Goal: Task Accomplishment & Management: Complete application form

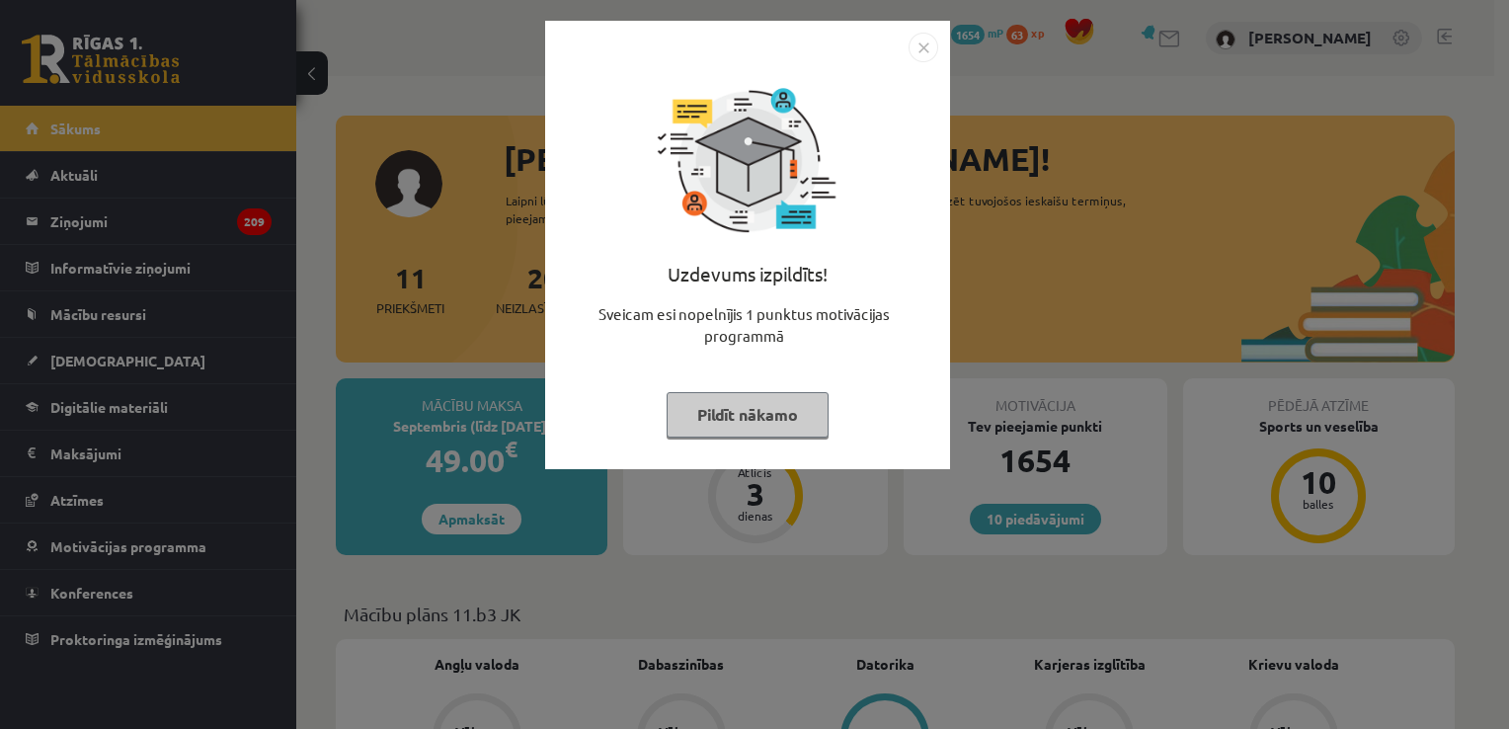
click at [923, 30] on div "Uzdevums izpildīts! Sveicam esi nopelnījis 1 punktus motivācijas programmā Pild…" at bounding box center [747, 245] width 405 height 448
click at [923, 42] on img "Close" at bounding box center [923, 48] width 30 height 30
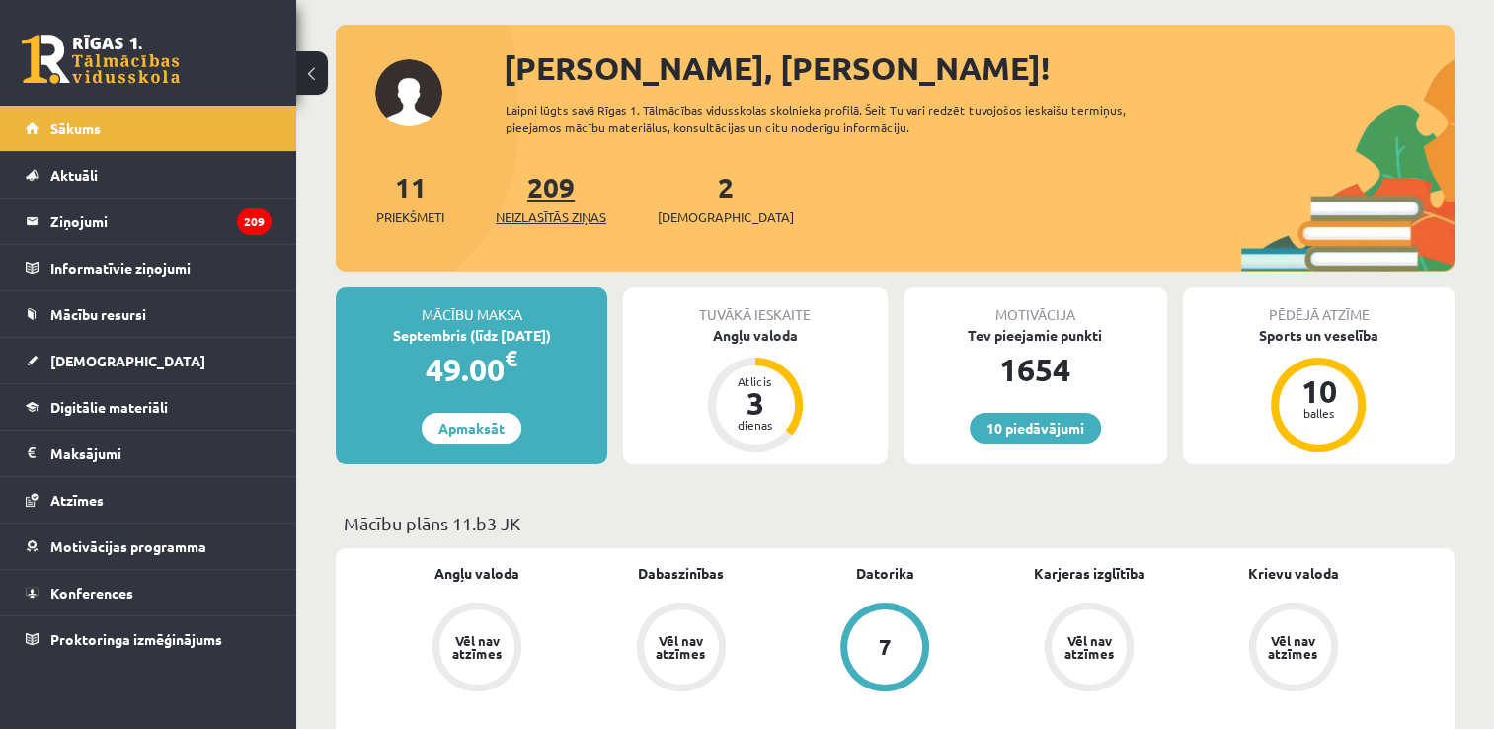
scroll to position [194, 0]
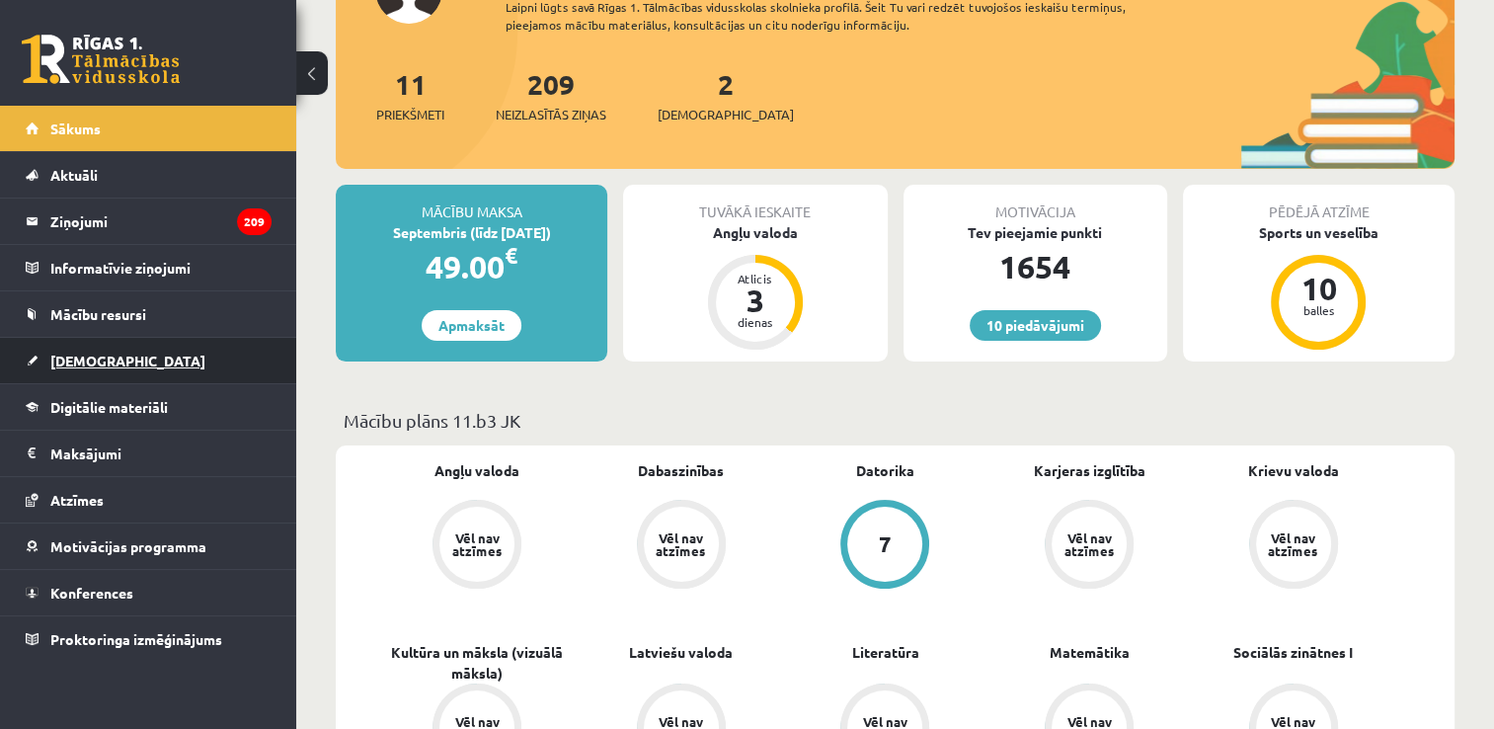
click at [171, 352] on link "[DEMOGRAPHIC_DATA]" at bounding box center [149, 360] width 246 height 45
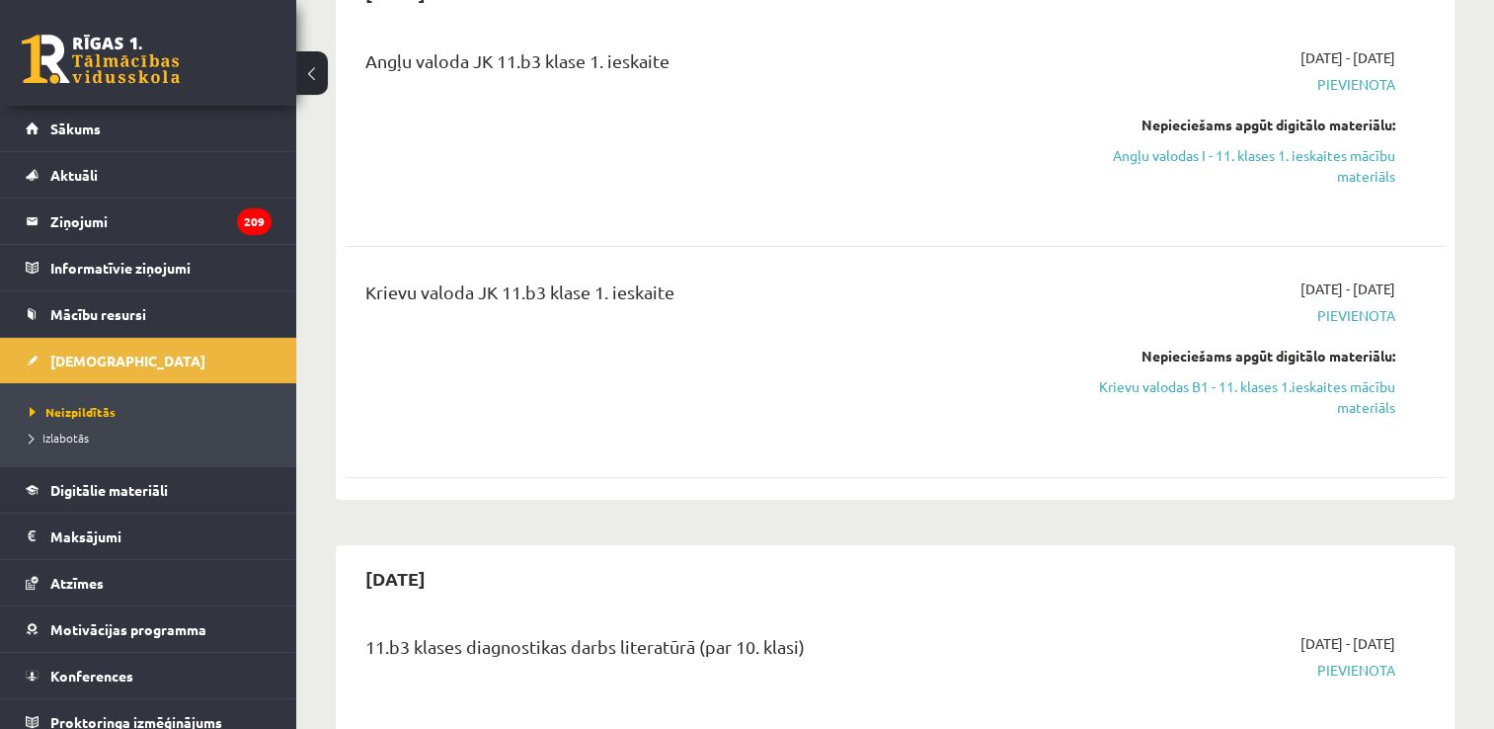
scroll to position [236, 0]
click at [1228, 381] on link "Krievu valodas B1 - 11. klases 1.ieskaites mācību materiāls" at bounding box center [1233, 395] width 324 height 41
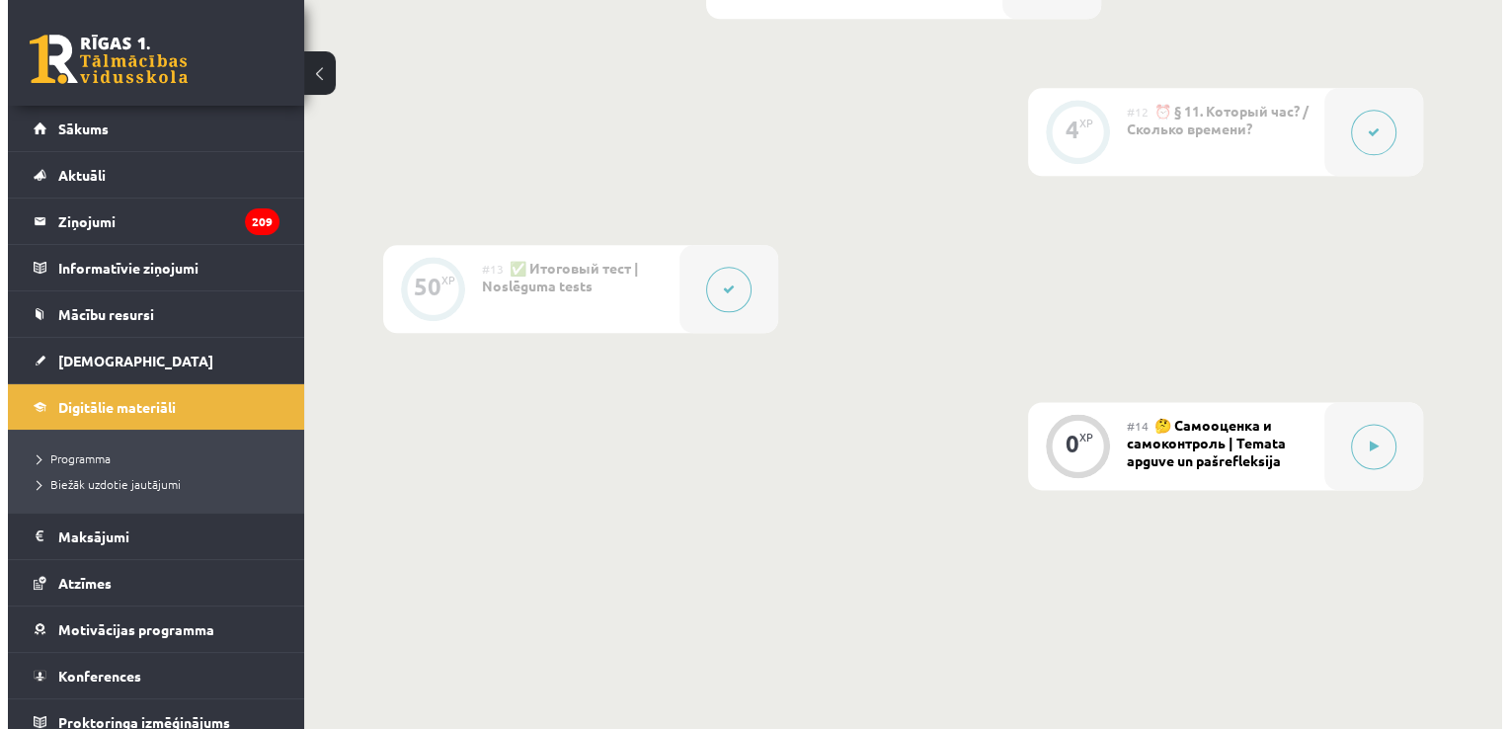
scroll to position [2571, 0]
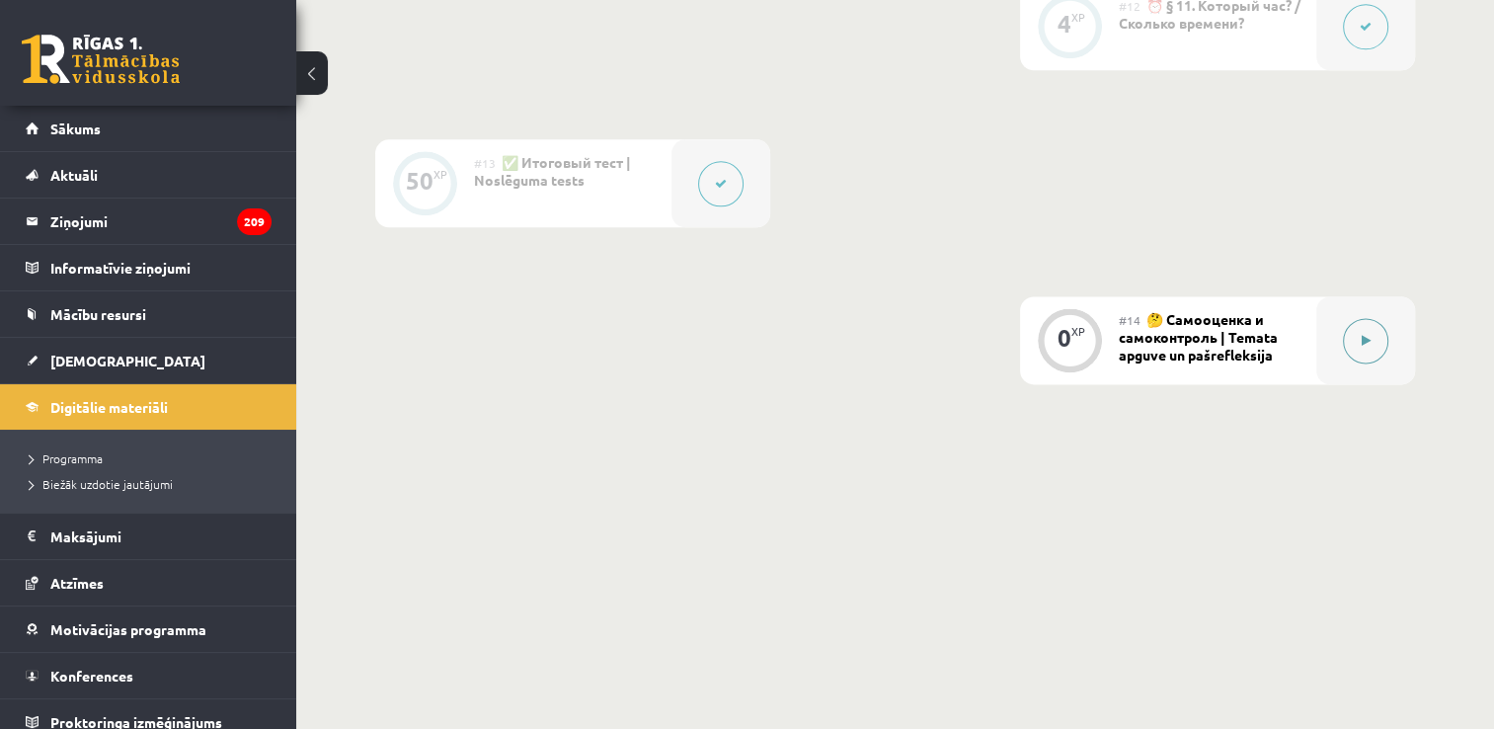
click at [1352, 351] on button at bounding box center [1365, 340] width 45 height 45
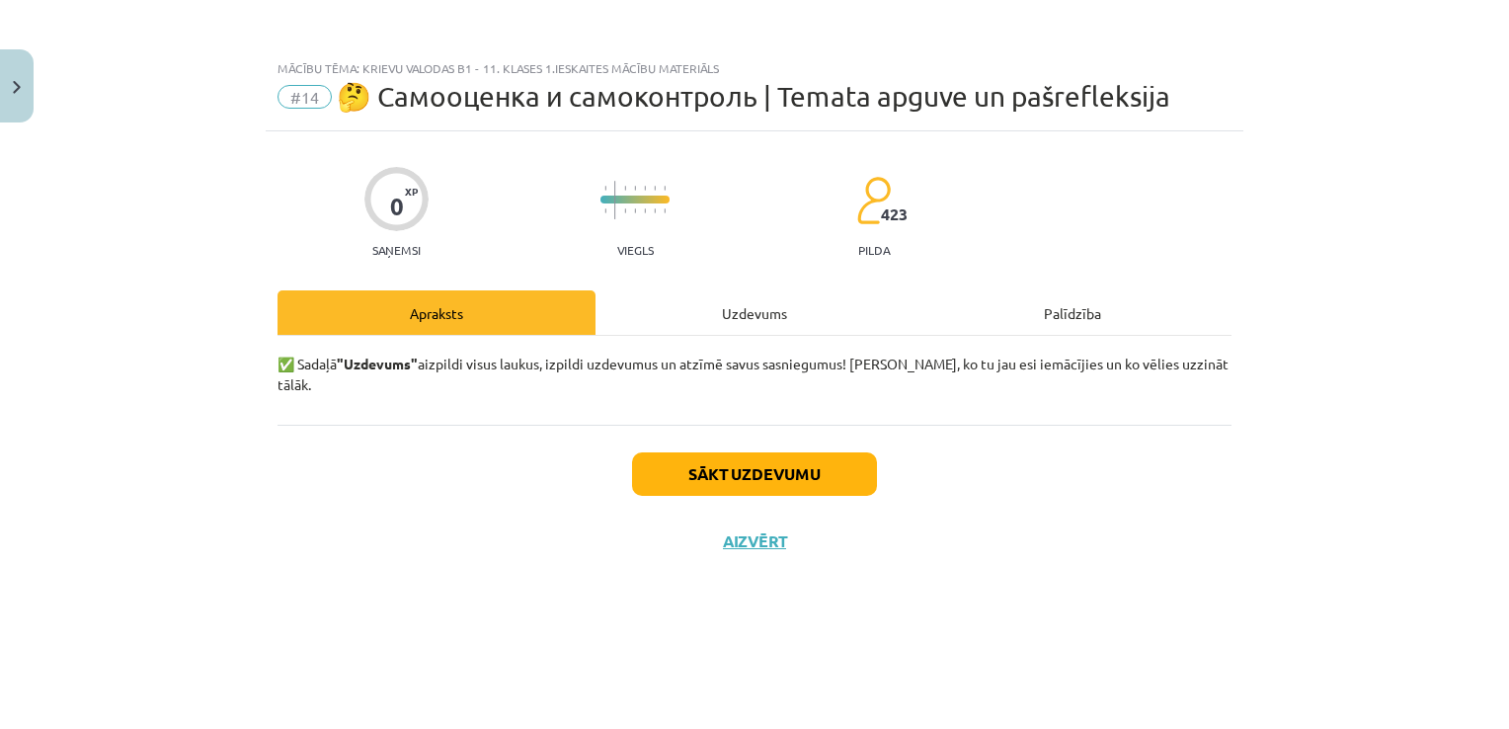
click at [752, 326] on div "Uzdevums" at bounding box center [754, 312] width 318 height 44
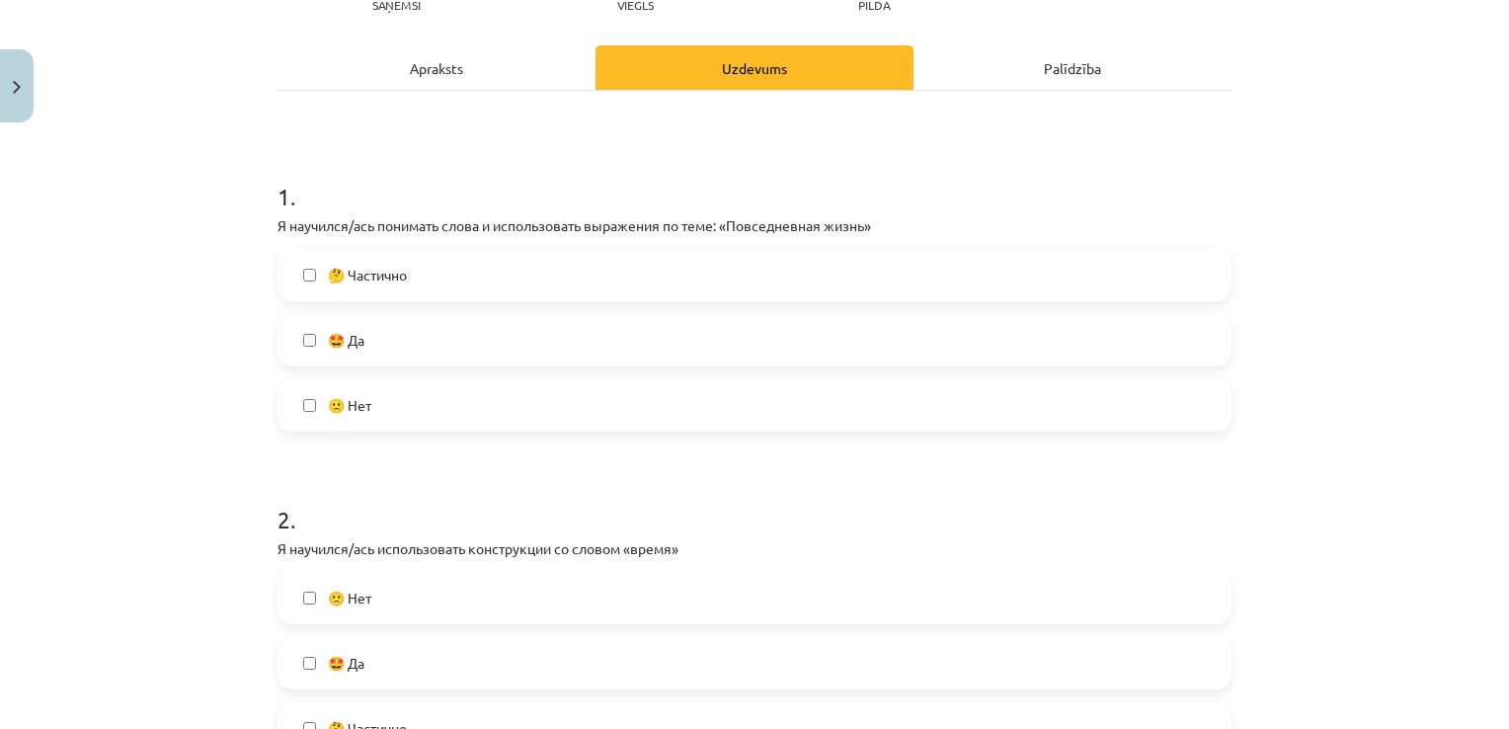
scroll to position [257, 0]
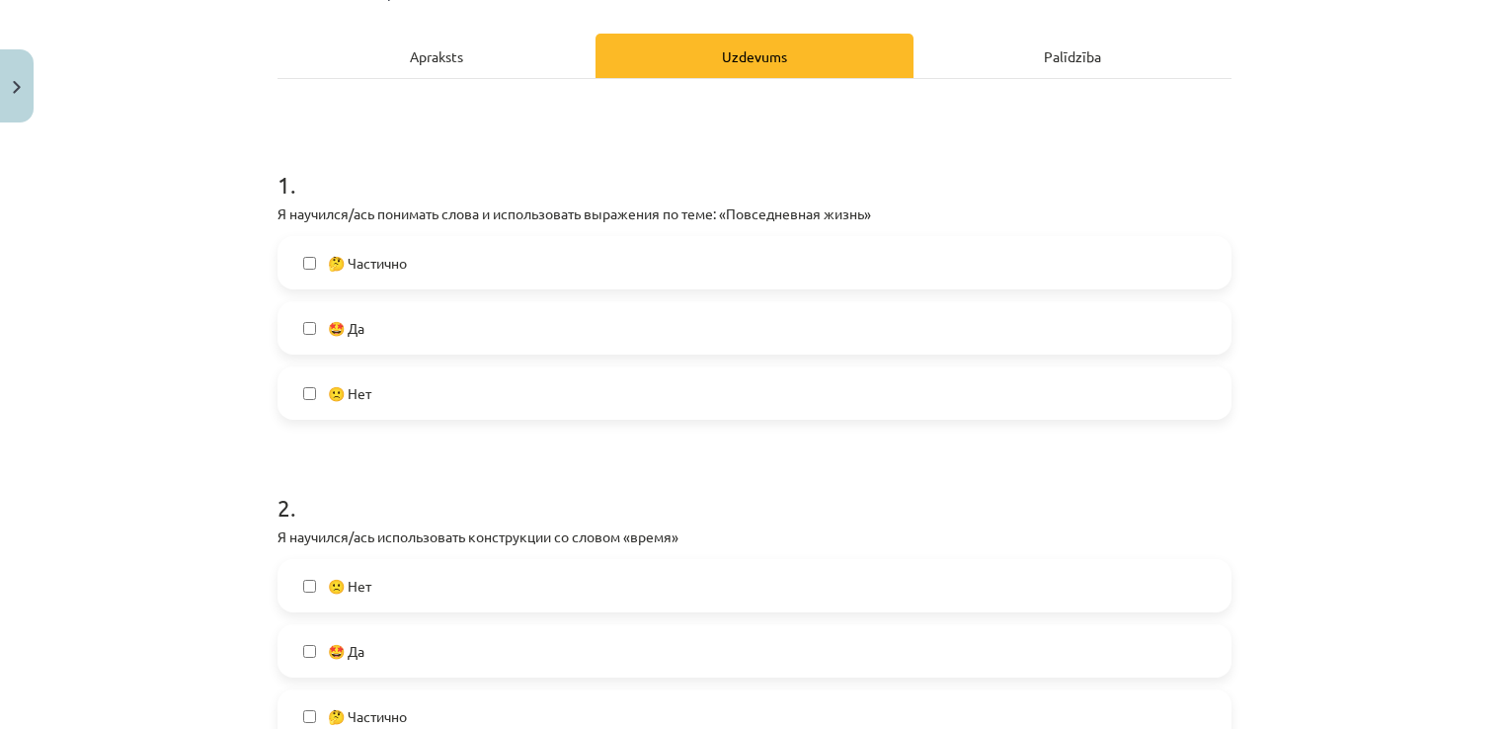
click at [644, 297] on div "🤔 Частично 🤩 Да 🙁 Нет" at bounding box center [754, 328] width 954 height 184
click at [648, 301] on div "🤩 Да" at bounding box center [754, 327] width 954 height 53
click at [291, 329] on label "🤩 Да" at bounding box center [754, 327] width 950 height 49
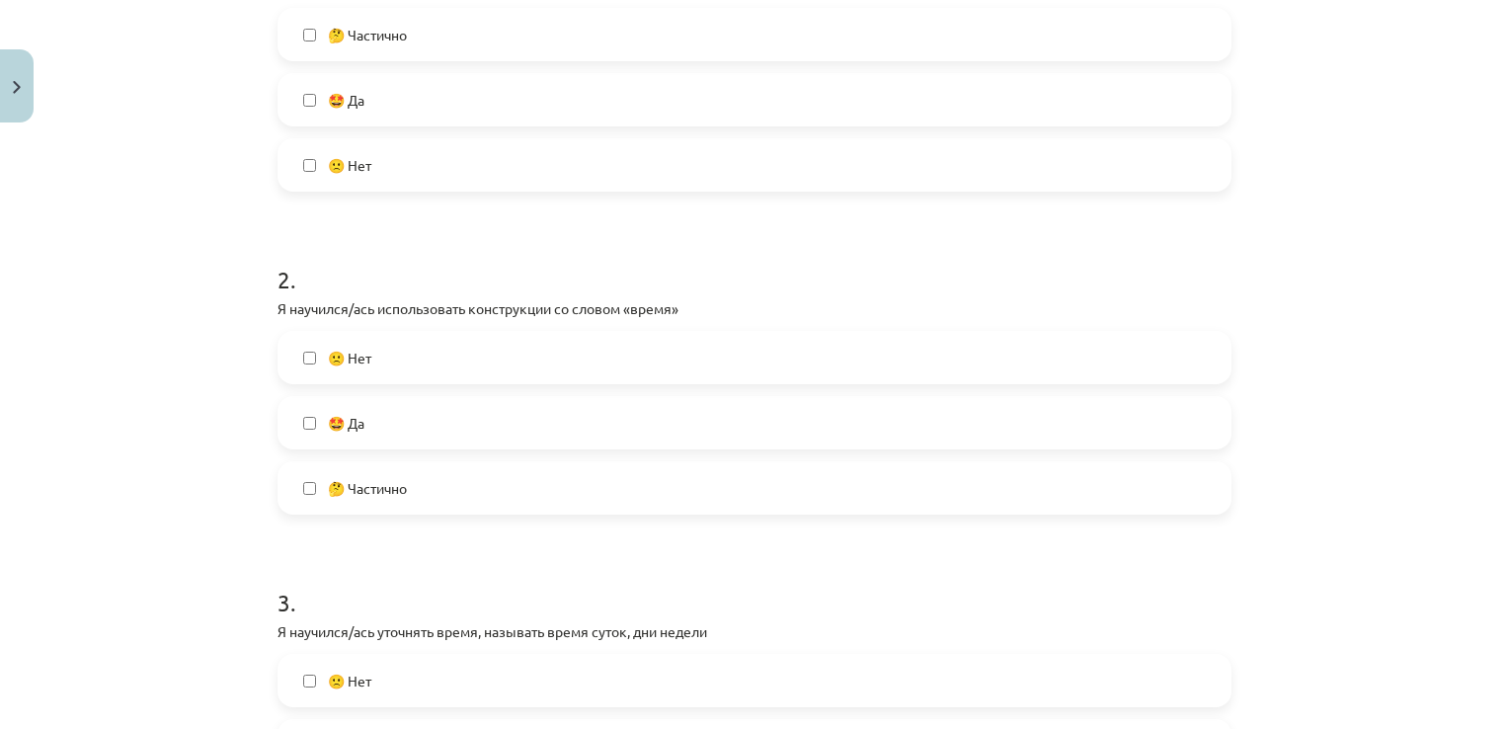
scroll to position [486, 0]
click at [493, 403] on label "🤩 Да" at bounding box center [754, 421] width 950 height 49
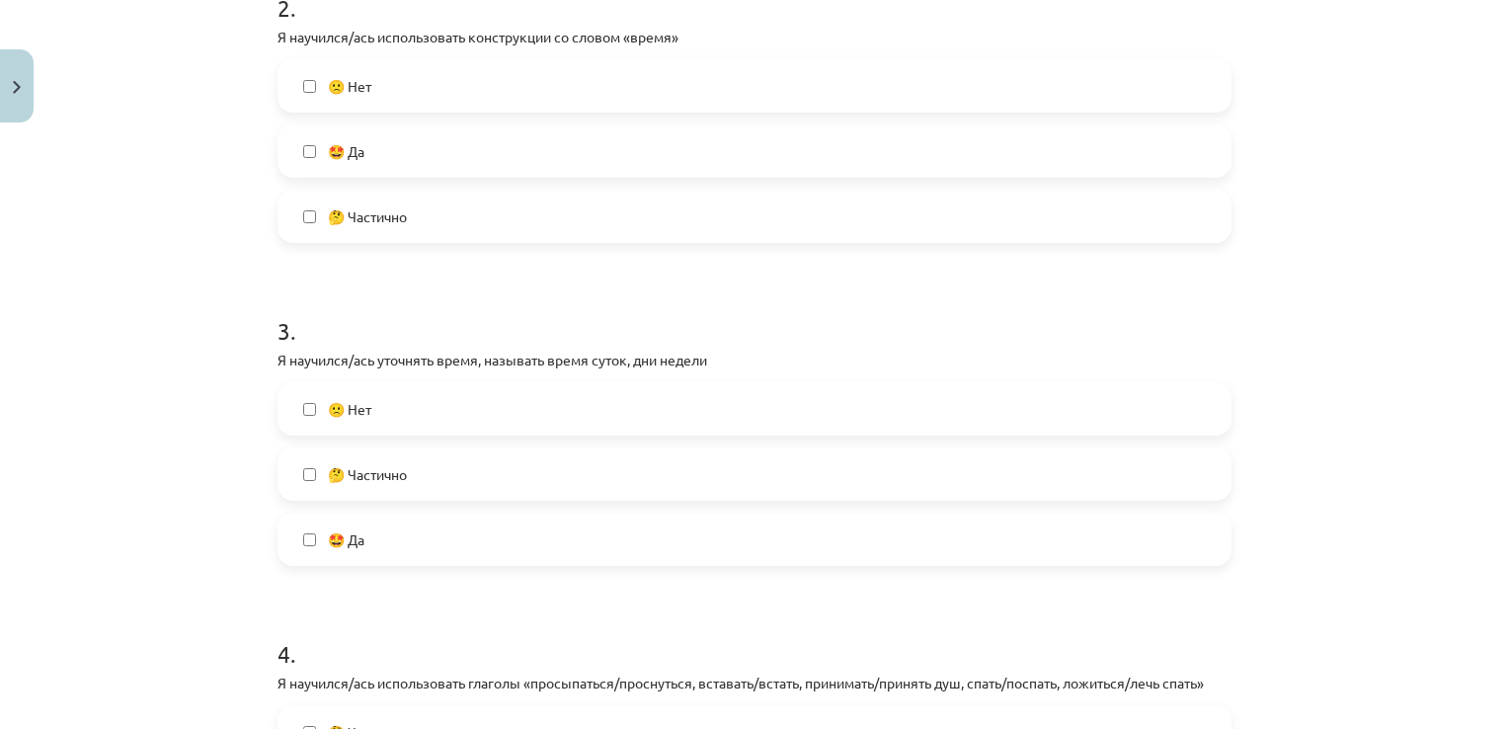
scroll to position [761, 0]
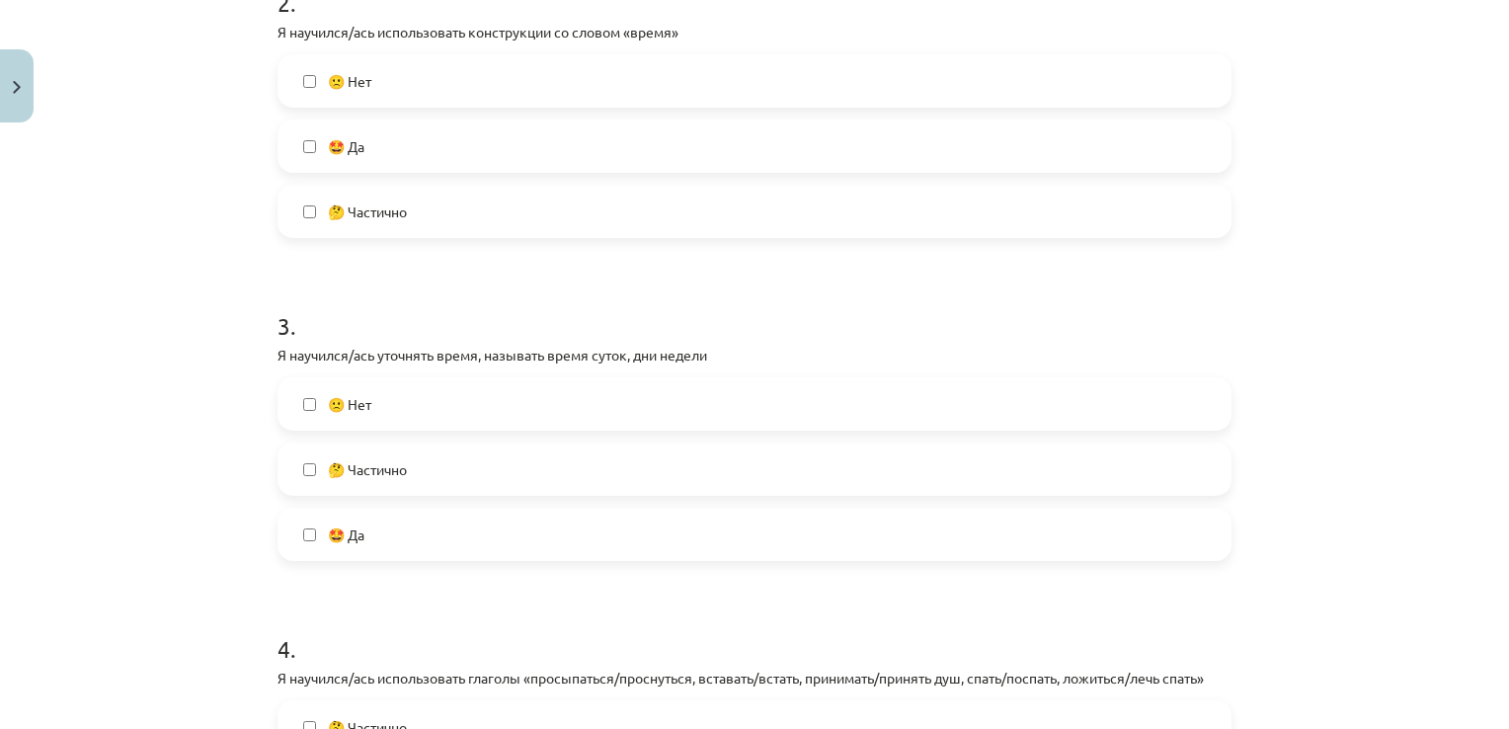
click at [493, 403] on label "🙁 Нет" at bounding box center [754, 403] width 950 height 49
click at [492, 510] on label "🤩 Да" at bounding box center [754, 533] width 950 height 49
click at [466, 381] on label "🙁 Нет" at bounding box center [754, 403] width 950 height 49
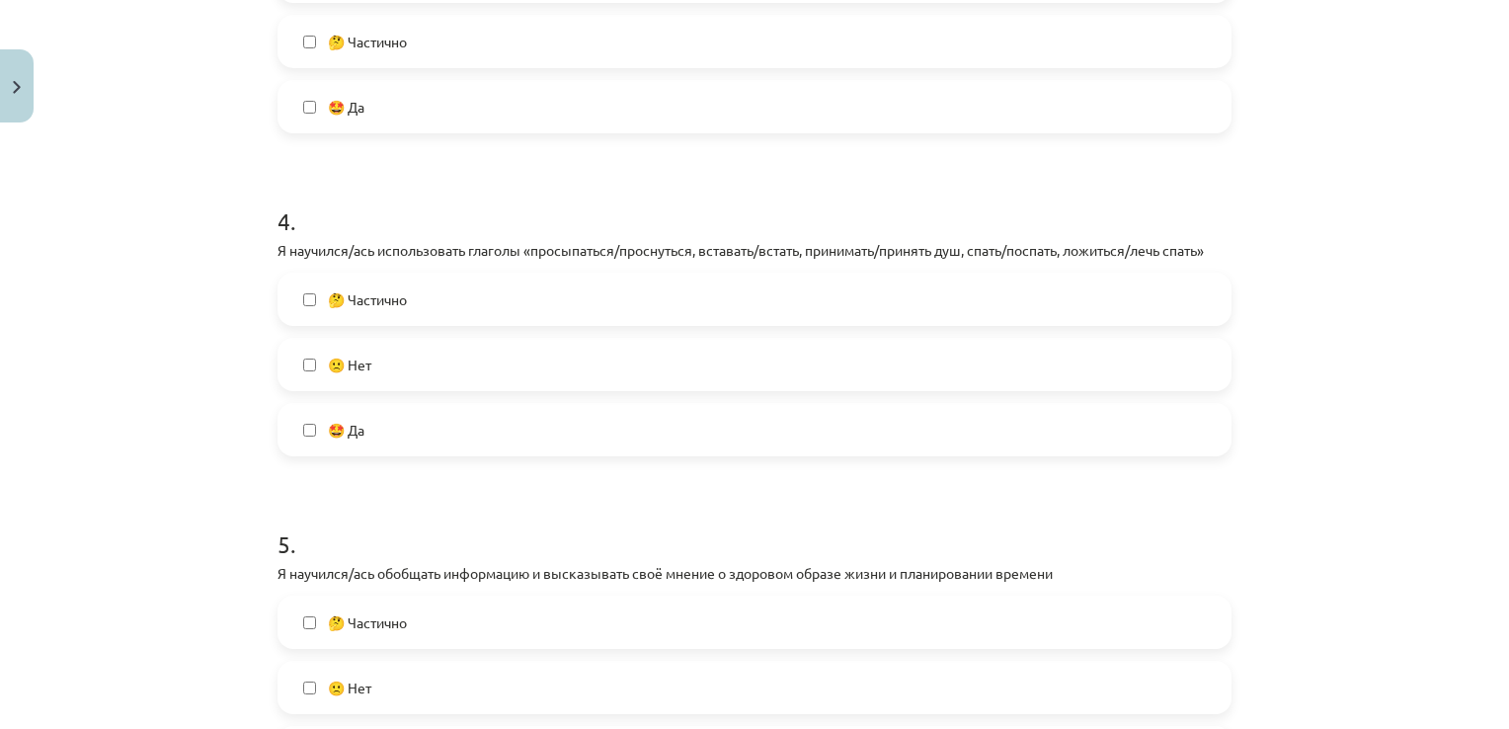
scroll to position [1209, 0]
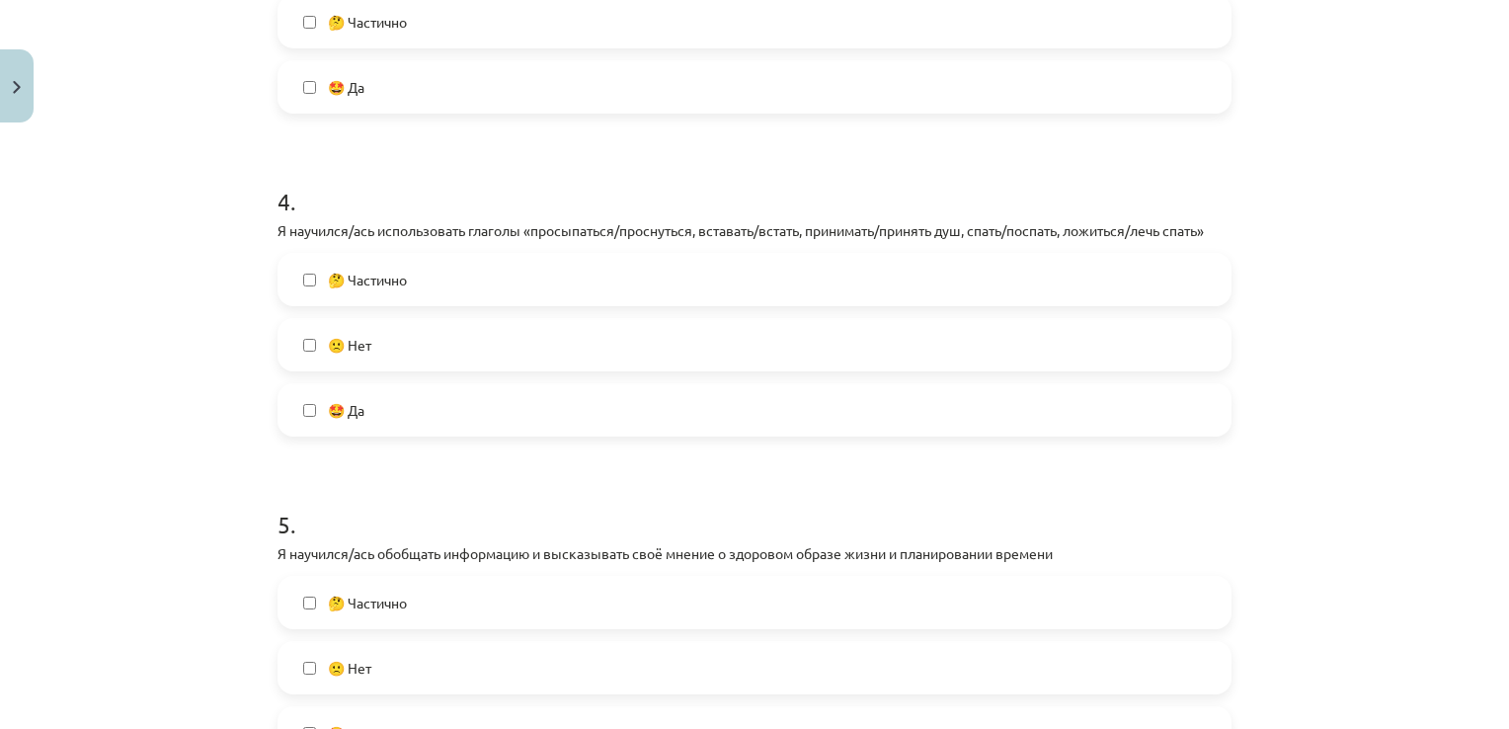
click at [370, 397] on label "🤩 Да" at bounding box center [754, 409] width 950 height 49
click at [370, 708] on label "🤩 Да" at bounding box center [754, 732] width 950 height 49
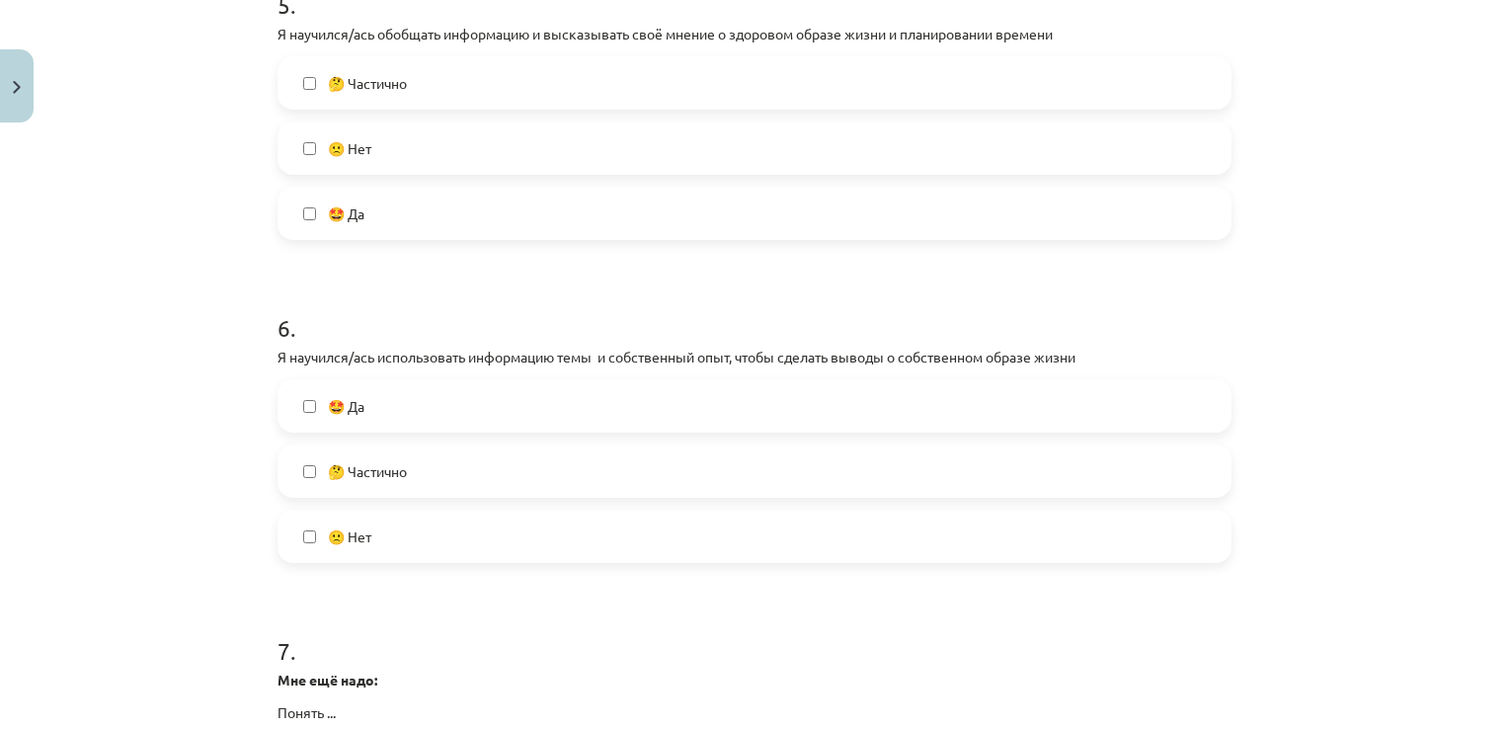
scroll to position [1734, 0]
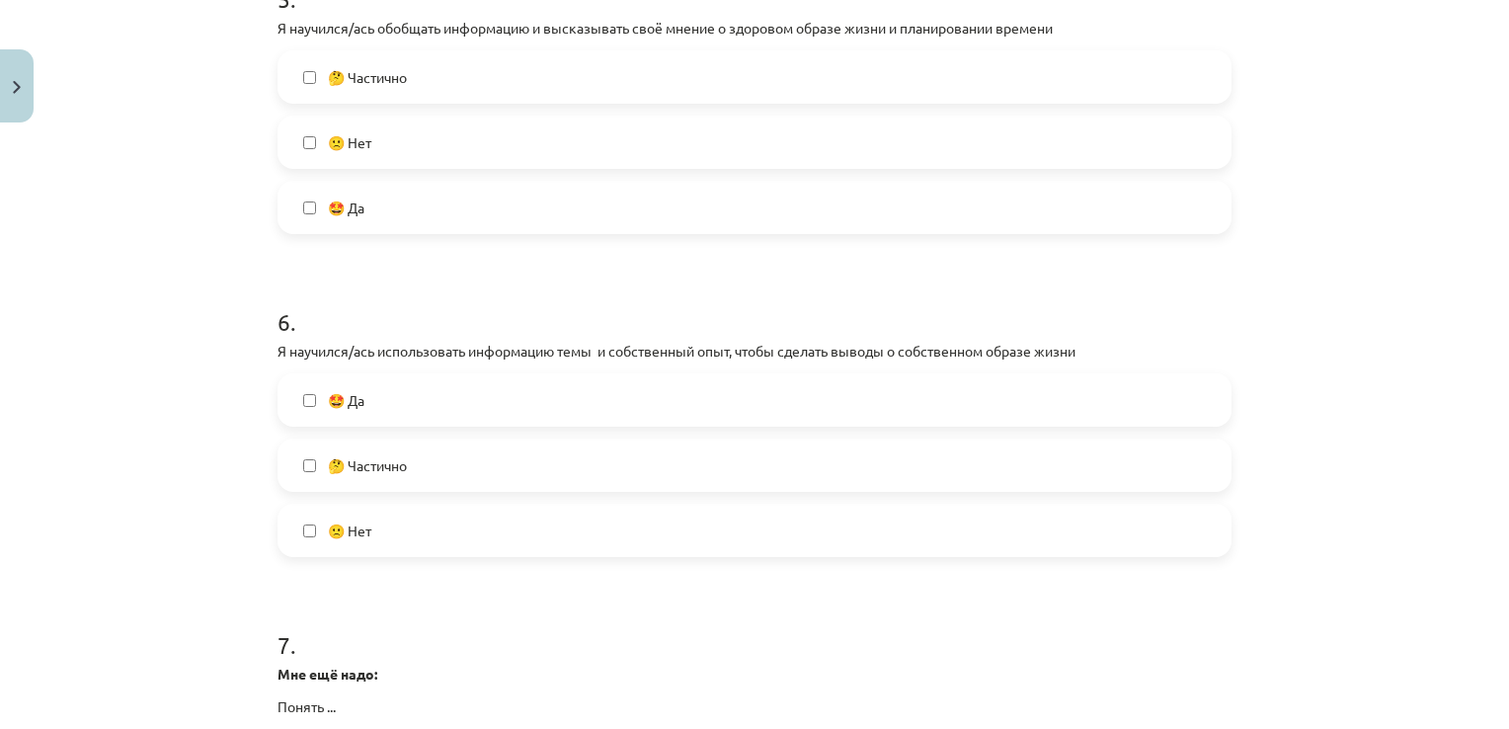
click at [383, 385] on label "🤩 Да" at bounding box center [754, 399] width 950 height 49
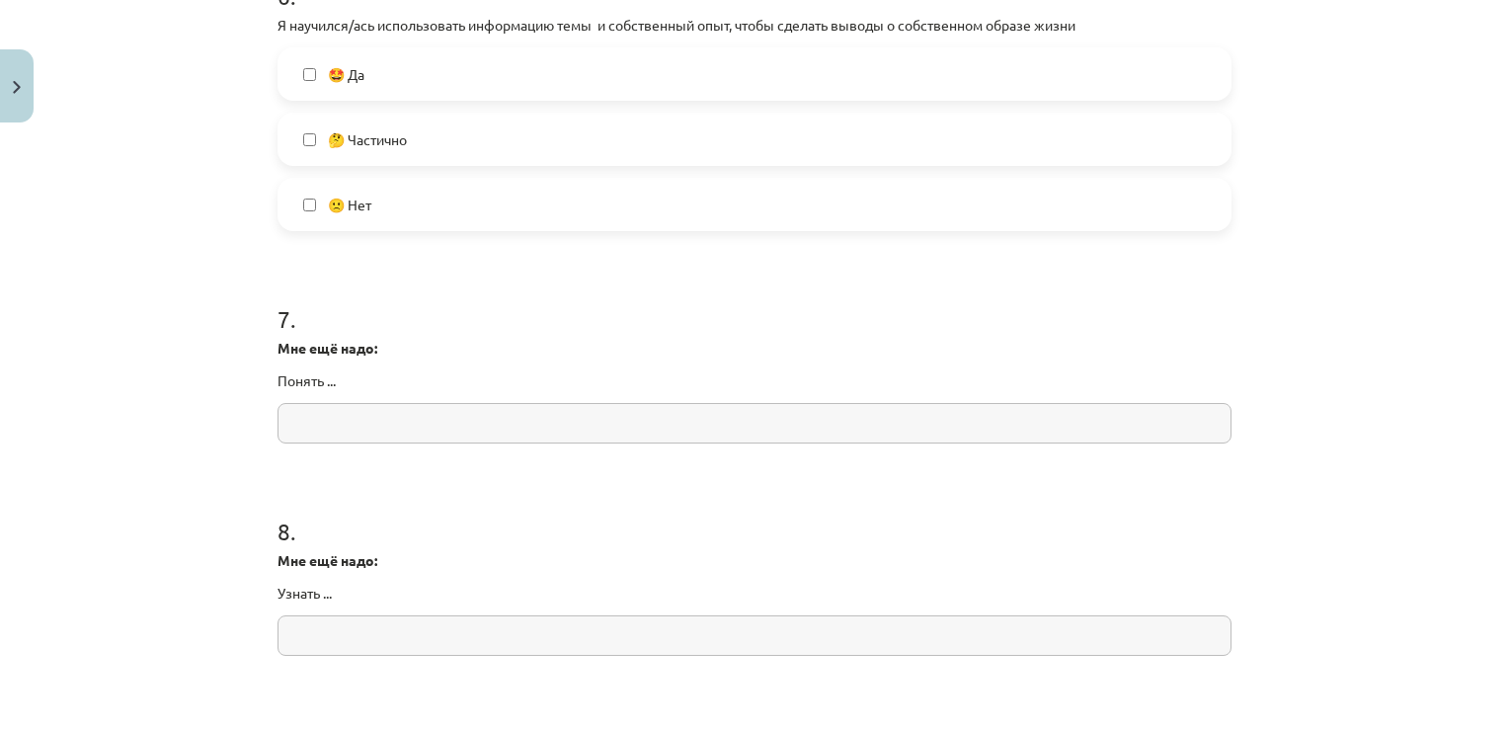
scroll to position [2062, 0]
click at [399, 418] on input "text" at bounding box center [754, 421] width 954 height 40
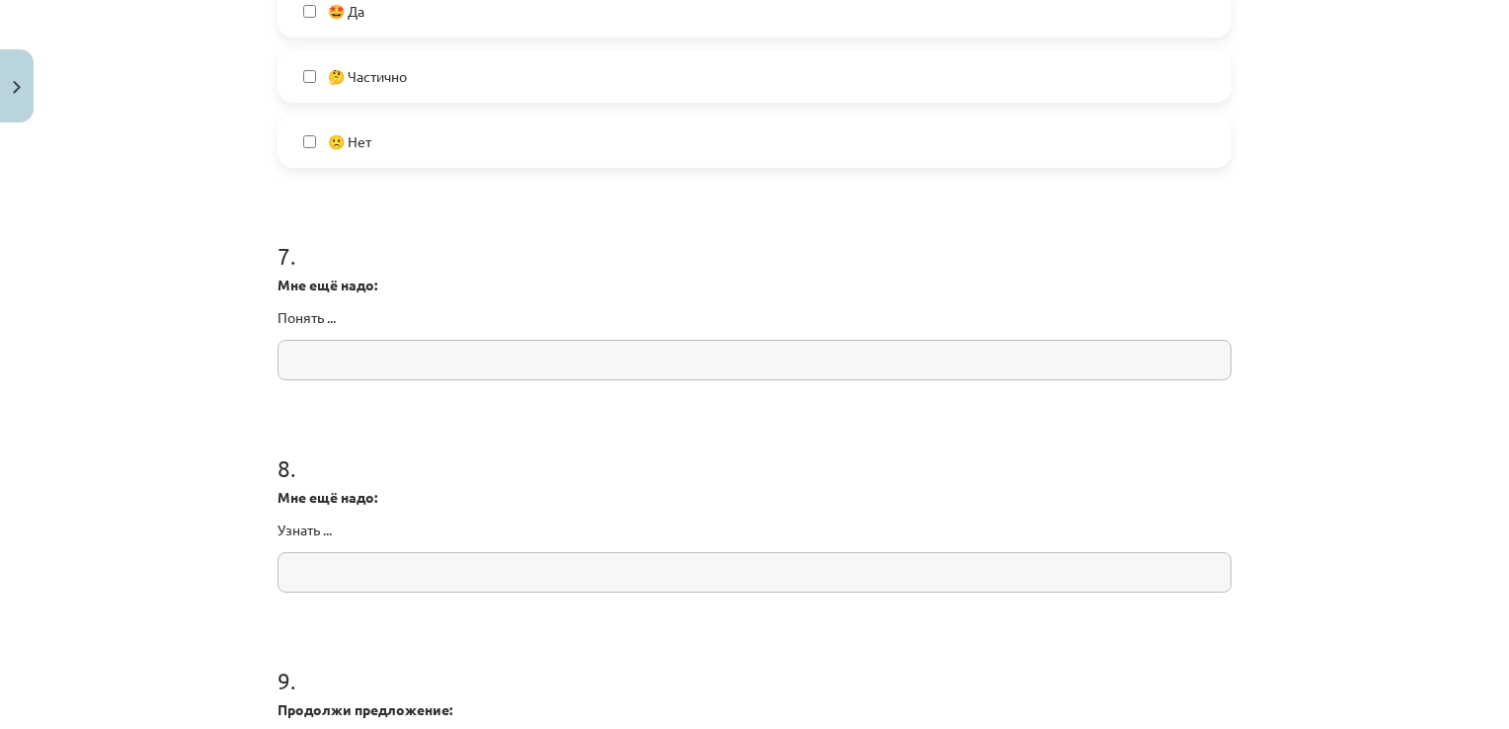
scroll to position [2127, 0]
type input "**"
click at [399, 575] on input "text" at bounding box center [754, 568] width 954 height 40
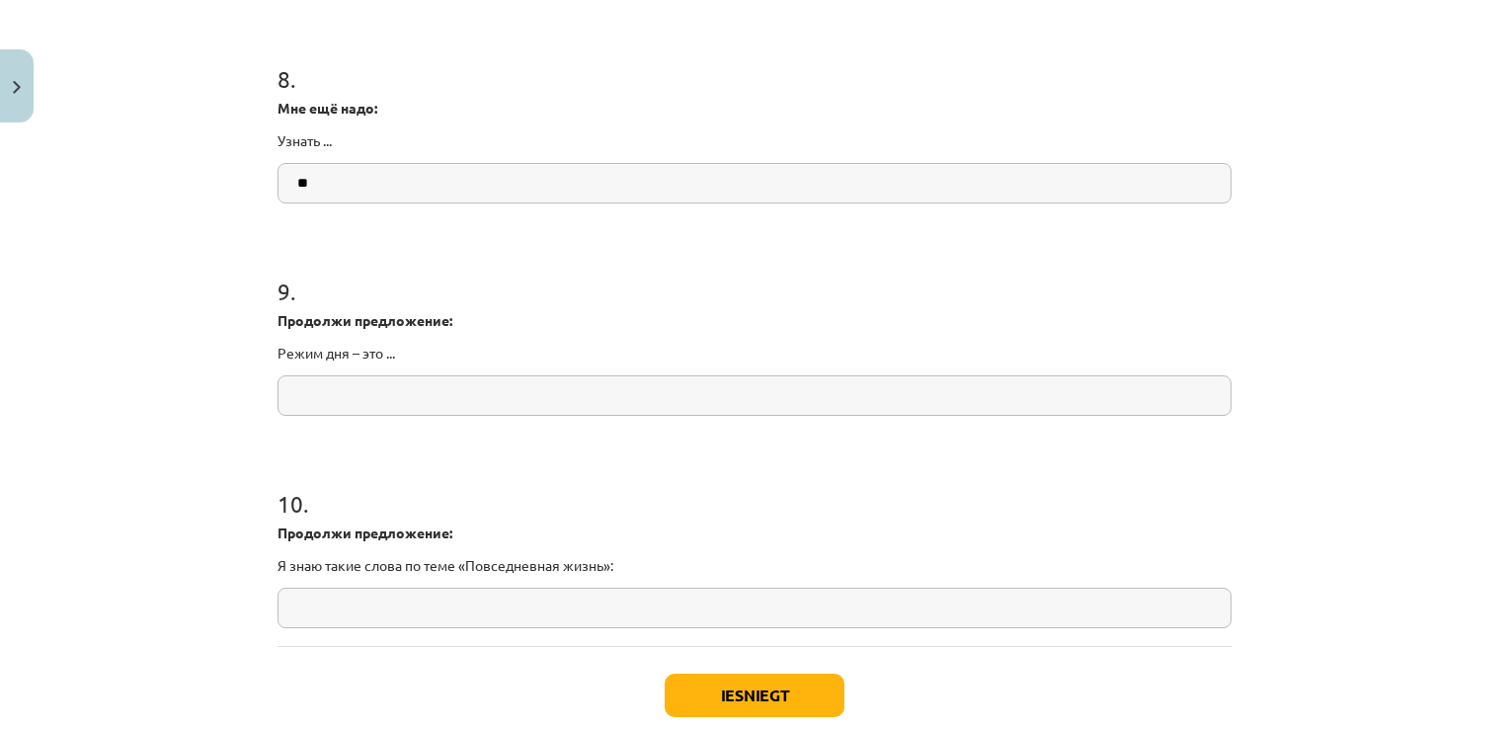
scroll to position [2514, 0]
type input "**"
click at [427, 386] on input "text" at bounding box center [754, 393] width 954 height 40
type input "**"
click at [438, 596] on input "text" at bounding box center [754, 606] width 954 height 40
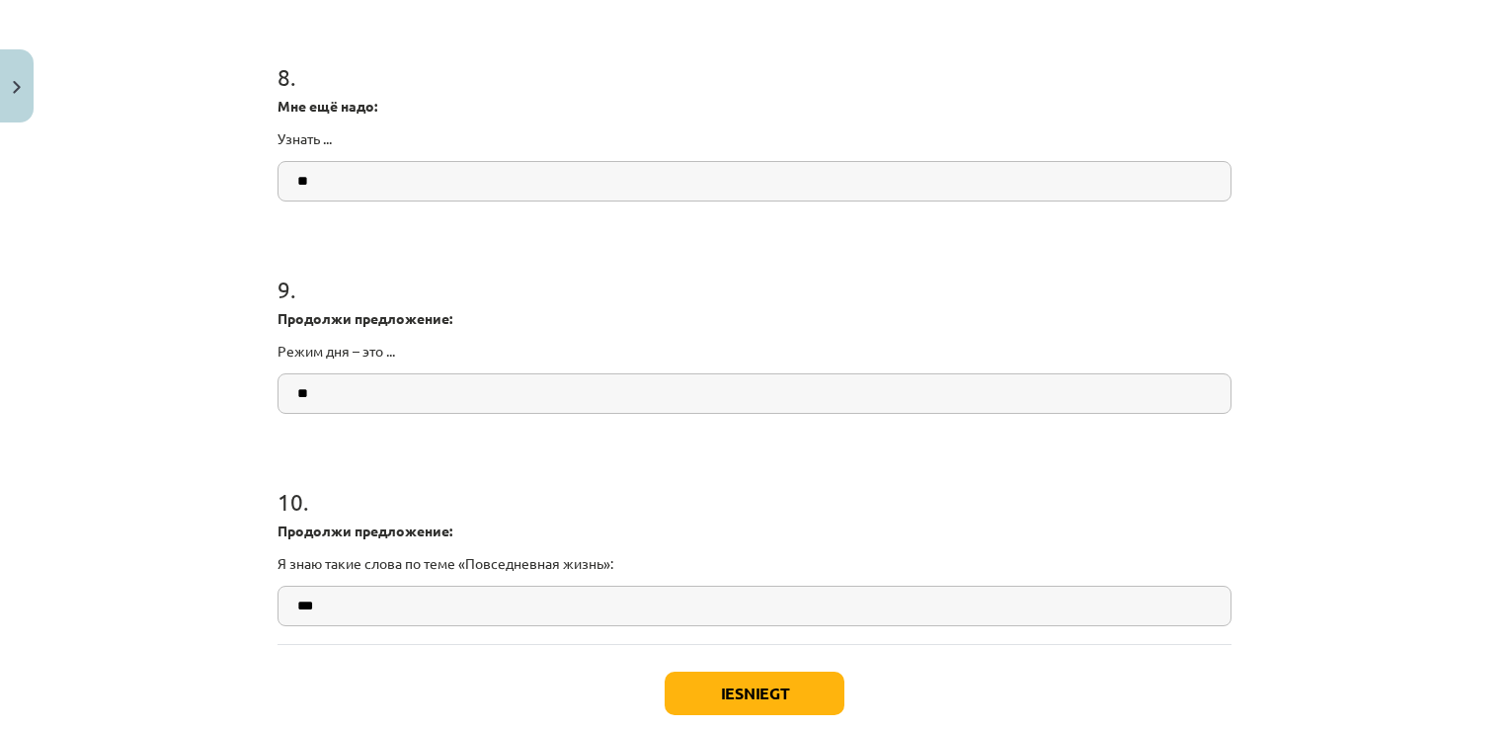
type input "***"
click at [742, 687] on button "Iesniegt" at bounding box center [754, 692] width 180 height 43
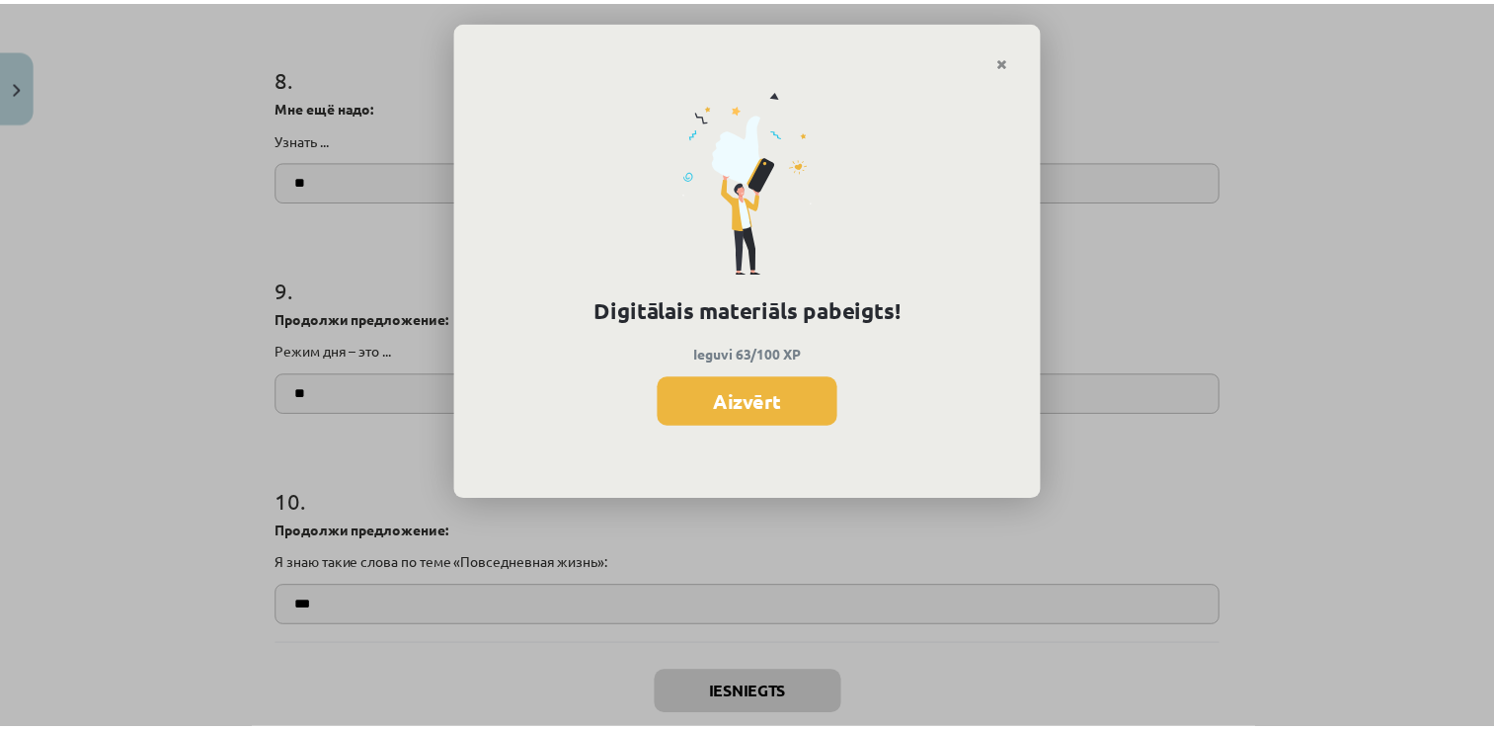
scroll to position [2569, 0]
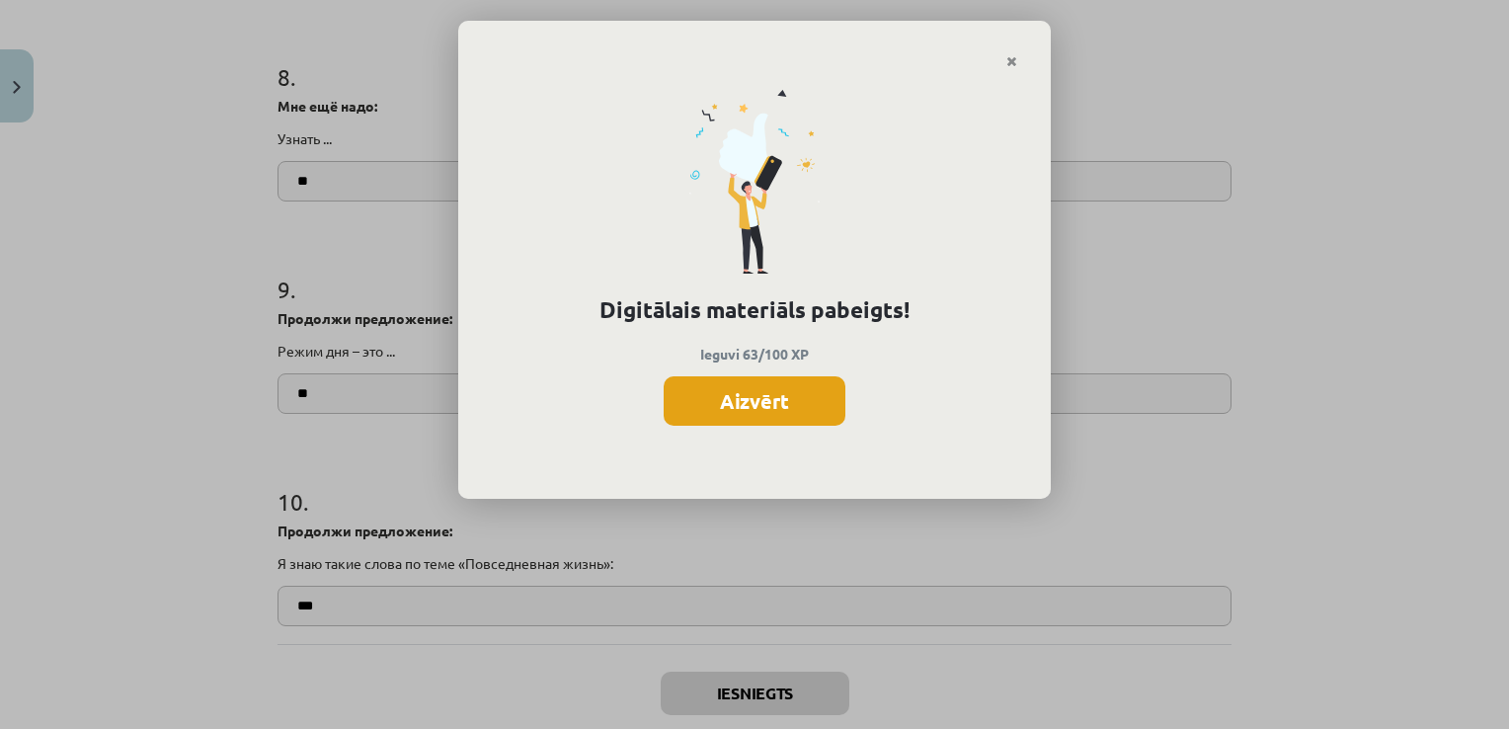
click at [760, 406] on button "Aizvērt" at bounding box center [755, 400] width 182 height 49
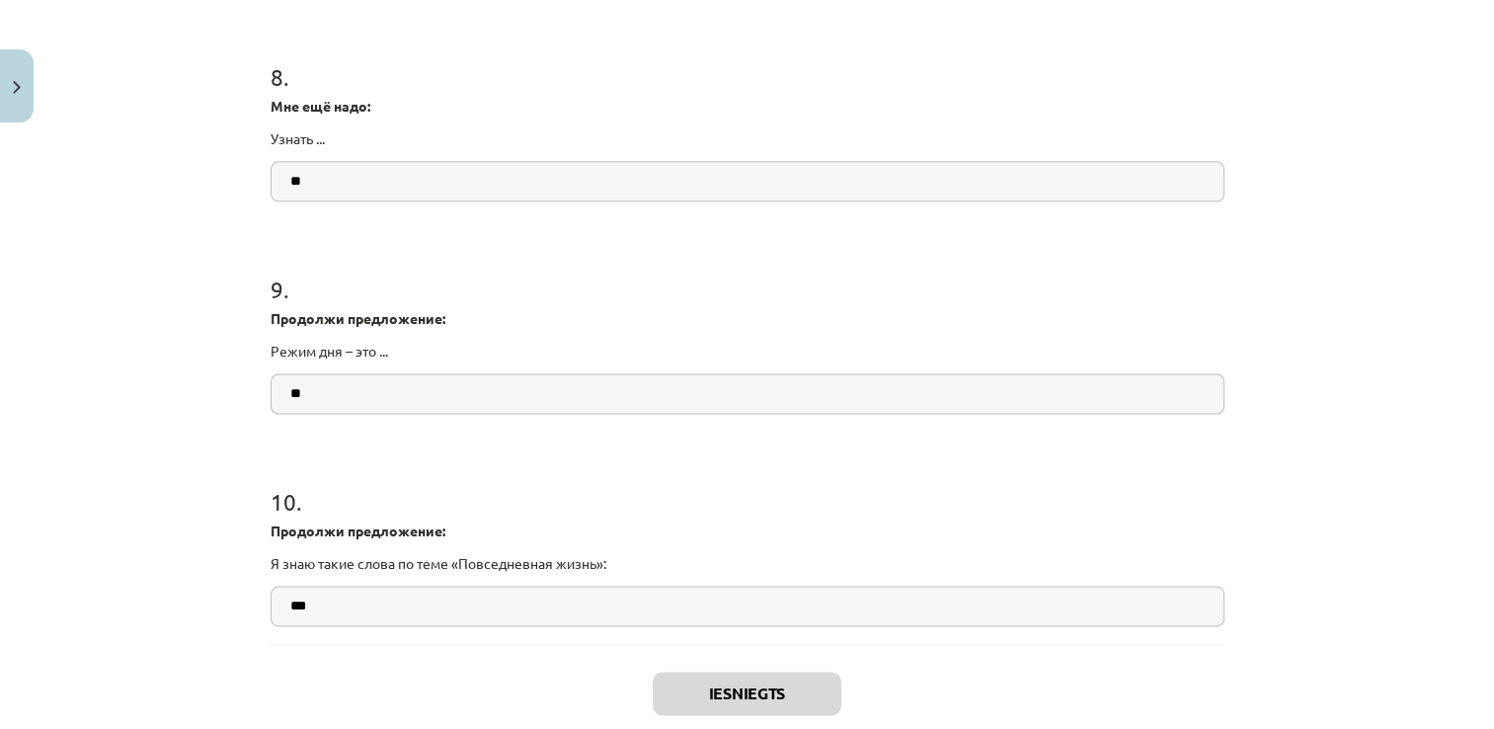
scroll to position [2626, 0]
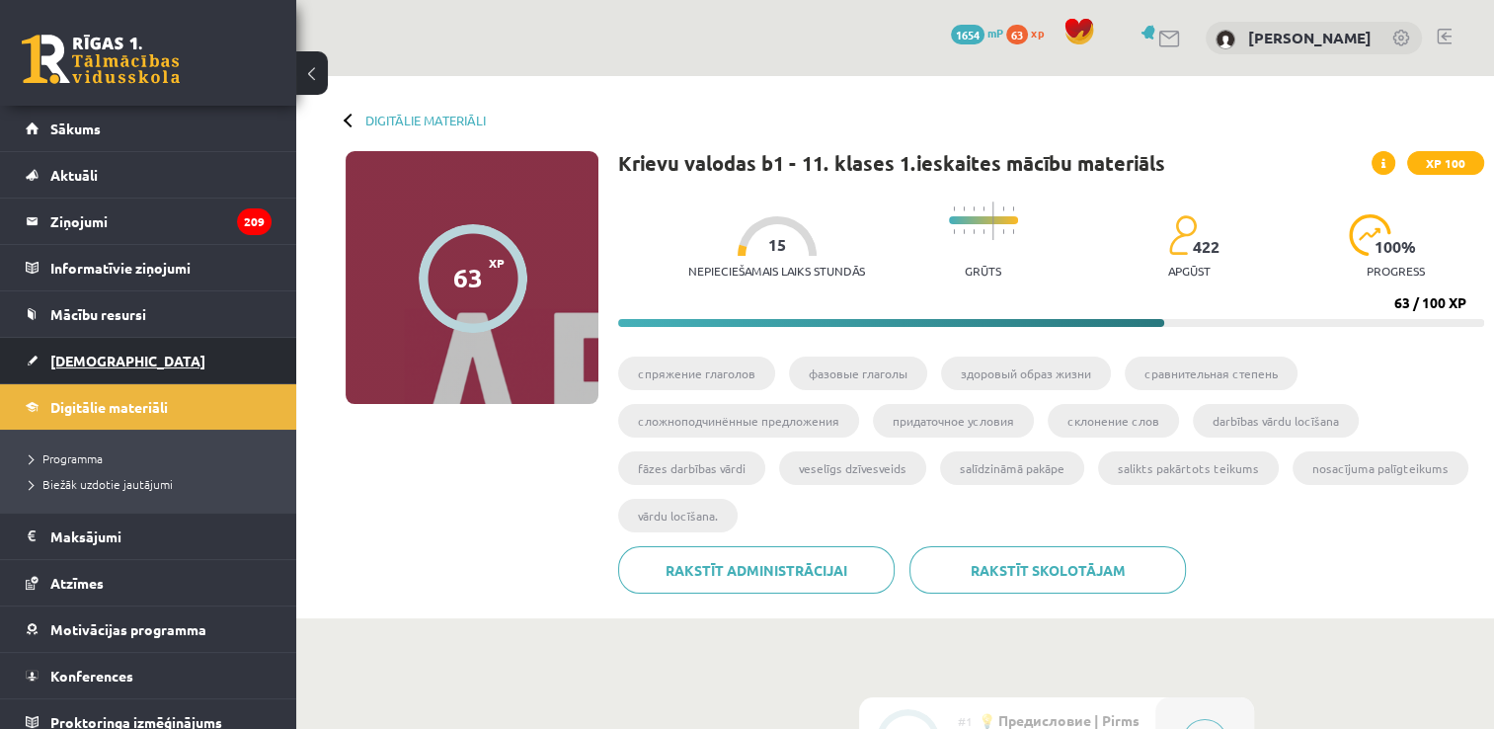
click at [182, 358] on link "[DEMOGRAPHIC_DATA]" at bounding box center [149, 360] width 246 height 45
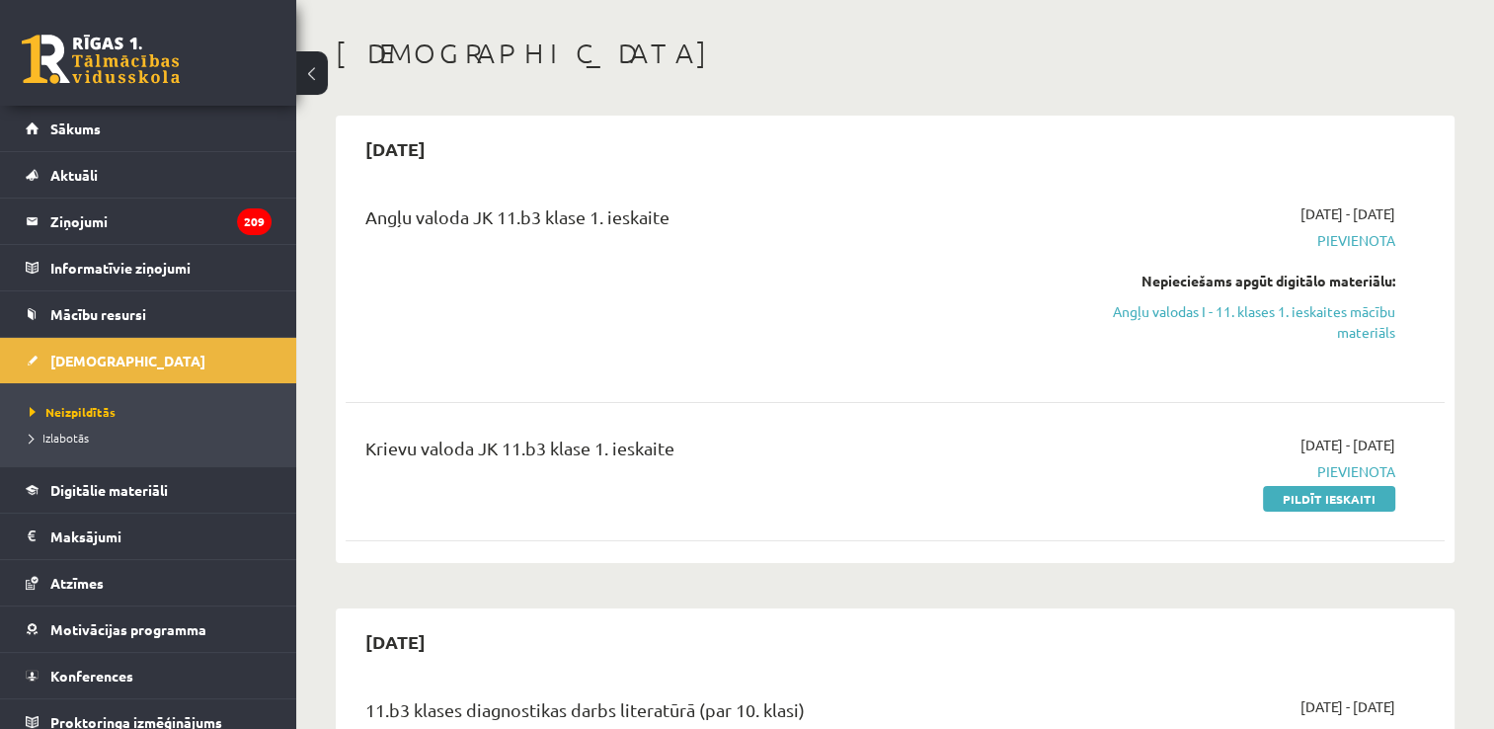
scroll to position [82, 0]
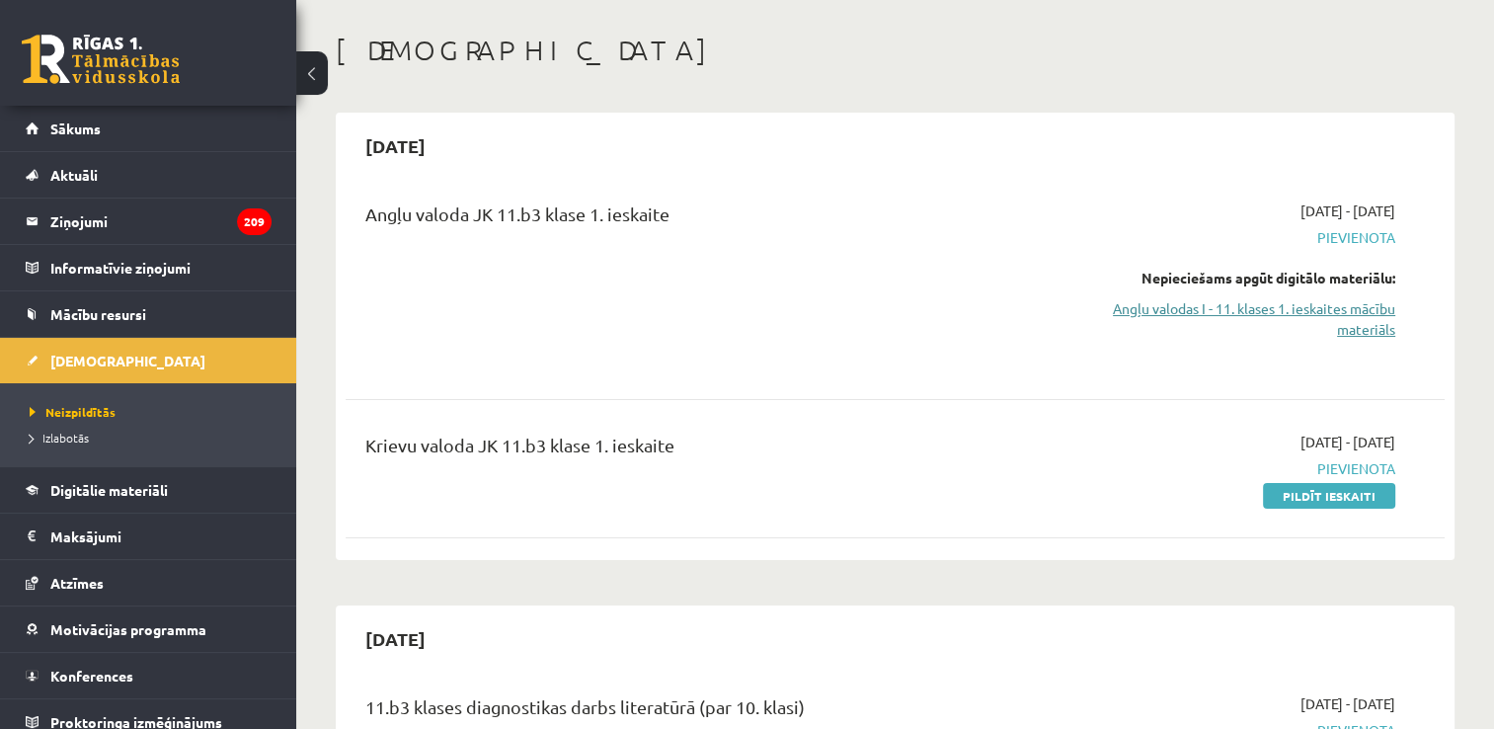
click at [1373, 318] on link "Angļu valodas I - 11. klases 1. ieskaites mācību materiāls" at bounding box center [1233, 318] width 324 height 41
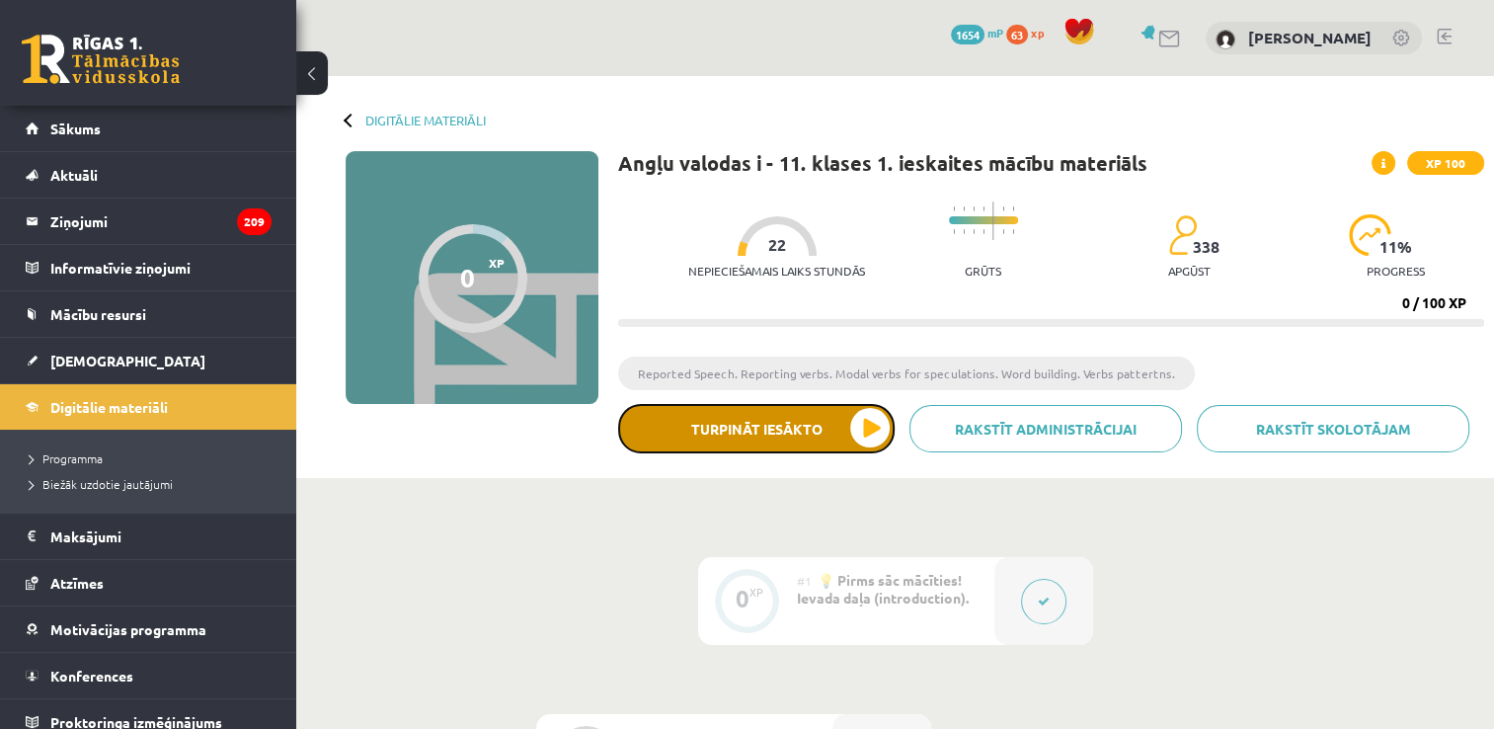
click at [797, 424] on button "Turpināt iesākto" at bounding box center [756, 428] width 276 height 49
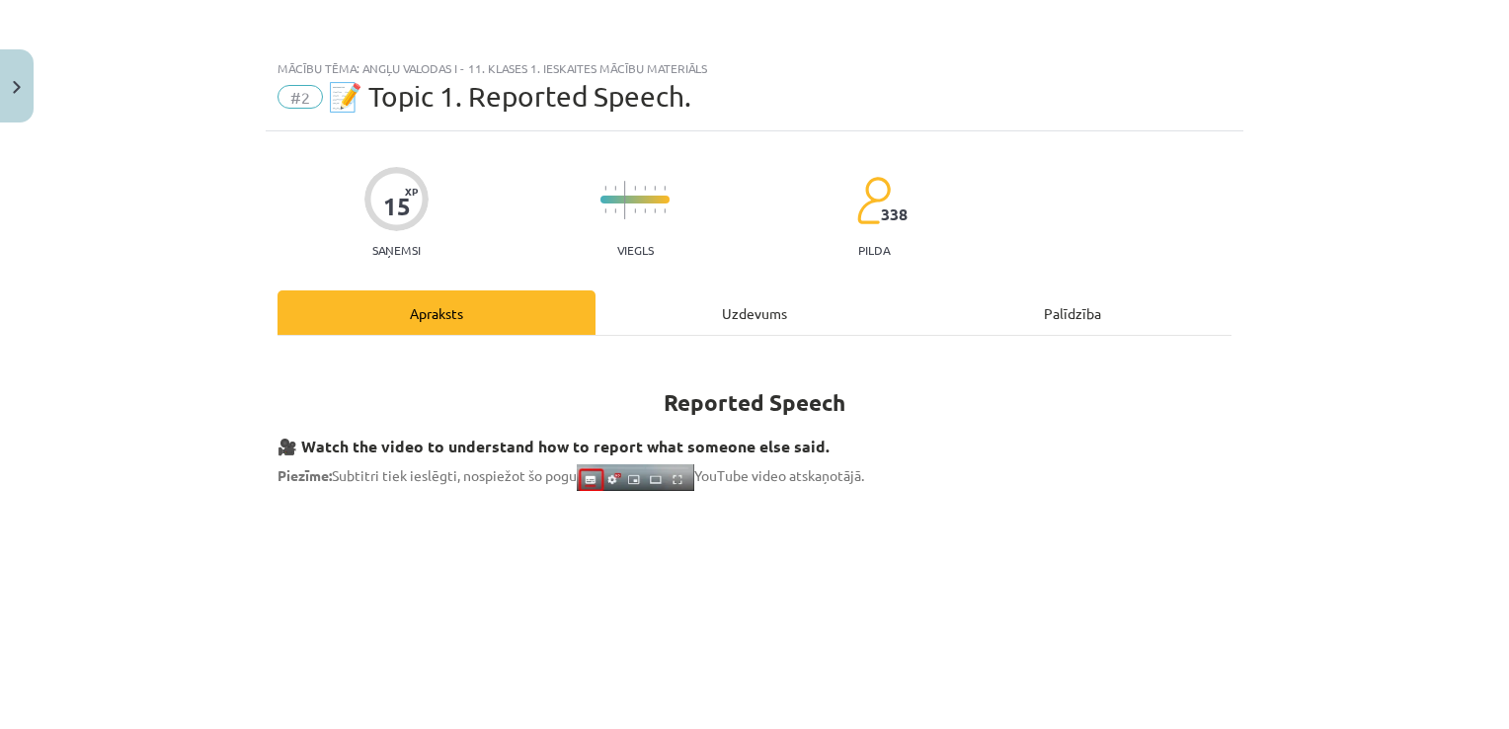
click at [764, 310] on div "Uzdevums" at bounding box center [754, 312] width 318 height 44
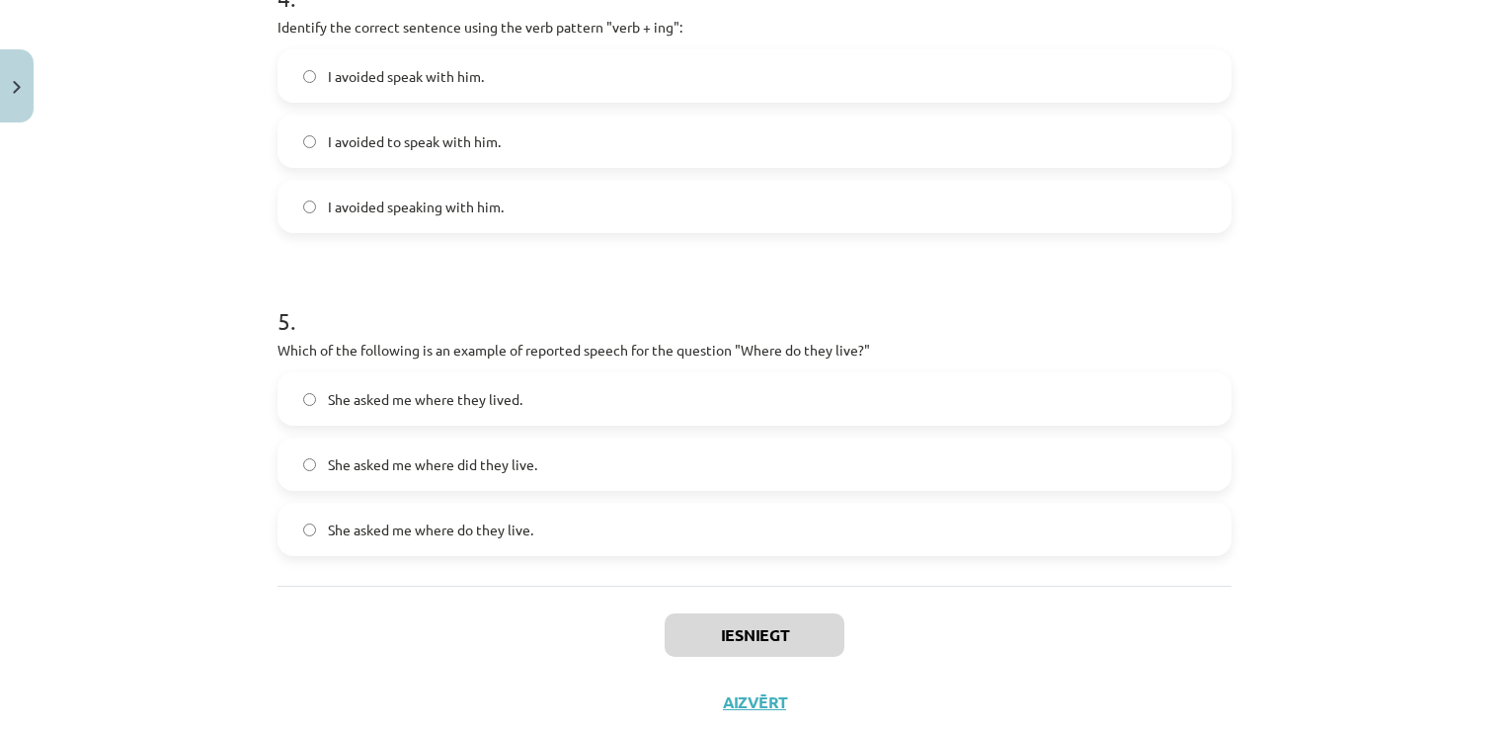
scroll to position [1467, 0]
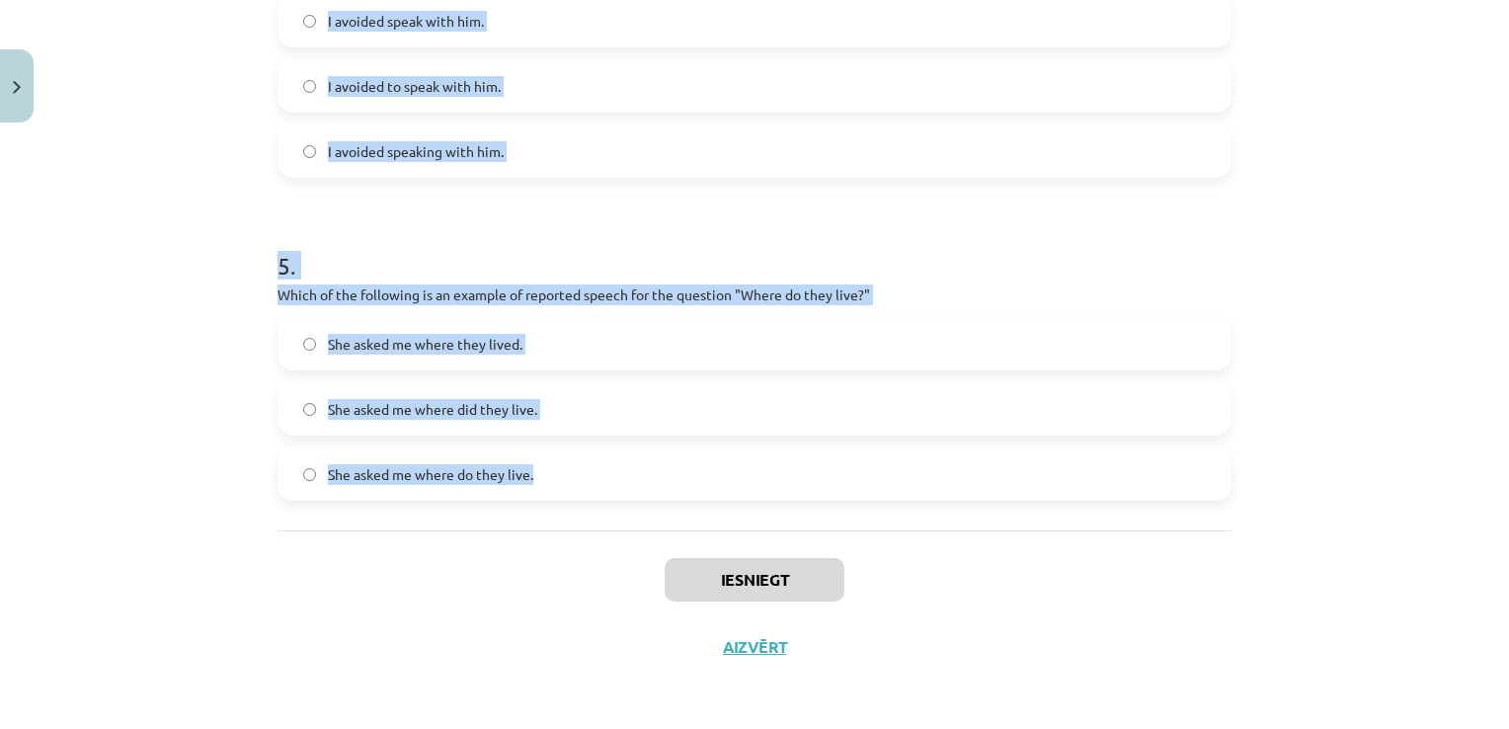
drag, startPoint x: 269, startPoint y: 380, endPoint x: 567, endPoint y: 511, distance: 325.8
copy form "1 . Which of the following sentences correctly uses reported speech? He said th…"
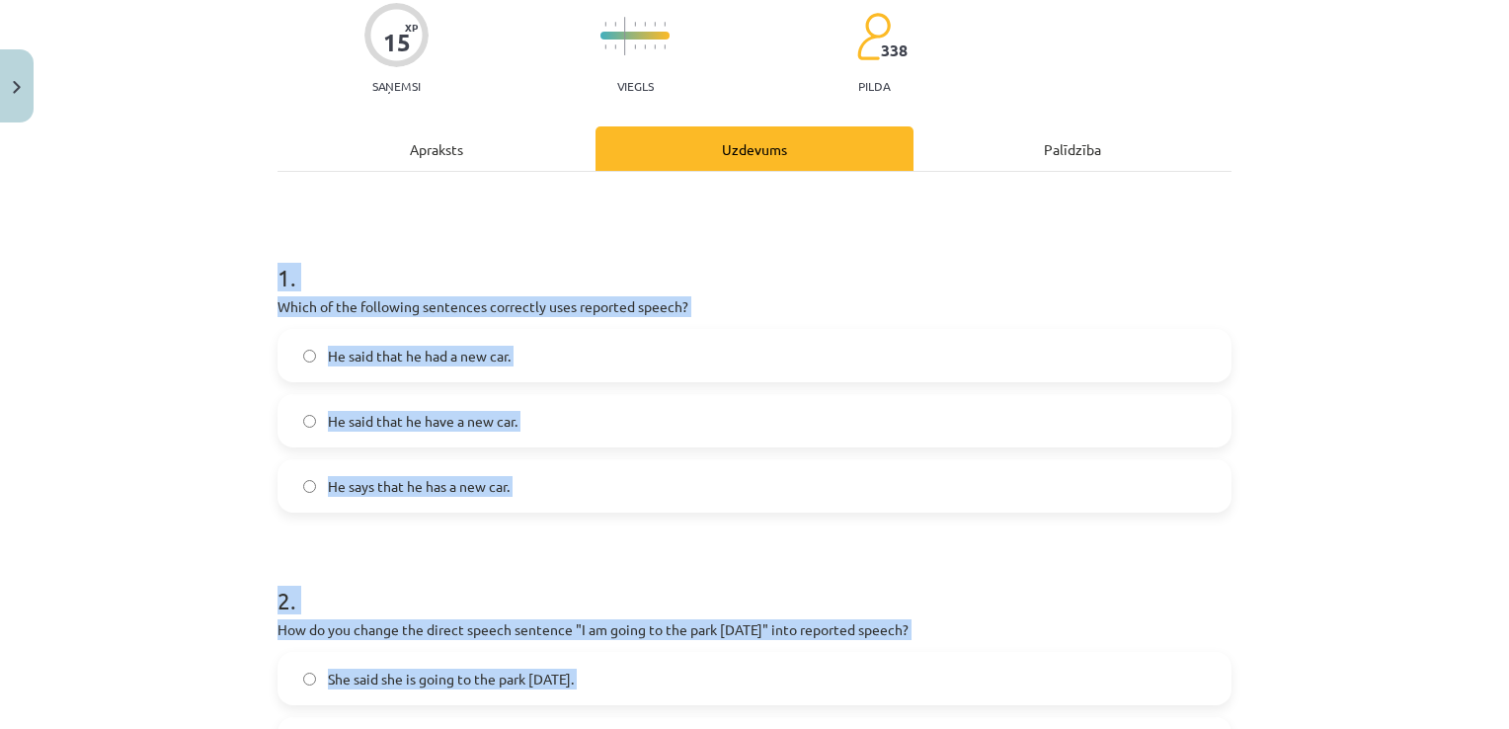
scroll to position [261, 0]
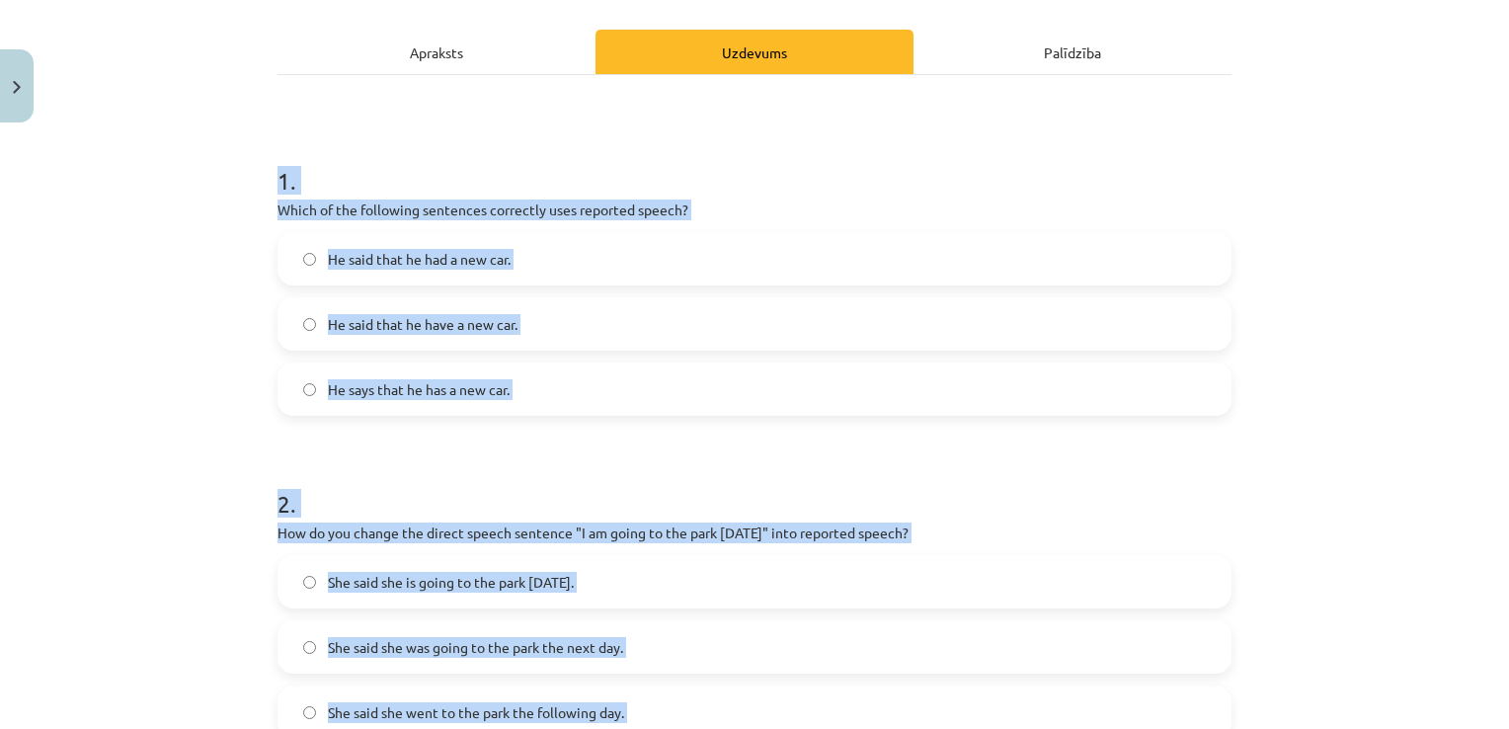
click at [725, 313] on label "He said that he have a new car." at bounding box center [754, 323] width 950 height 49
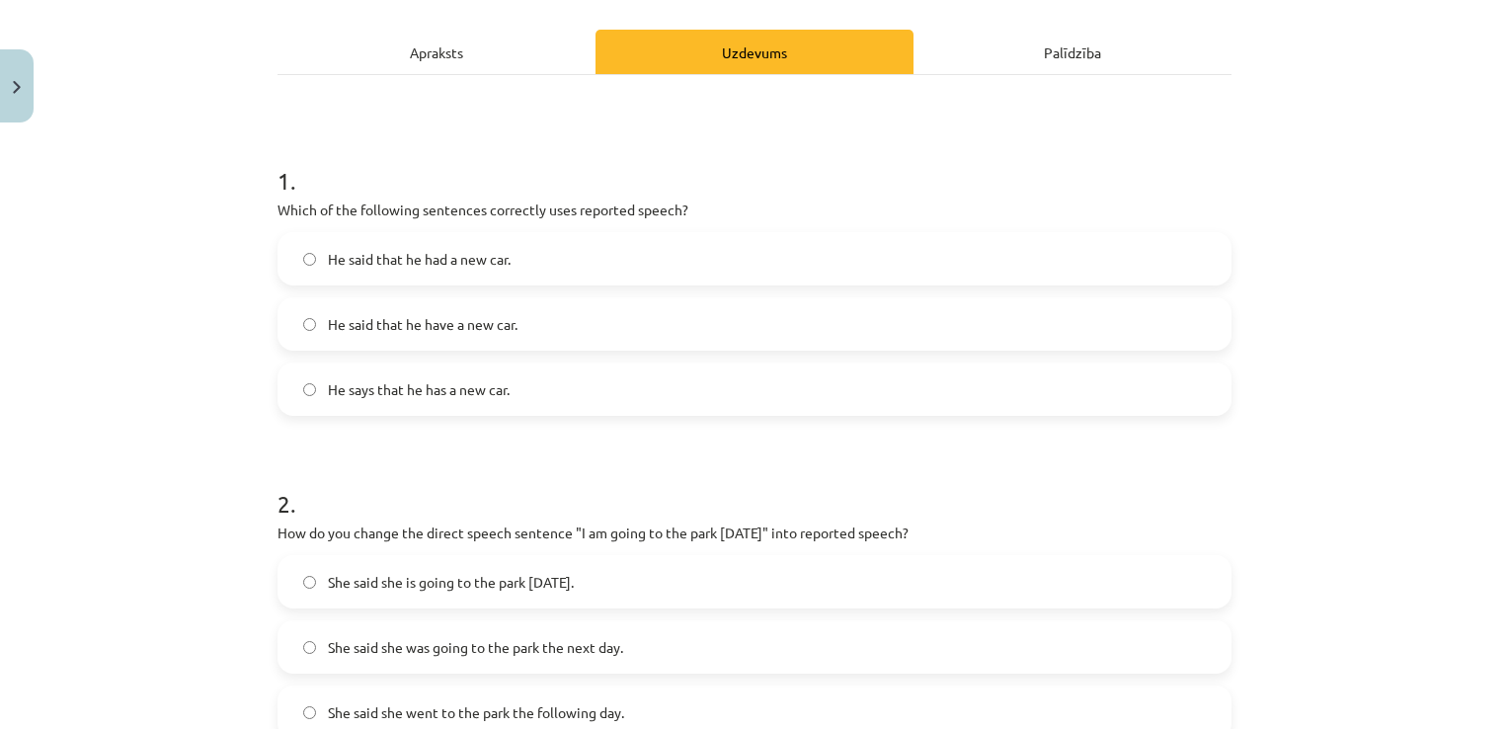
click at [674, 256] on label "He said that he had a new car." at bounding box center [754, 258] width 950 height 49
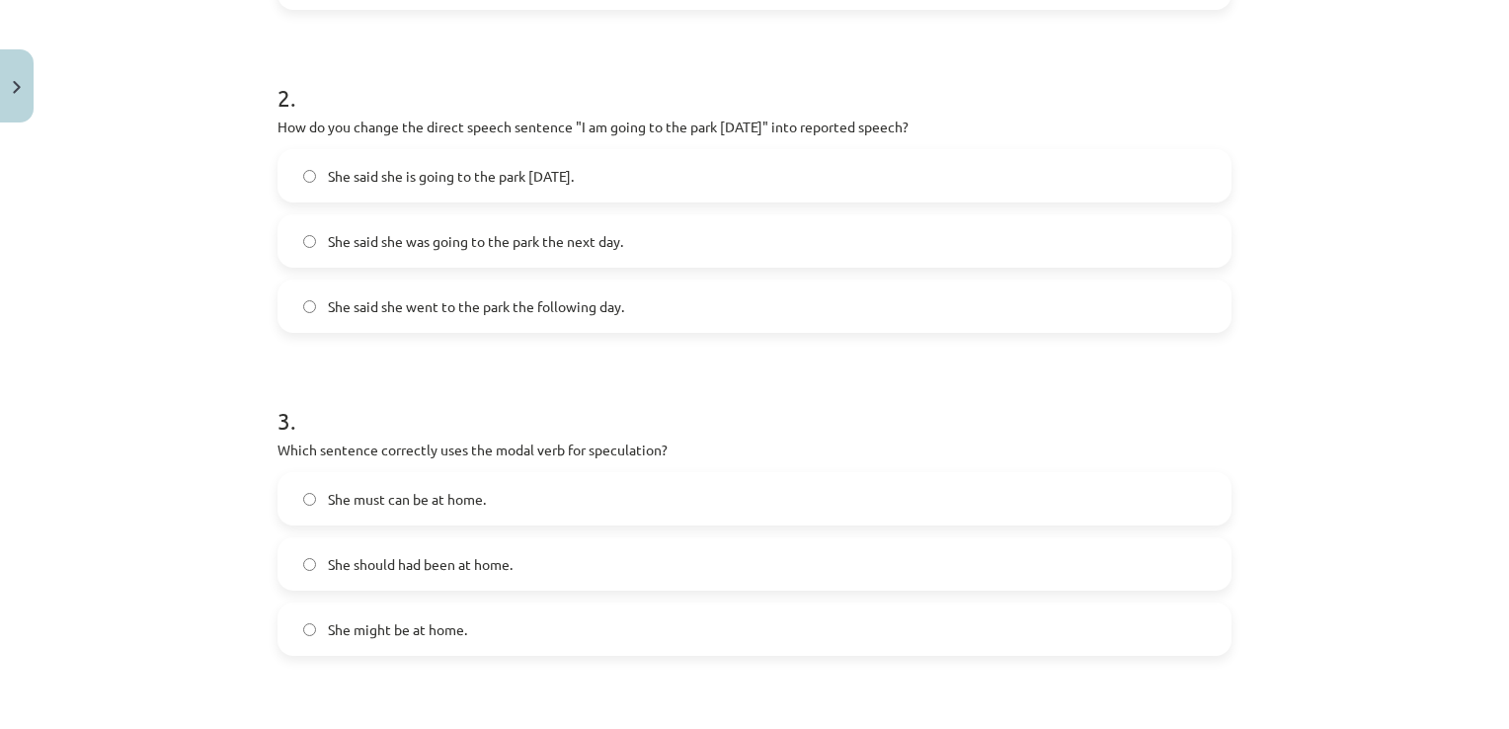
scroll to position [638, 0]
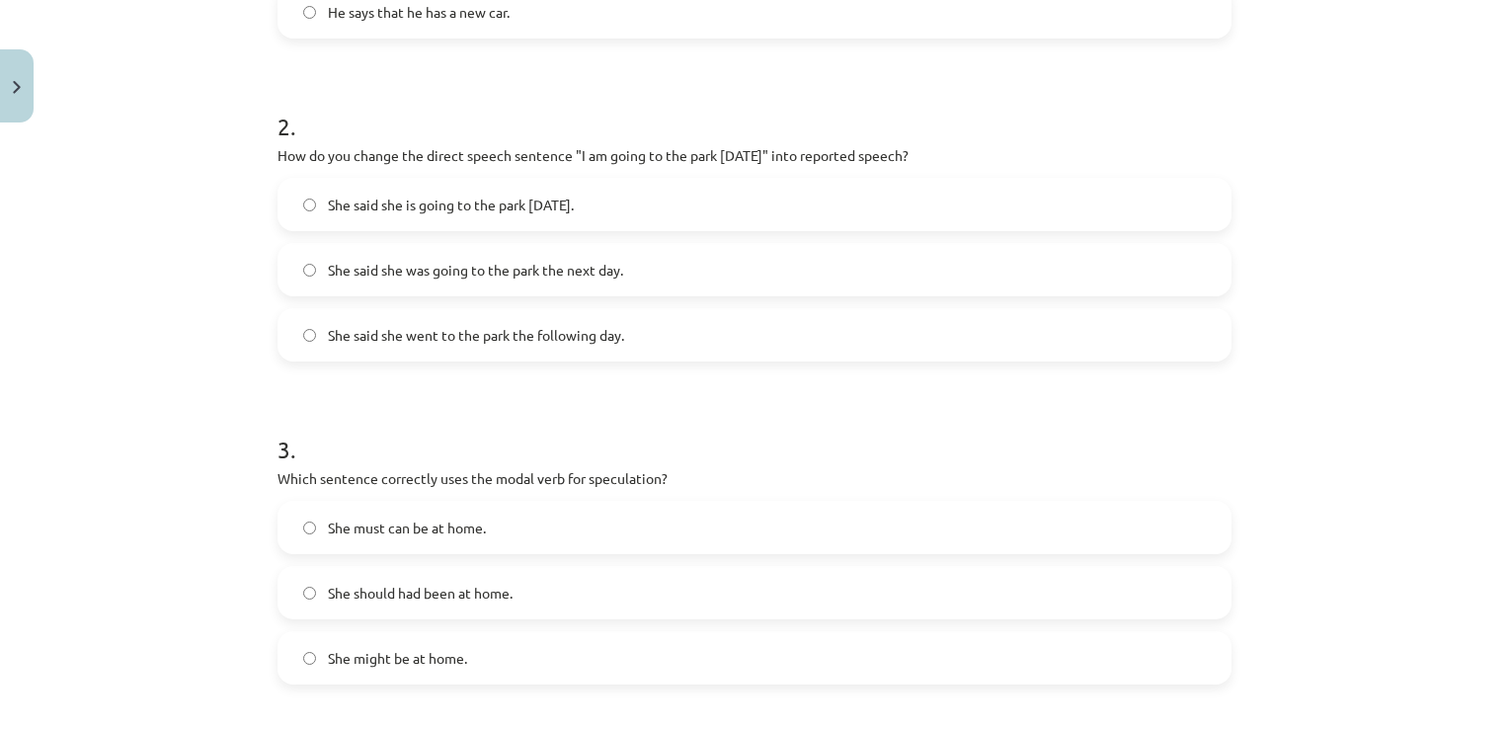
click at [638, 275] on label "She said she was going to the park the next day." at bounding box center [754, 269] width 950 height 49
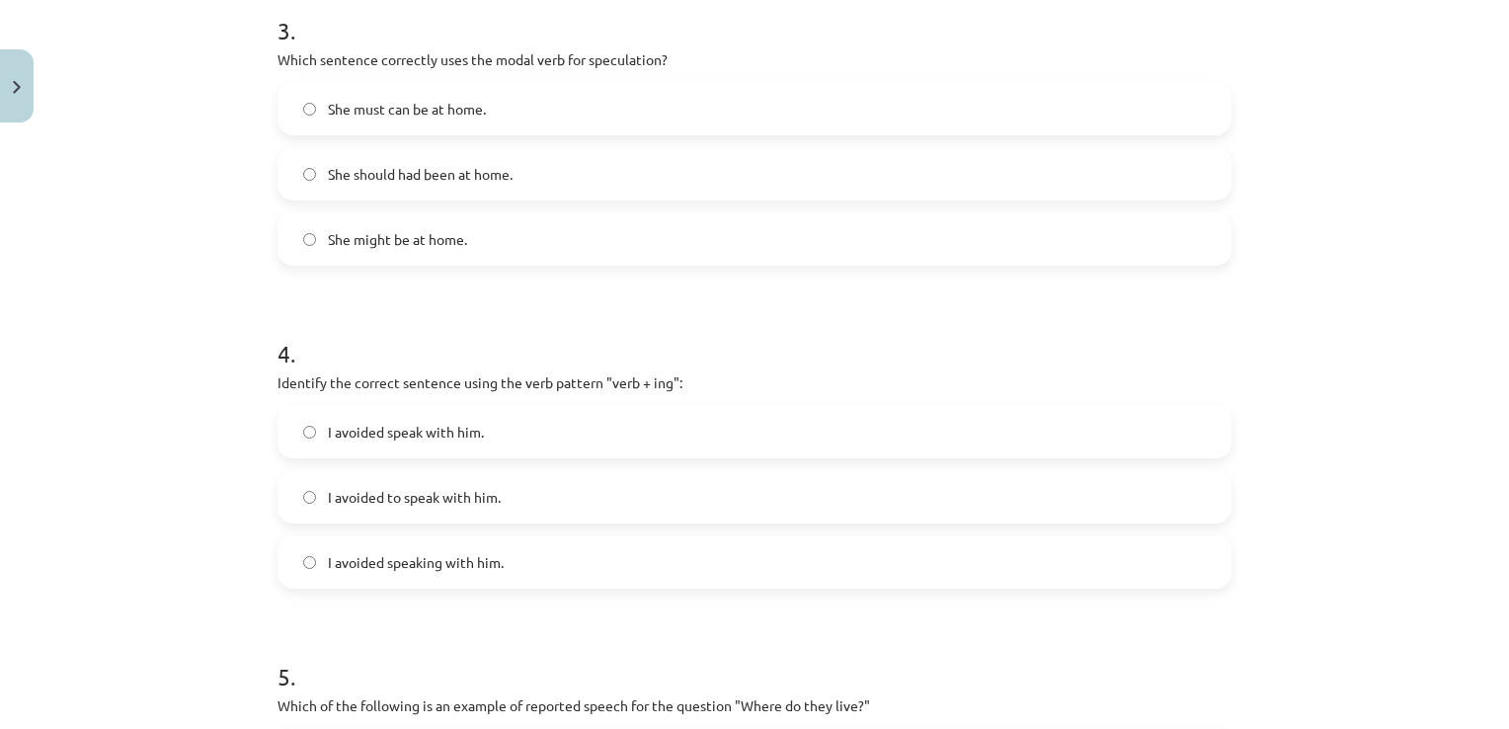
scroll to position [1057, 0]
click at [784, 217] on label "She might be at home." at bounding box center [754, 237] width 950 height 49
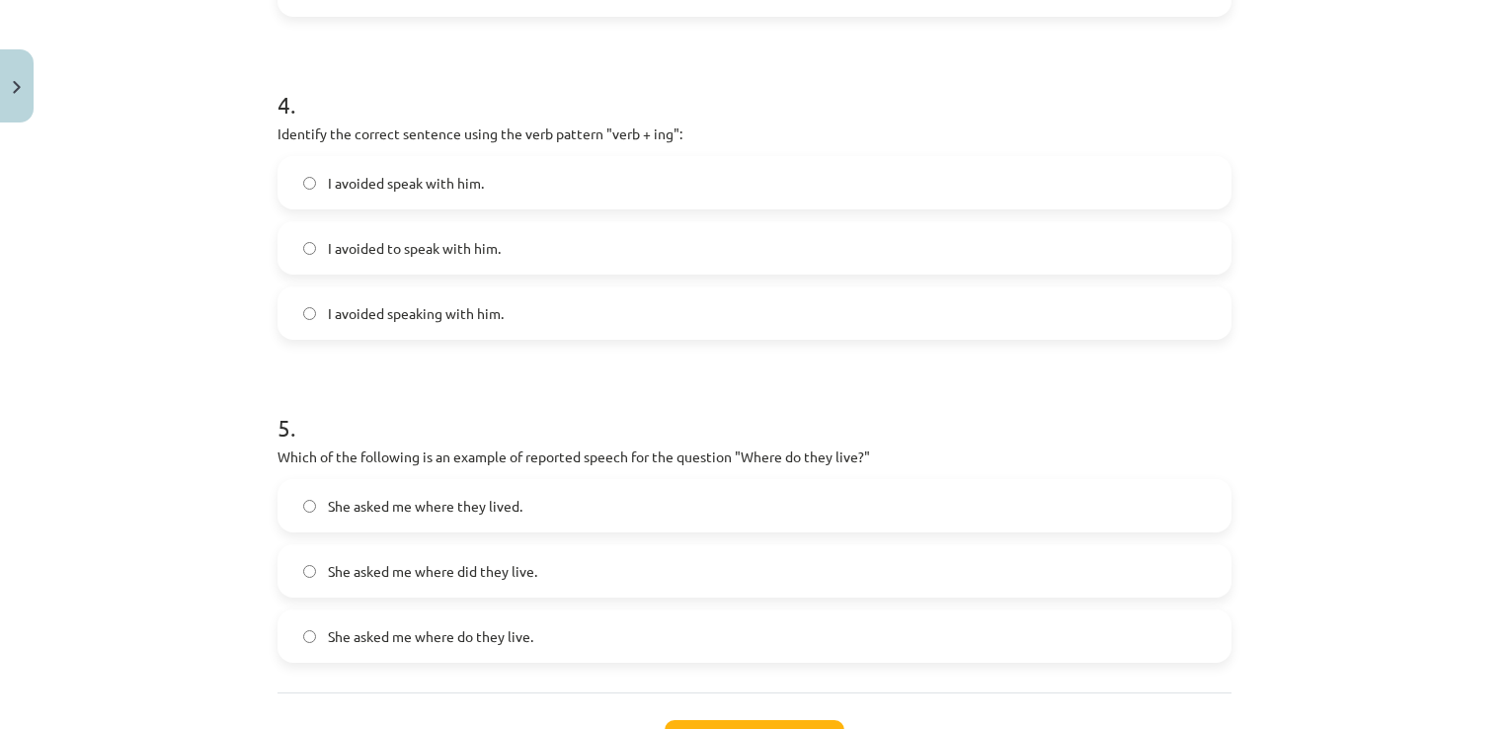
scroll to position [1306, 0]
click at [587, 300] on label "I avoided speaking with him." at bounding box center [754, 311] width 950 height 49
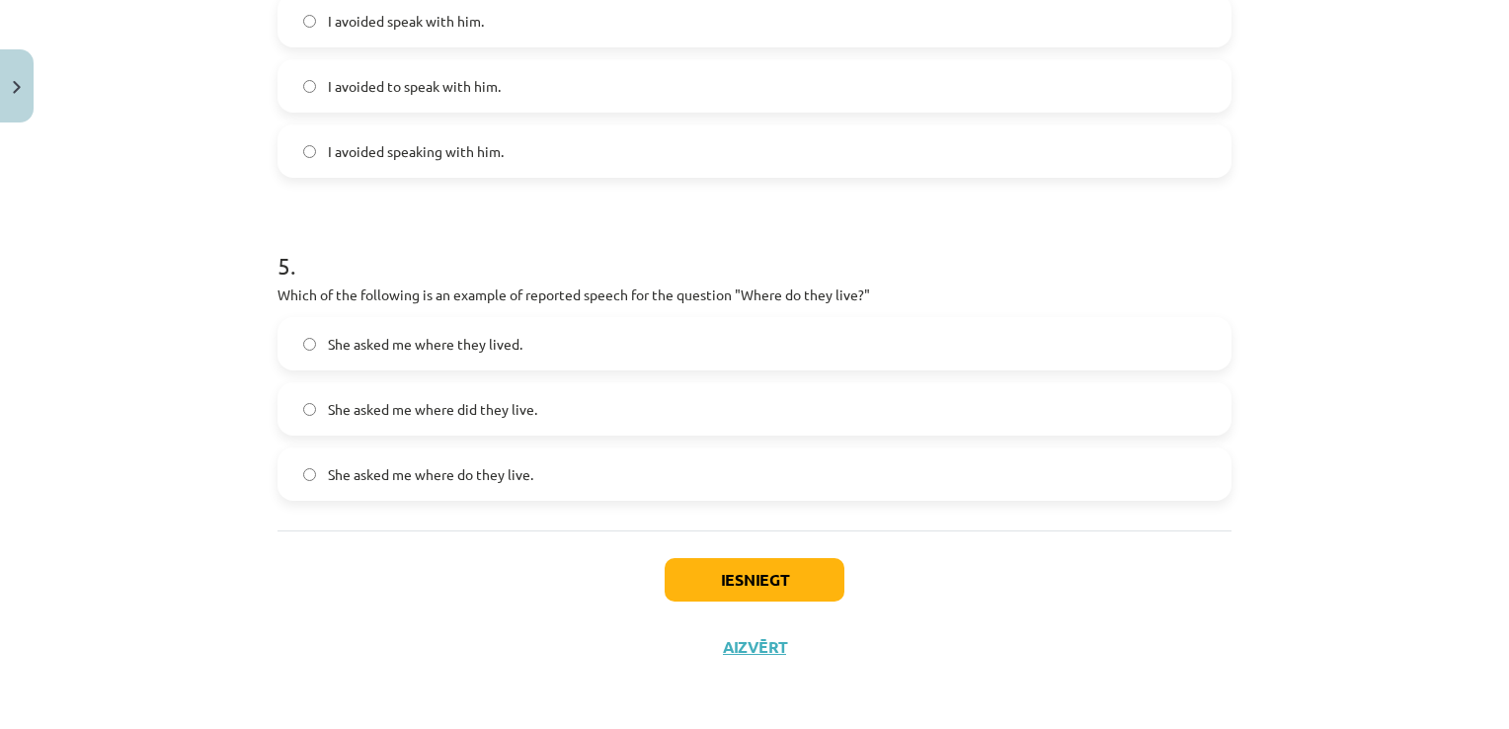
click at [533, 480] on label "She asked me where do they live." at bounding box center [754, 473] width 950 height 49
click at [703, 334] on label "She asked me where they lived." at bounding box center [754, 343] width 950 height 49
click at [750, 583] on button "Iesniegt" at bounding box center [754, 579] width 180 height 43
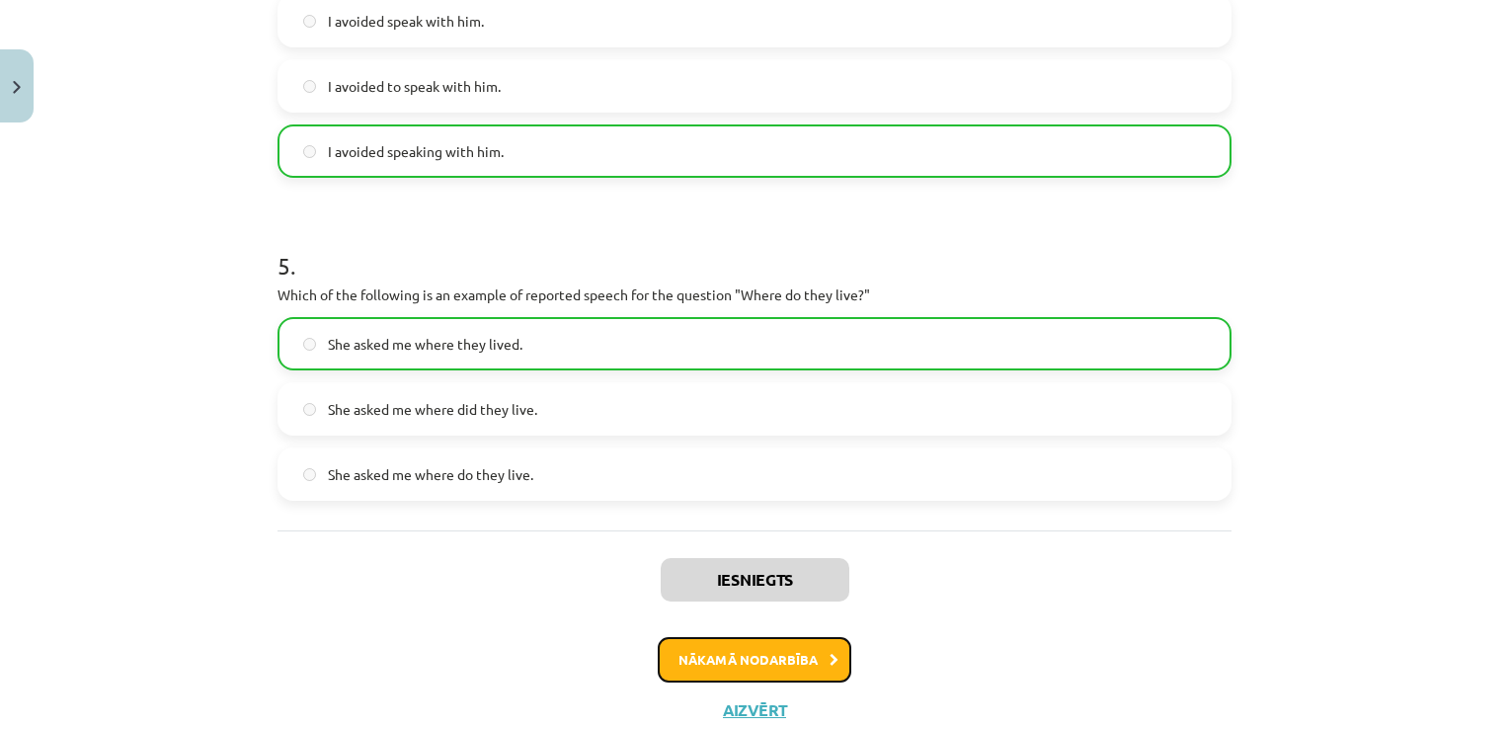
click at [776, 662] on button "Nākamā nodarbība" at bounding box center [755, 659] width 194 height 45
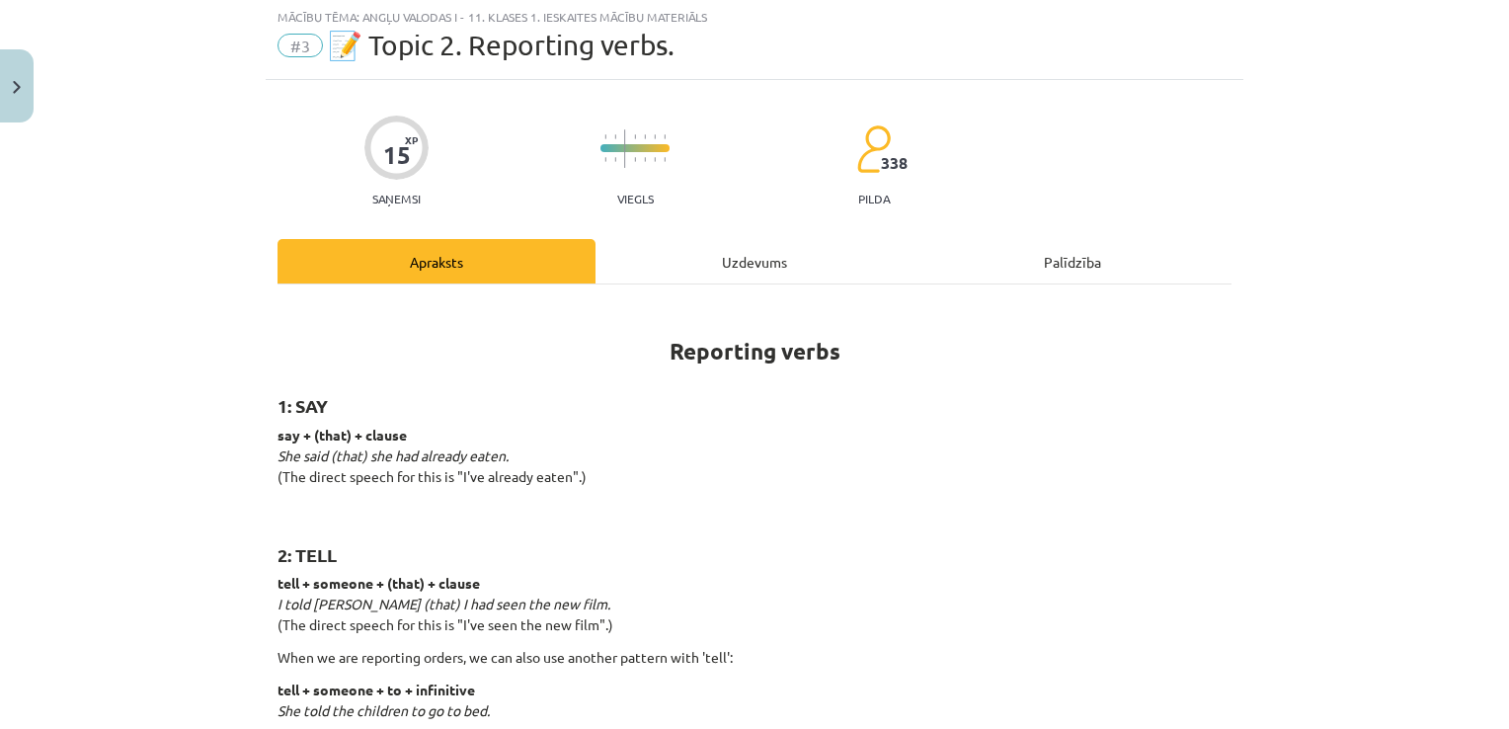
scroll to position [49, 0]
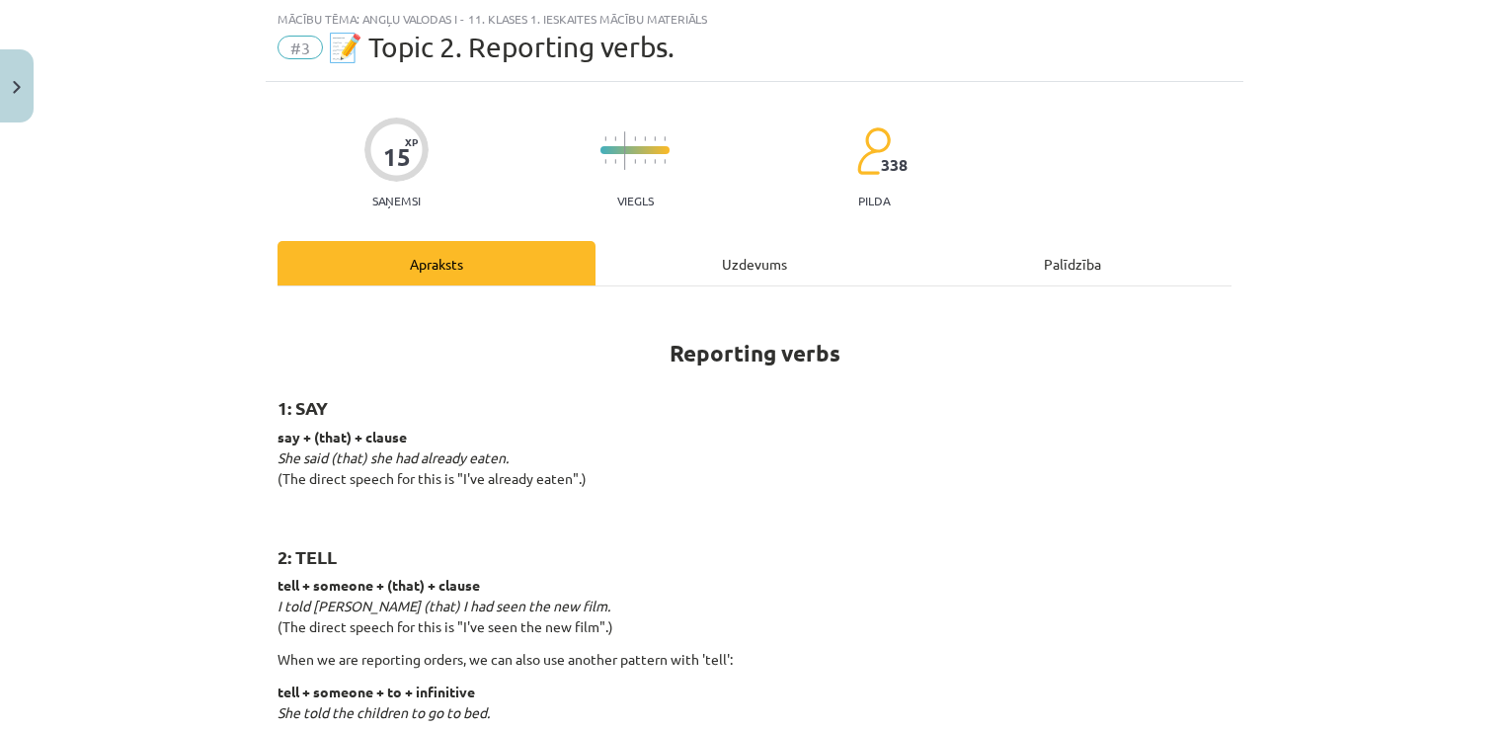
click at [733, 267] on div "Uzdevums" at bounding box center [754, 263] width 318 height 44
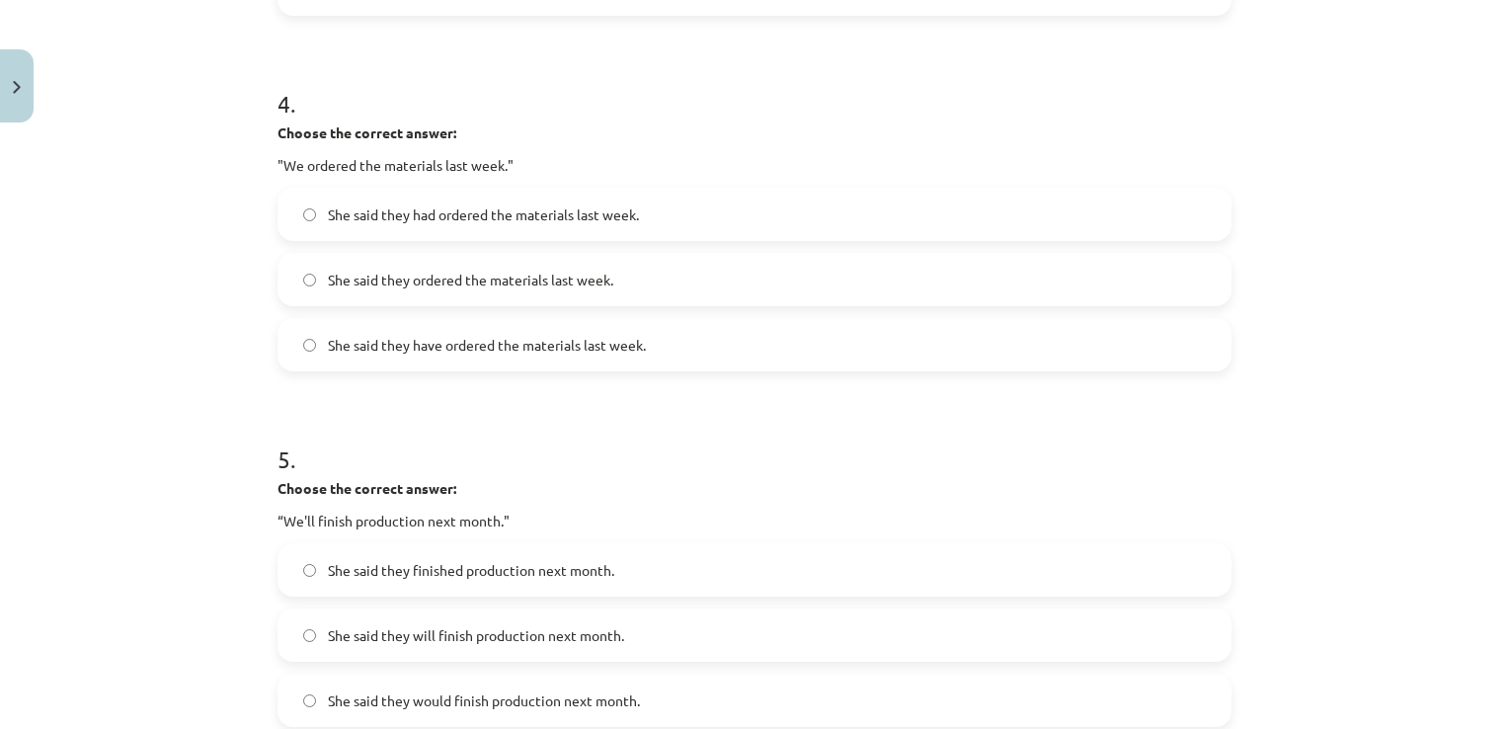
scroll to position [1630, 0]
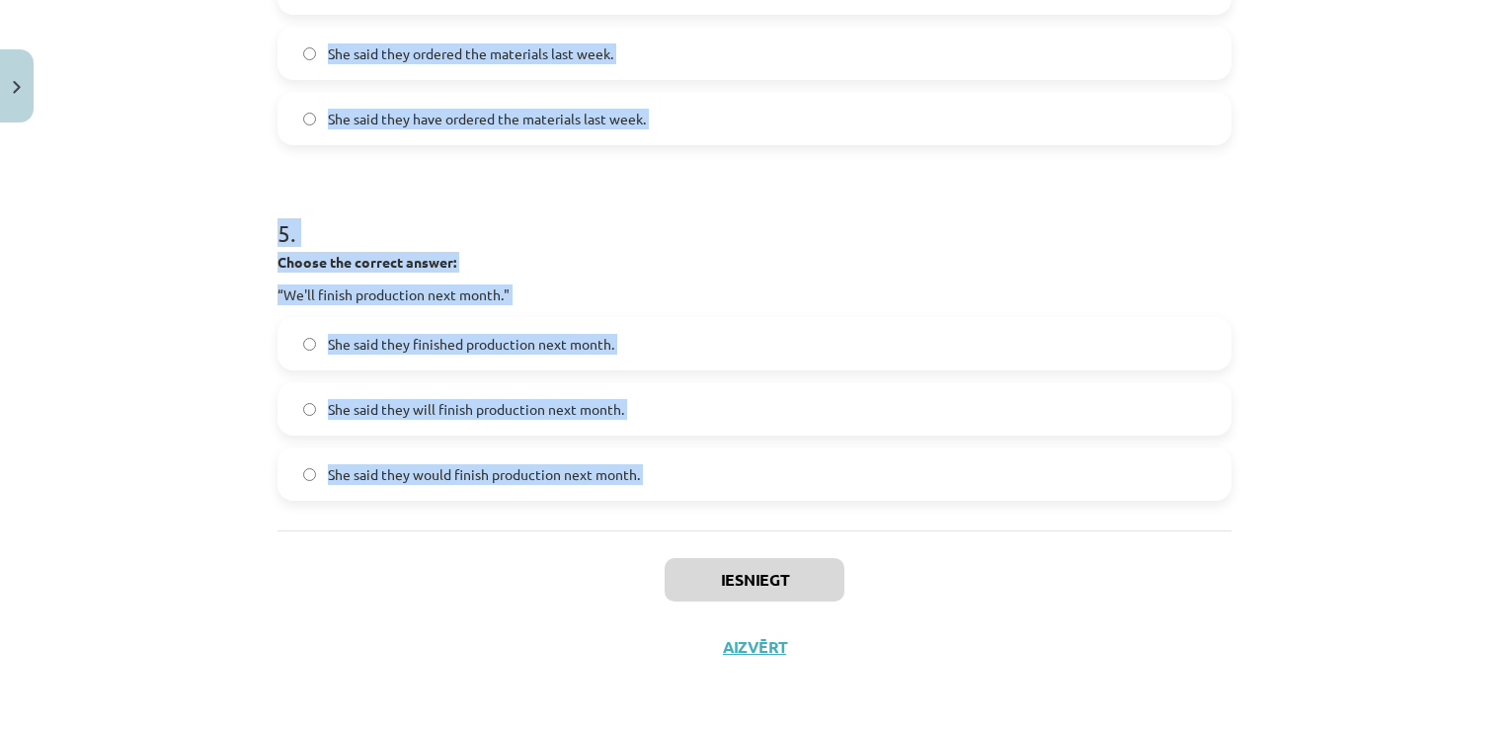
drag, startPoint x: 269, startPoint y: 381, endPoint x: 659, endPoint y: 493, distance: 405.7
drag, startPoint x: 659, startPoint y: 493, endPoint x: 592, endPoint y: 475, distance: 68.5
copy form "1 . Choose the correct answer: "I'm ready for the meeting." He said he was read…"
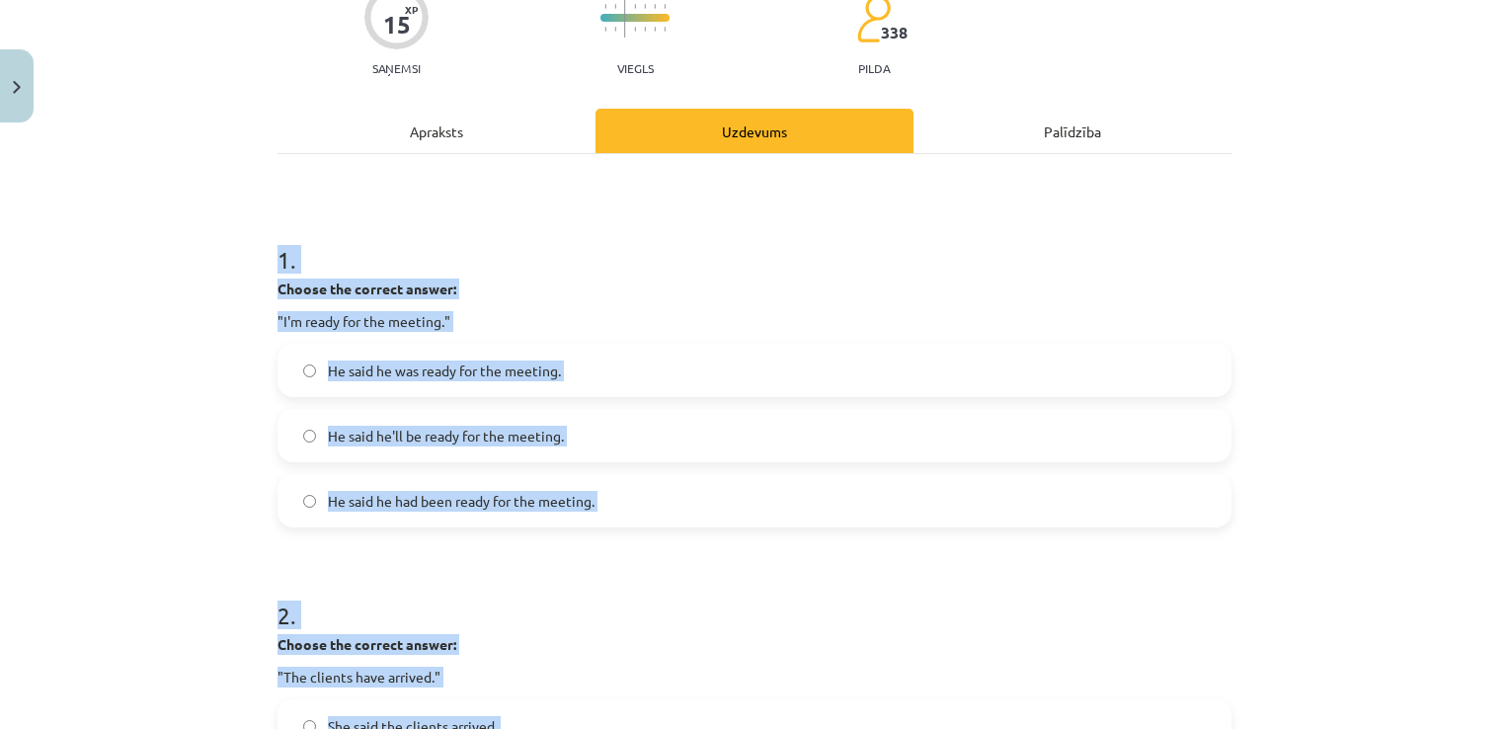
scroll to position [185, 0]
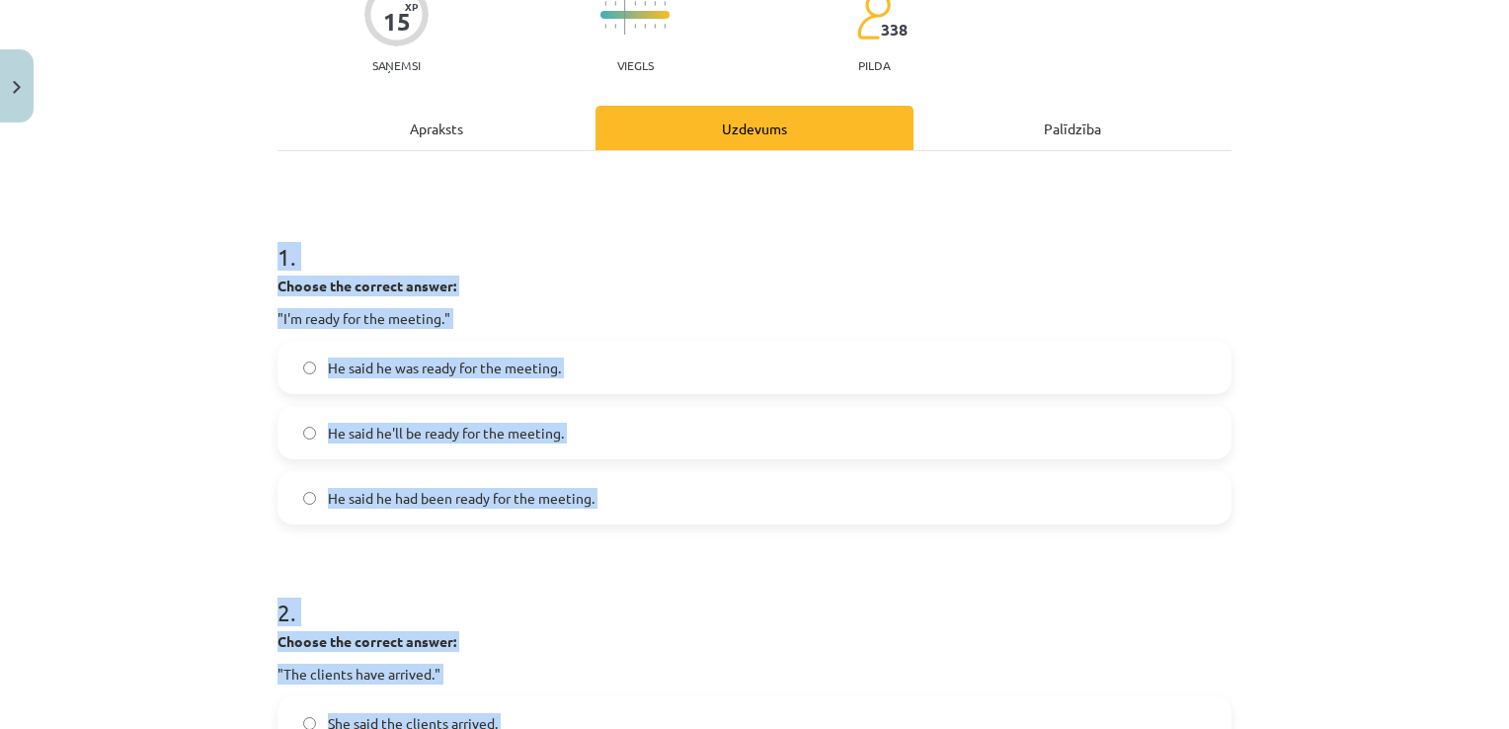
click at [580, 358] on label "He said he was ready for the meeting." at bounding box center [754, 367] width 950 height 49
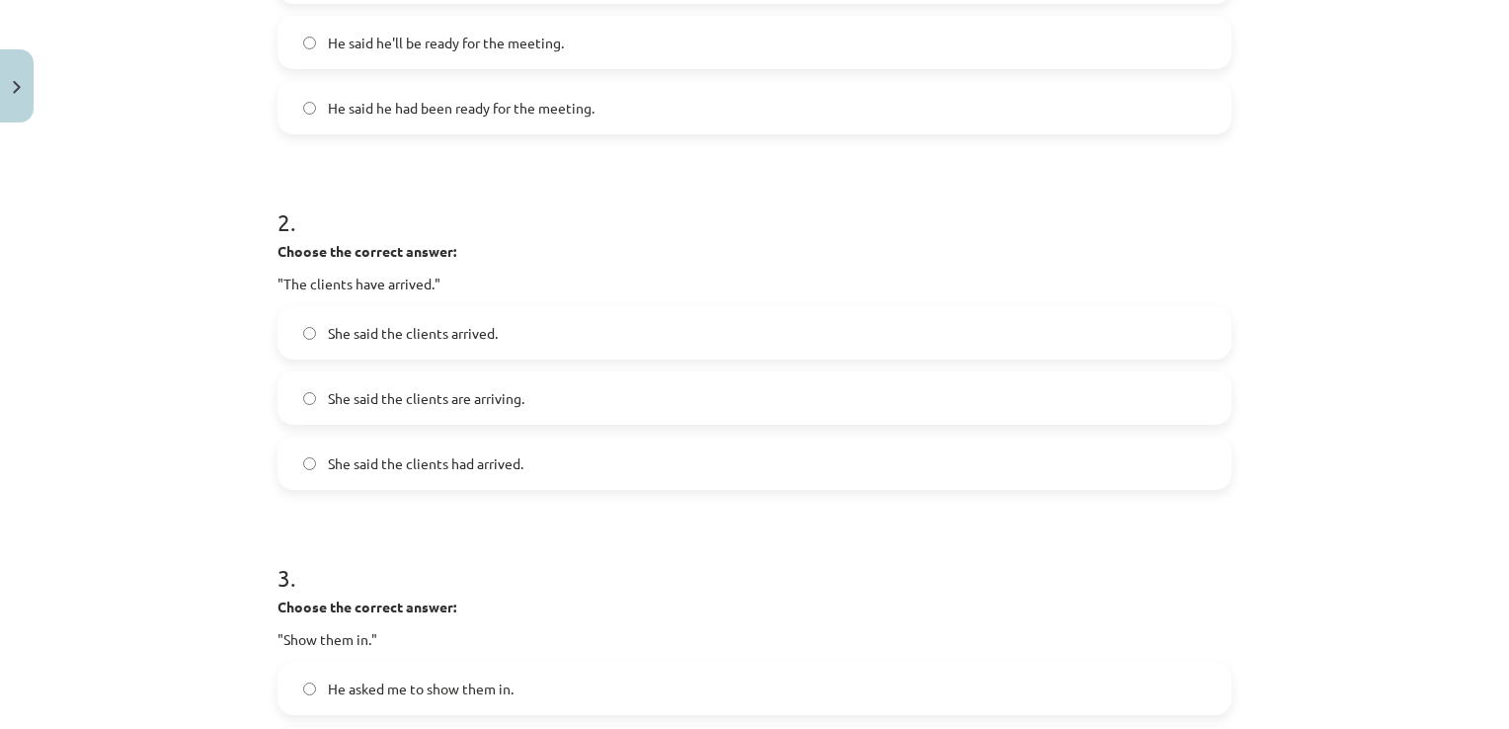
scroll to position [577, 0]
click at [644, 459] on label "She said the clients had arrived." at bounding box center [754, 460] width 950 height 49
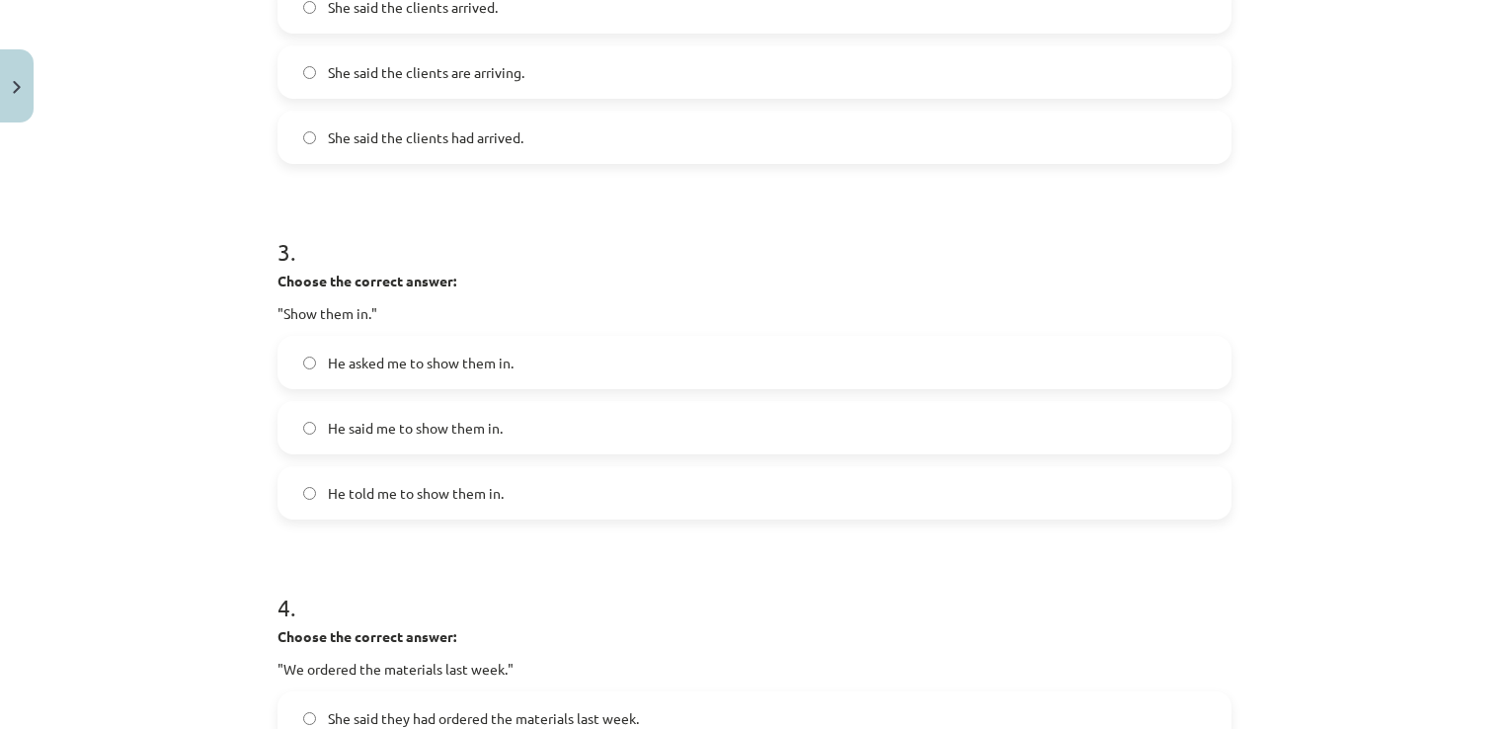
scroll to position [907, 0]
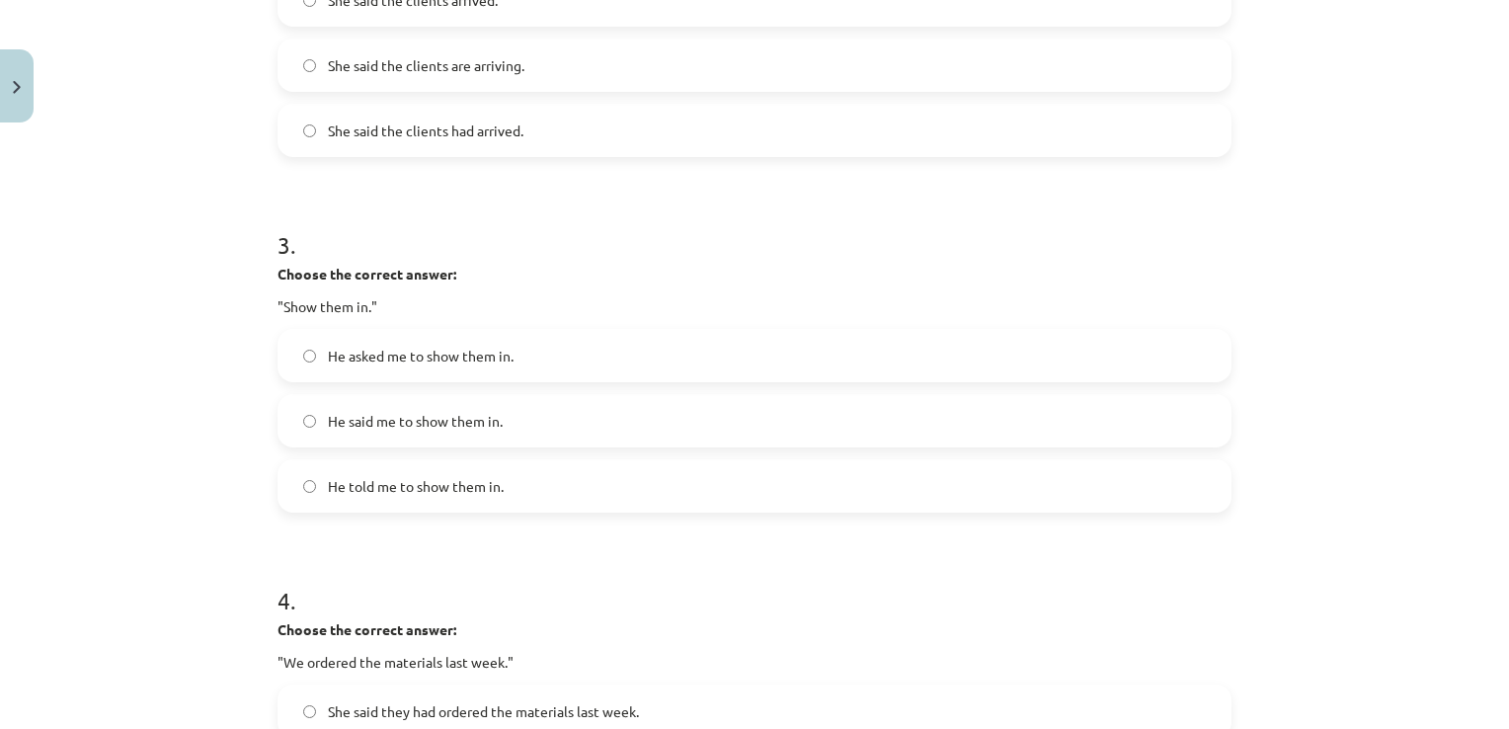
click at [560, 335] on label "He asked me to show them in." at bounding box center [754, 355] width 950 height 49
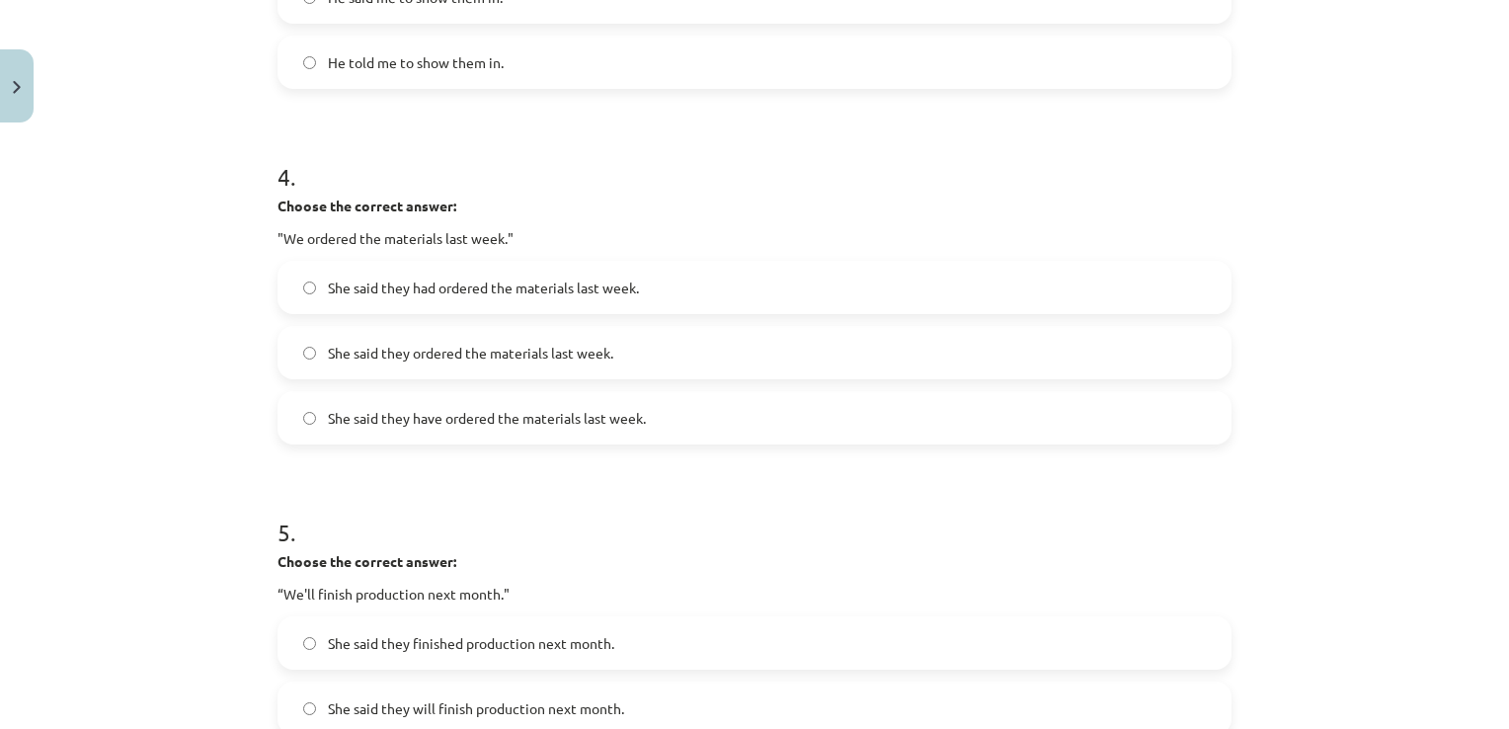
scroll to position [1343, 0]
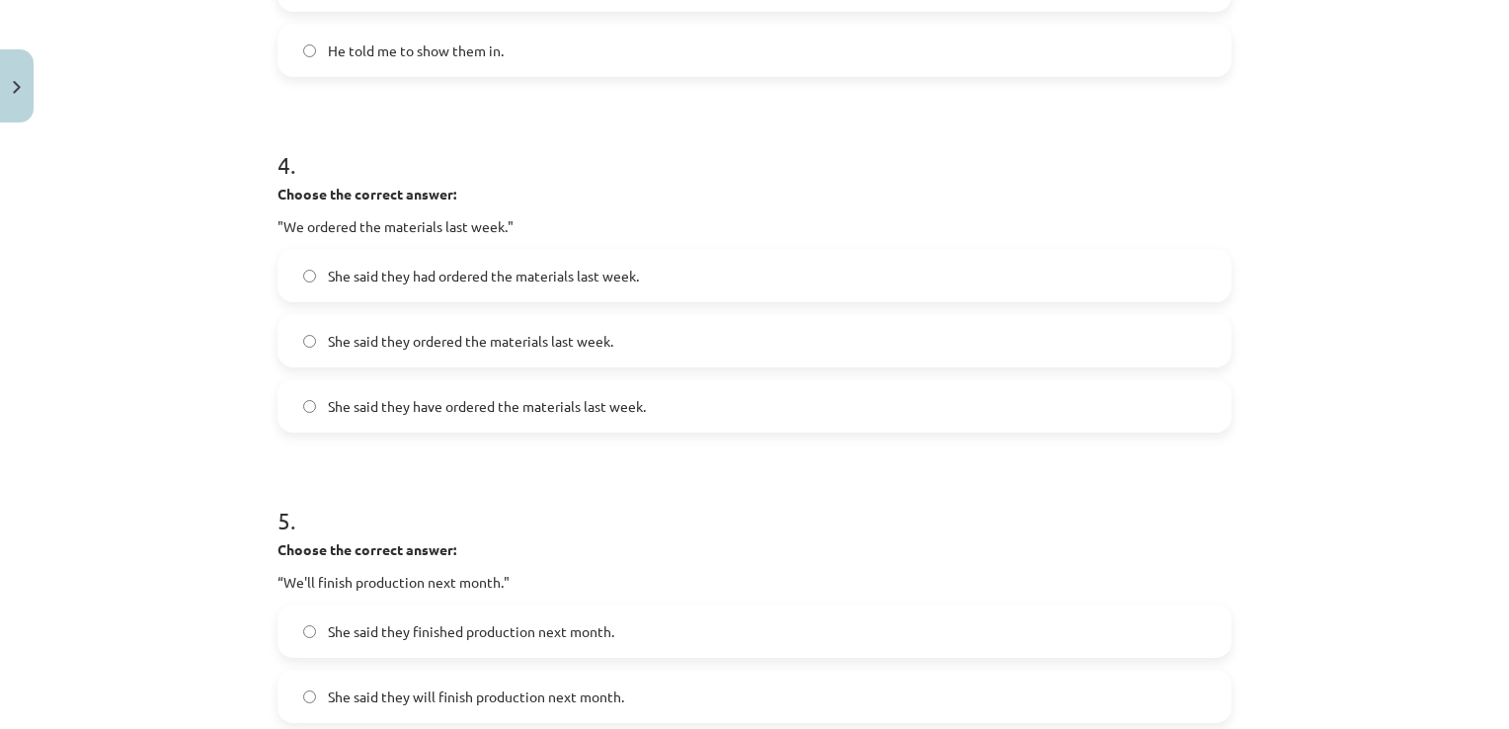
click at [567, 348] on span "She said they ordered the materials last week." at bounding box center [470, 341] width 285 height 21
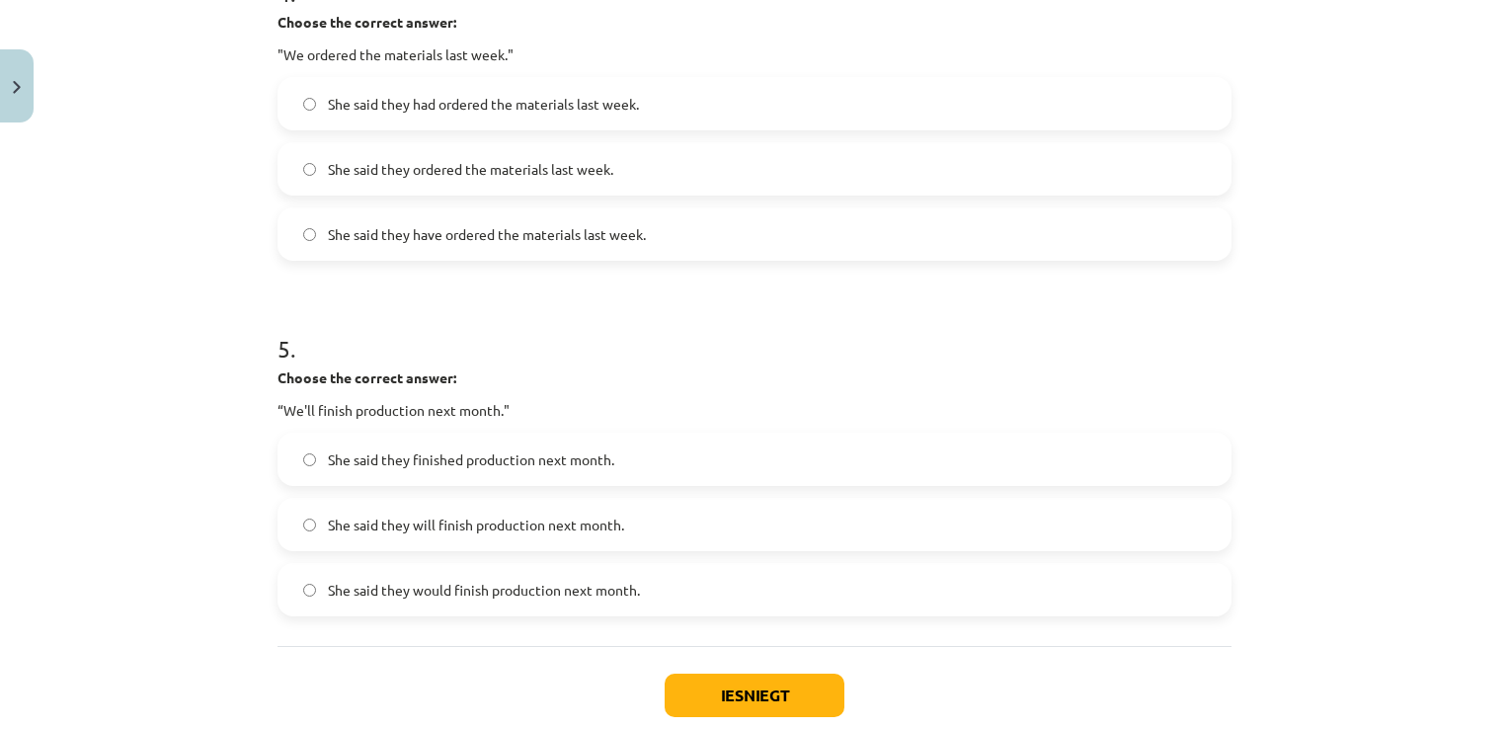
scroll to position [1630, 0]
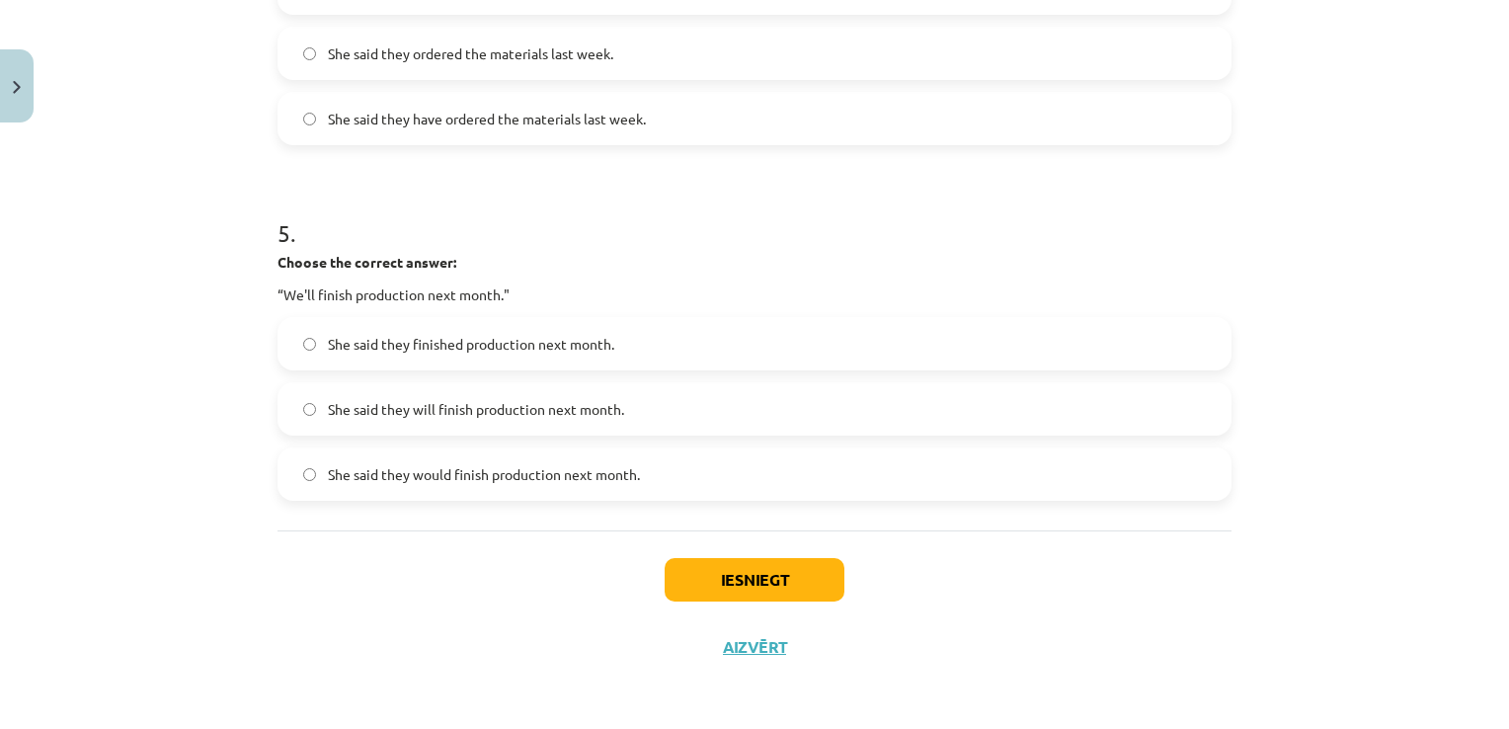
click at [645, 469] on label "She said they would finish production next month." at bounding box center [754, 473] width 950 height 49
click at [725, 563] on button "Iesniegt" at bounding box center [754, 579] width 180 height 43
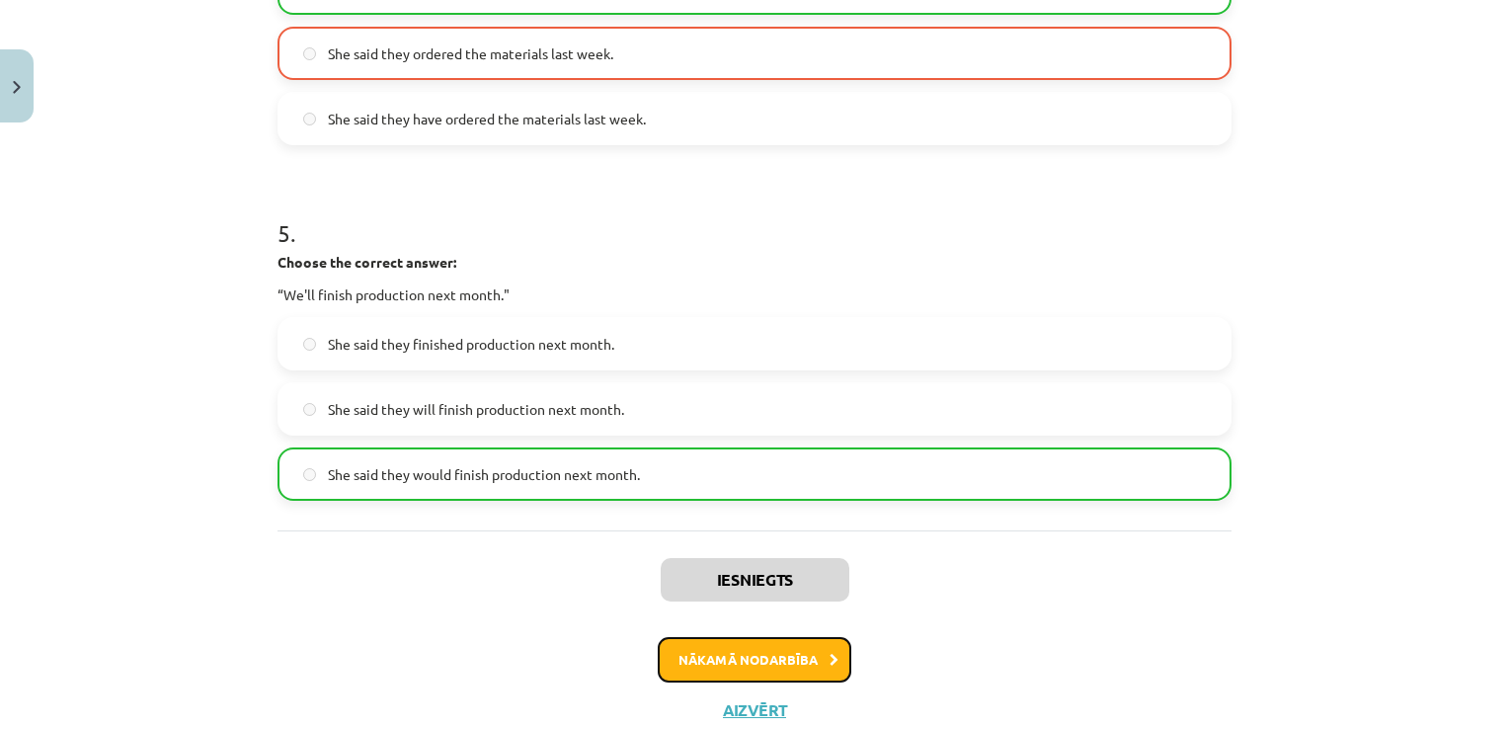
click at [781, 656] on button "Nākamā nodarbība" at bounding box center [755, 659] width 194 height 45
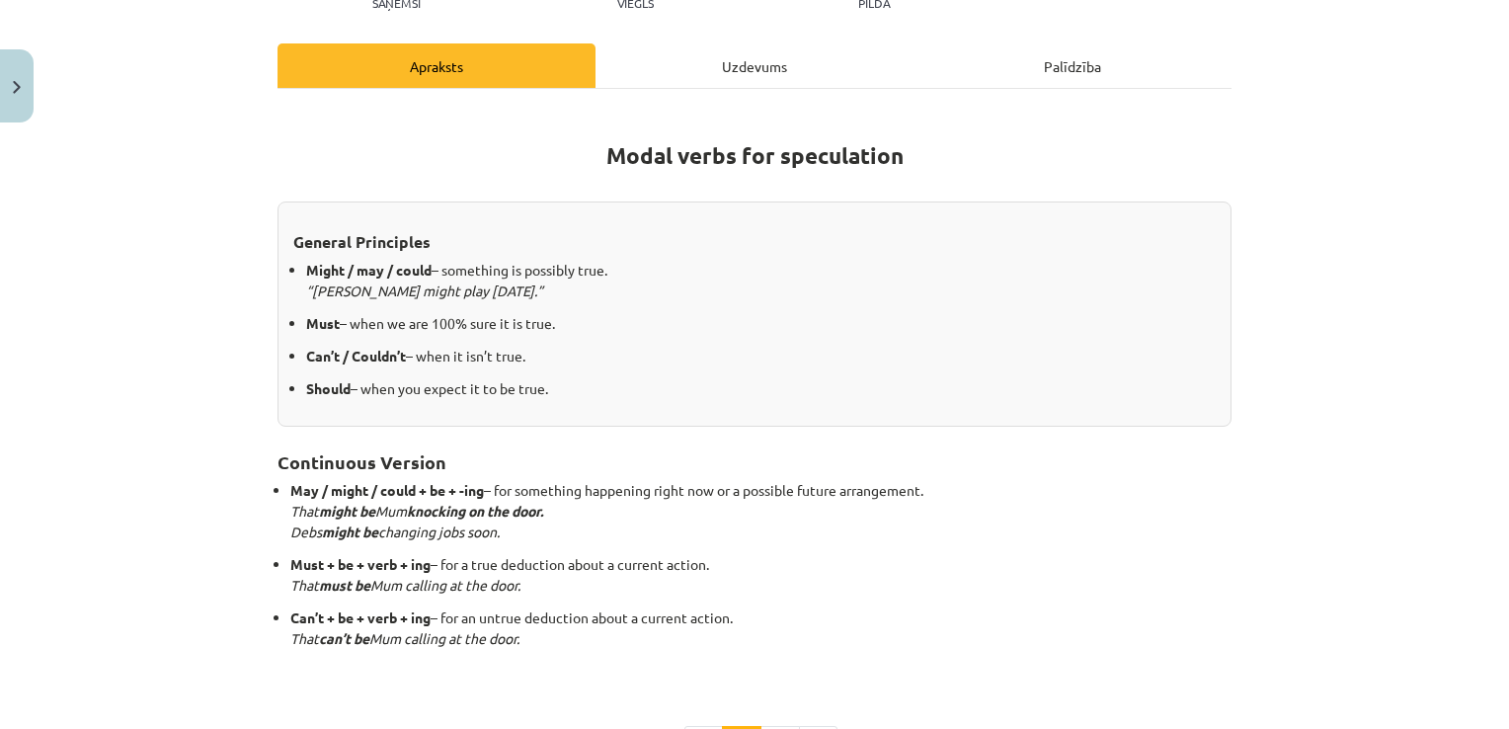
scroll to position [49, 0]
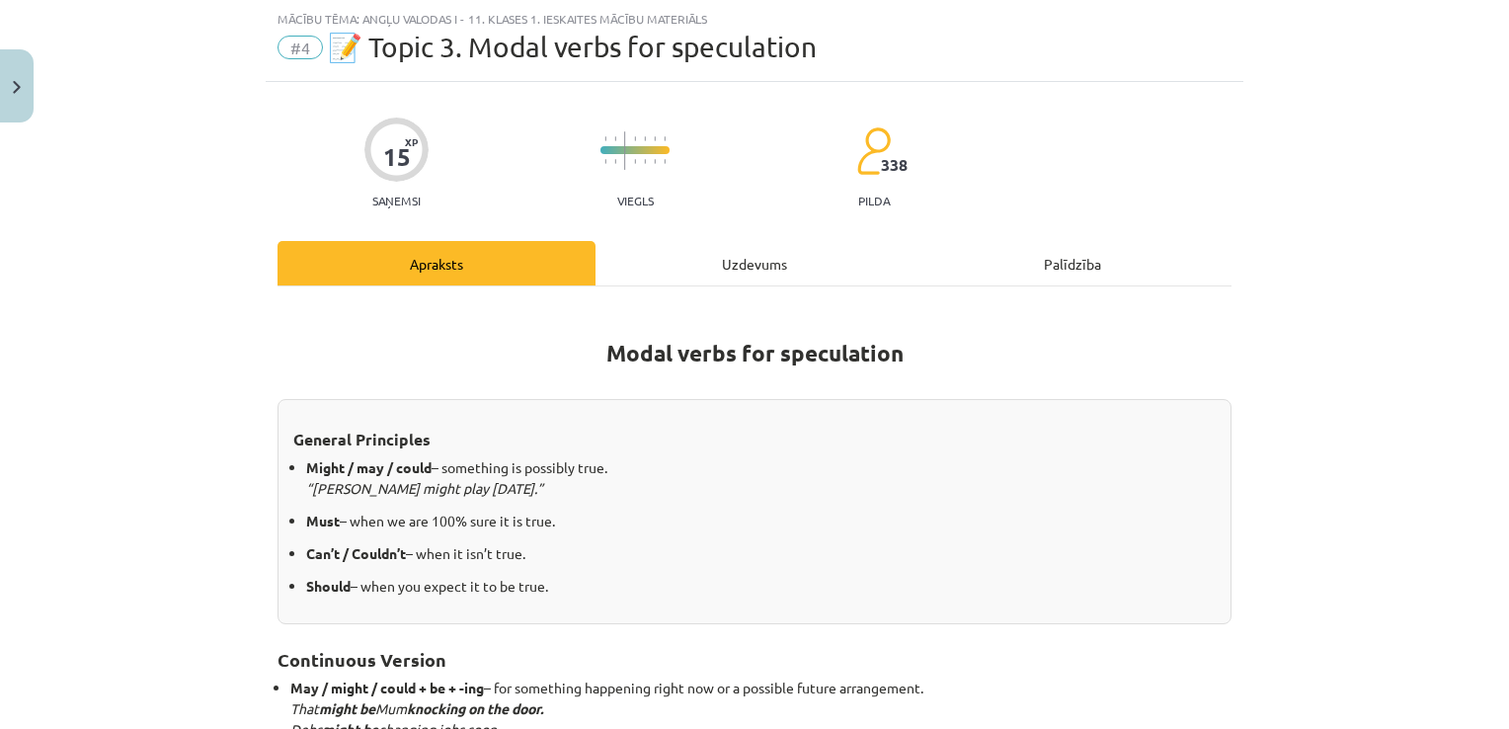
click at [727, 248] on div "Uzdevums" at bounding box center [754, 263] width 318 height 44
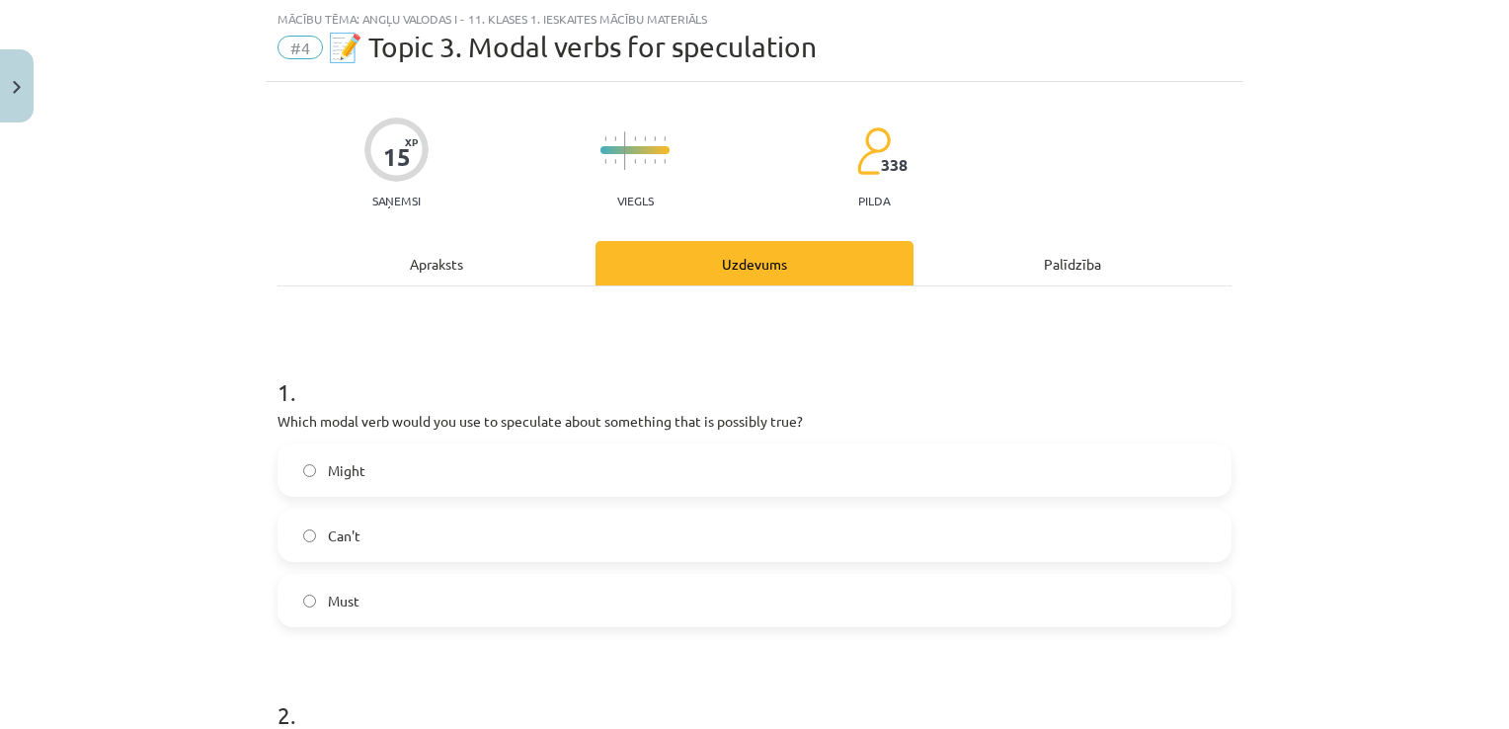
click at [277, 384] on h1 "1 ." at bounding box center [754, 374] width 954 height 61
drag, startPoint x: 276, startPoint y: 384, endPoint x: 254, endPoint y: 392, distance: 24.0
click at [254, 392] on div "Mācību tēma: Angļu valodas i - 11. klases 1. ieskaites mācību materiāls #4 📝 To…" at bounding box center [754, 364] width 1509 height 729
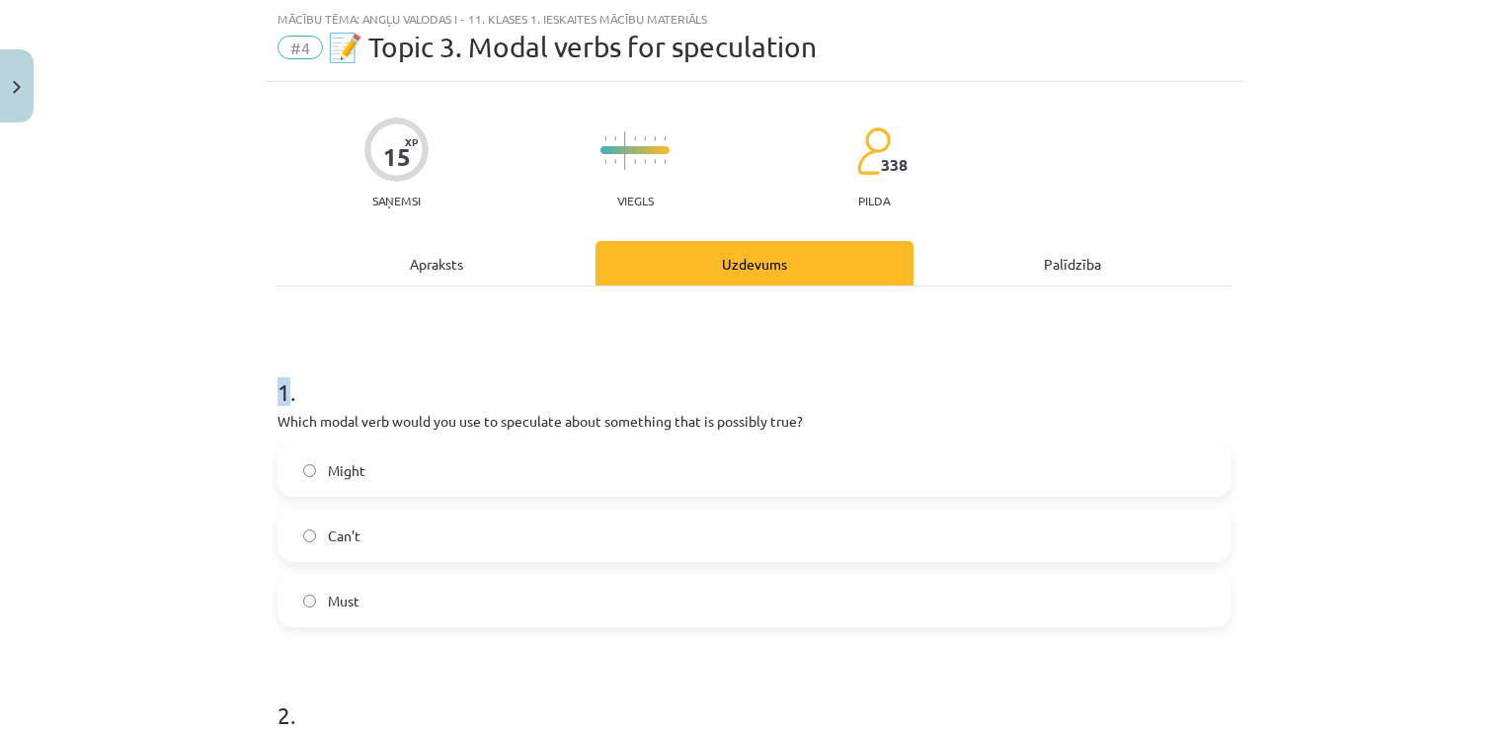
click at [254, 392] on div "Mācību tēma: Angļu valodas i - 11. klases 1. ieskaites mācību materiāls #4 📝 To…" at bounding box center [754, 364] width 1509 height 729
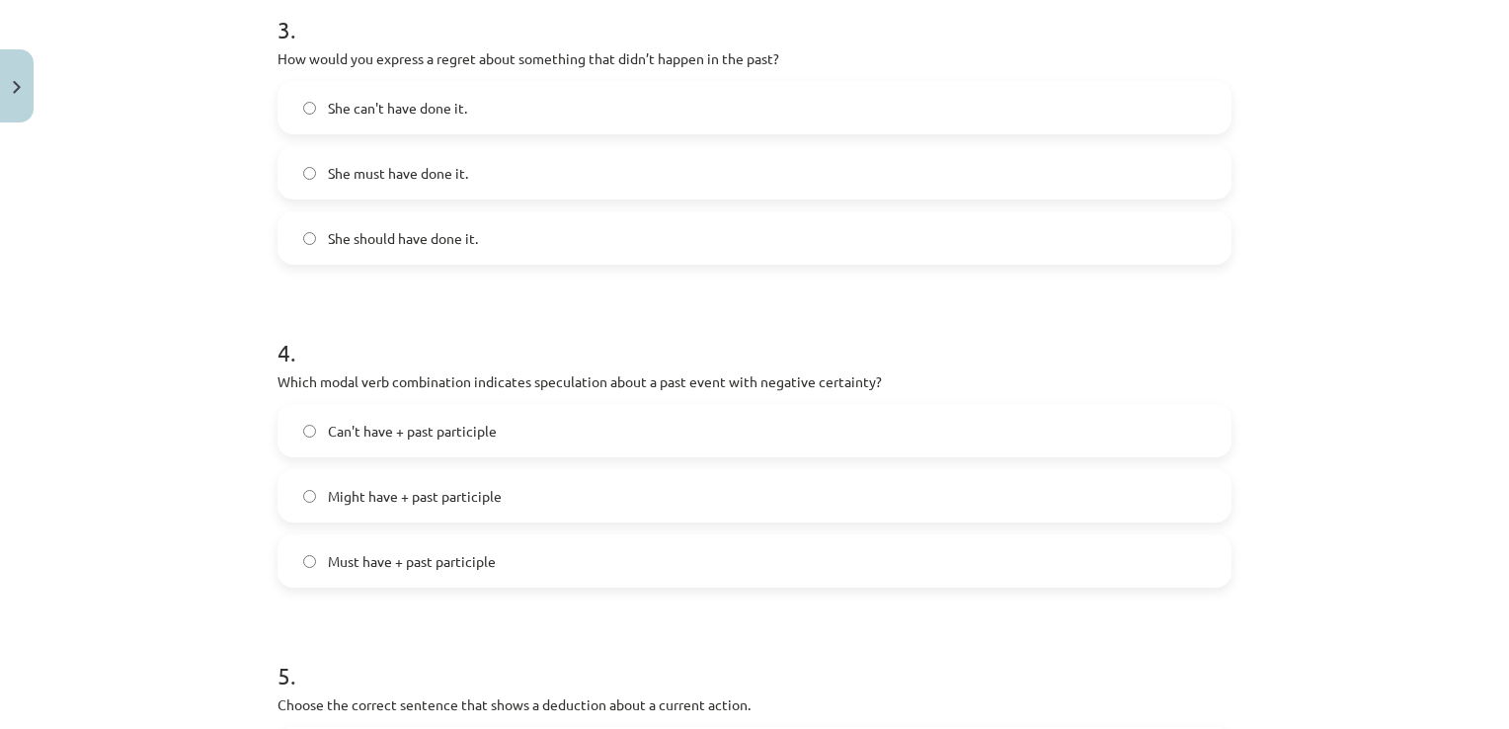
scroll to position [1467, 0]
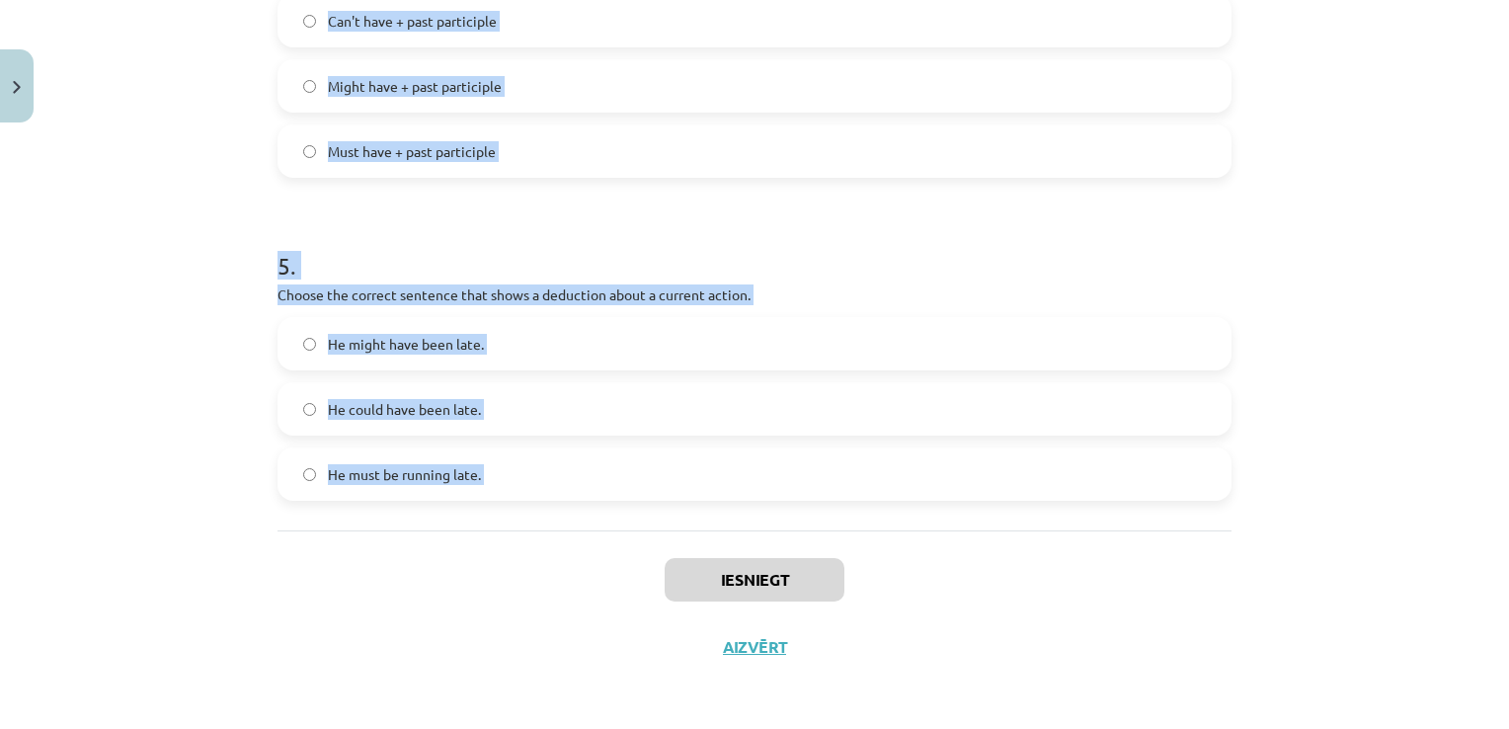
drag, startPoint x: 254, startPoint y: 392, endPoint x: 561, endPoint y: 447, distance: 312.0
click at [561, 447] on div "Mācību tēma: Angļu valodas i - 11. klases 1. ieskaites mācību materiāls #4 📝 To…" at bounding box center [754, 364] width 1509 height 729
drag, startPoint x: 561, startPoint y: 447, endPoint x: 505, endPoint y: 285, distance: 171.4
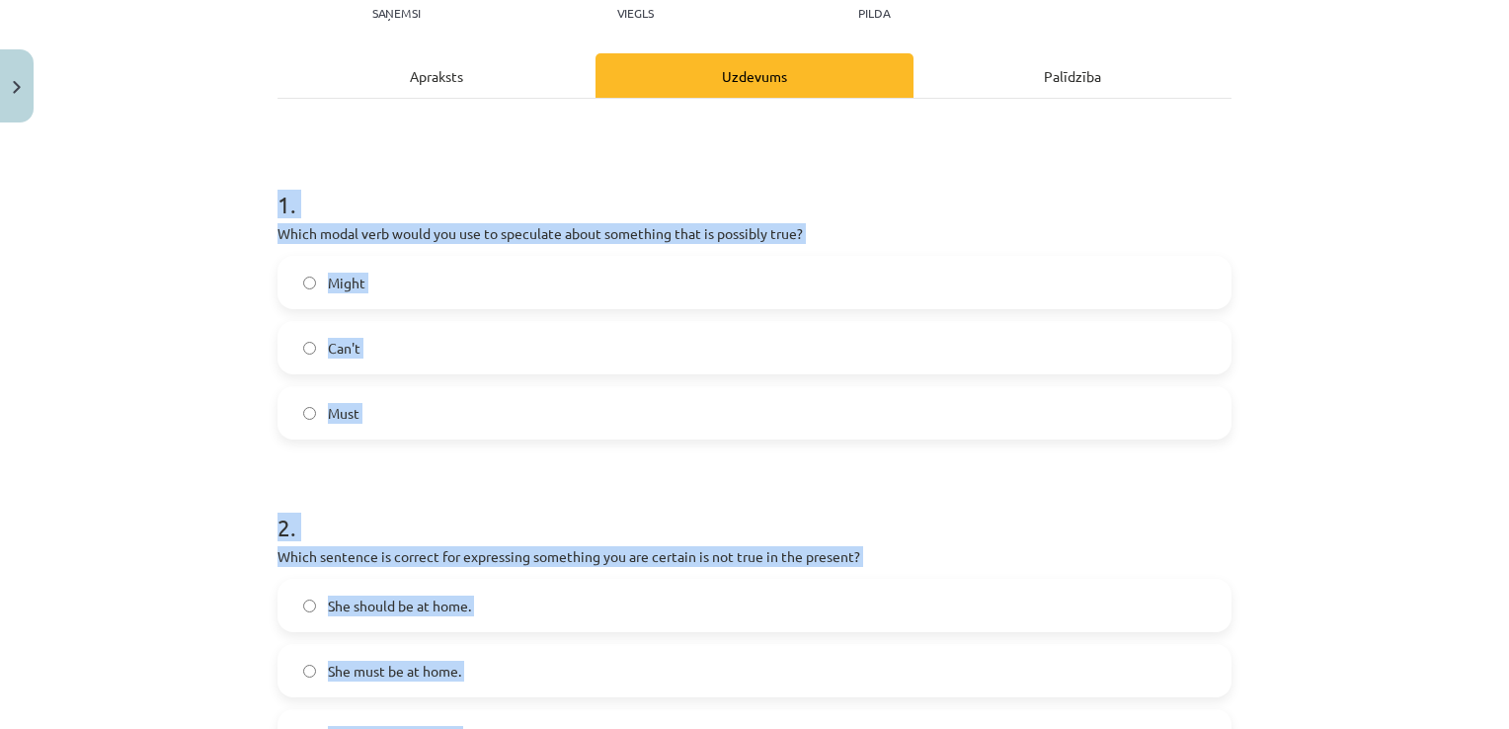
scroll to position [239, 0]
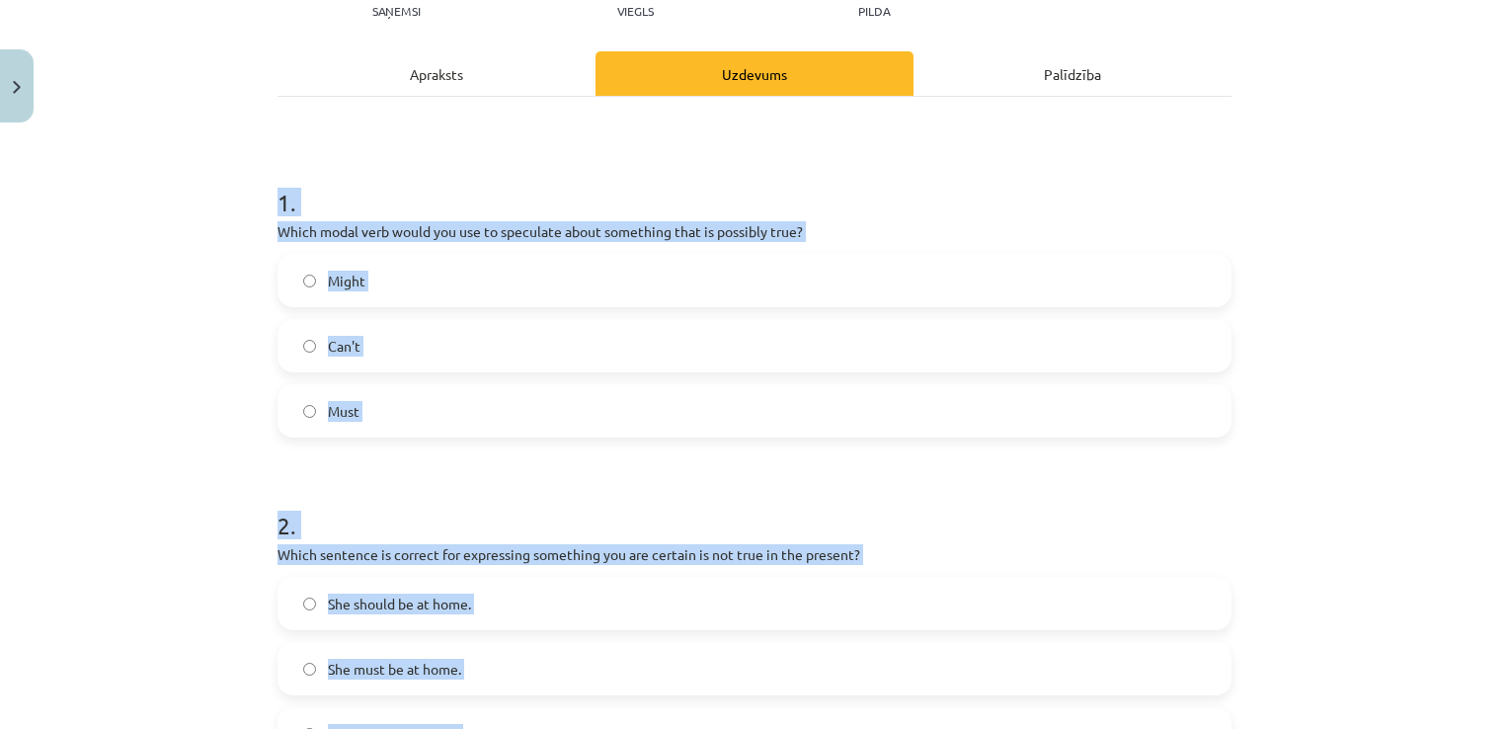
click at [743, 286] on label "Might" at bounding box center [754, 280] width 950 height 49
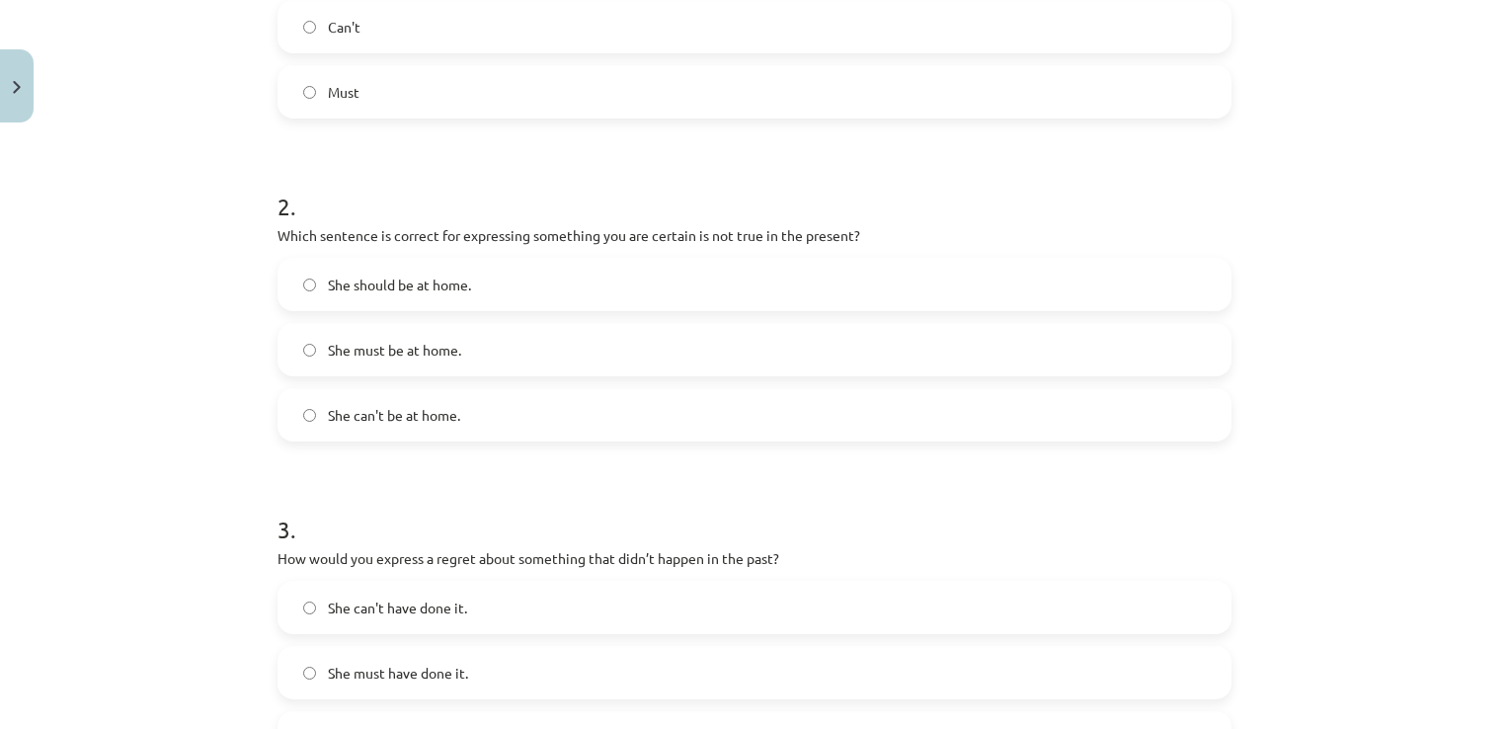
scroll to position [559, 0]
click at [546, 410] on label "She can't be at home." at bounding box center [754, 413] width 950 height 49
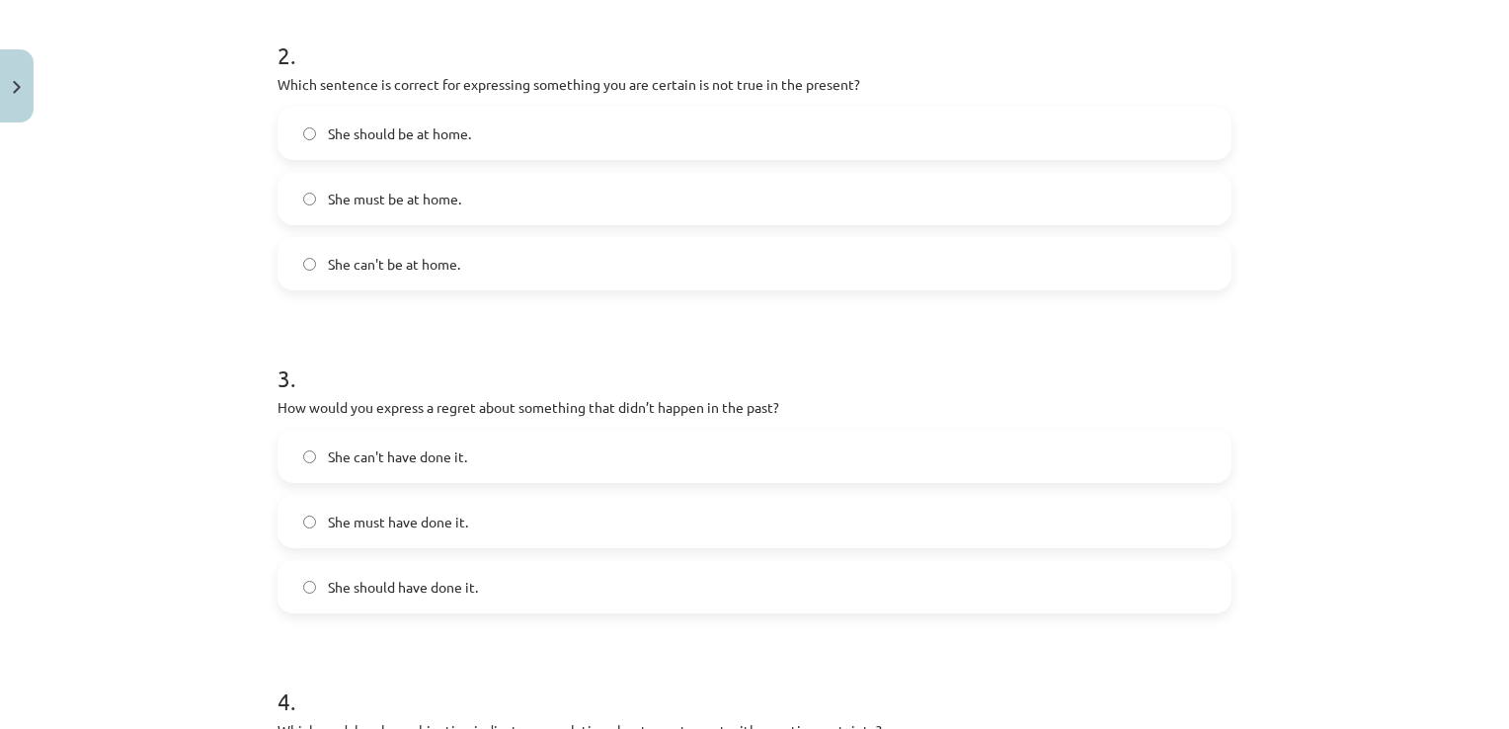
scroll to position [773, 0]
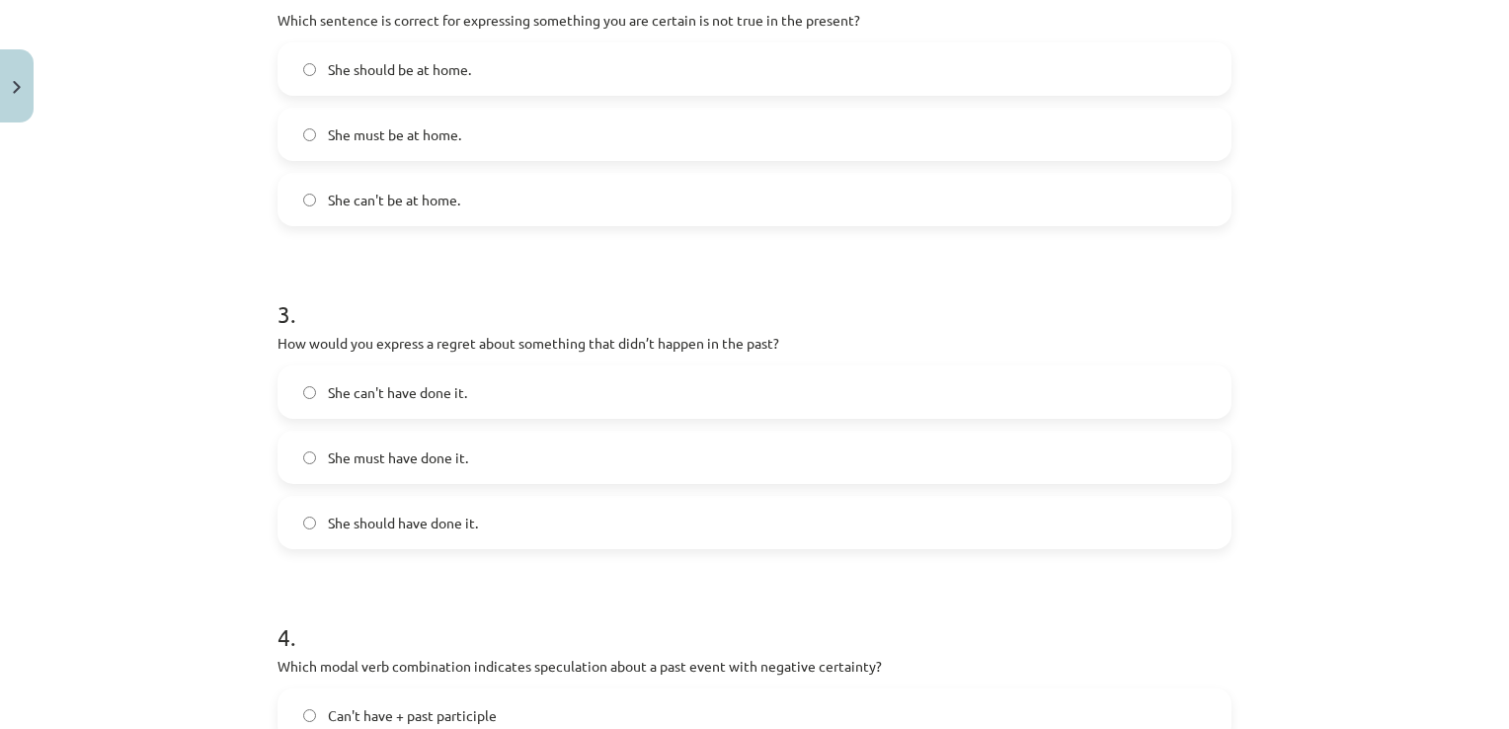
click at [554, 525] on label "She should have done it." at bounding box center [754, 522] width 950 height 49
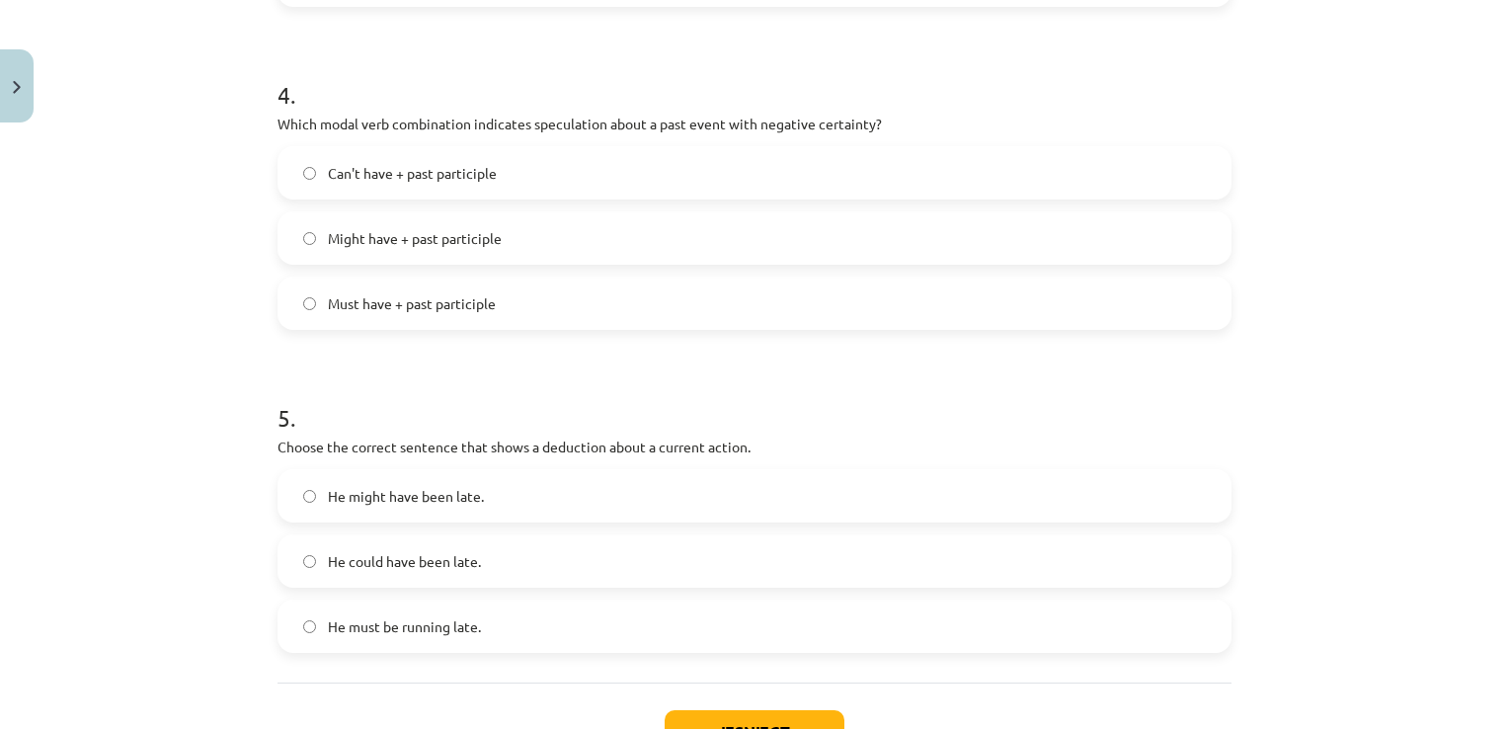
scroll to position [1318, 0]
click at [577, 160] on label "Can't have + past participle" at bounding box center [754, 169] width 950 height 49
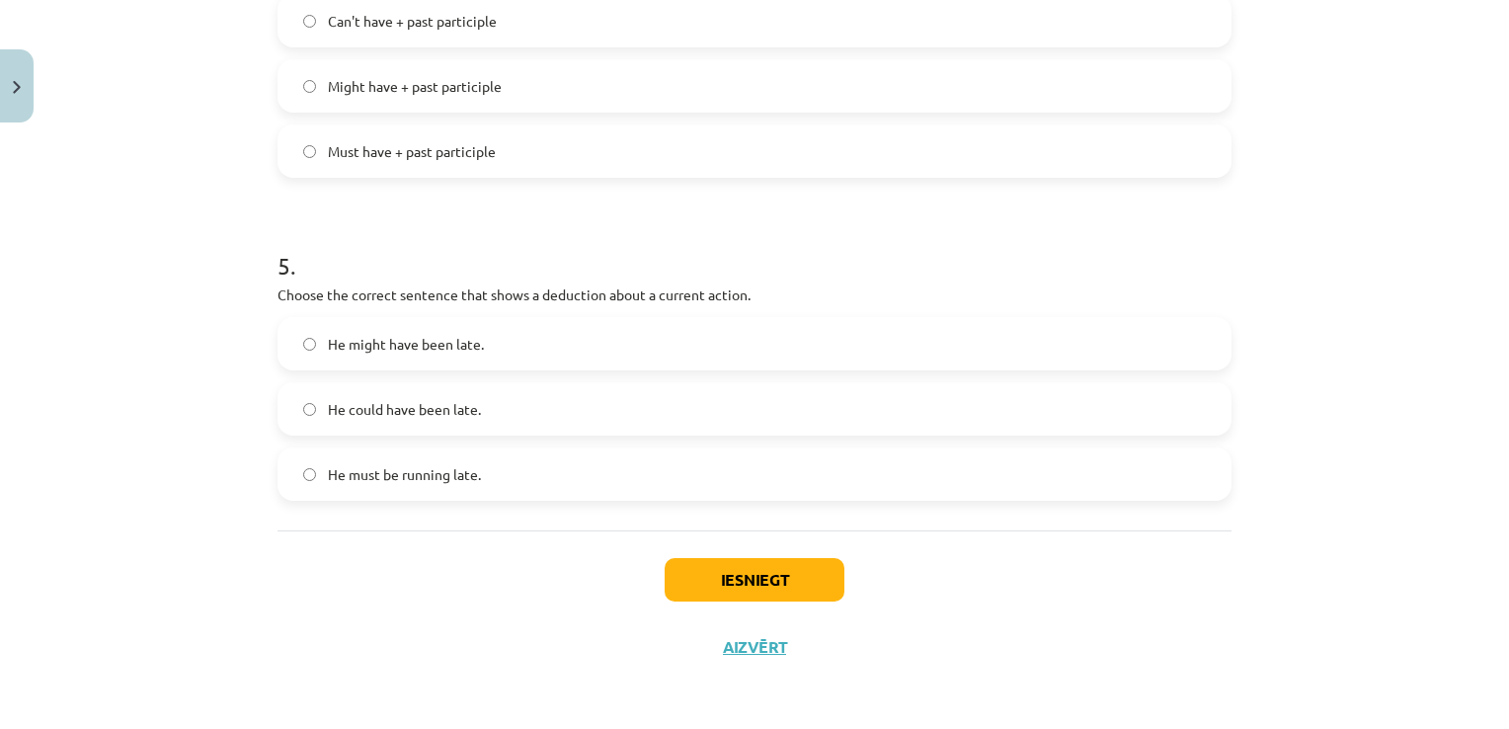
click at [586, 485] on label "He must be running late." at bounding box center [754, 473] width 950 height 49
click at [778, 581] on button "Iesniegt" at bounding box center [754, 579] width 180 height 43
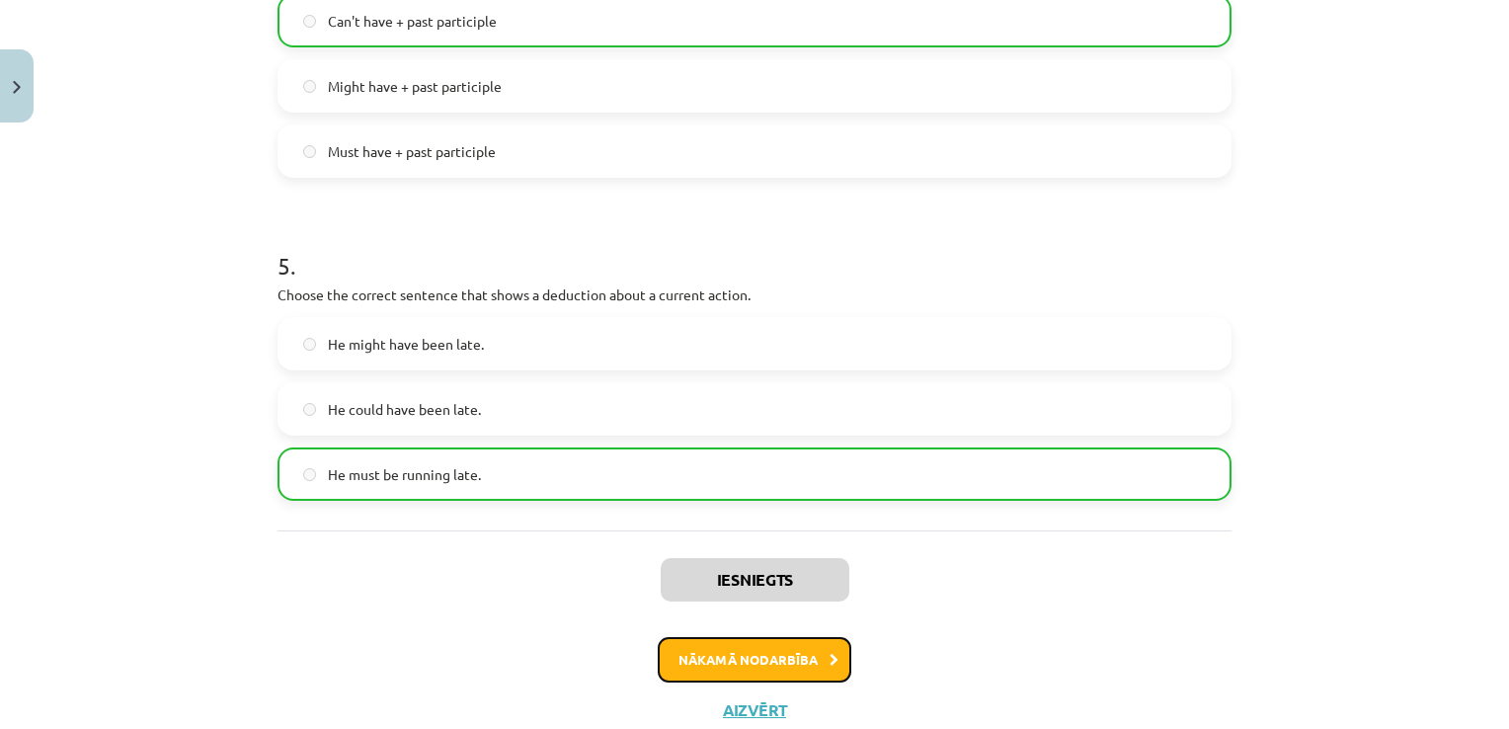
click at [813, 646] on button "Nākamā nodarbība" at bounding box center [755, 659] width 194 height 45
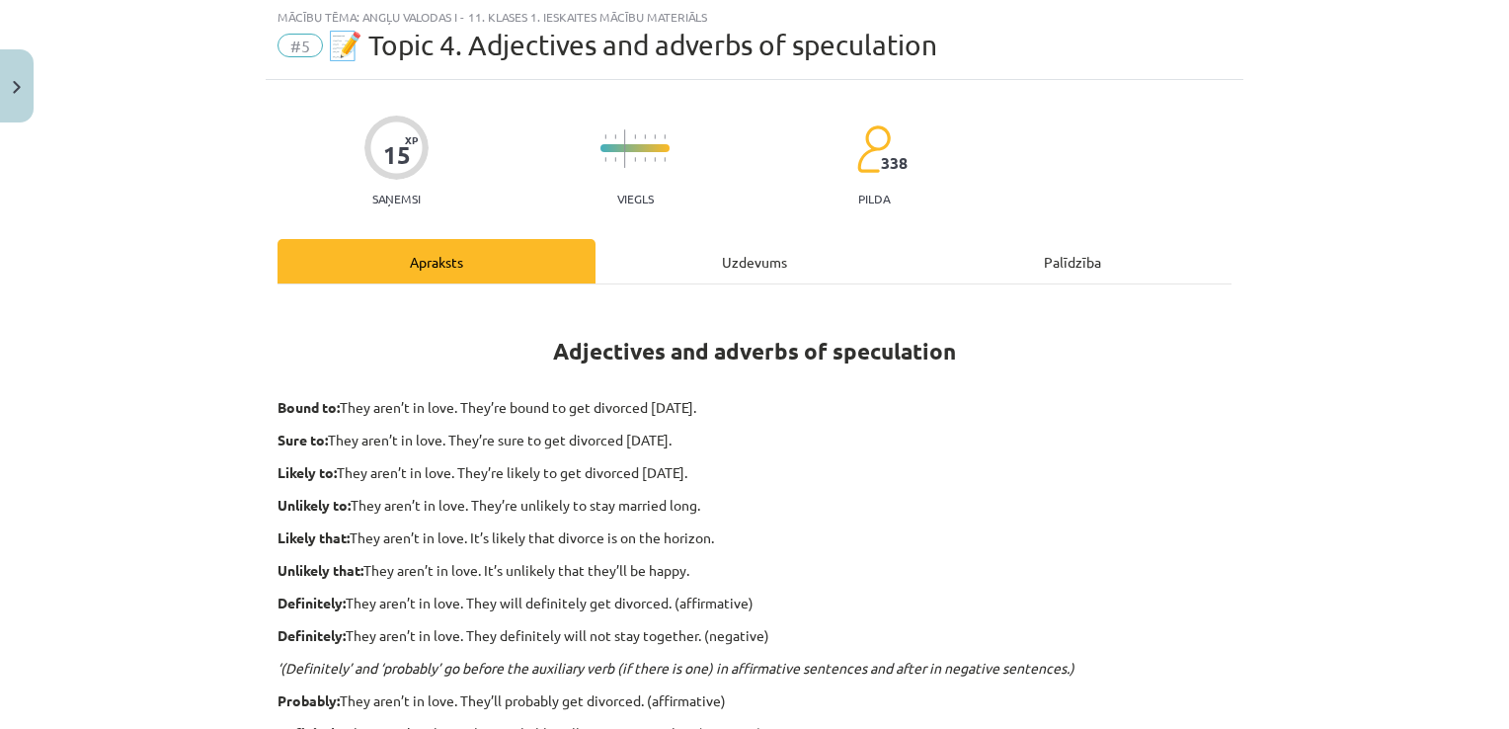
scroll to position [49, 0]
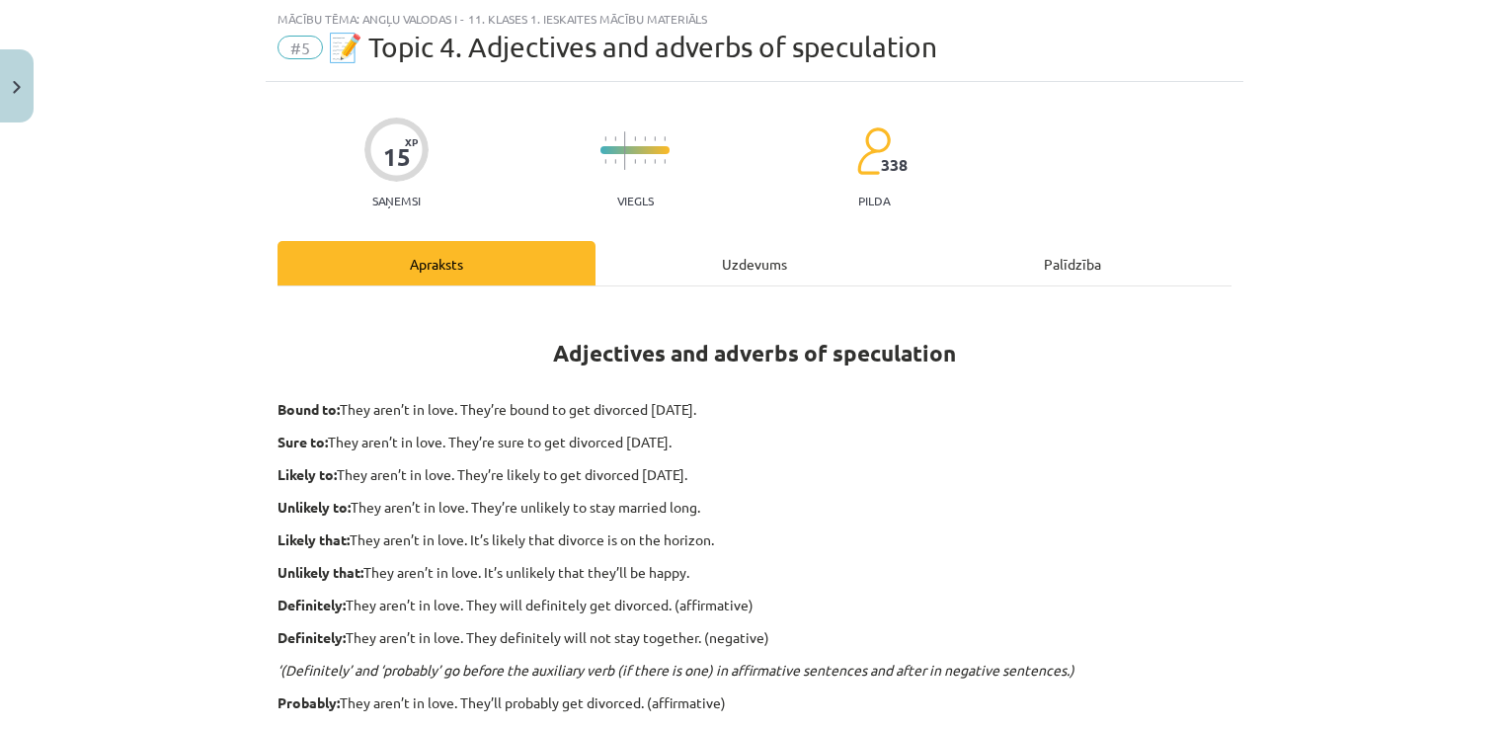
click at [752, 255] on div "Uzdevums" at bounding box center [754, 263] width 318 height 44
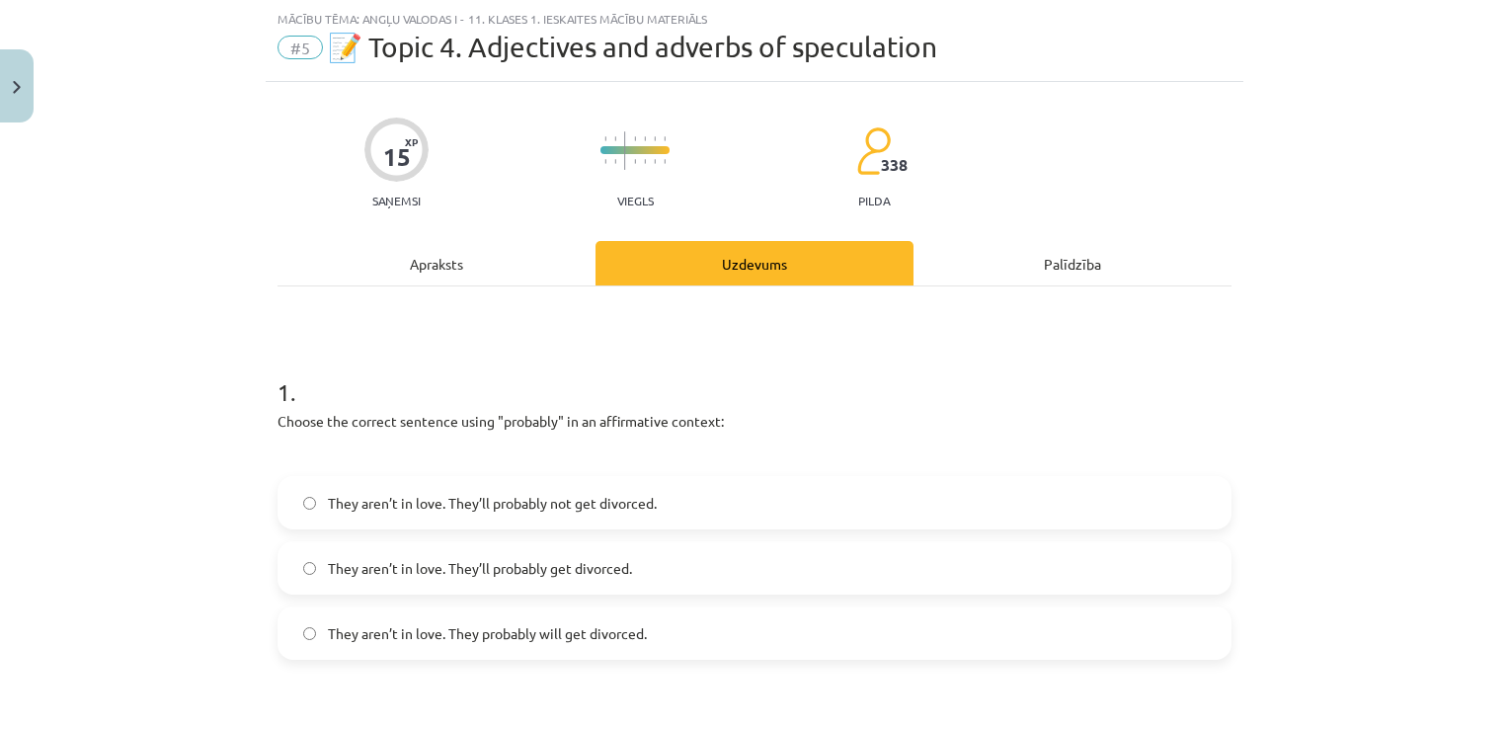
click at [277, 393] on h1 "1 ." at bounding box center [754, 374] width 954 height 61
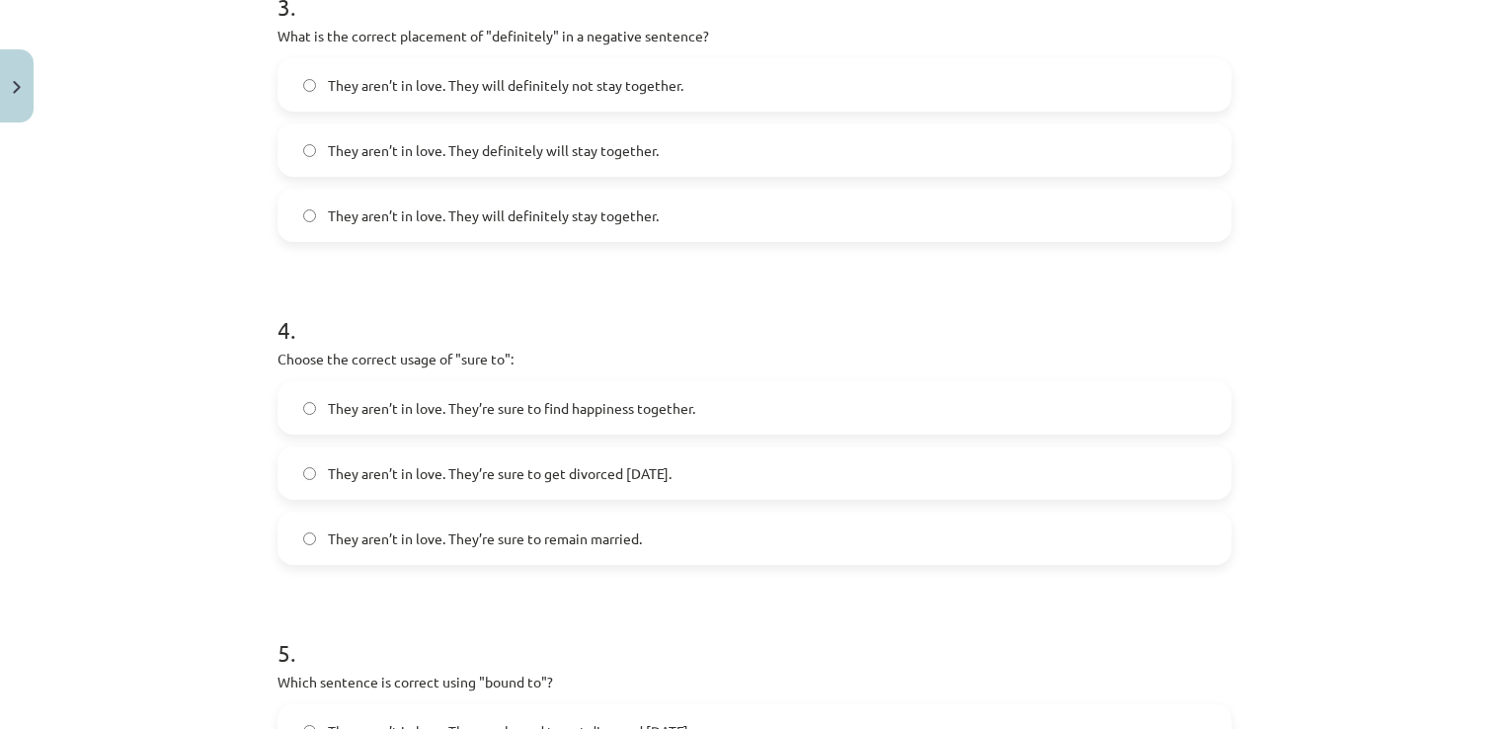
scroll to position [1500, 0]
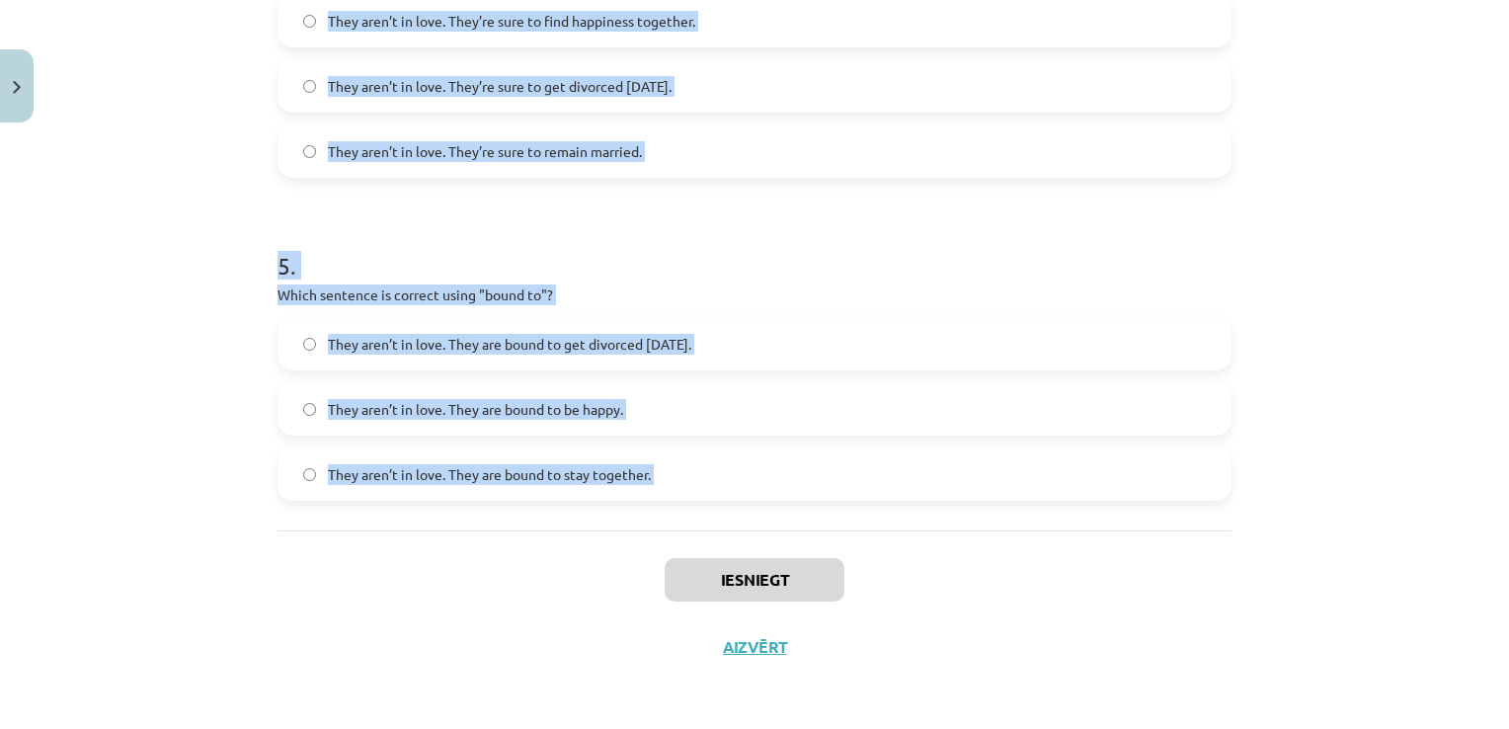
drag, startPoint x: 273, startPoint y: 393, endPoint x: 655, endPoint y: 505, distance: 398.1
drag, startPoint x: 655, startPoint y: 505, endPoint x: 616, endPoint y: 471, distance: 51.1
copy form "1 . Choose the correct sentence using "probably" in an affirmative context: The…"
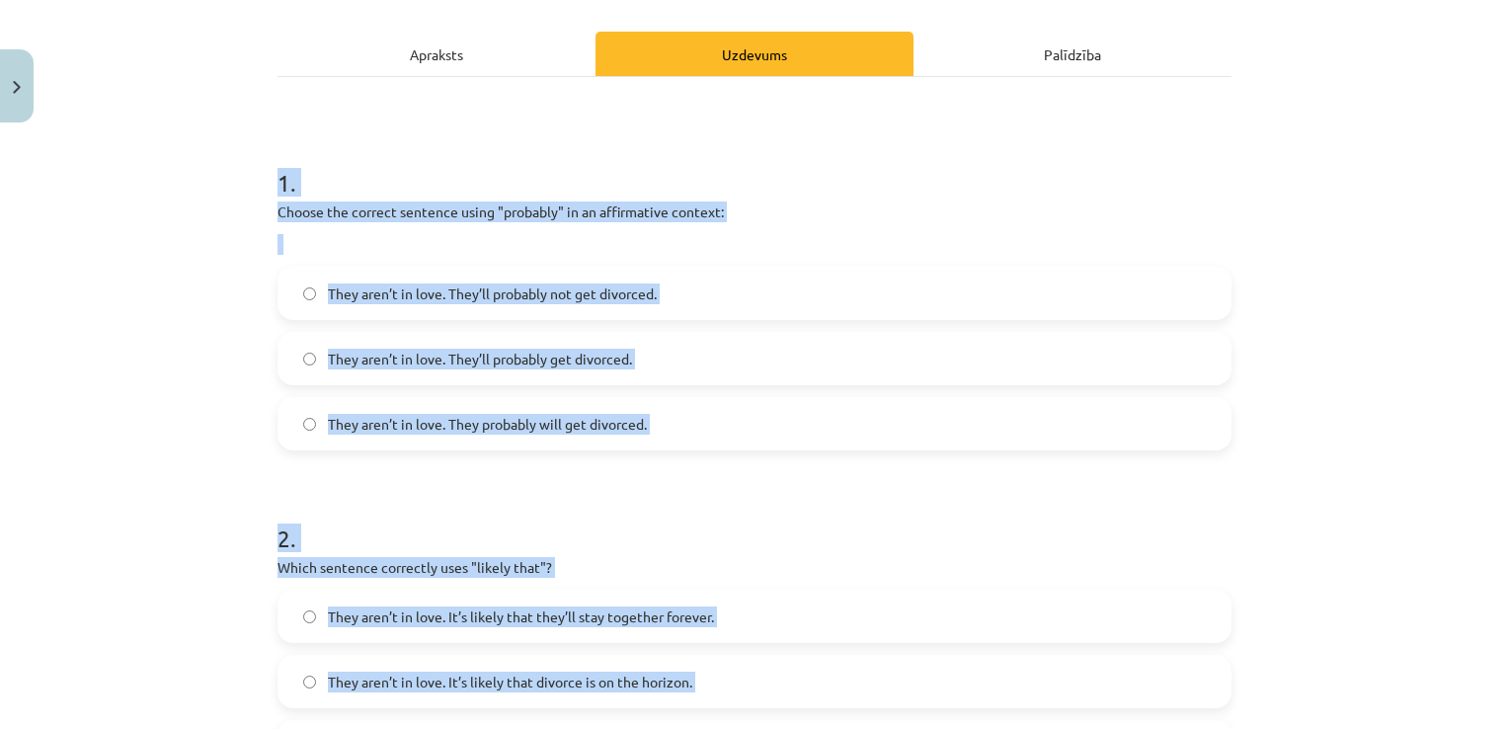
scroll to position [260, 0]
click at [750, 333] on label "They aren’t in love. They’ll probably get divorced." at bounding box center [754, 357] width 950 height 49
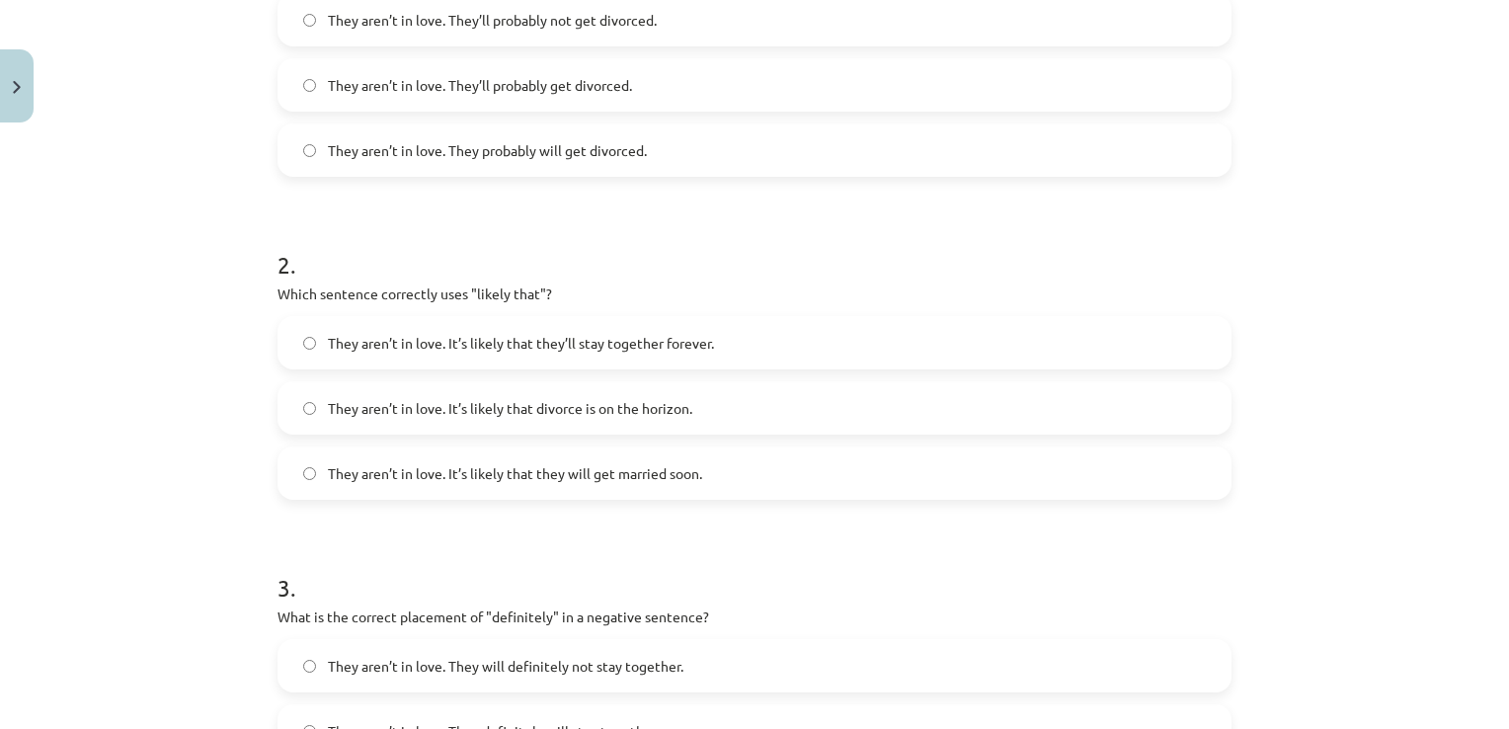
scroll to position [533, 0]
click at [738, 382] on label "They aren’t in love. It’s likely that divorce is on the horizon." at bounding box center [754, 406] width 950 height 49
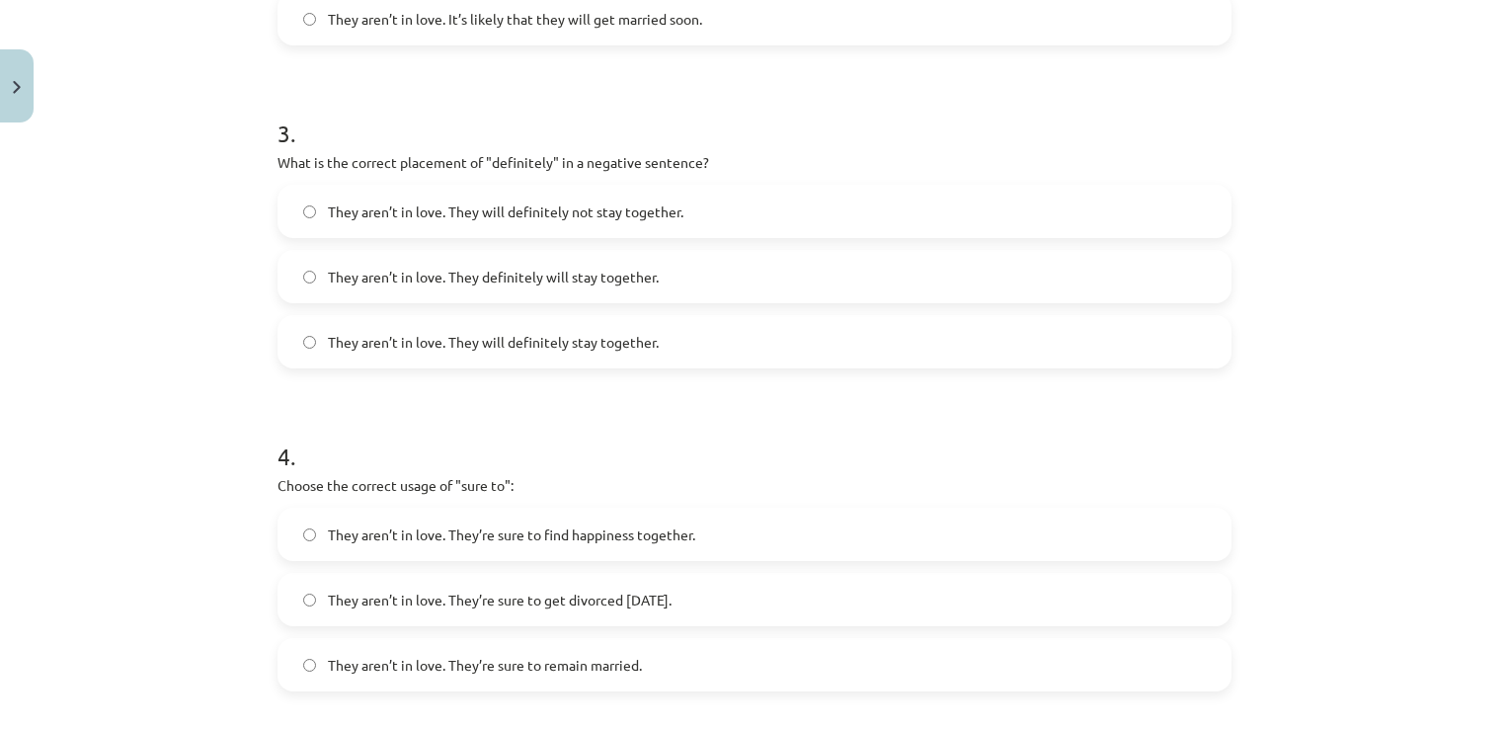
scroll to position [987, 0]
click at [678, 206] on label "They aren’t in love. They will definitely not stay together." at bounding box center [754, 210] width 950 height 49
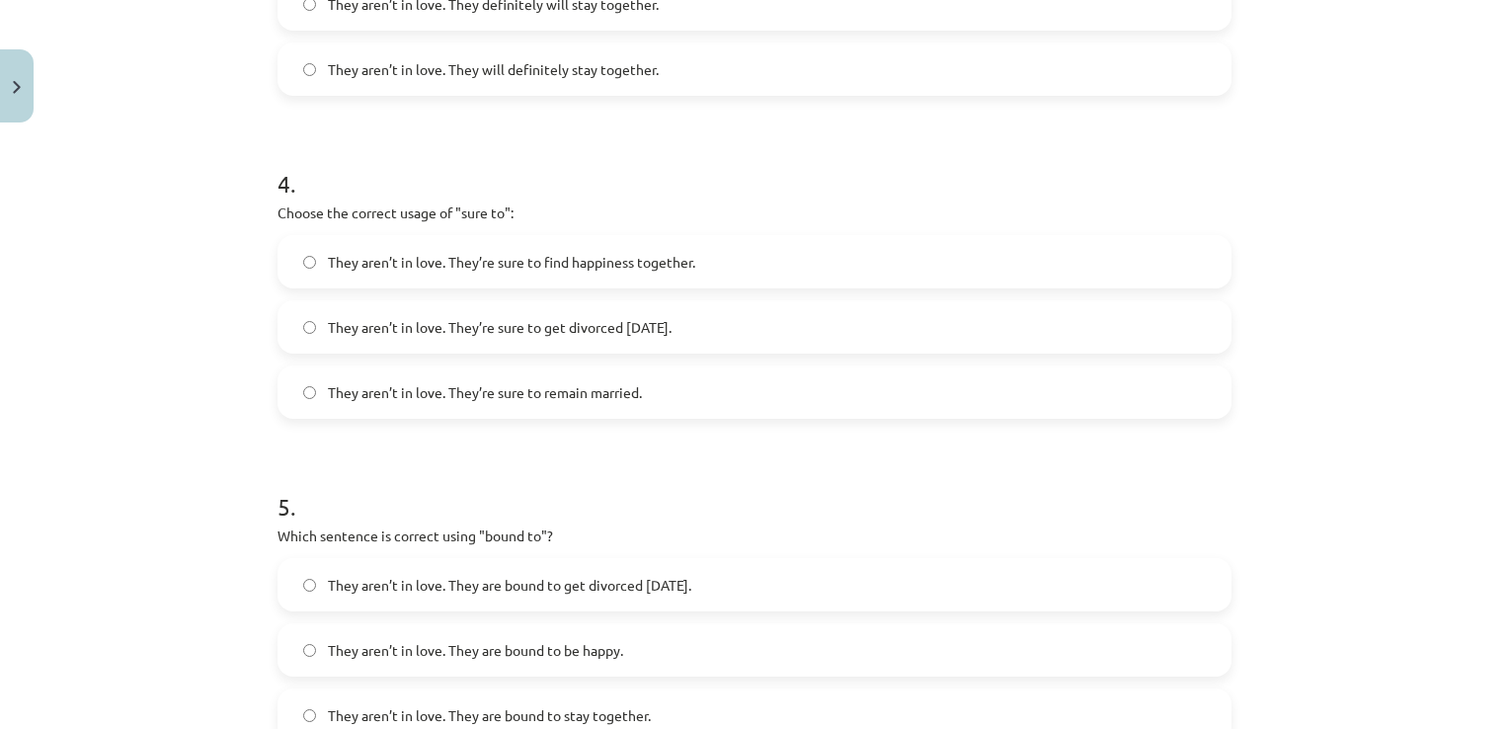
scroll to position [1283, 0]
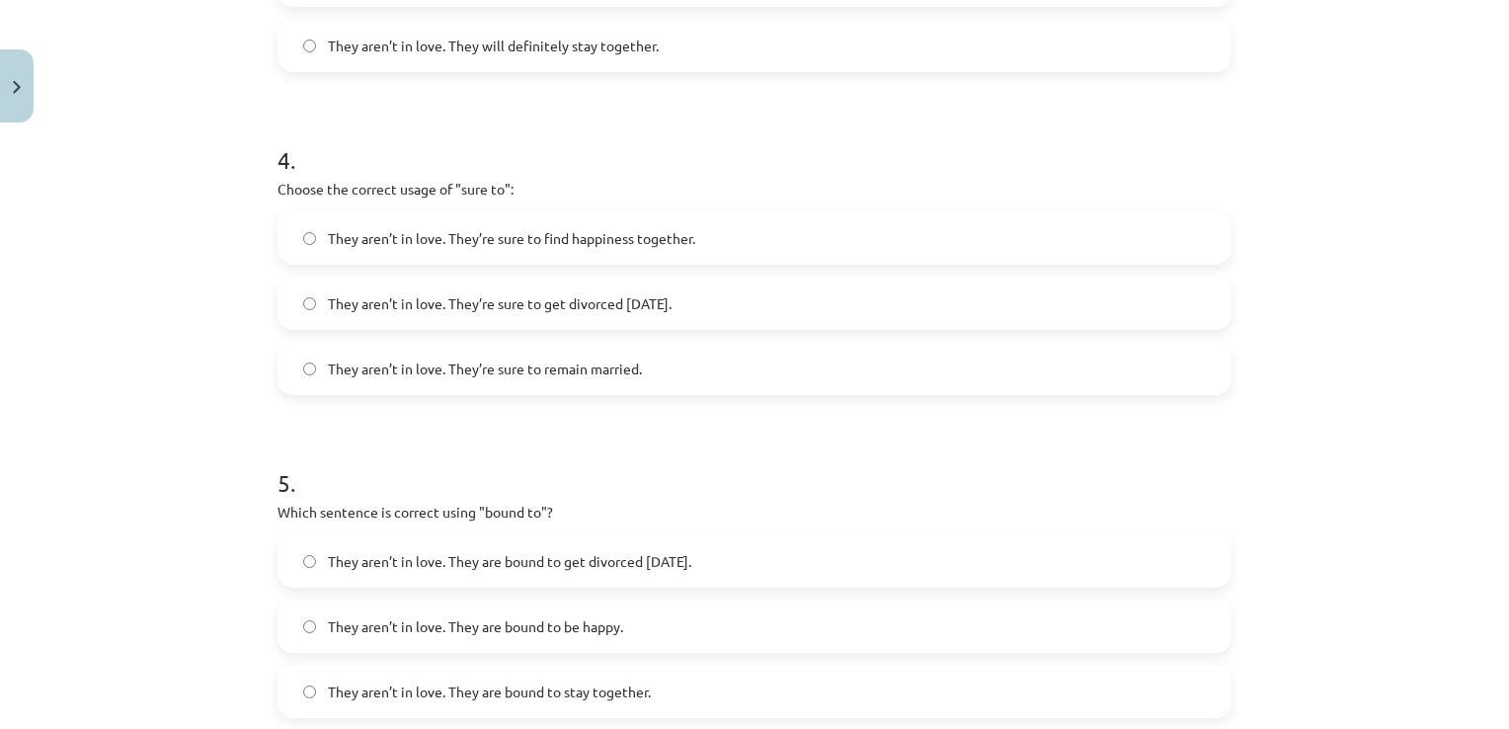
click at [671, 298] on span "They aren’t in love. They’re sure to get divorced within six months." at bounding box center [500, 303] width 344 height 21
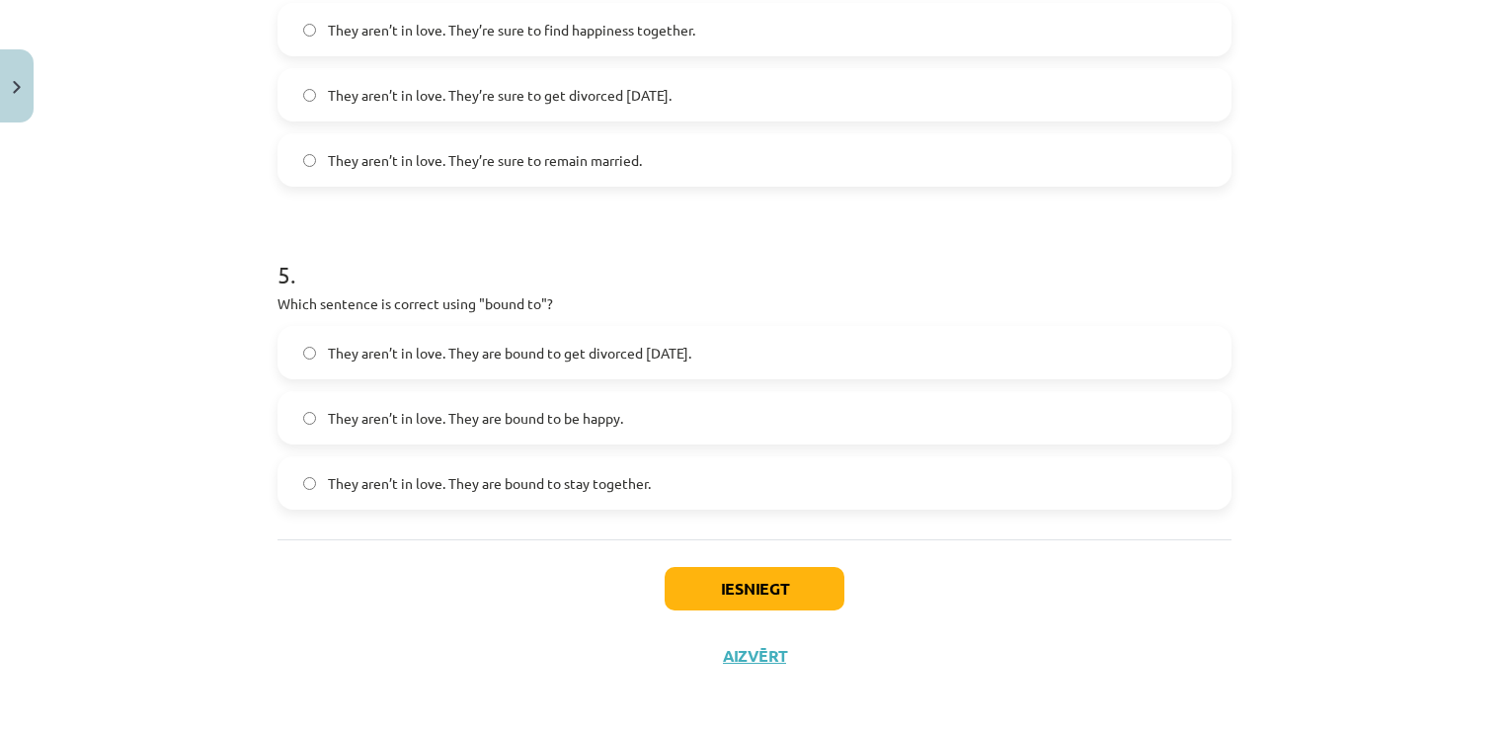
scroll to position [1492, 0]
click at [779, 337] on label "They aren’t in love. They are bound to get divorced within six months." at bounding box center [754, 351] width 950 height 49
click at [725, 577] on button "Iesniegt" at bounding box center [754, 587] width 180 height 43
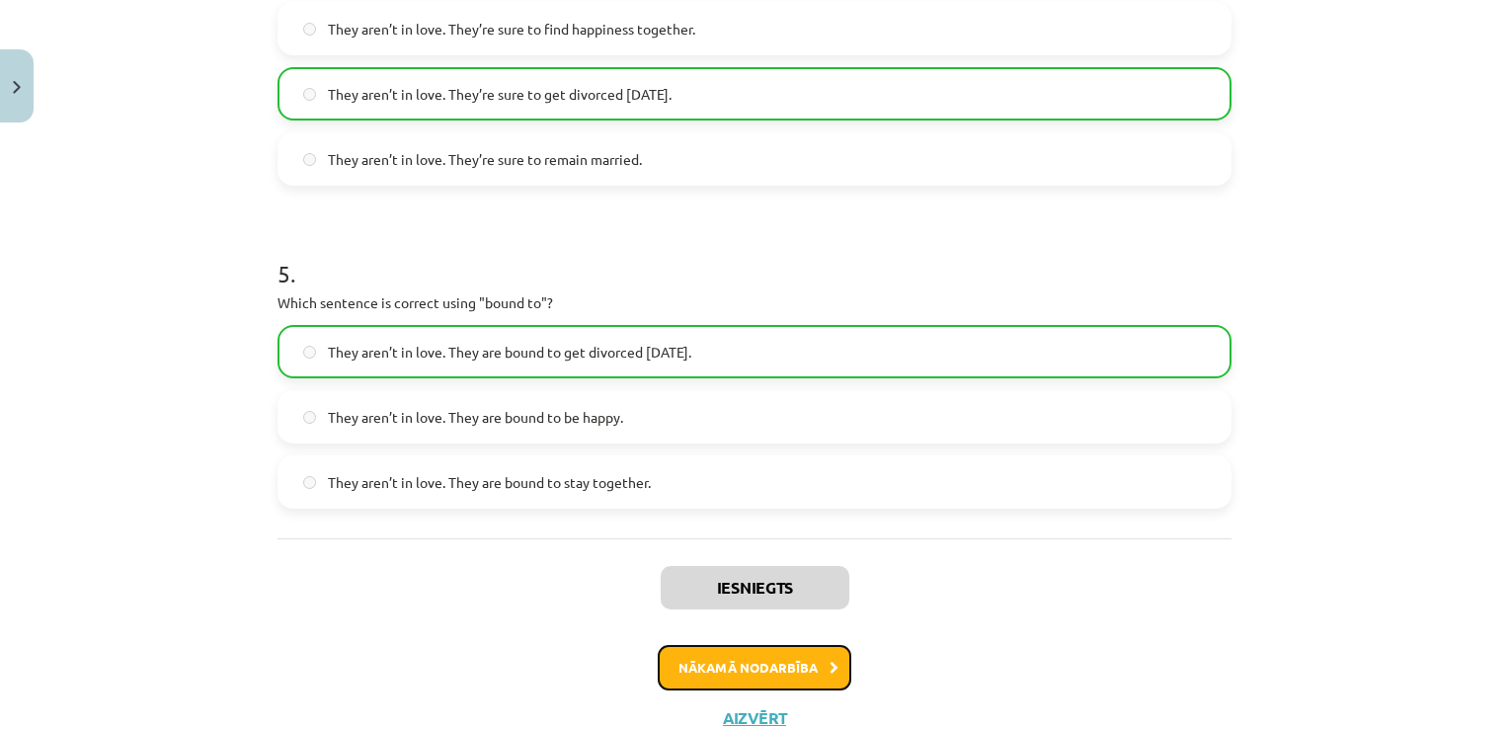
click at [795, 663] on button "Nākamā nodarbība" at bounding box center [755, 667] width 194 height 45
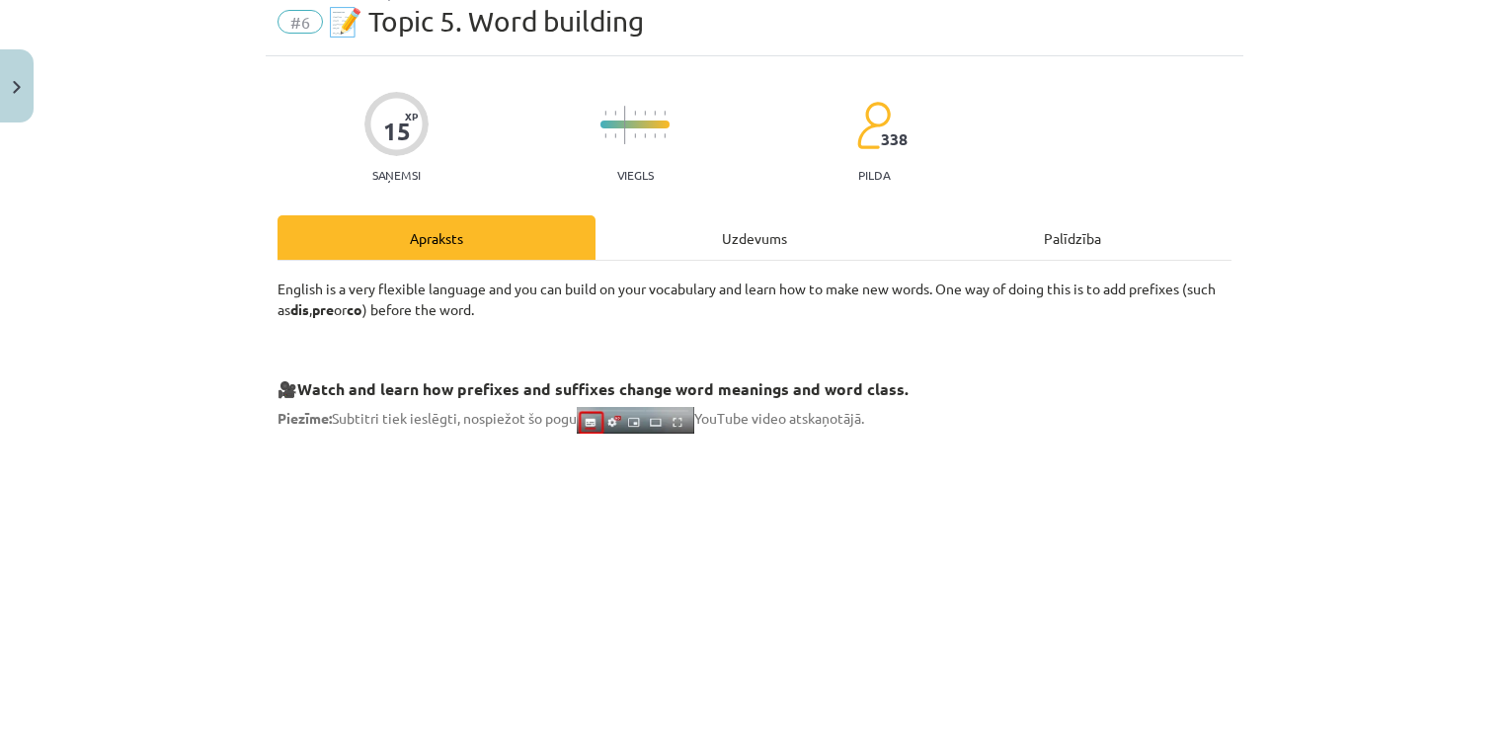
scroll to position [49, 0]
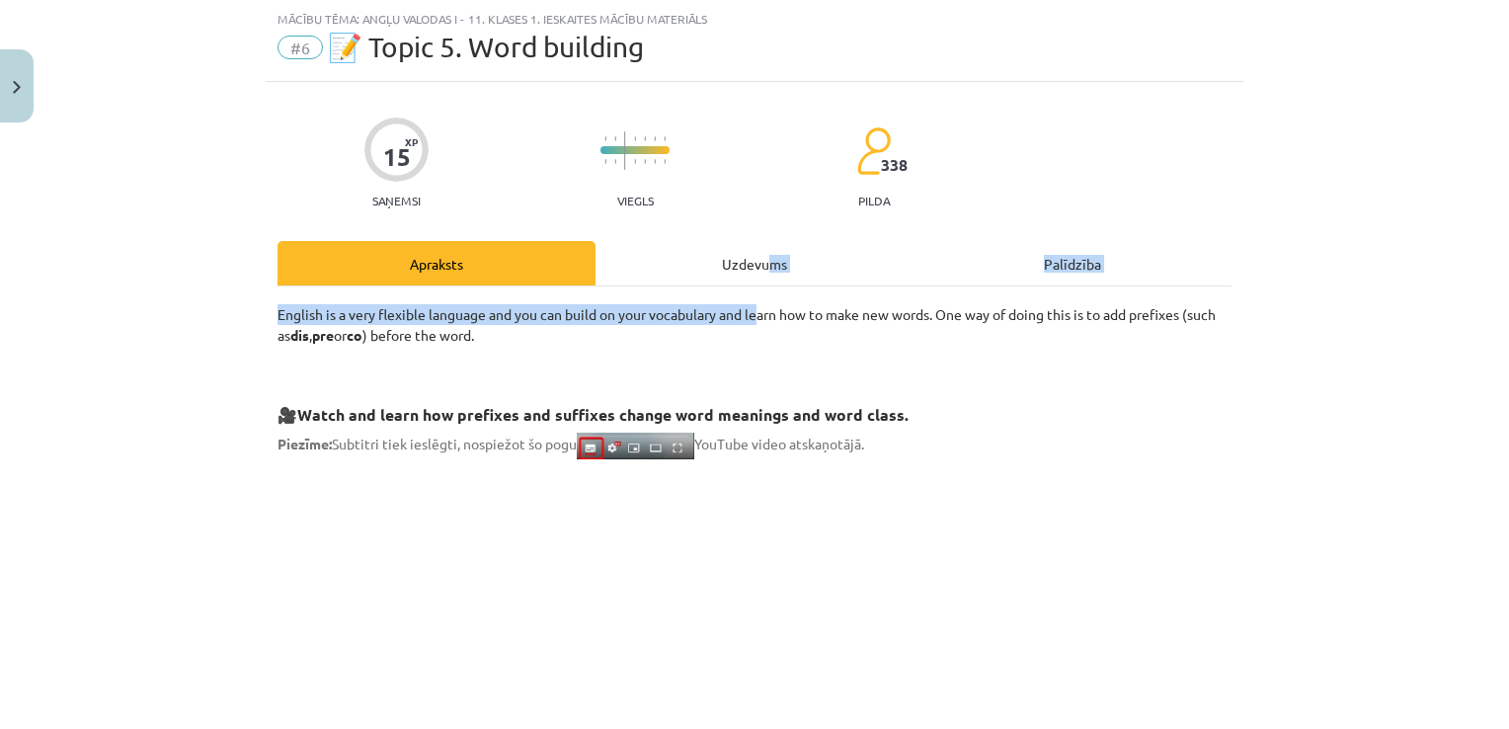
drag, startPoint x: 755, startPoint y: 285, endPoint x: 756, endPoint y: 267, distance: 18.8
click at [756, 267] on div "Uzdevums" at bounding box center [754, 263] width 318 height 44
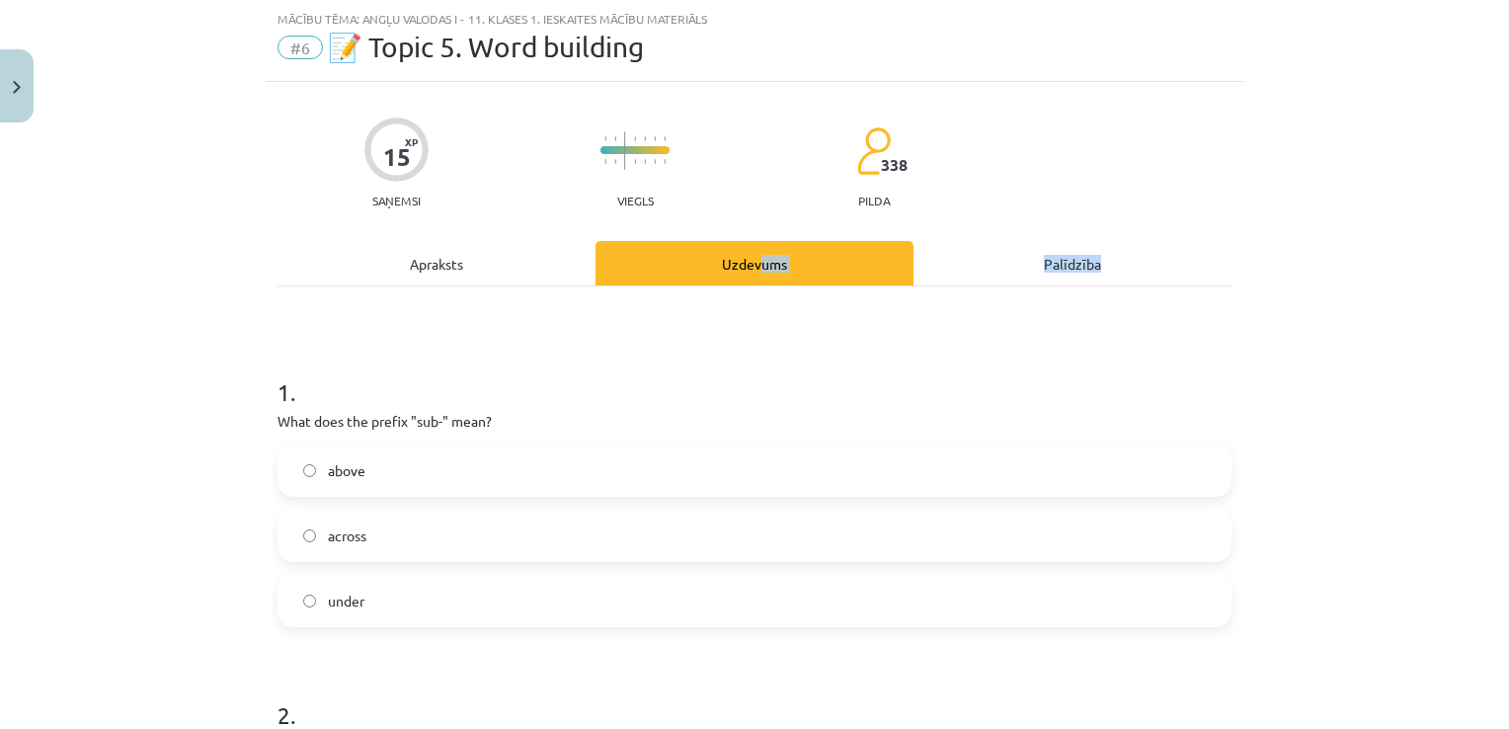
click at [277, 389] on h1 "1 ." at bounding box center [754, 374] width 954 height 61
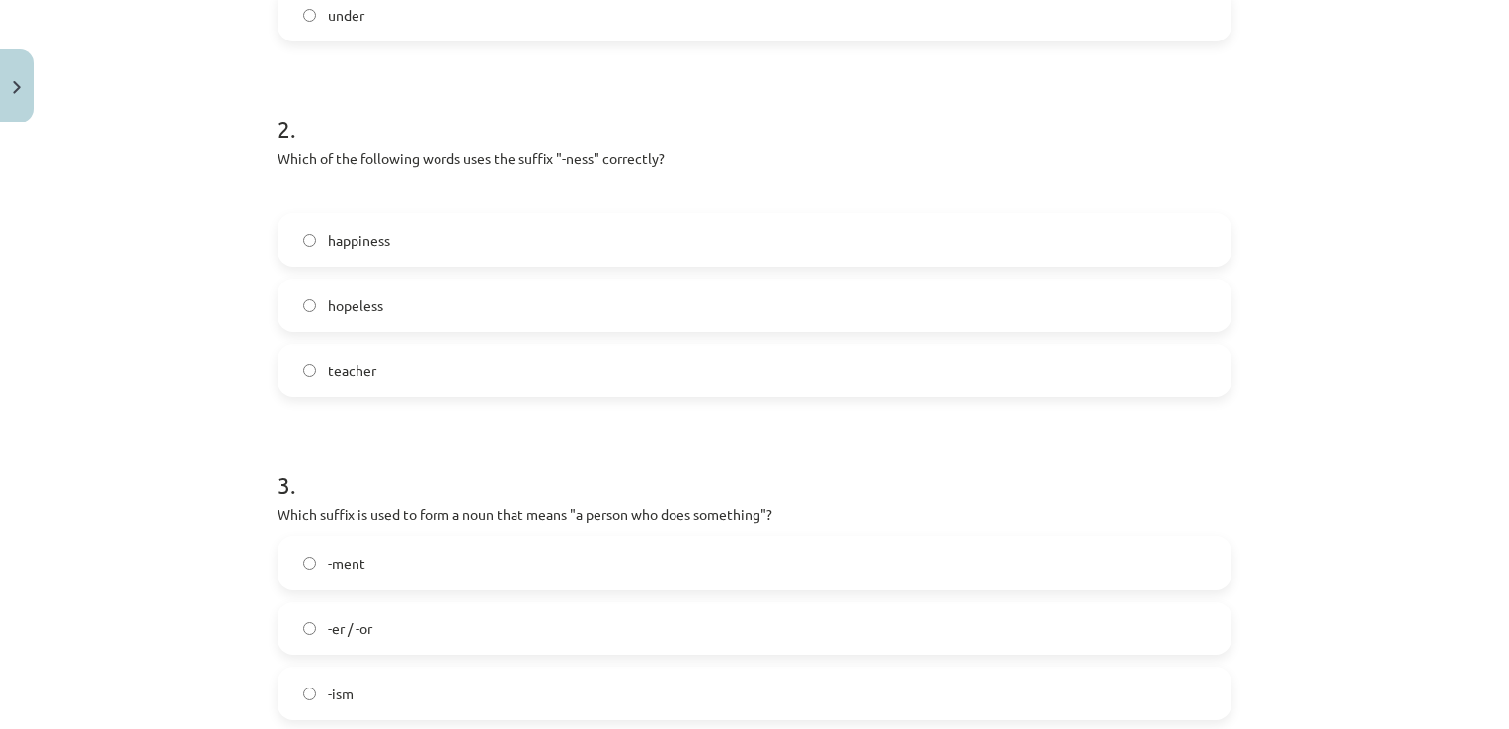
scroll to position [1500, 0]
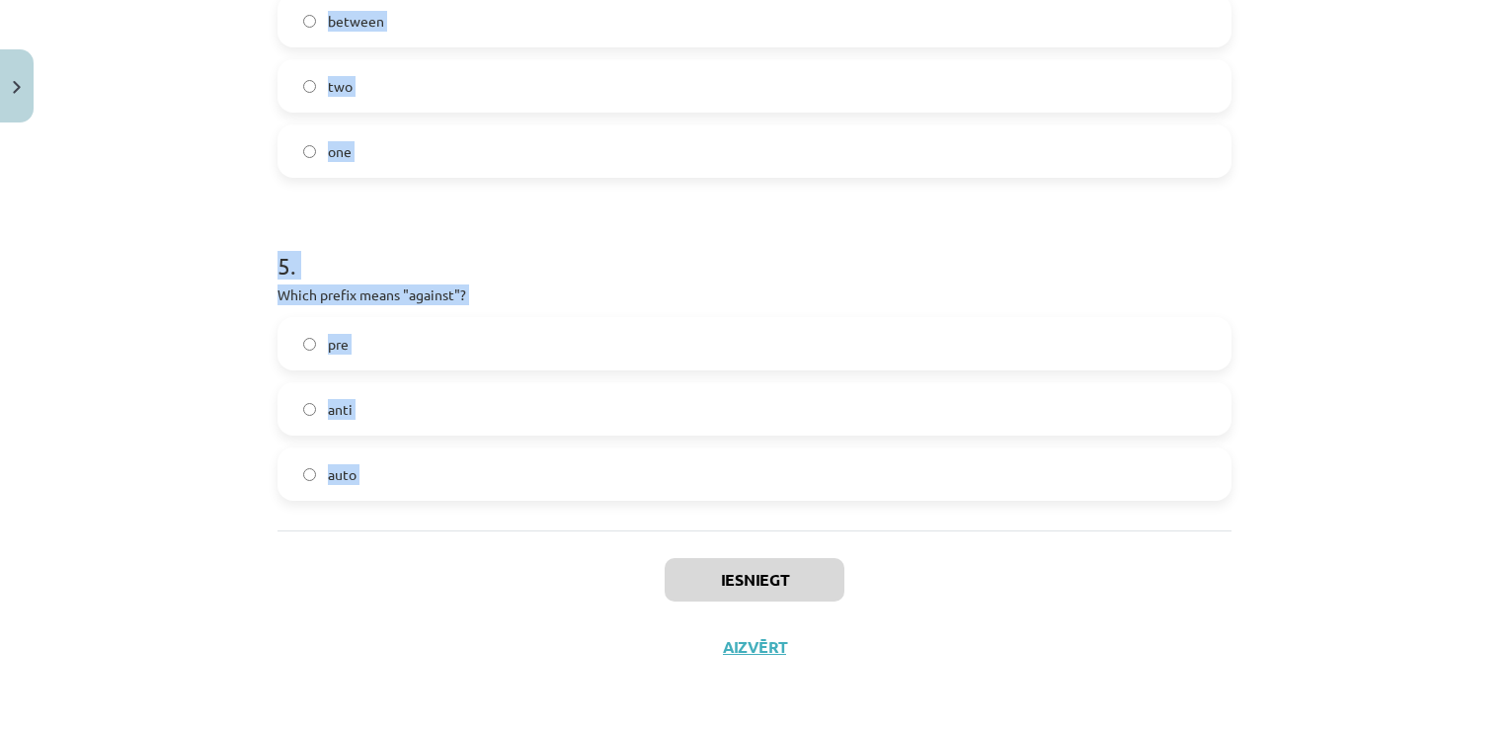
drag, startPoint x: 273, startPoint y: 389, endPoint x: 452, endPoint y: 527, distance: 226.7
drag, startPoint x: 452, startPoint y: 527, endPoint x: 430, endPoint y: 290, distance: 238.0
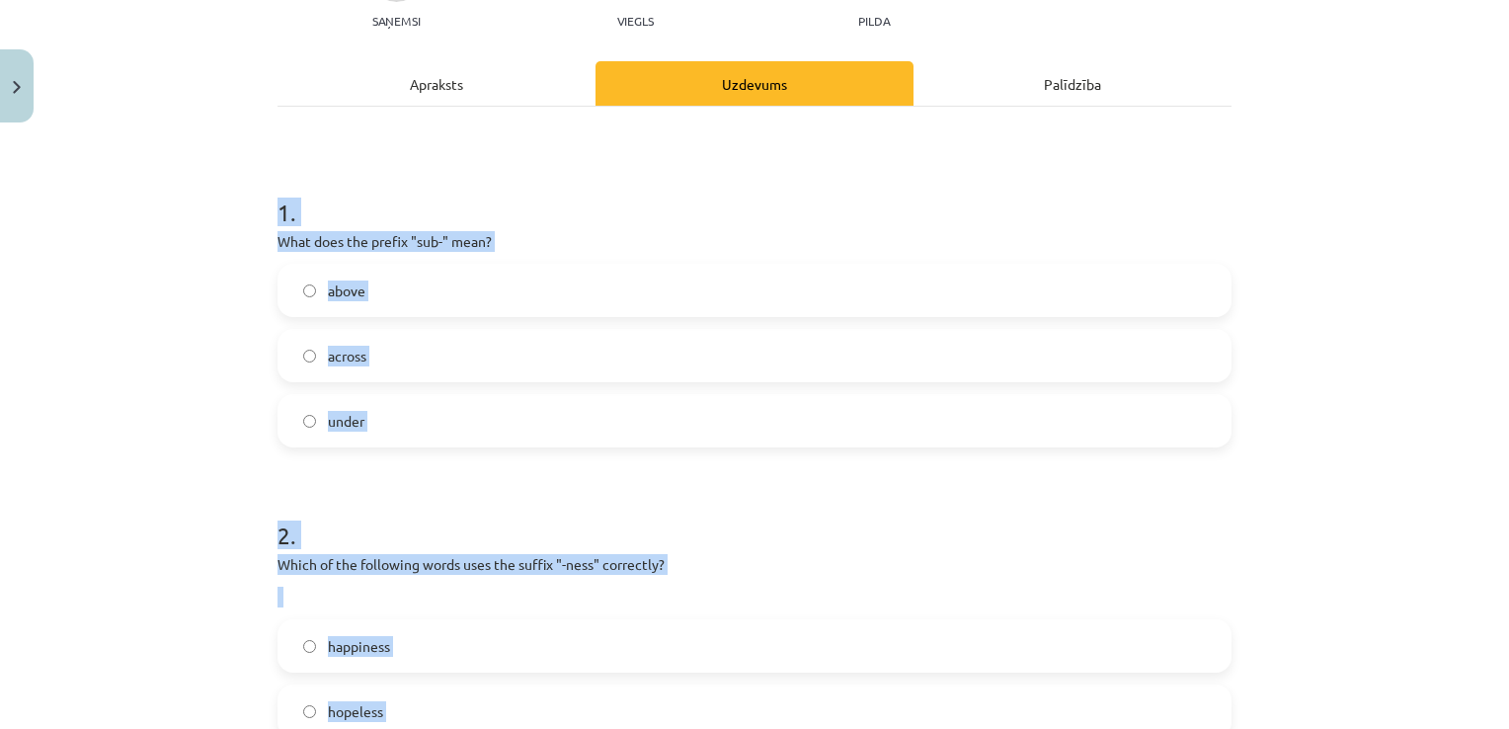
scroll to position [226, 0]
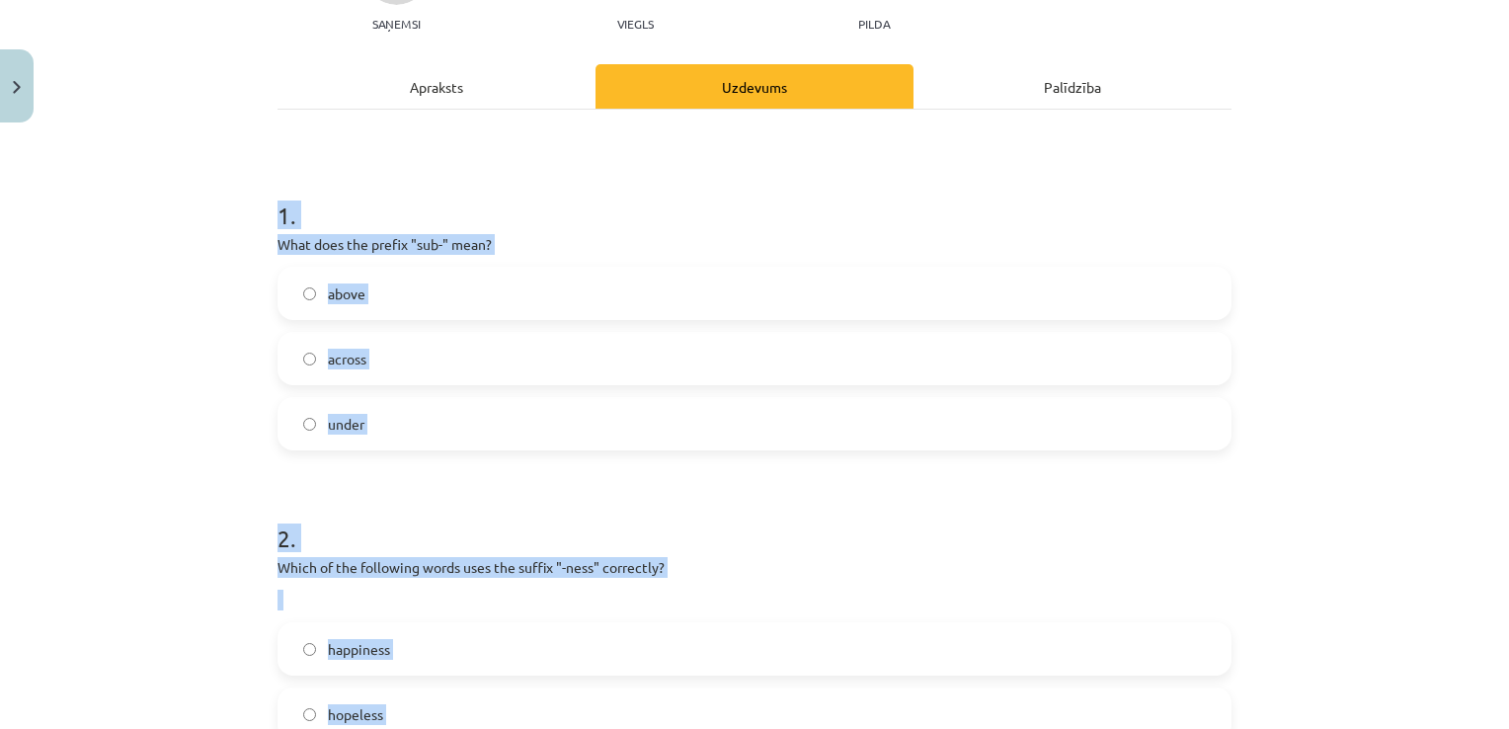
click at [518, 421] on label "under" at bounding box center [754, 423] width 950 height 49
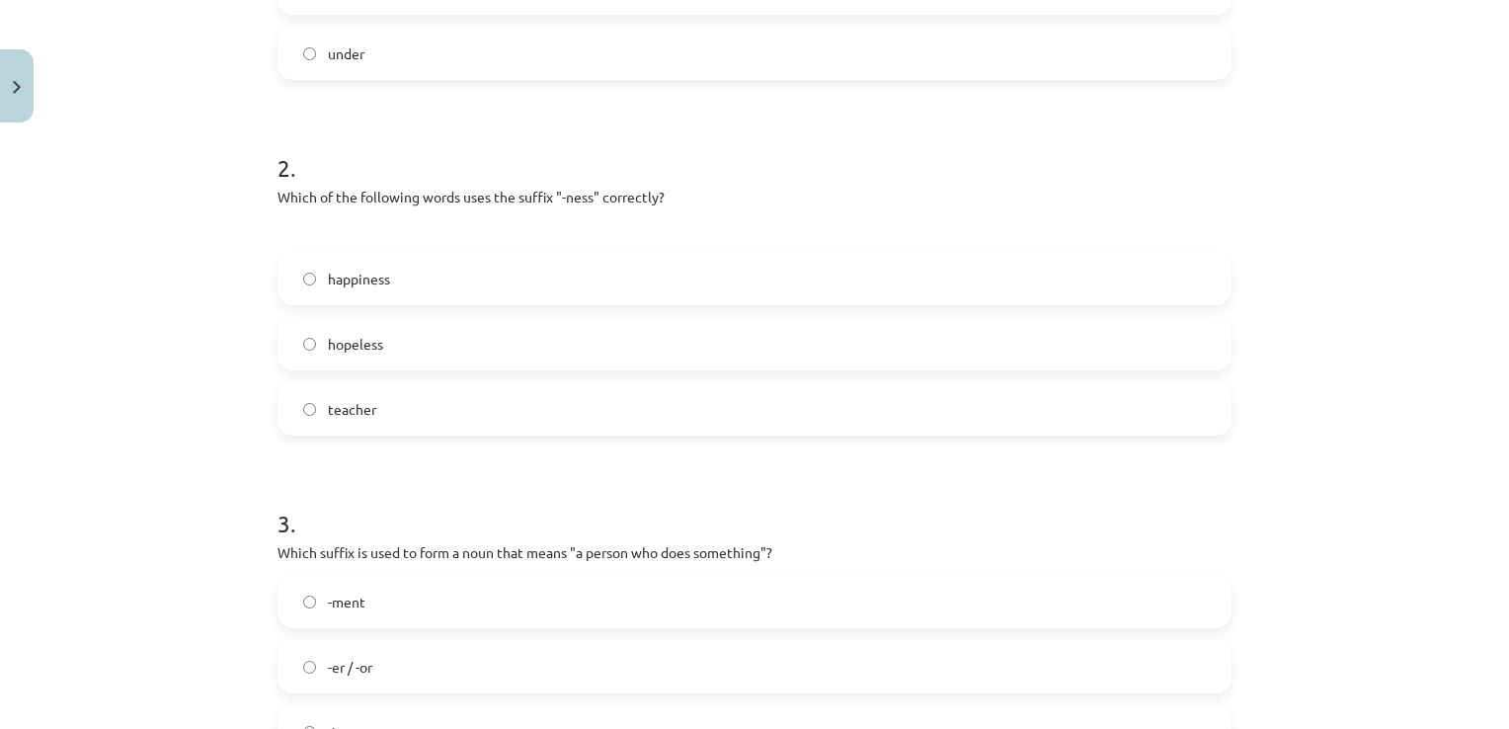
scroll to position [603, 0]
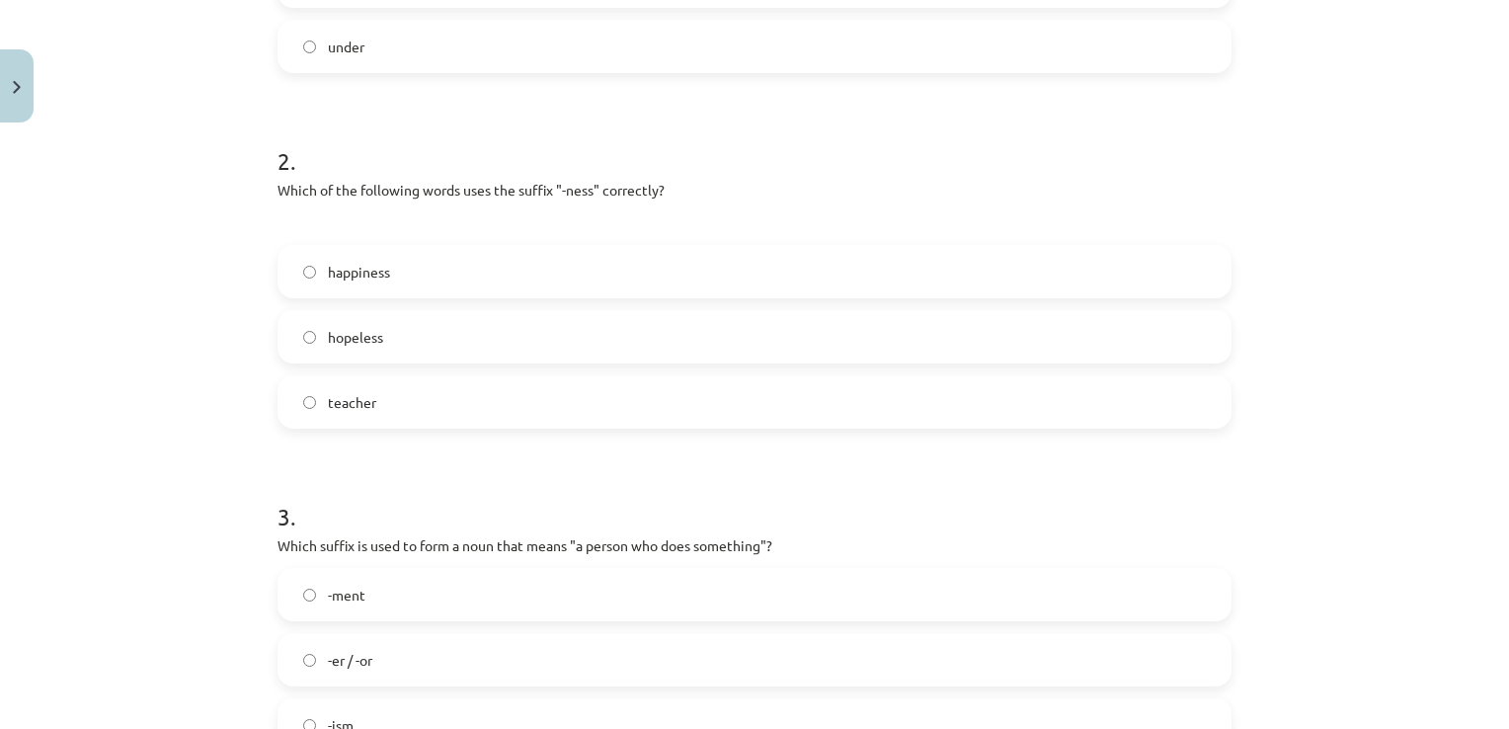
click at [407, 272] on label "happiness" at bounding box center [754, 271] width 950 height 49
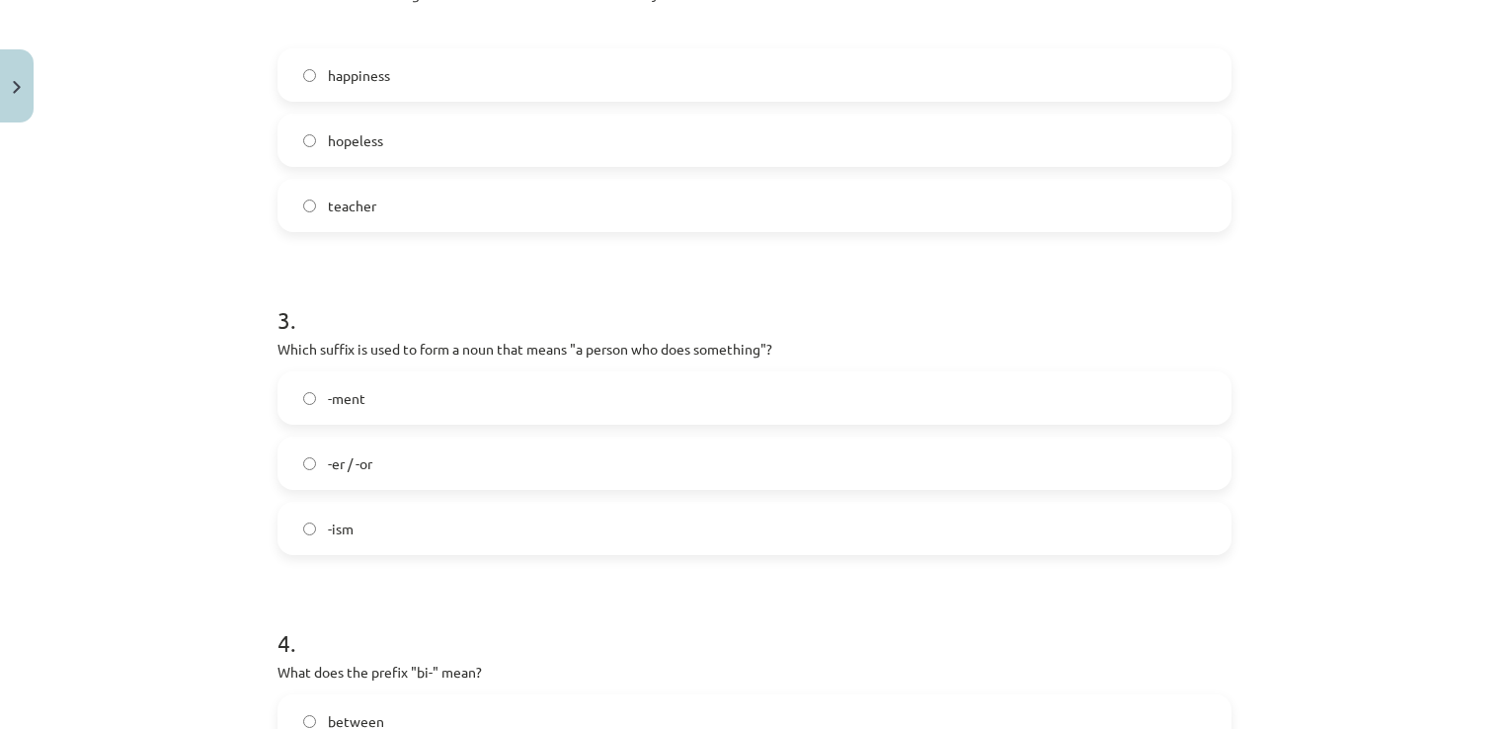
scroll to position [813, 0]
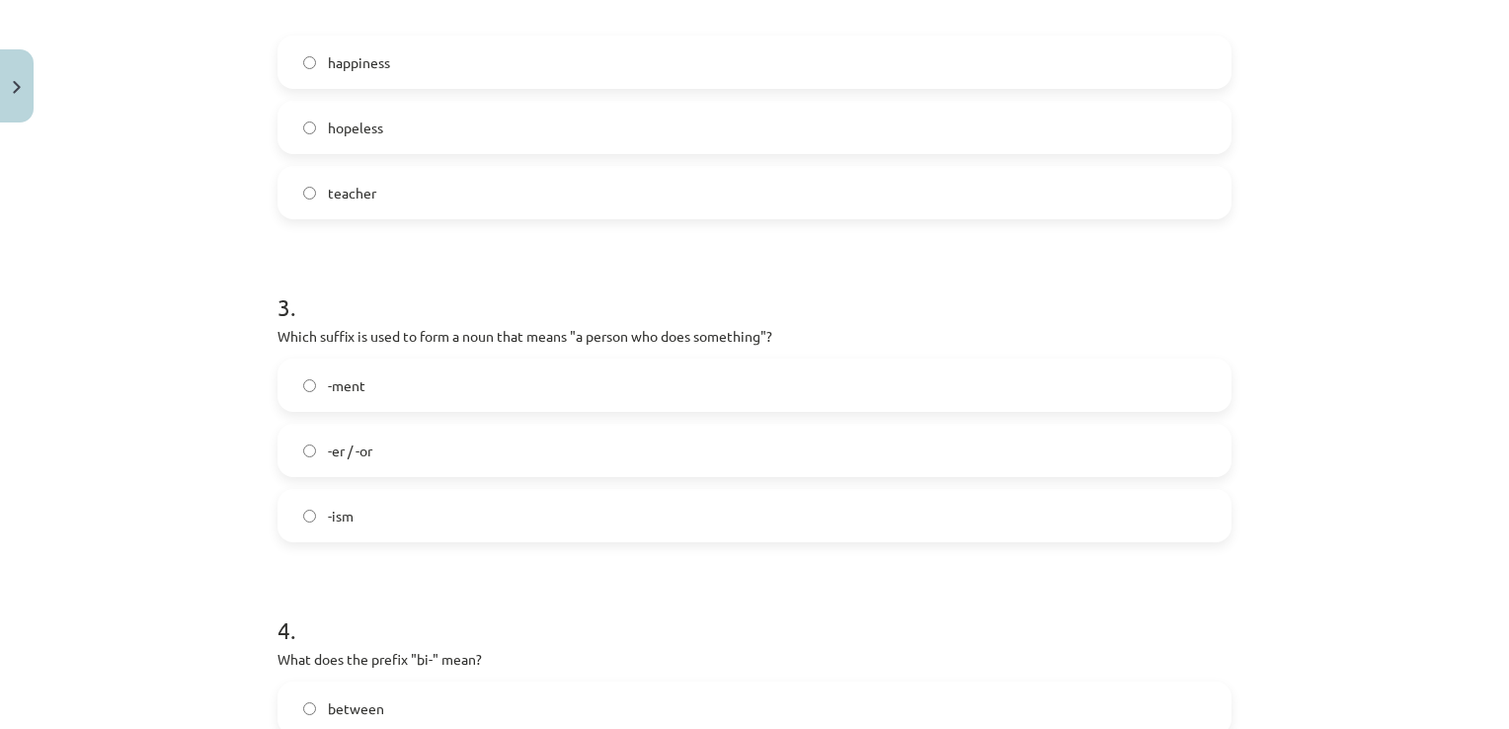
click at [438, 456] on label "-er / -or" at bounding box center [754, 450] width 950 height 49
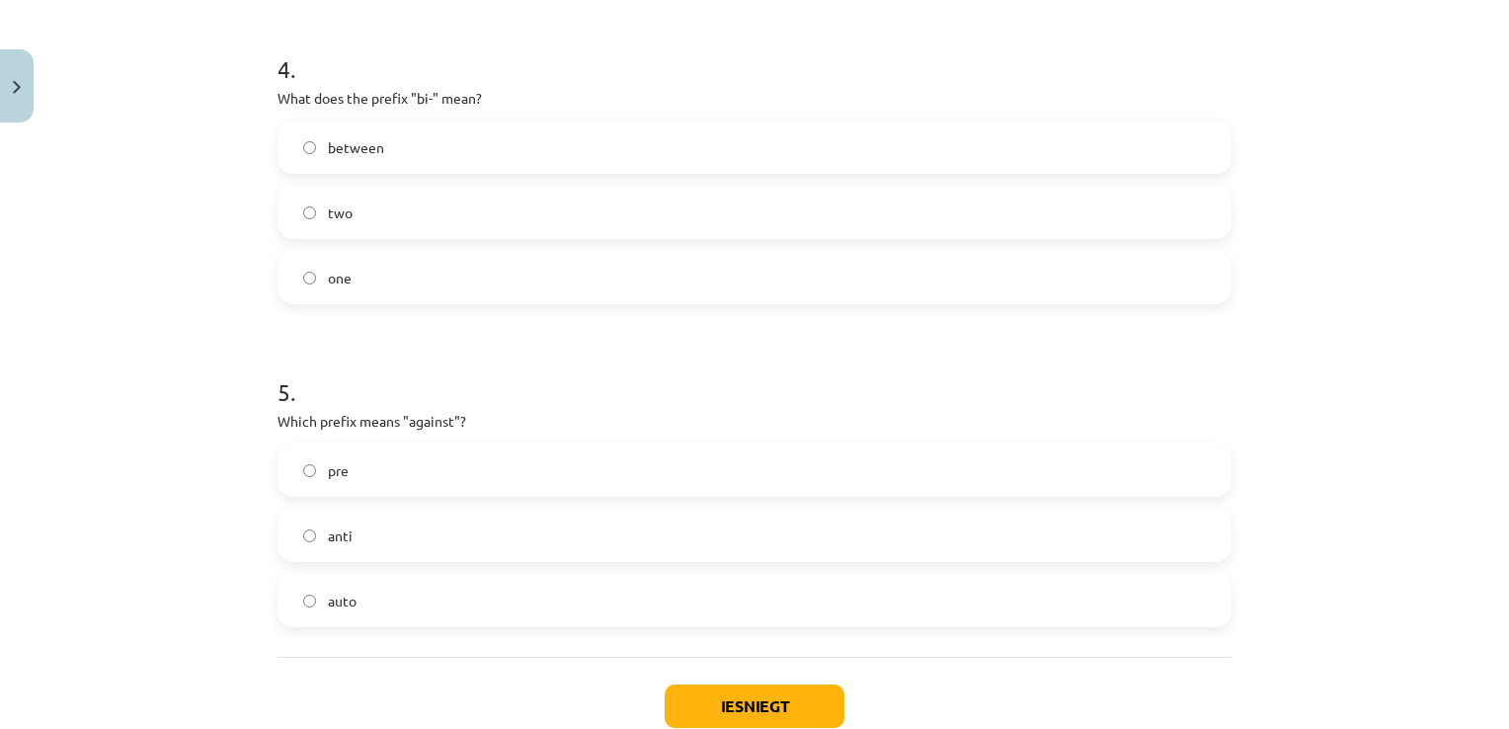
scroll to position [1375, 0]
click at [546, 211] on label "two" at bounding box center [754, 210] width 950 height 49
click at [403, 535] on label "anti" at bounding box center [754, 532] width 950 height 49
click at [709, 695] on button "Iesniegt" at bounding box center [754, 703] width 180 height 43
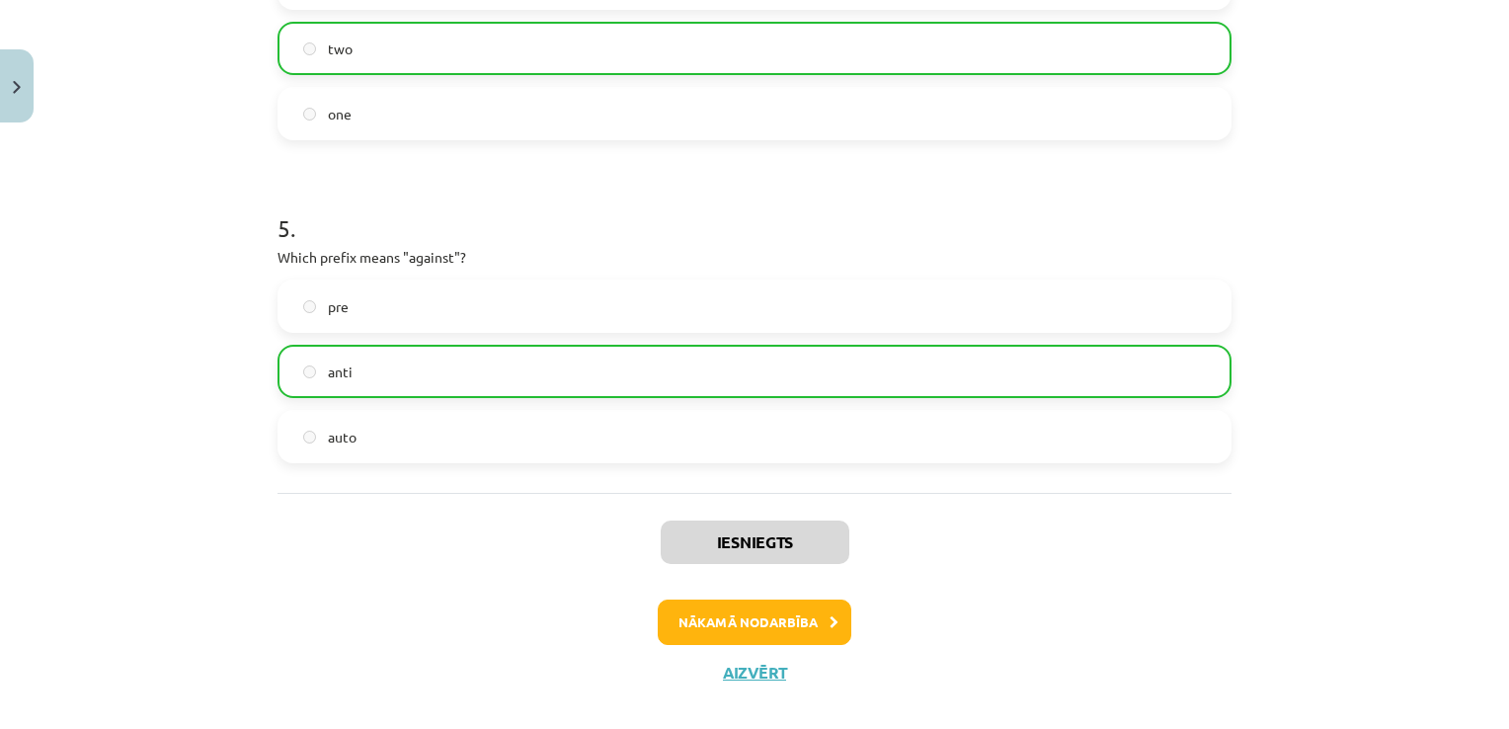
scroll to position [1541, 0]
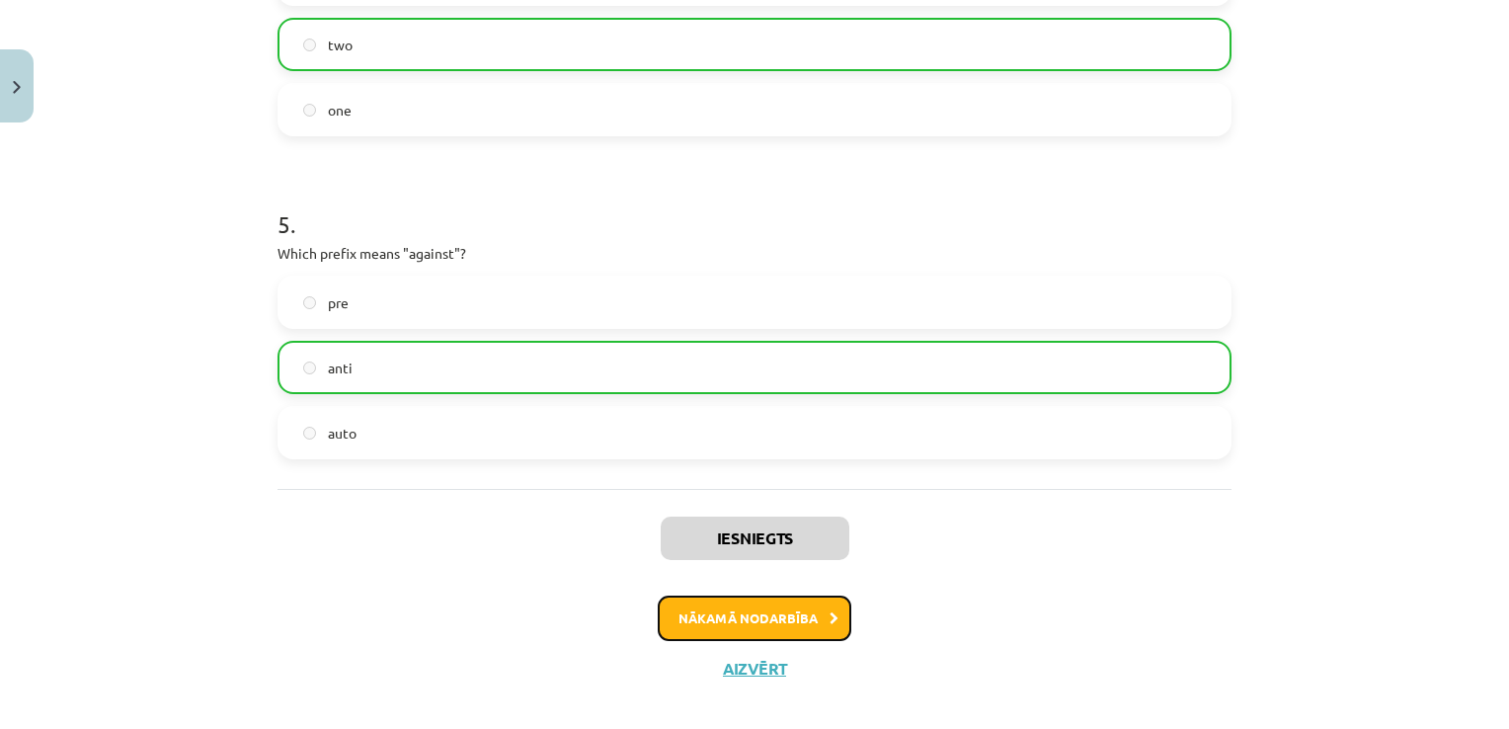
click at [794, 622] on button "Nākamā nodarbība" at bounding box center [755, 617] width 194 height 45
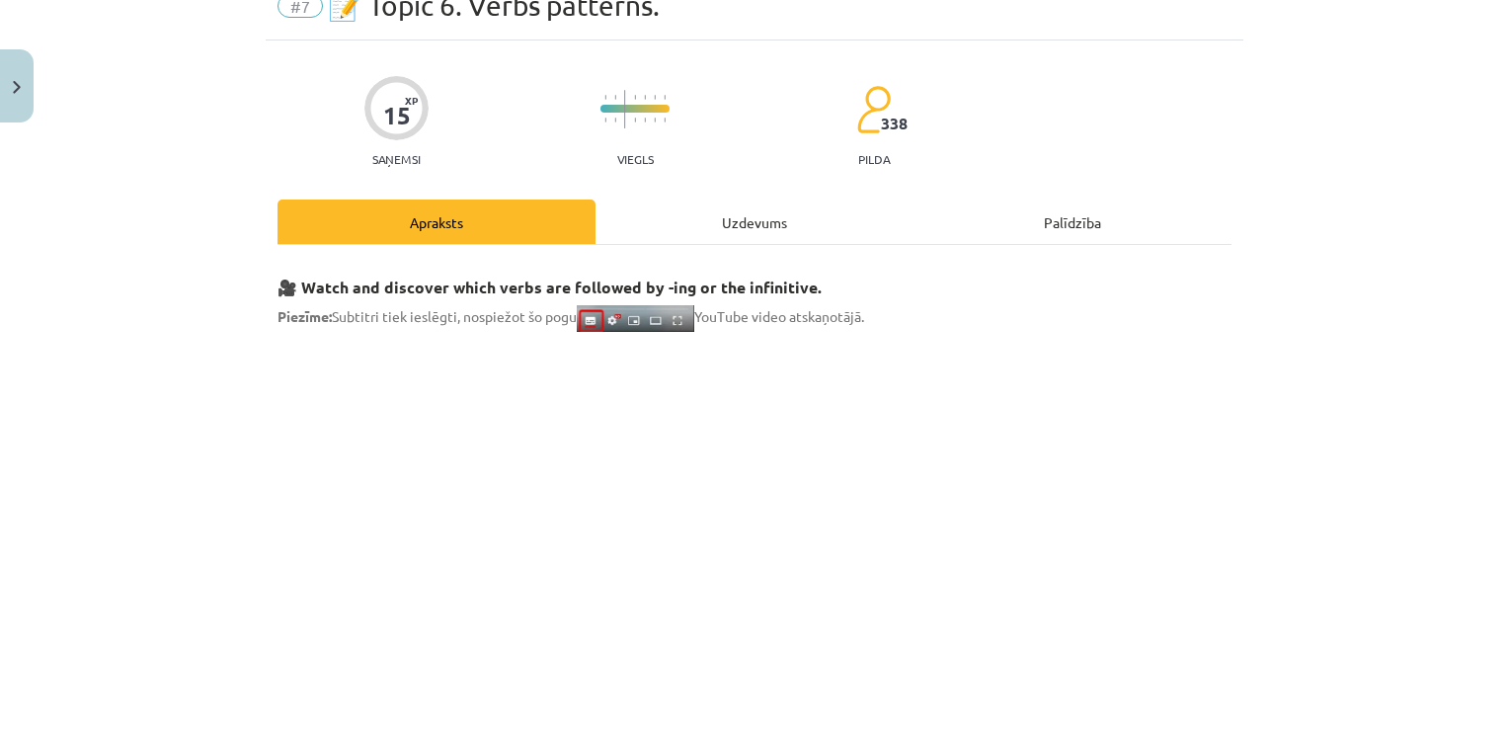
scroll to position [49, 0]
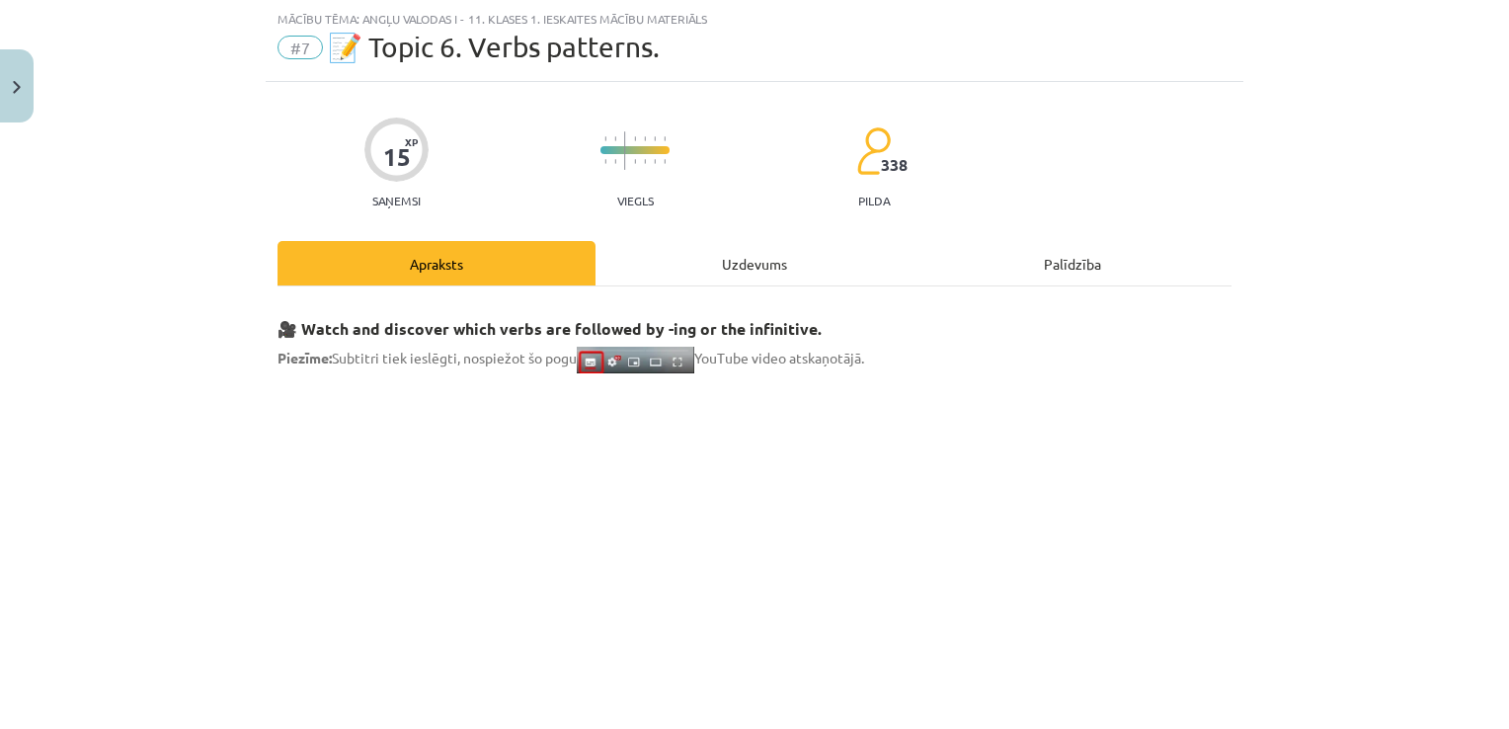
click at [731, 259] on div "Uzdevums" at bounding box center [754, 263] width 318 height 44
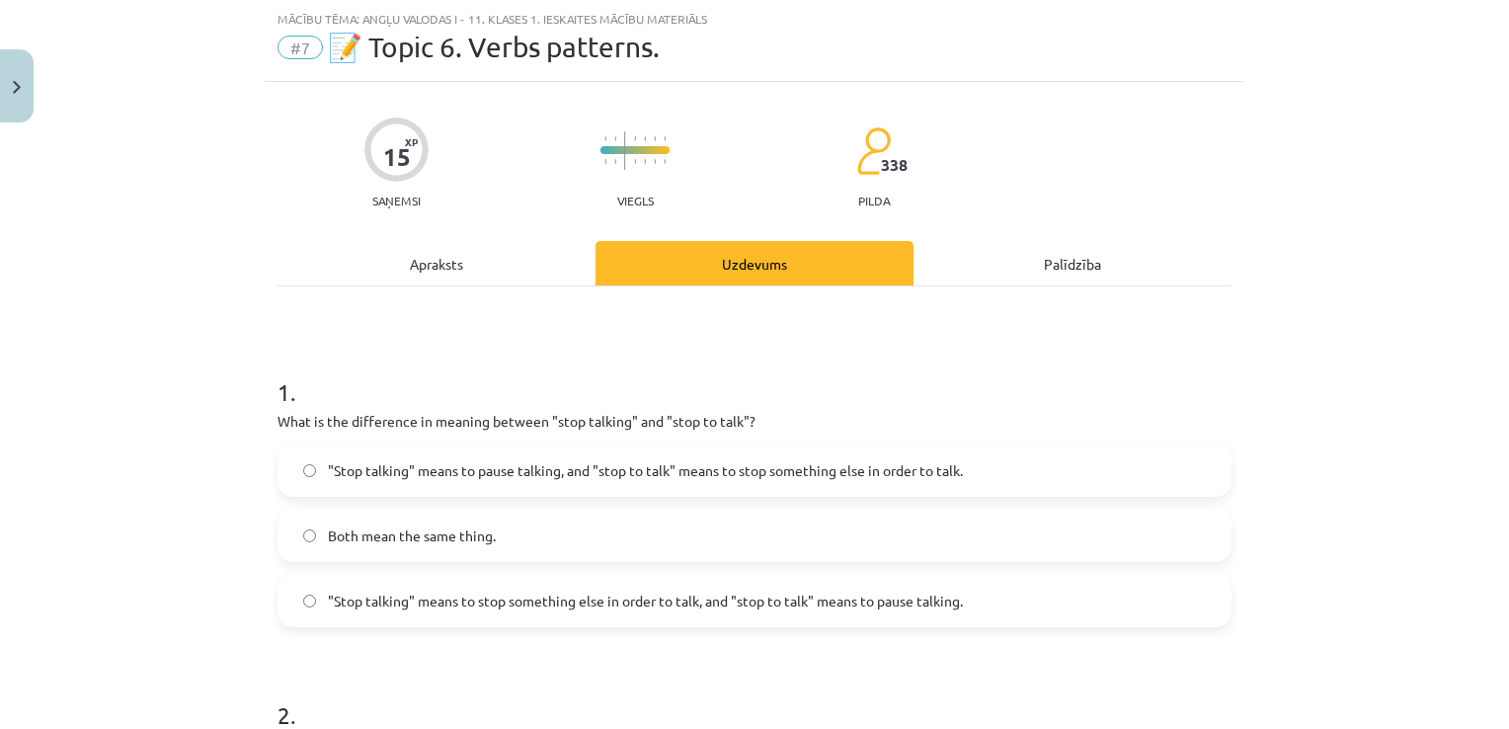
drag, startPoint x: 262, startPoint y: 375, endPoint x: 244, endPoint y: 378, distance: 18.0
click at [244, 378] on div "Mācību tēma: Angļu valodas i - 11. klases 1. ieskaites mācību materiāls #7 📝 To…" at bounding box center [754, 364] width 1509 height 729
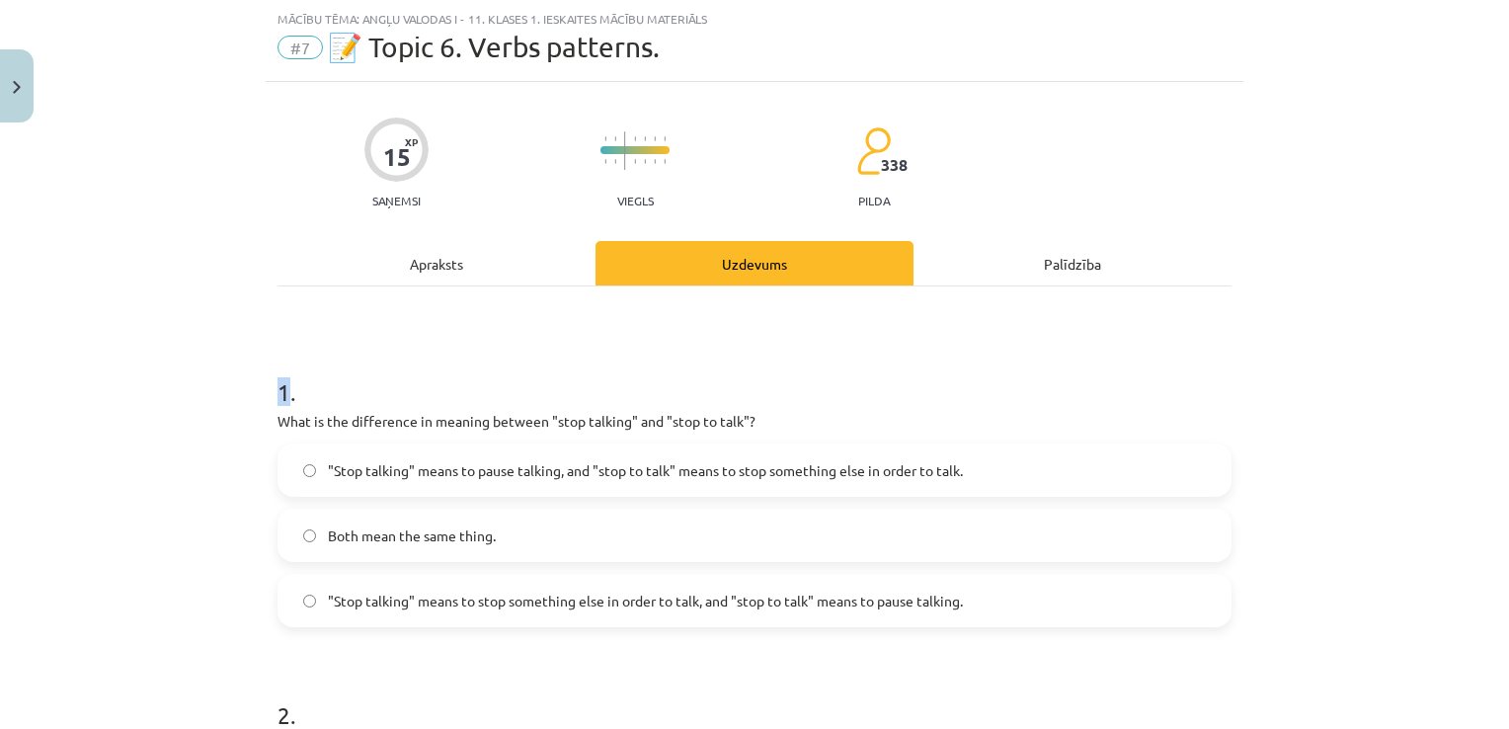
drag, startPoint x: 244, startPoint y: 378, endPoint x: 265, endPoint y: 386, distance: 22.2
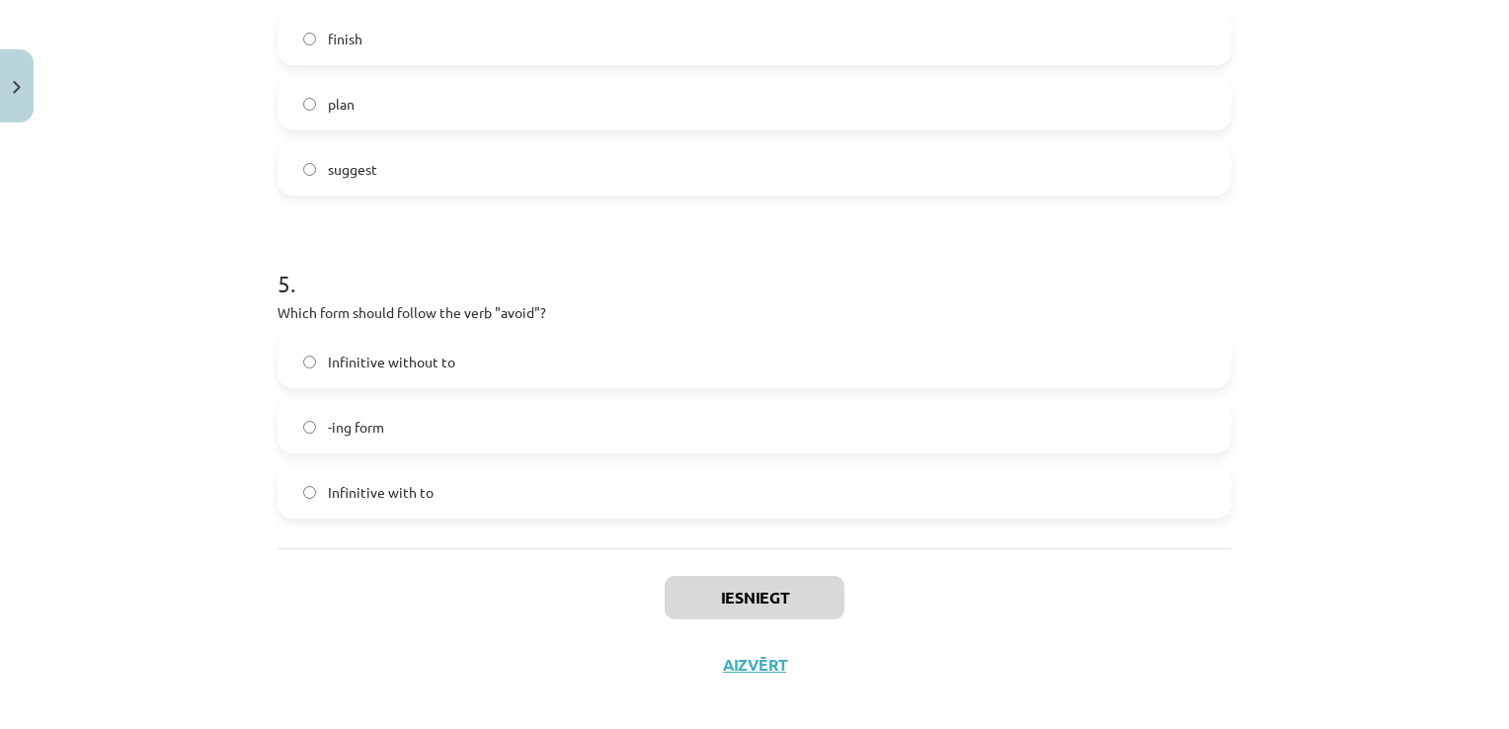
scroll to position [1467, 0]
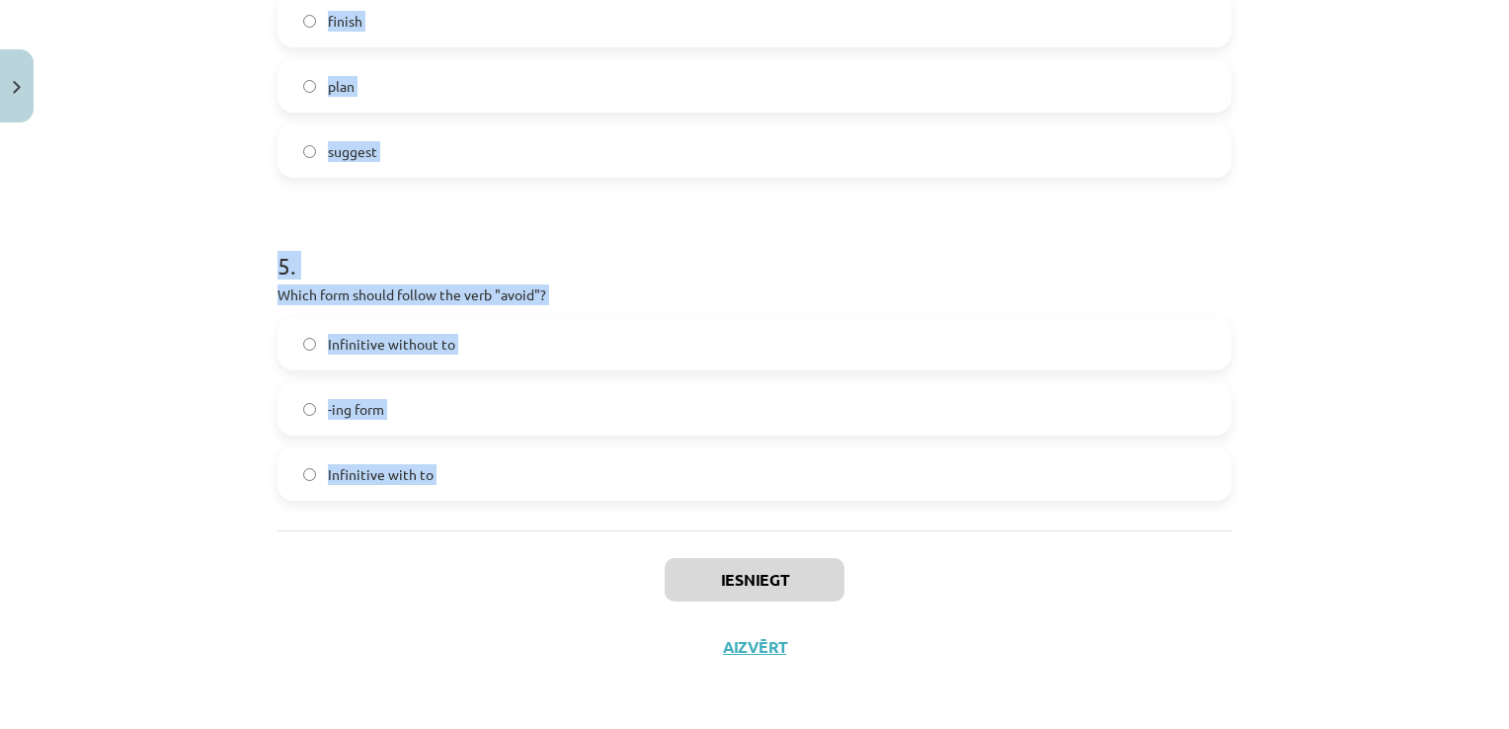
drag, startPoint x: 265, startPoint y: 386, endPoint x: 521, endPoint y: 497, distance: 279.5
drag, startPoint x: 521, startPoint y: 497, endPoint x: 383, endPoint y: 468, distance: 141.2
copy form "1 . What is the difference in meaning between "stop talking" and "stop to talk"…"
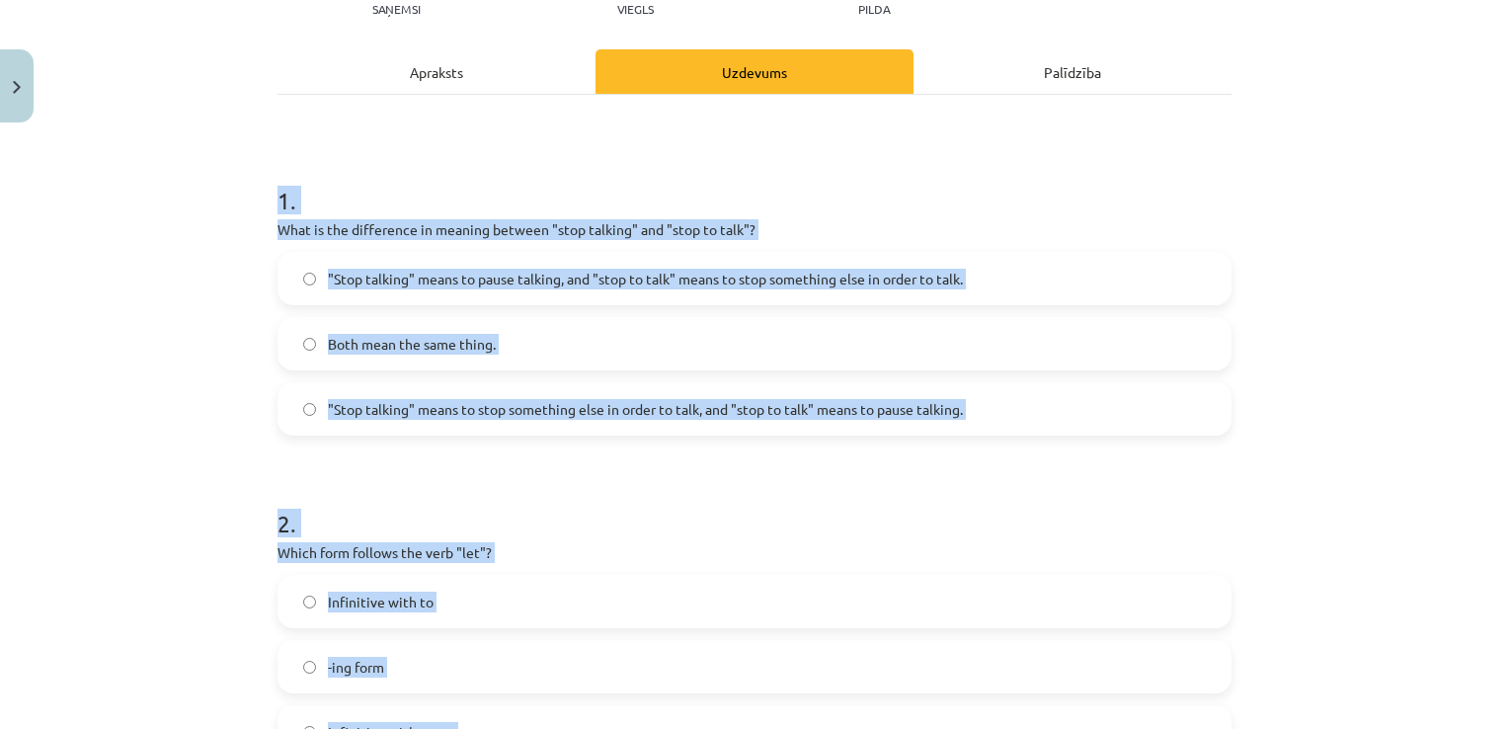
scroll to position [235, 0]
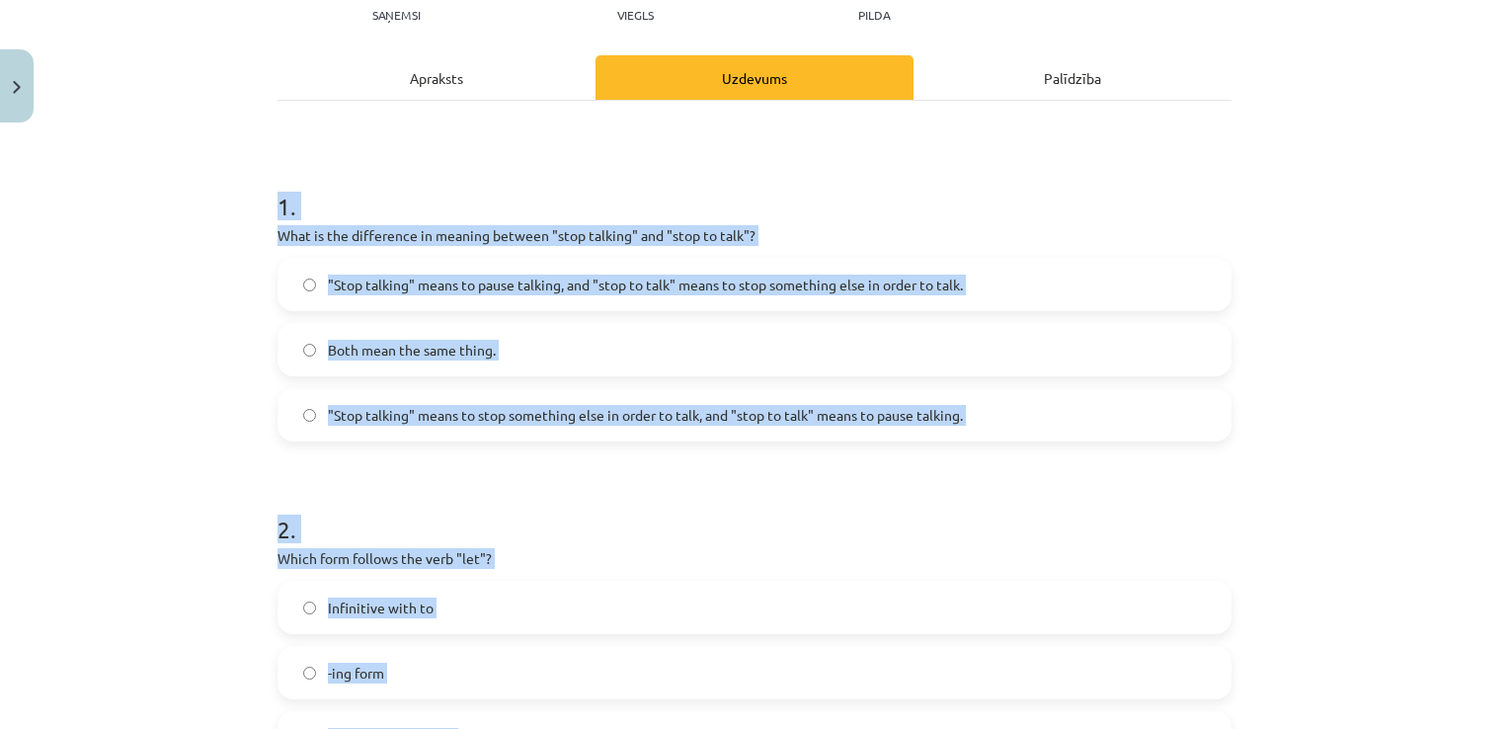
click at [976, 266] on label ""Stop talking" means to pause talking, and "stop to talk" means to stop somethi…" at bounding box center [754, 284] width 950 height 49
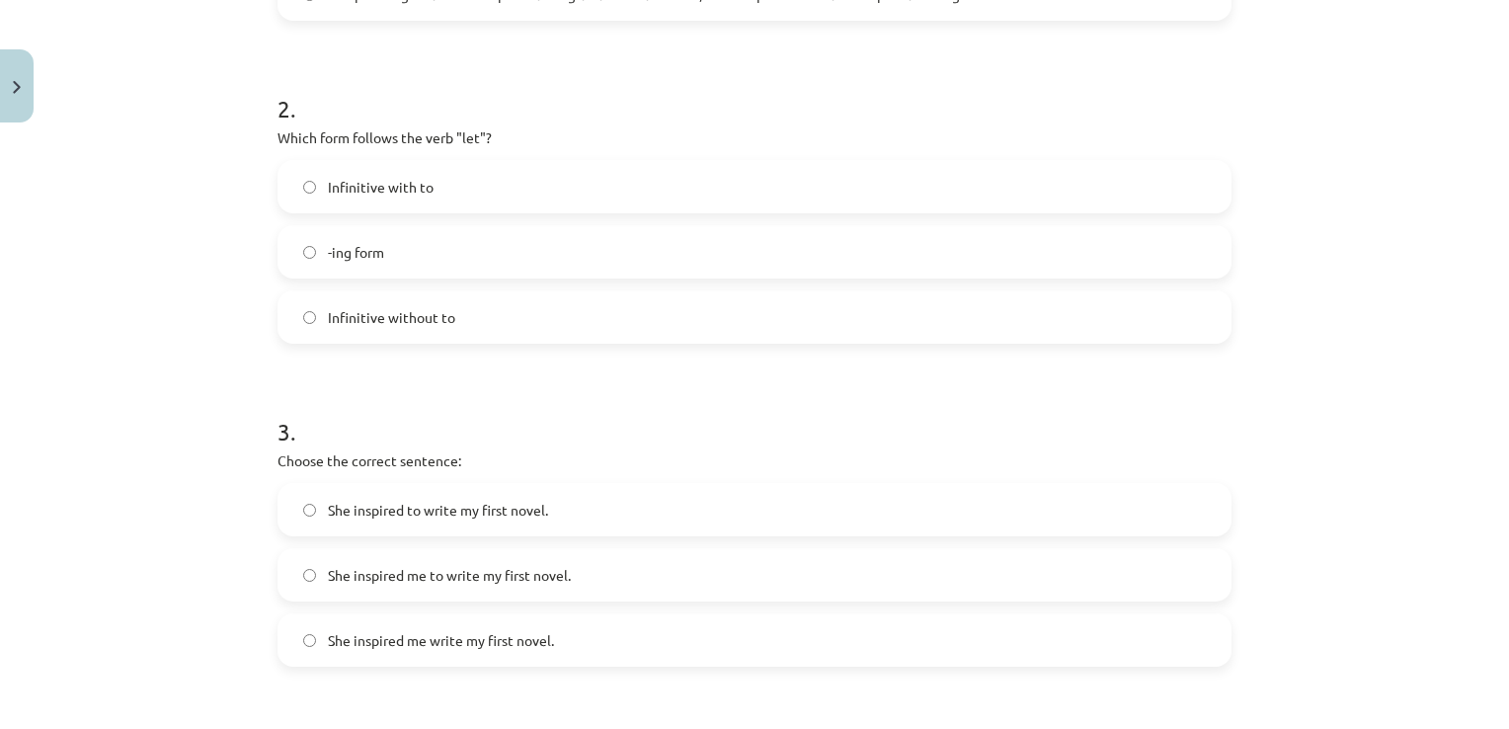
scroll to position [673, 0]
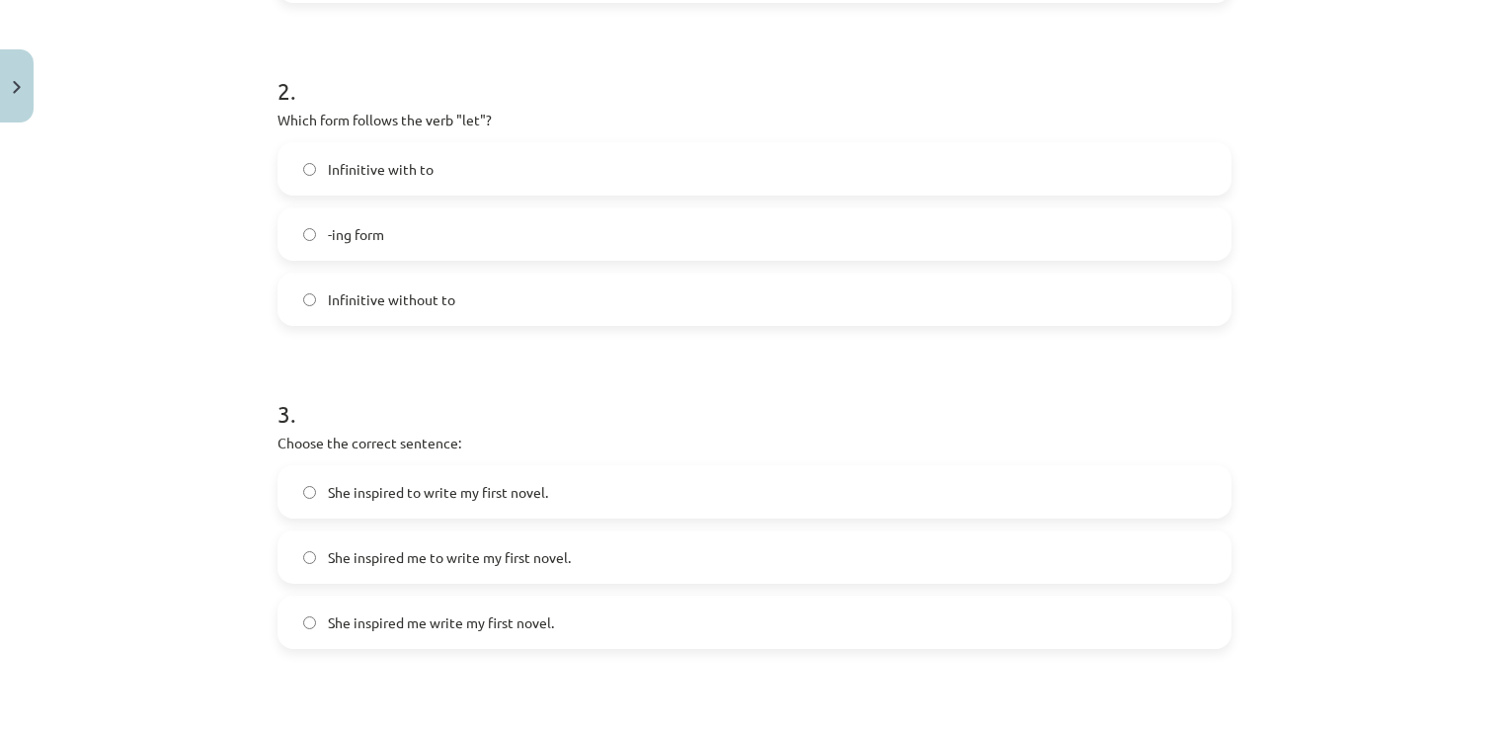
click at [553, 306] on label "Infinitive without to" at bounding box center [754, 298] width 950 height 49
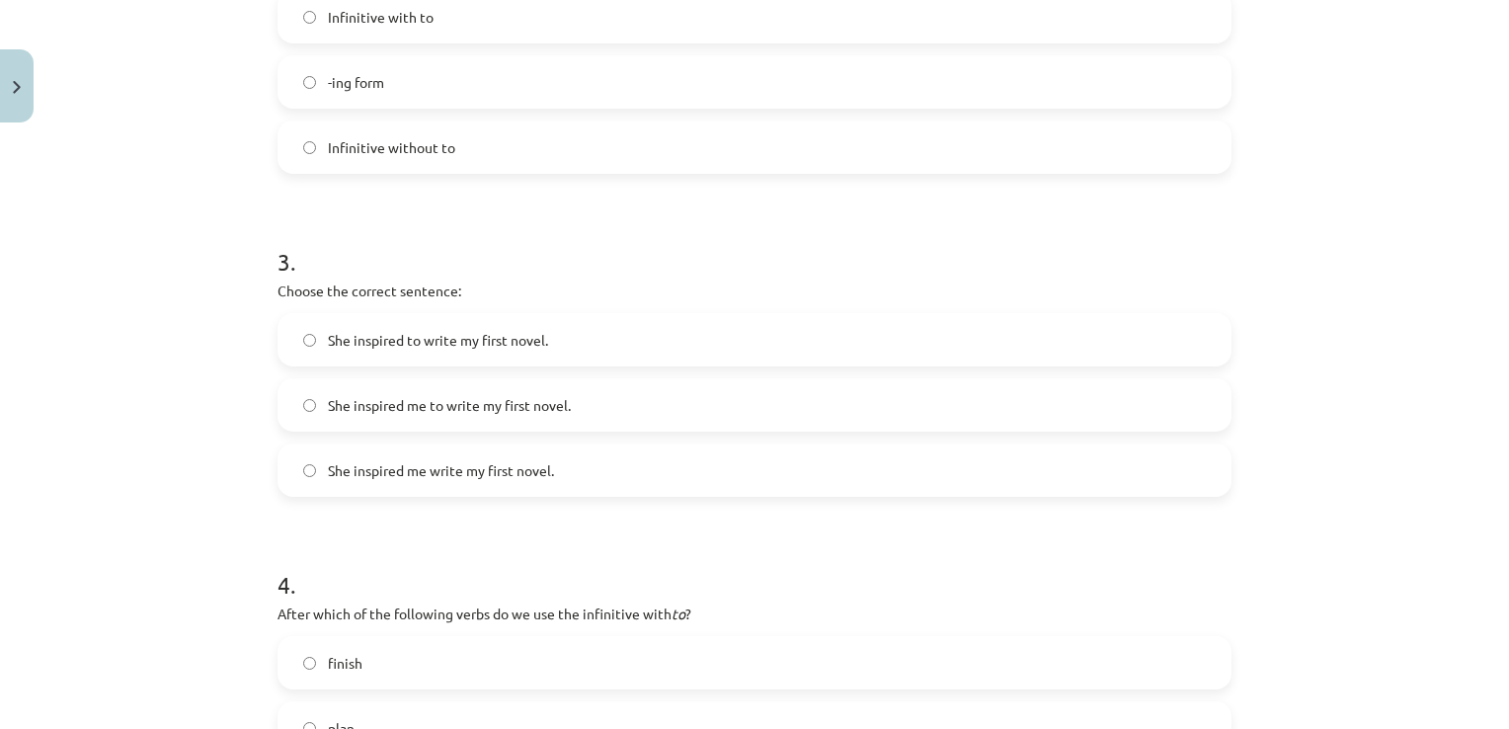
scroll to position [826, 0]
click at [569, 393] on label "She inspired me to write my first novel." at bounding box center [754, 403] width 950 height 49
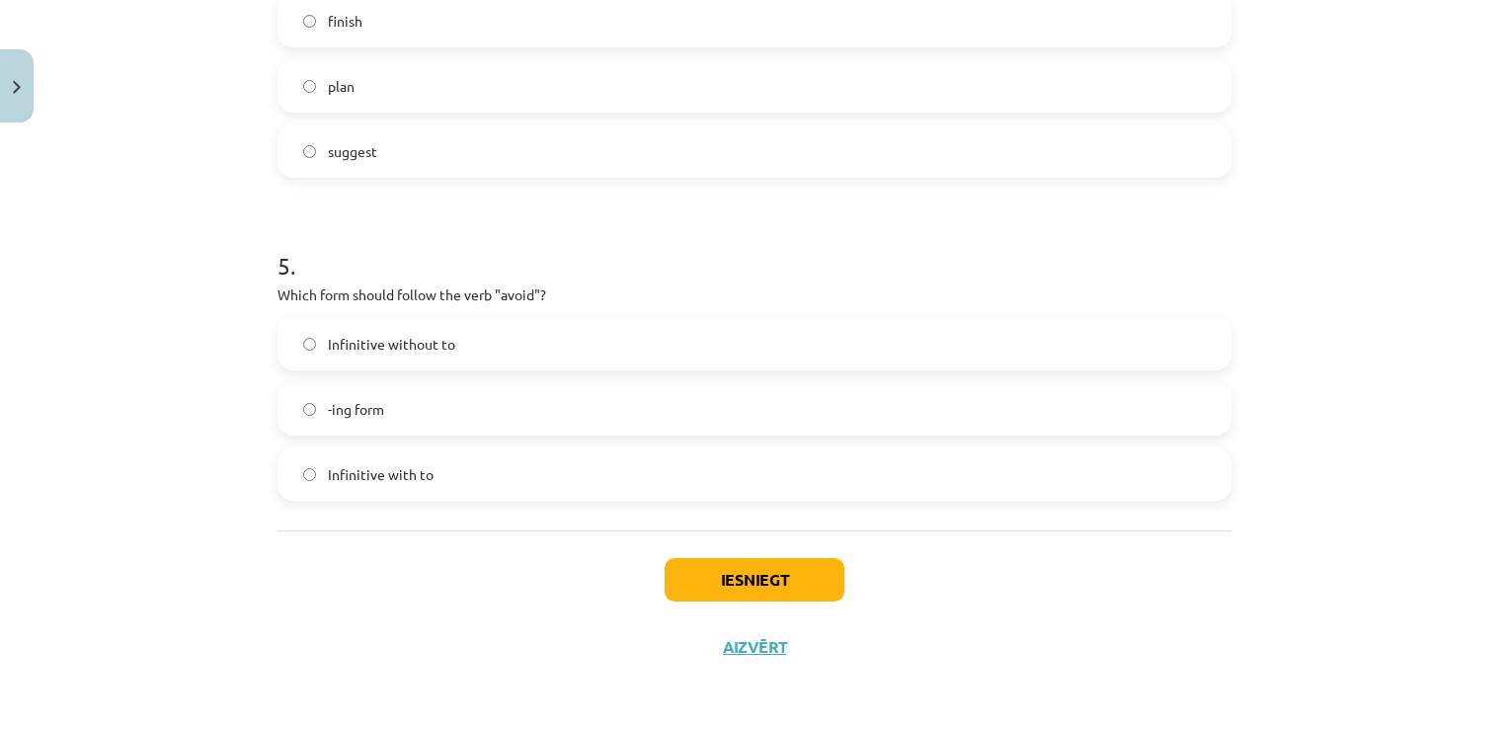
scroll to position [1442, 0]
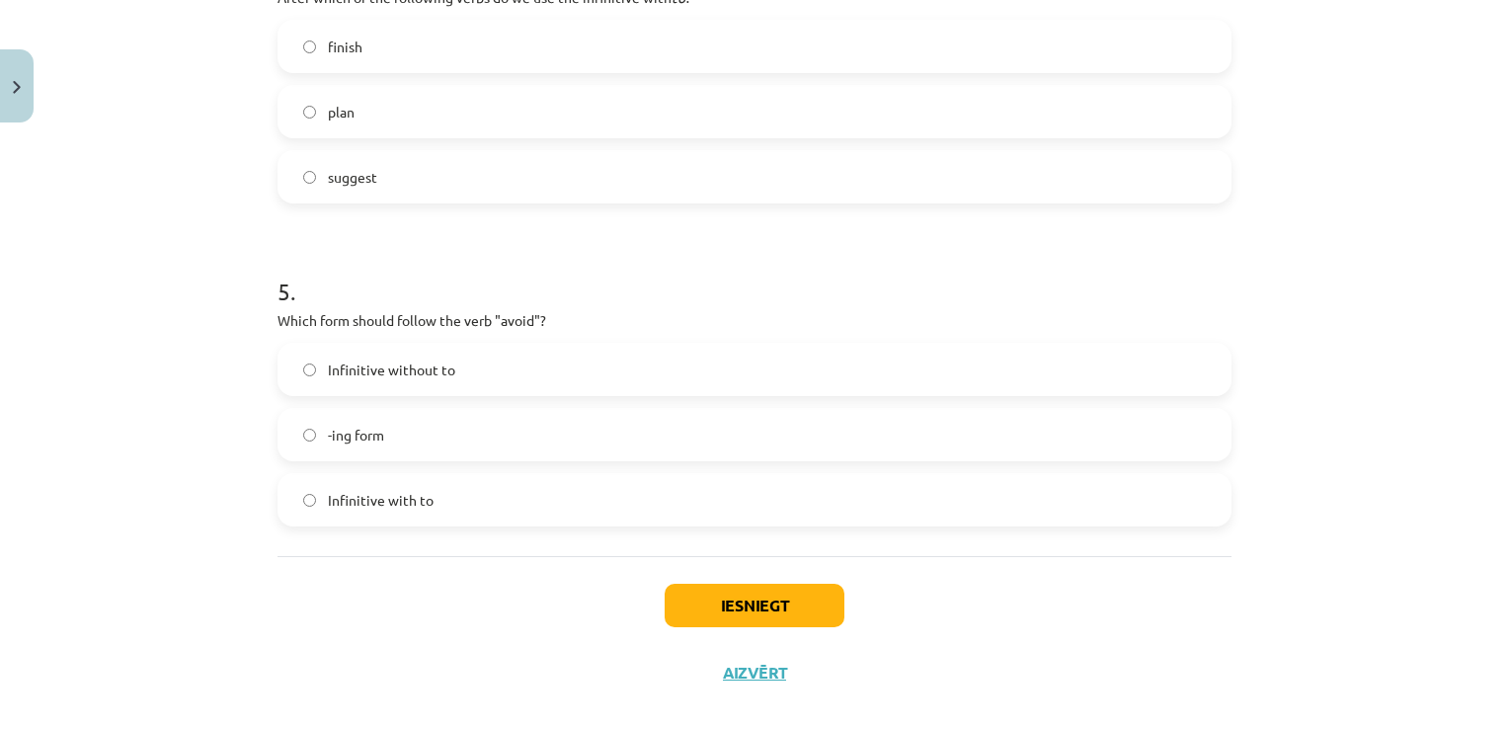
click at [697, 105] on label "plan" at bounding box center [754, 111] width 950 height 49
click at [578, 429] on label "-ing form" at bounding box center [754, 434] width 950 height 49
click at [793, 618] on button "Iesniegt" at bounding box center [754, 605] width 180 height 43
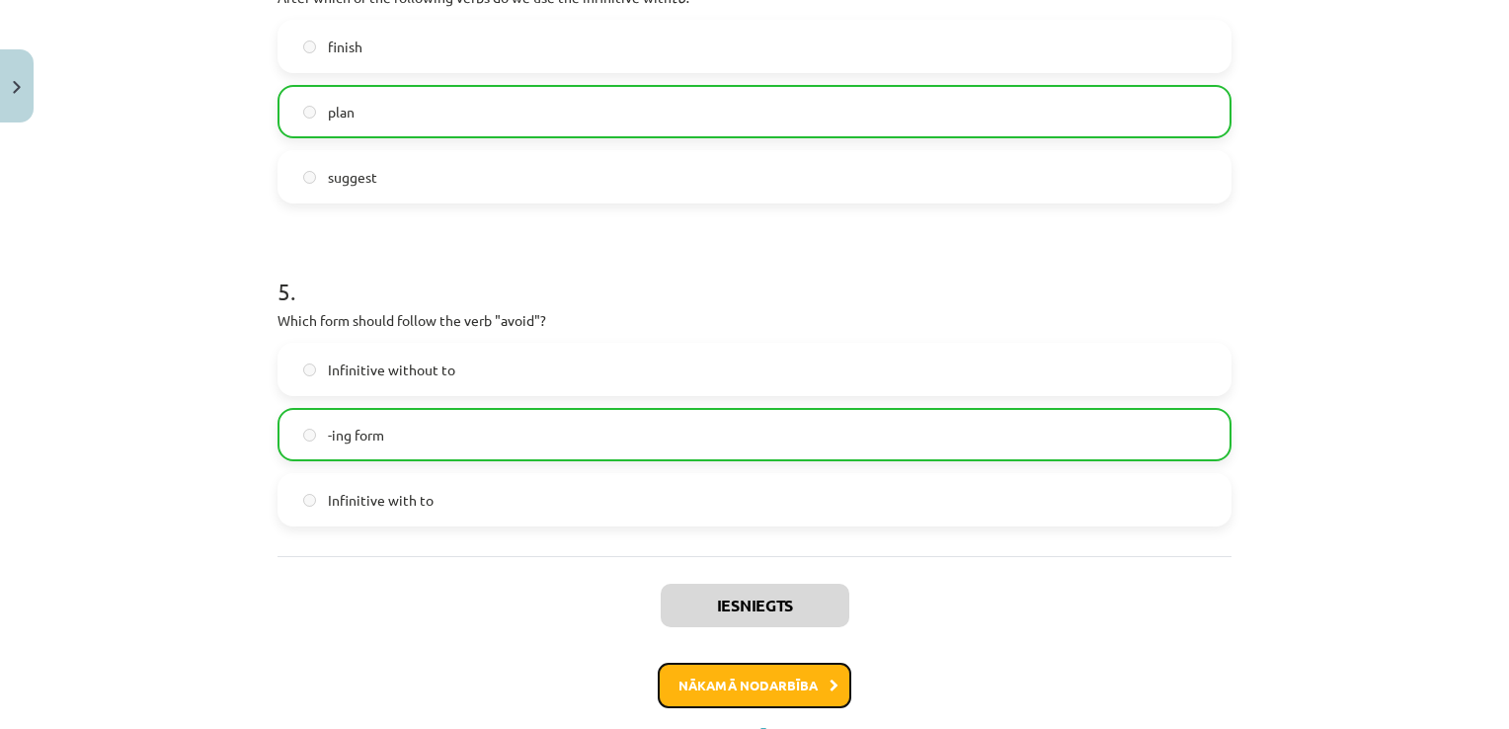
click at [809, 680] on button "Nākamā nodarbība" at bounding box center [755, 685] width 194 height 45
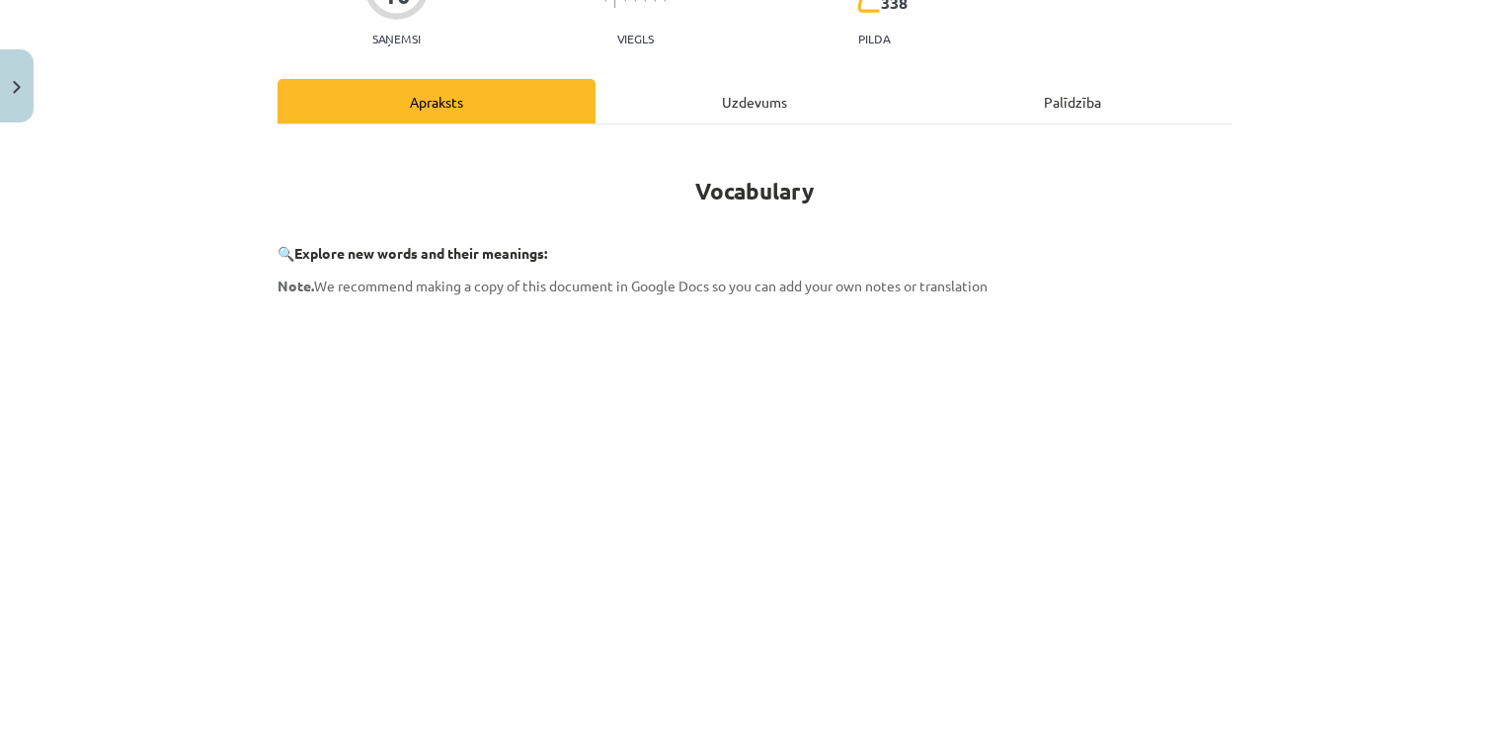
scroll to position [49, 0]
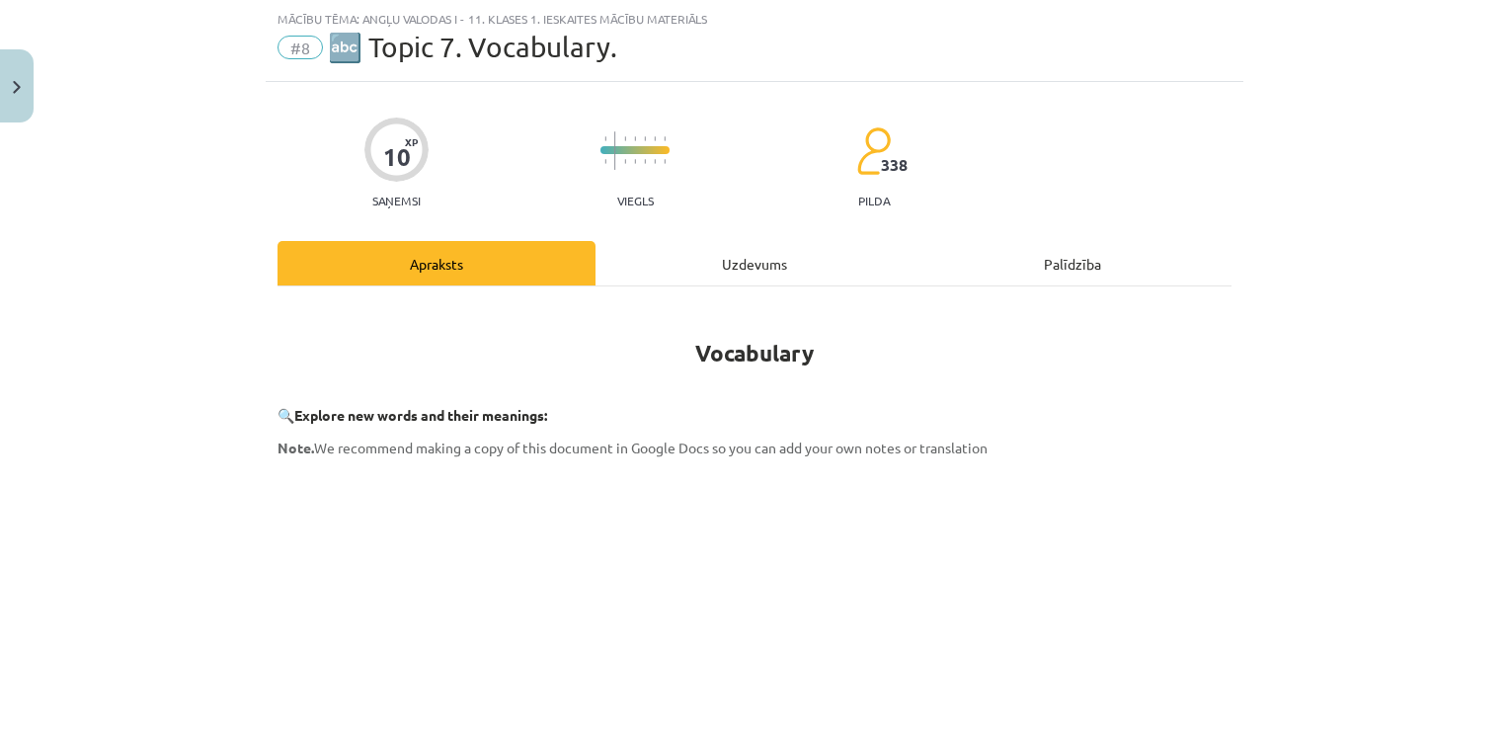
click at [760, 258] on div "Uzdevums" at bounding box center [754, 263] width 318 height 44
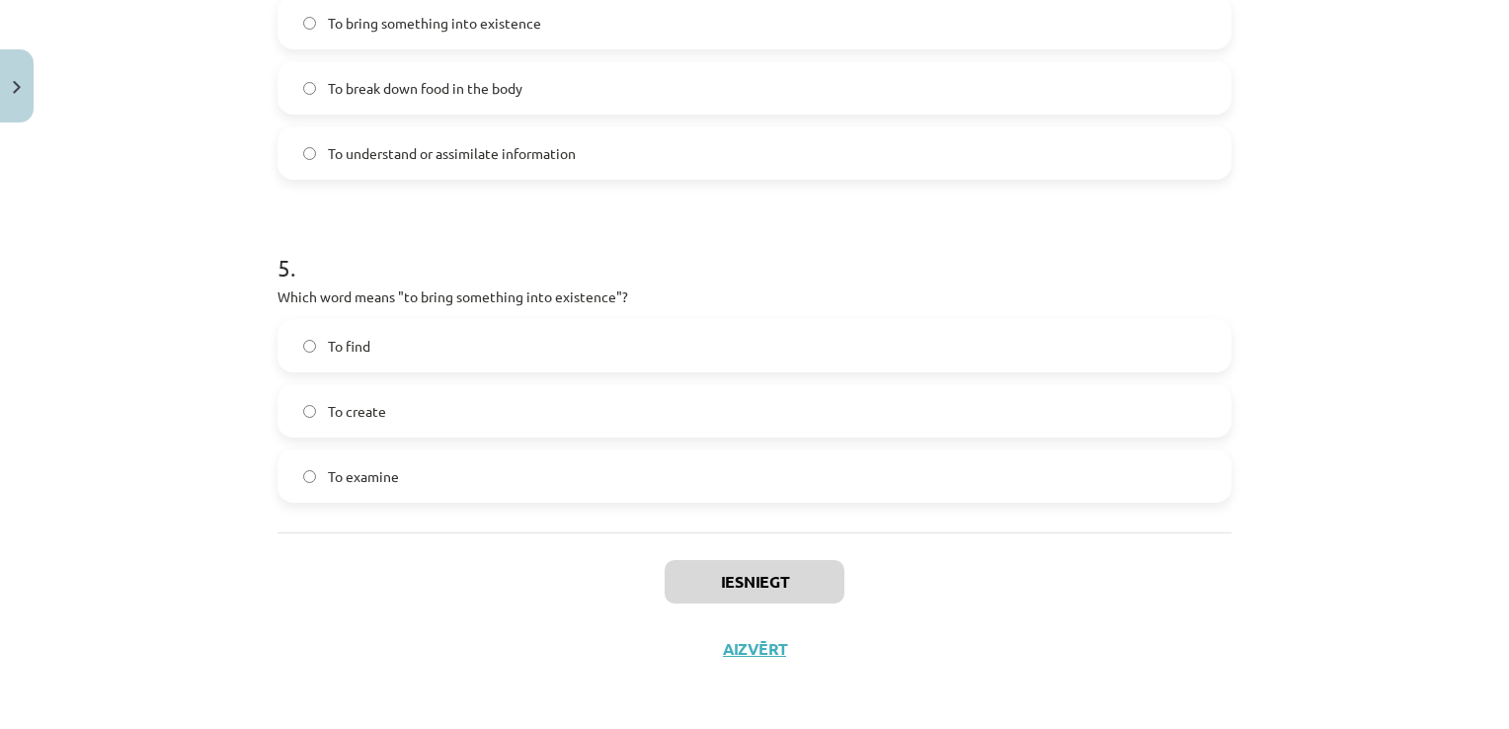
scroll to position [1532, 0]
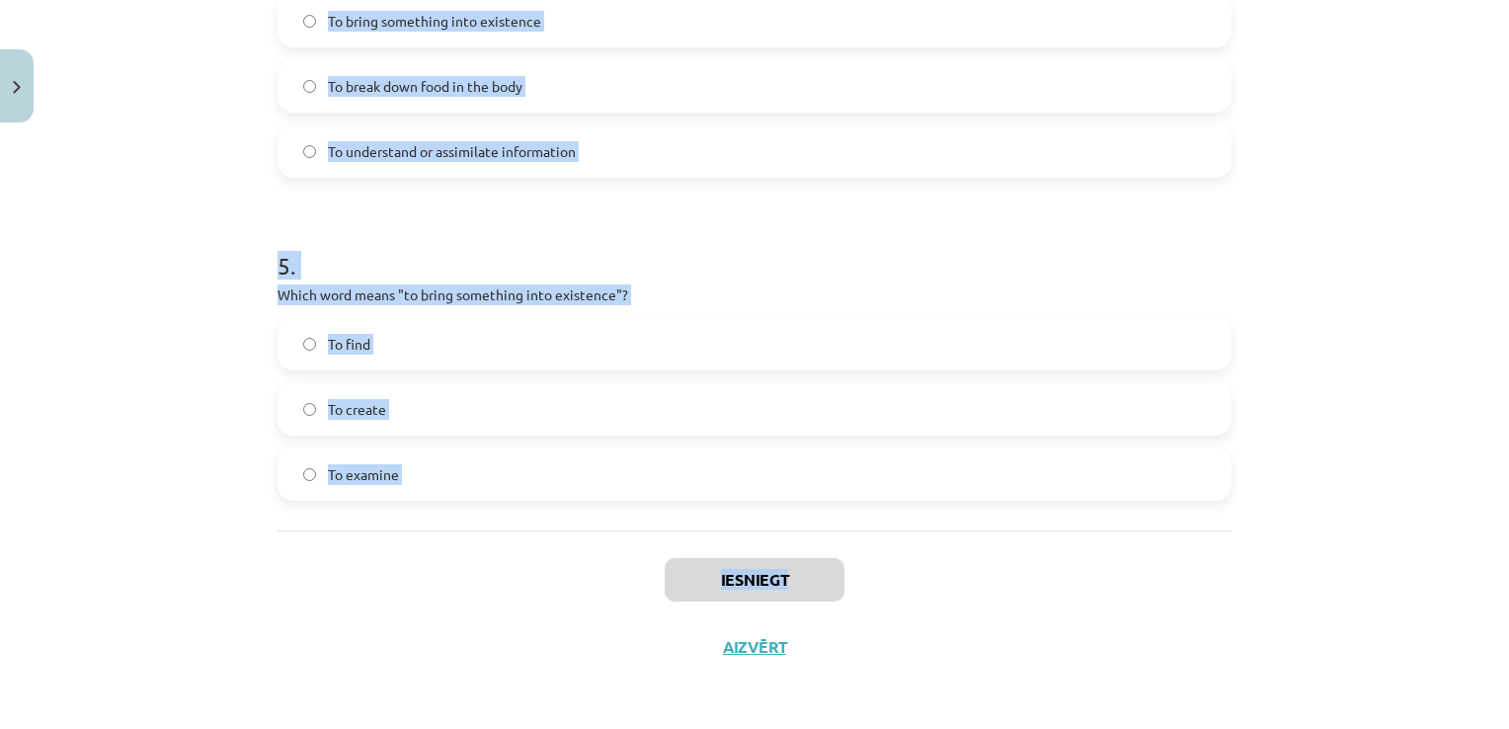
drag, startPoint x: 268, startPoint y: 387, endPoint x: 478, endPoint y: 574, distance: 281.2
drag, startPoint x: 478, startPoint y: 574, endPoint x: 369, endPoint y: 468, distance: 151.5
copy div "1 . Which of the following means "the surroundings or conditions in which a per…"
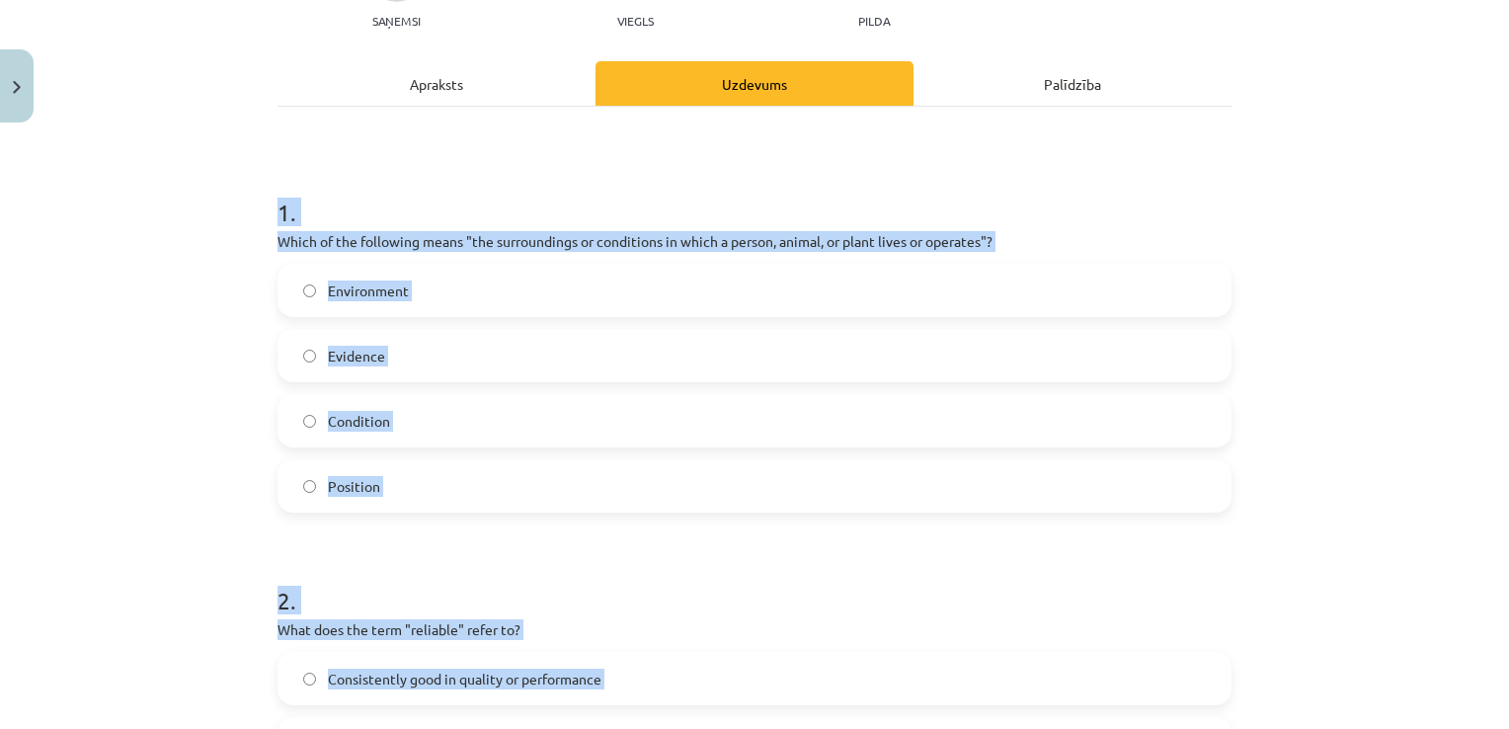
scroll to position [245, 0]
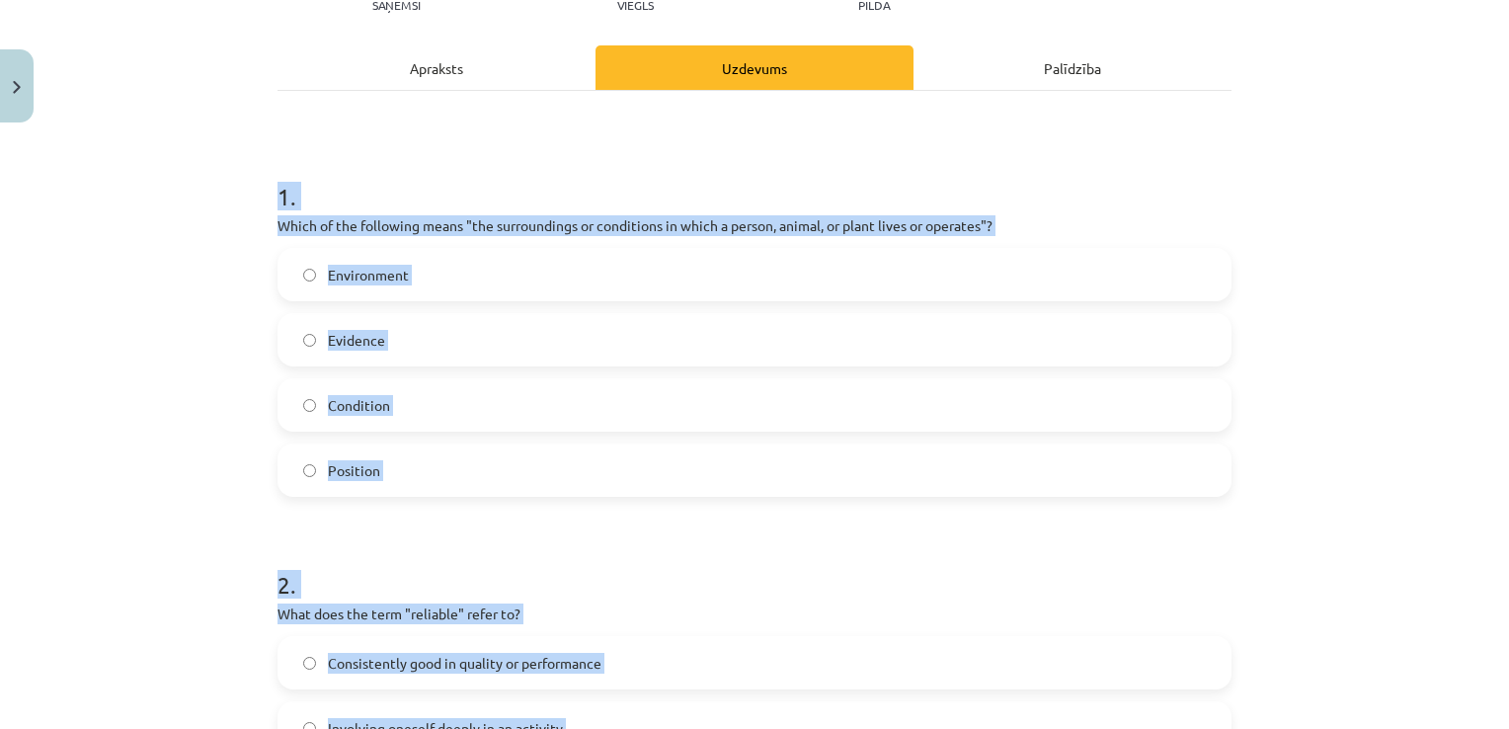
click at [766, 273] on label "Environment" at bounding box center [754, 274] width 950 height 49
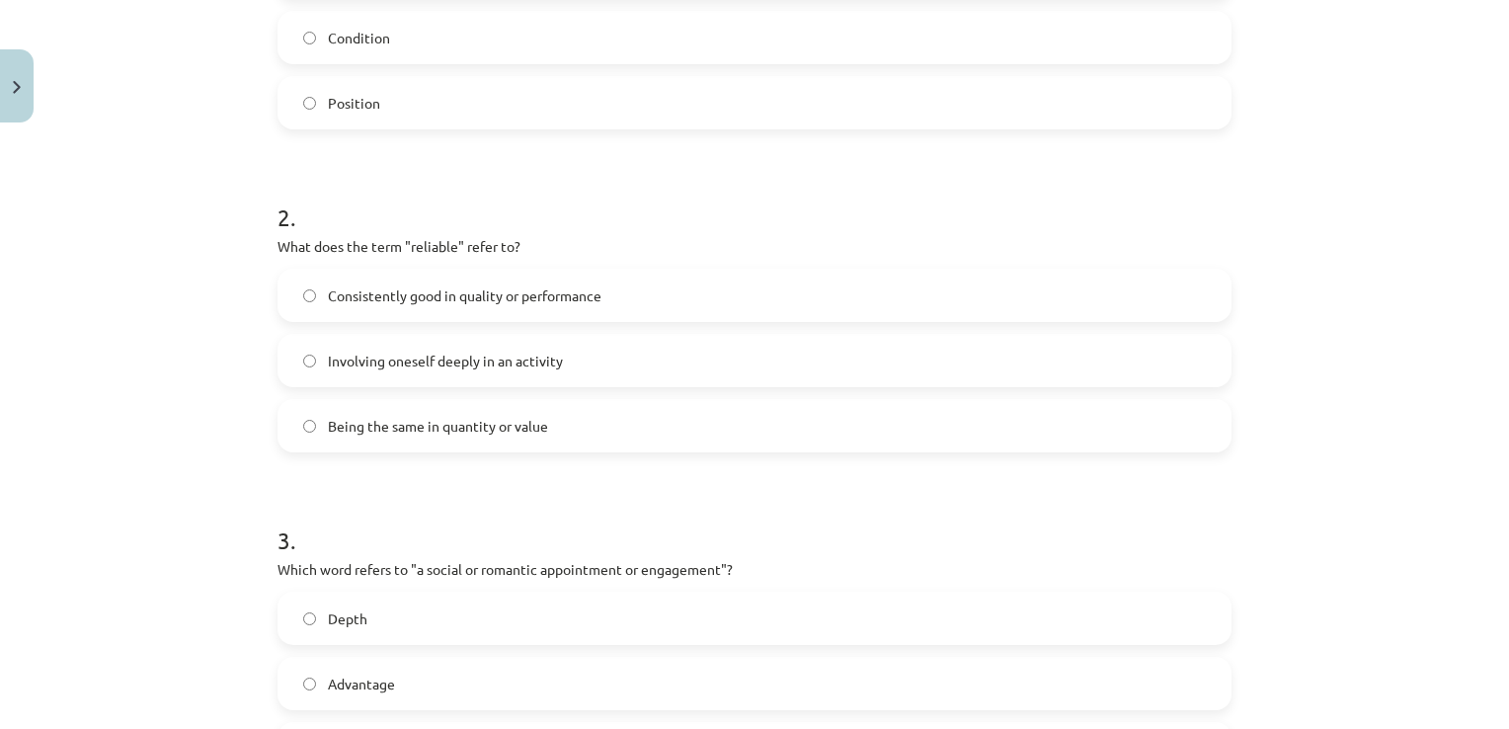
scroll to position [618, 0]
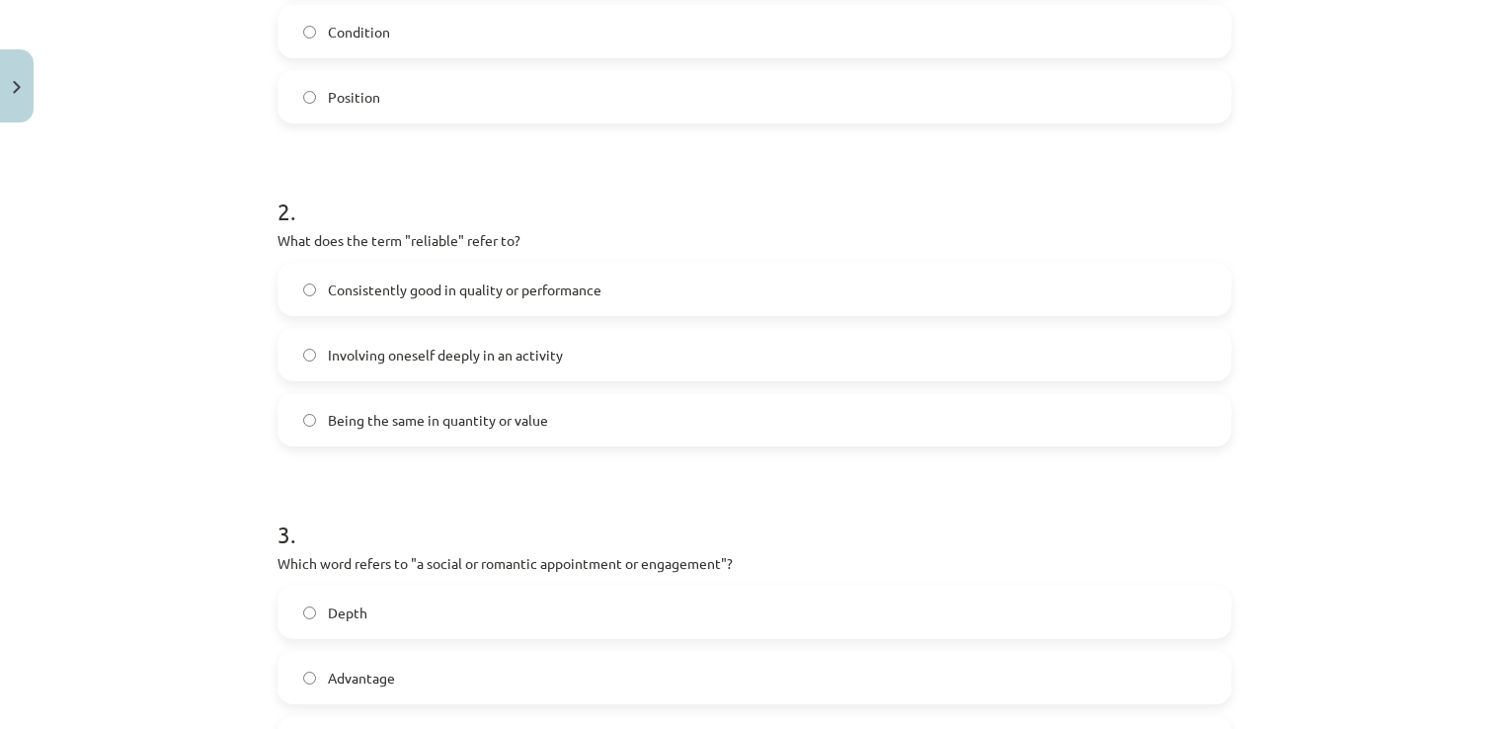
click at [759, 293] on label "Consistently good in quality or performance" at bounding box center [754, 289] width 950 height 49
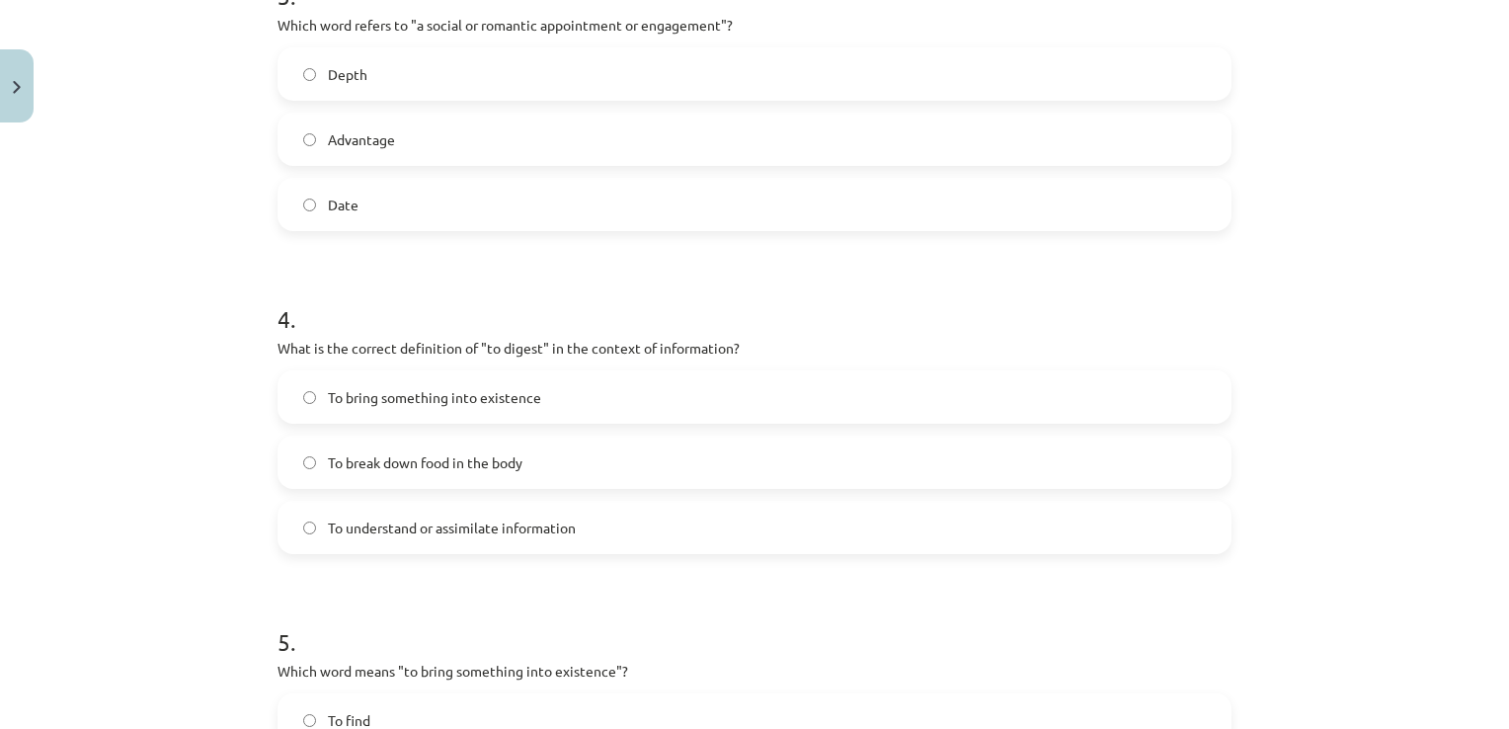
scroll to position [1160, 0]
click at [490, 504] on label "To understand or assimilate information" at bounding box center [754, 523] width 950 height 49
click at [484, 200] on label "Date" at bounding box center [754, 200] width 950 height 49
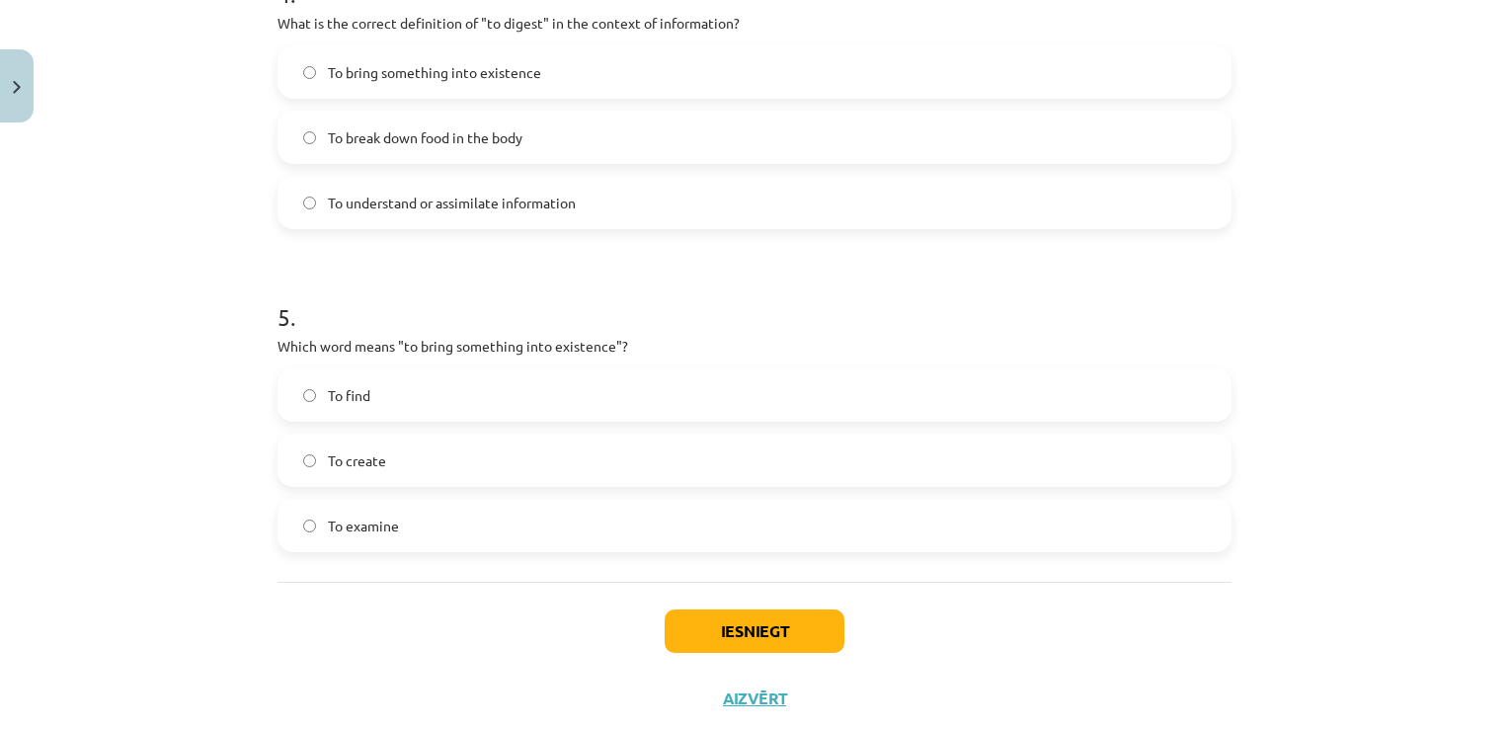
scroll to position [1532, 0]
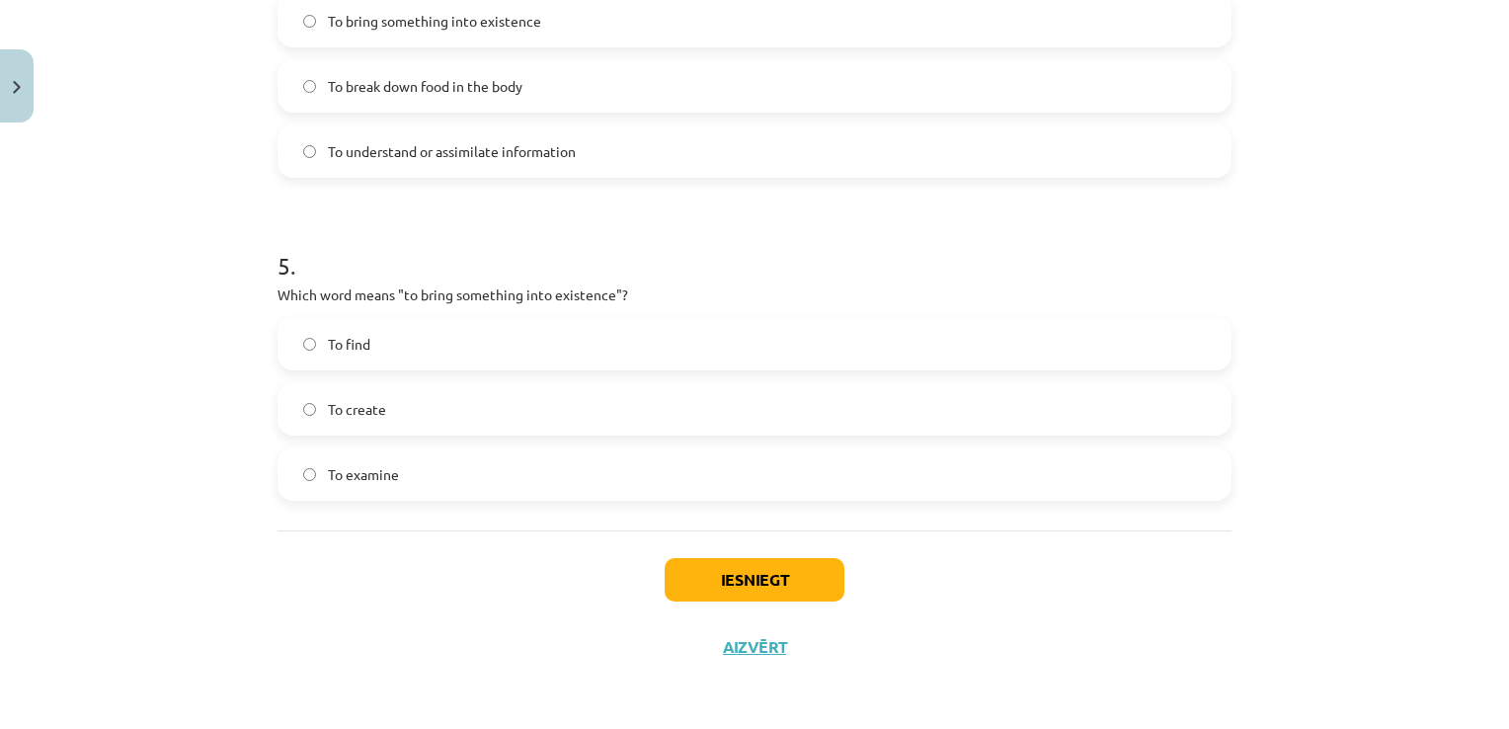
click at [577, 385] on label "To create" at bounding box center [754, 408] width 950 height 49
click at [802, 574] on button "Iesniegt" at bounding box center [754, 579] width 180 height 43
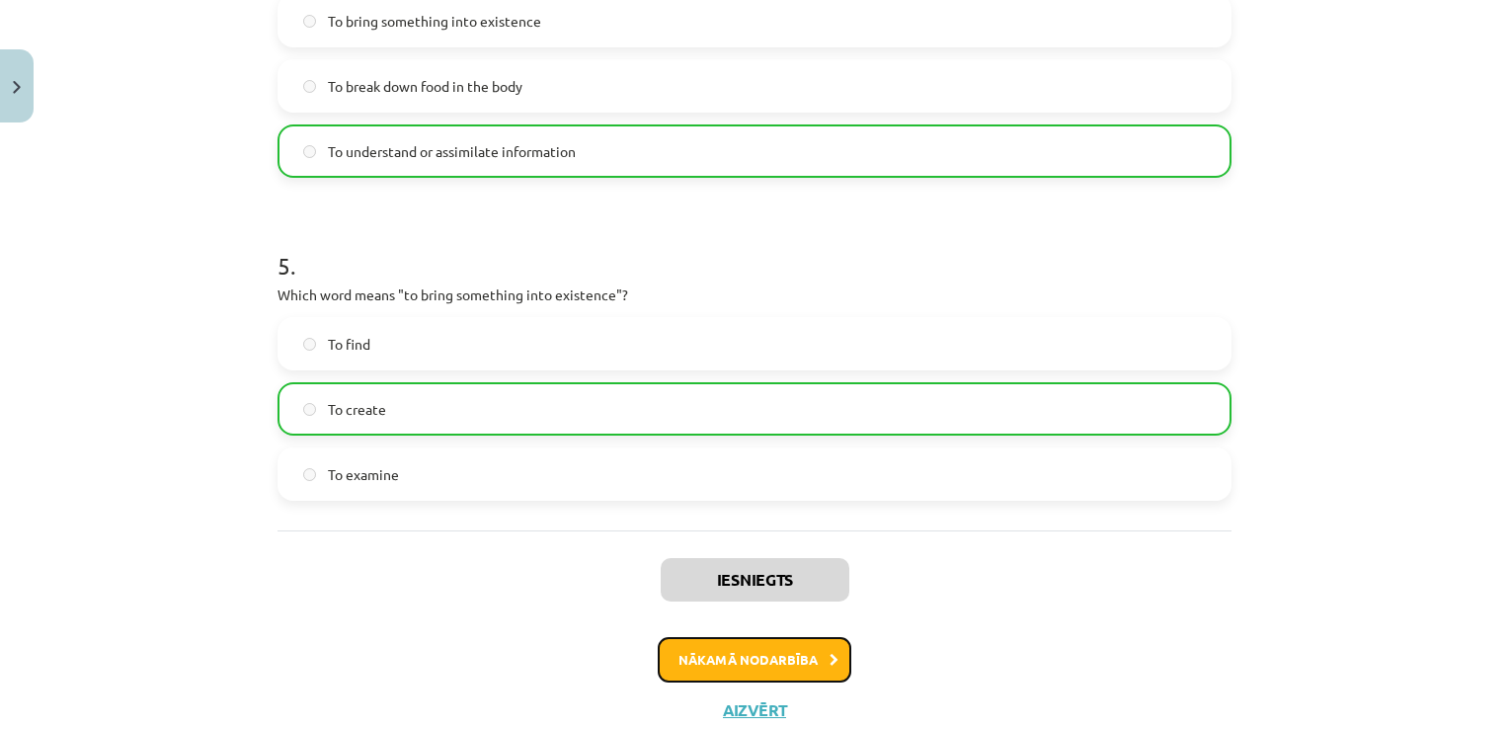
click at [813, 655] on button "Nākamā nodarbība" at bounding box center [755, 659] width 194 height 45
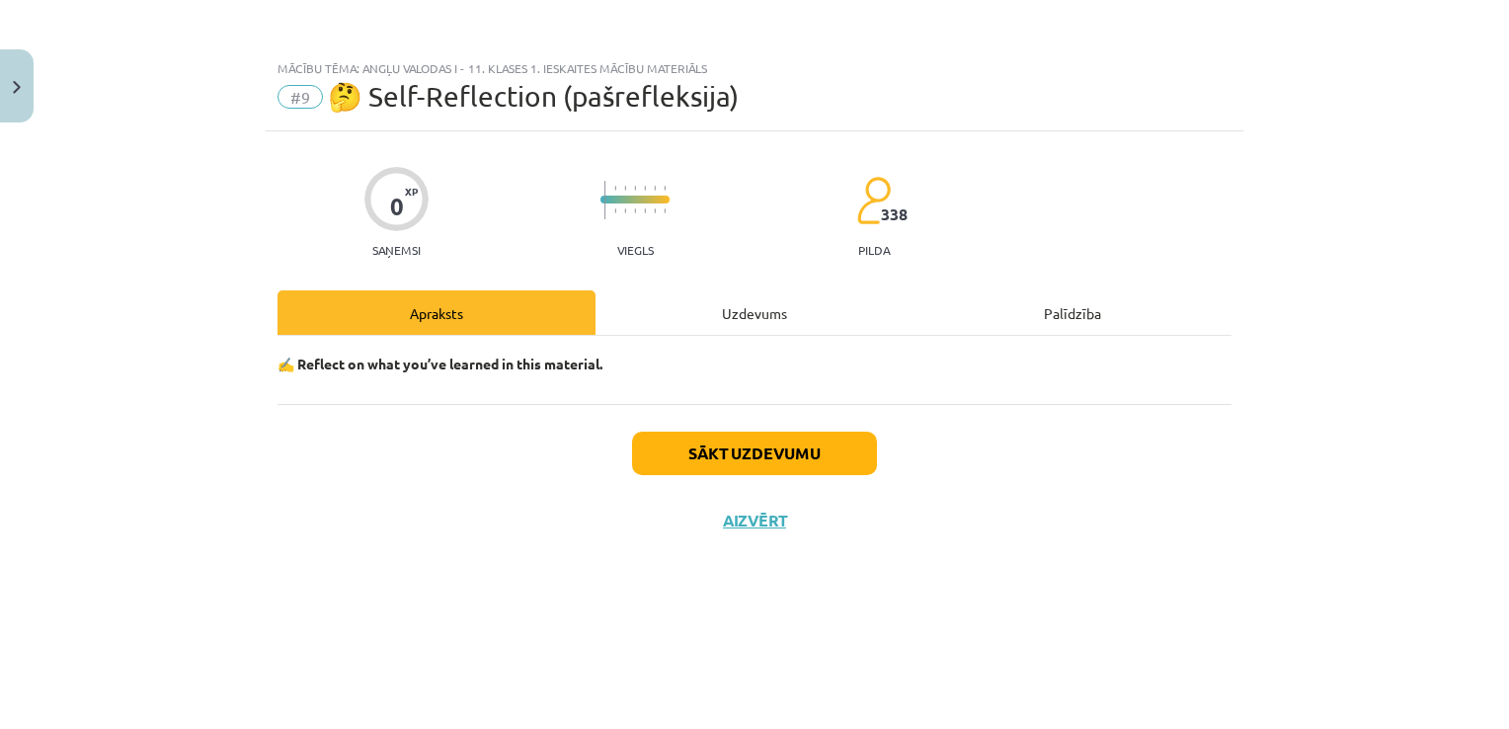
click at [735, 293] on div "Uzdevums" at bounding box center [754, 312] width 318 height 44
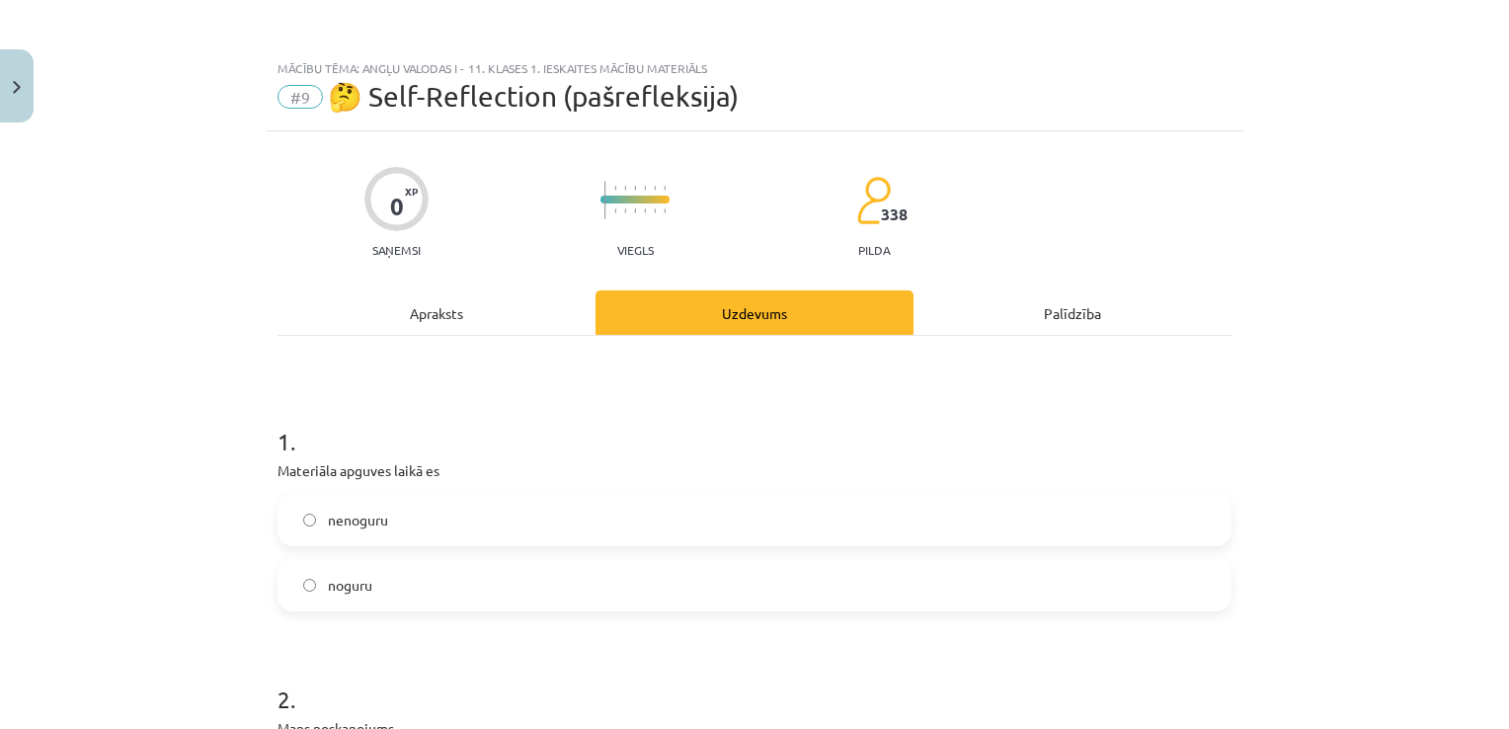
scroll to position [134, 0]
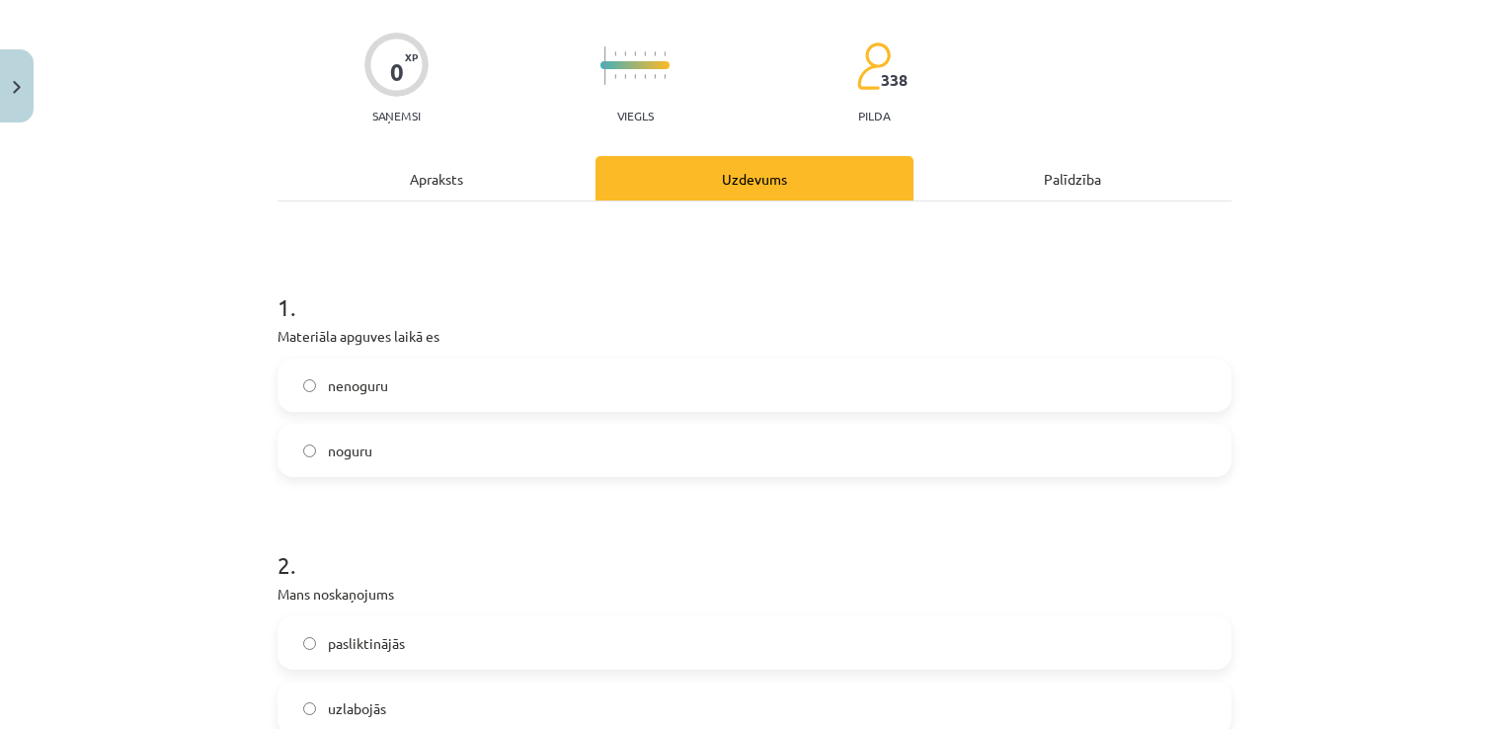
click at [423, 452] on label "noguru" at bounding box center [754, 450] width 950 height 49
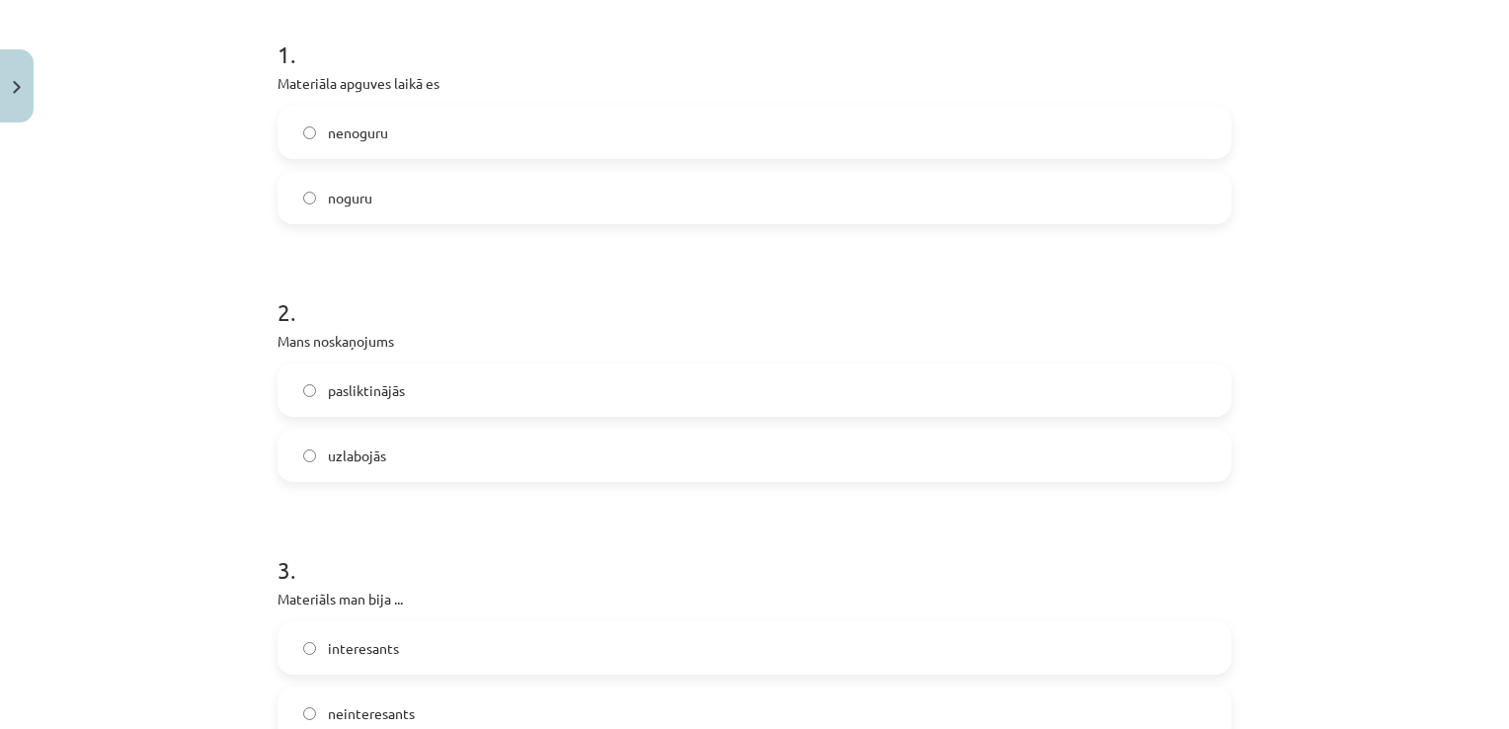
scroll to position [389, 0]
click at [426, 438] on label "uzlabojās" at bounding box center [754, 453] width 950 height 49
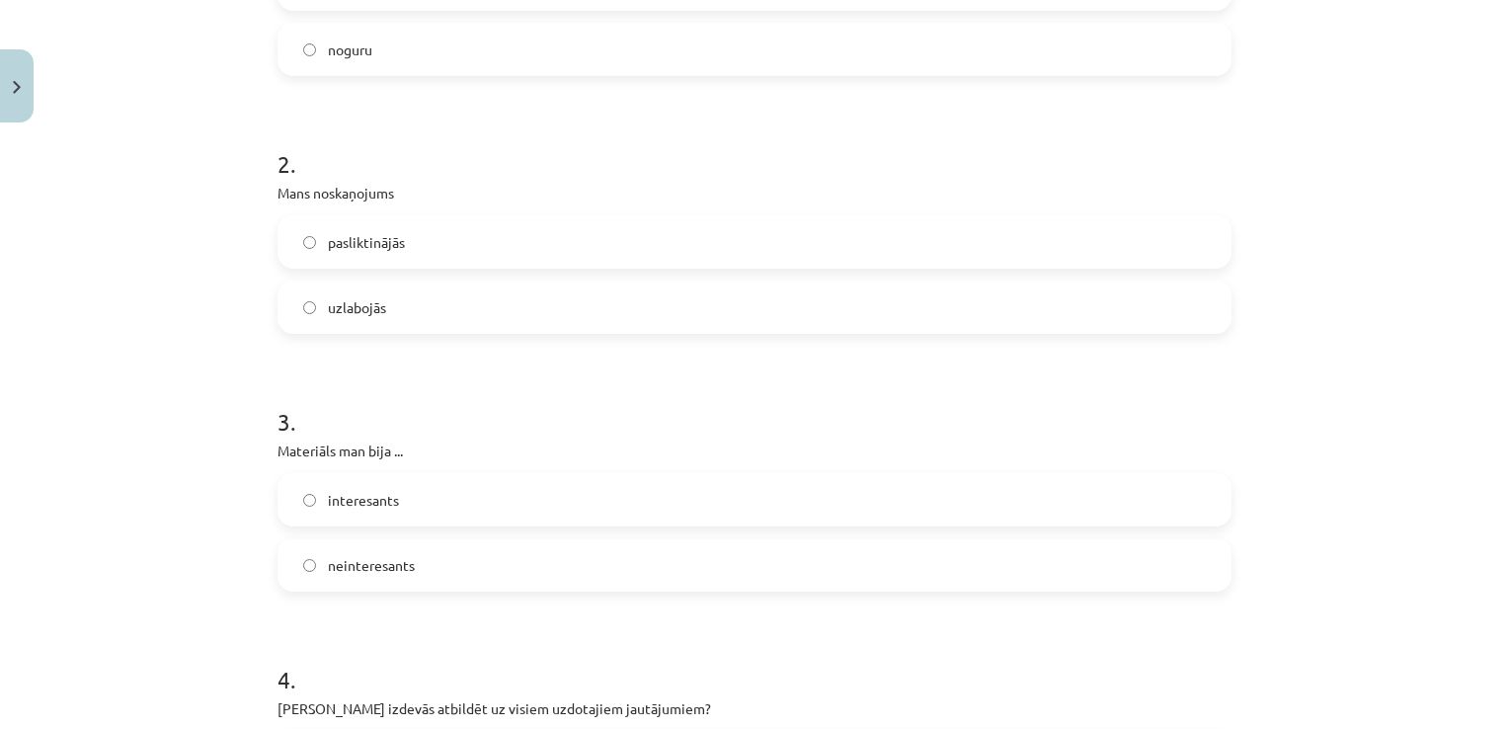
scroll to position [622, 0]
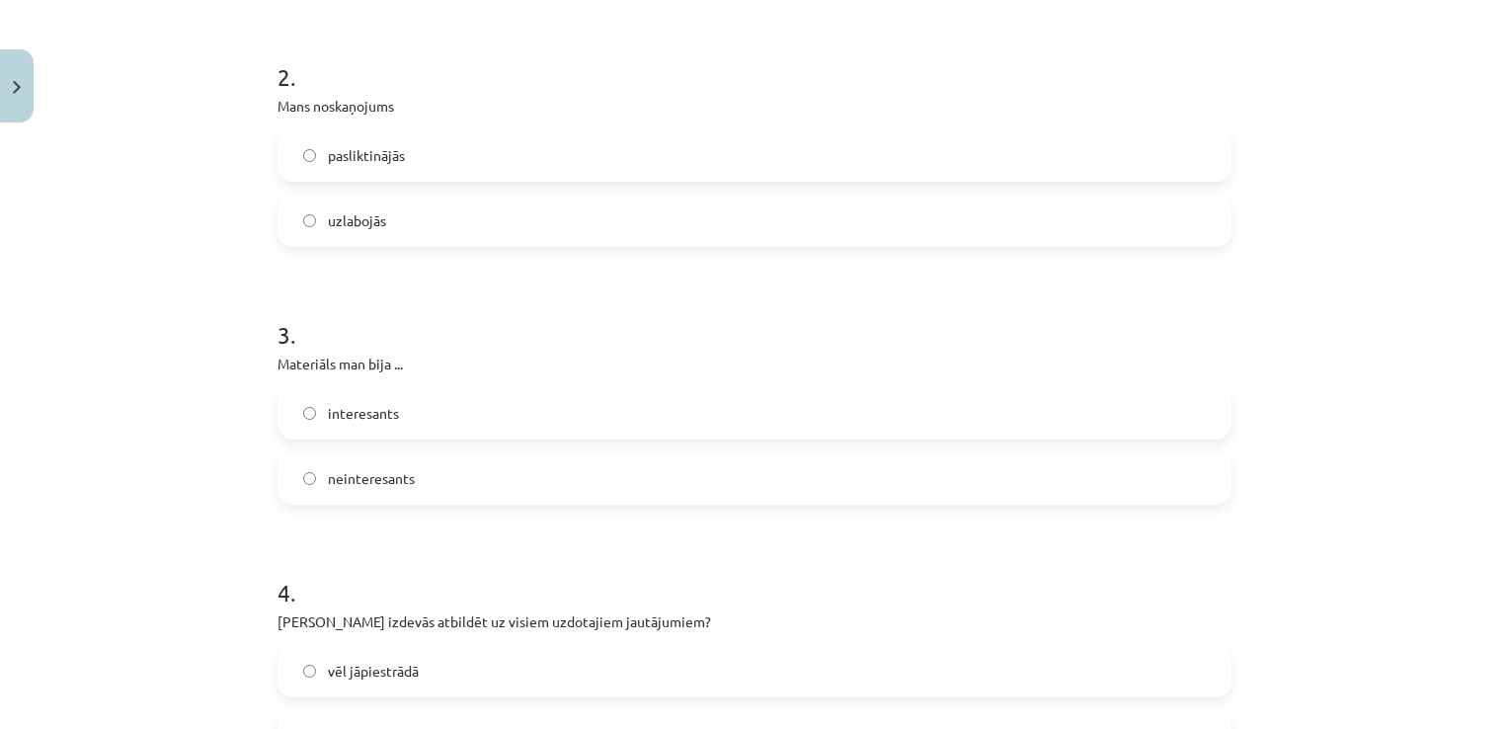
click at [414, 405] on label "interesants" at bounding box center [754, 412] width 950 height 49
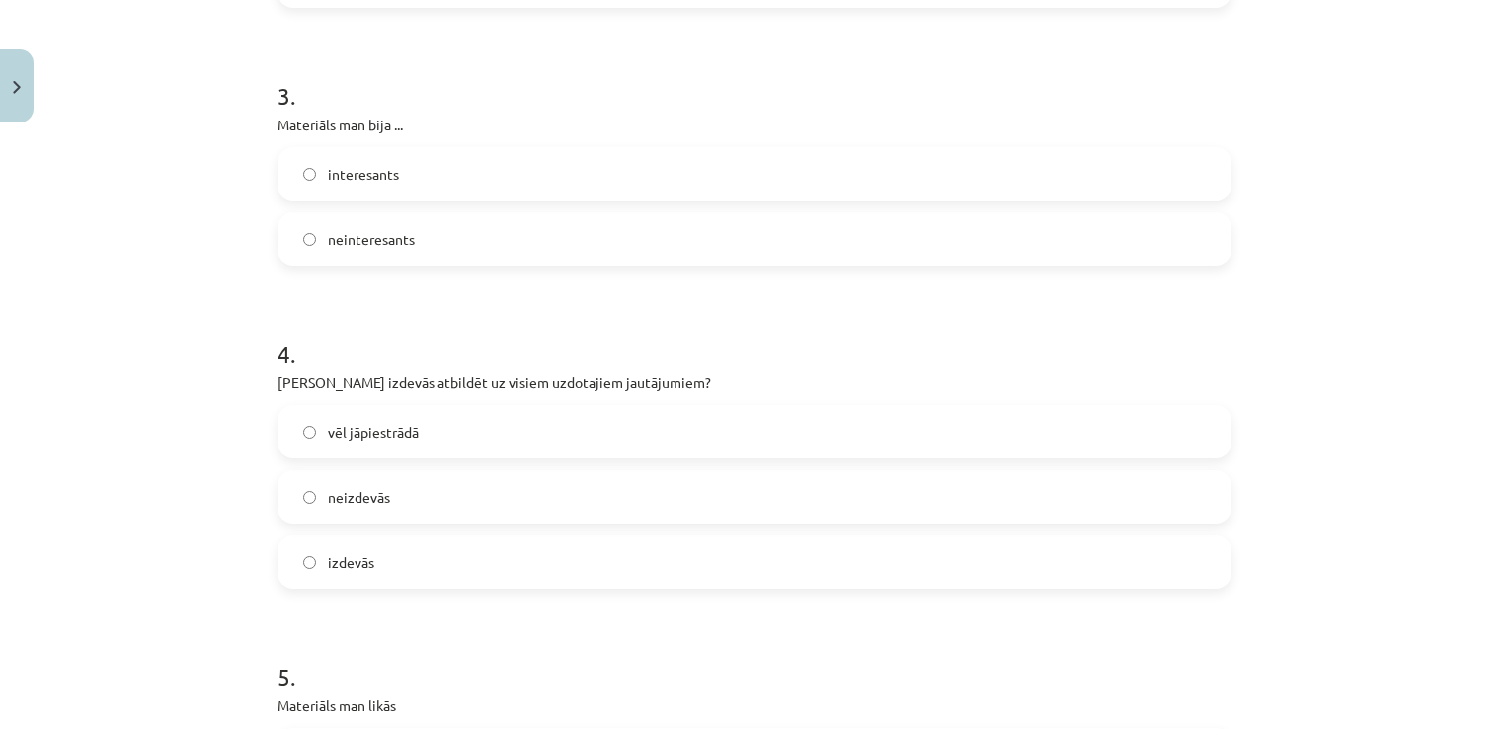
scroll to position [900, 0]
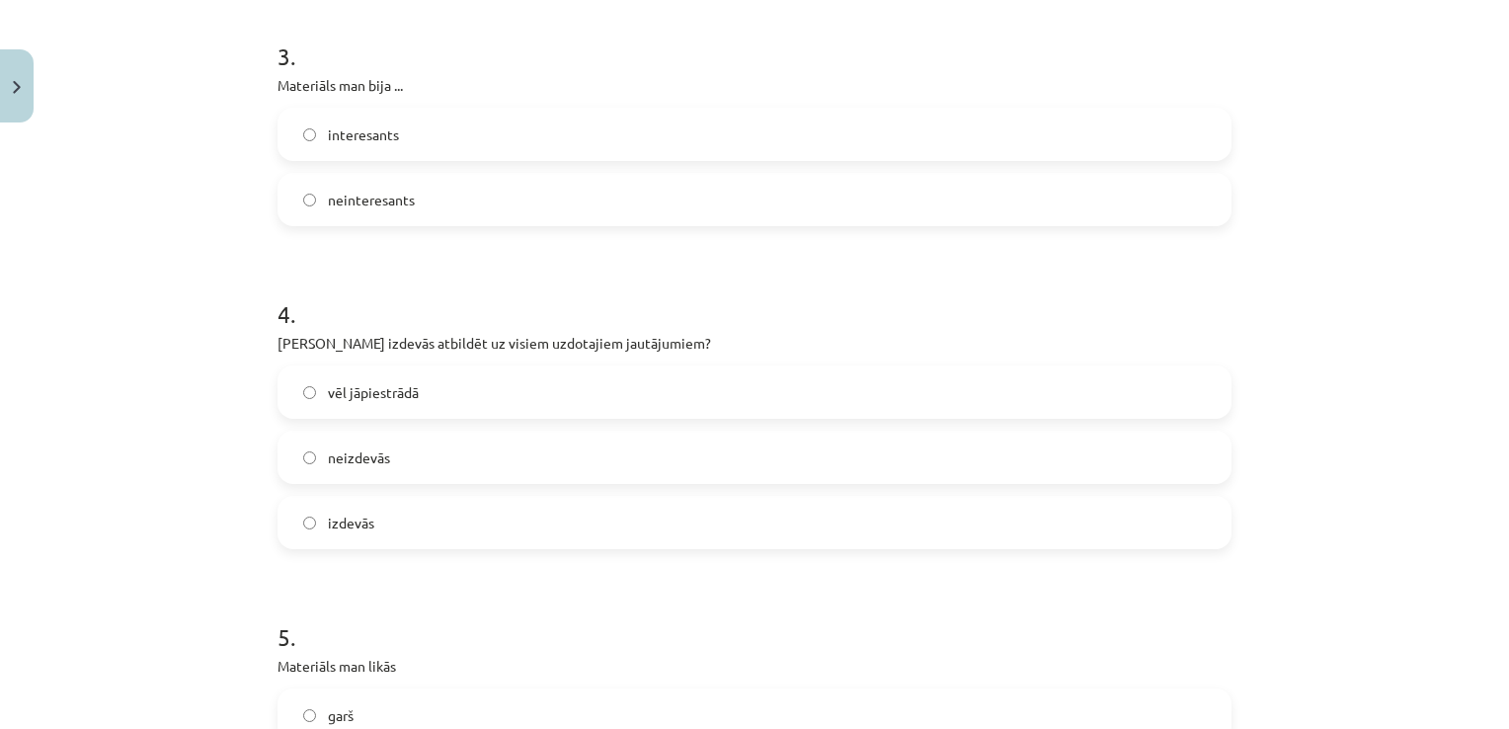
click at [434, 404] on label "vēl jāpiestrādā" at bounding box center [754, 391] width 950 height 49
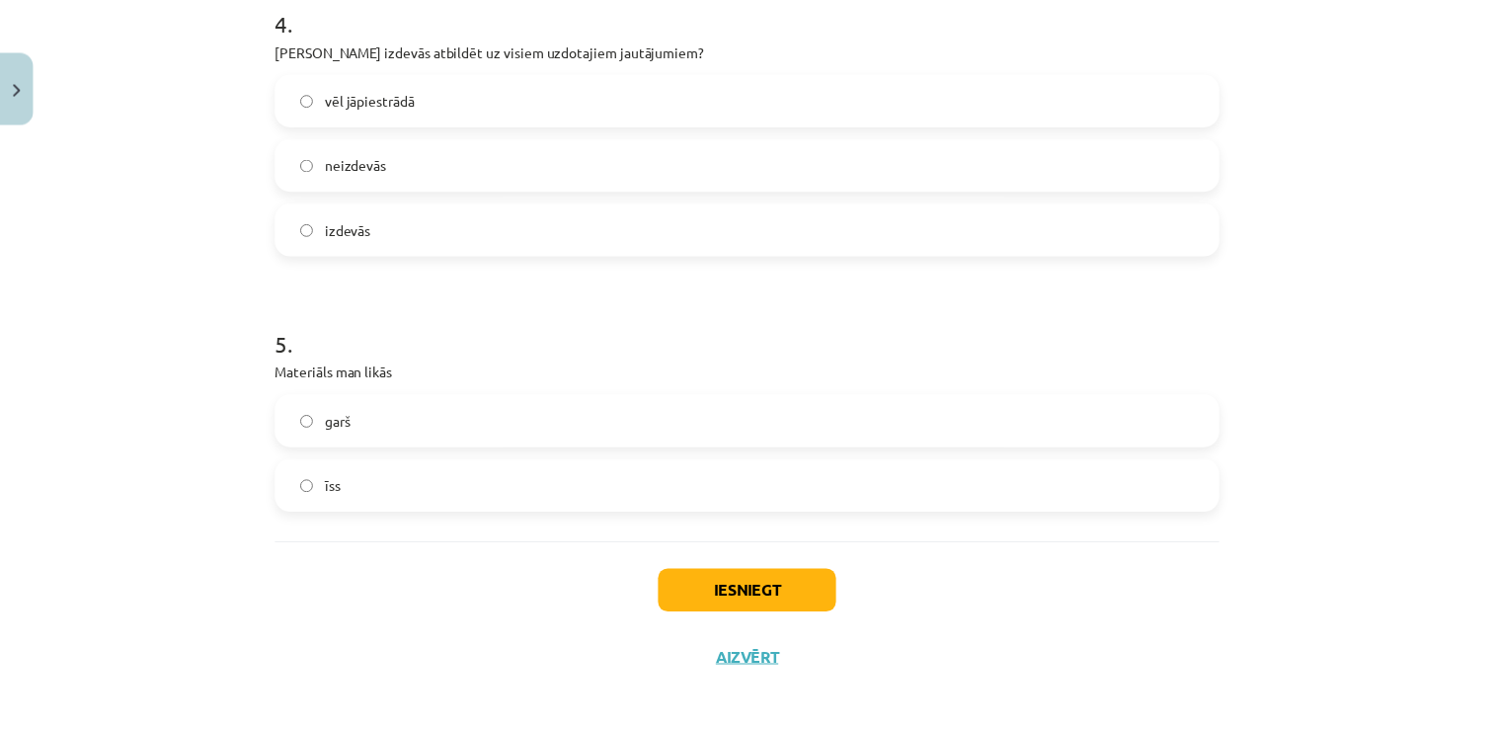
scroll to position [1196, 0]
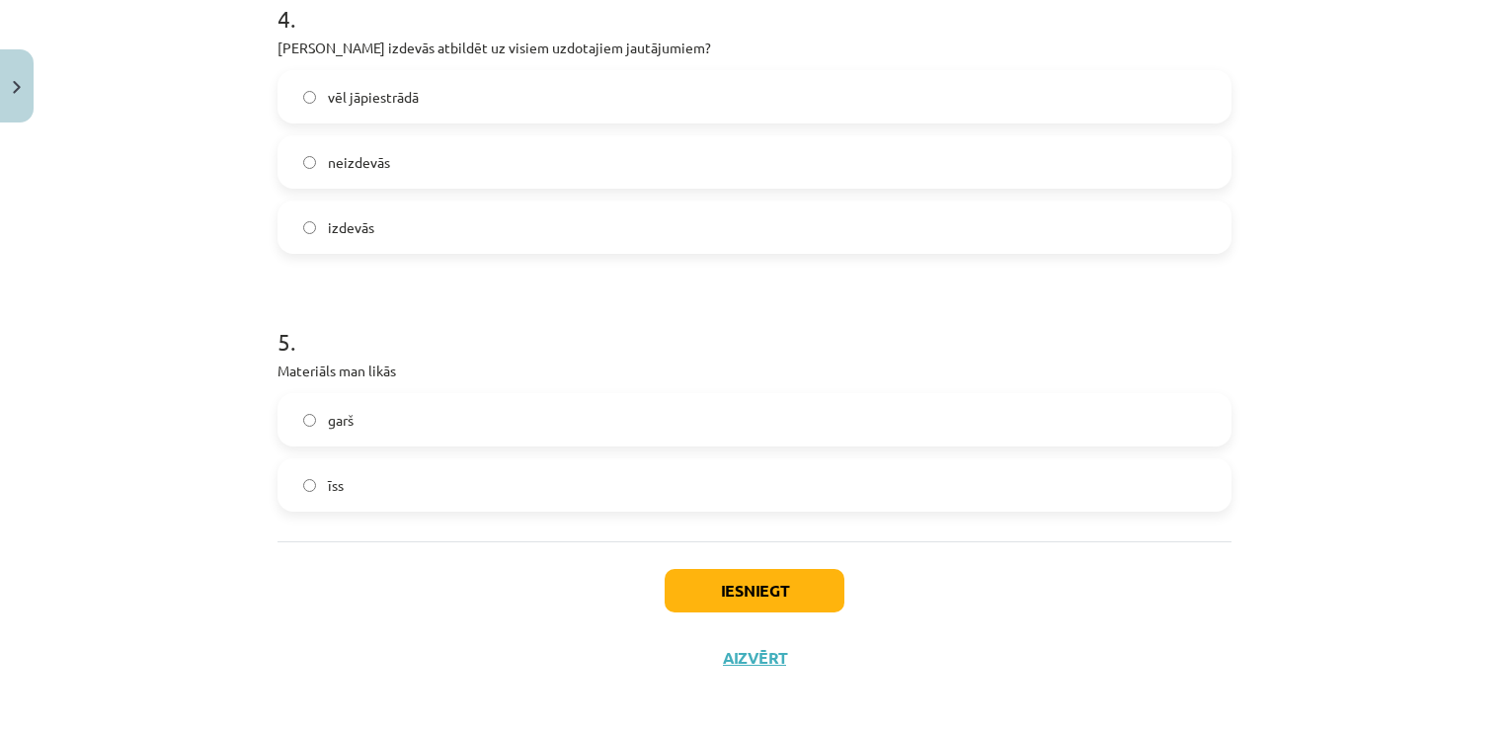
click at [445, 476] on label "īss" at bounding box center [754, 484] width 950 height 49
click at [744, 604] on button "Iesniegt" at bounding box center [754, 590] width 180 height 43
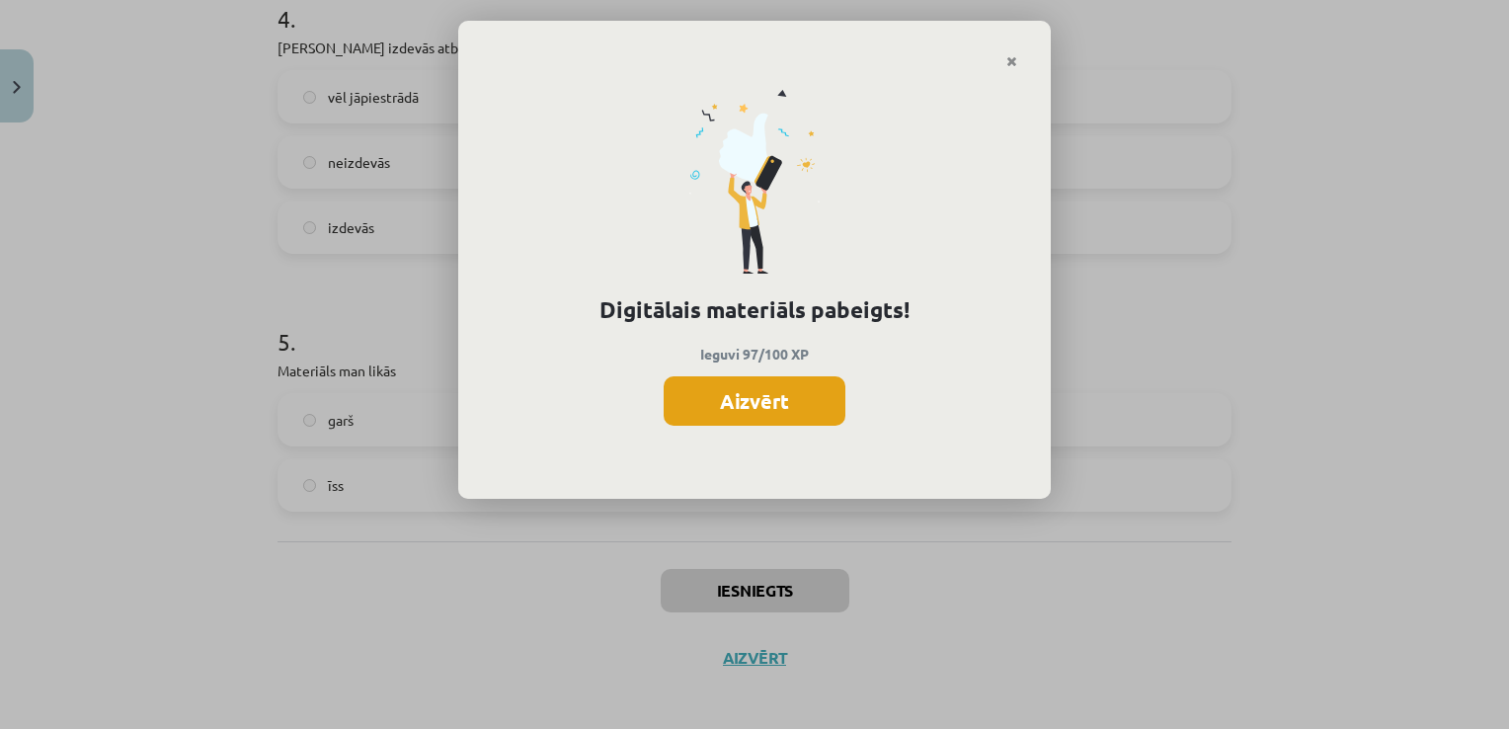
click at [780, 379] on button "Aizvērt" at bounding box center [755, 400] width 182 height 49
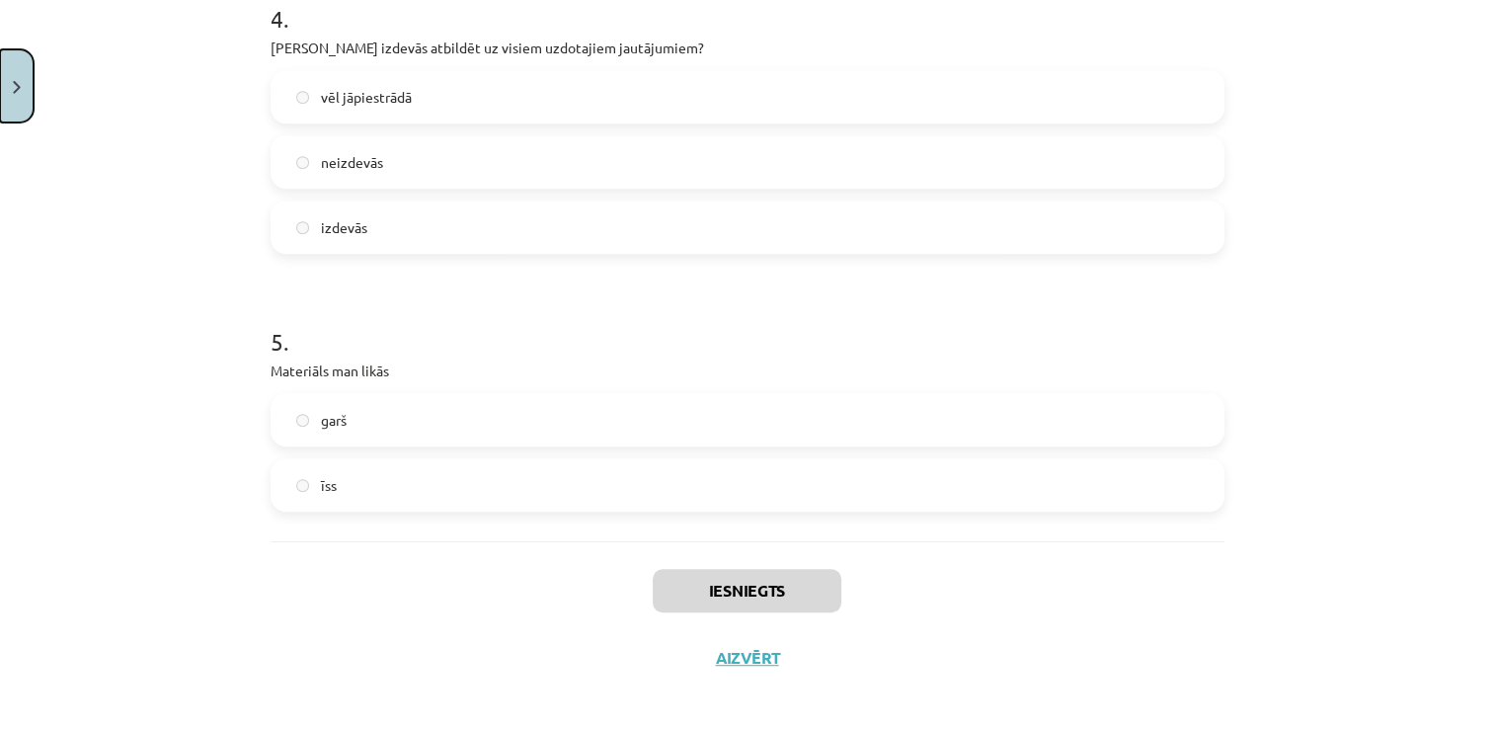
click at [4, 61] on button "Close" at bounding box center [17, 85] width 34 height 73
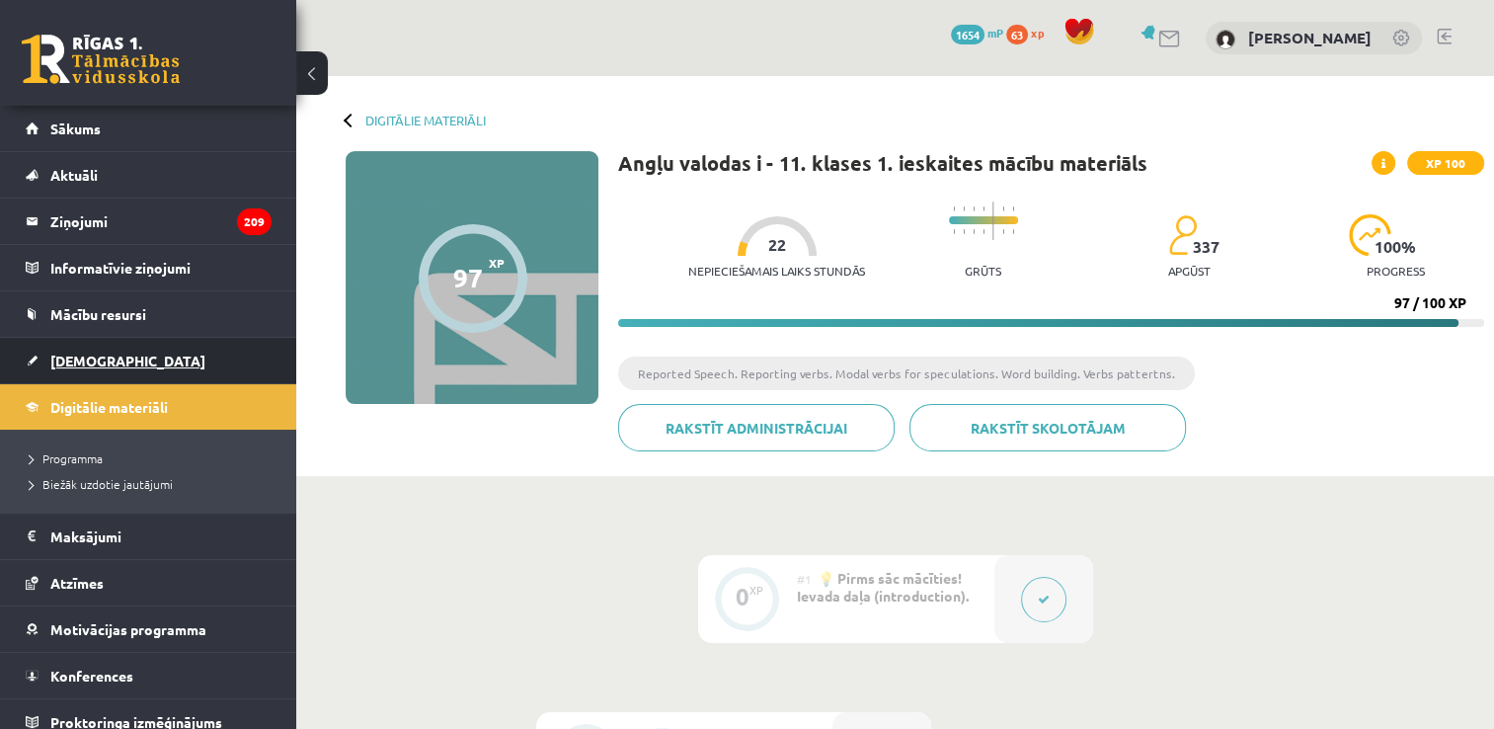
click at [159, 371] on link "[DEMOGRAPHIC_DATA]" at bounding box center [149, 360] width 246 height 45
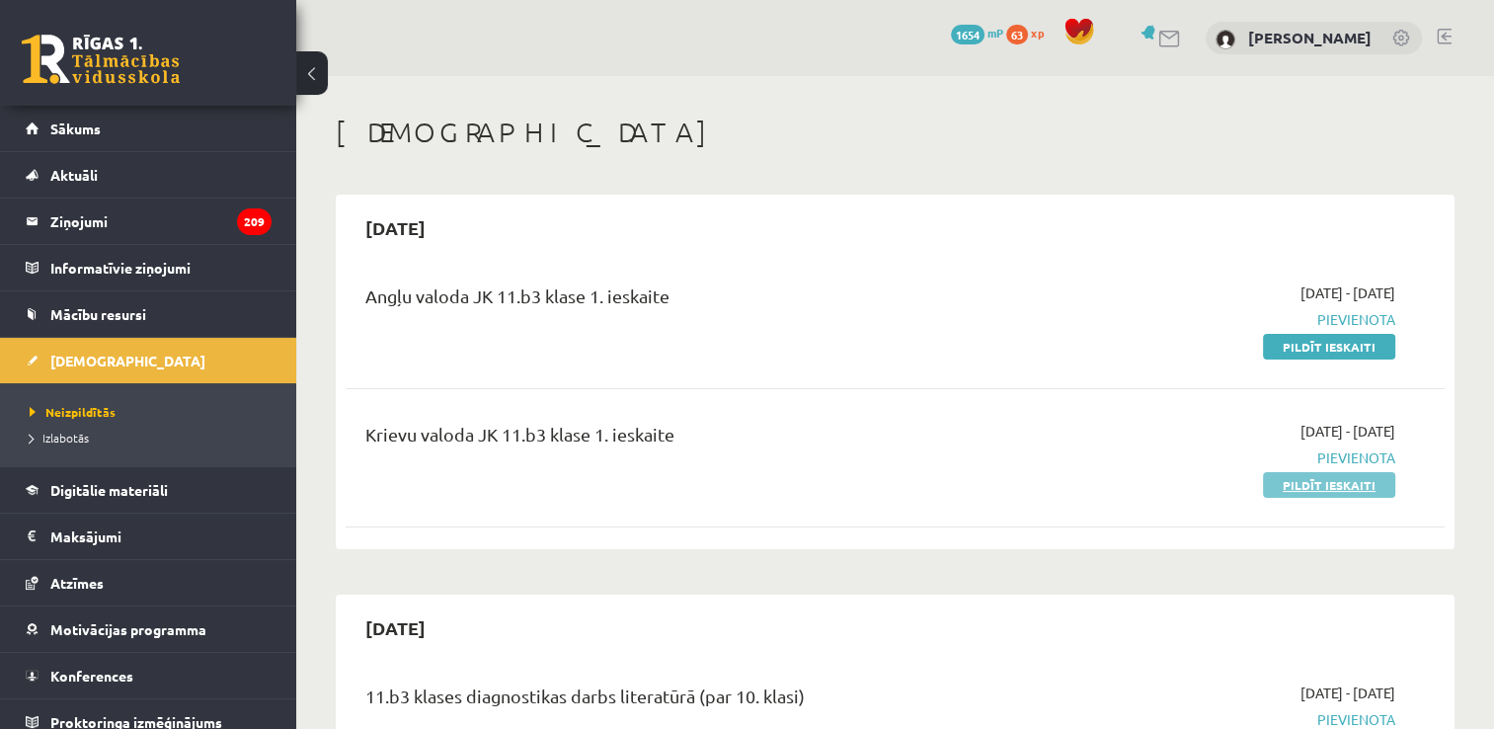
click at [1369, 481] on link "Pildīt ieskaiti" at bounding box center [1329, 485] width 132 height 26
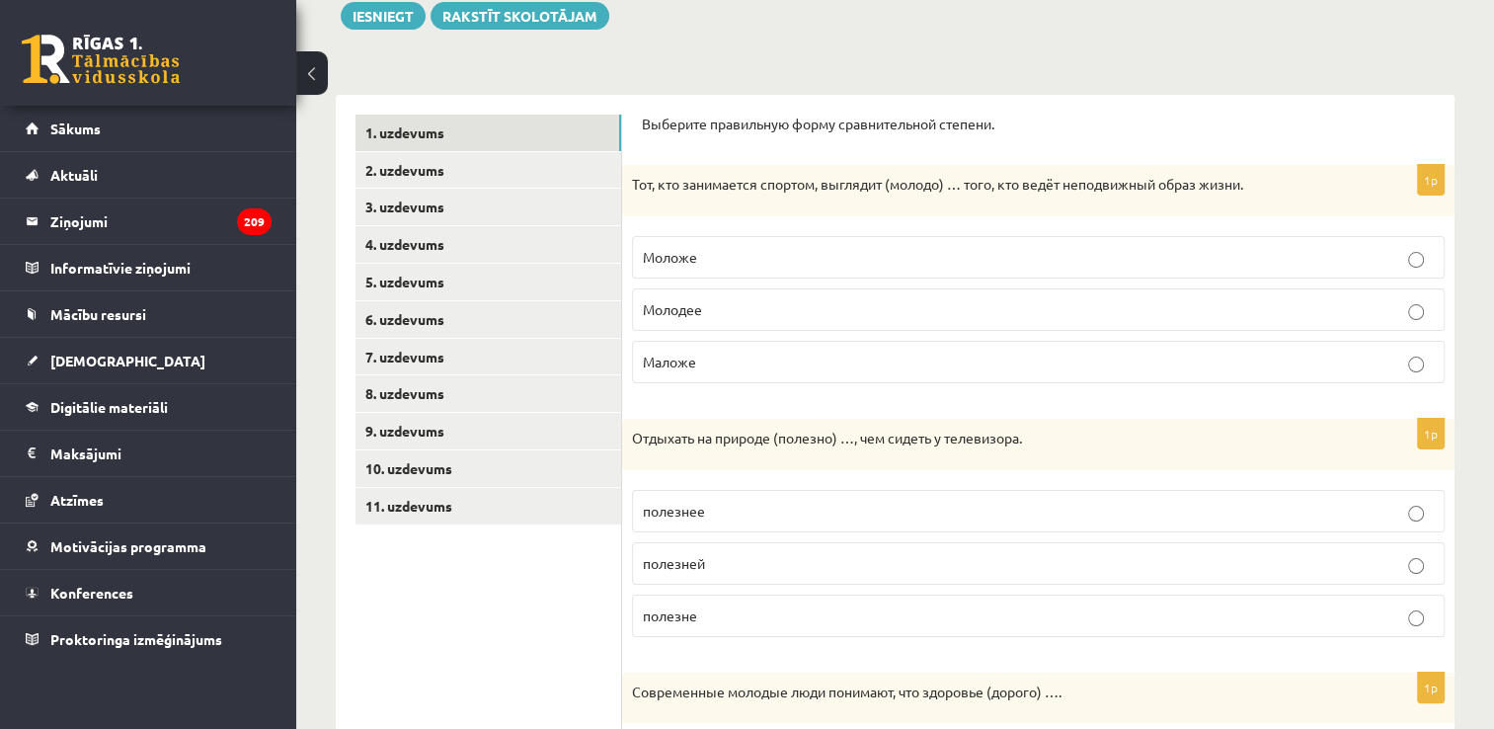
scroll to position [241, 0]
click at [853, 265] on p "Моложе" at bounding box center [1038, 256] width 791 height 21
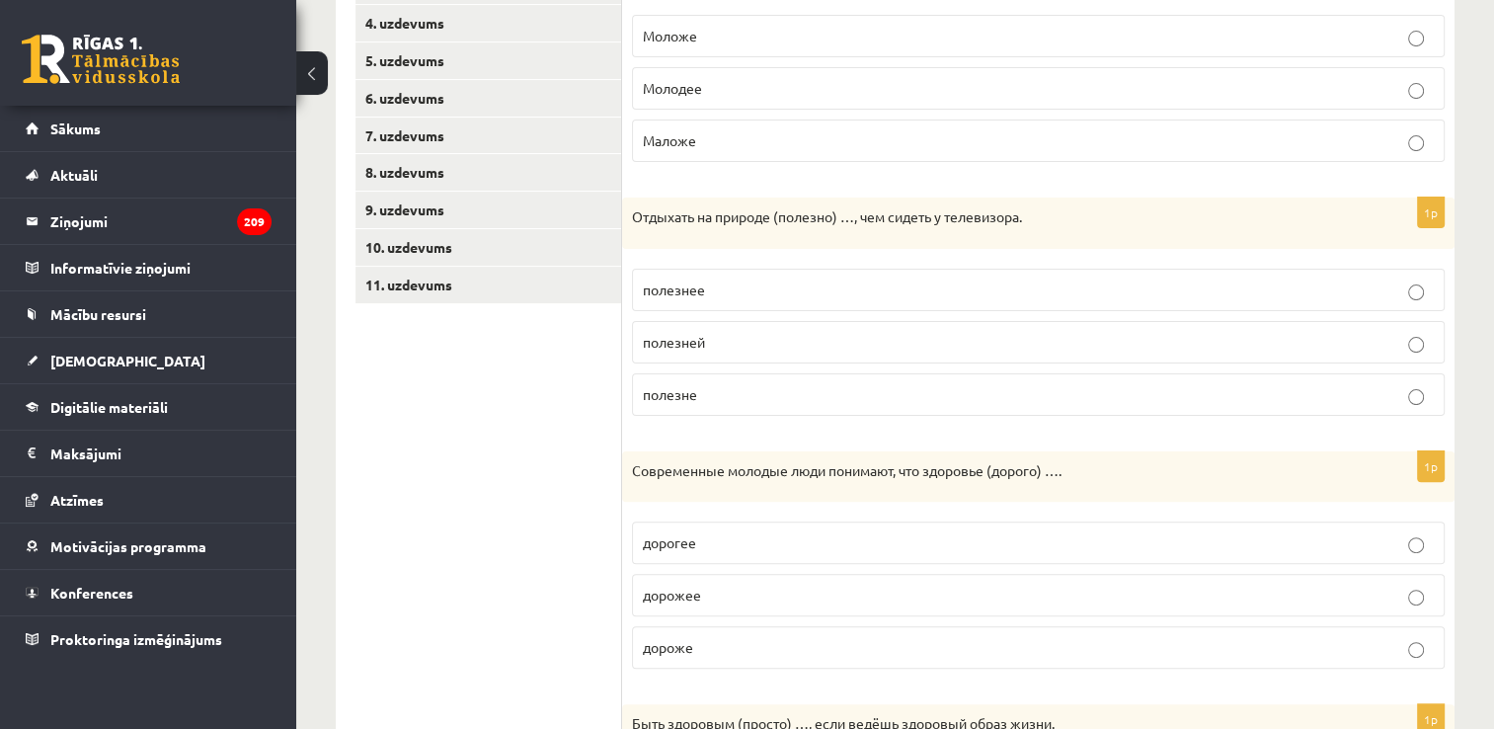
scroll to position [511, 0]
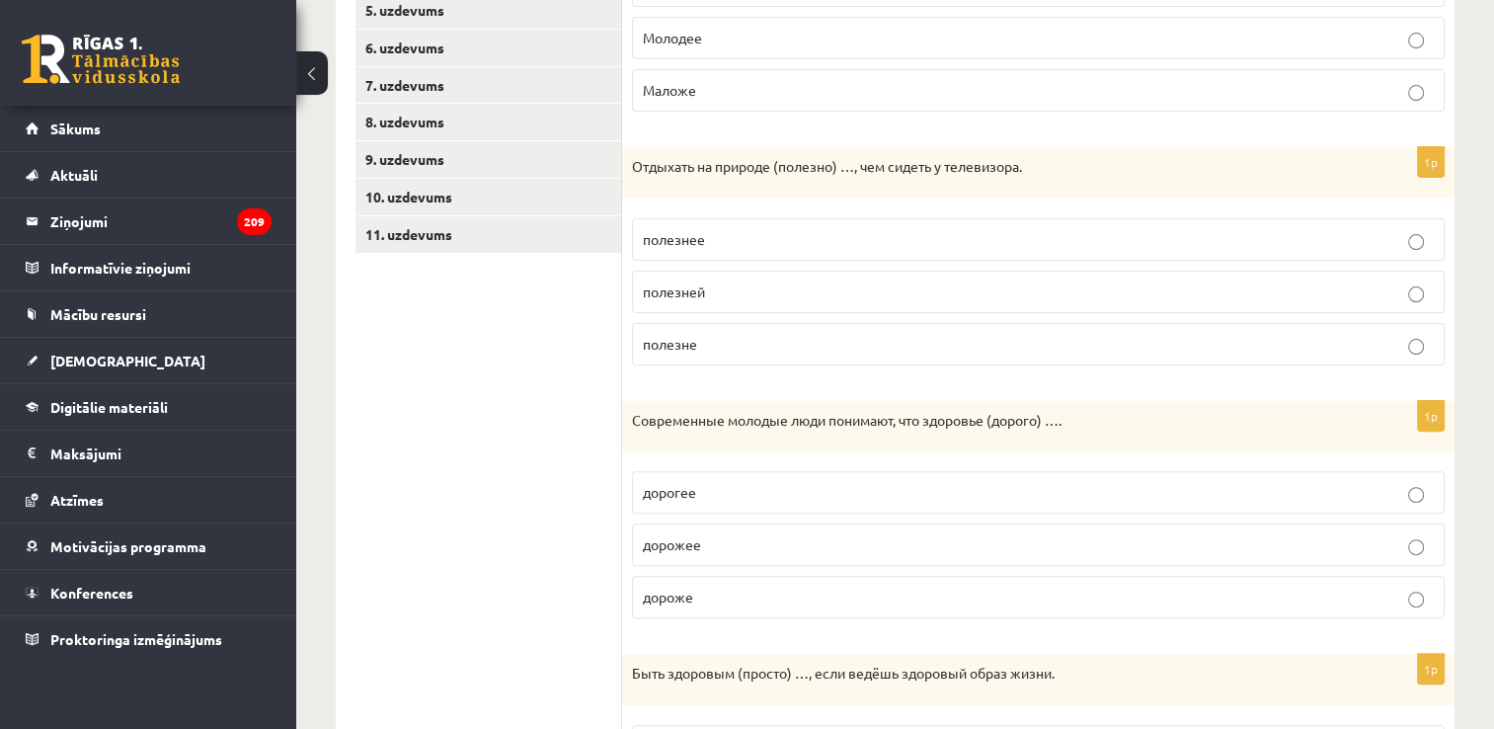
click at [827, 242] on p "полезнее" at bounding box center [1038, 239] width 791 height 21
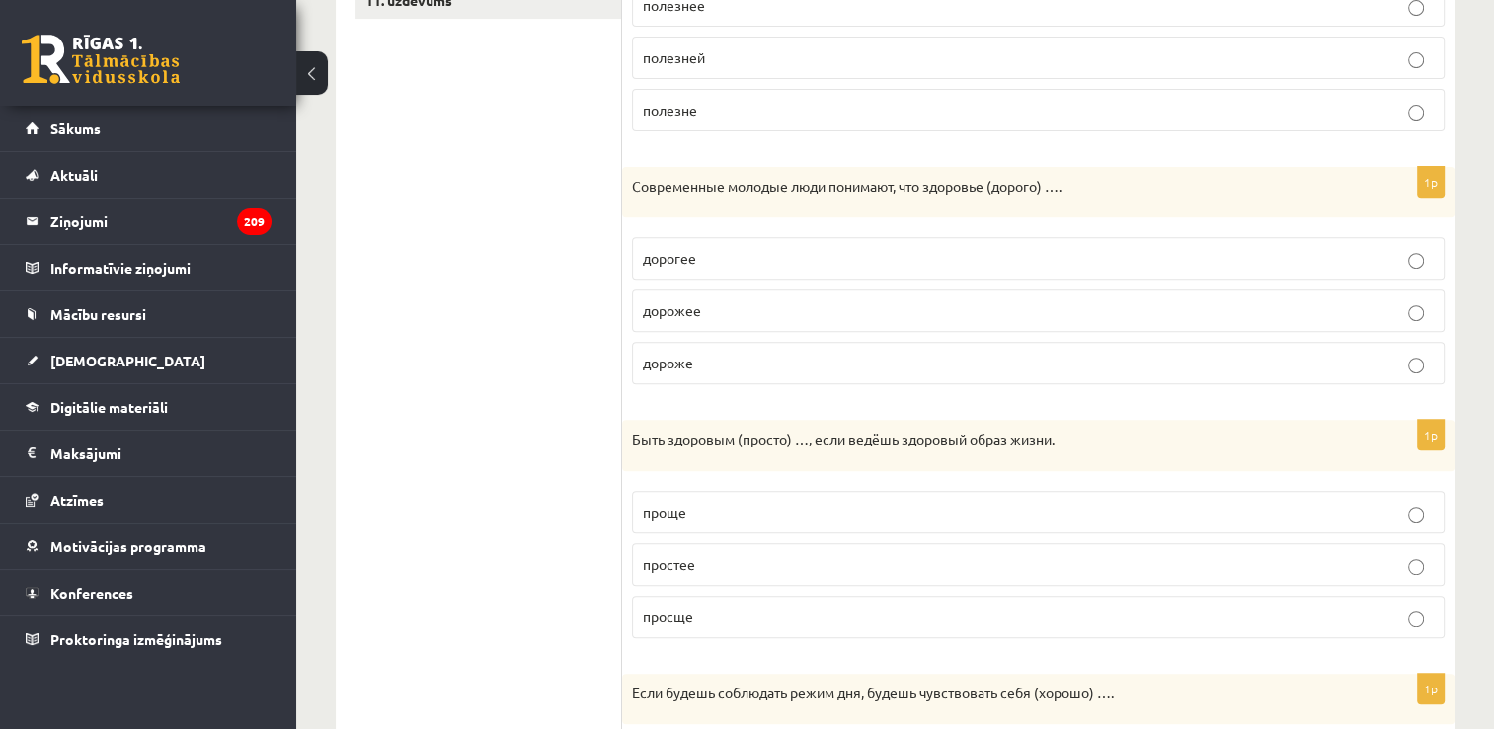
scroll to position [748, 0]
click at [713, 361] on p "дороже" at bounding box center [1038, 360] width 791 height 21
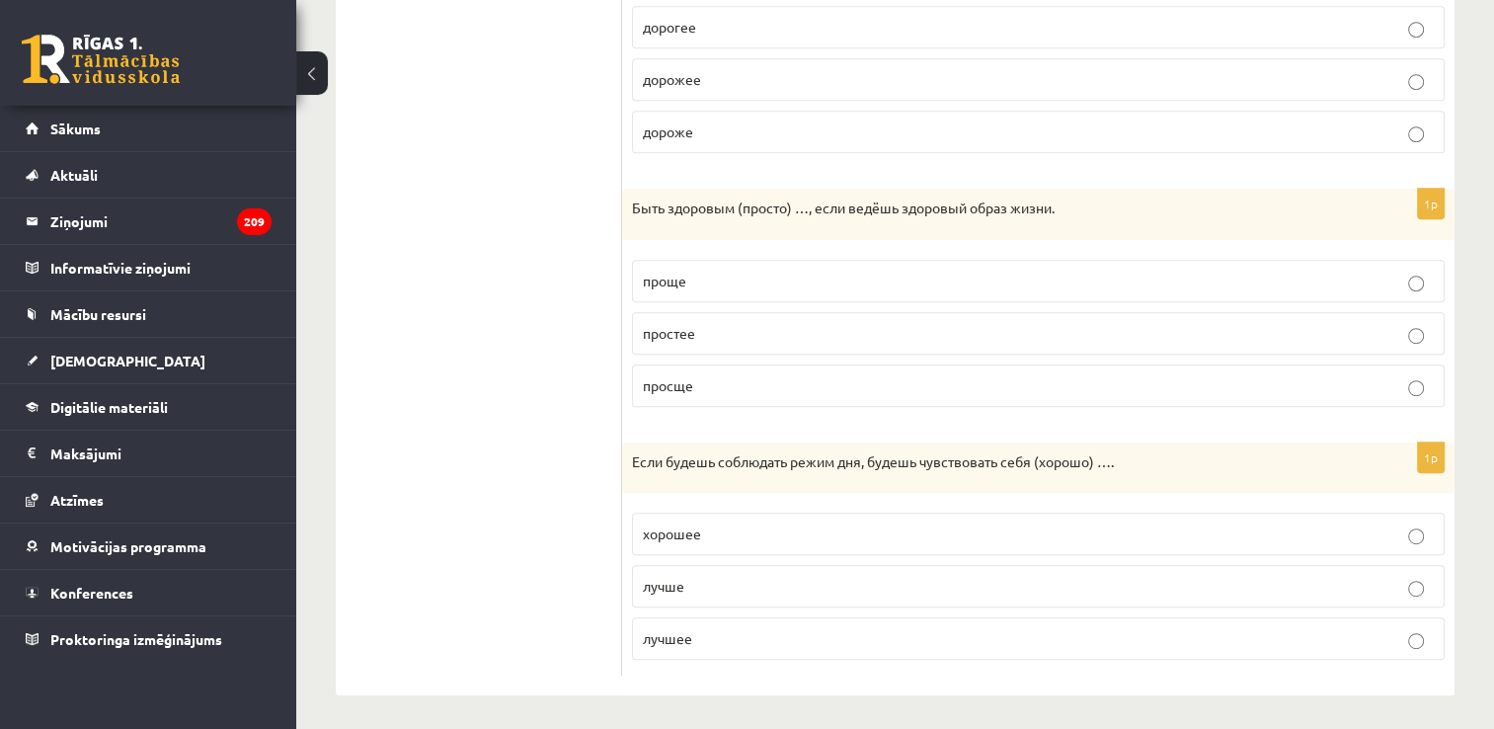
click at [792, 261] on label "проще" at bounding box center [1038, 281] width 813 height 42
click at [797, 589] on p "лучше" at bounding box center [1038, 586] width 791 height 21
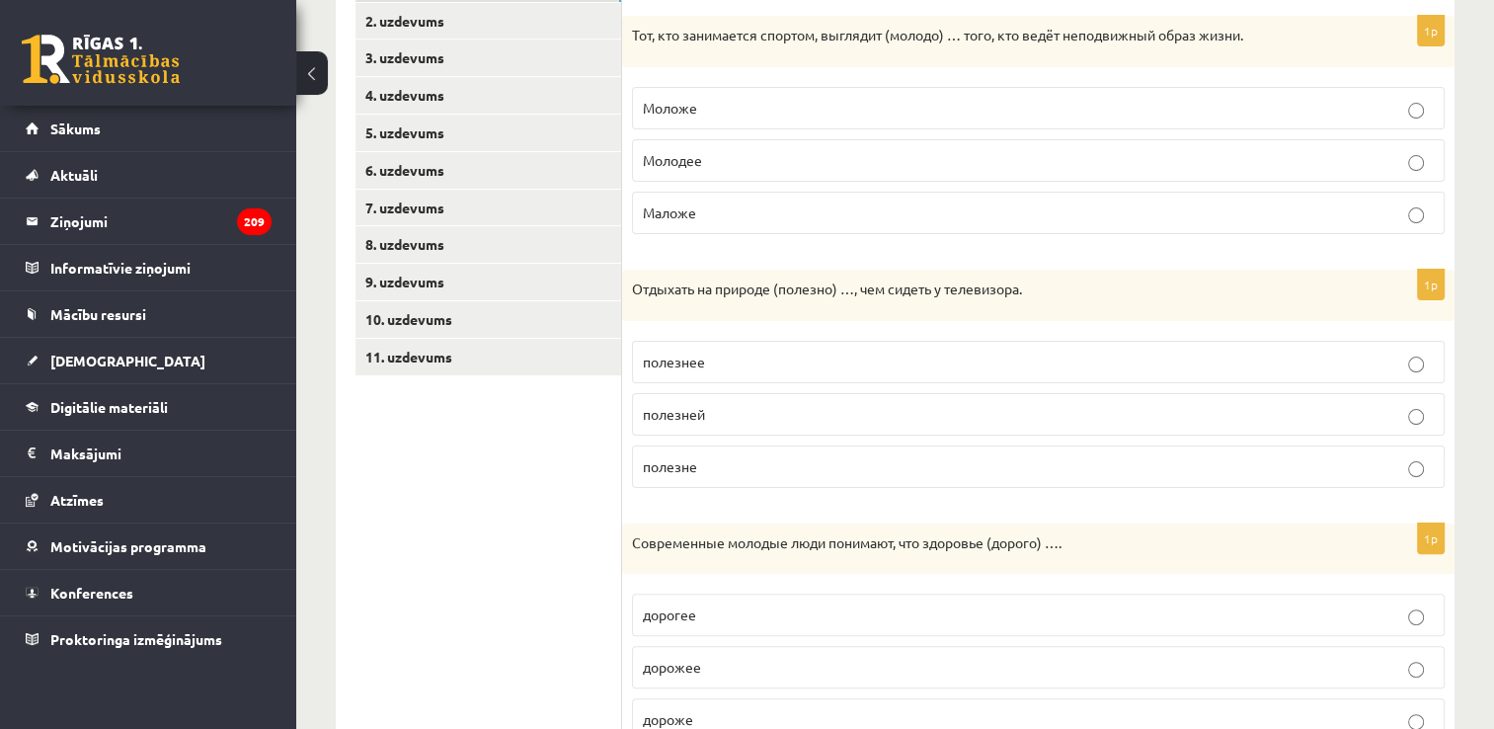
scroll to position [0, 0]
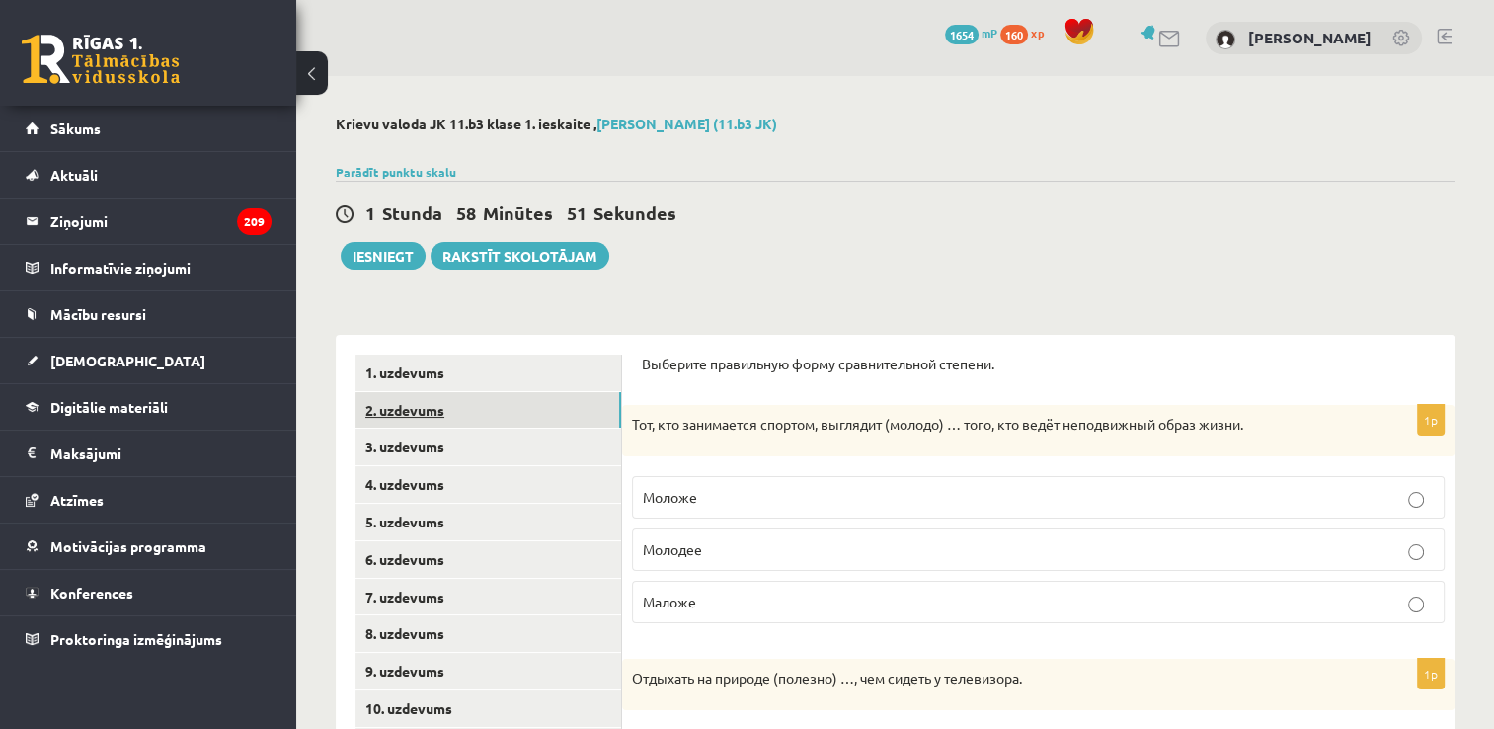
click at [505, 400] on link "2. uzdevums" at bounding box center [488, 410] width 266 height 37
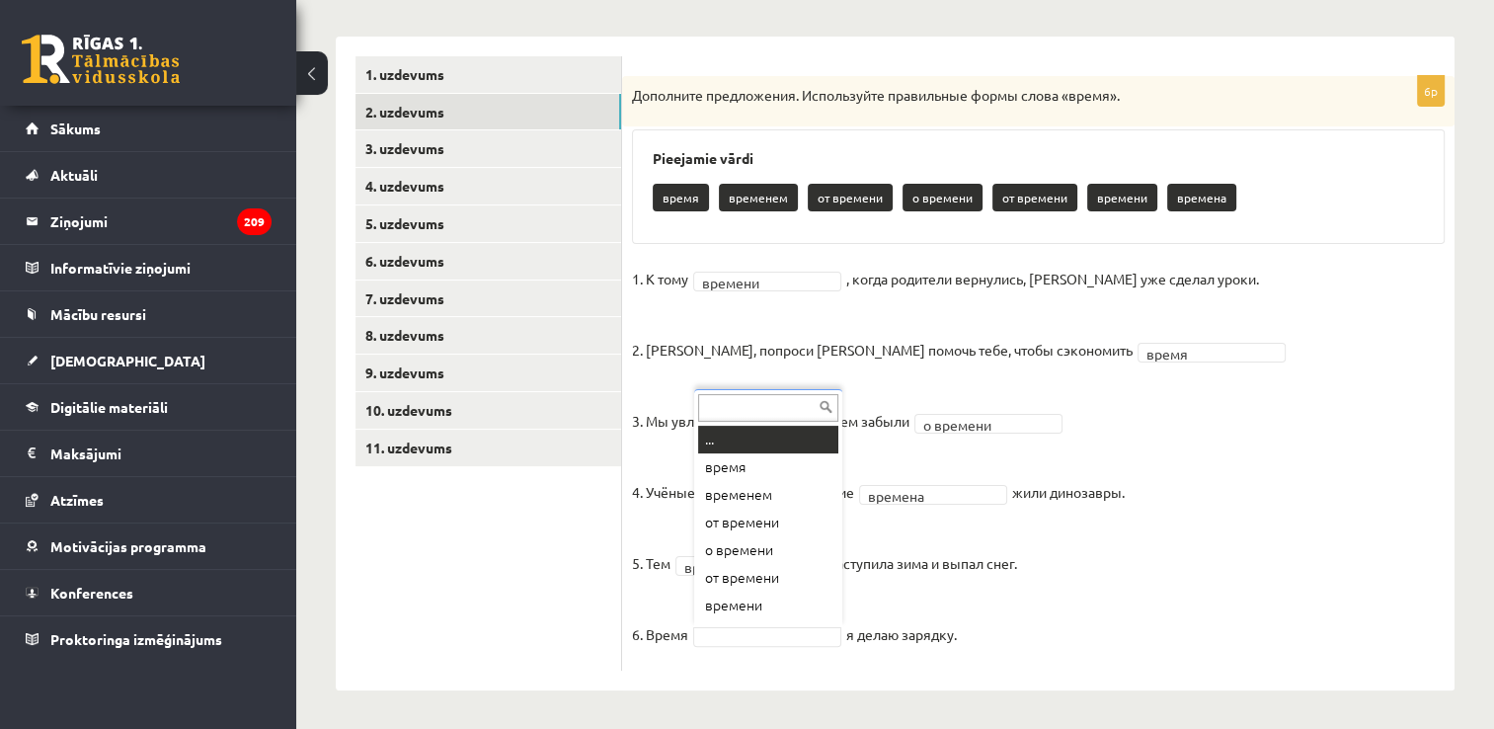
scroll to position [24, 0]
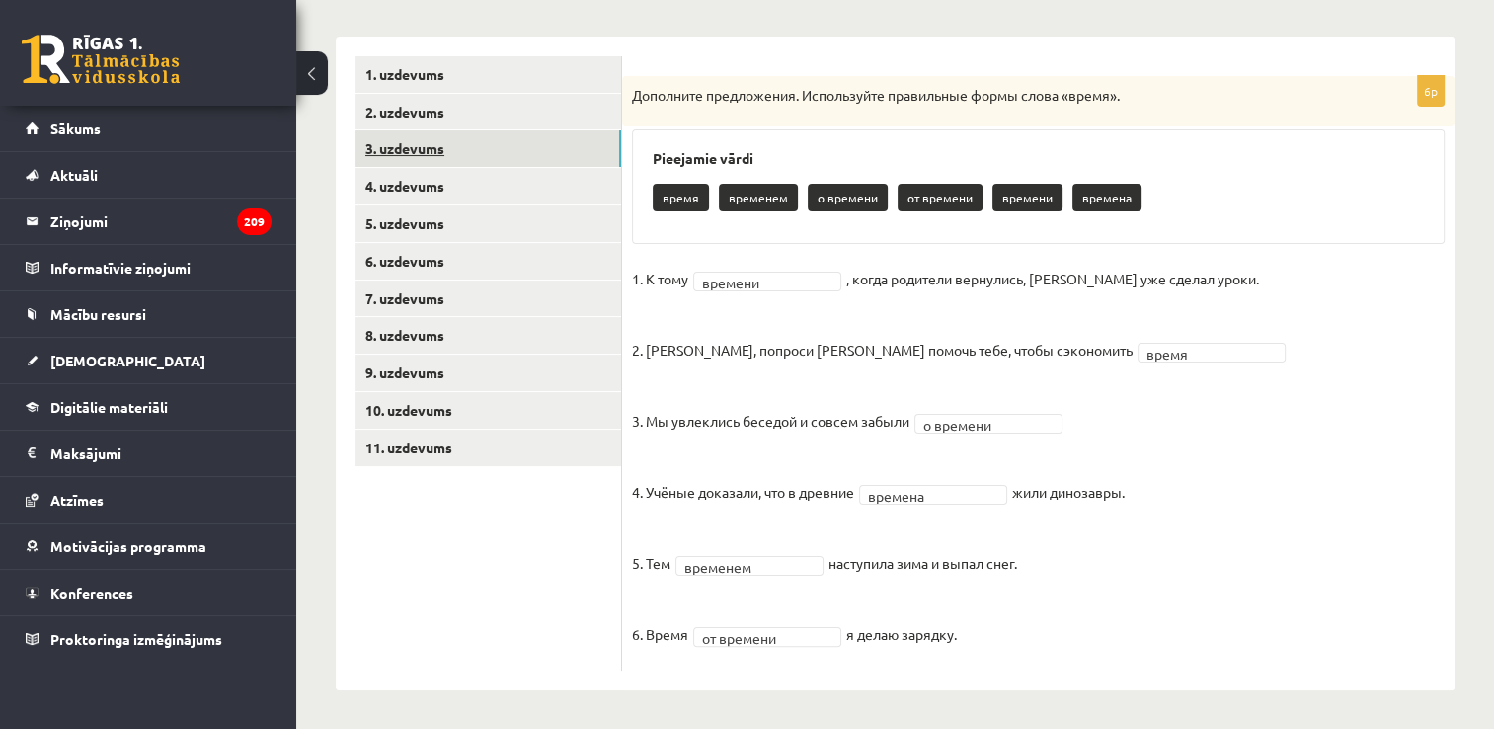
click at [505, 136] on link "3. uzdevums" at bounding box center [488, 148] width 266 height 37
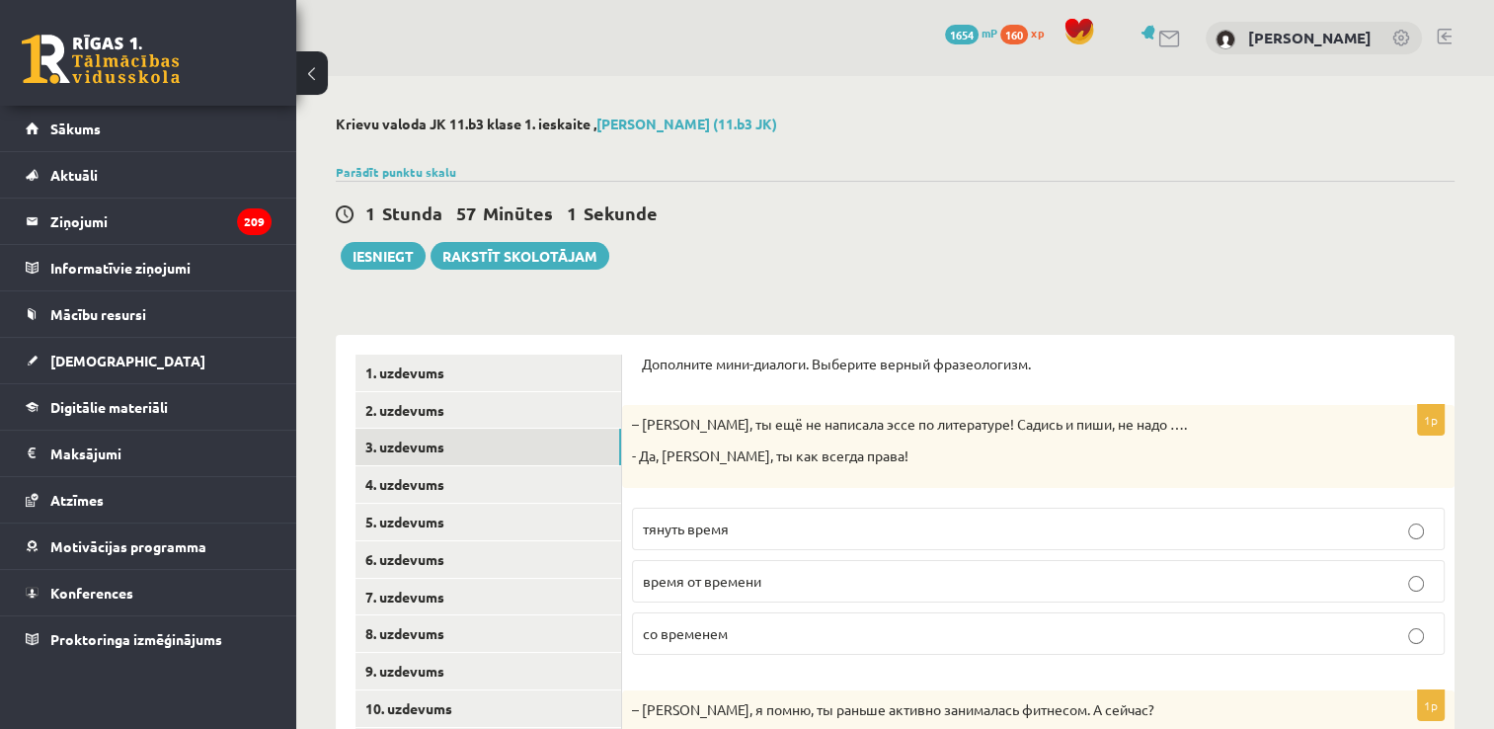
scroll to position [306, 0]
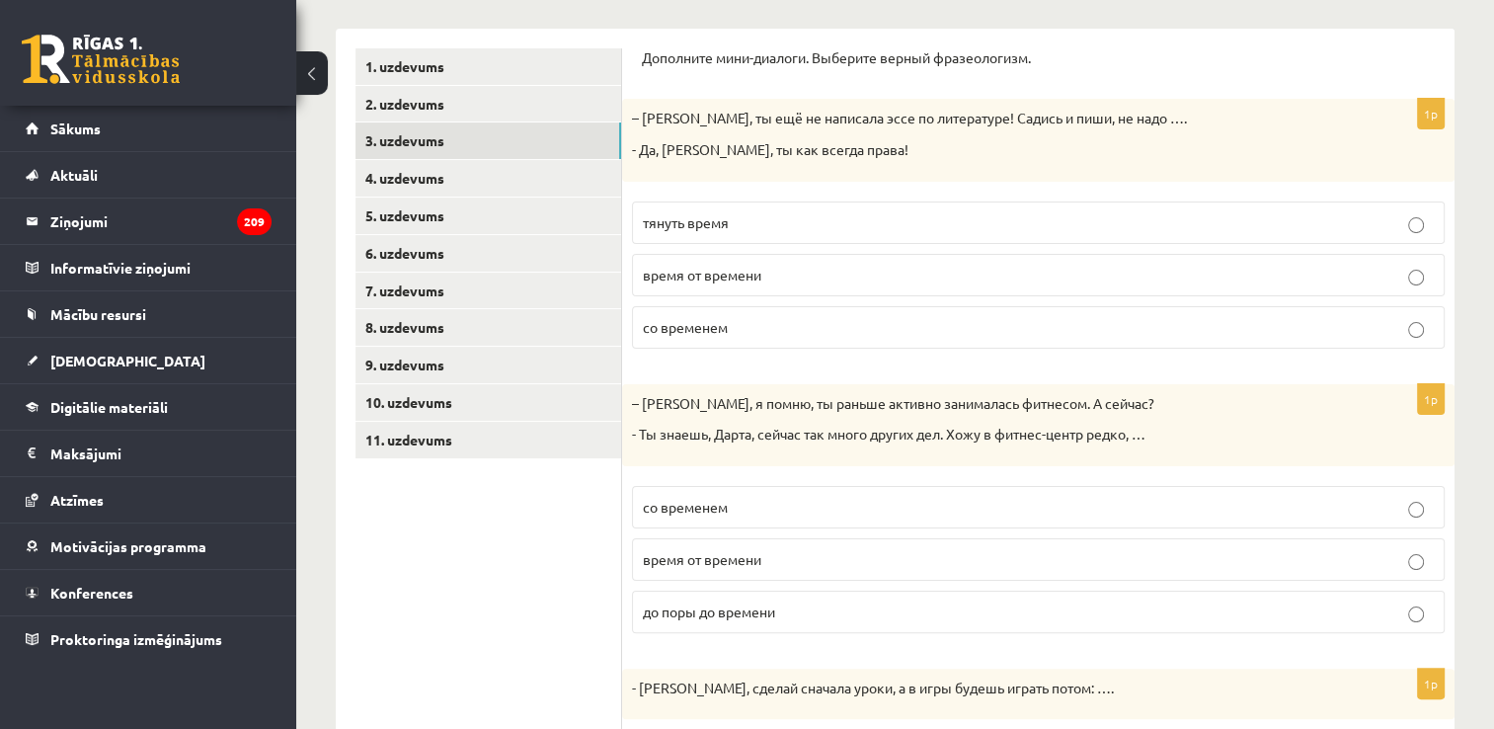
click at [1010, 229] on p "тянуть время" at bounding box center [1038, 222] width 791 height 21
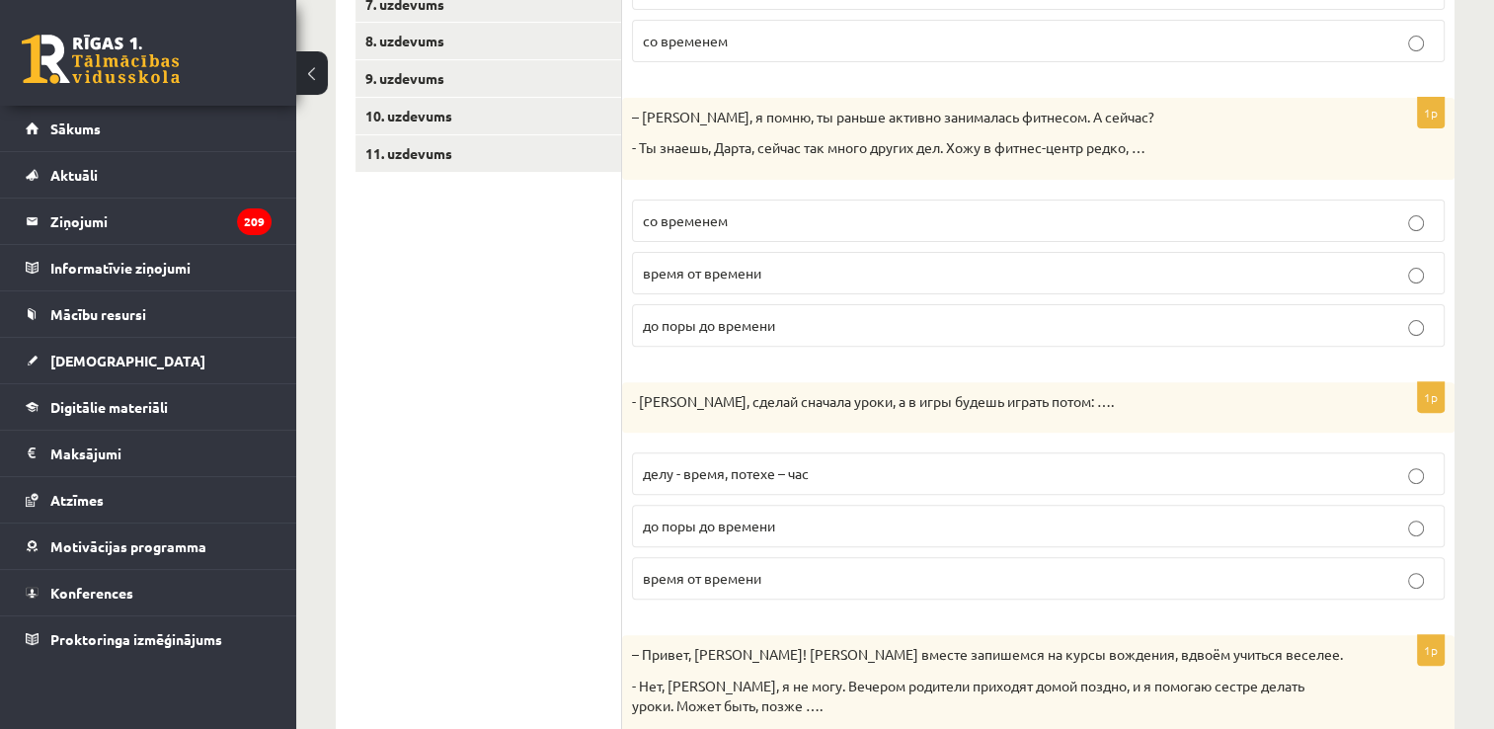
scroll to position [599, 0]
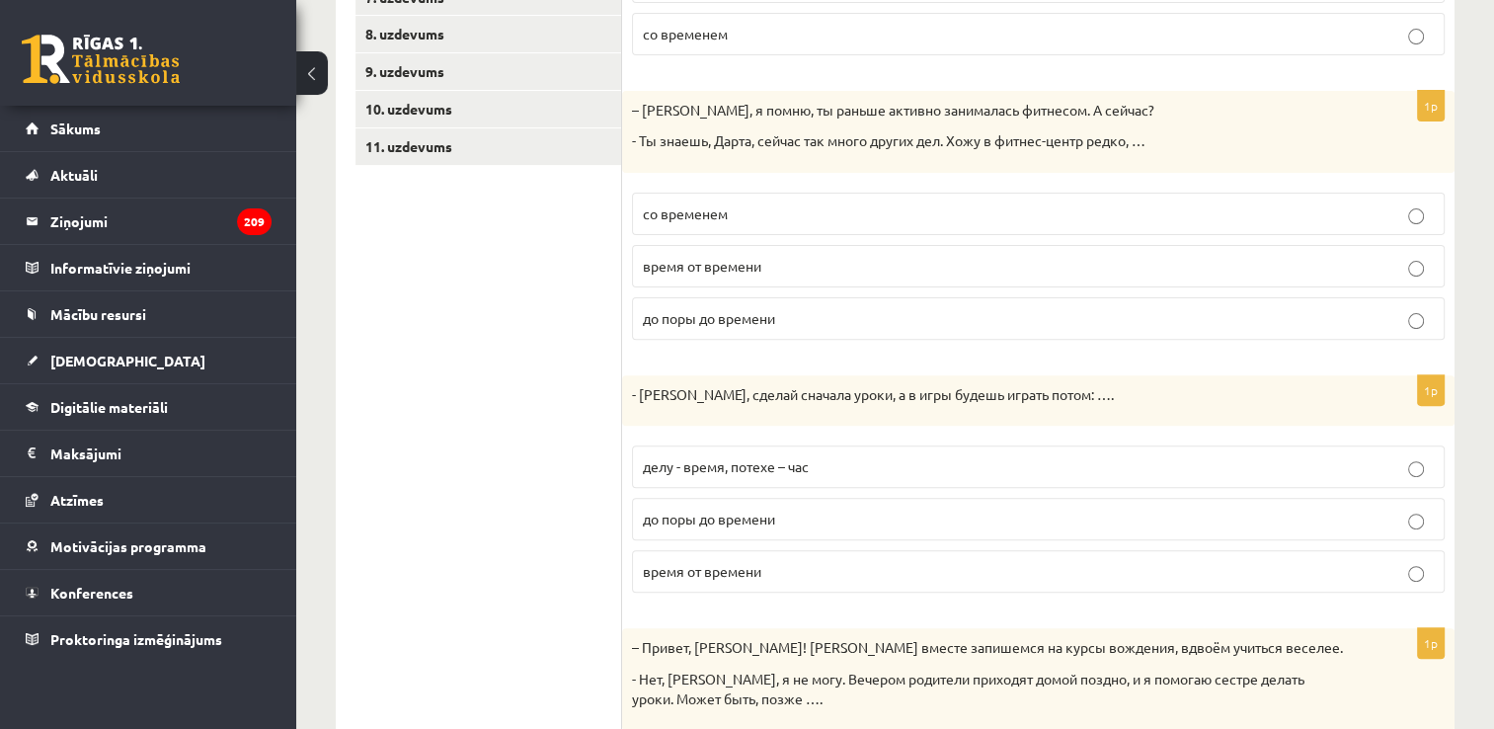
click at [1015, 247] on label "время от времени" at bounding box center [1038, 266] width 813 height 42
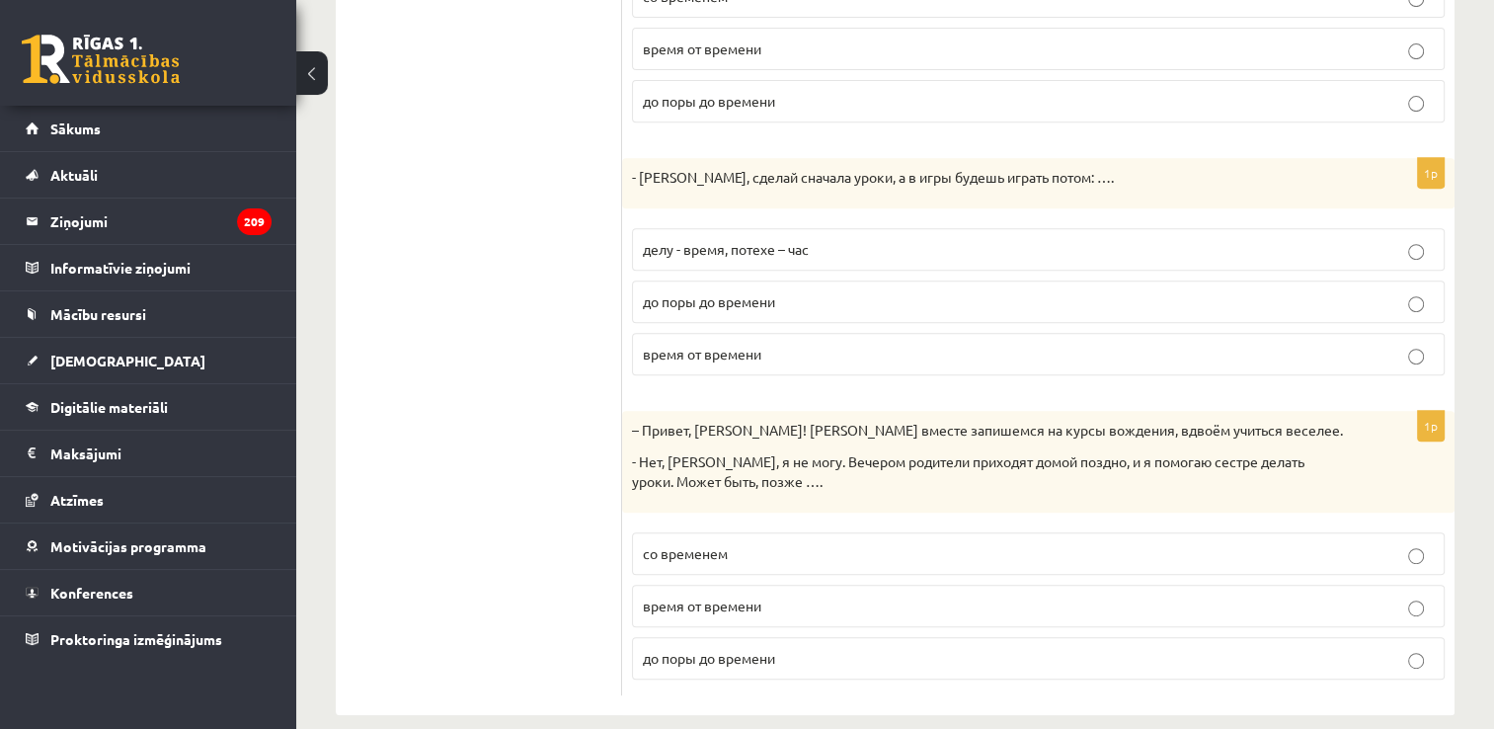
scroll to position [837, 0]
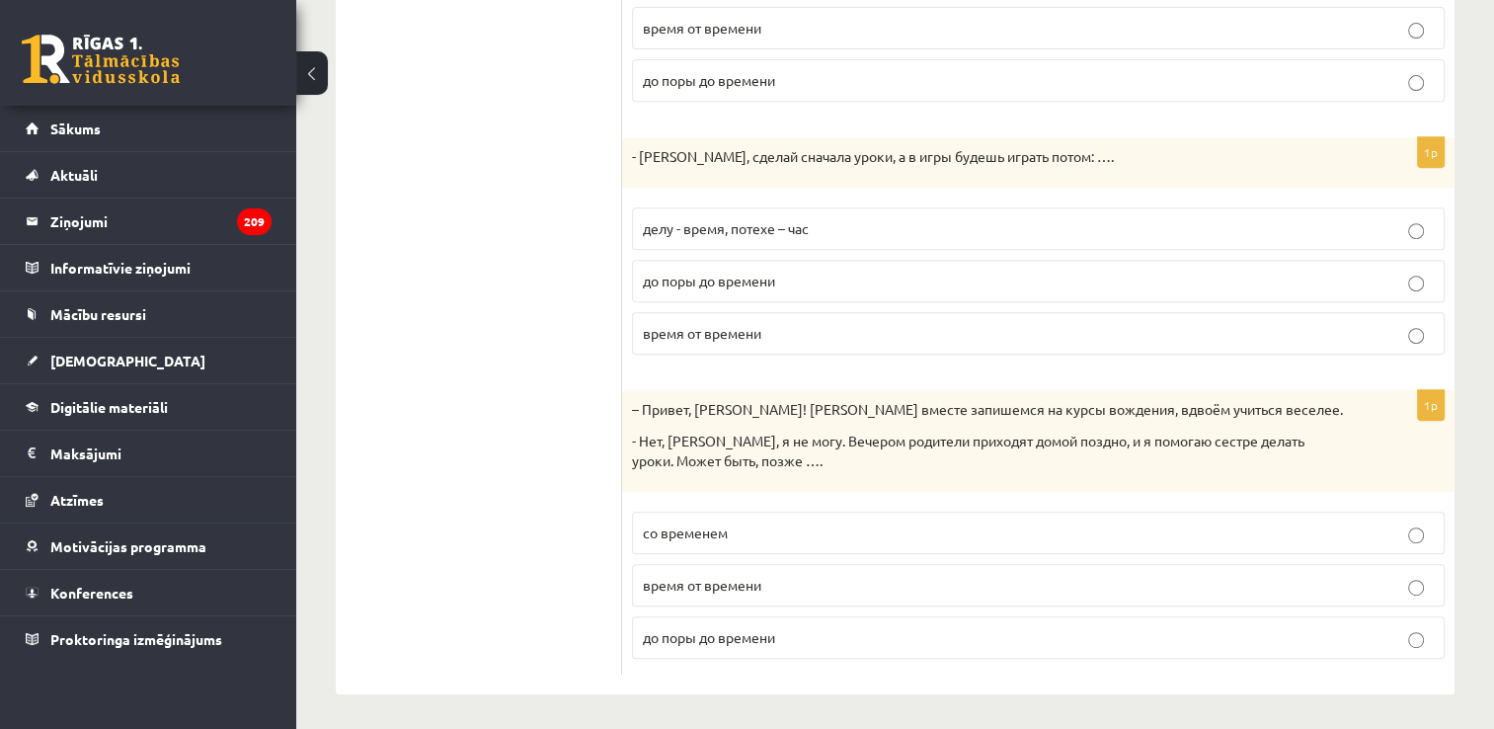
click at [1015, 247] on fieldset "делу - время, потехе – час до поры до времени время от времени" at bounding box center [1038, 278] width 813 height 163
click at [1009, 228] on p "делу - время, потехе – час" at bounding box center [1038, 228] width 791 height 21
click at [999, 522] on p "со временем" at bounding box center [1038, 532] width 791 height 21
click at [779, 630] on p "до поры до времени" at bounding box center [1038, 637] width 791 height 21
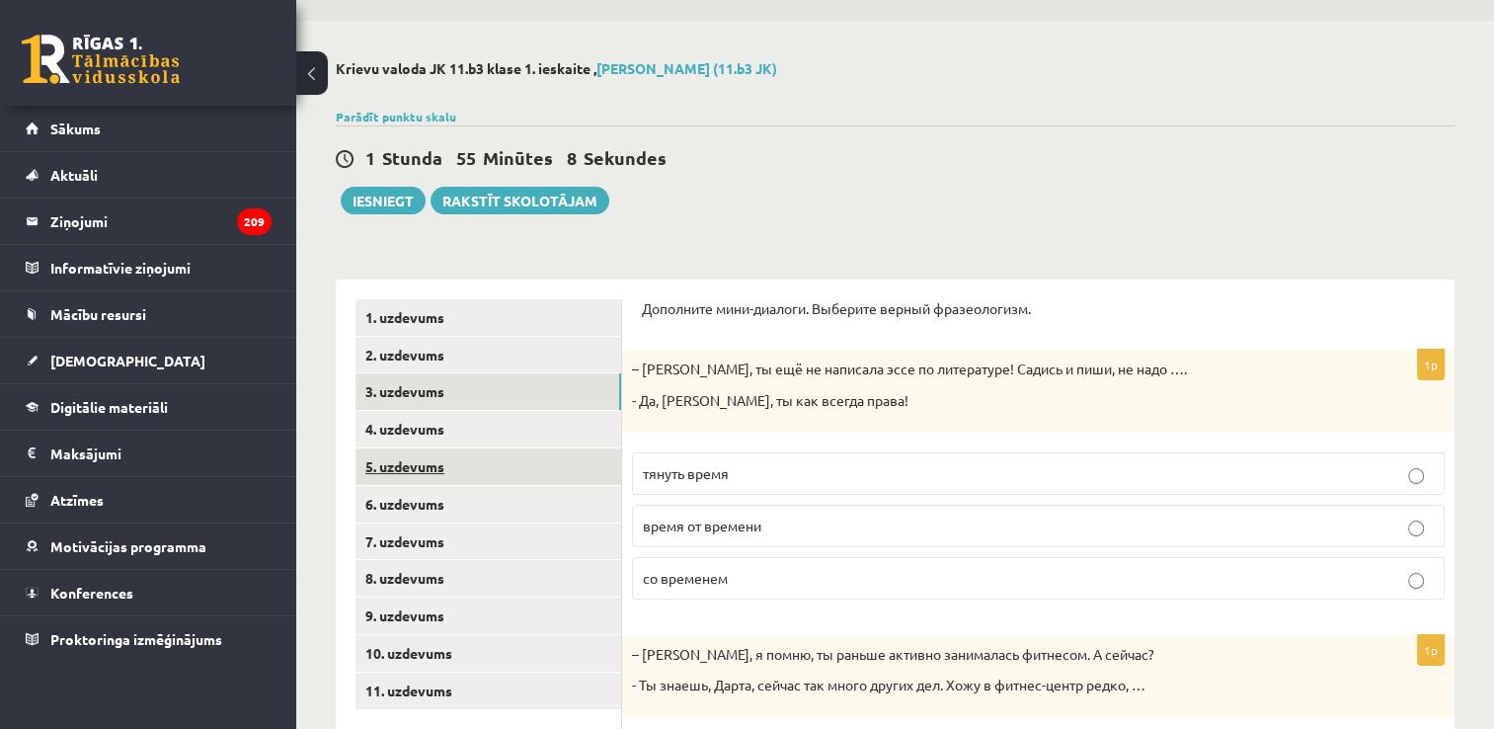
scroll to position [31, 0]
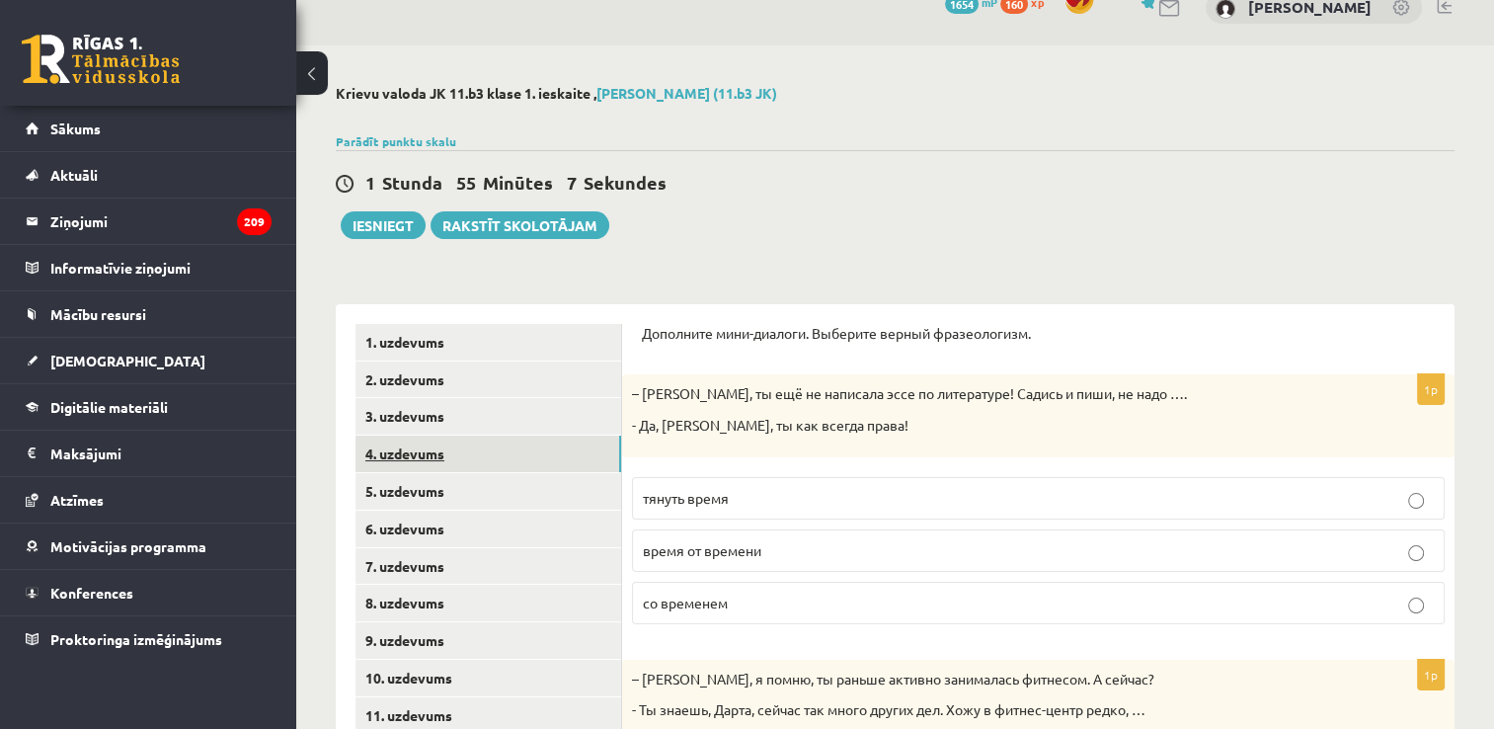
click at [427, 442] on link "4. uzdevums" at bounding box center [488, 453] width 266 height 37
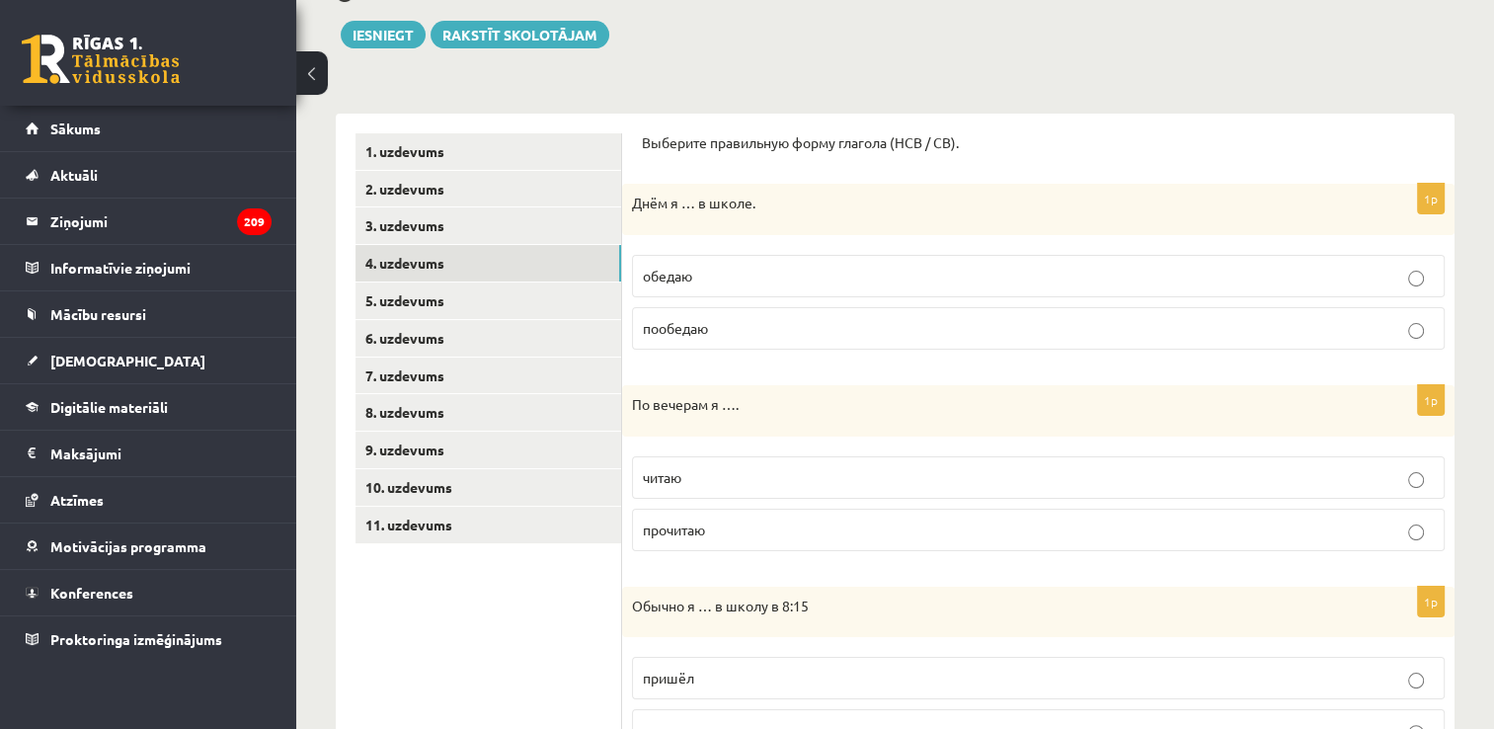
scroll to position [282, 0]
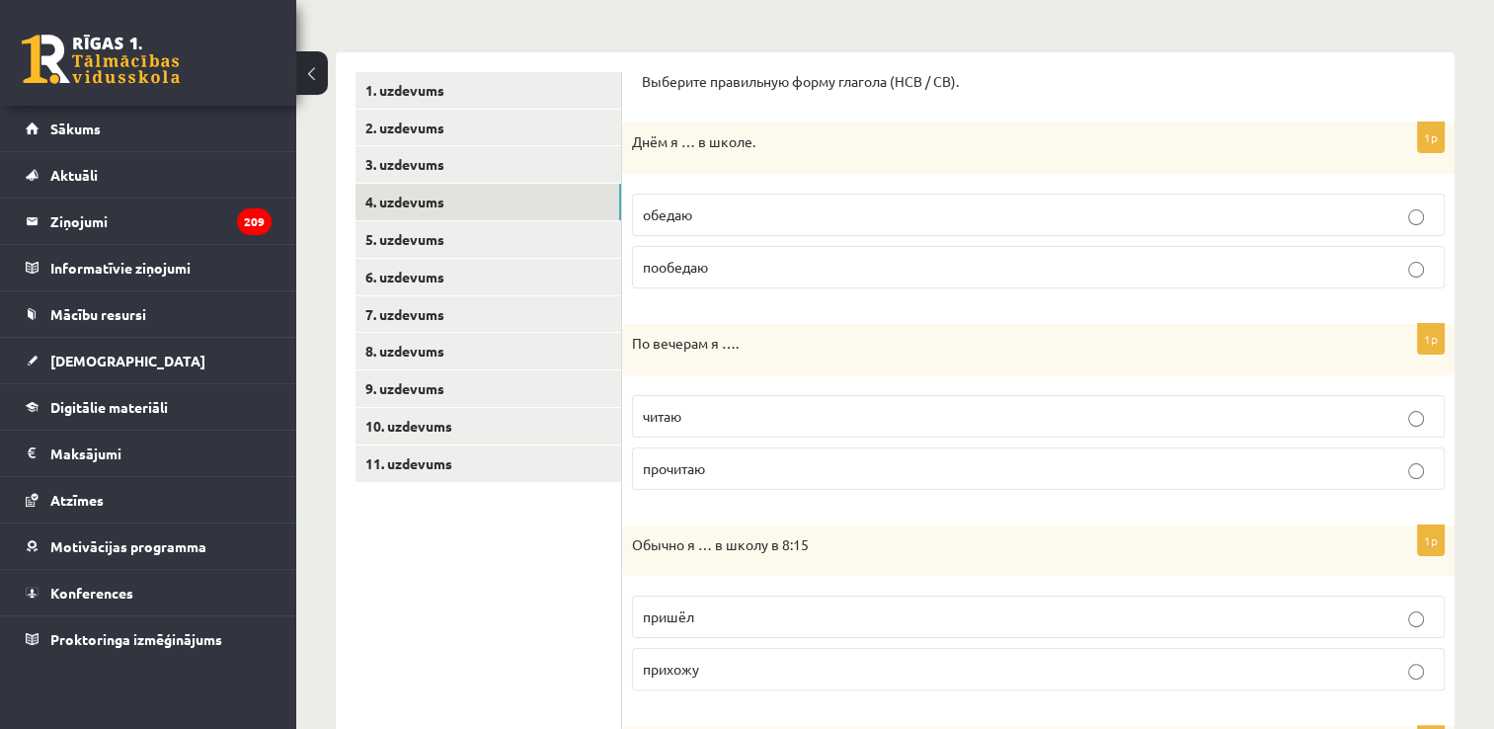
click at [962, 212] on p "обедаю" at bounding box center [1038, 214] width 791 height 21
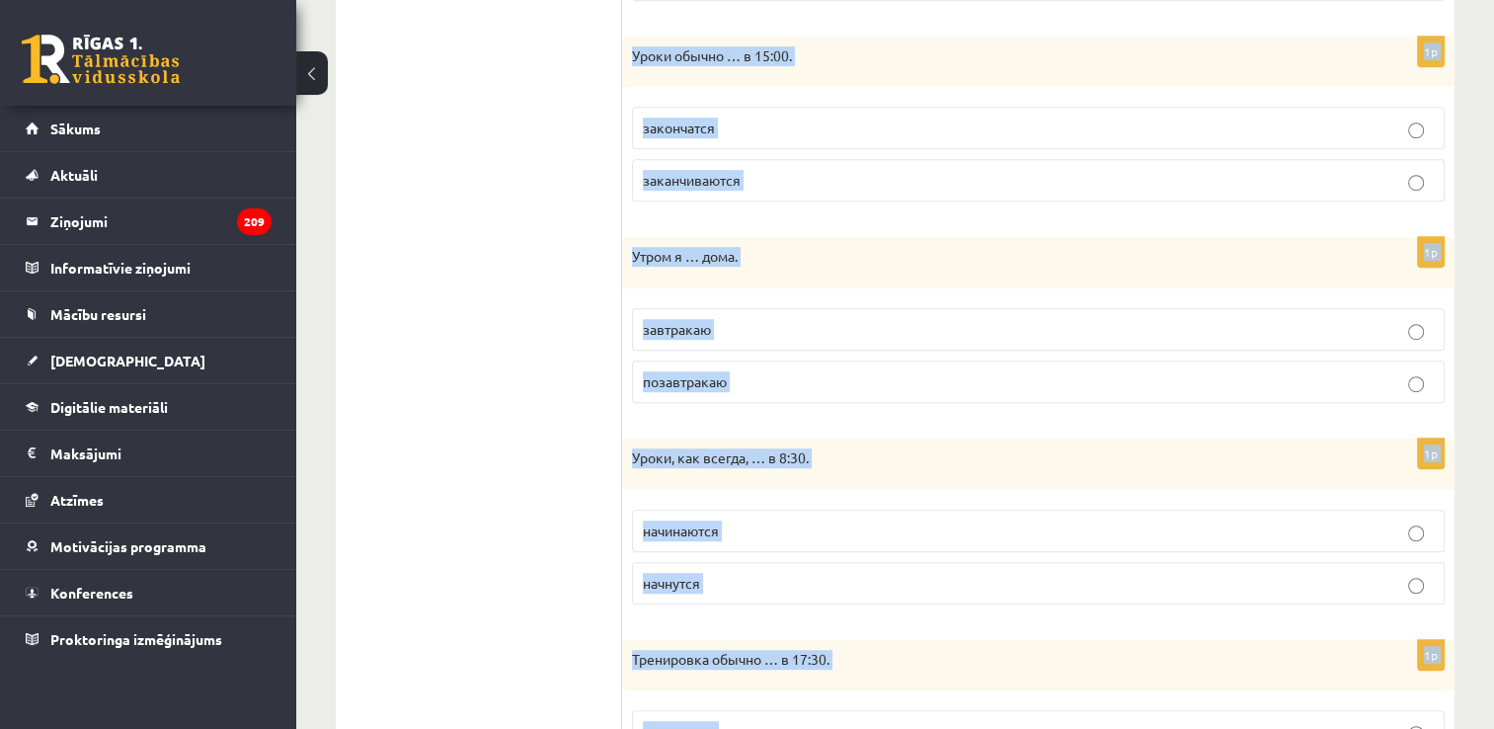
scroll to position [1317, 0]
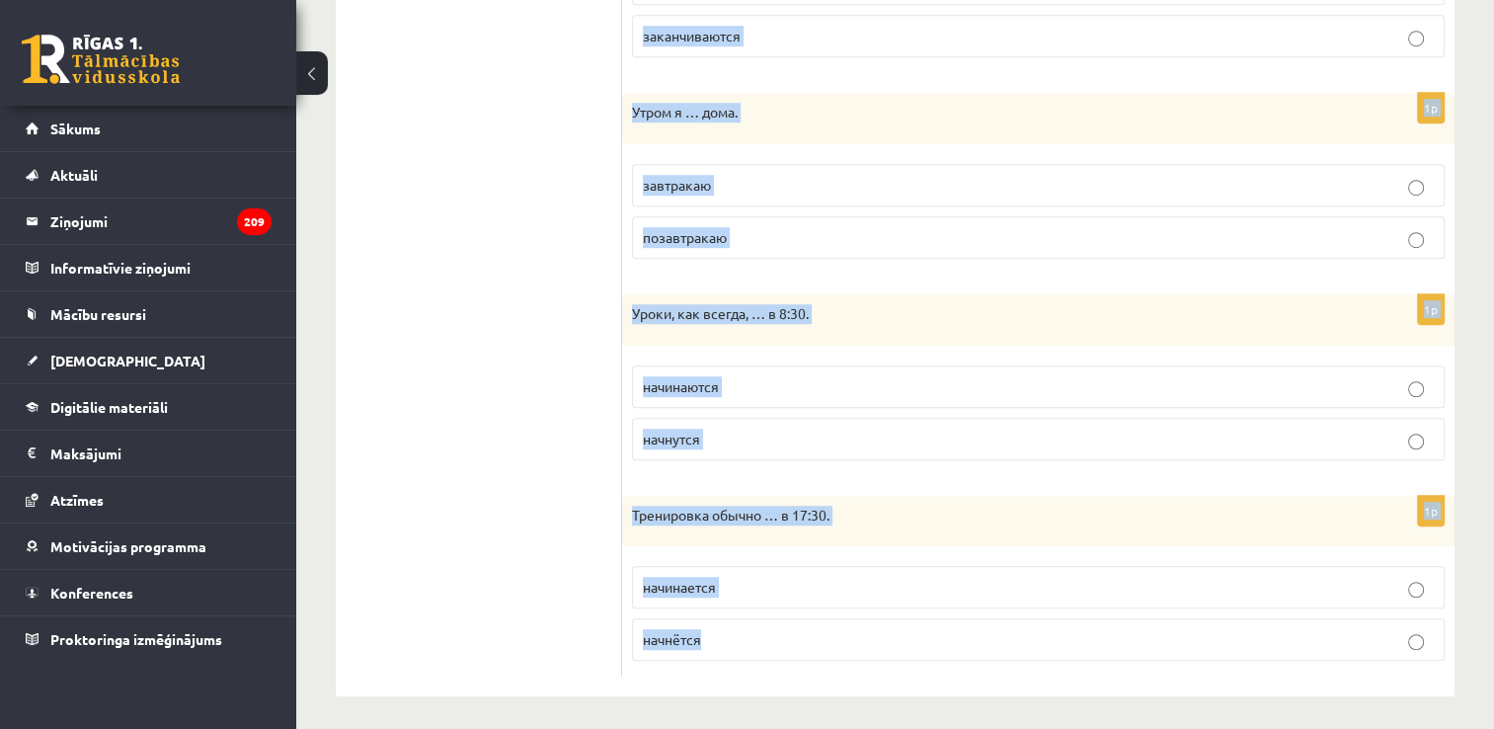
drag, startPoint x: 633, startPoint y: 67, endPoint x: 887, endPoint y: 603, distance: 593.2
drag, startPoint x: 887, startPoint y: 603, endPoint x: 742, endPoint y: 508, distance: 173.1
copy form "Loremips dolorsitam conse adipisc (ELI / SE). 7d Eius t … i utlab. etdolo magna…"
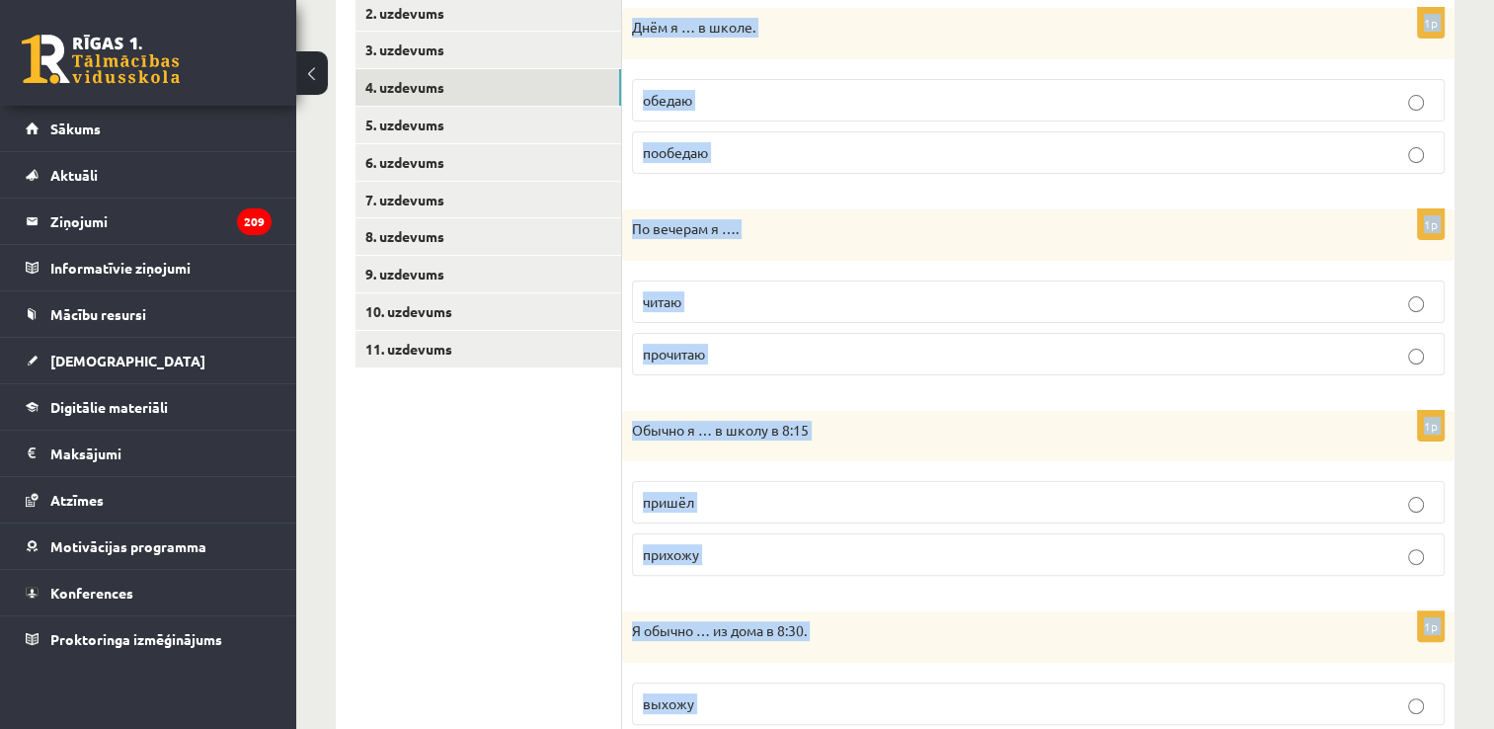
scroll to position [398, 0]
click at [838, 346] on p "прочитаю" at bounding box center [1038, 353] width 791 height 21
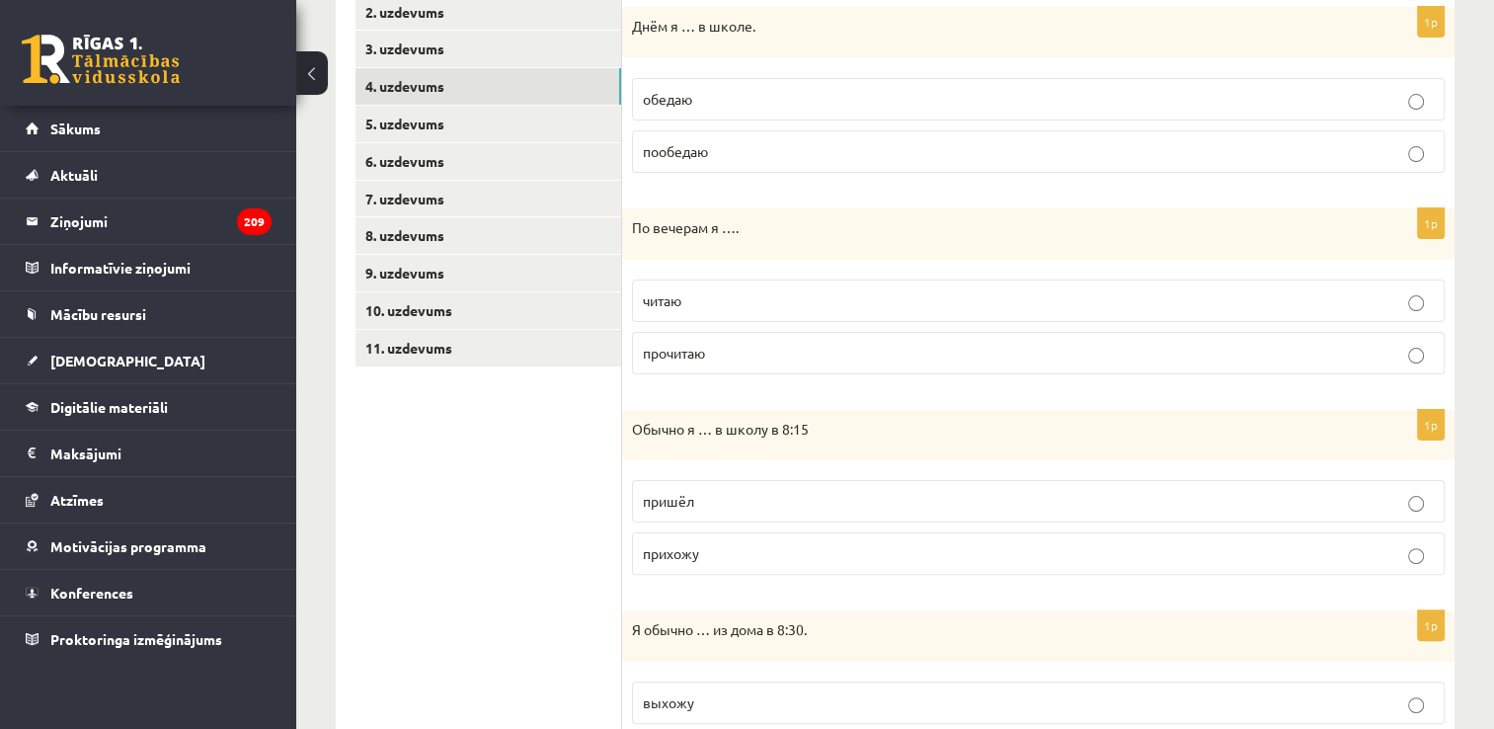
click at [817, 294] on p "читаю" at bounding box center [1038, 300] width 791 height 21
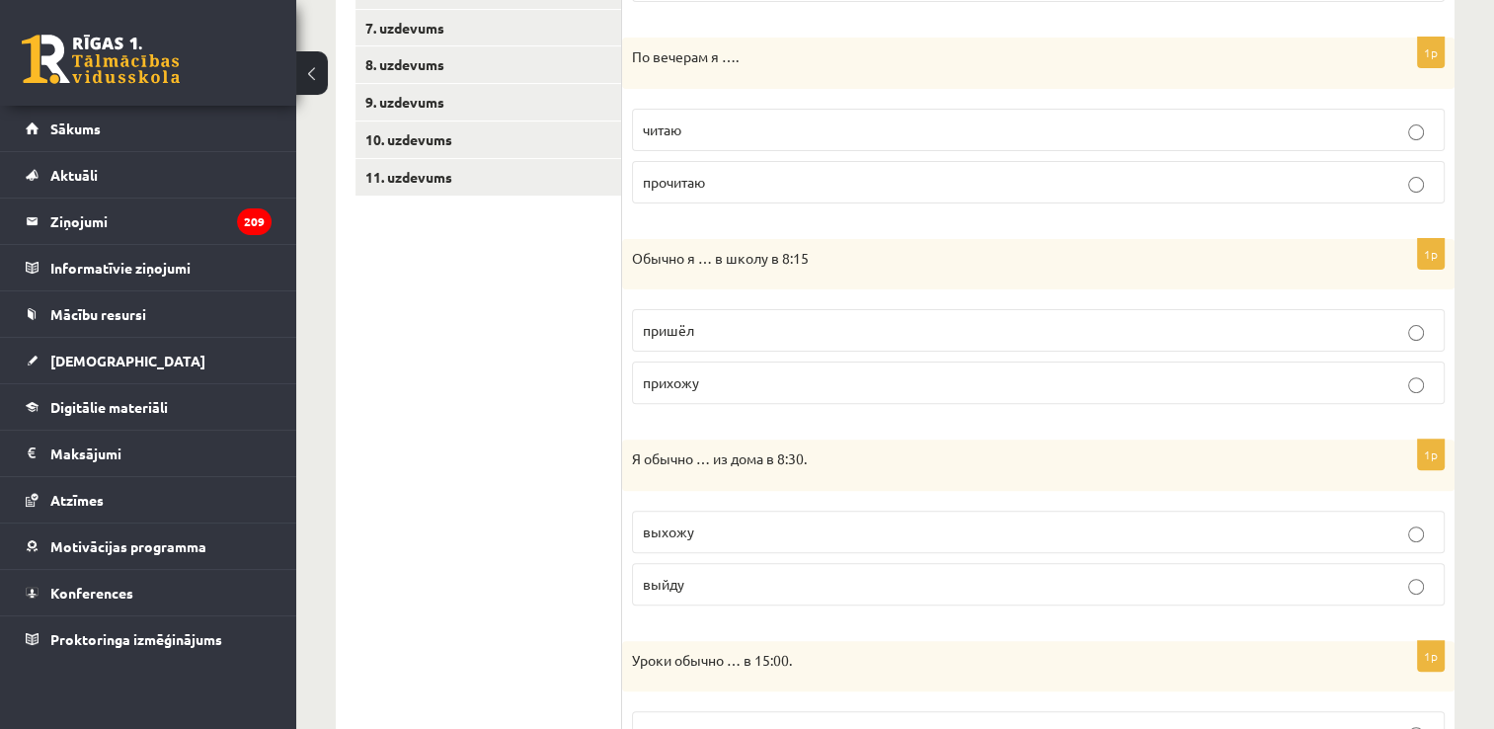
scroll to position [670, 0]
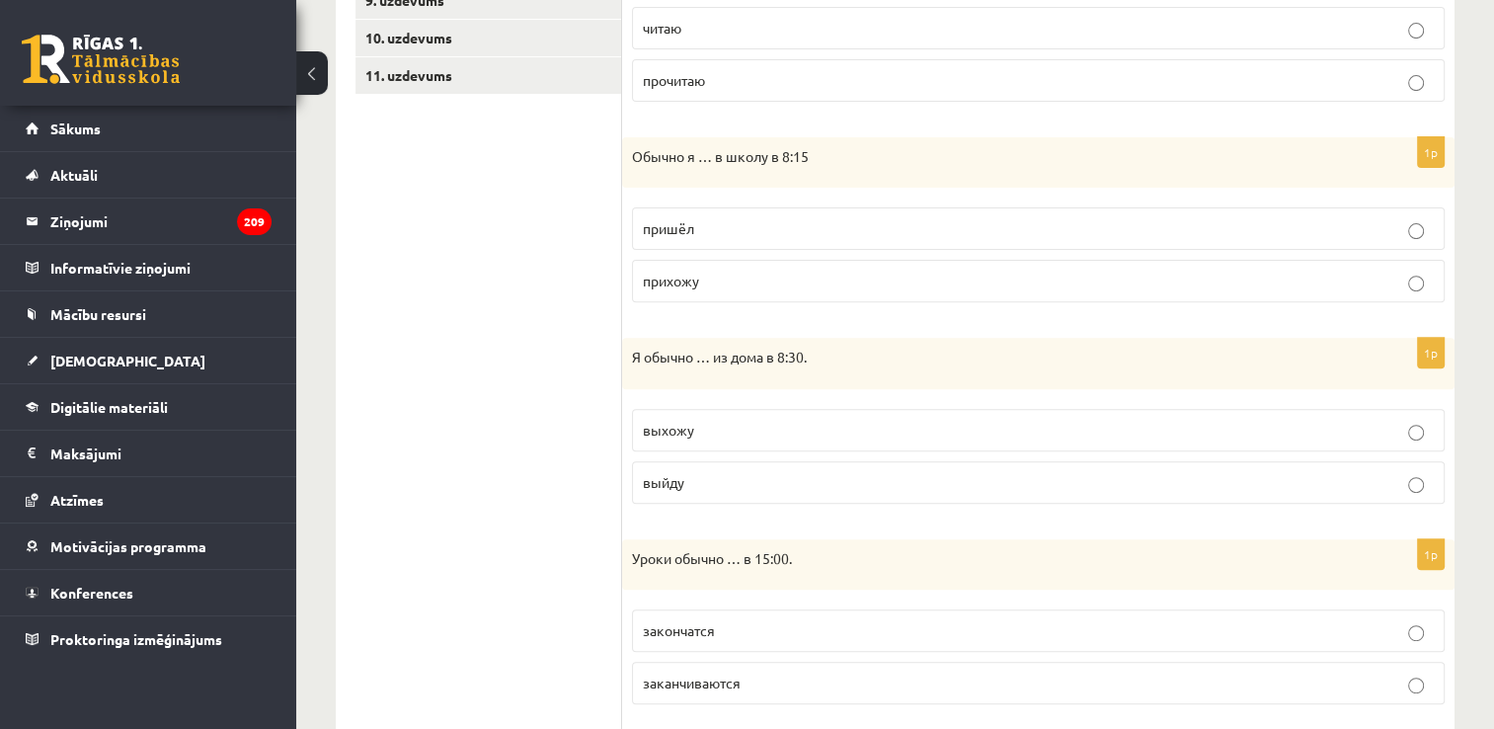
click at [784, 273] on p "прихожу" at bounding box center [1038, 281] width 791 height 21
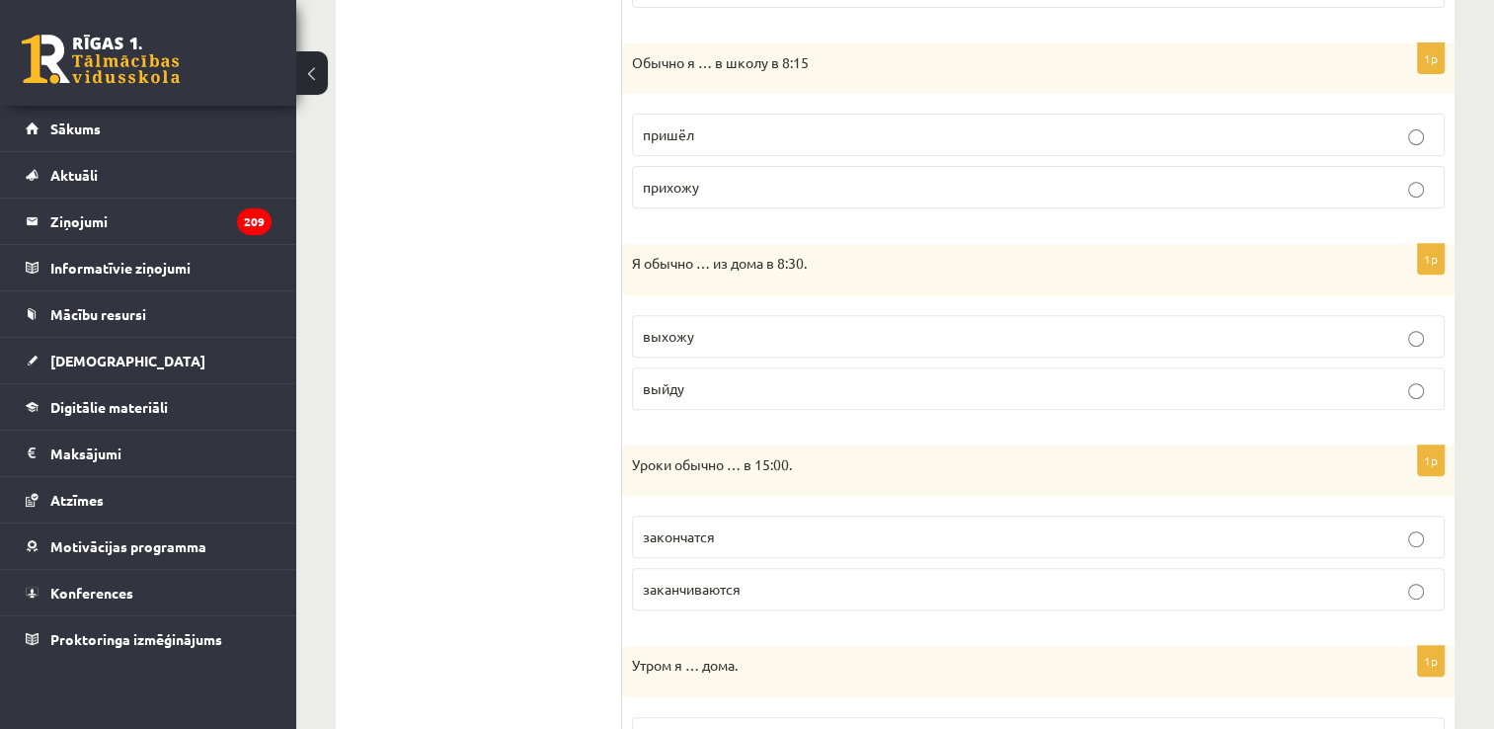
scroll to position [883, 0]
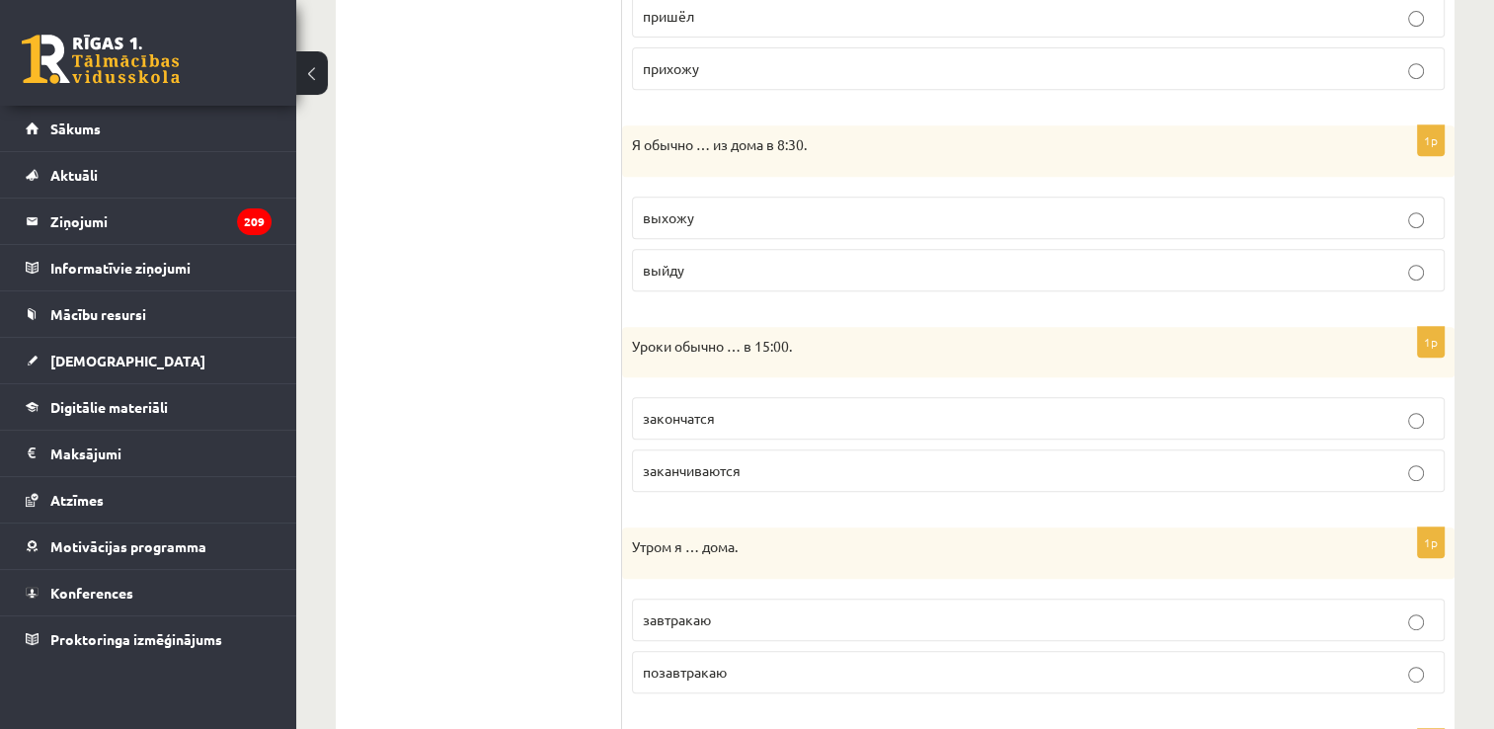
click at [775, 217] on p "выхожу" at bounding box center [1038, 217] width 791 height 21
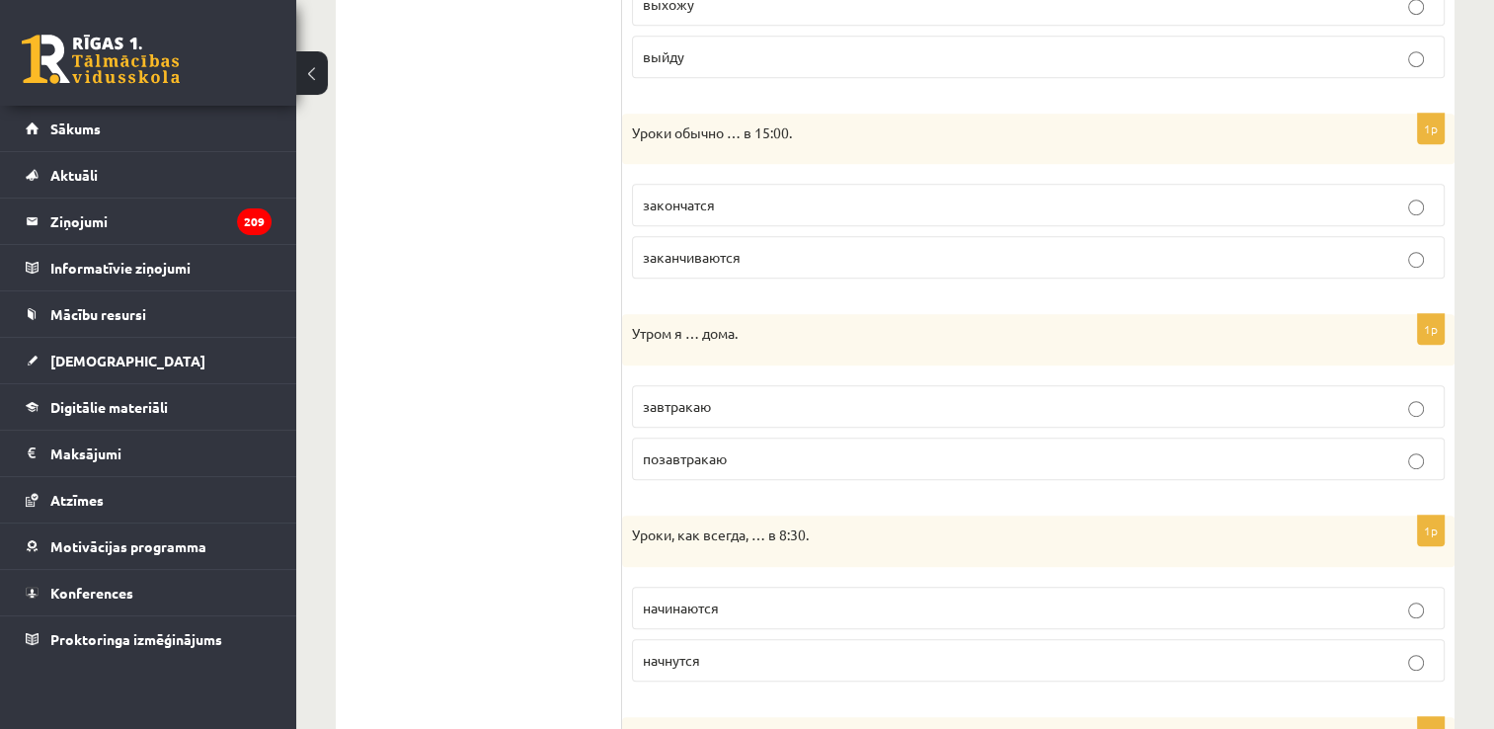
scroll to position [1101, 0]
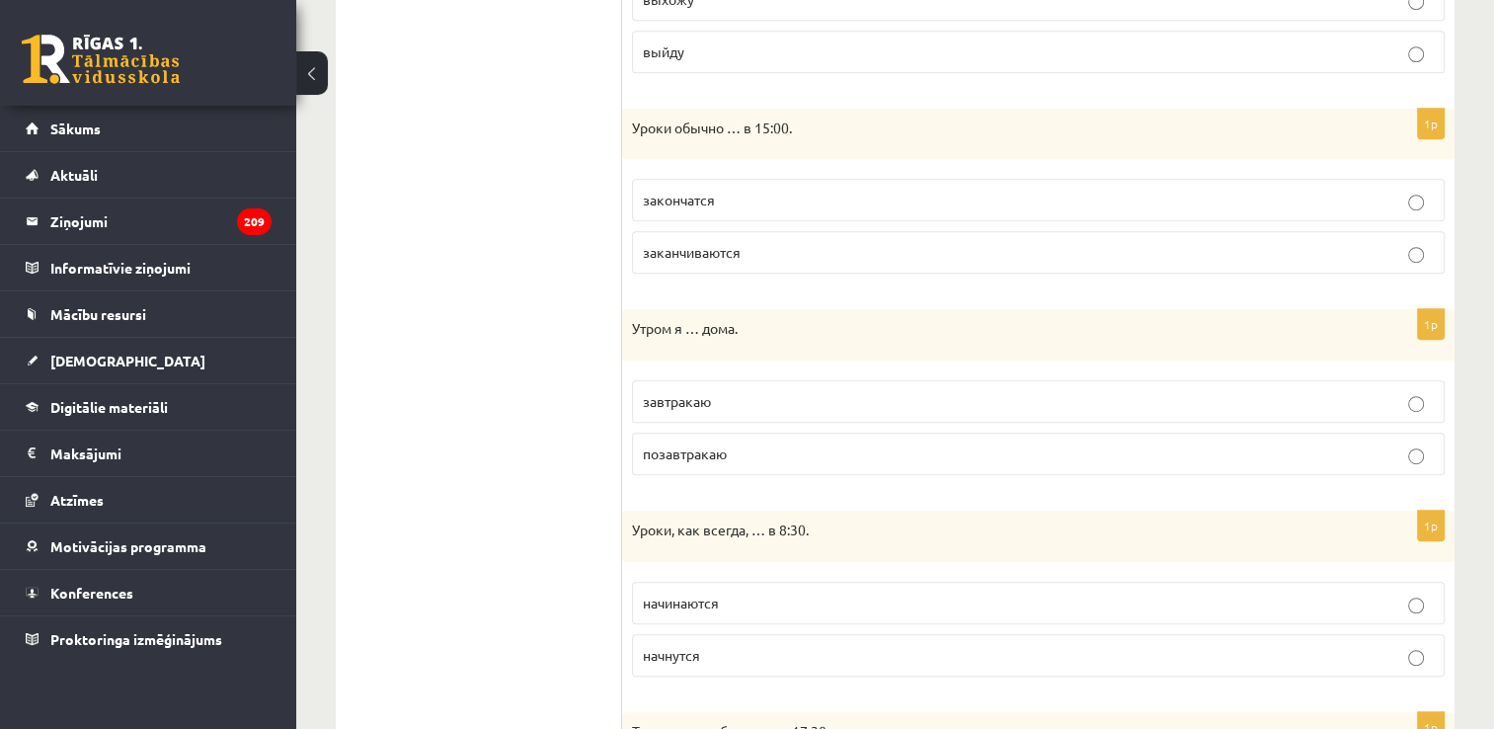
click at [765, 250] on p "заканчиваются" at bounding box center [1038, 252] width 791 height 21
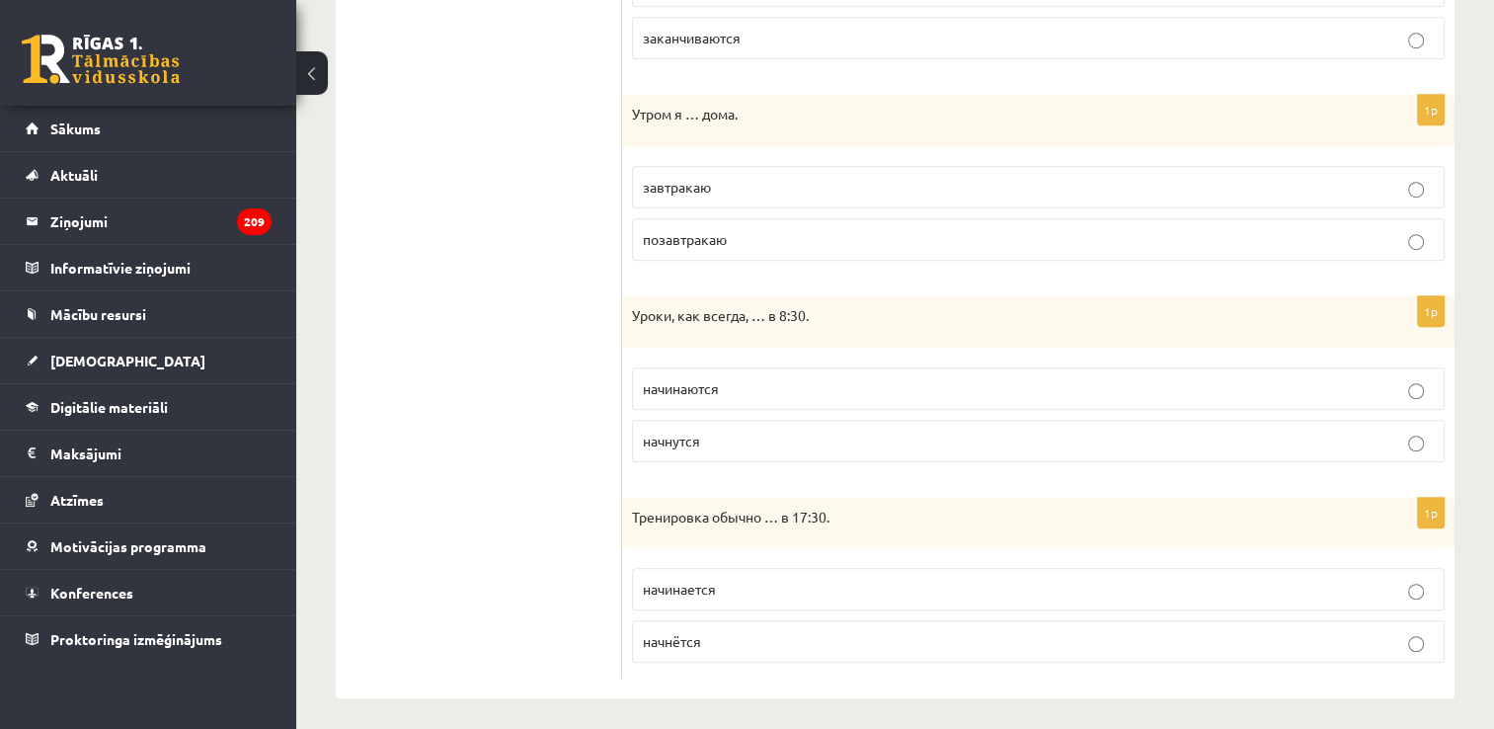
scroll to position [1317, 0]
click at [735, 239] on p "позавтракаю" at bounding box center [1038, 237] width 791 height 21
click at [721, 188] on p "завтракаю" at bounding box center [1038, 185] width 791 height 21
click at [814, 392] on label "начинаются" at bounding box center [1038, 386] width 813 height 42
click at [774, 579] on p "начинается" at bounding box center [1038, 587] width 791 height 21
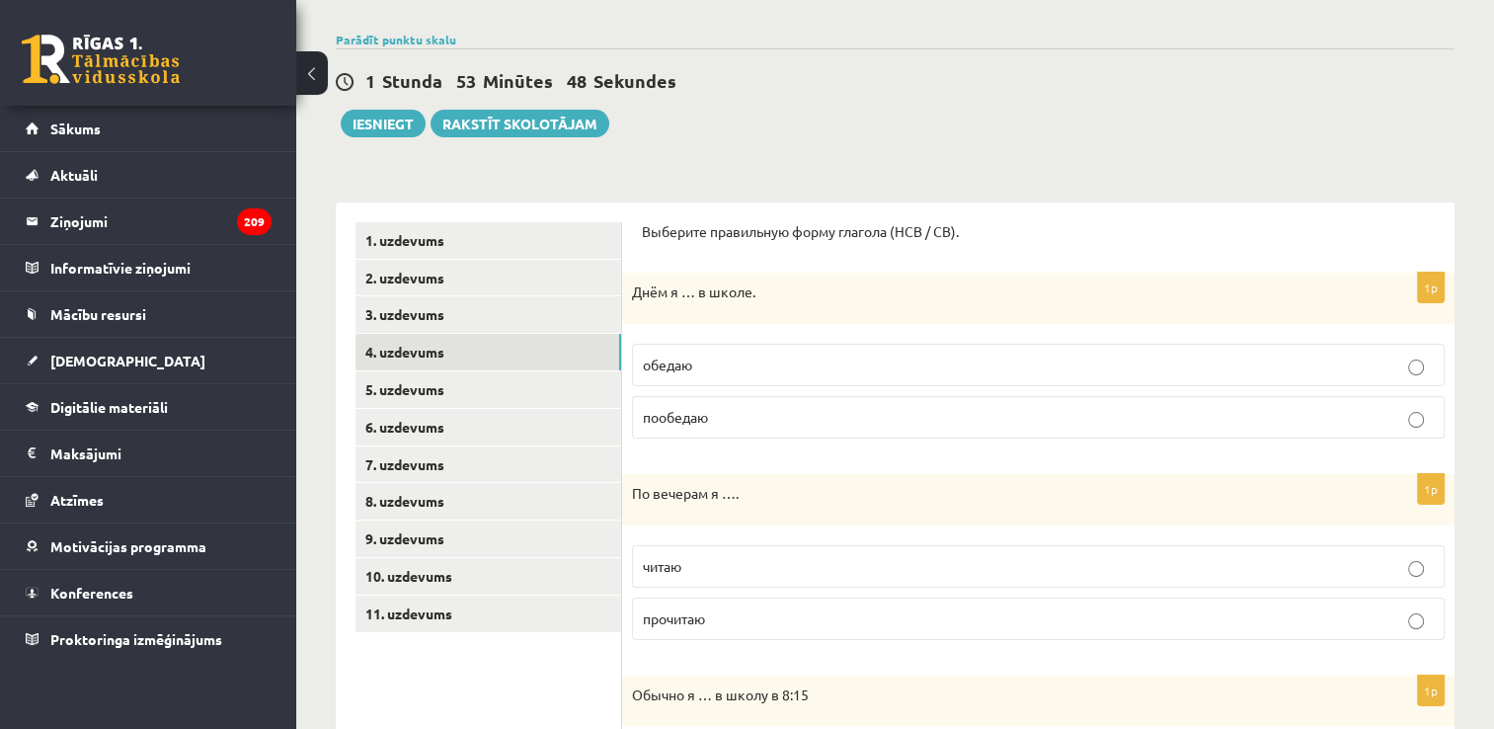
scroll to position [0, 0]
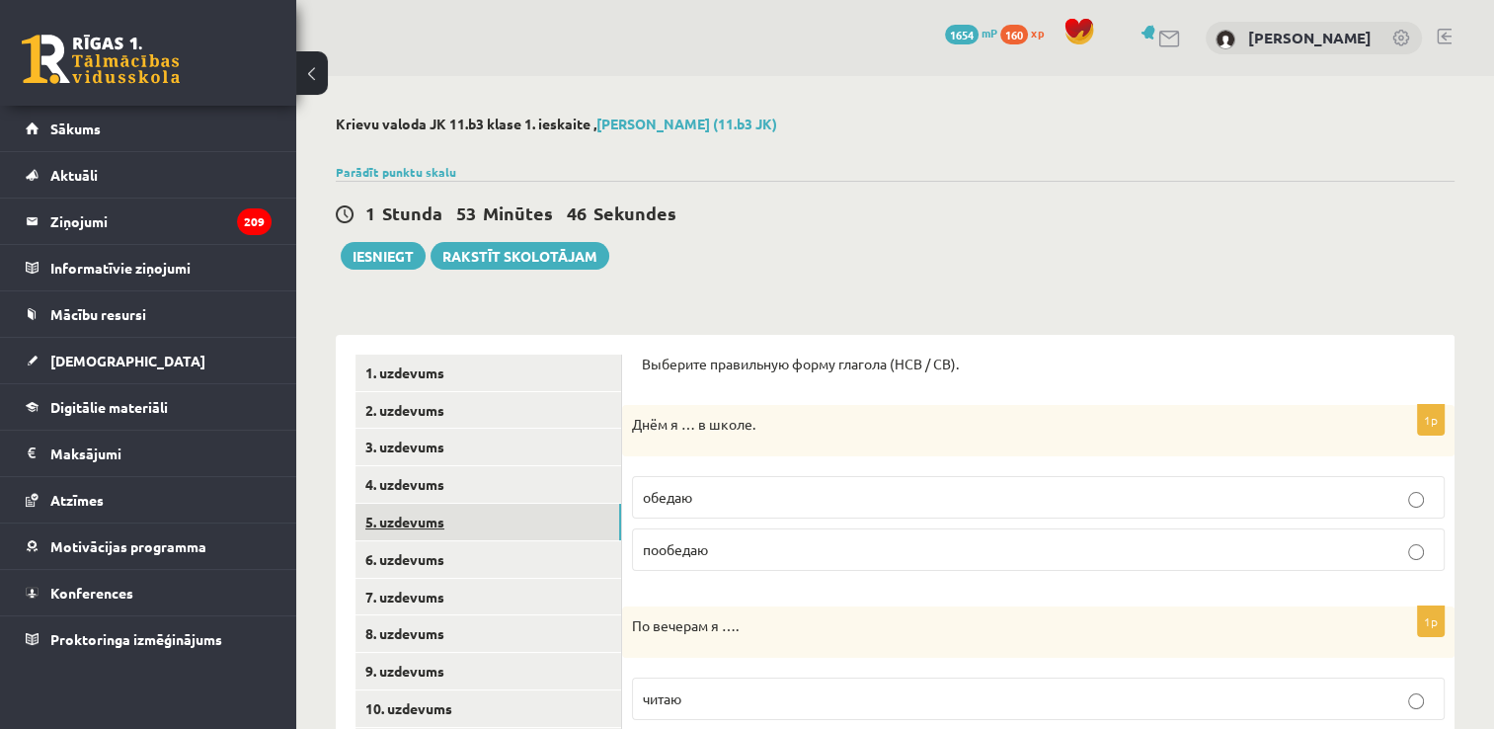
click at [596, 504] on link "5. uzdevums" at bounding box center [488, 522] width 266 height 37
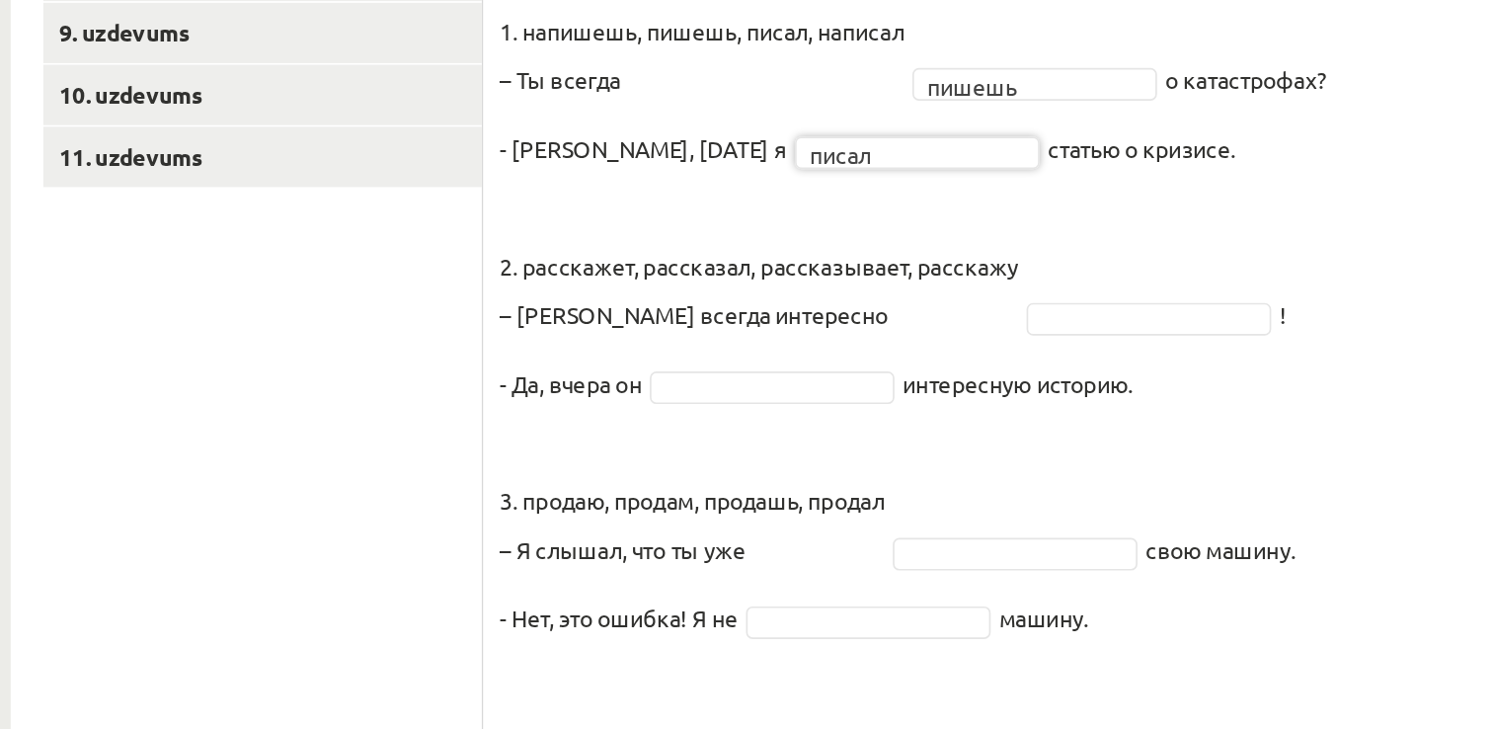
scroll to position [367, 0]
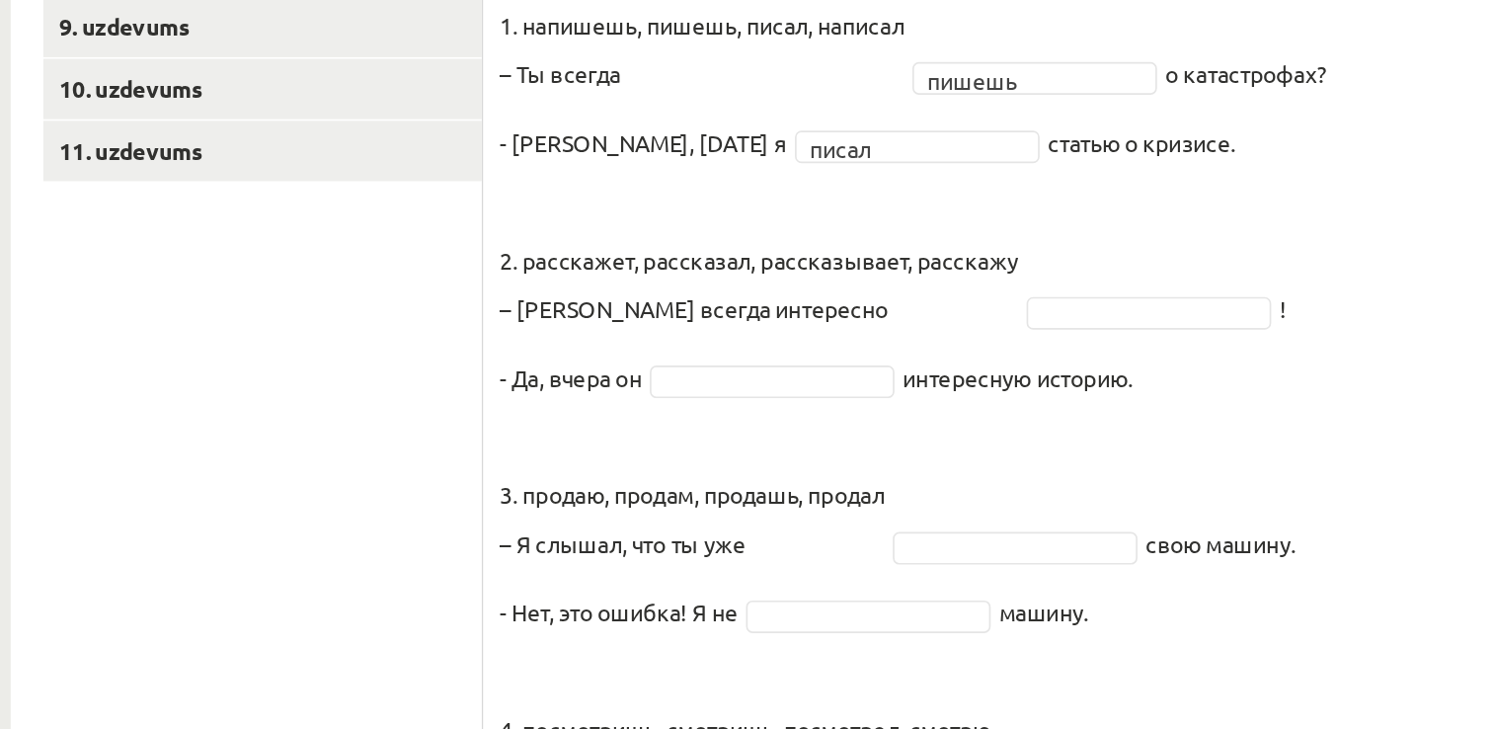
click at [1027, 460] on fieldset "1. напишешь, пишешь, писал, написал – Ты всегда пишешь ****** о катастрофах? - …" at bounding box center [1038, 627] width 813 height 681
click at [990, 461] on fieldset "1. напишешь, пишешь, писал, написал – Ты всегда пишешь ****** о катастрофах? - …" at bounding box center [1038, 627] width 813 height 681
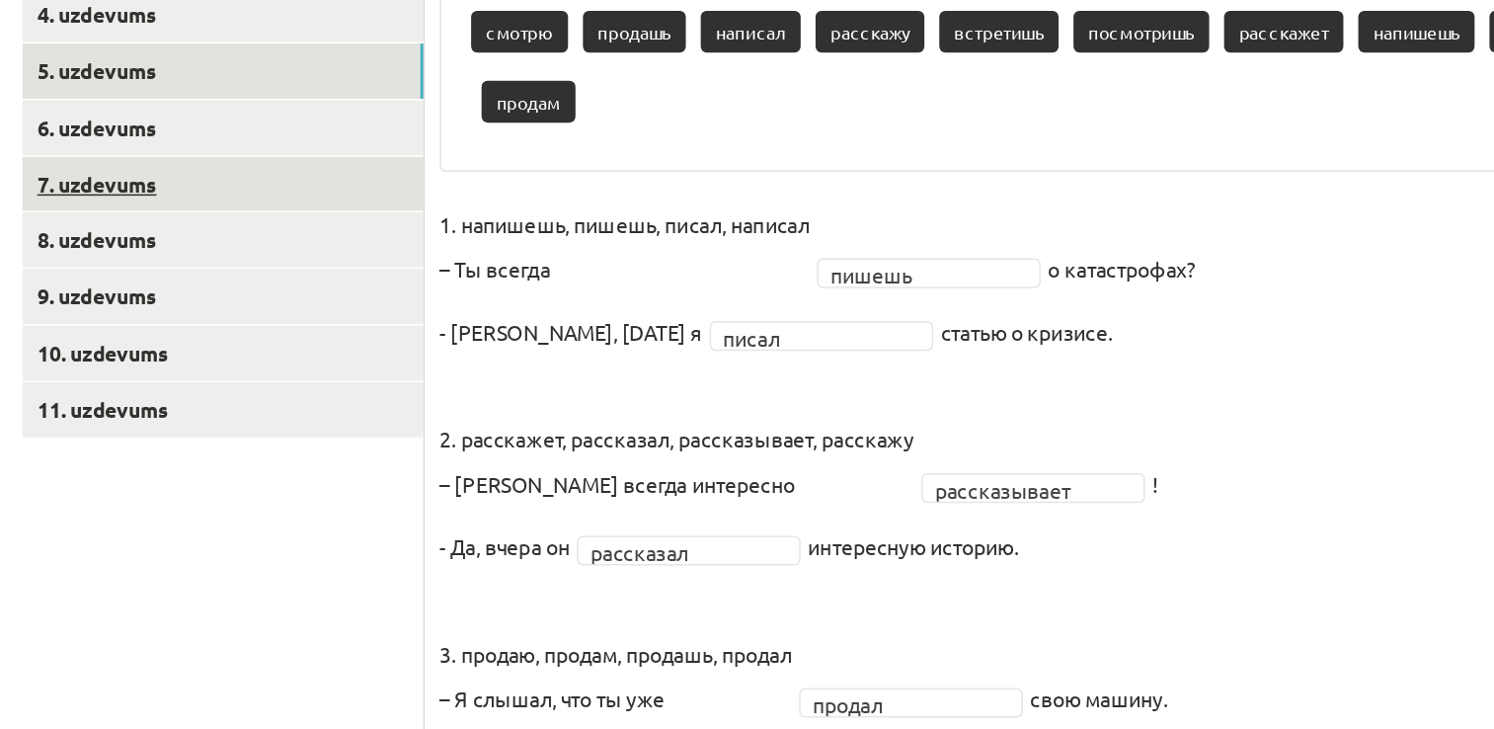
scroll to position [449, 0]
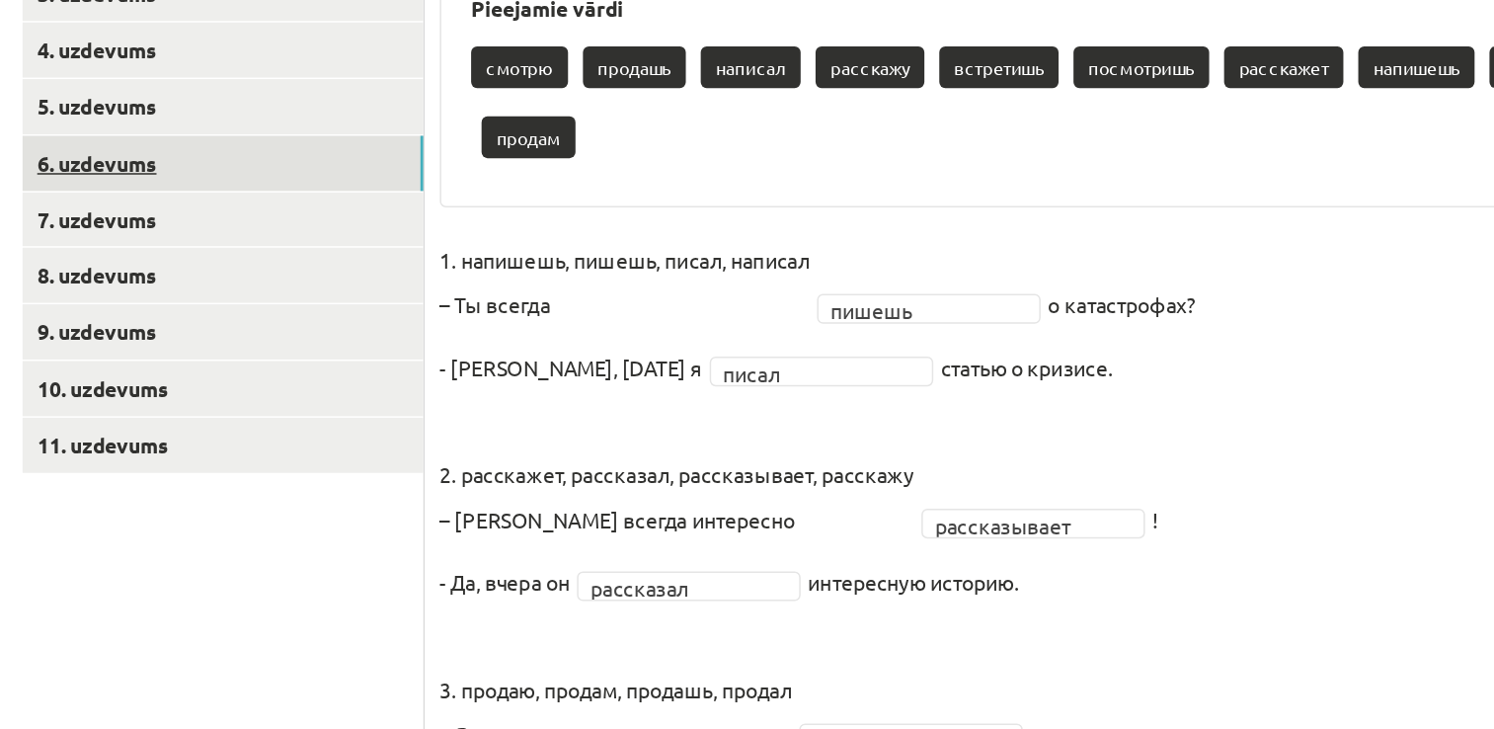
click at [557, 97] on link "6. uzdevums" at bounding box center [488, 109] width 266 height 37
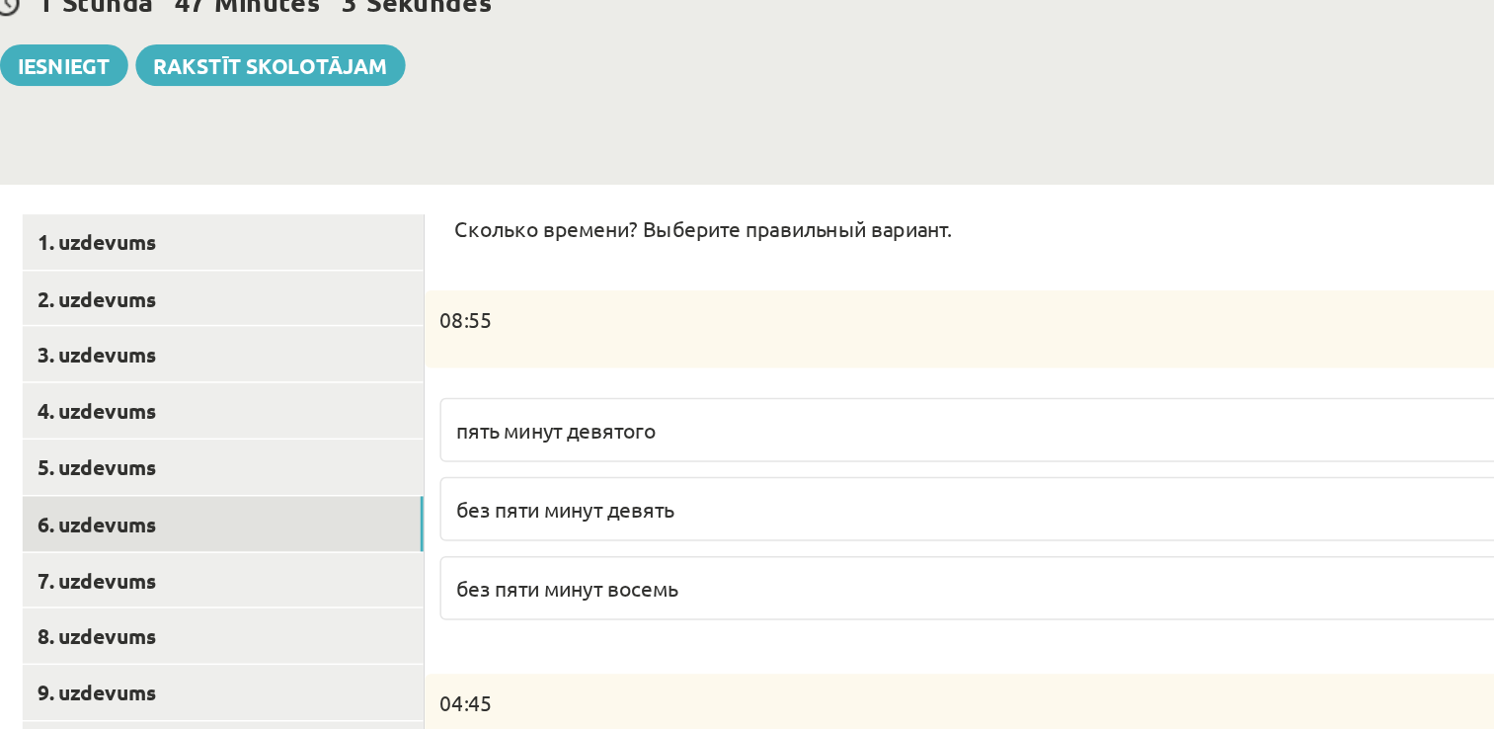
scroll to position [211, 0]
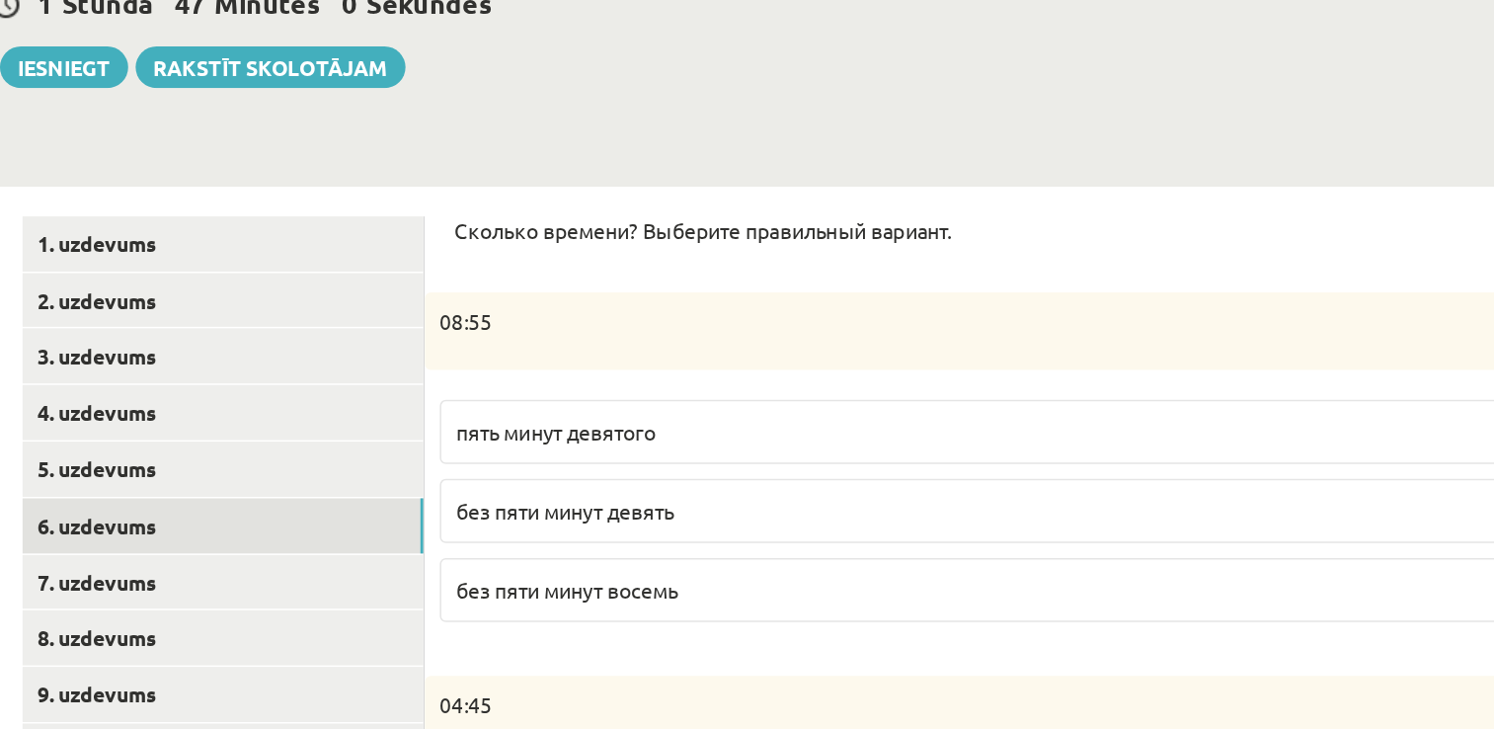
click at [816, 342] on p "без пяти минут девять" at bounding box center [1038, 338] width 791 height 21
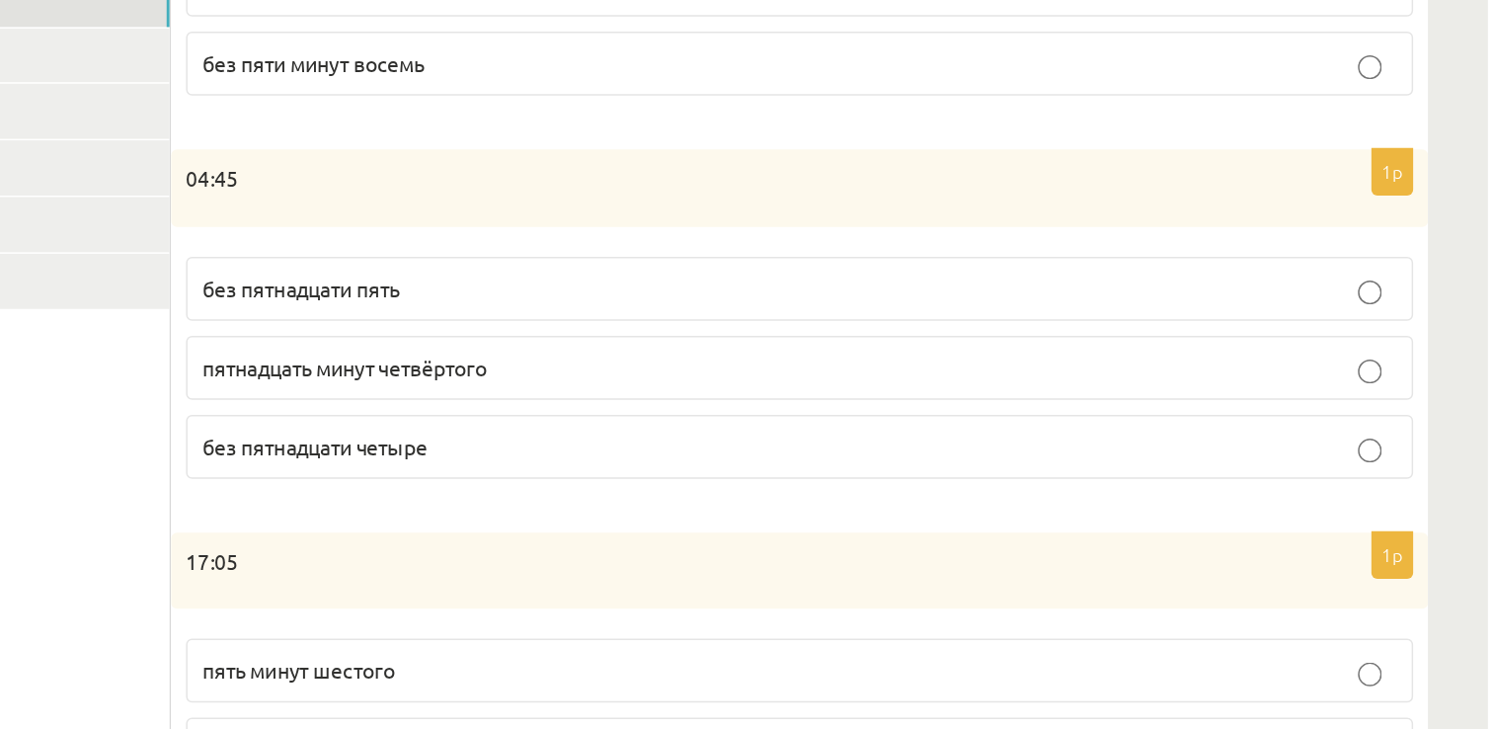
scroll to position [314, 0]
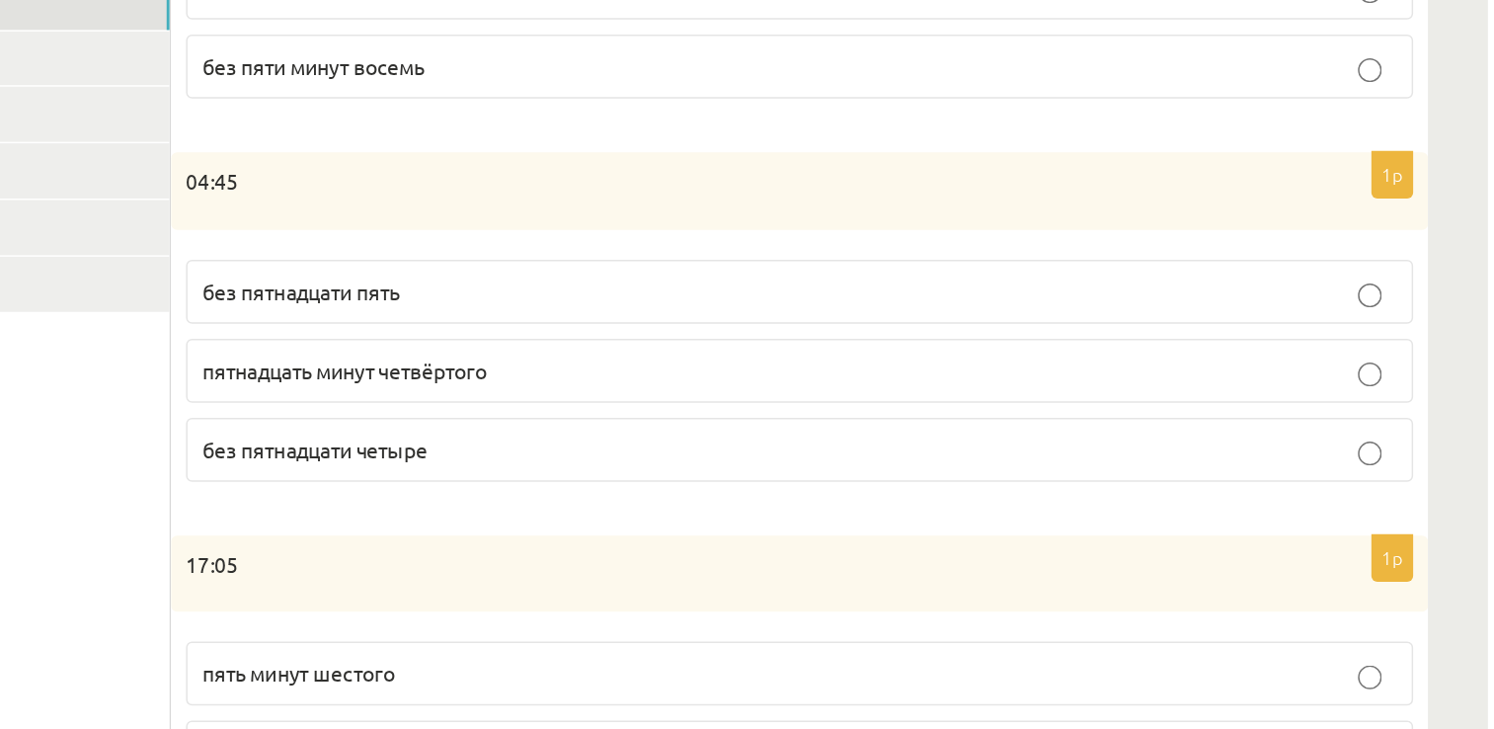
click at [889, 441] on p "без пятнадцати пять" at bounding box center [1038, 437] width 791 height 21
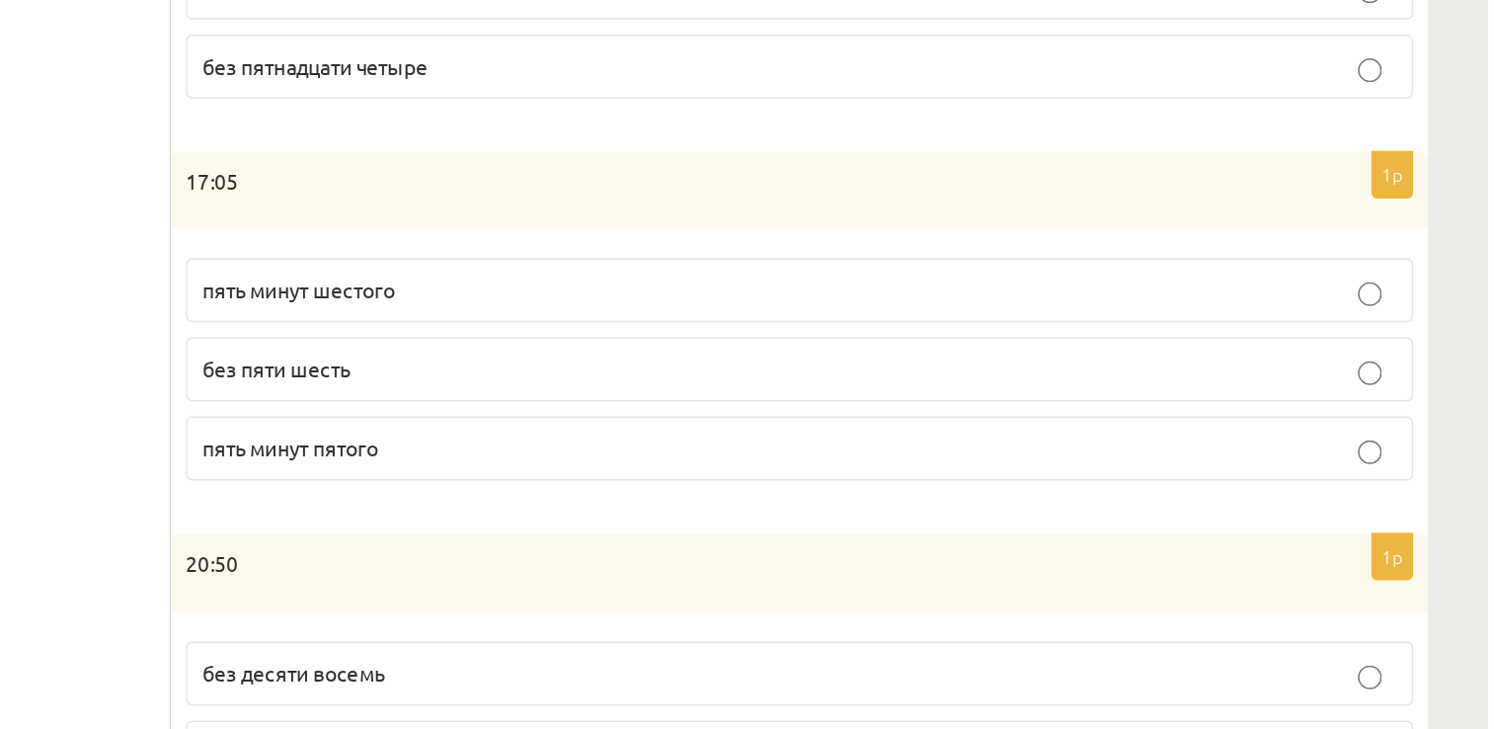
scroll to position [568, 0]
click at [895, 539] on p "пять минут пятого" at bounding box center [1038, 540] width 791 height 21
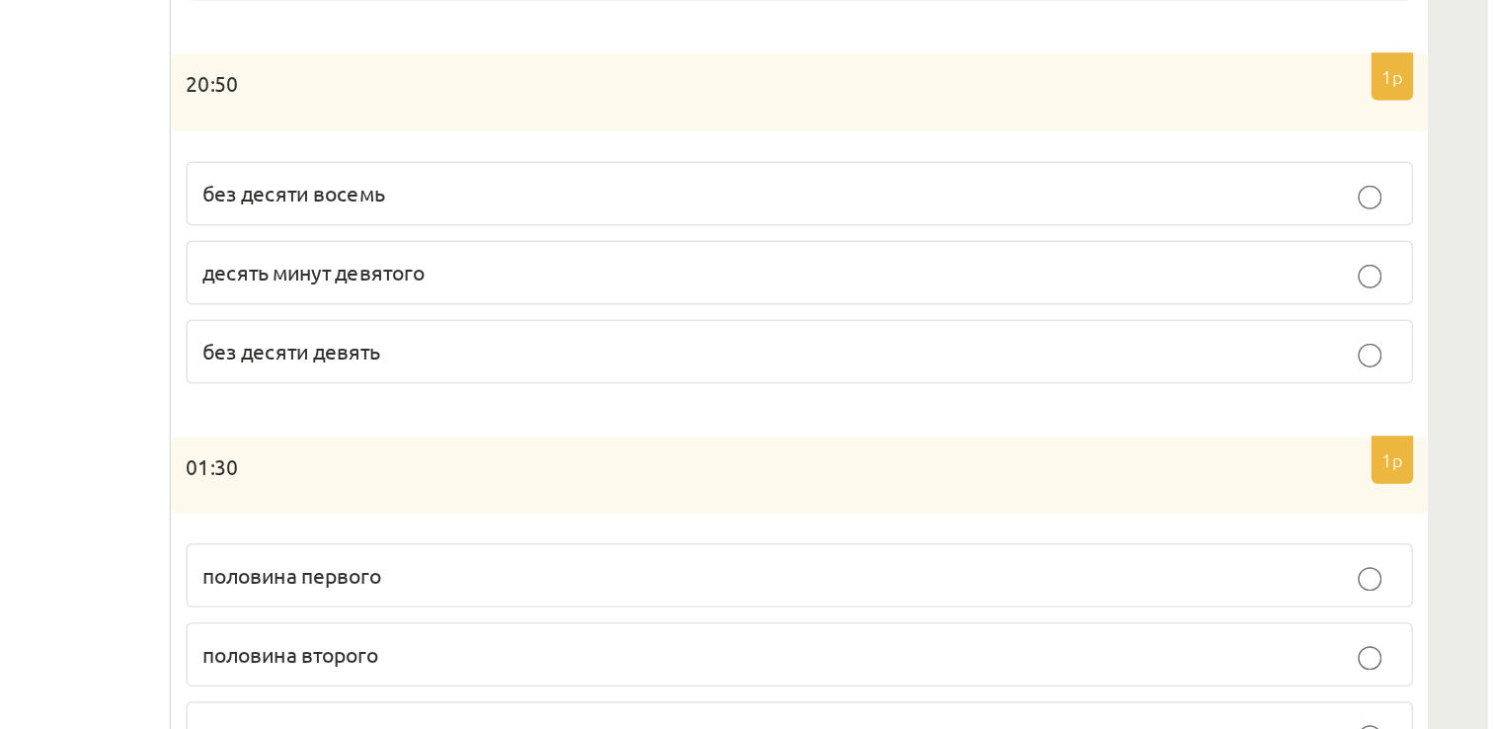
scroll to position [885, 0]
click at [775, 483] on label "без десяти девять" at bounding box center [1038, 477] width 813 height 42
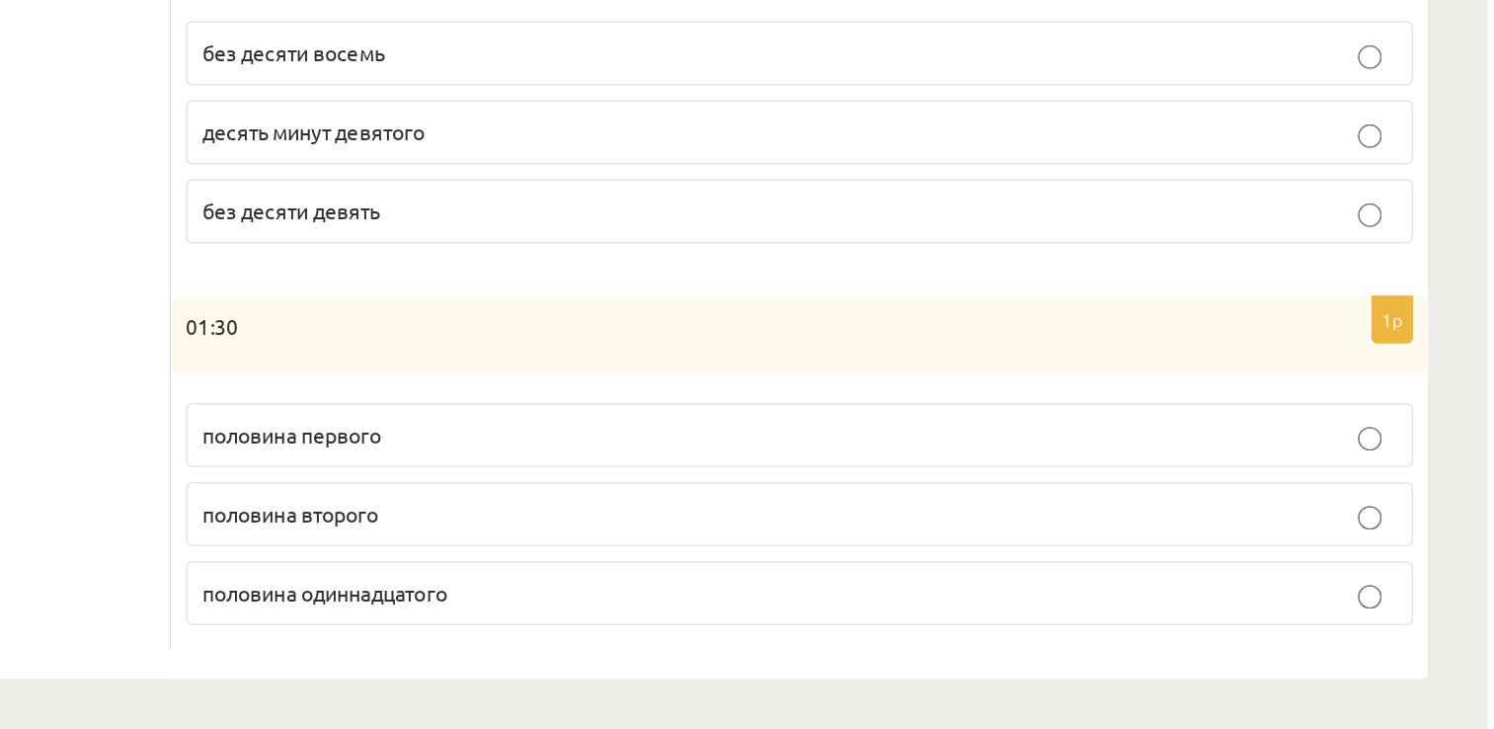
click at [807, 576] on p "половина второго" at bounding box center [1038, 586] width 791 height 21
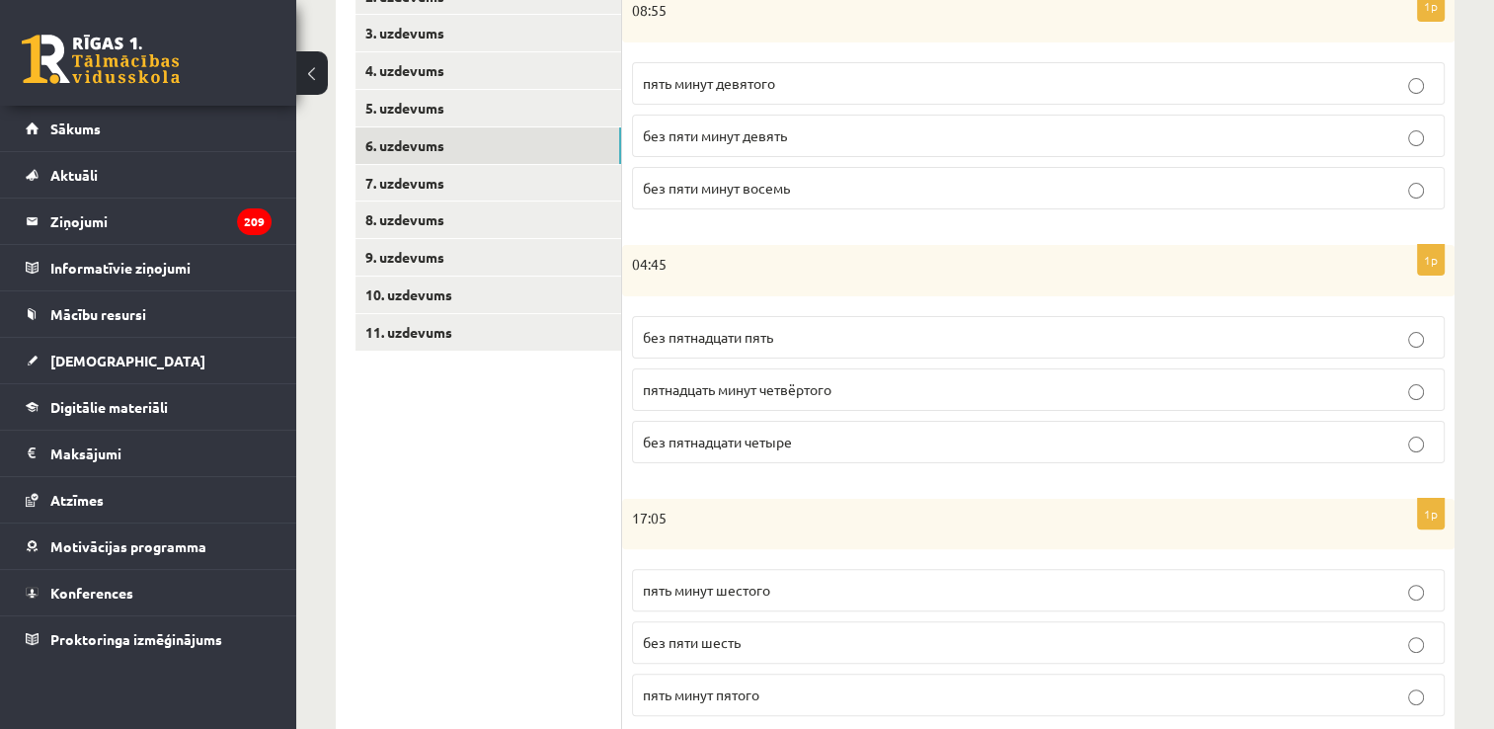
scroll to position [409, 0]
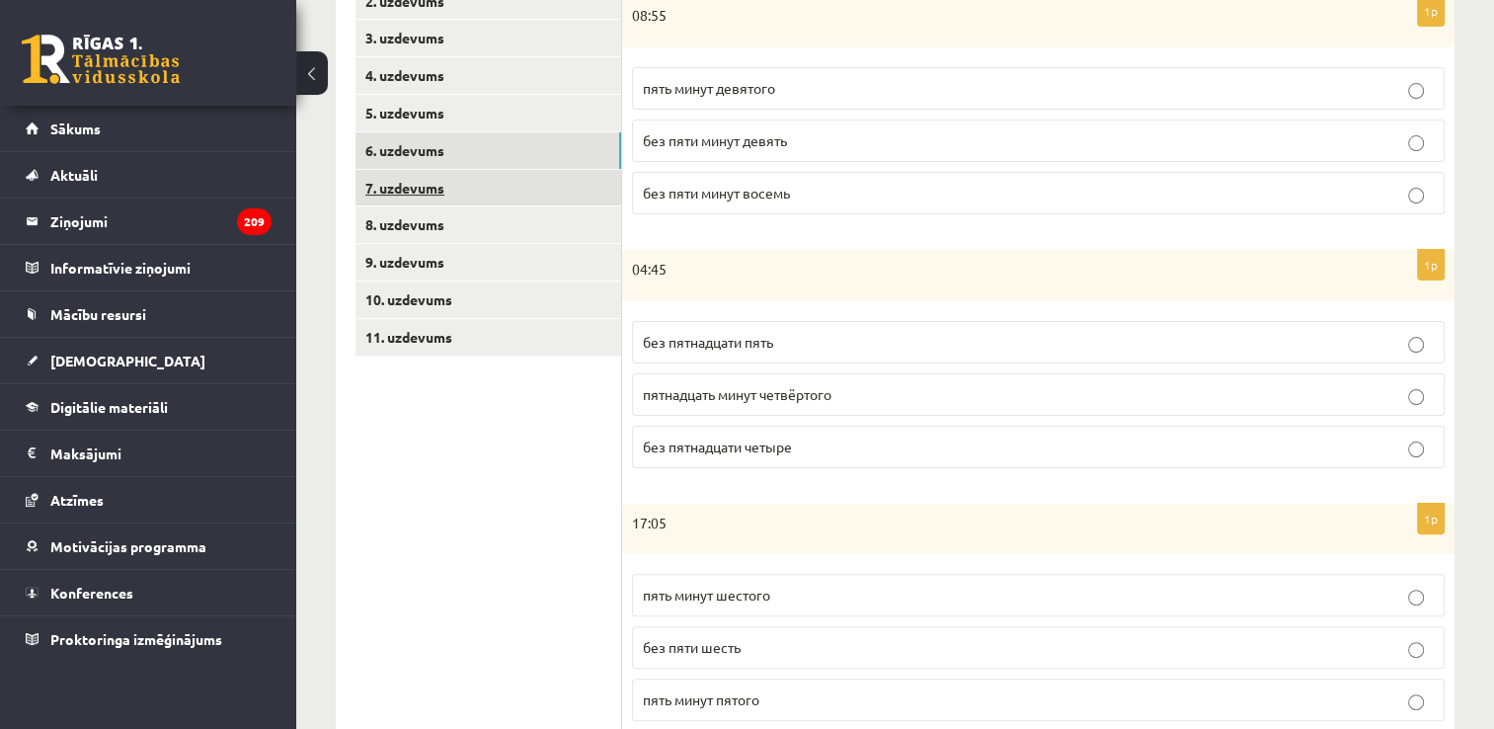
click at [551, 195] on link "7. uzdevums" at bounding box center [488, 188] width 266 height 37
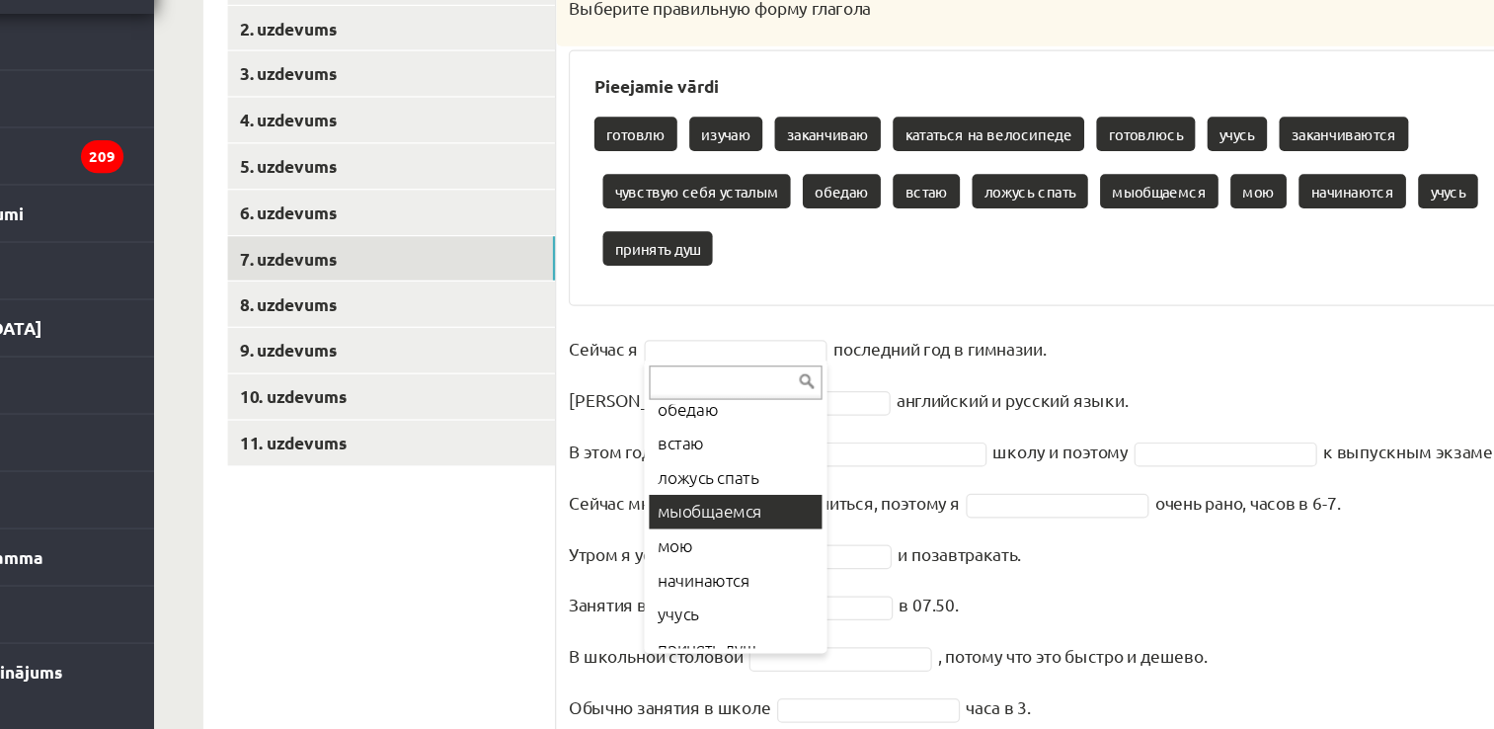
scroll to position [292, 0]
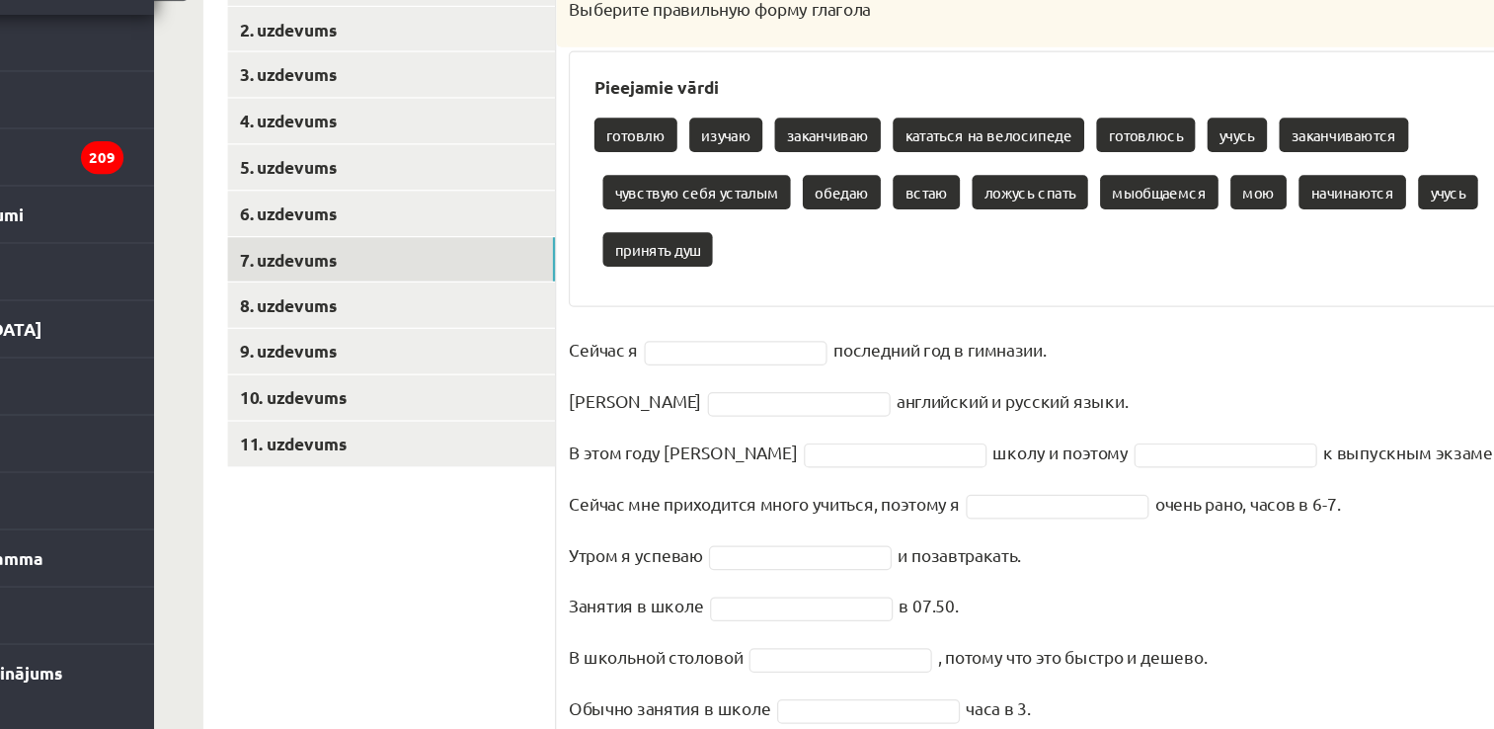
click at [1180, 206] on p "учусь" at bounding box center [1173, 204] width 48 height 28
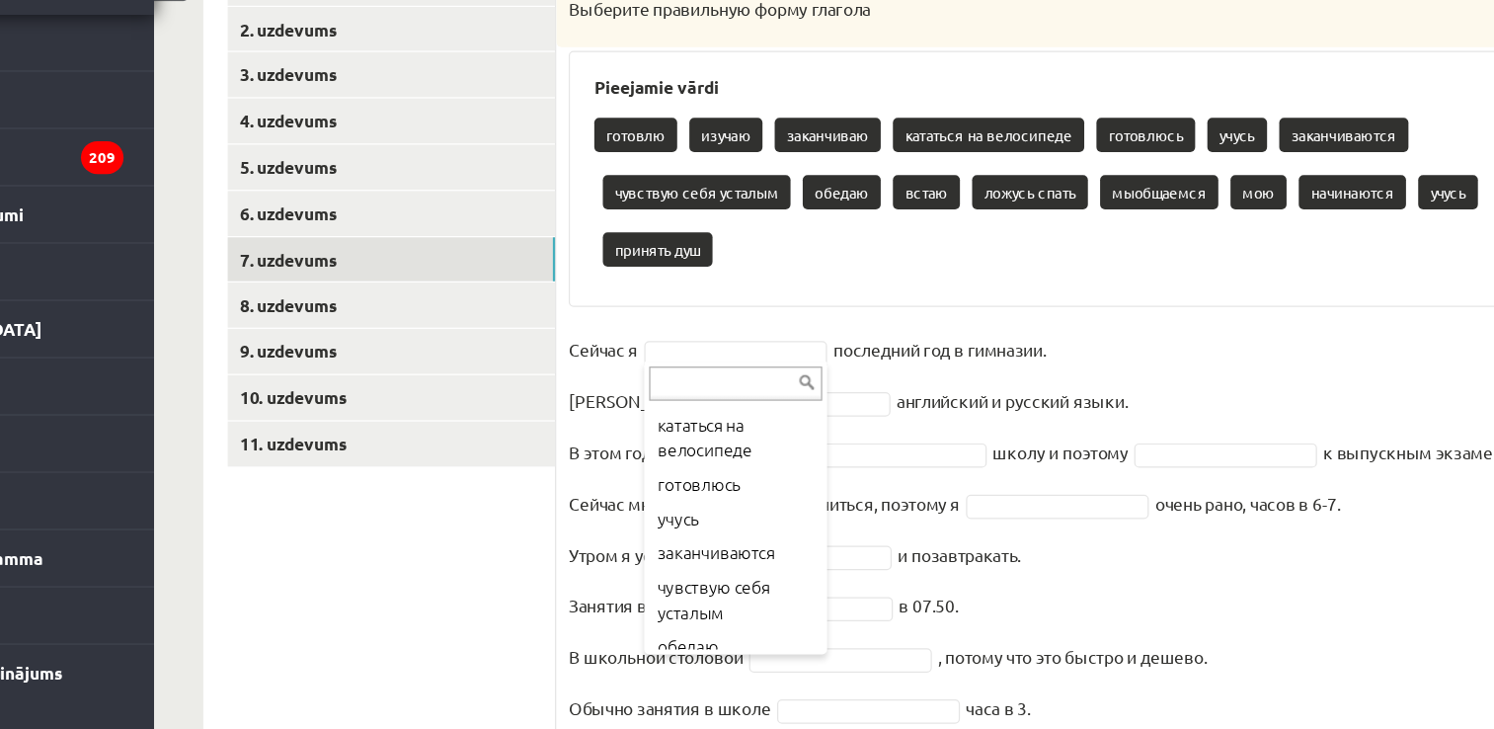
scroll to position [113, 0]
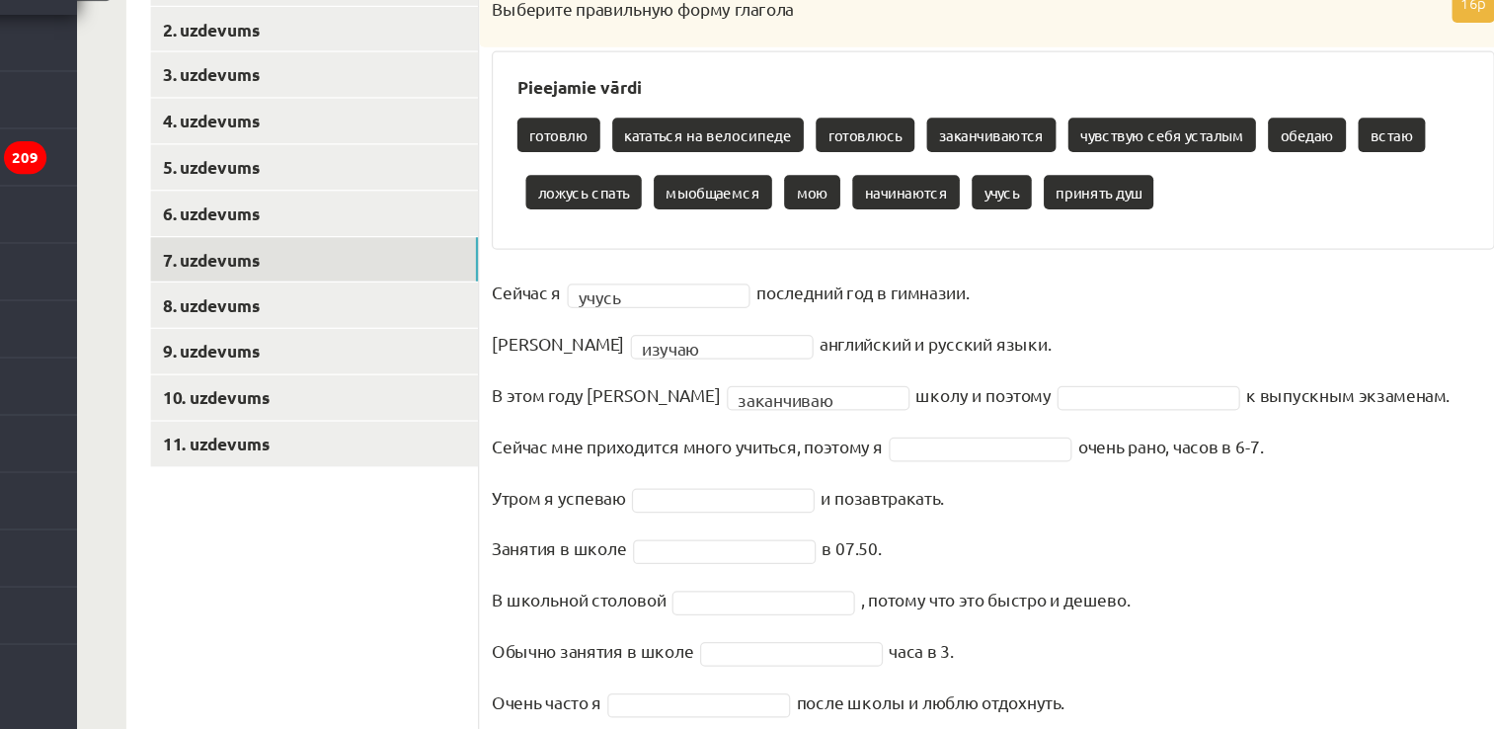
click at [1084, 403] on fieldset "**********" at bounding box center [1038, 606] width 813 height 581
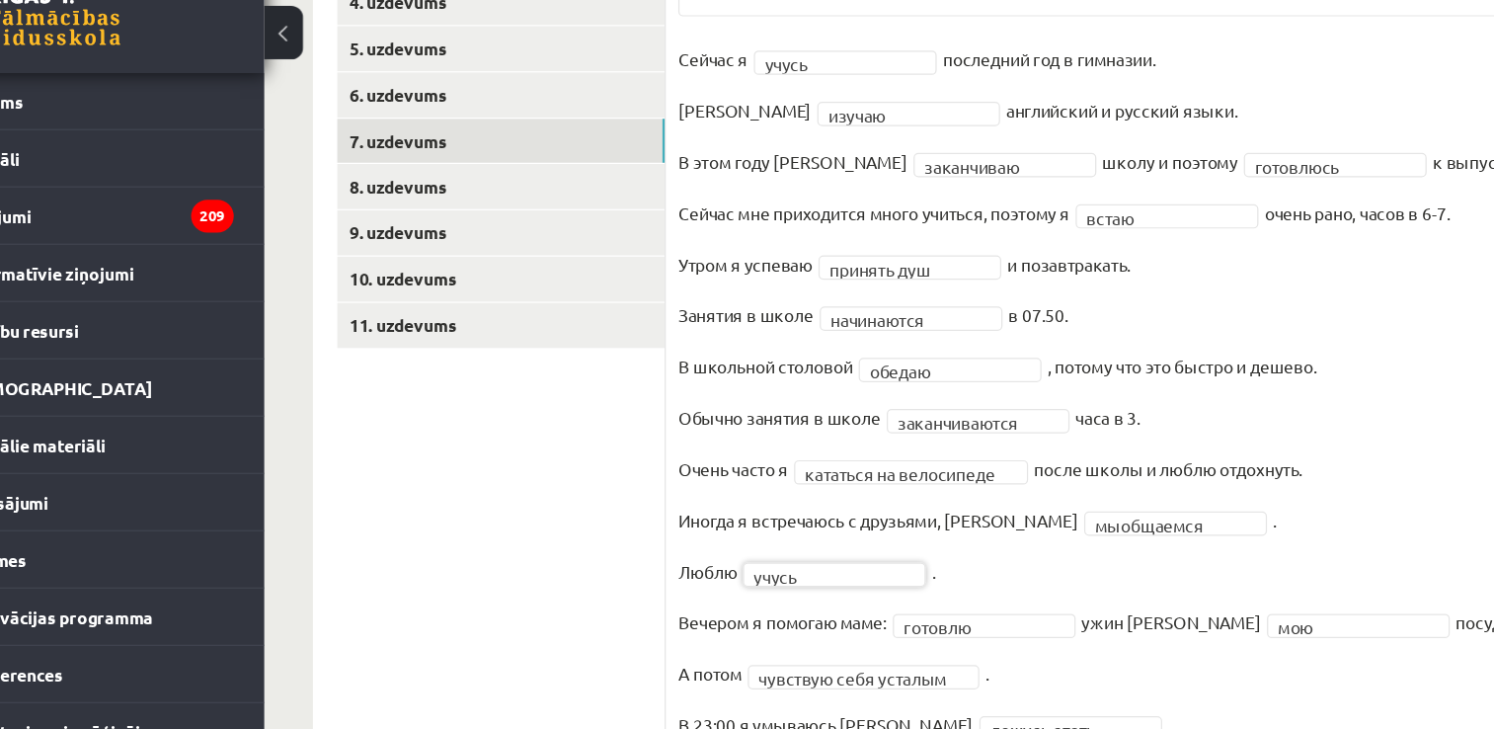
scroll to position [435, 0]
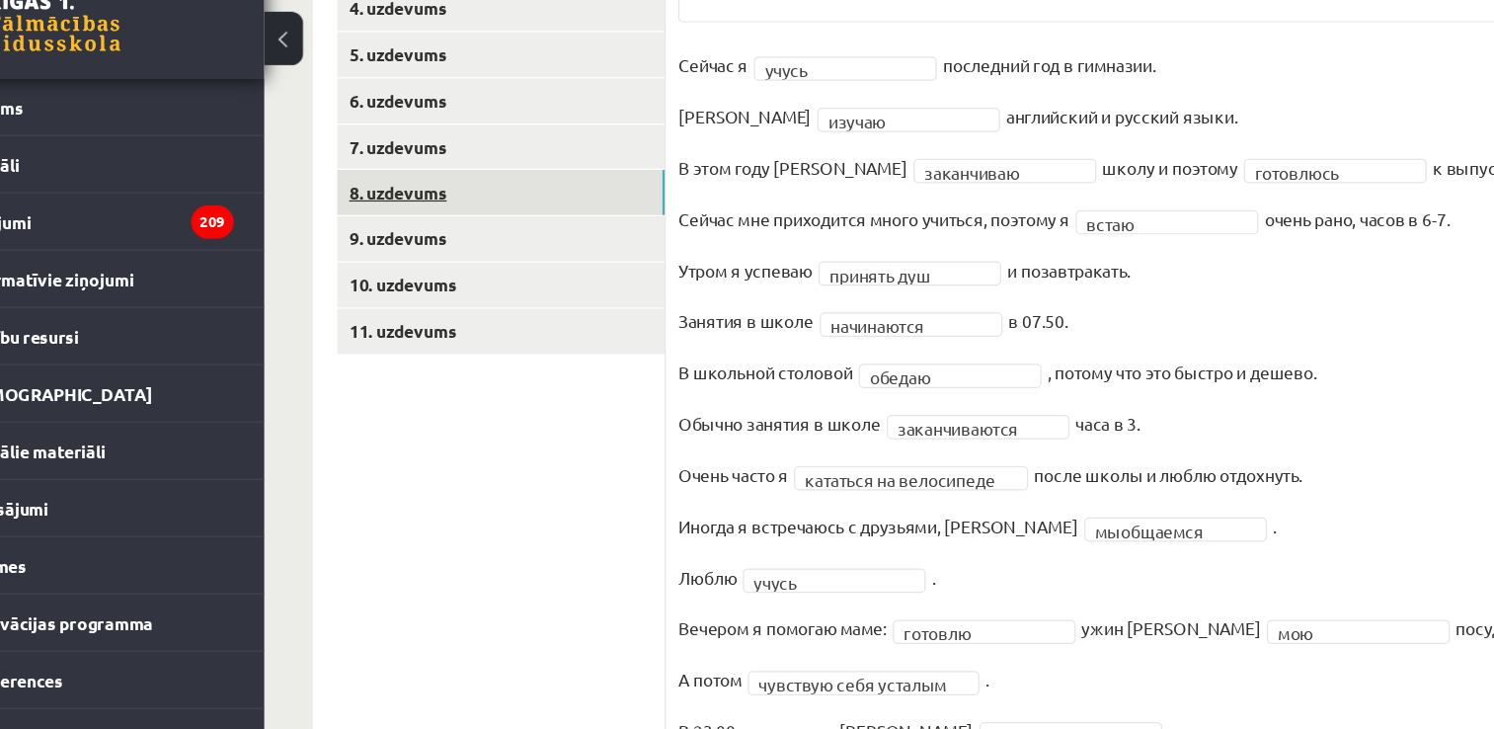
click at [515, 201] on link "8. uzdevums" at bounding box center [488, 198] width 266 height 37
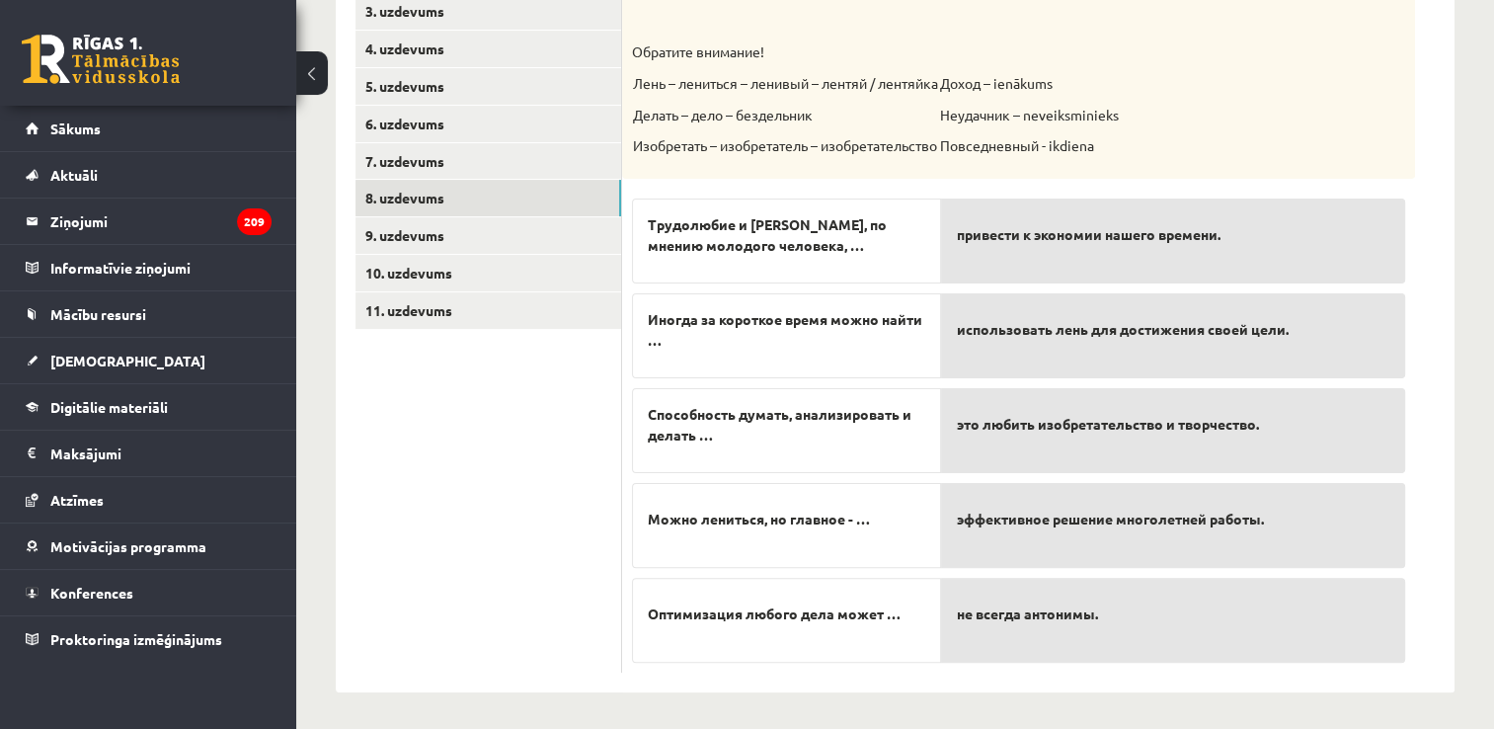
click at [1145, 614] on p "не всегда антонимы." at bounding box center [1173, 613] width 432 height 41
click at [1094, 618] on span "не всегда антонимы." at bounding box center [1027, 613] width 141 height 21
drag, startPoint x: 1094, startPoint y: 618, endPoint x: 971, endPoint y: 349, distance: 296.5
click at [971, 349] on div "привести к экономии нашего времени. использовать лень для достижения своей цели…" at bounding box center [1173, 425] width 464 height 472
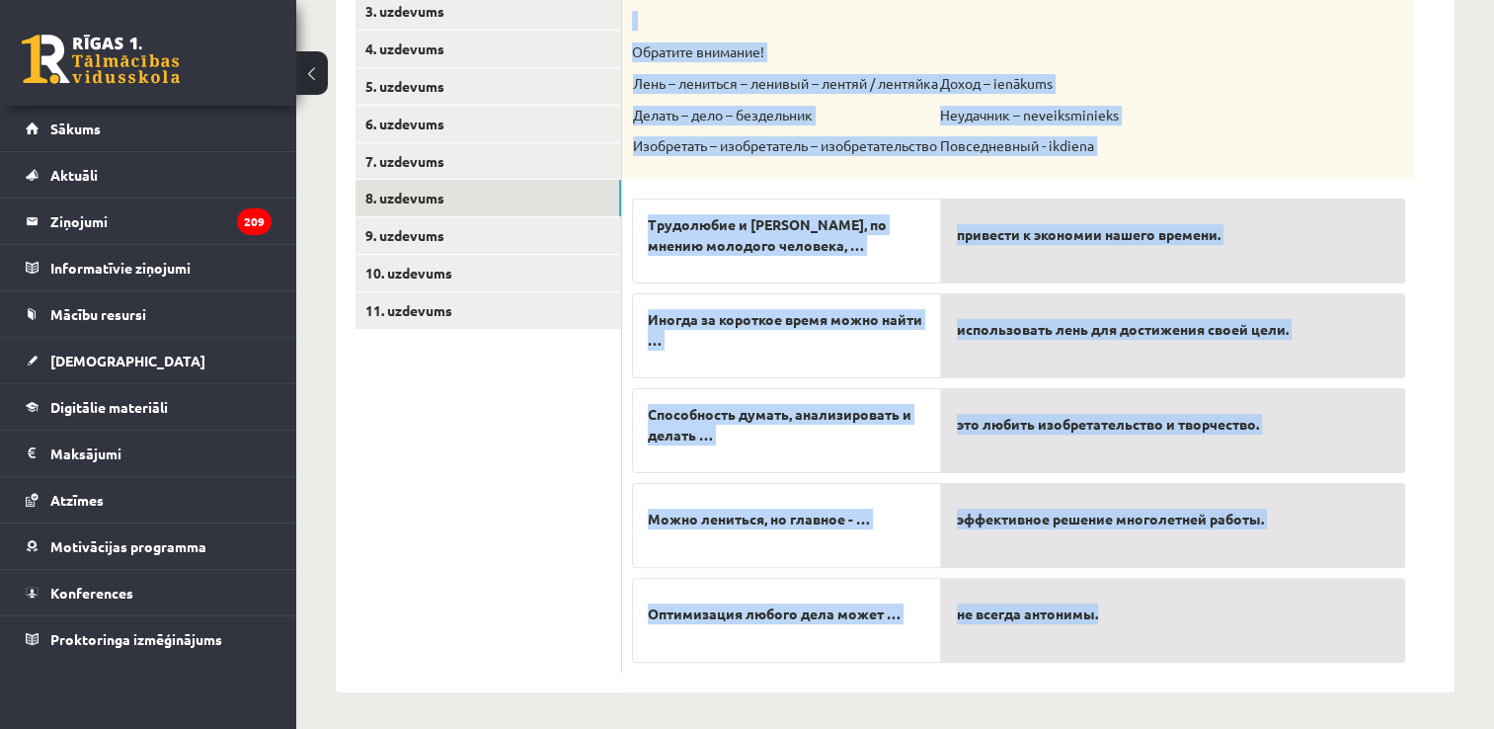
drag, startPoint x: 634, startPoint y: 304, endPoint x: 1337, endPoint y: 621, distance: 771.1
click at [1337, 621] on div "5p Прослушайте текст и соедините начало и конец предложений. https://www.zvaigz…" at bounding box center [1018, 306] width 793 height 734
copy div "Прослушайте текст и соедините начало и конец предложений. https://www.zvaigzne.…"
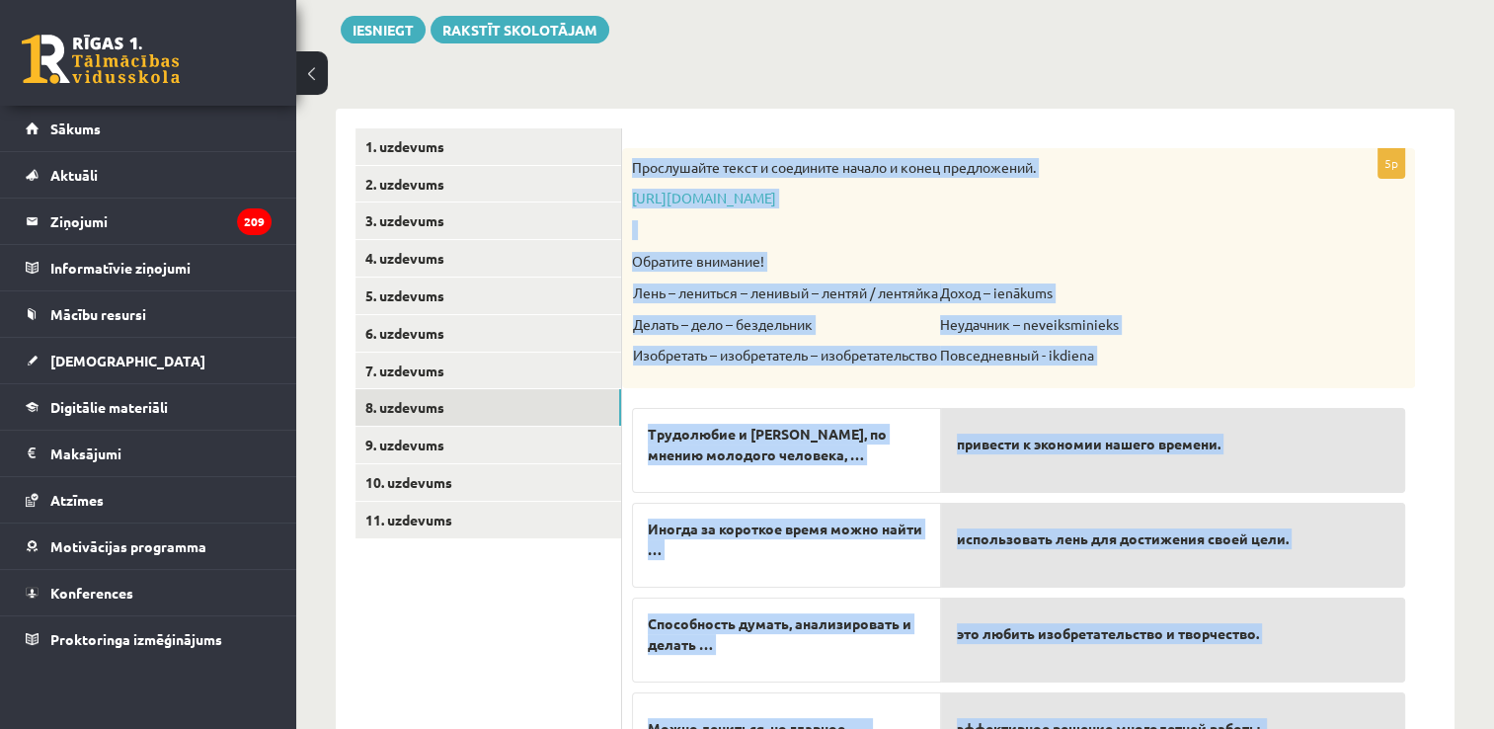
scroll to position [225, 0]
click at [1086, 207] on p "[URL][DOMAIN_NAME]" at bounding box center [969, 200] width 674 height 20
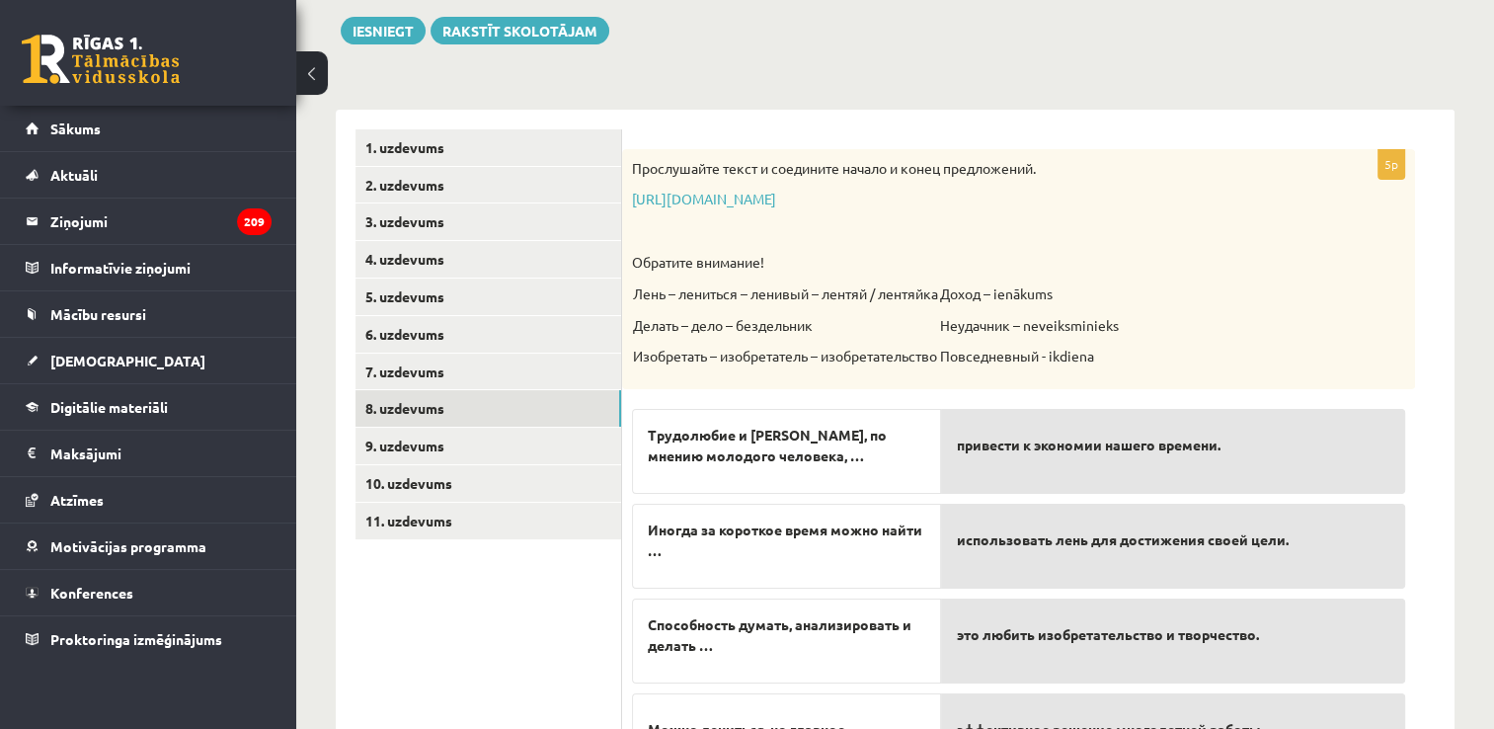
click at [978, 184] on div "Прослушайте текст и соедините начало и конец предложений. https://www.zvaigzne.…" at bounding box center [1018, 269] width 793 height 240
click at [776, 199] on link "[URL][DOMAIN_NAME]" at bounding box center [704, 199] width 144 height 18
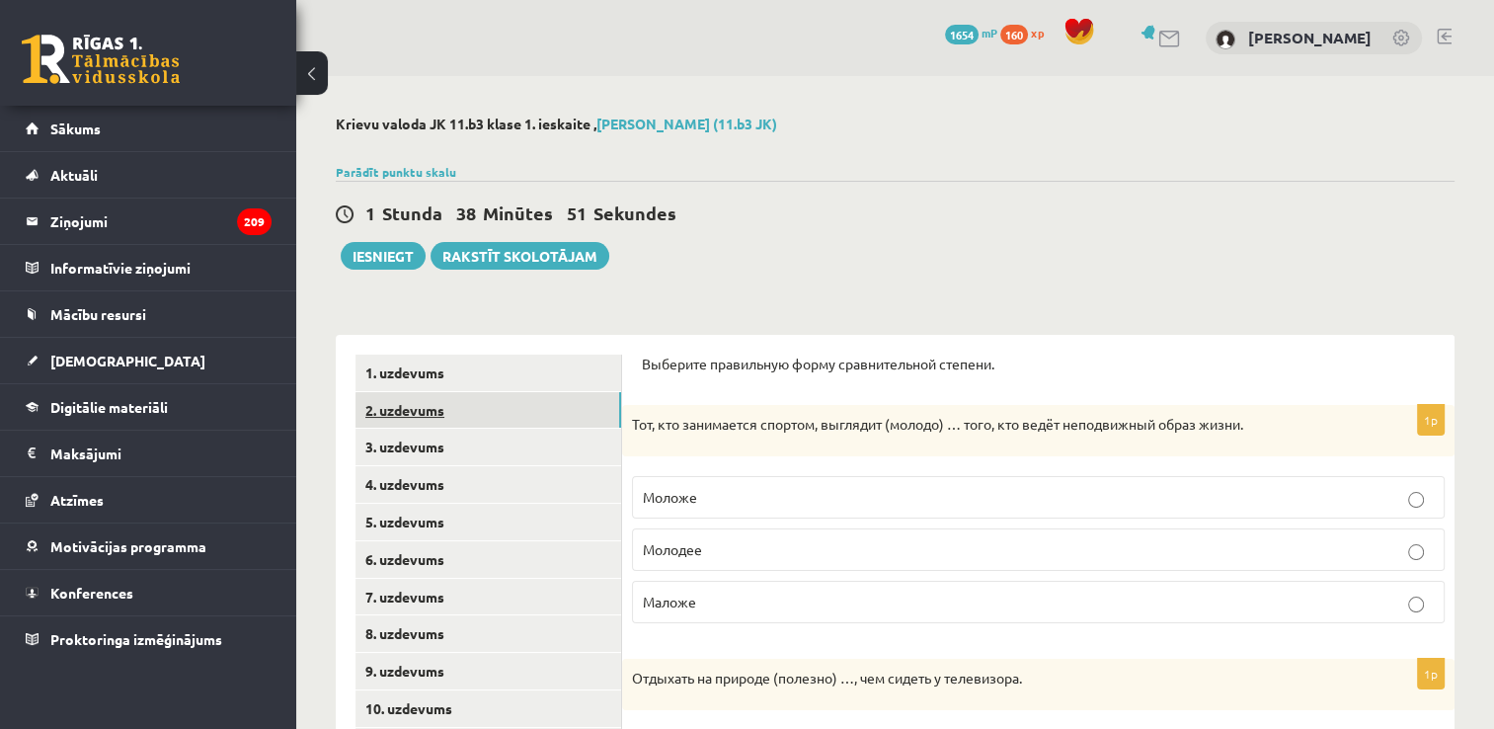
click at [511, 417] on link "2. uzdevums" at bounding box center [488, 410] width 266 height 37
click at [488, 416] on link "2. uzdevums" at bounding box center [488, 410] width 266 height 37
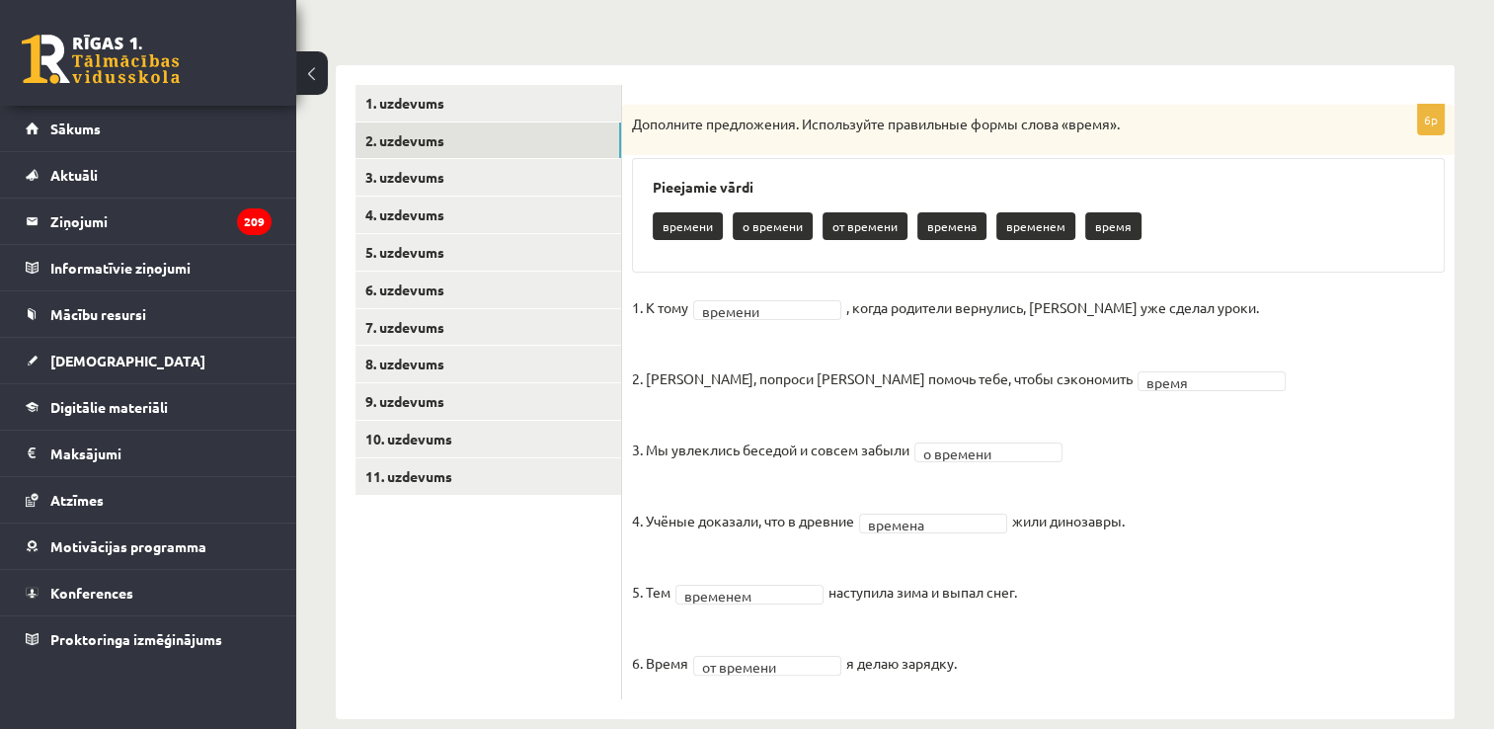
scroll to position [298, 0]
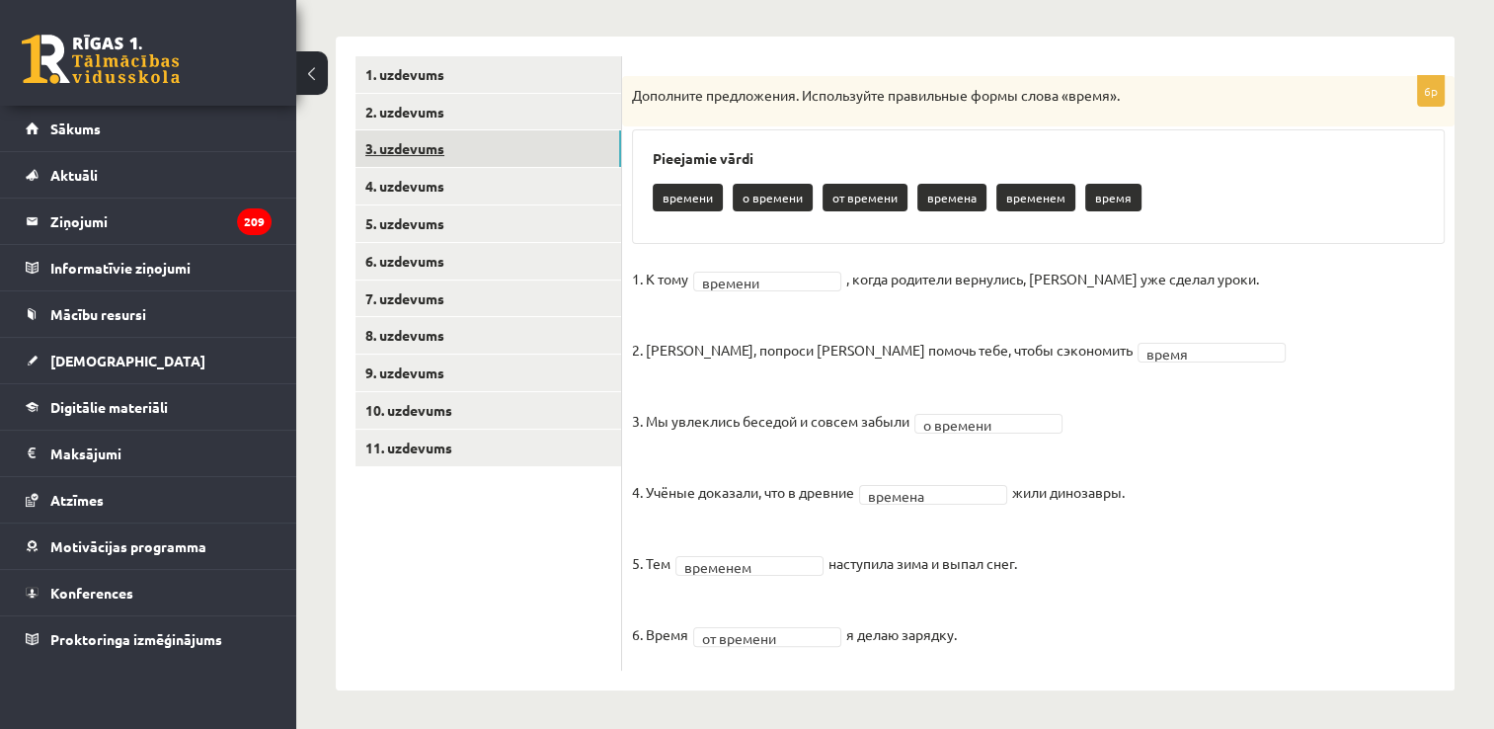
click at [469, 136] on link "3. uzdevums" at bounding box center [488, 148] width 266 height 37
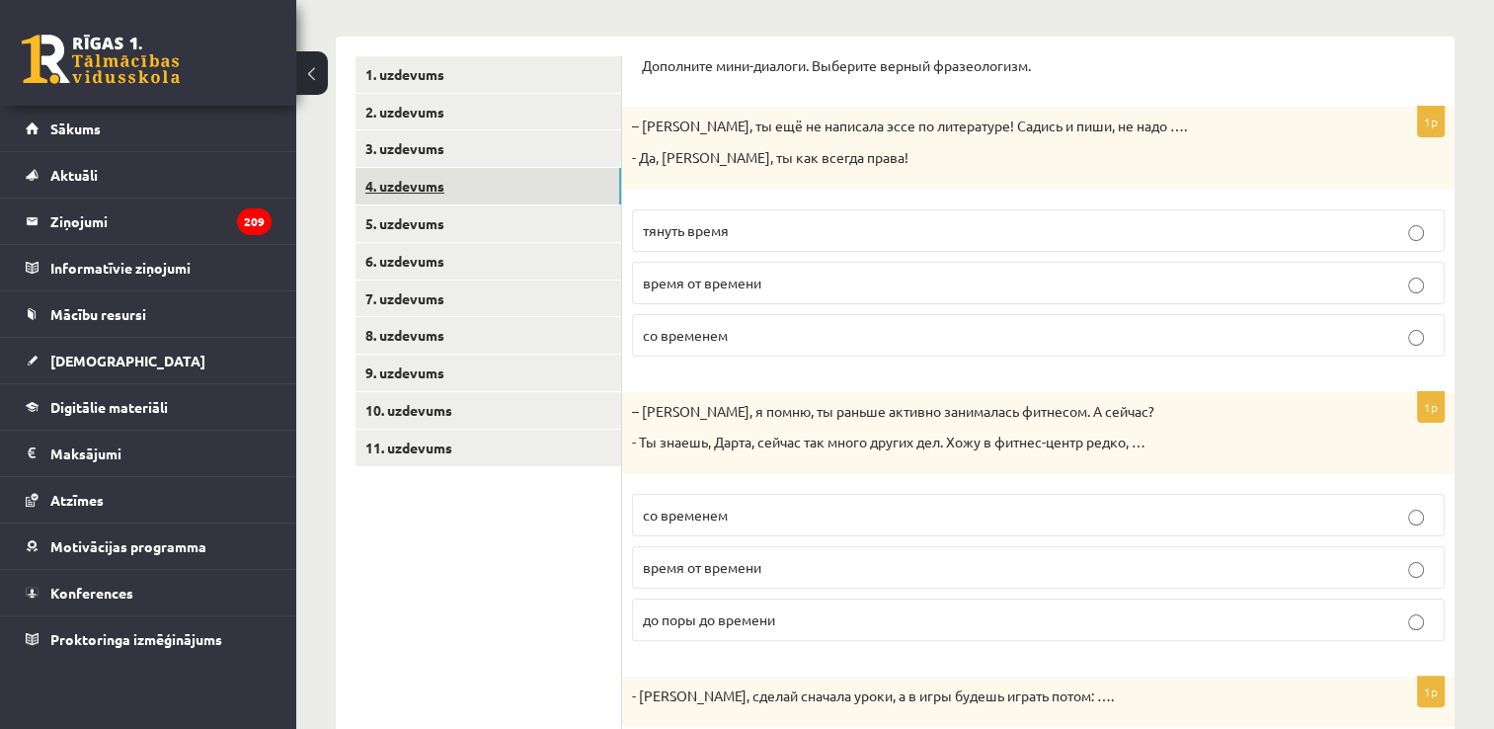
click at [481, 187] on link "4. uzdevums" at bounding box center [488, 186] width 266 height 37
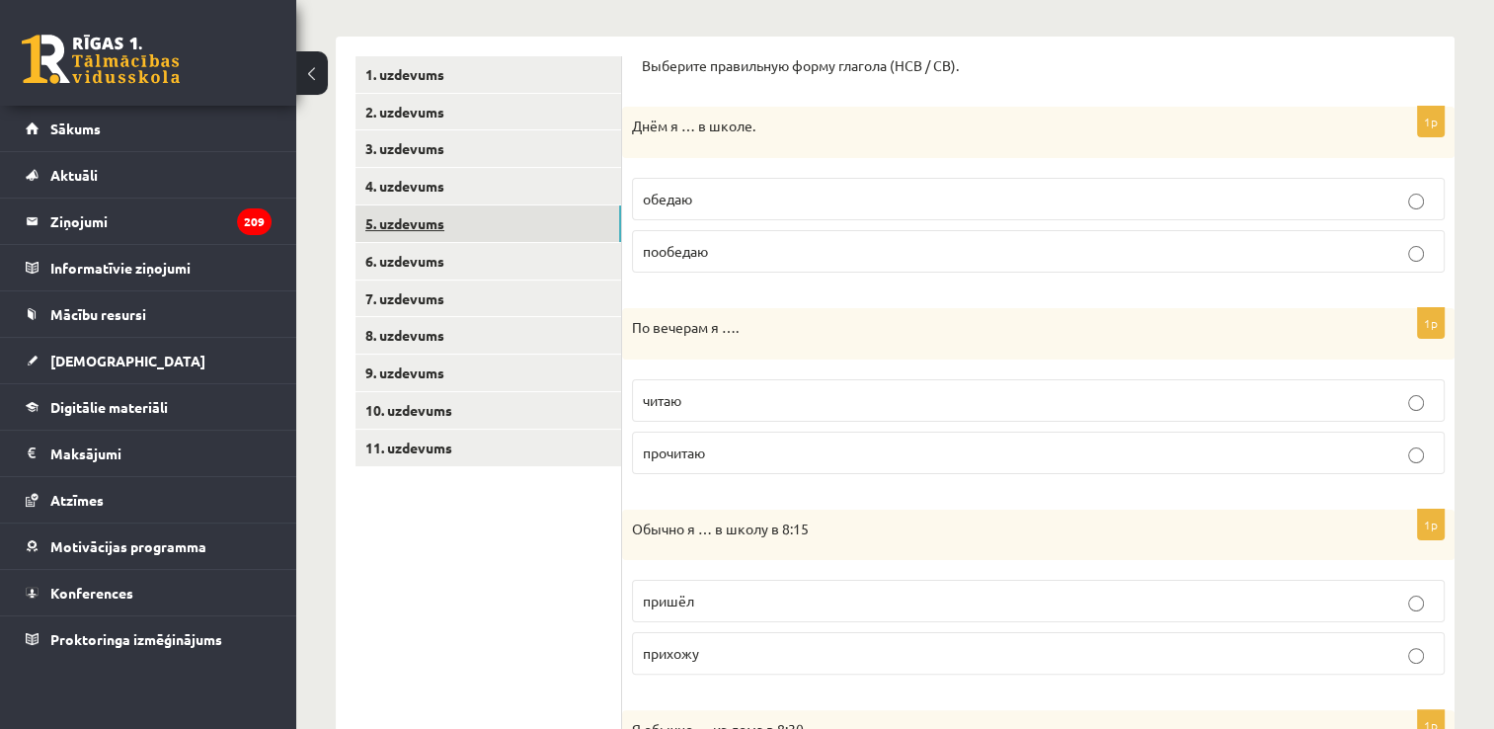
click at [484, 212] on link "5. uzdevums" at bounding box center [488, 223] width 266 height 37
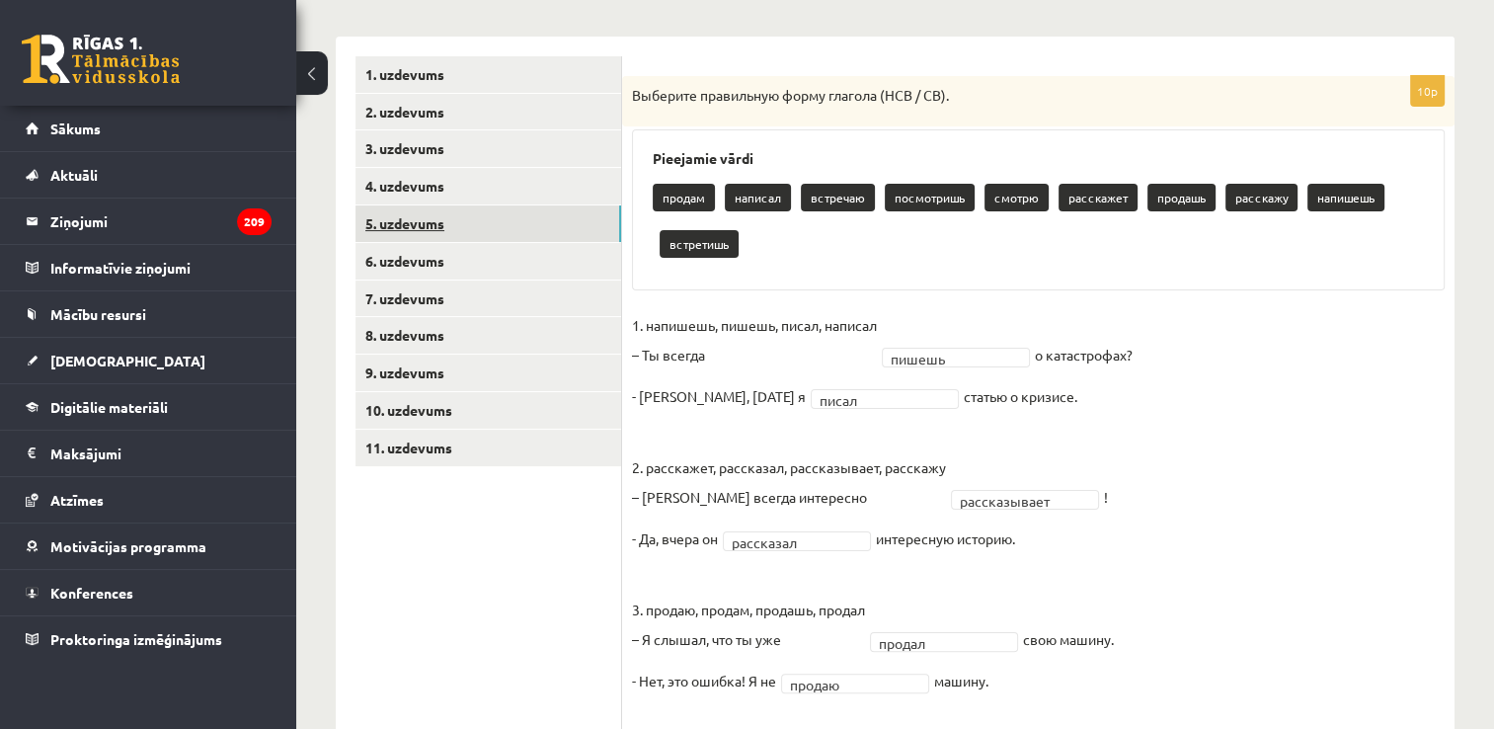
click at [491, 240] on link "5. uzdevums" at bounding box center [488, 223] width 266 height 37
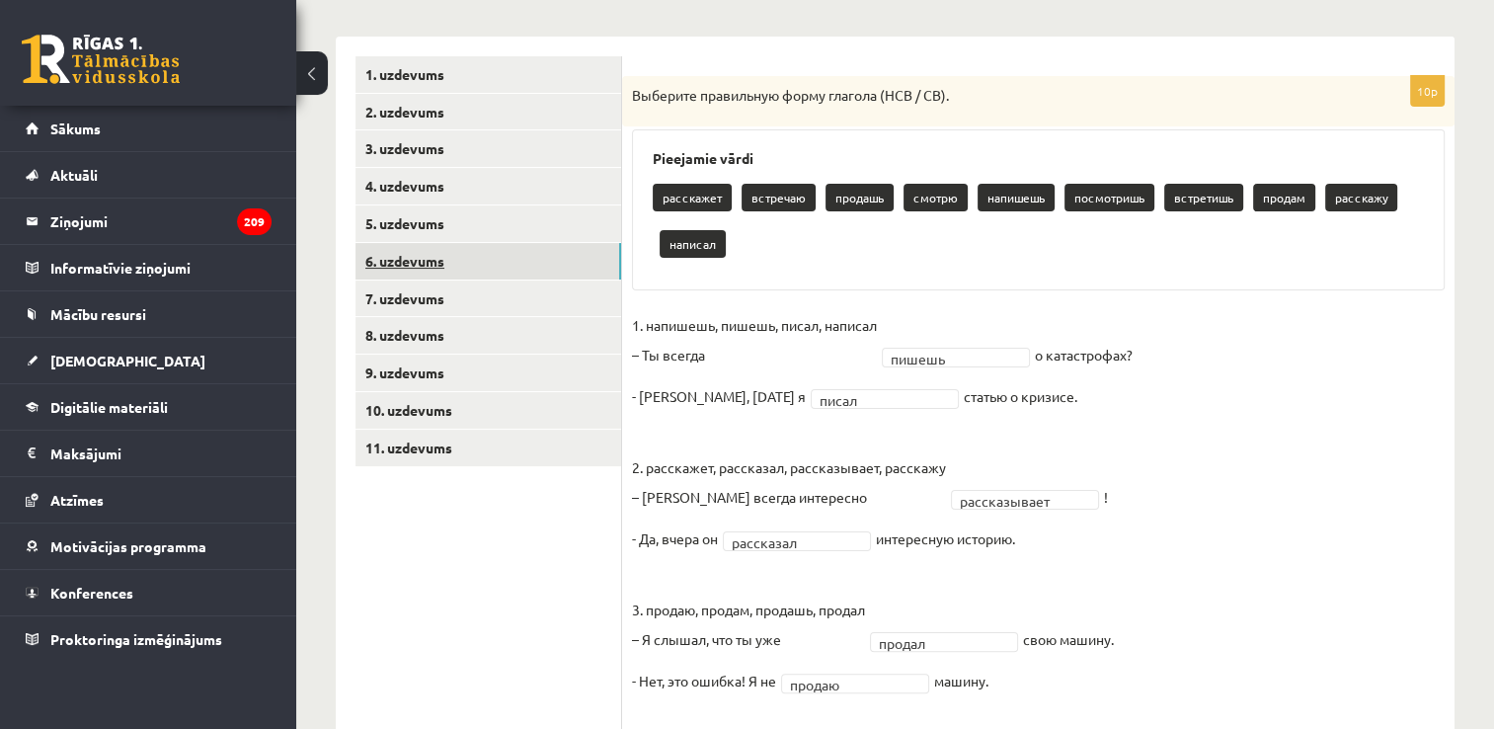
click at [499, 265] on link "6. uzdevums" at bounding box center [488, 261] width 266 height 37
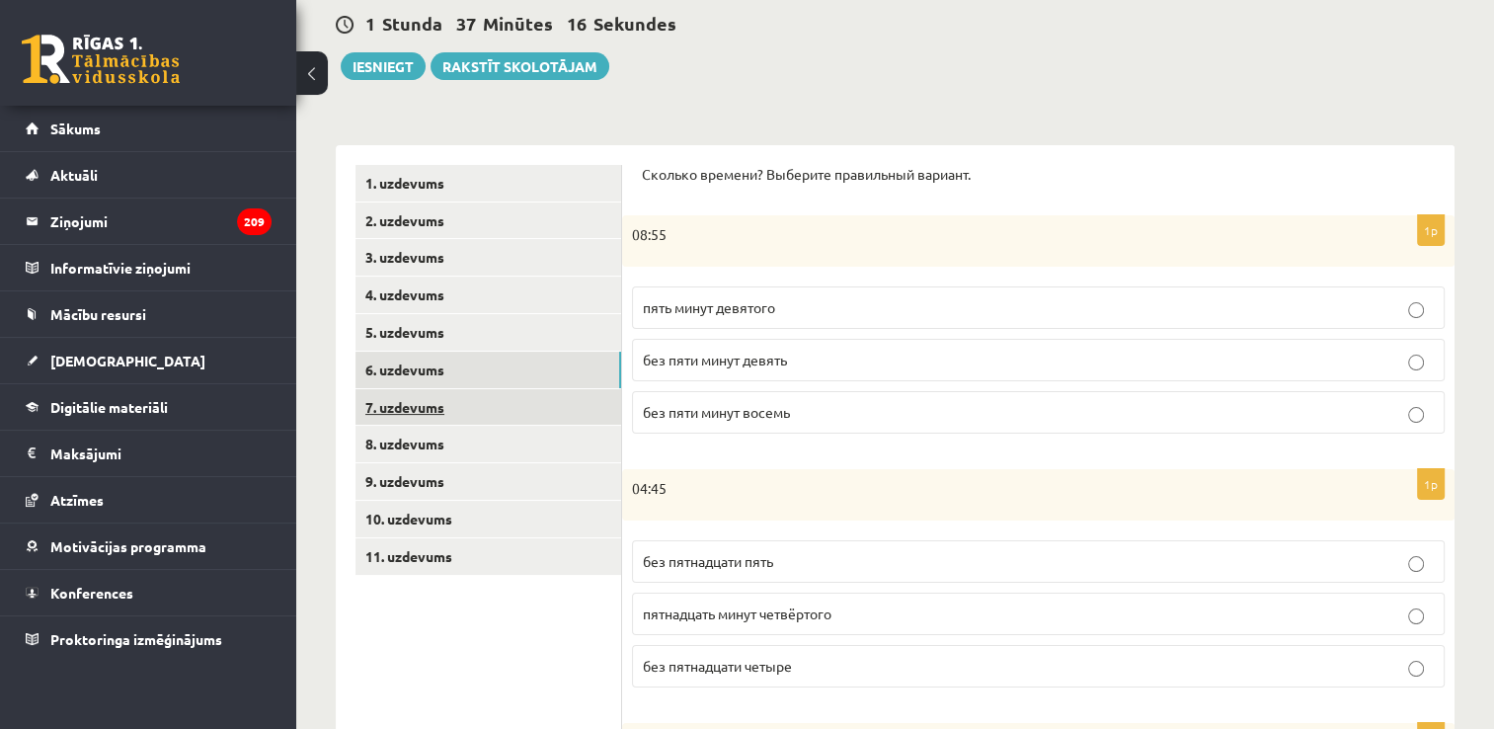
scroll to position [150, 0]
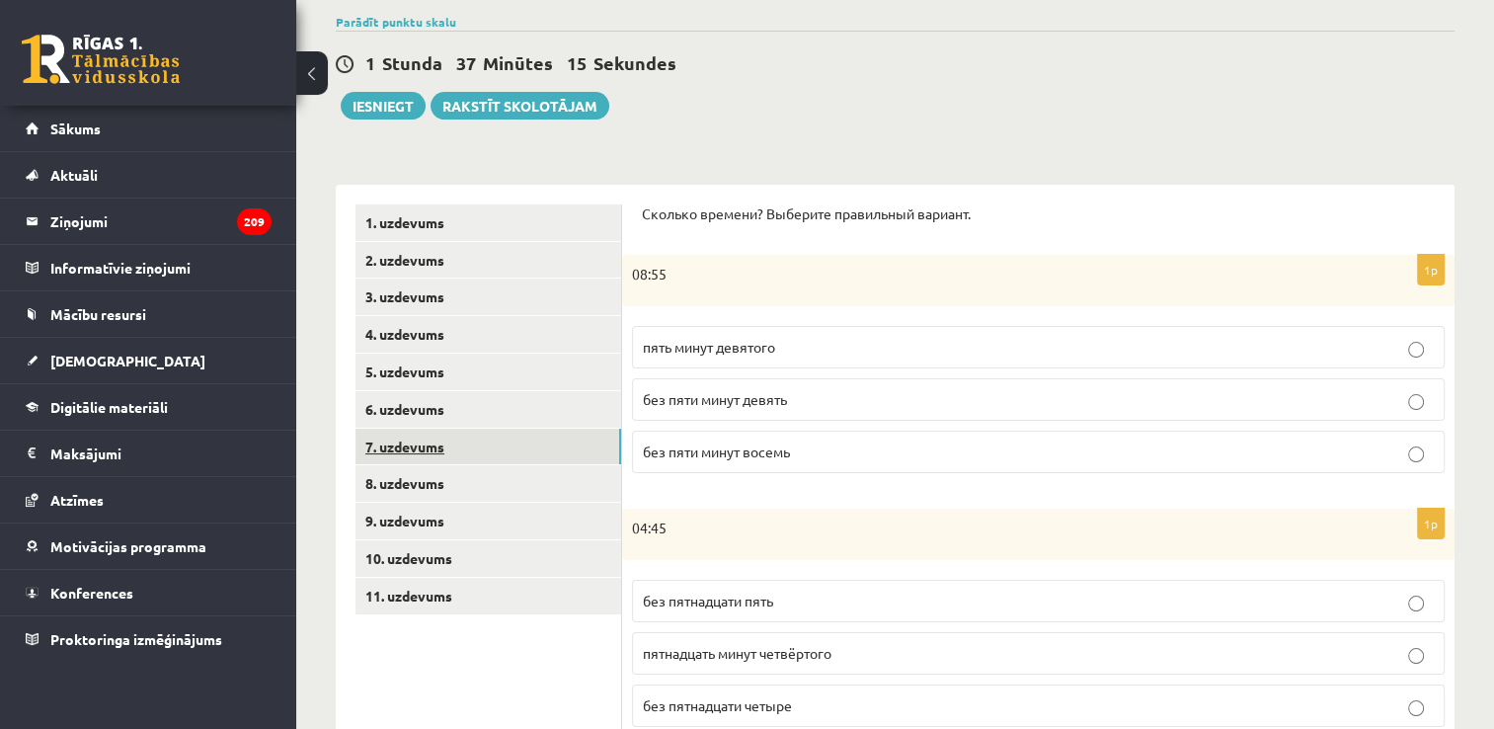
click at [480, 432] on link "7. uzdevums" at bounding box center [488, 447] width 266 height 37
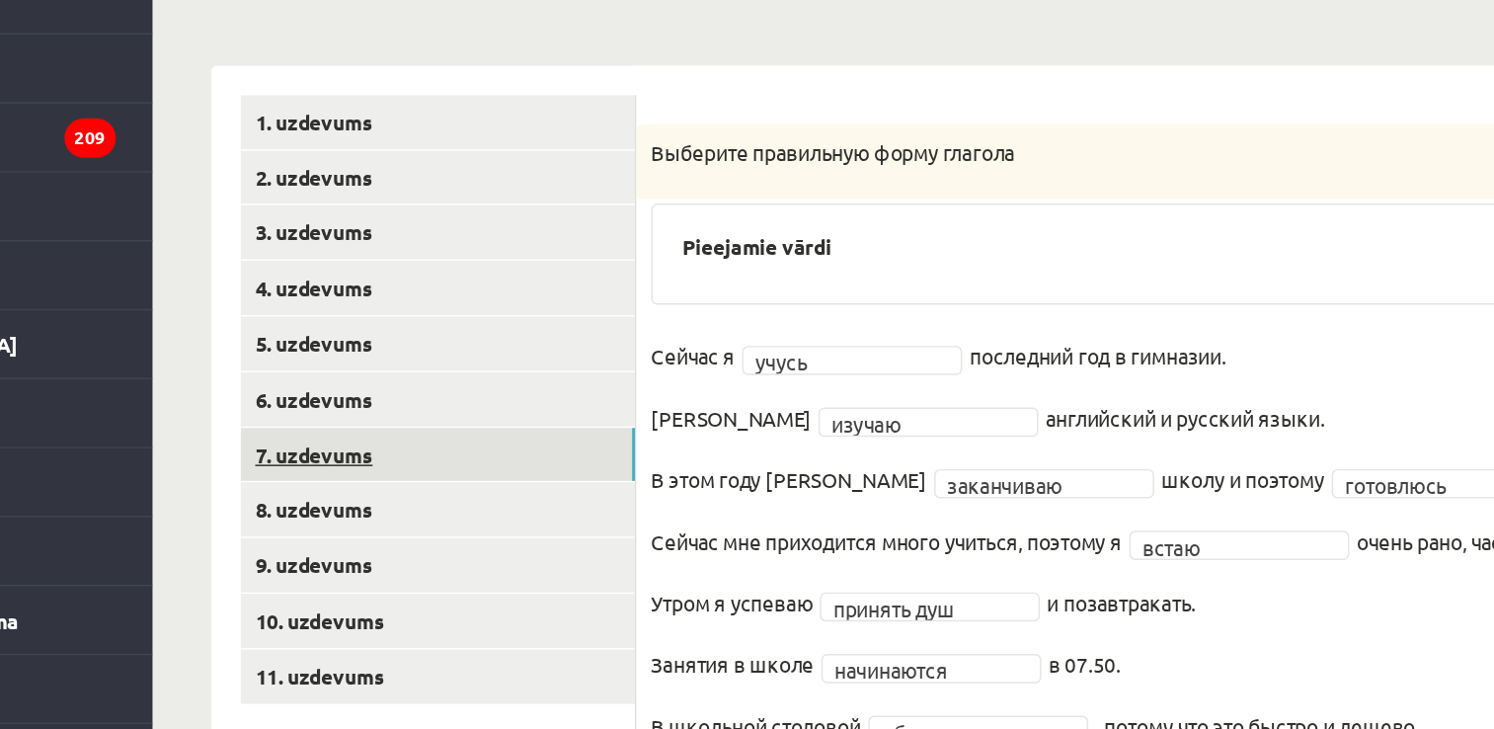
scroll to position [162, 0]
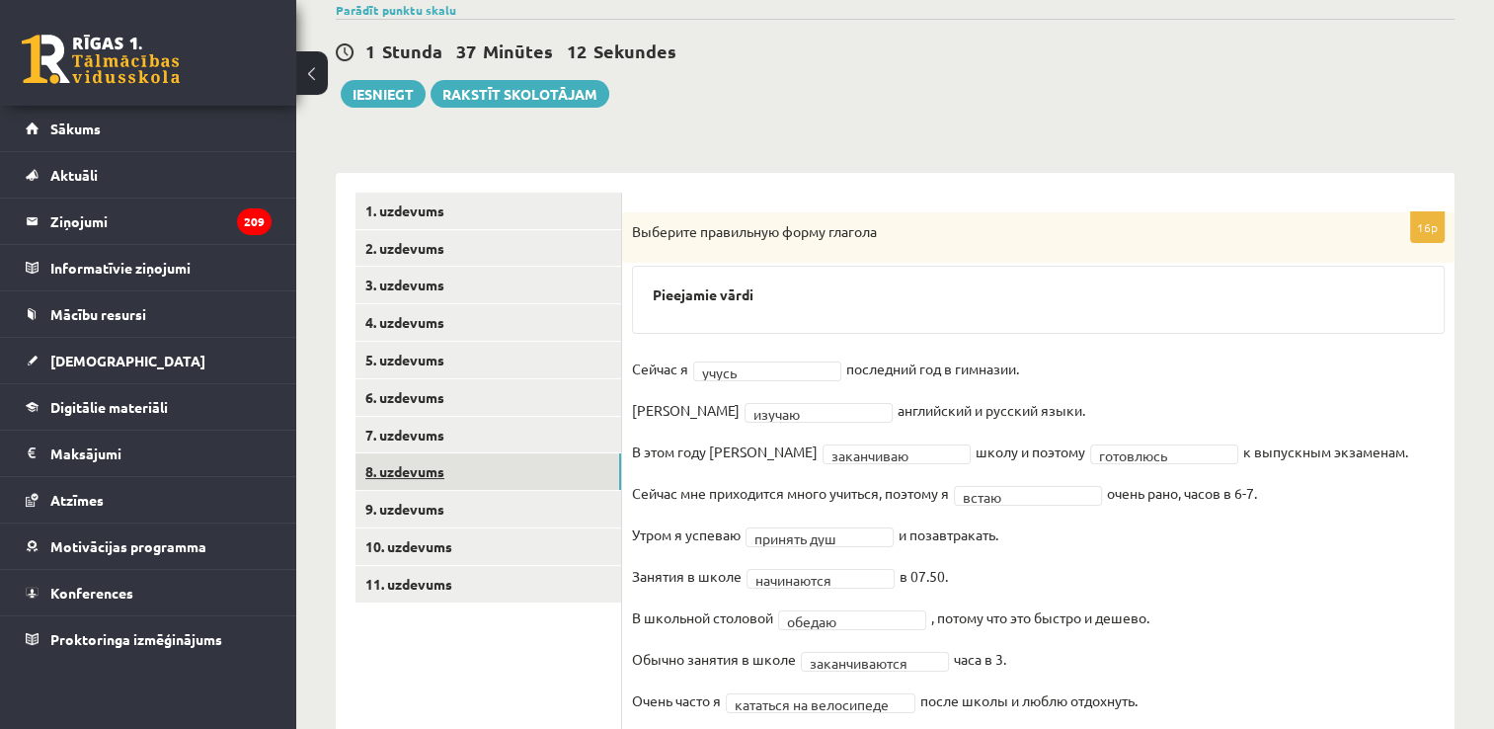
click at [494, 474] on link "8. uzdevums" at bounding box center [488, 471] width 266 height 37
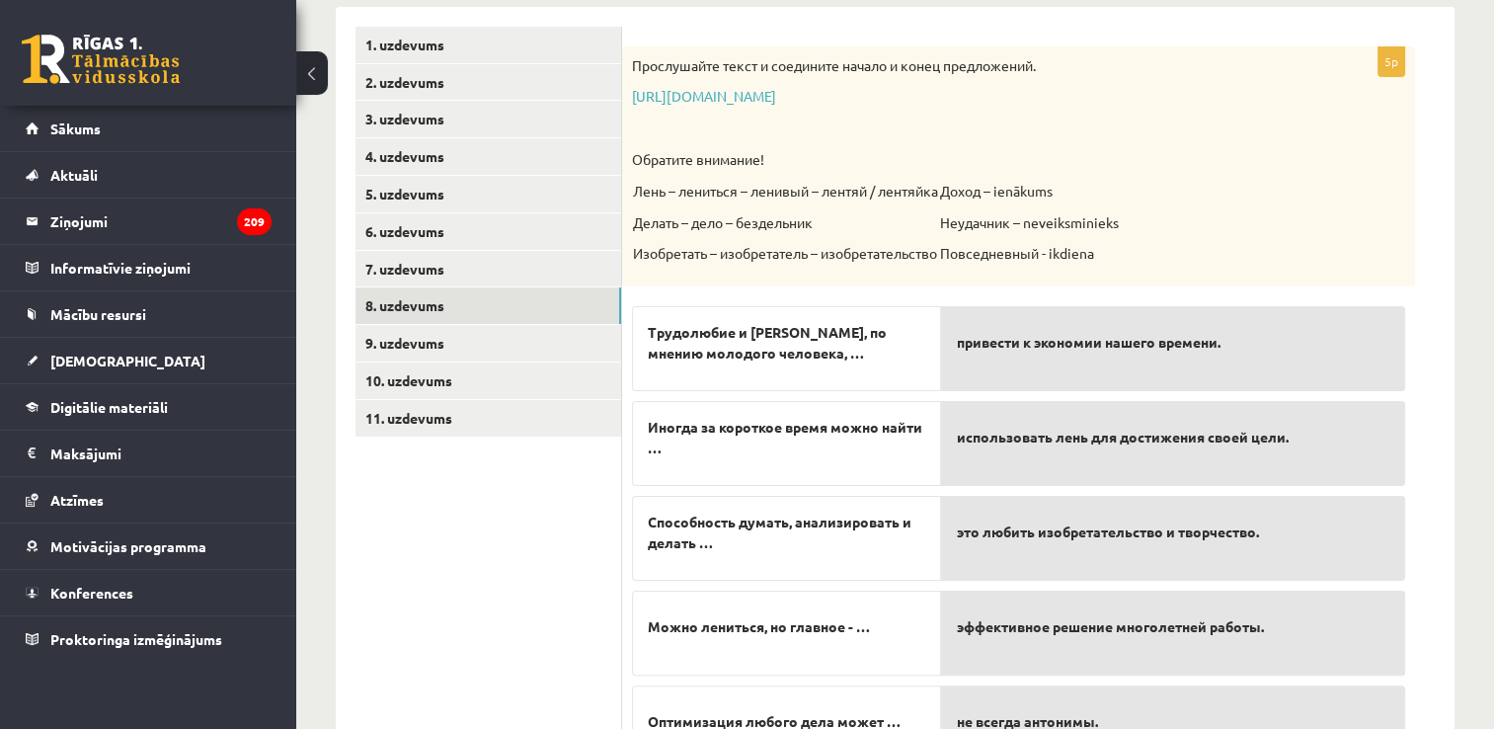
scroll to position [332, 0]
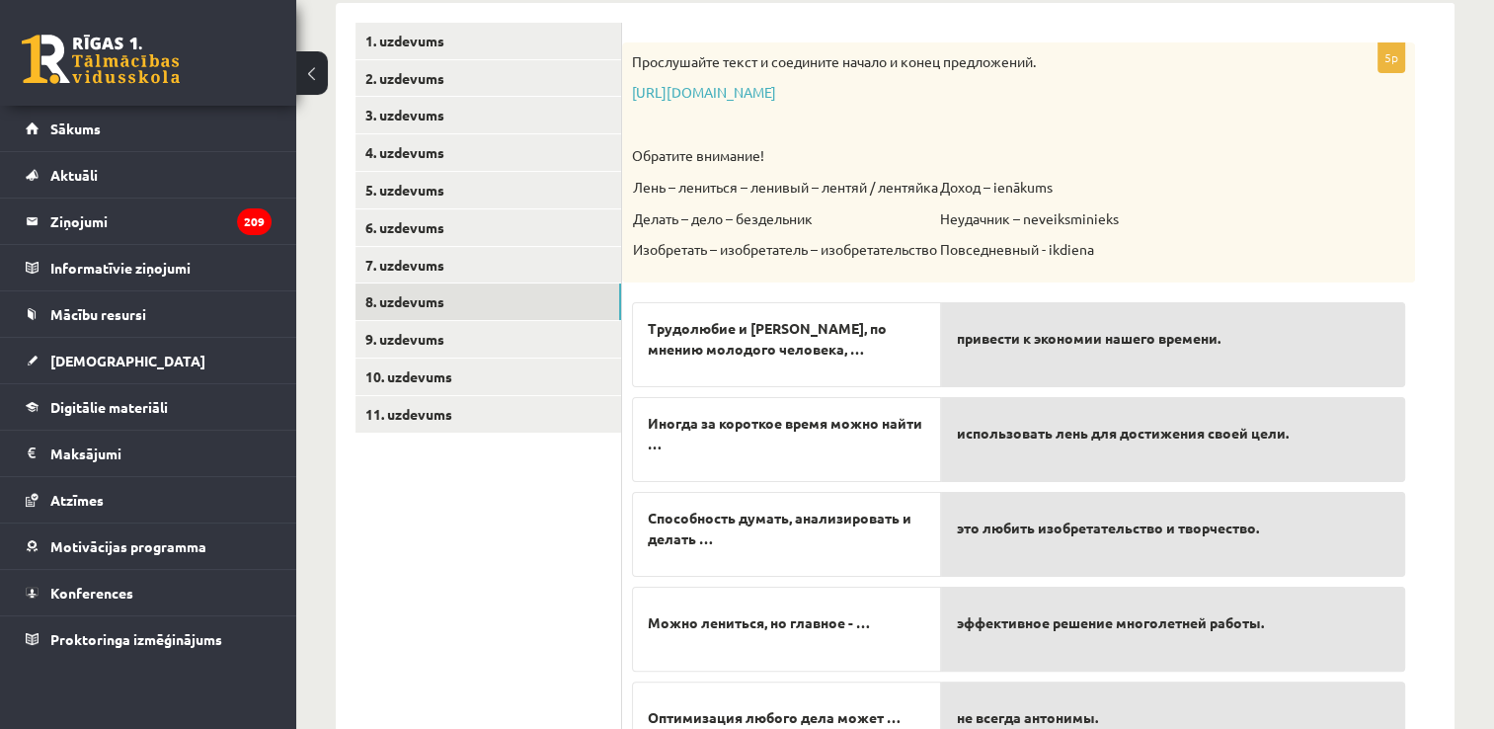
click at [1069, 438] on span "использовать лень для достижения своей цели." at bounding box center [1123, 433] width 332 height 21
drag, startPoint x: 1069, startPoint y: 438, endPoint x: 1061, endPoint y: 396, distance: 43.2
click at [1061, 397] on div "использовать лень для достижения своей цели." at bounding box center [1173, 439] width 464 height 85
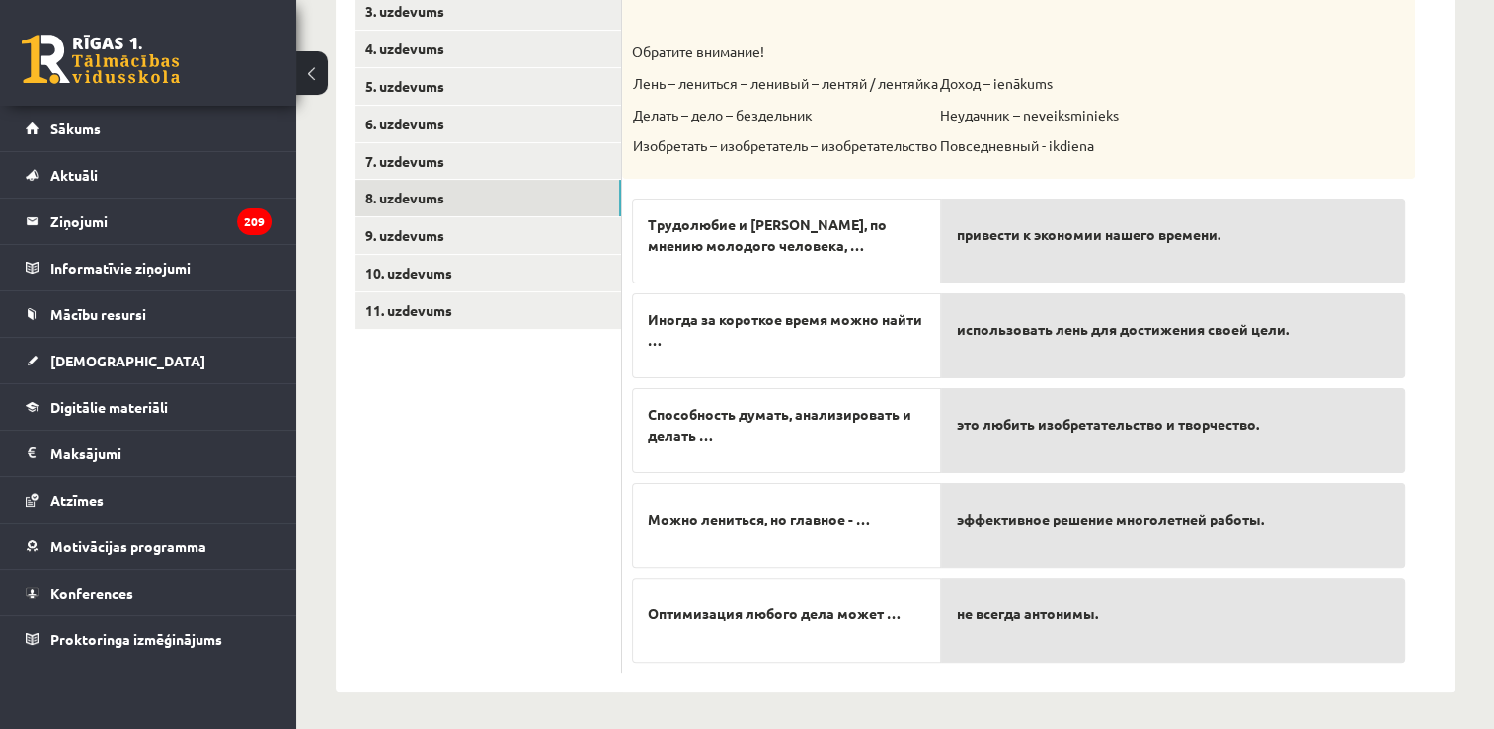
click at [1213, 529] on p "эффективное решение многолетней работы." at bounding box center [1173, 519] width 432 height 41
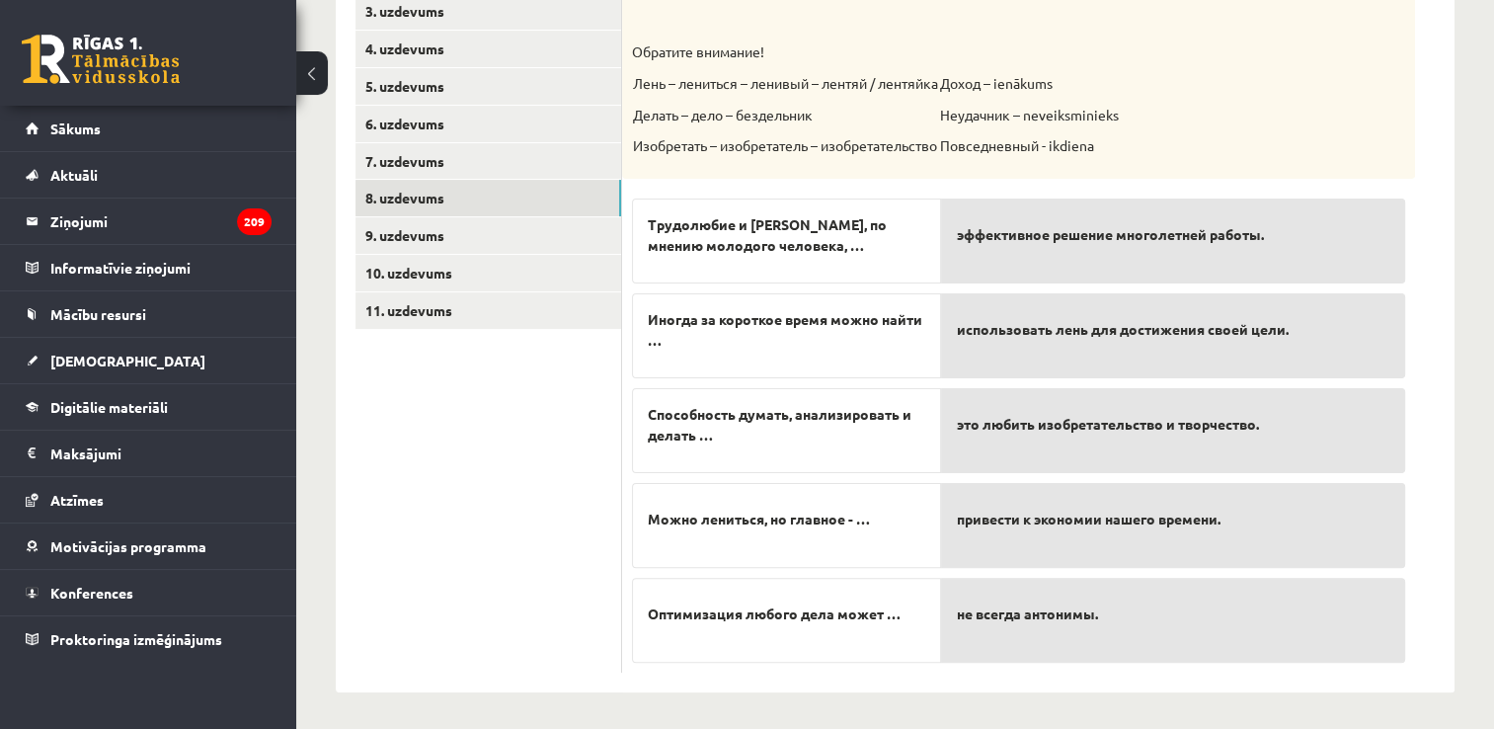
click at [1272, 389] on div "это любить изобретательство и творчество." at bounding box center [1173, 430] width 464 height 85
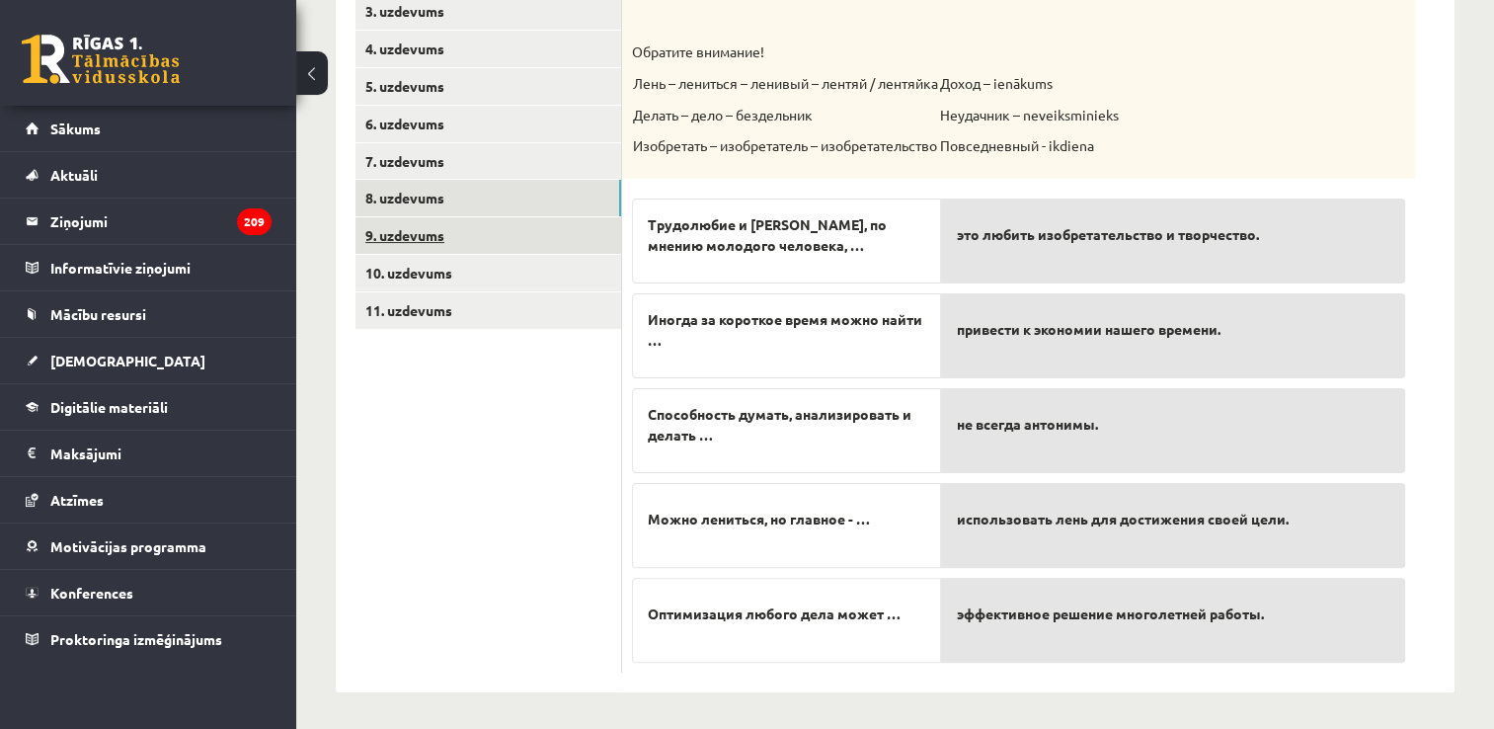
click at [471, 238] on link "9. uzdevums" at bounding box center [488, 235] width 266 height 37
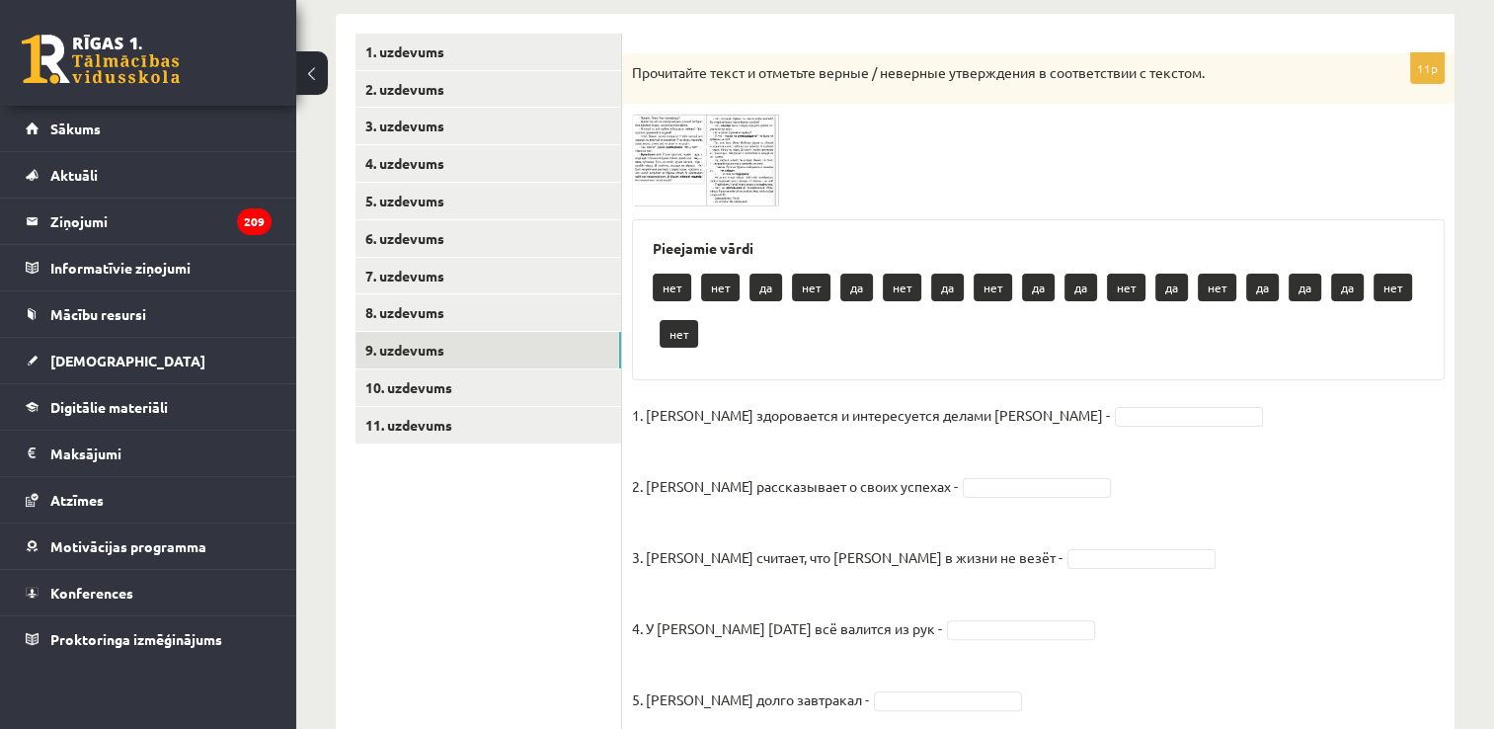
scroll to position [320, 0]
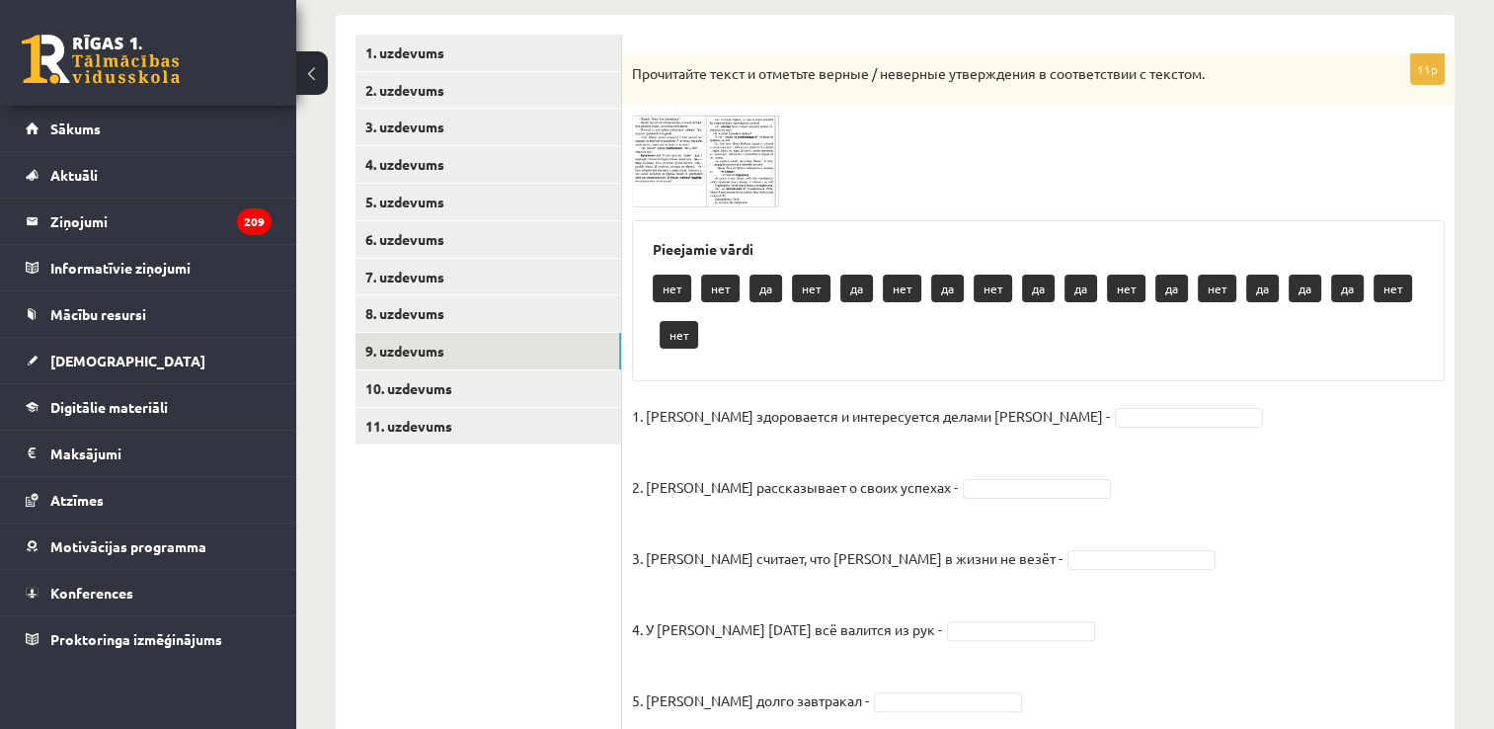
click at [671, 157] on img at bounding box center [706, 161] width 148 height 92
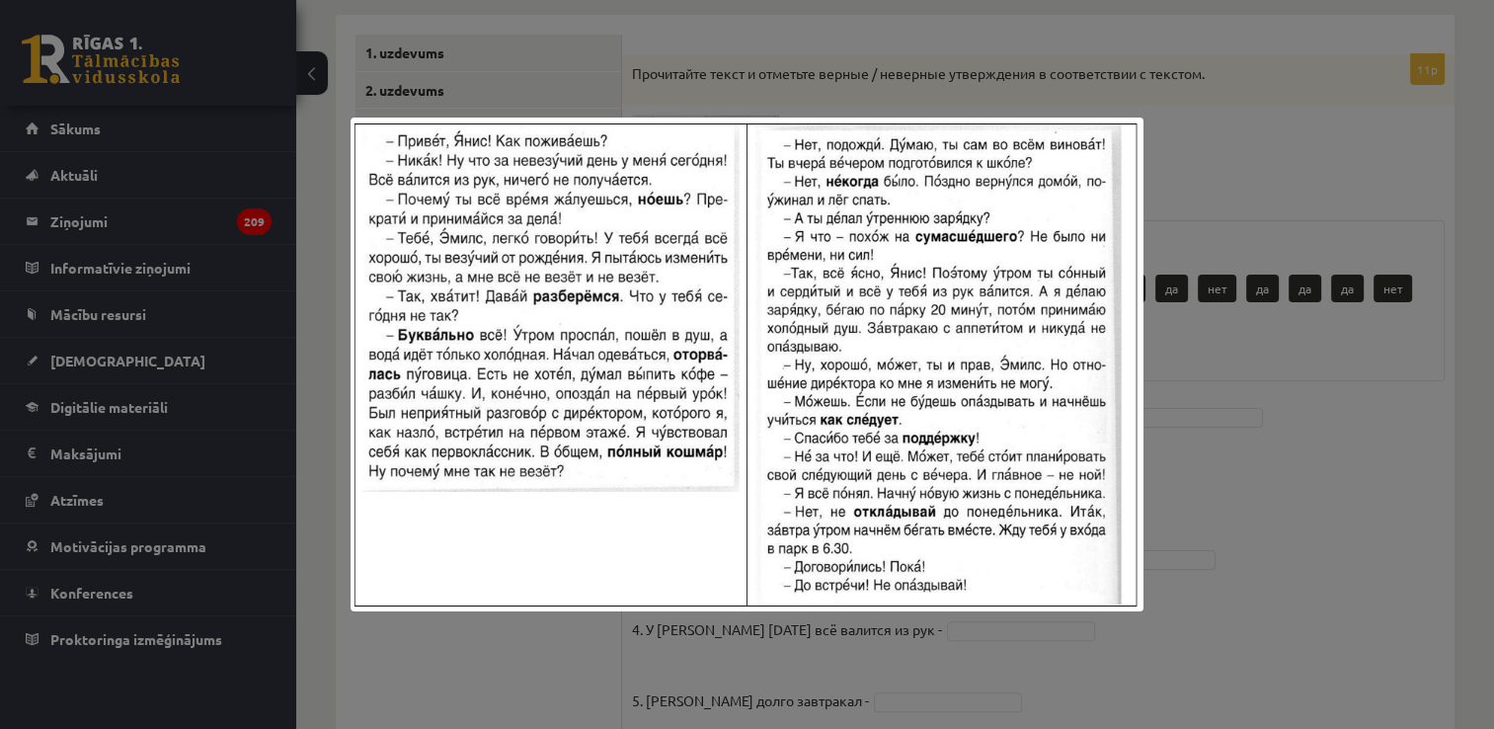
click at [1283, 437] on div at bounding box center [747, 364] width 1494 height 729
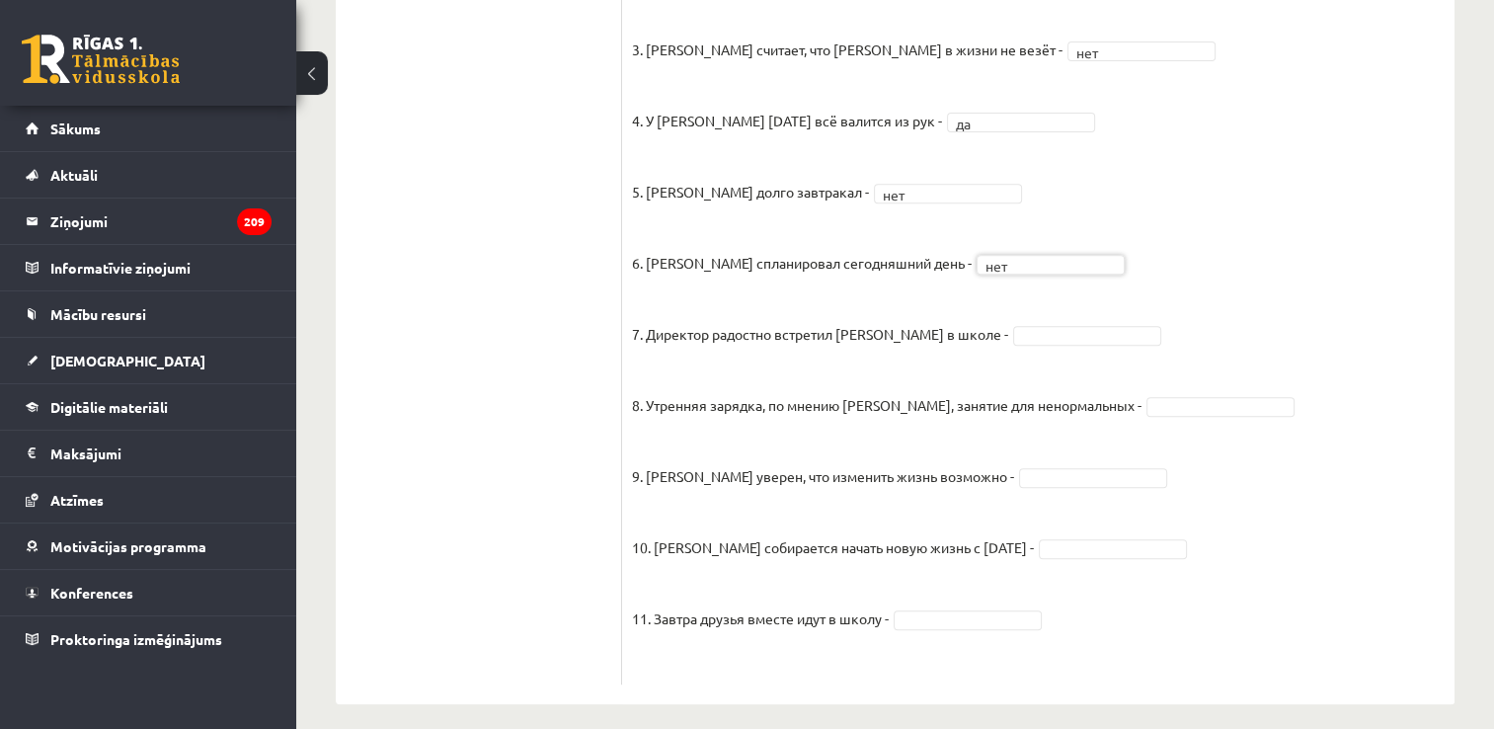
scroll to position [796, 0]
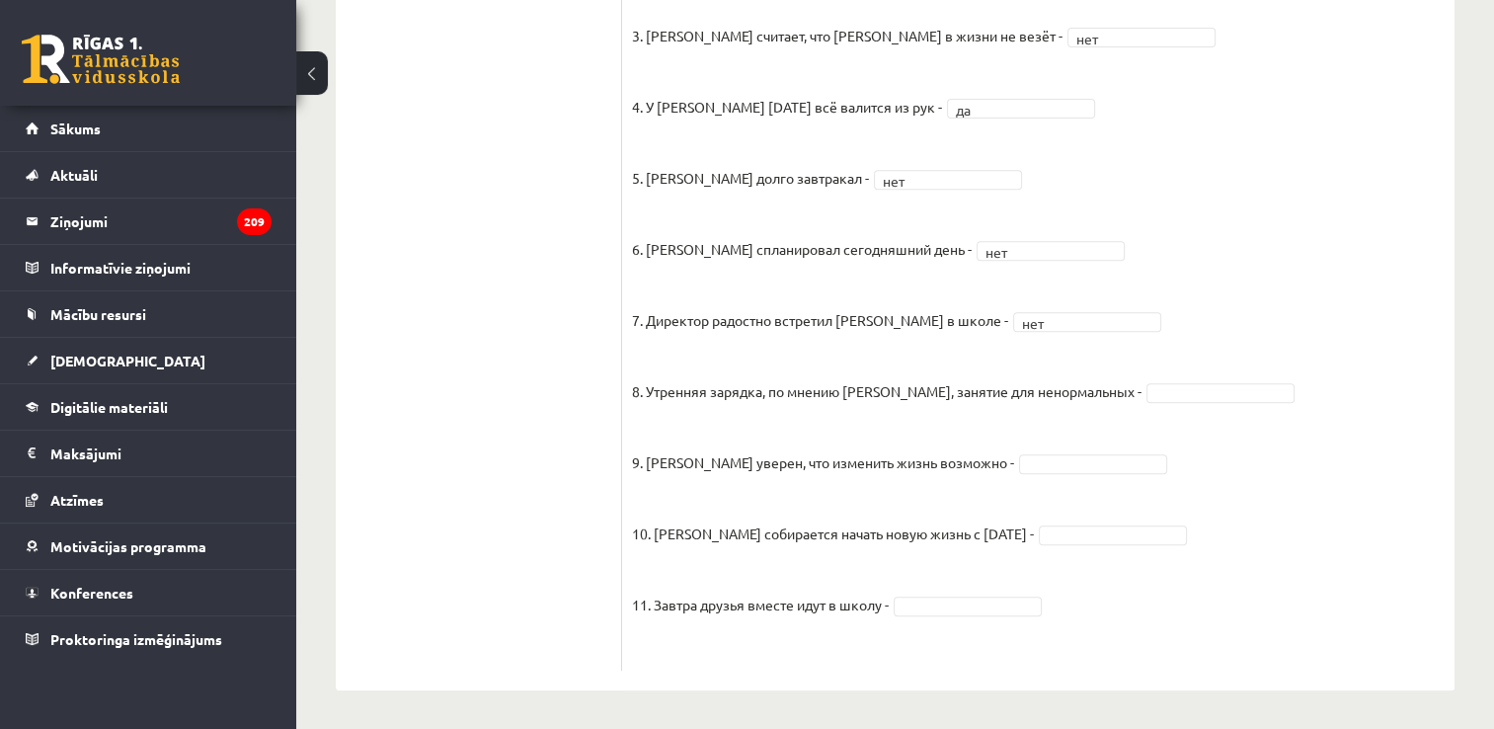
click at [1160, 380] on fieldset "1. Эмилс здоровается и интересуется делами Яниса - да ** 2. Янис рассказывает о…" at bounding box center [1038, 270] width 813 height 782
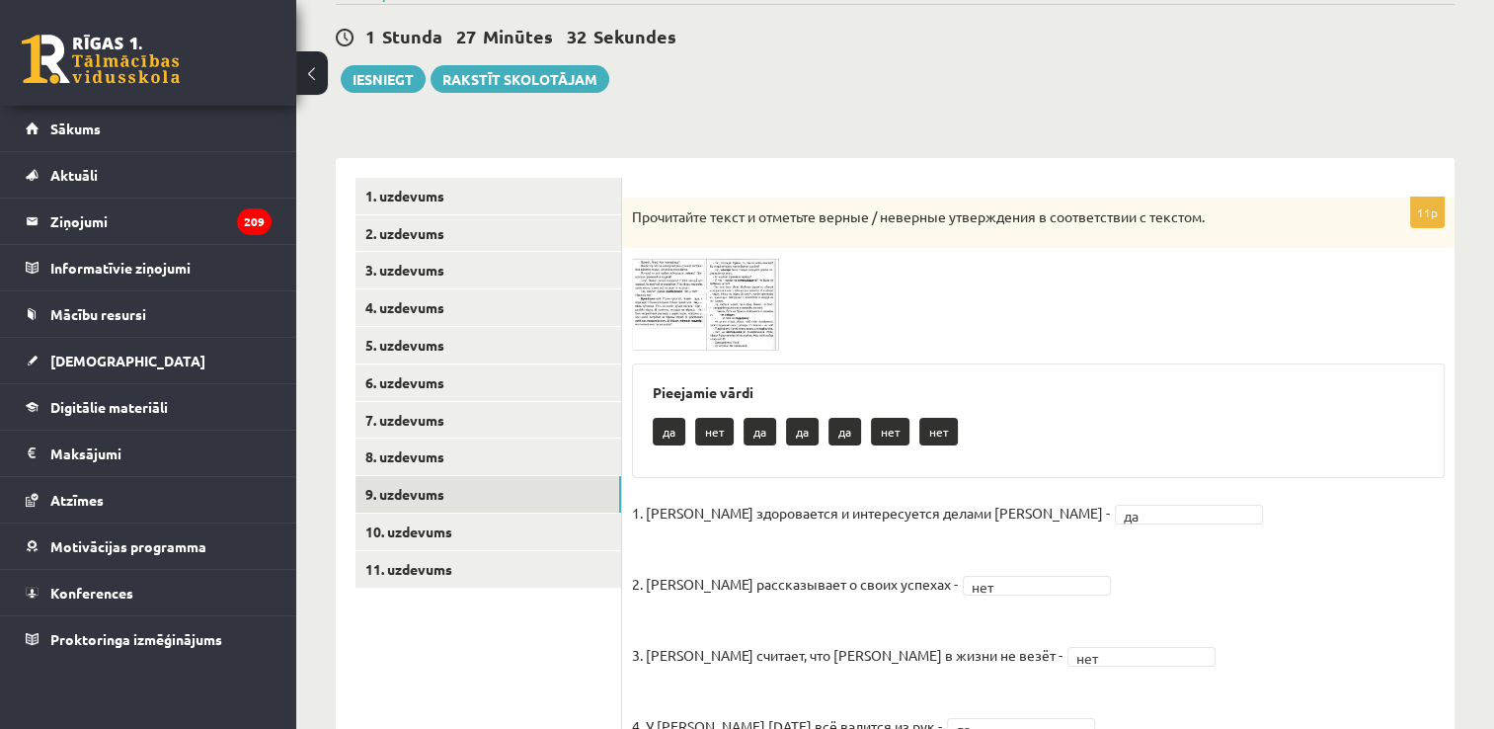
scroll to position [161, 0]
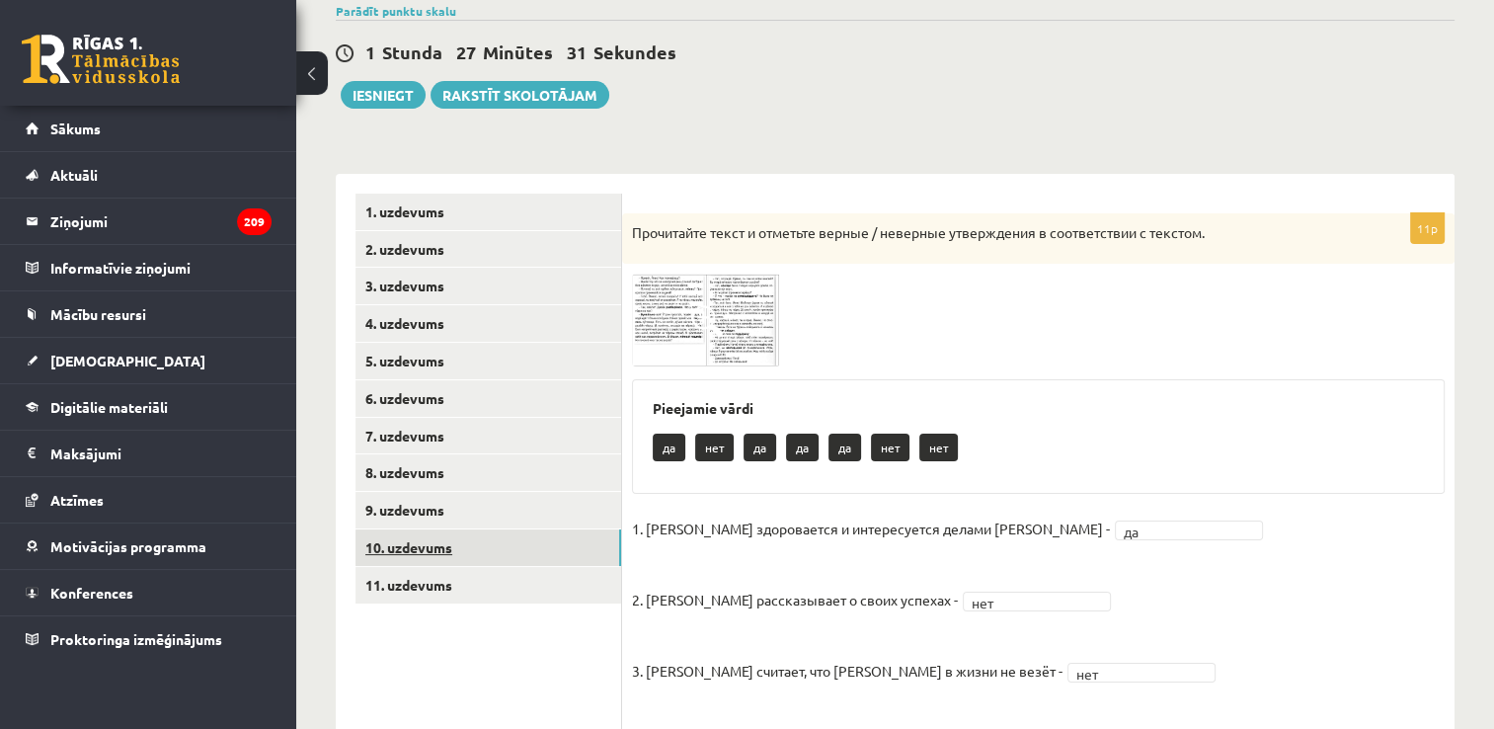
click at [546, 531] on link "10. uzdevums" at bounding box center [488, 547] width 266 height 37
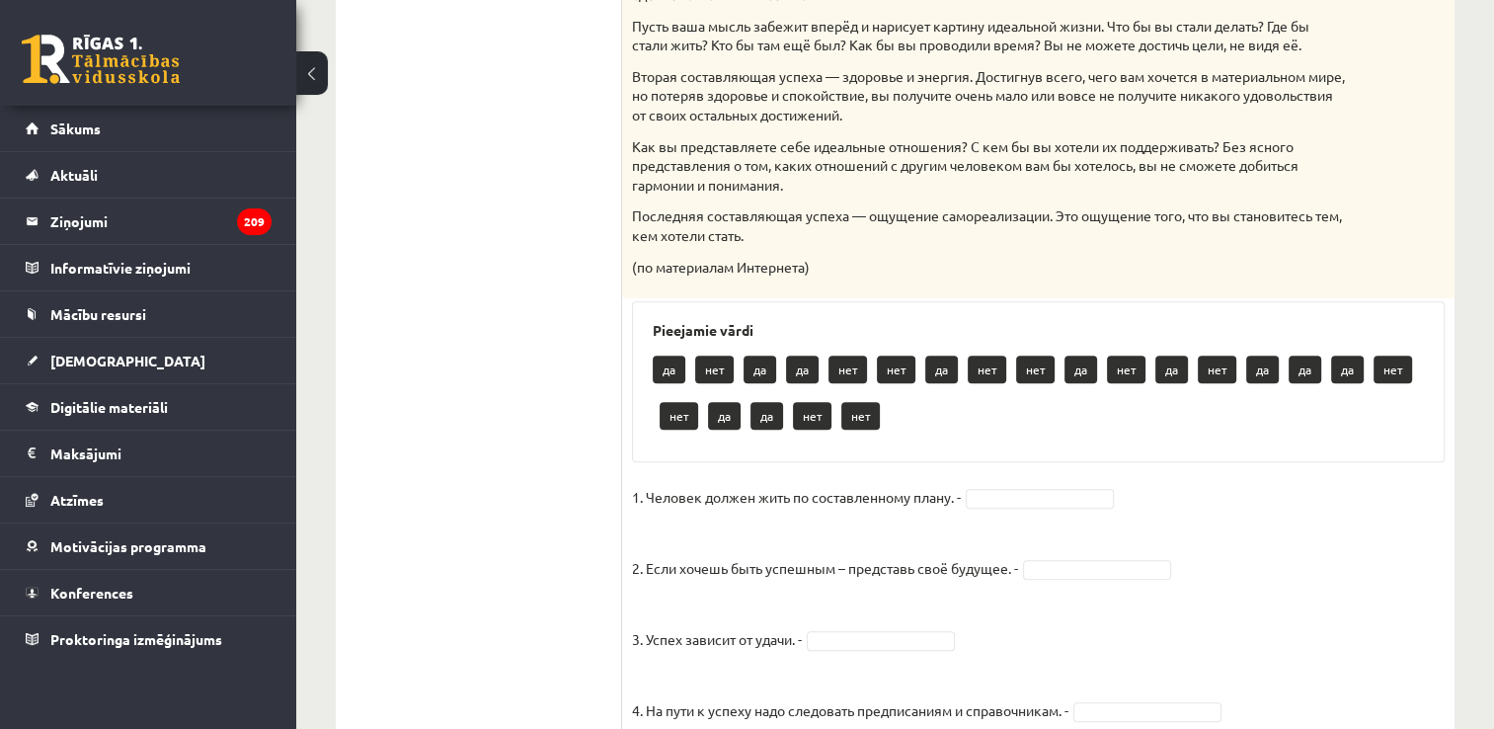
scroll to position [879, 0]
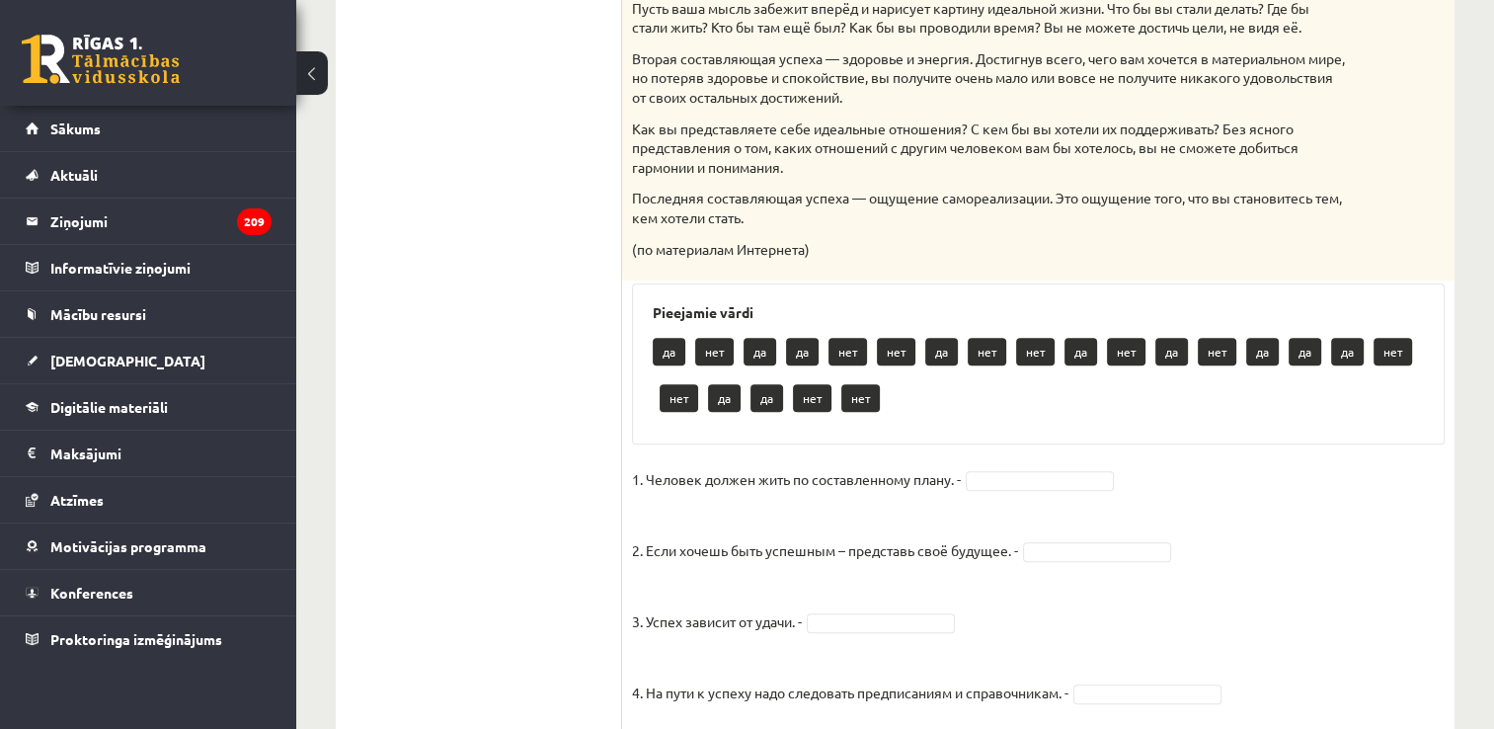
click at [1055, 462] on div "15p Прочитайте текст и отметьте верные / неверные утверждения в соответствии с …" at bounding box center [1038, 502] width 832 height 2015
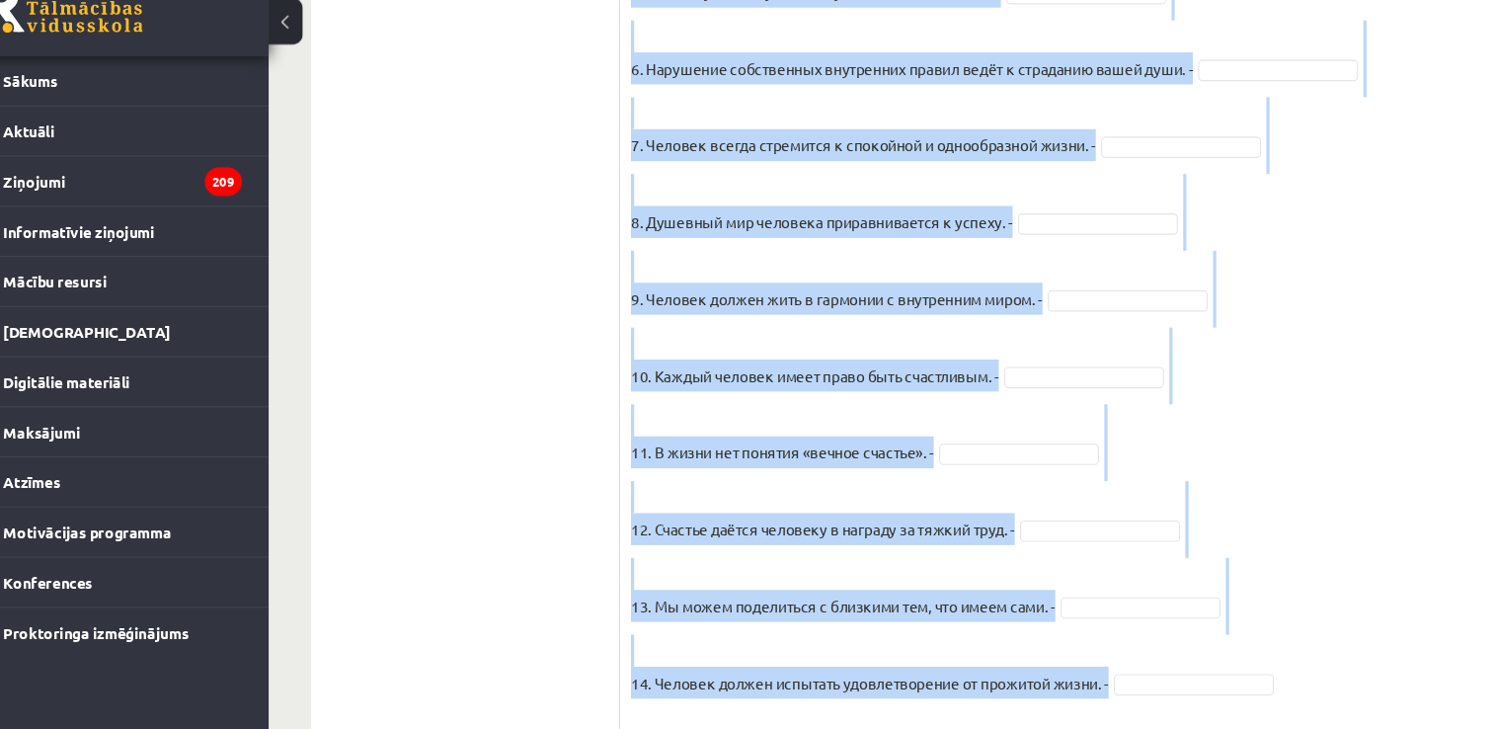
scroll to position [1719, 0]
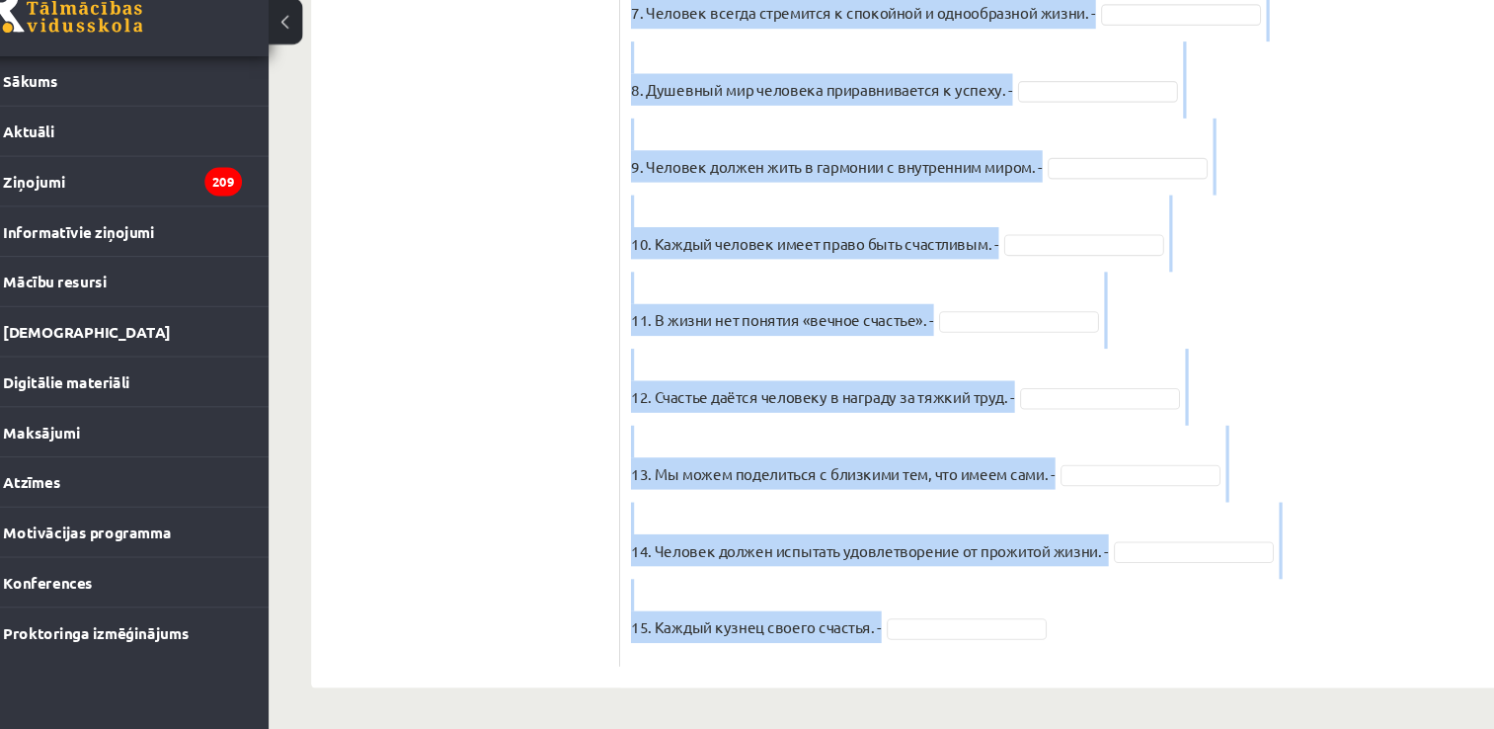
drag, startPoint x: 629, startPoint y: 144, endPoint x: 1053, endPoint y: 766, distance: 752.6
copy div "Прочитайте текст и отметьте верные / неверные утверждения в соответствии с текс…"
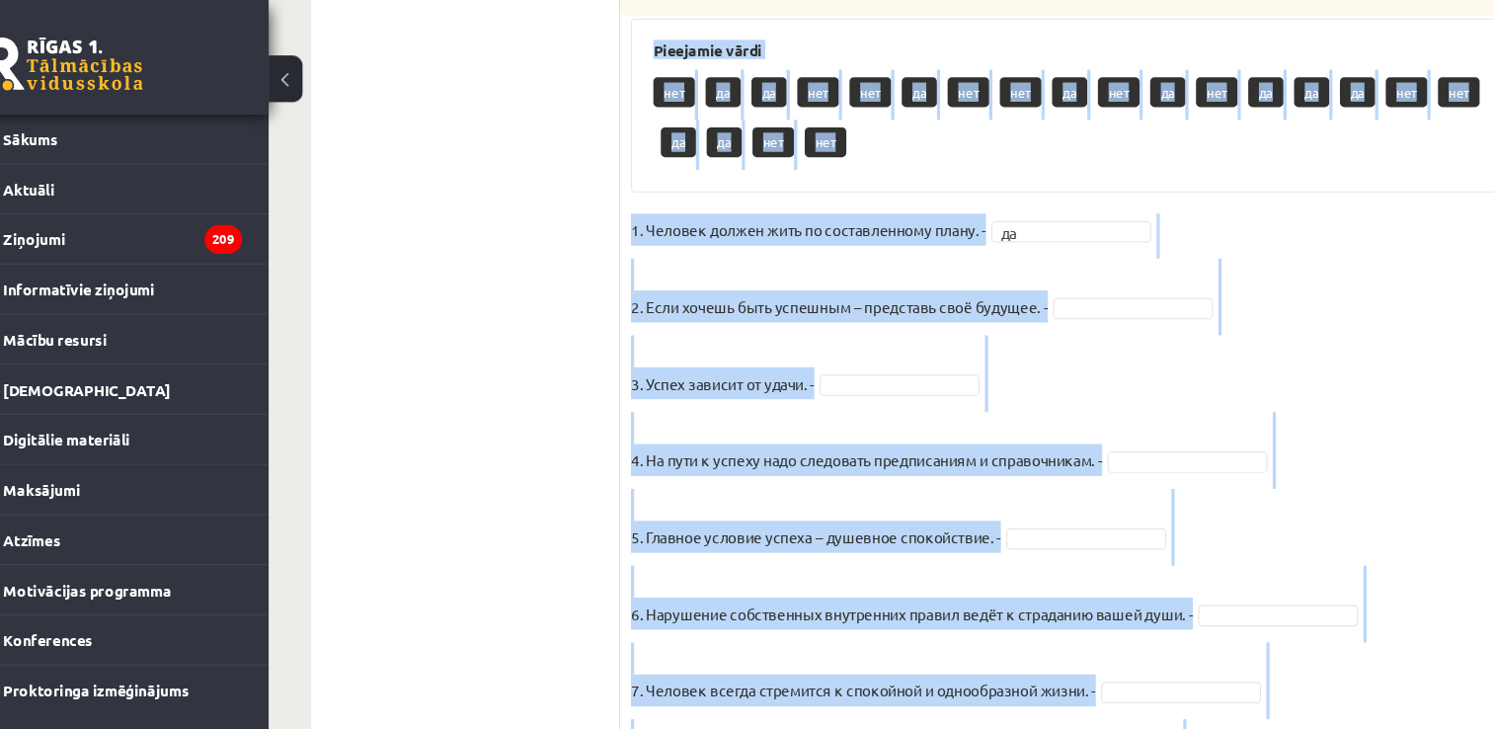
scroll to position [1145, 0]
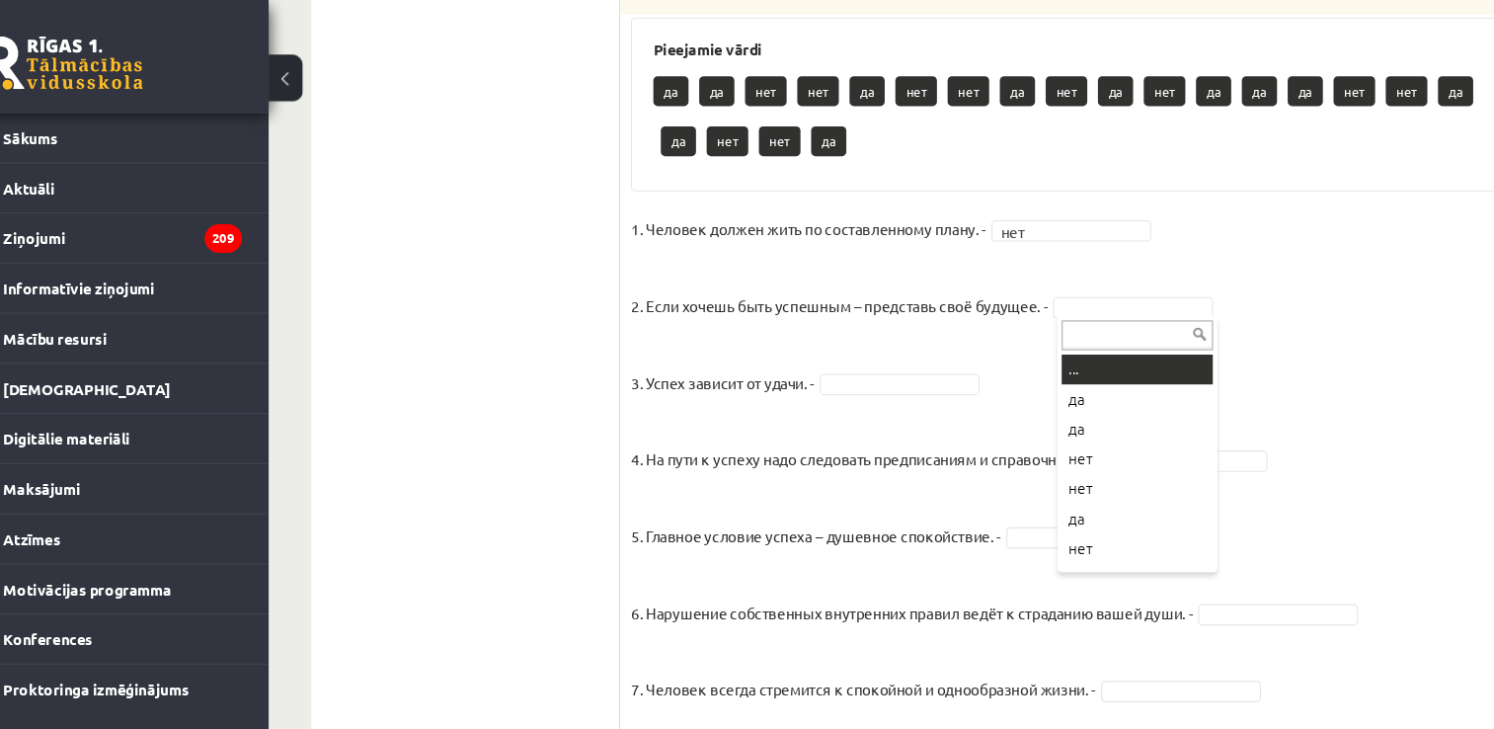
drag, startPoint x: 1085, startPoint y: 284, endPoint x: 1080, endPoint y: 298, distance: 14.7
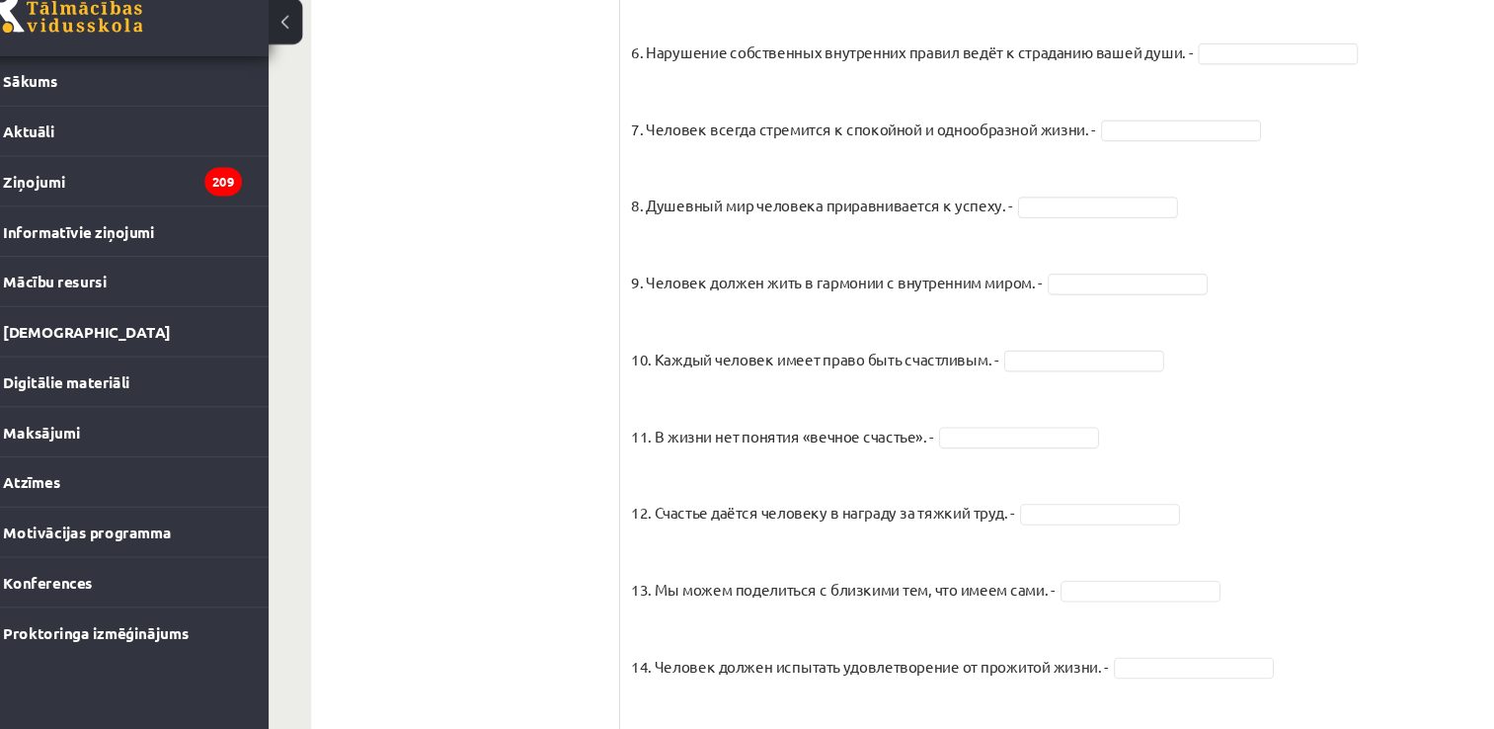
scroll to position [1581, 0]
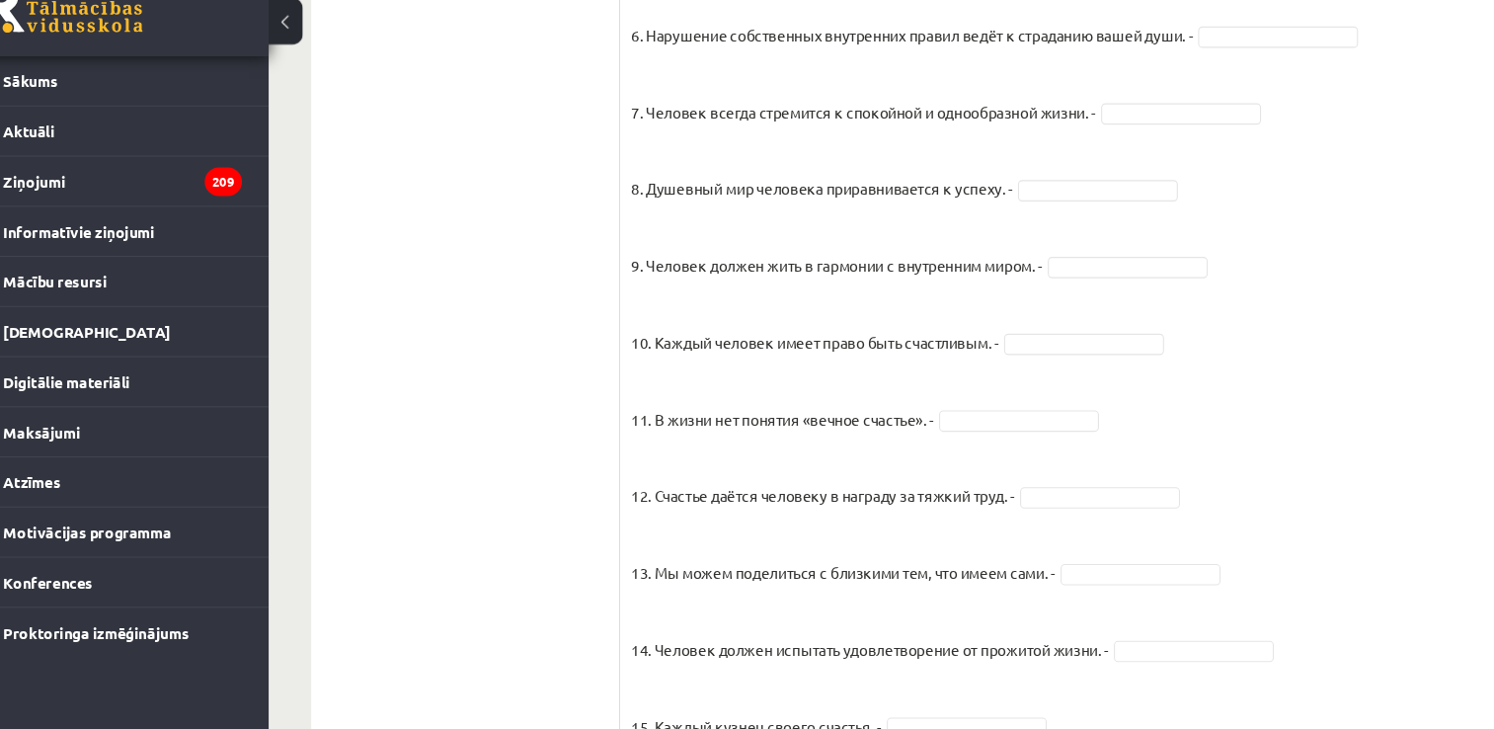
click at [1193, 75] on fieldset "1. Человек должен жить по составленному плану. - нет *** 2. Если хочешь быть ус…" at bounding box center [1038, 234] width 813 height 1037
drag, startPoint x: 1172, startPoint y: 139, endPoint x: 1172, endPoint y: 152, distance: 12.8
click at [1172, 152] on fieldset "1. Человек должен жить по составленному плану. - нет *** 2. Если хочешь быть ус…" at bounding box center [1038, 234] width 813 height 1037
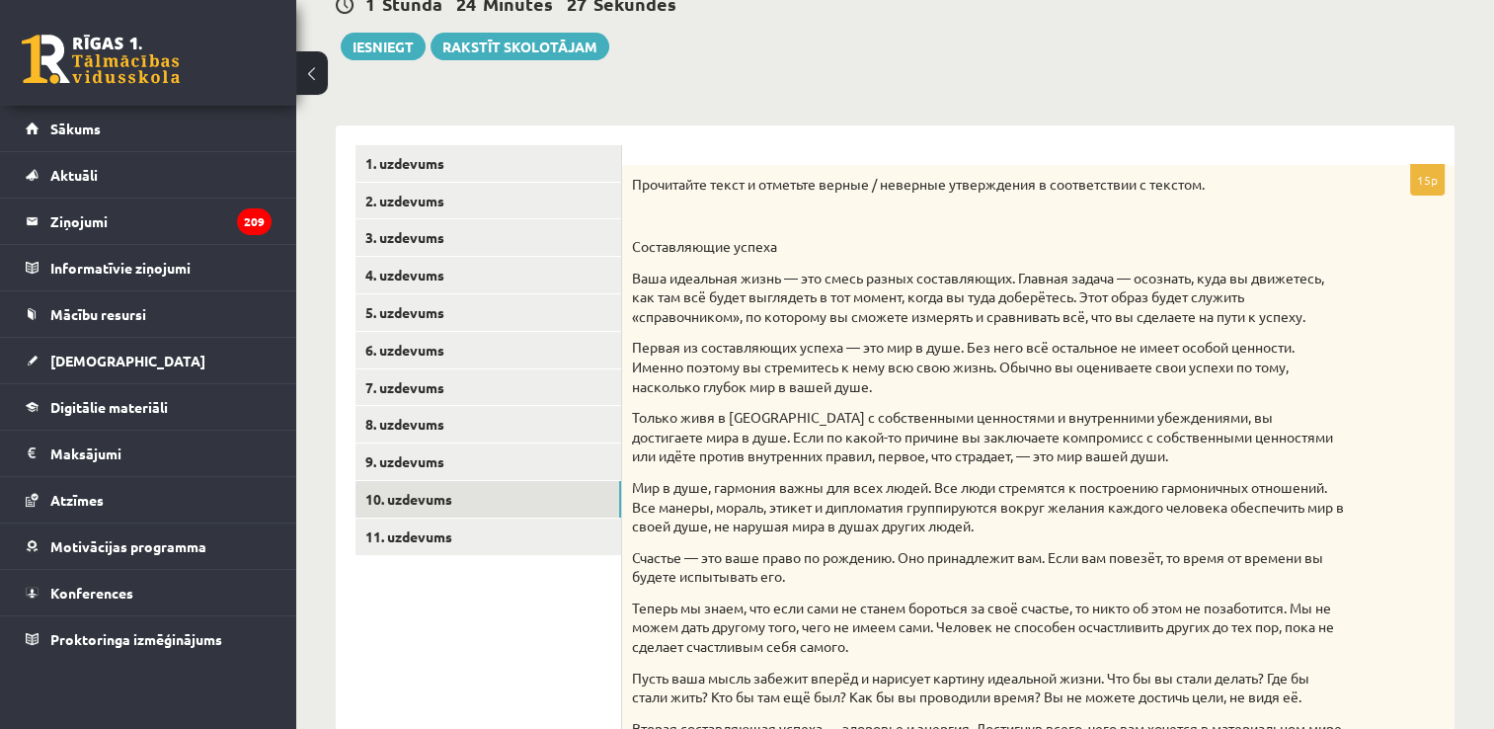
scroll to position [209, 0]
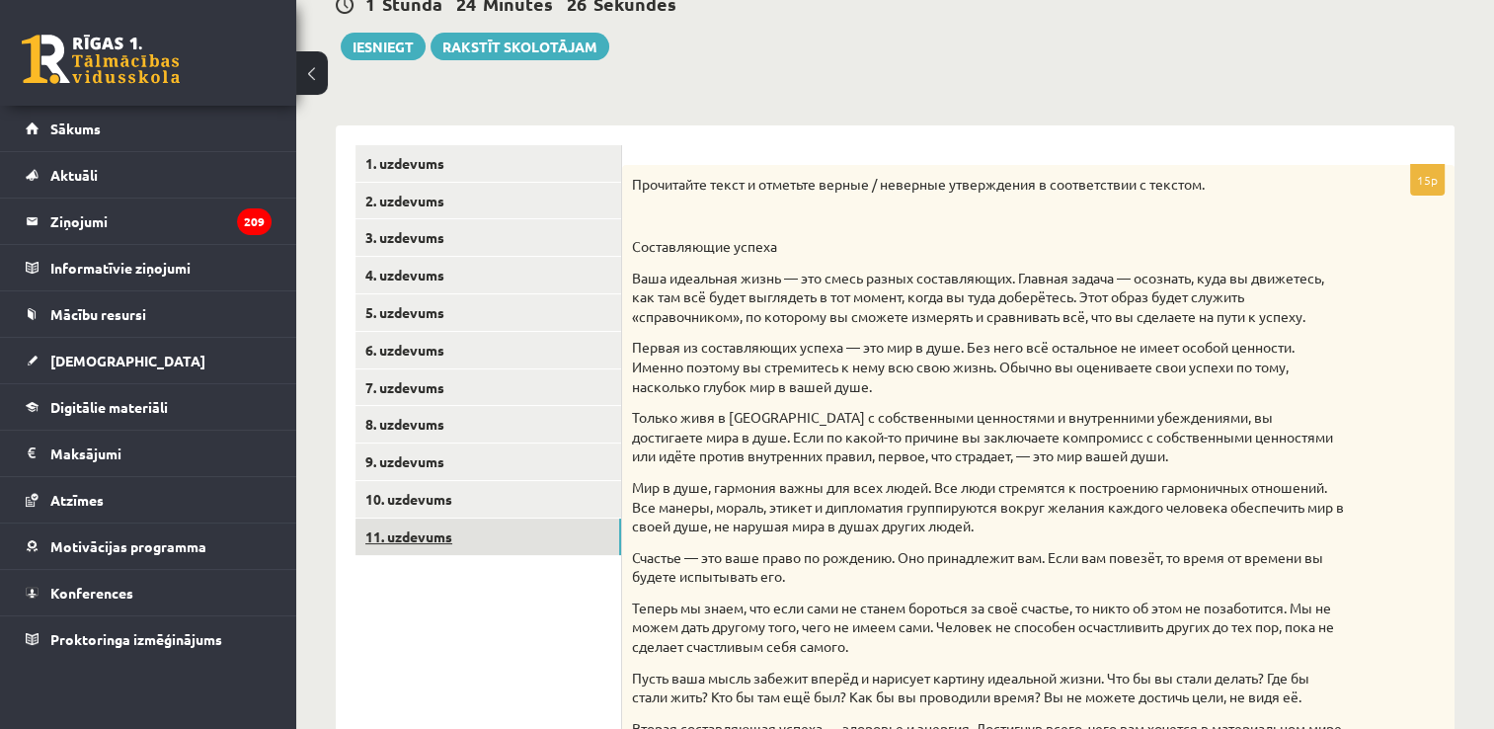
click at [522, 548] on link "11. uzdevums" at bounding box center [488, 536] width 266 height 37
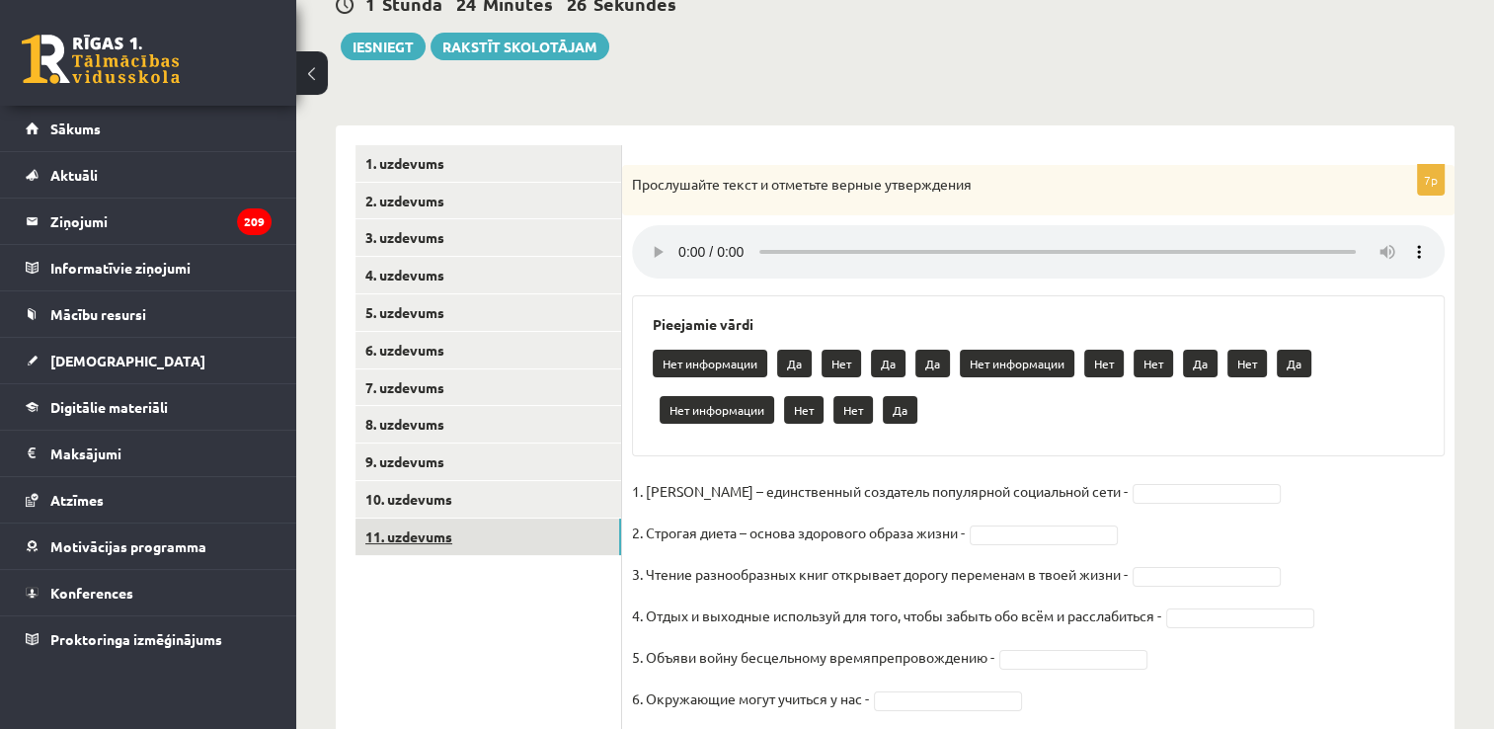
scroll to position [316, 0]
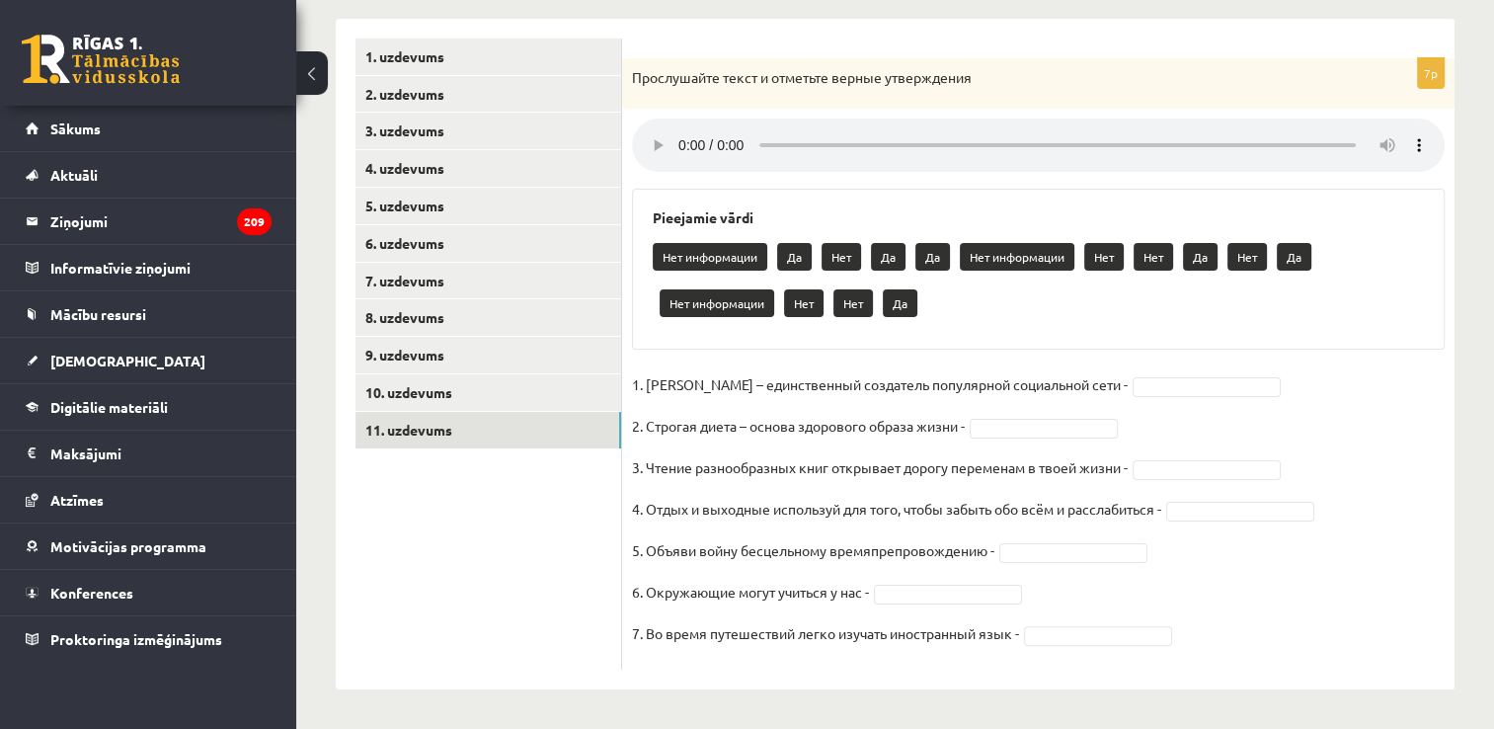
click at [1200, 402] on fieldset "1. Павел Дуров – единственный создатель популярной социальной сети - 2. Строгая…" at bounding box center [1038, 514] width 813 height 290
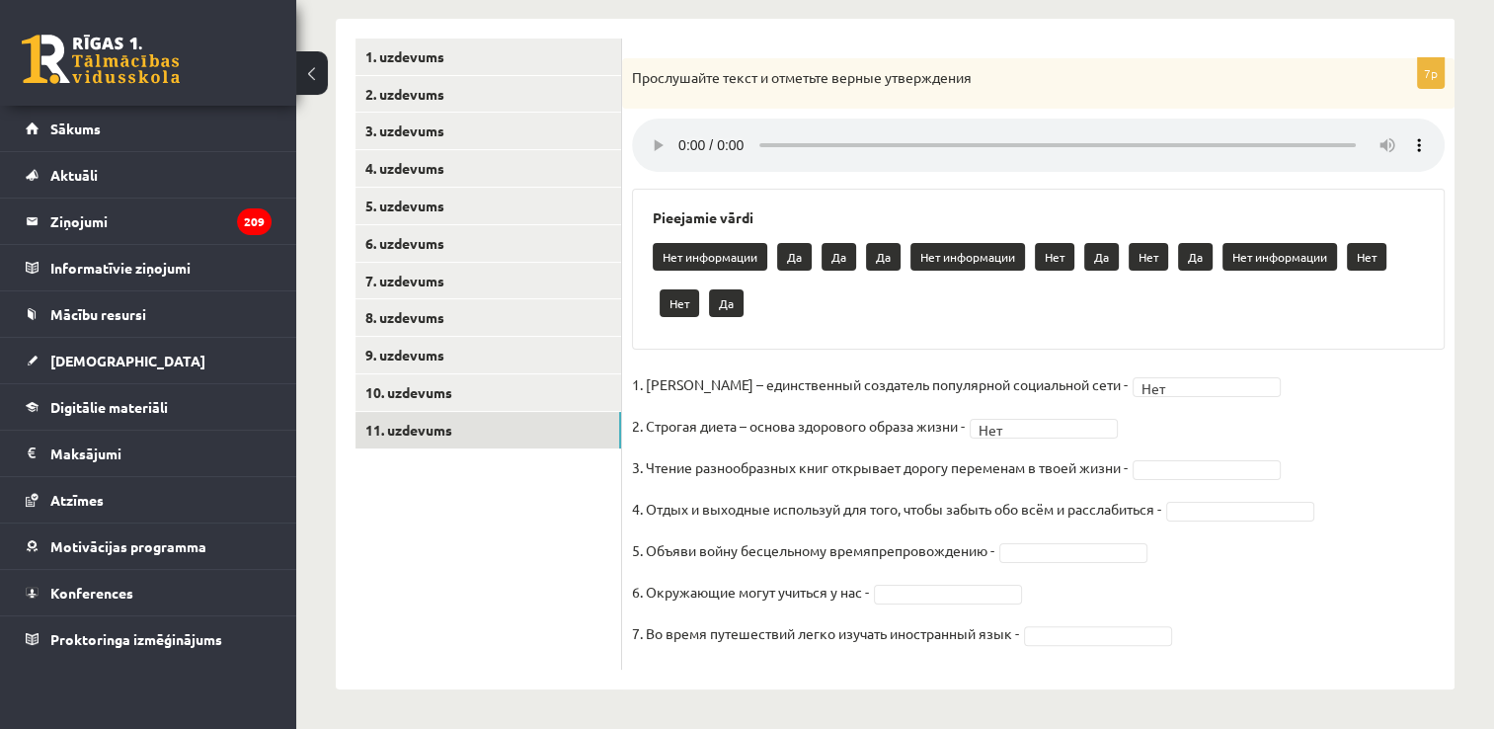
click at [1181, 456] on fieldset "1. Павел Дуров – единственный создатель популярной социальной сети - Нет *** 2.…" at bounding box center [1038, 514] width 813 height 290
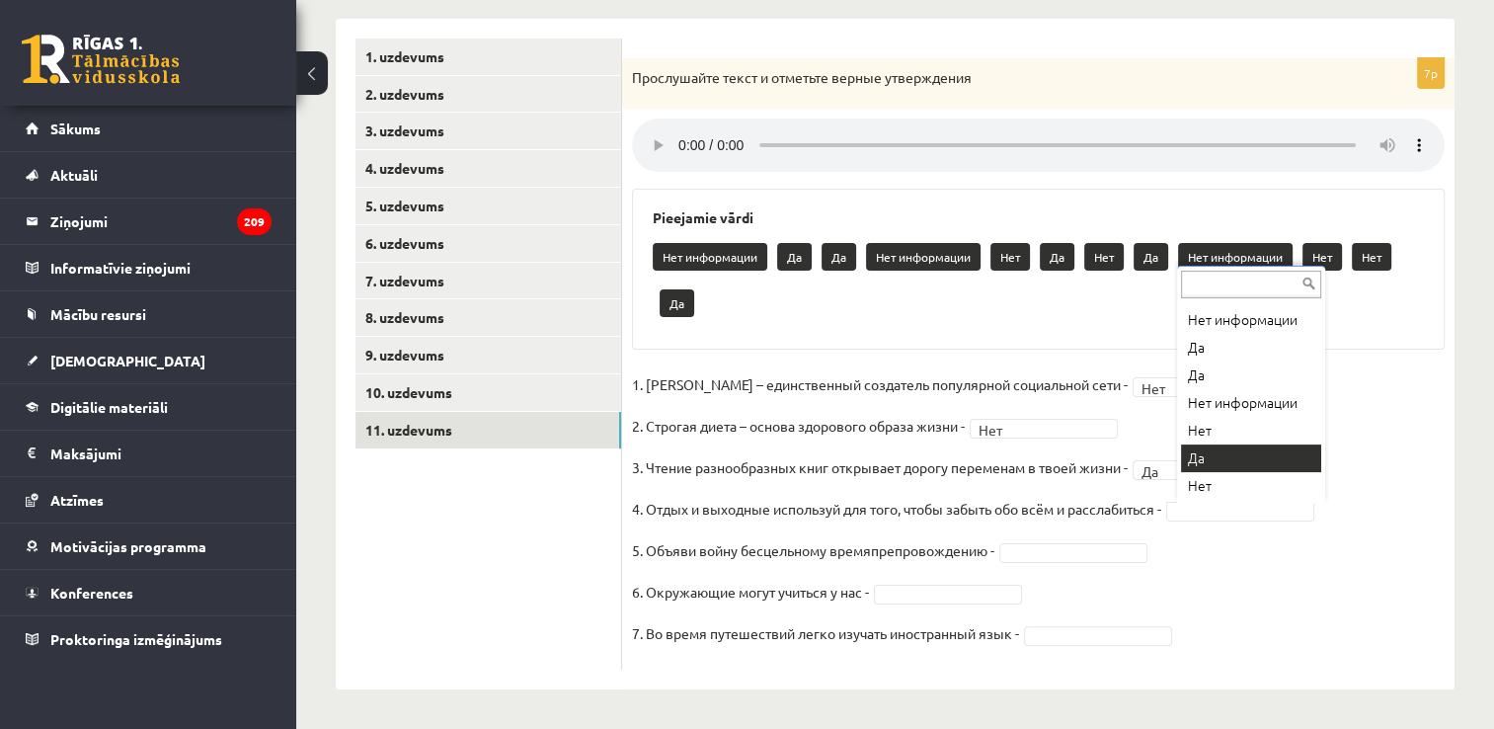
scroll to position [270, 0]
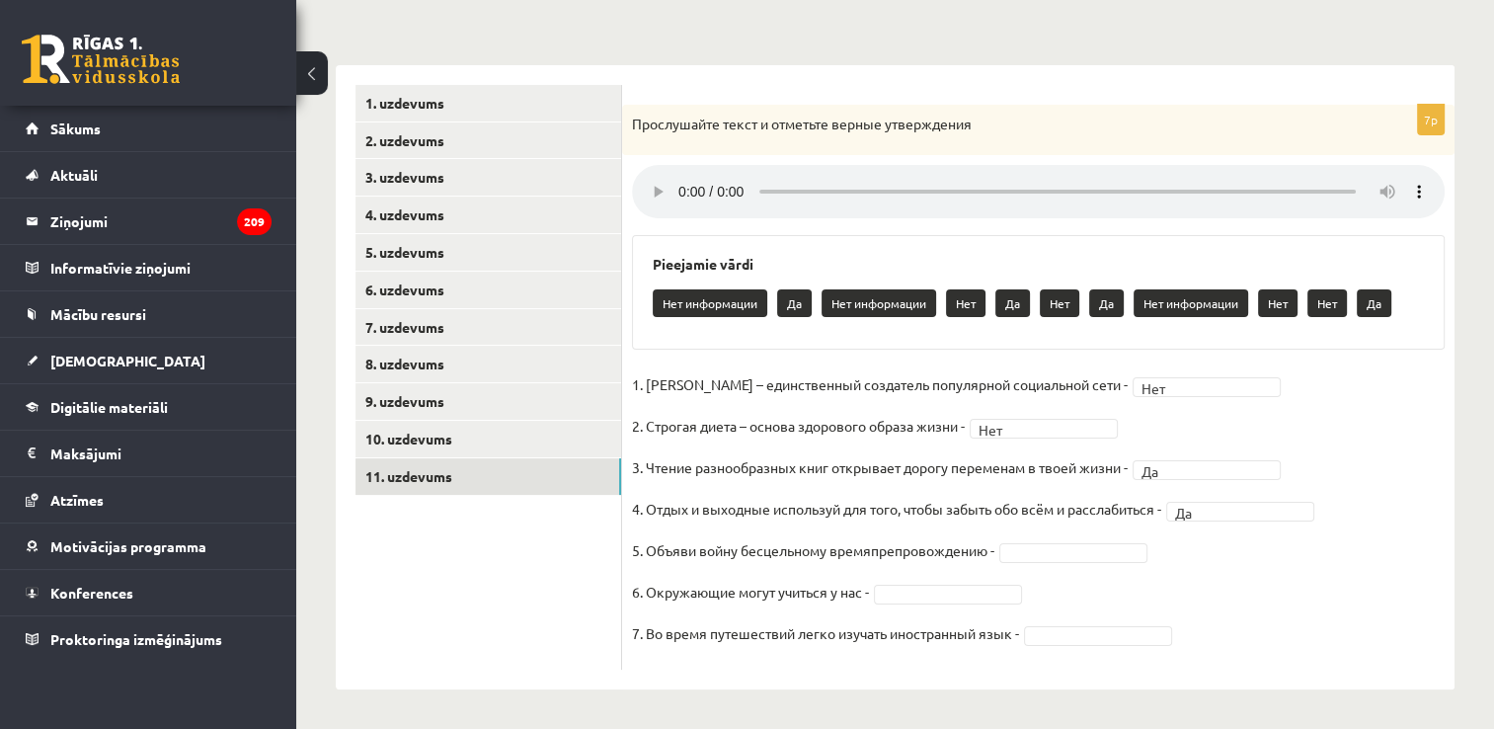
click at [1035, 564] on fieldset "1. Павел Дуров – единственный создатель популярной социальной сети - Нет *** 2.…" at bounding box center [1038, 514] width 813 height 290
click at [1034, 567] on fieldset "1. Павел Дуров – единственный создатель популярной социальной сети - Нет *** 2.…" at bounding box center [1038, 514] width 813 height 290
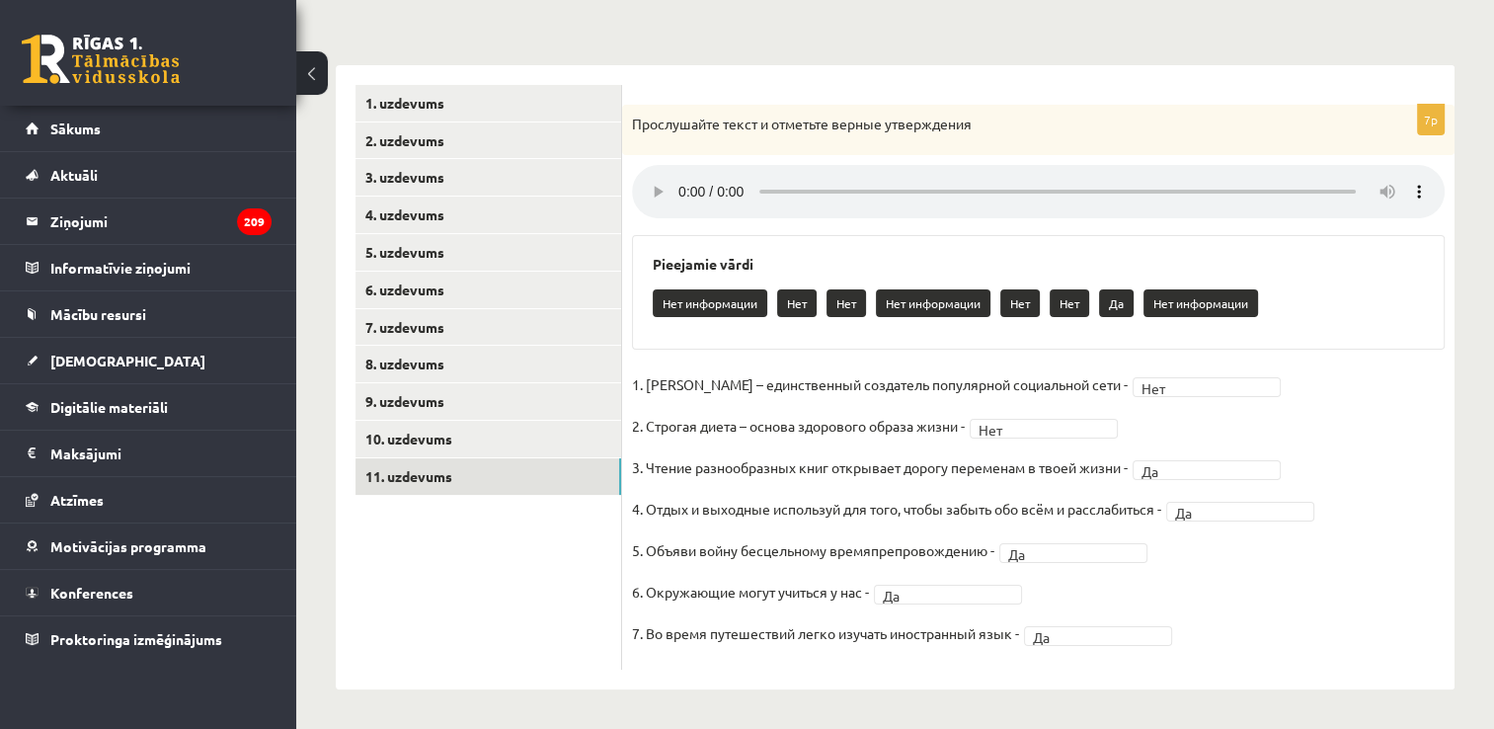
scroll to position [0, 0]
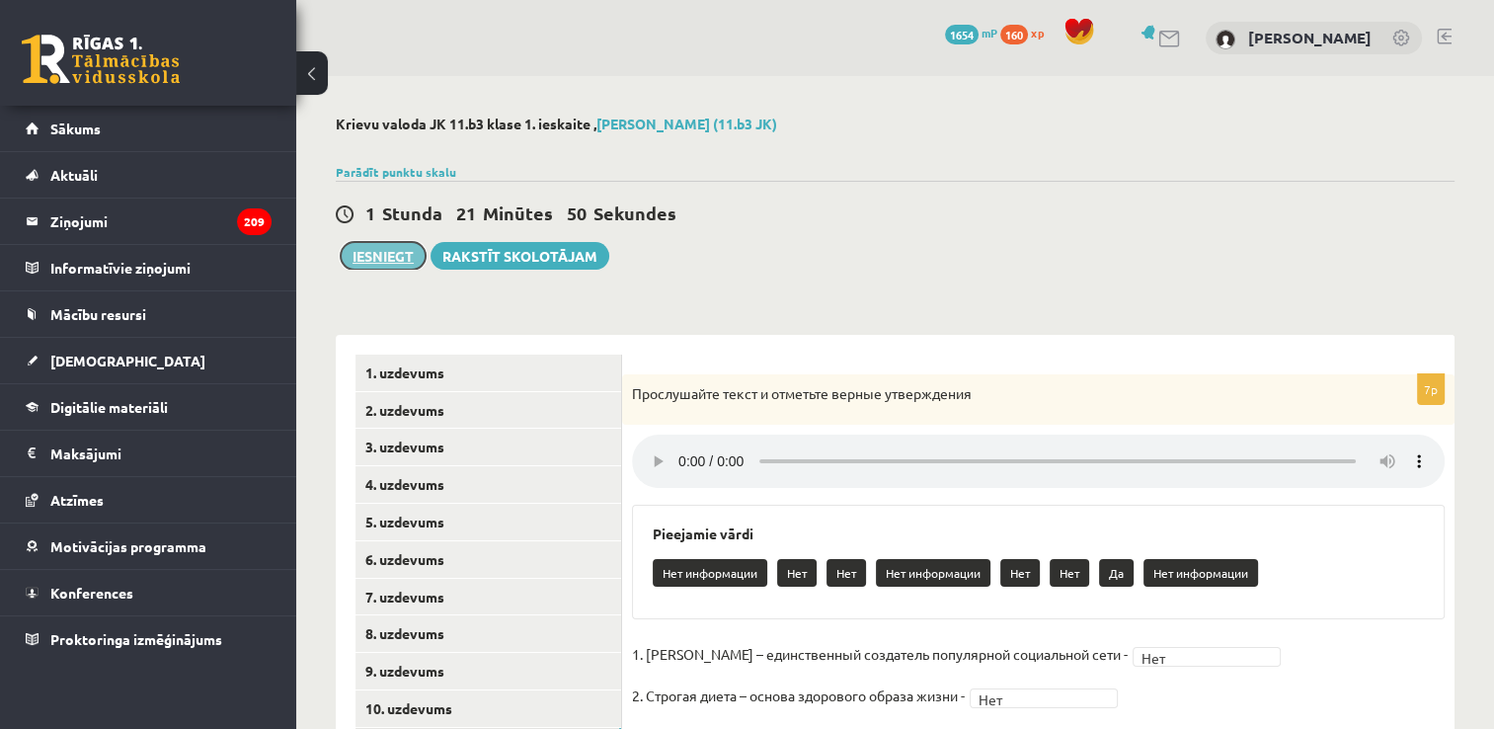
click at [383, 250] on button "Iesniegt" at bounding box center [383, 256] width 85 height 28
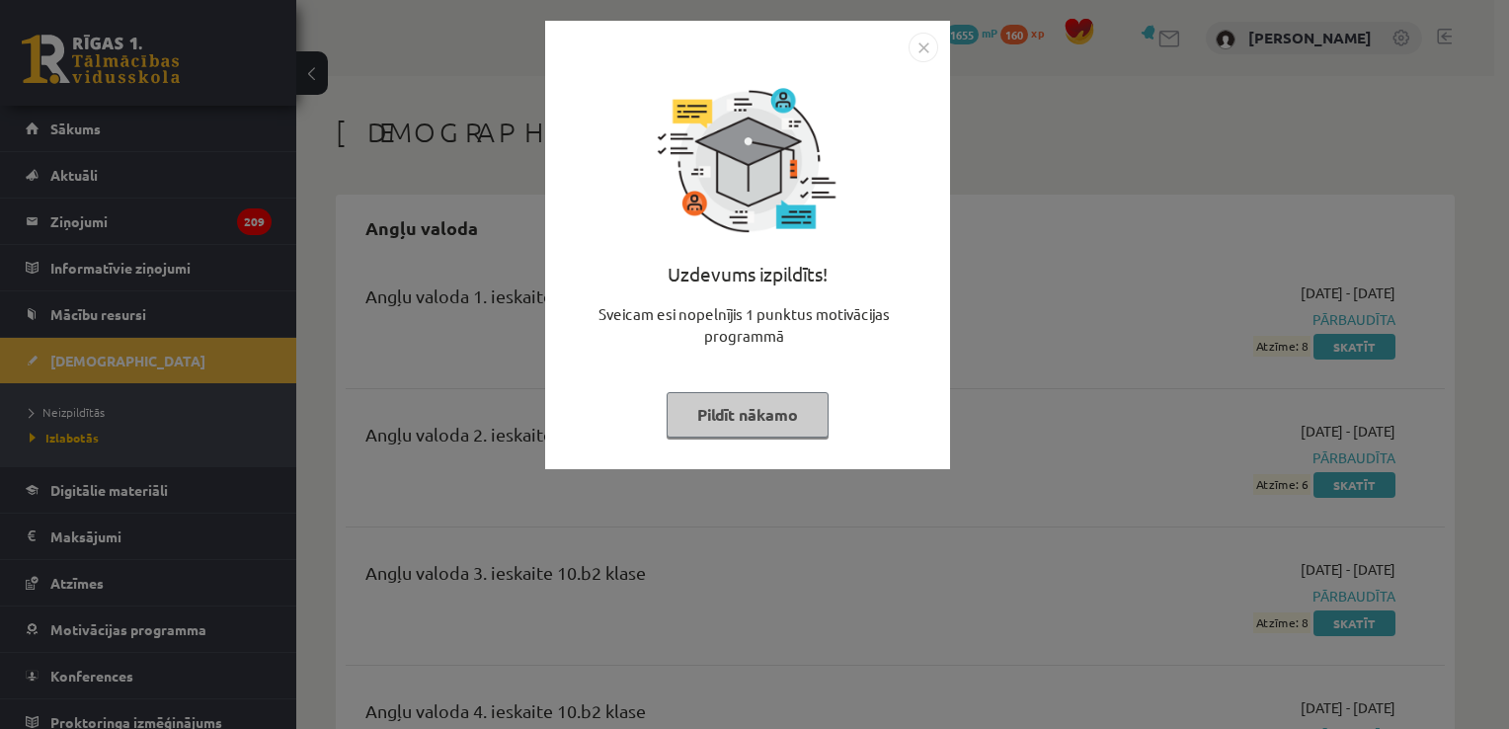
click at [920, 45] on img "Close" at bounding box center [923, 48] width 30 height 30
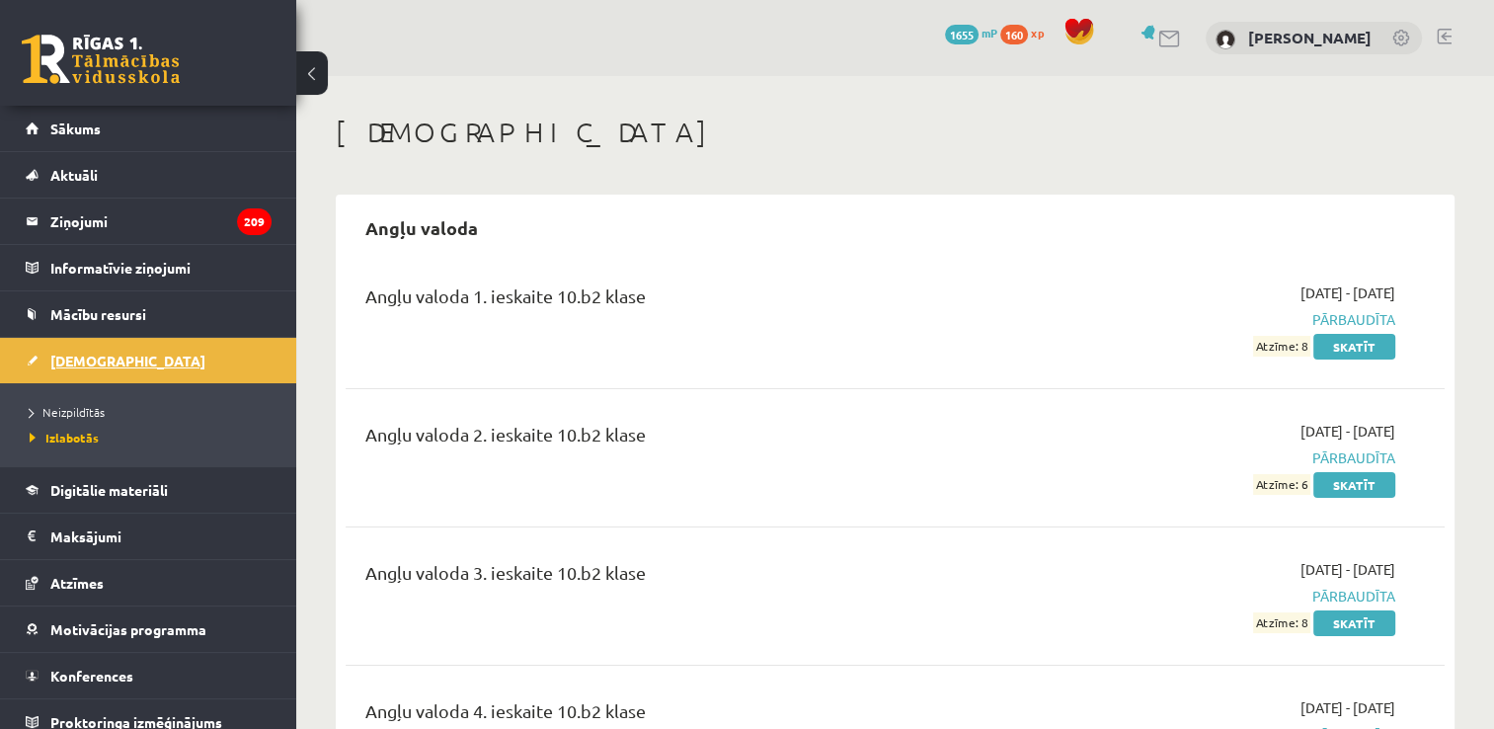
click at [147, 360] on link "[DEMOGRAPHIC_DATA]" at bounding box center [149, 360] width 246 height 45
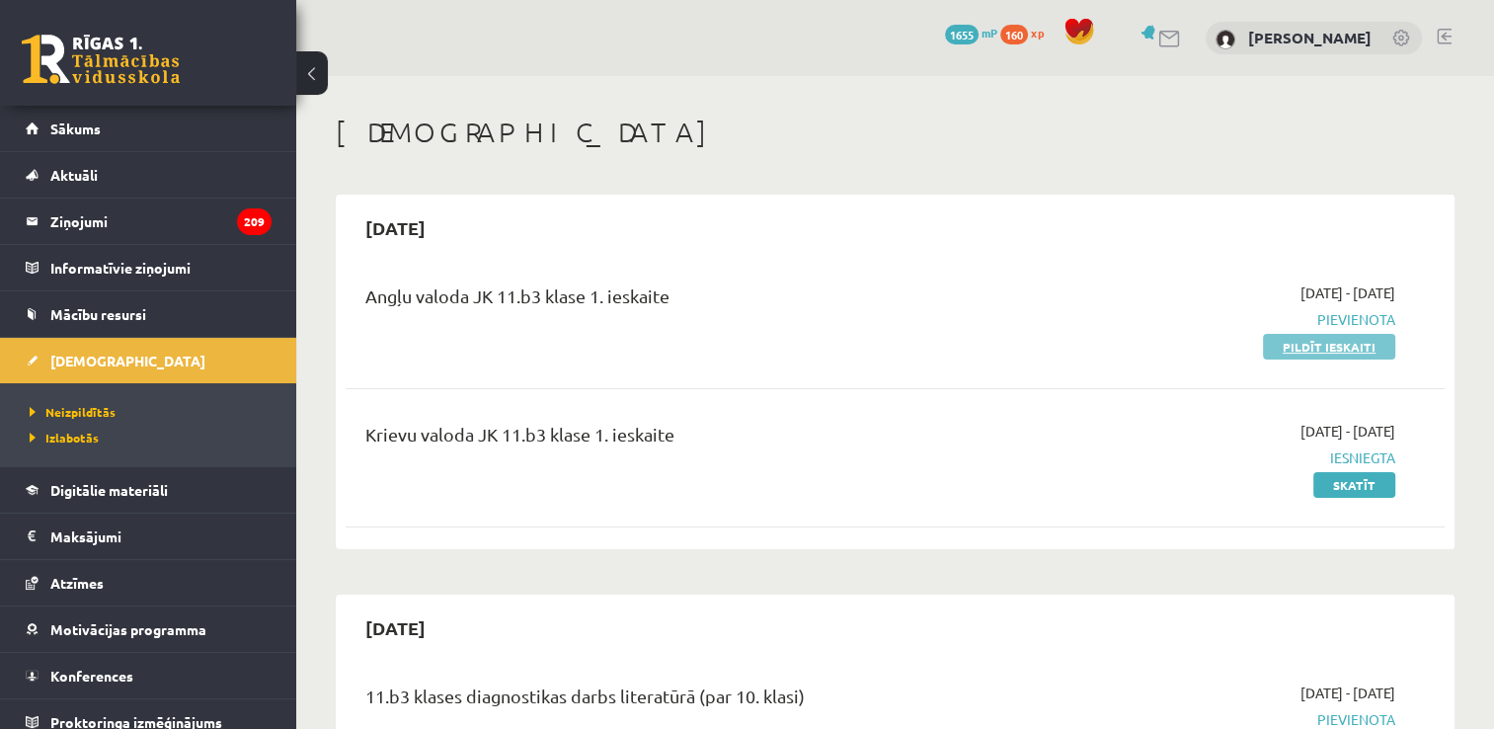
click at [1378, 342] on link "Pildīt ieskaiti" at bounding box center [1329, 347] width 132 height 26
click at [1296, 343] on link "Pildīt ieskaiti" at bounding box center [1329, 347] width 132 height 26
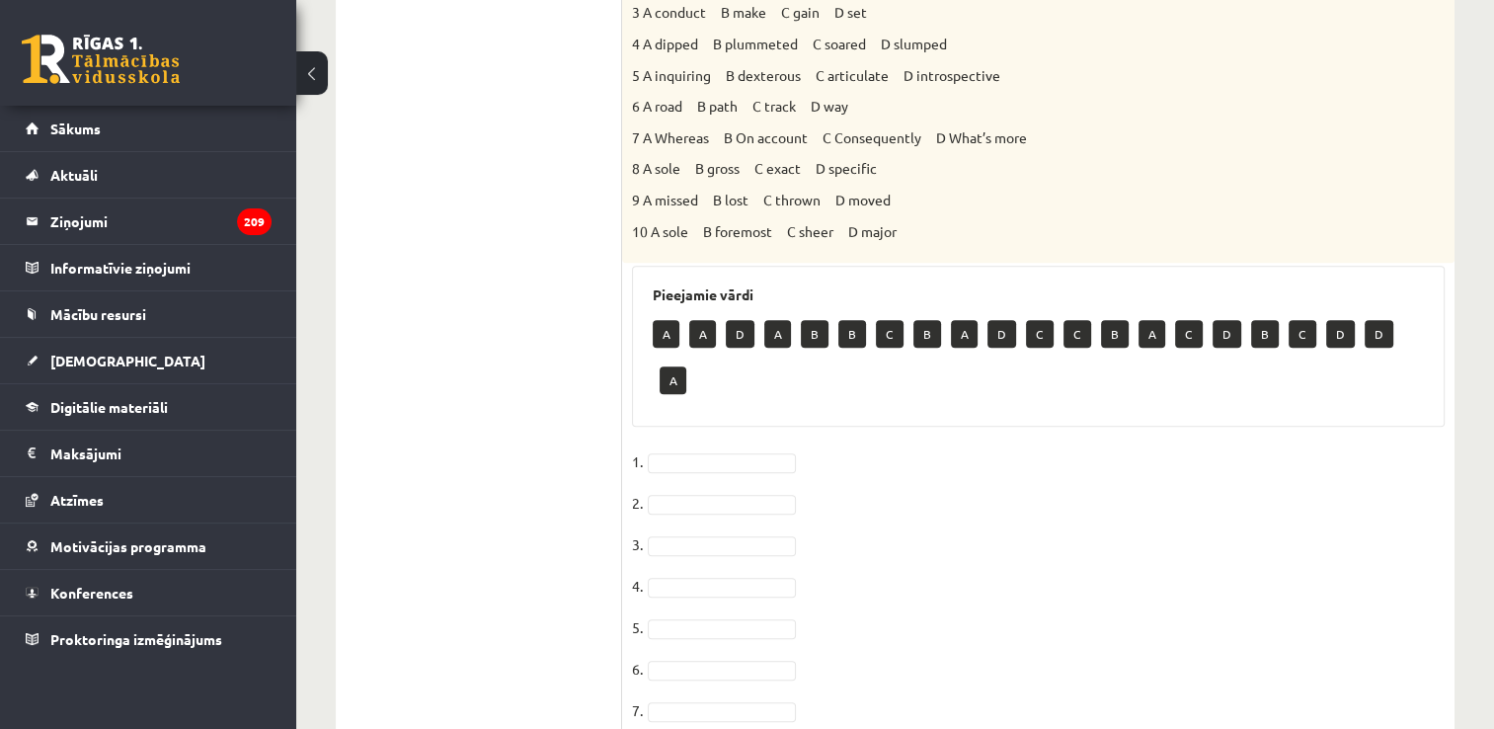
scroll to position [907, 0]
click at [1222, 496] on fieldset "1. 2. 3. 4. 5. 6. 7. 8. 9. 10." at bounding box center [1038, 652] width 813 height 415
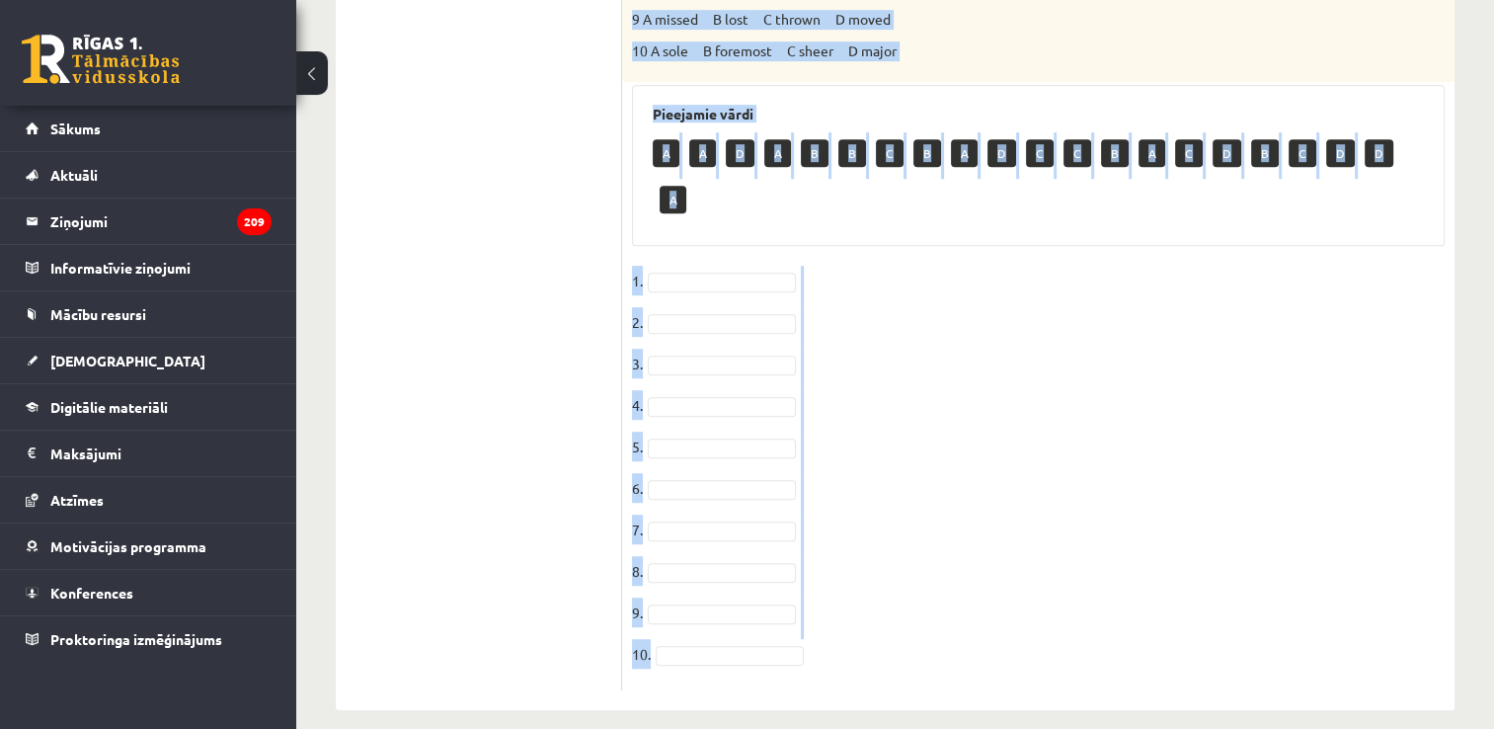
scroll to position [1107, 0]
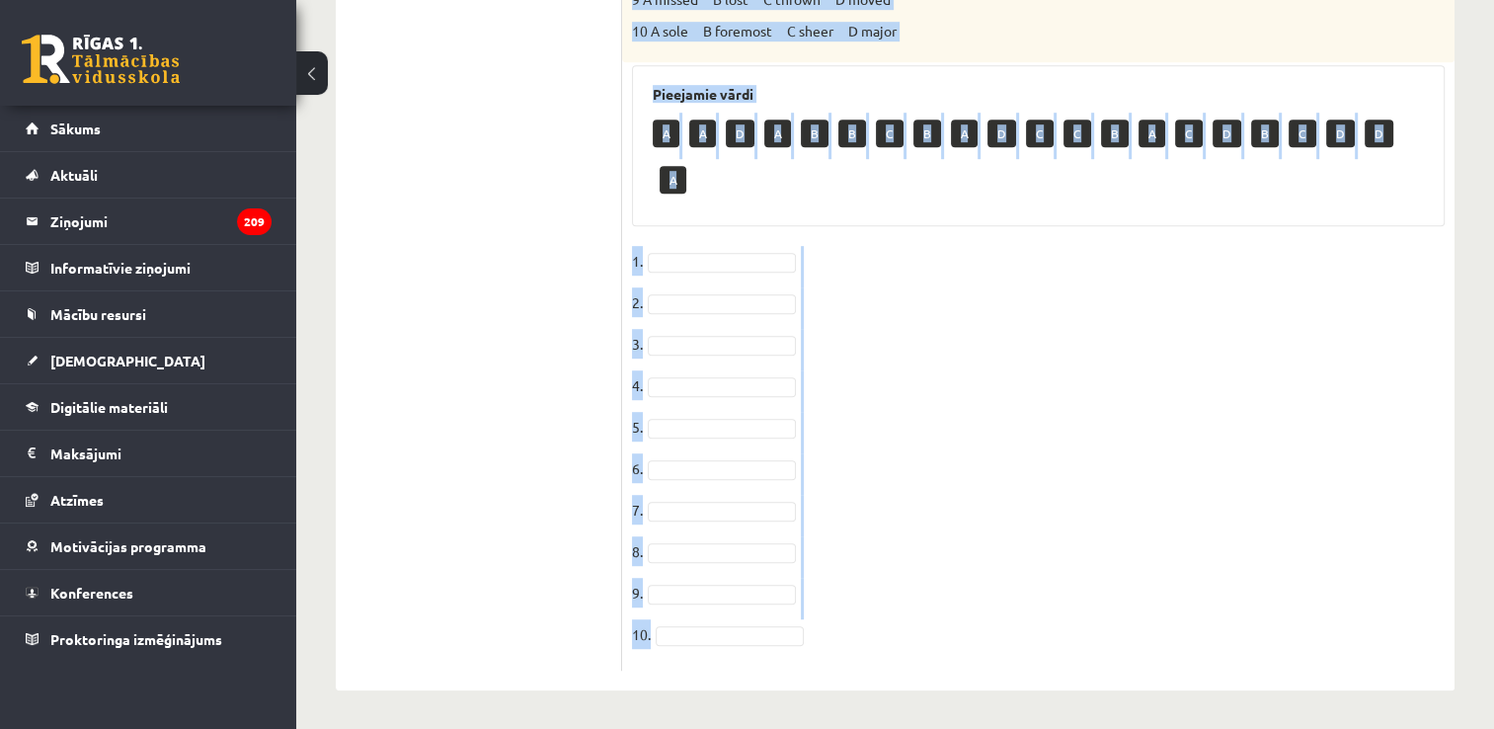
drag, startPoint x: 631, startPoint y: 154, endPoint x: 841, endPoint y: 770, distance: 651.0
copy div "Loremi dol sitamet consect. 8. Adi elits do eiusmod temp inc utlabor __________…"
click at [758, 282] on fieldset "1. 2. 3. 4. 5. 6. 7. 8. 9. 10." at bounding box center [1038, 453] width 813 height 415
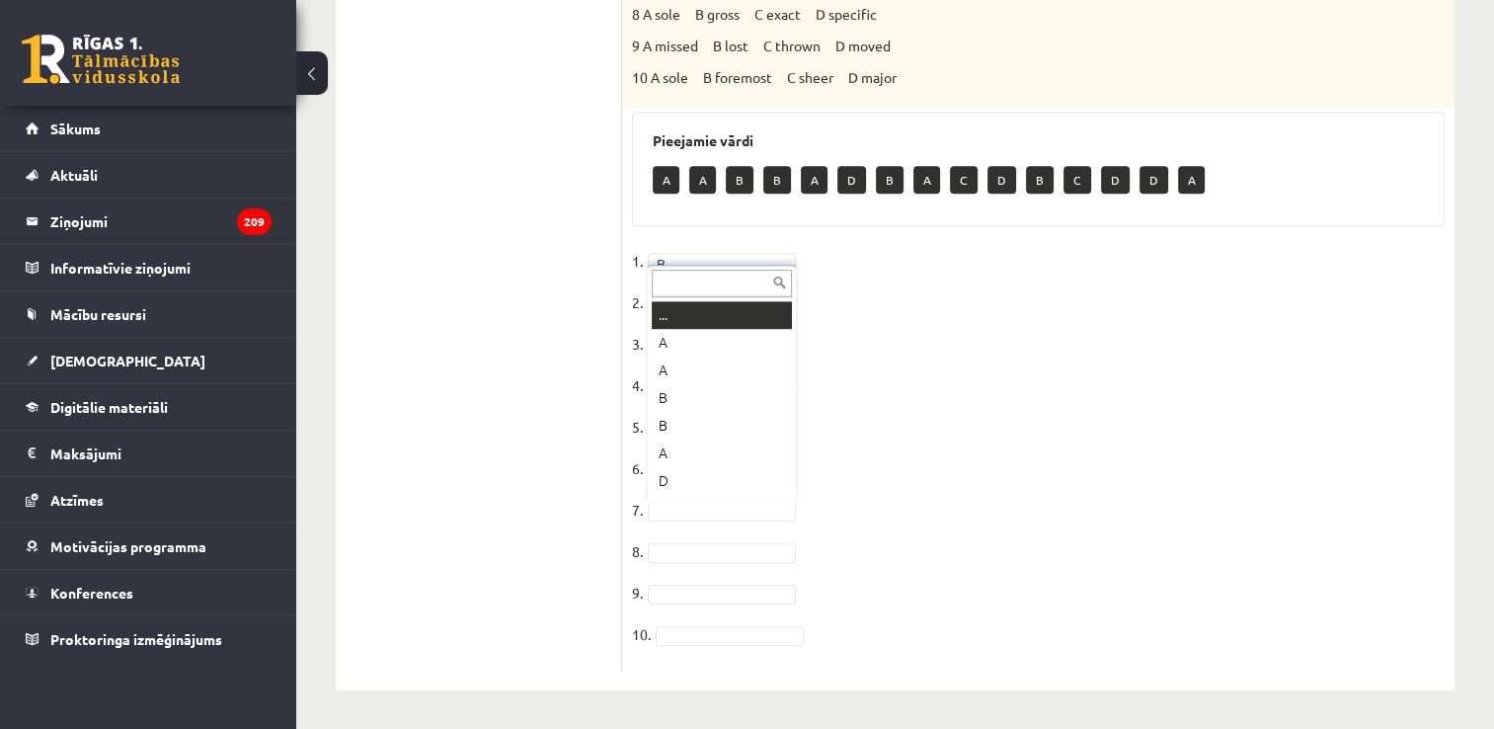
scroll to position [24, 0]
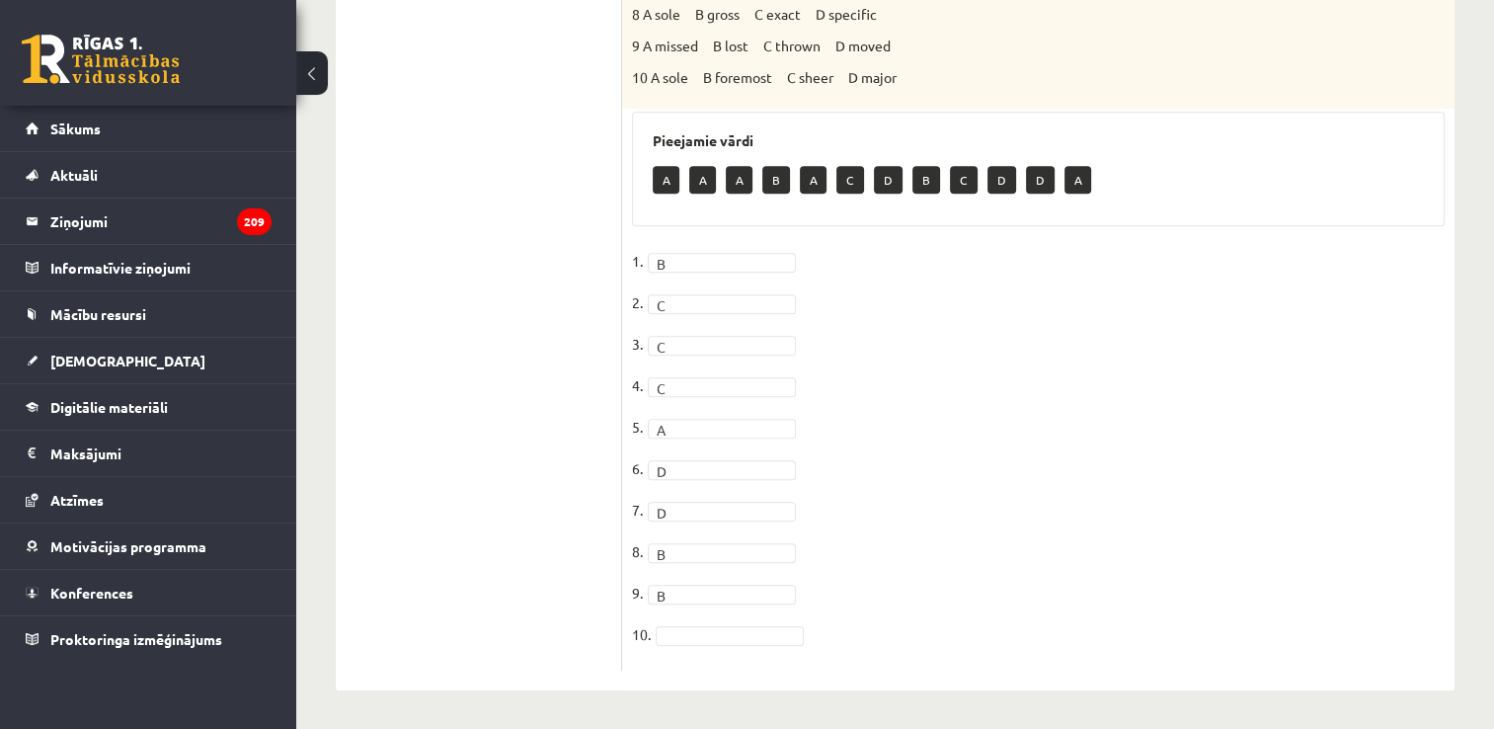
click at [670, 623] on fieldset "1. B * 2. C * 3. C * 4. C * 5. A * 6. D * 7. D * 8. B * 9. B * 10." at bounding box center [1038, 453] width 813 height 415
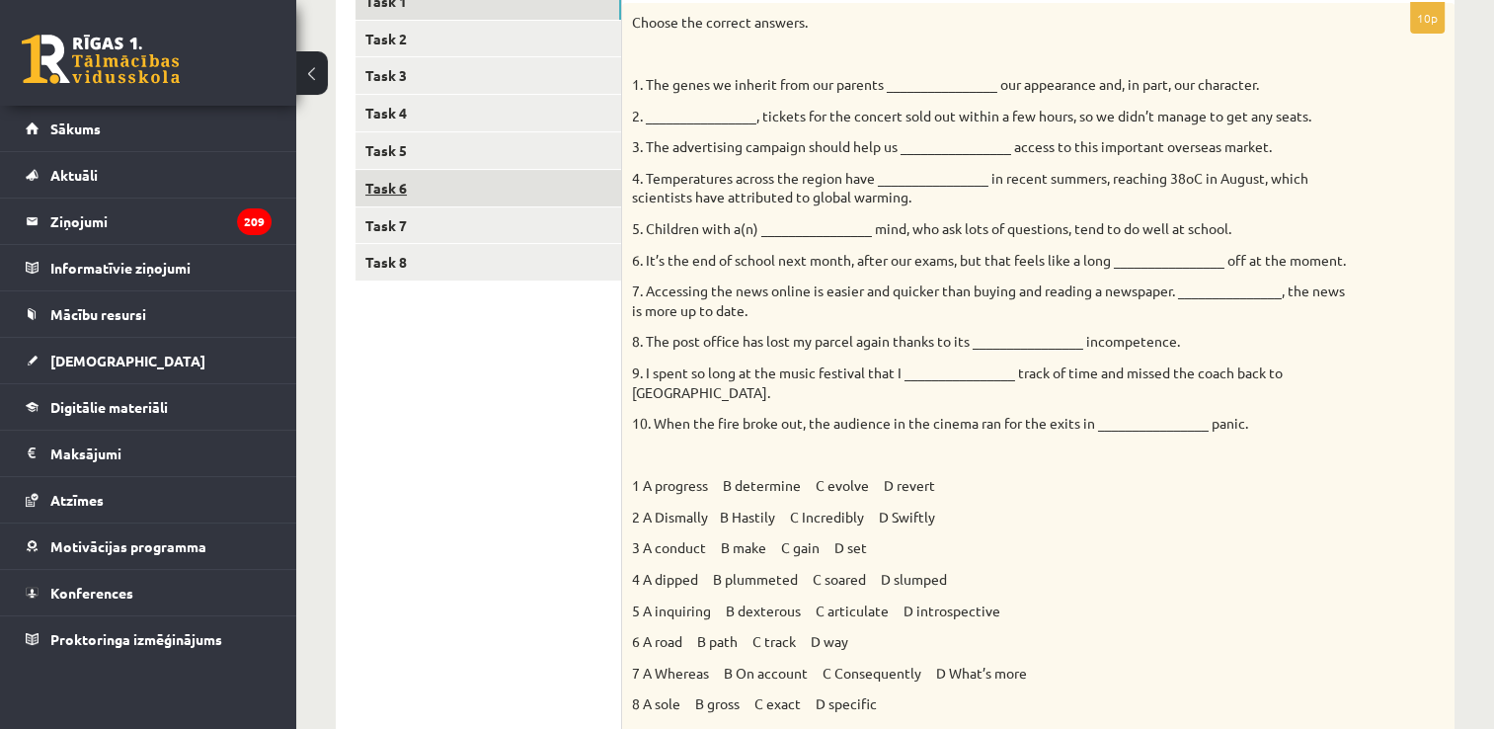
scroll to position [71, 0]
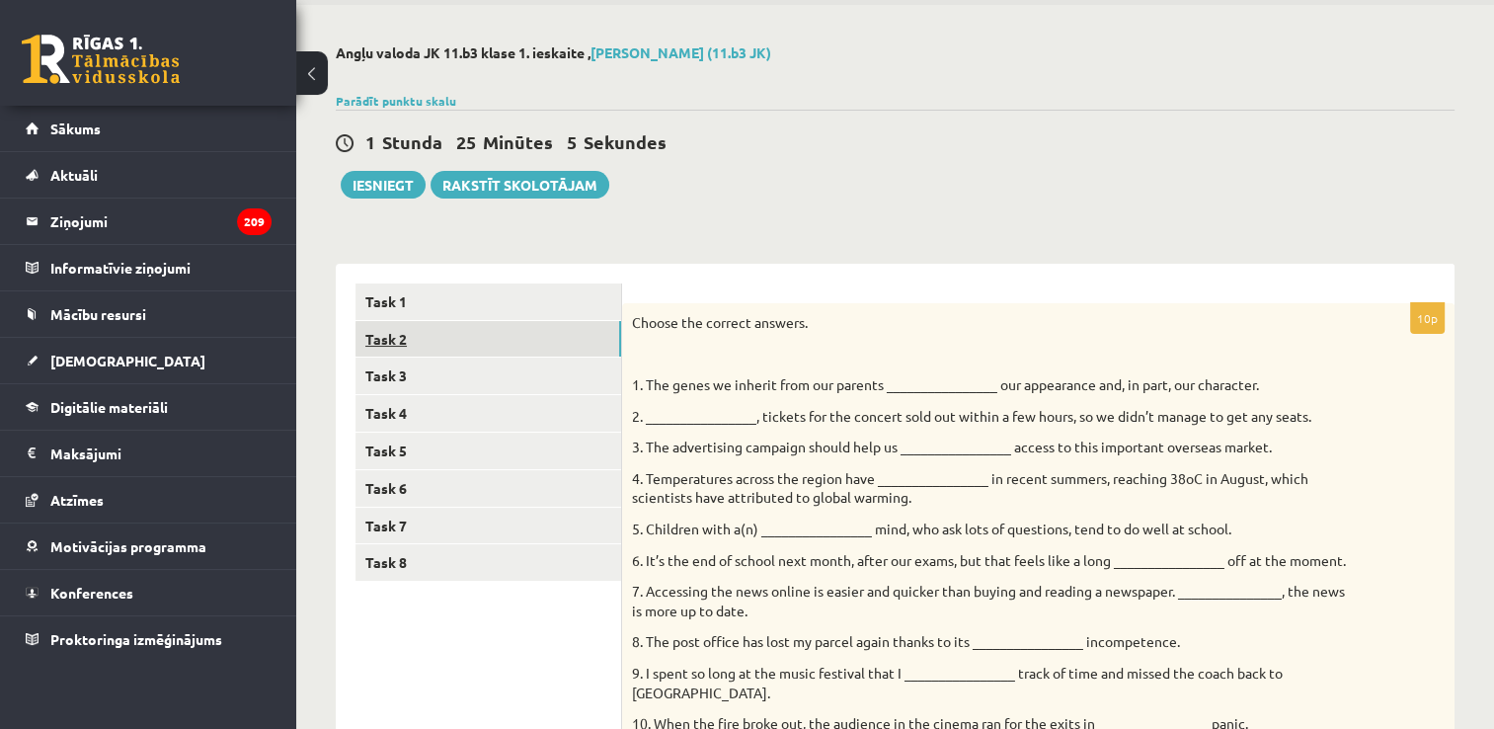
click at [475, 331] on link "Task 2" at bounding box center [488, 339] width 266 height 37
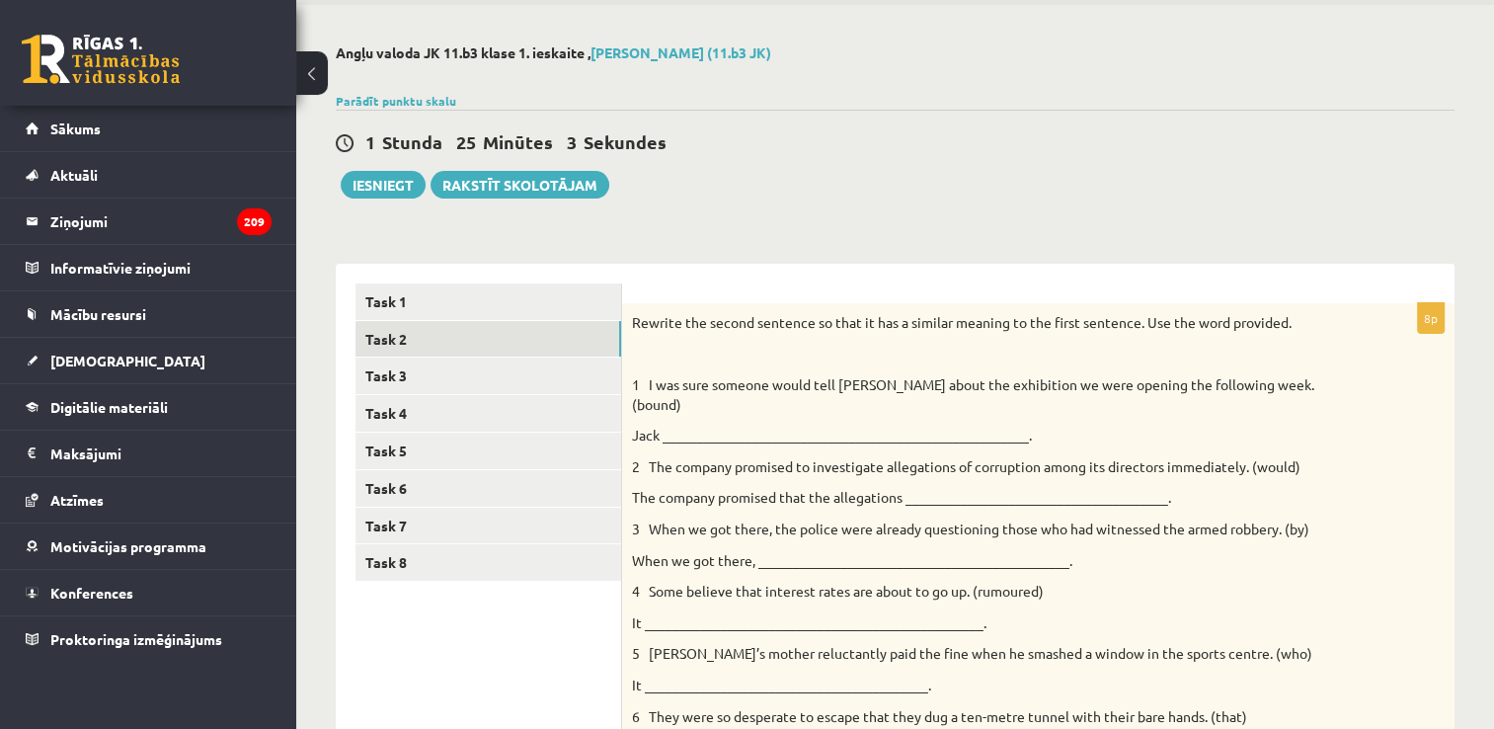
click at [1211, 122] on div "1 Stunda 25 Minūtes 3 Sekundes Ieskaite saglabāta! Iesniegt Rakstīt skolotājam" at bounding box center [895, 154] width 1119 height 89
click at [1139, 239] on div "Angļu valoda JK 11.b3 klase 1. ieskaite , Paula Pavlova (11.b3 JK) Parādīt punk…" at bounding box center [895, 709] width 1198 height 1408
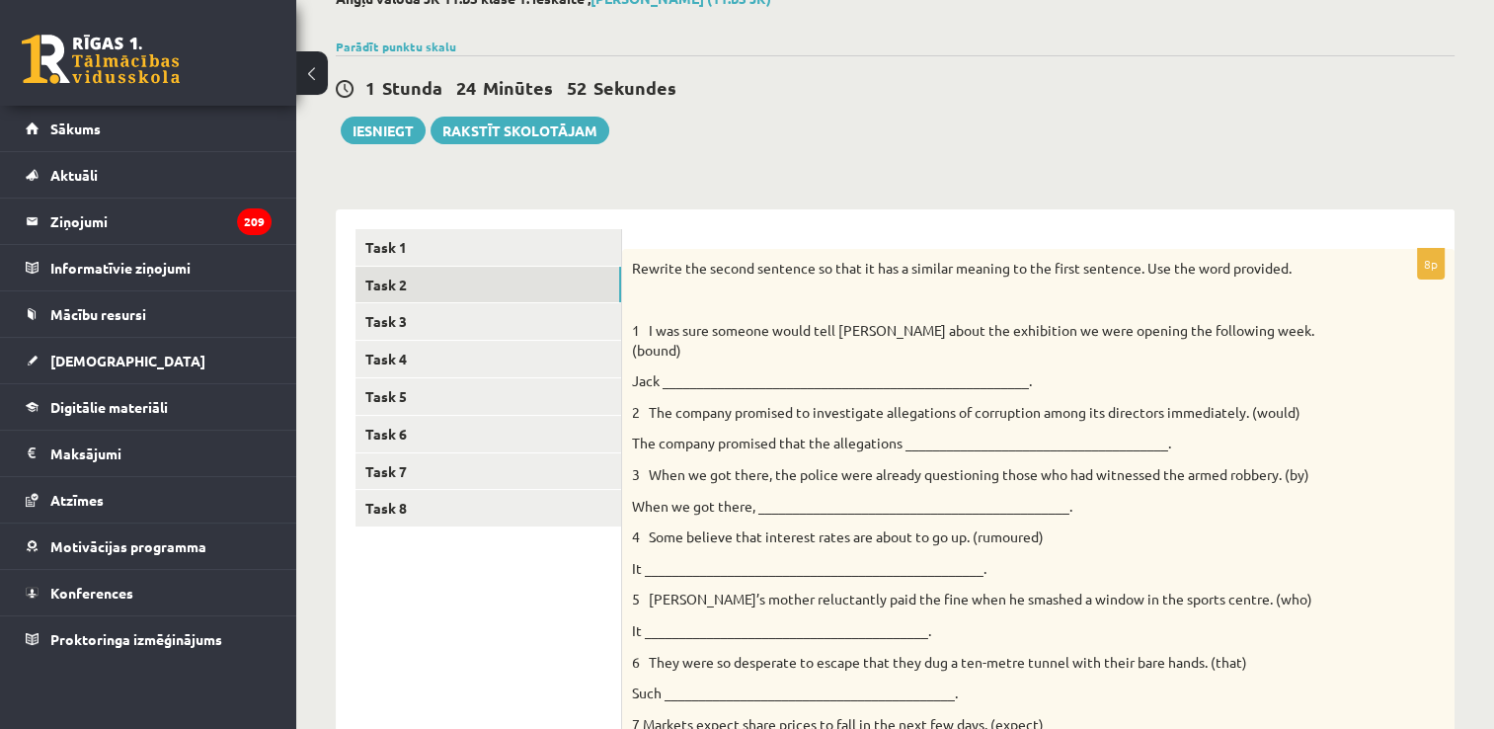
scroll to position [111, 0]
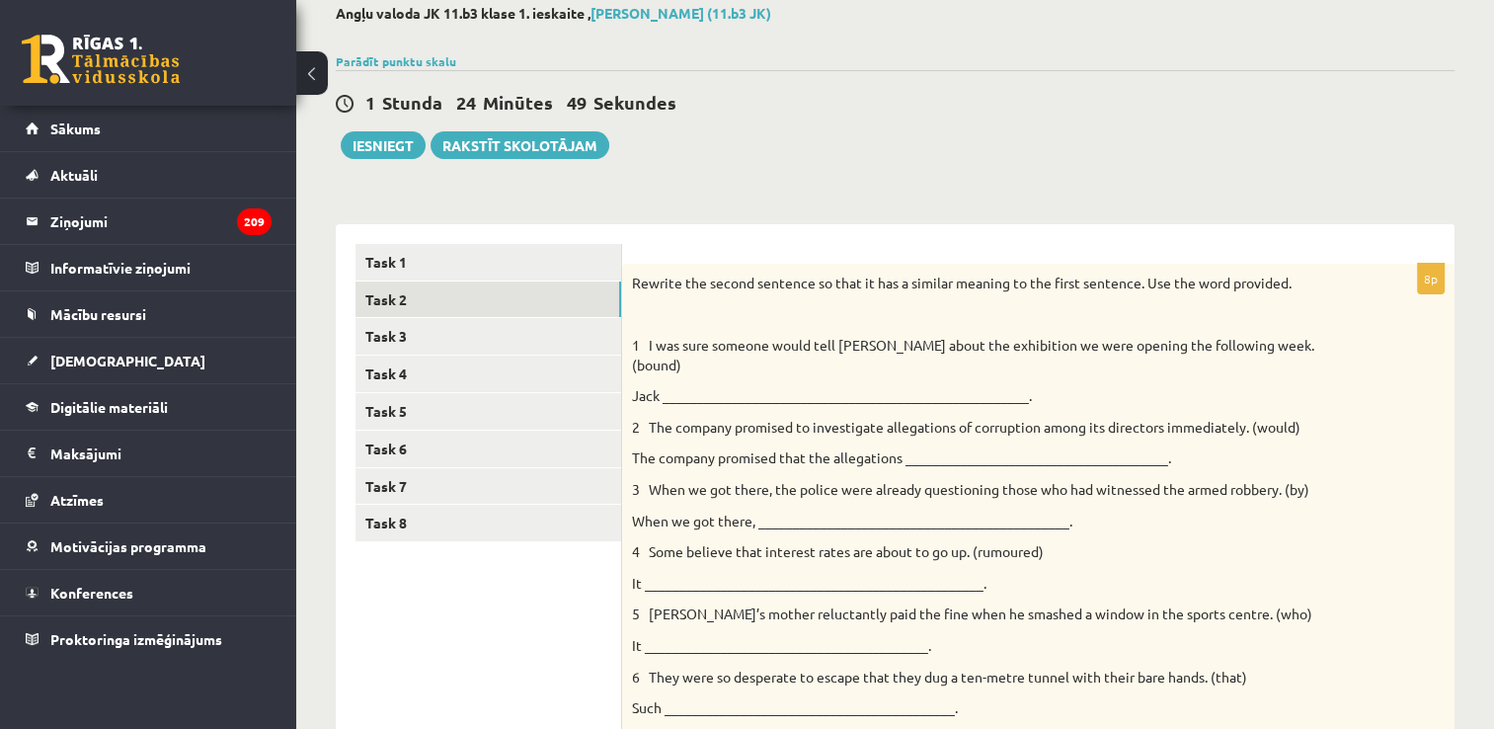
click at [639, 277] on p "Rewrite the second sentence so that it has a similar meaning to the first sente…" at bounding box center [989, 284] width 714 height 20
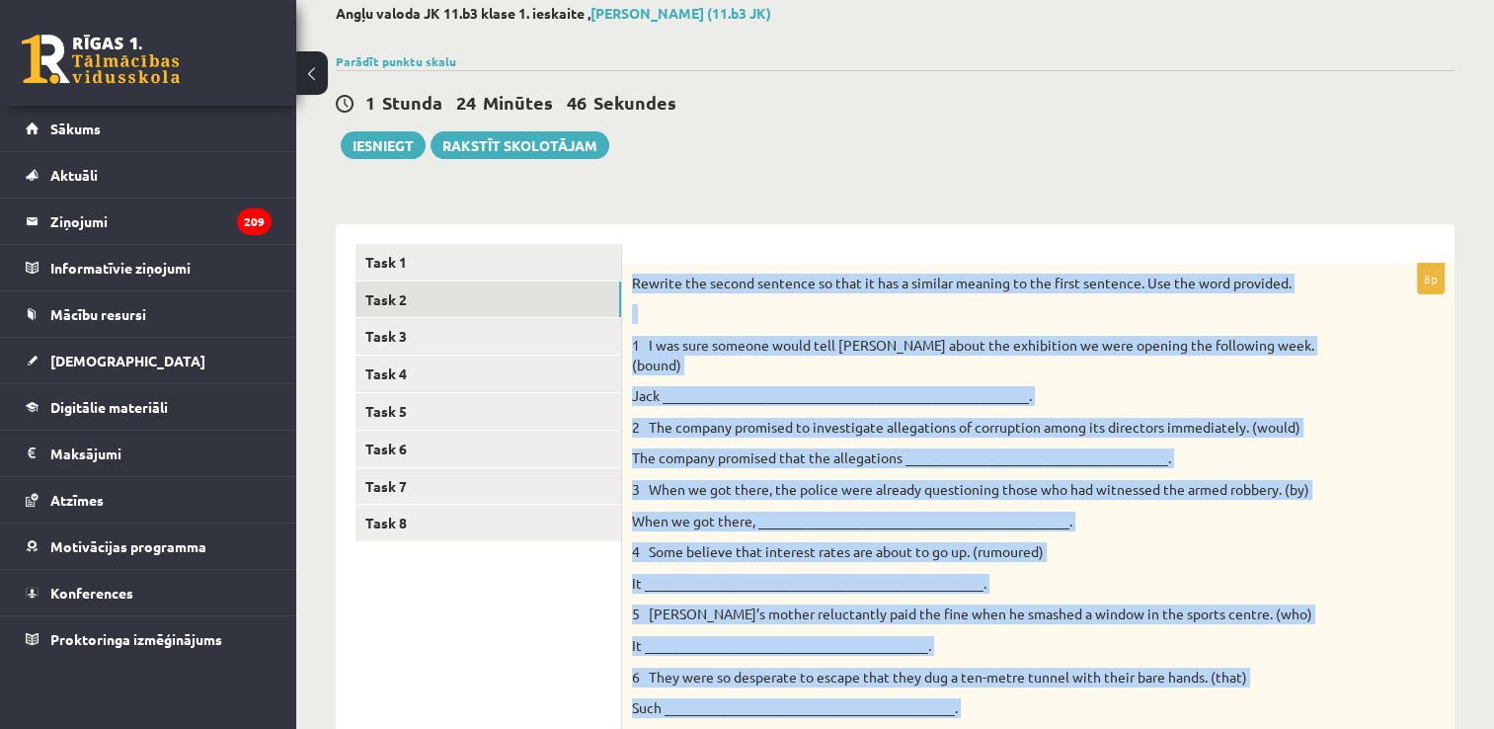
drag, startPoint x: 628, startPoint y: 276, endPoint x: 880, endPoint y: 779, distance: 562.1
click at [880, 618] on html "0 Dāvanas 1655 mP 160 xp Paula Pavlova Sākums Aktuāli Kā mācīties eSKOLĀ Kontak…" at bounding box center [747, 253] width 1494 height 729
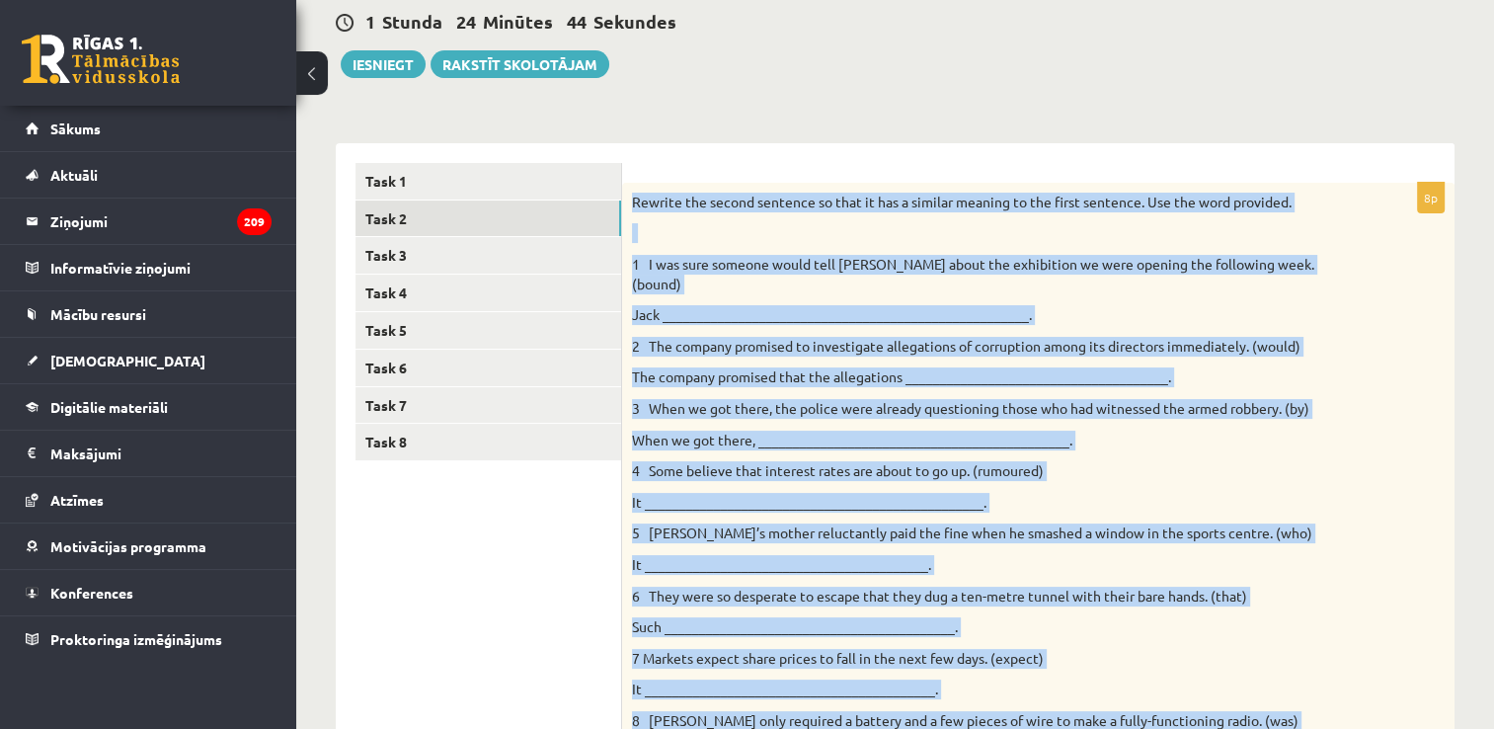
drag, startPoint x: 880, startPoint y: 779, endPoint x: 1282, endPoint y: 601, distance: 439.4
click at [1282, 617] on p "Such __________________________________________." at bounding box center [989, 627] width 714 height 20
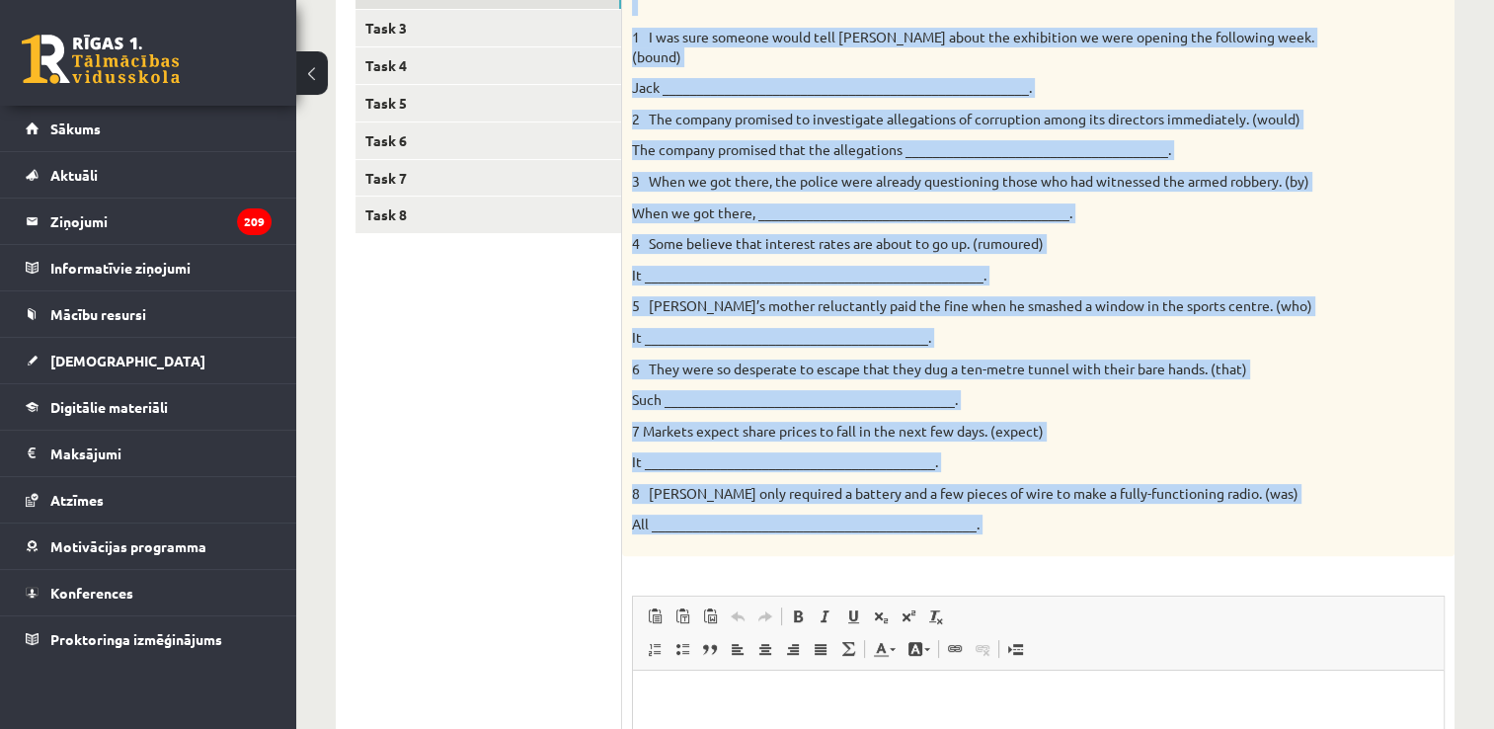
scroll to position [429, 0]
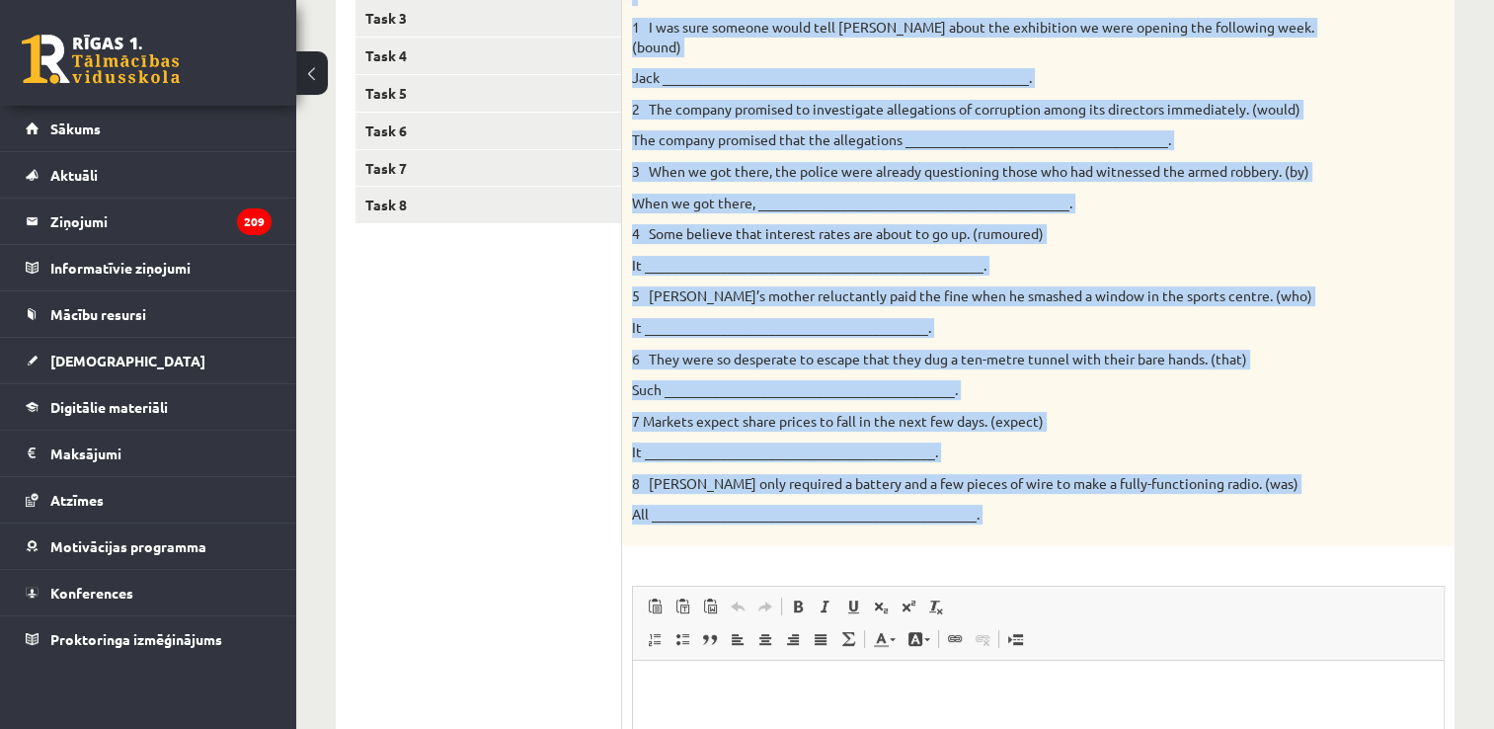
copy div "Rewrite the second sentence so that it has a similar meaning to the first sente…"
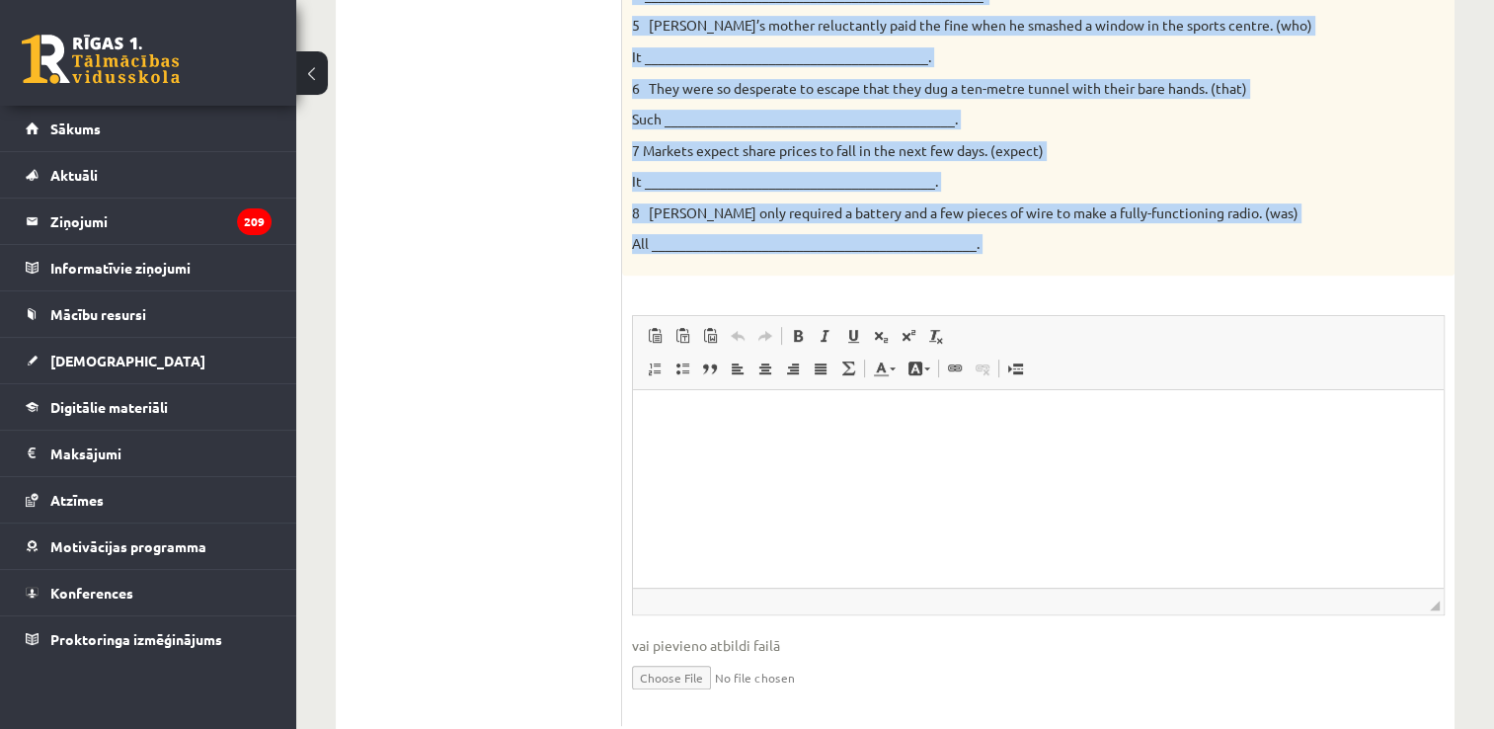
scroll to position [702, 0]
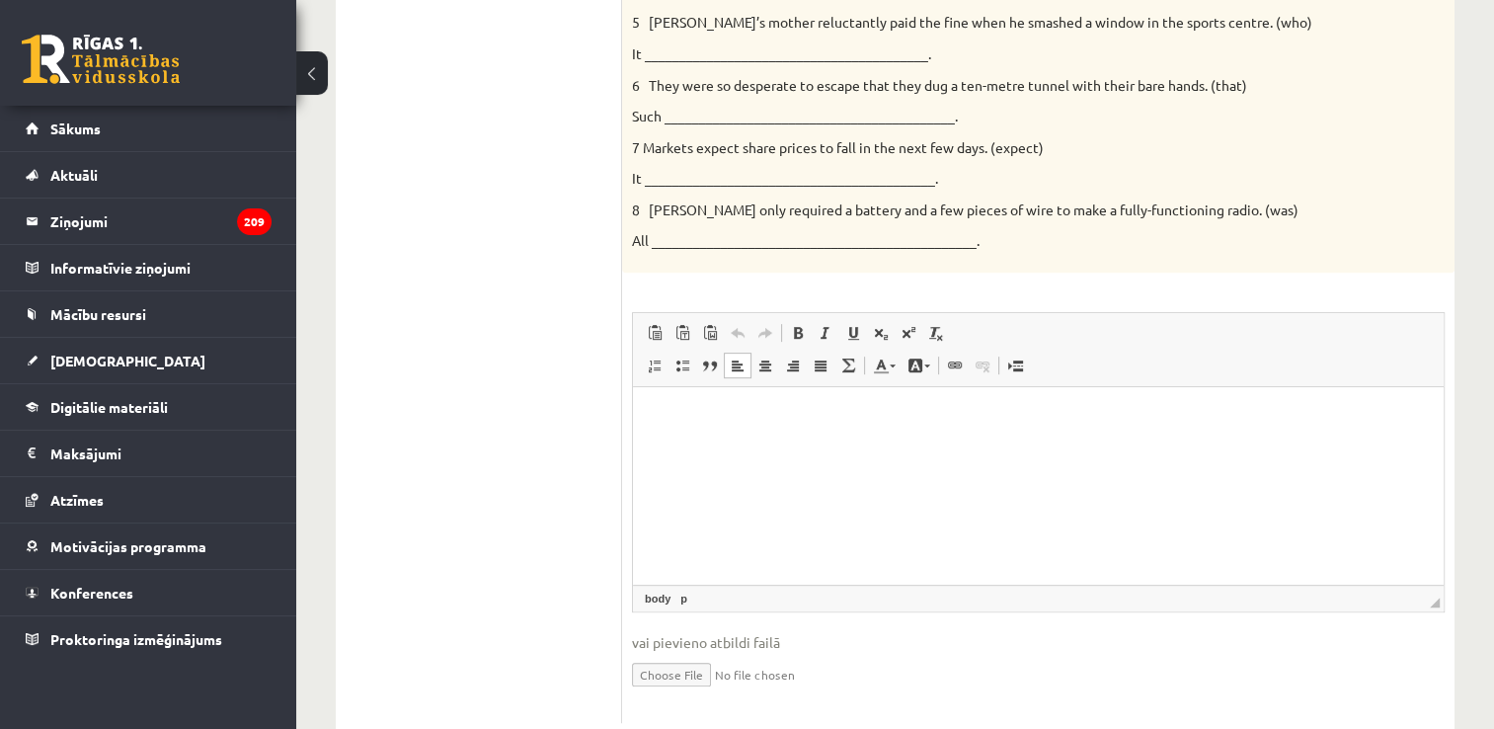
click at [794, 447] on html at bounding box center [1038, 417] width 811 height 60
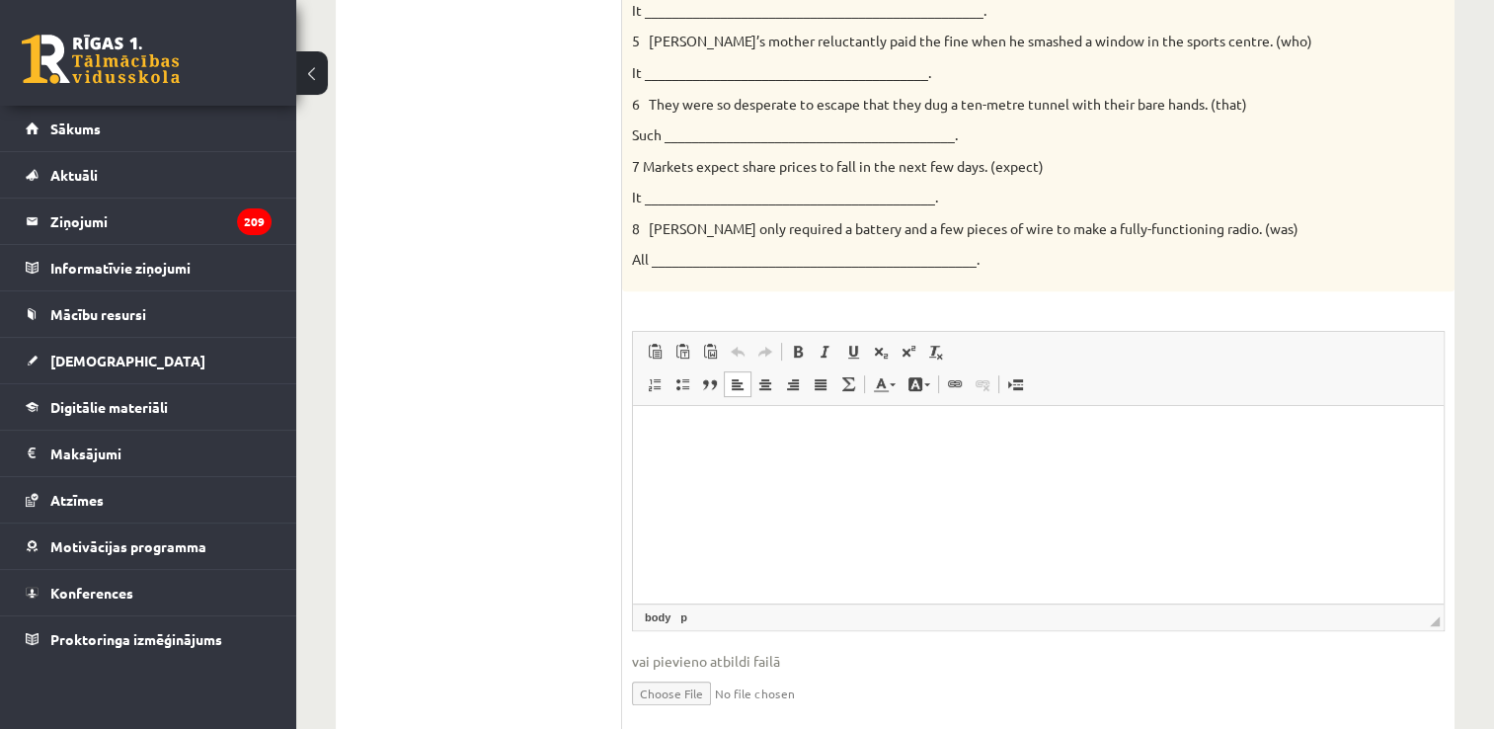
scroll to position [735, 0]
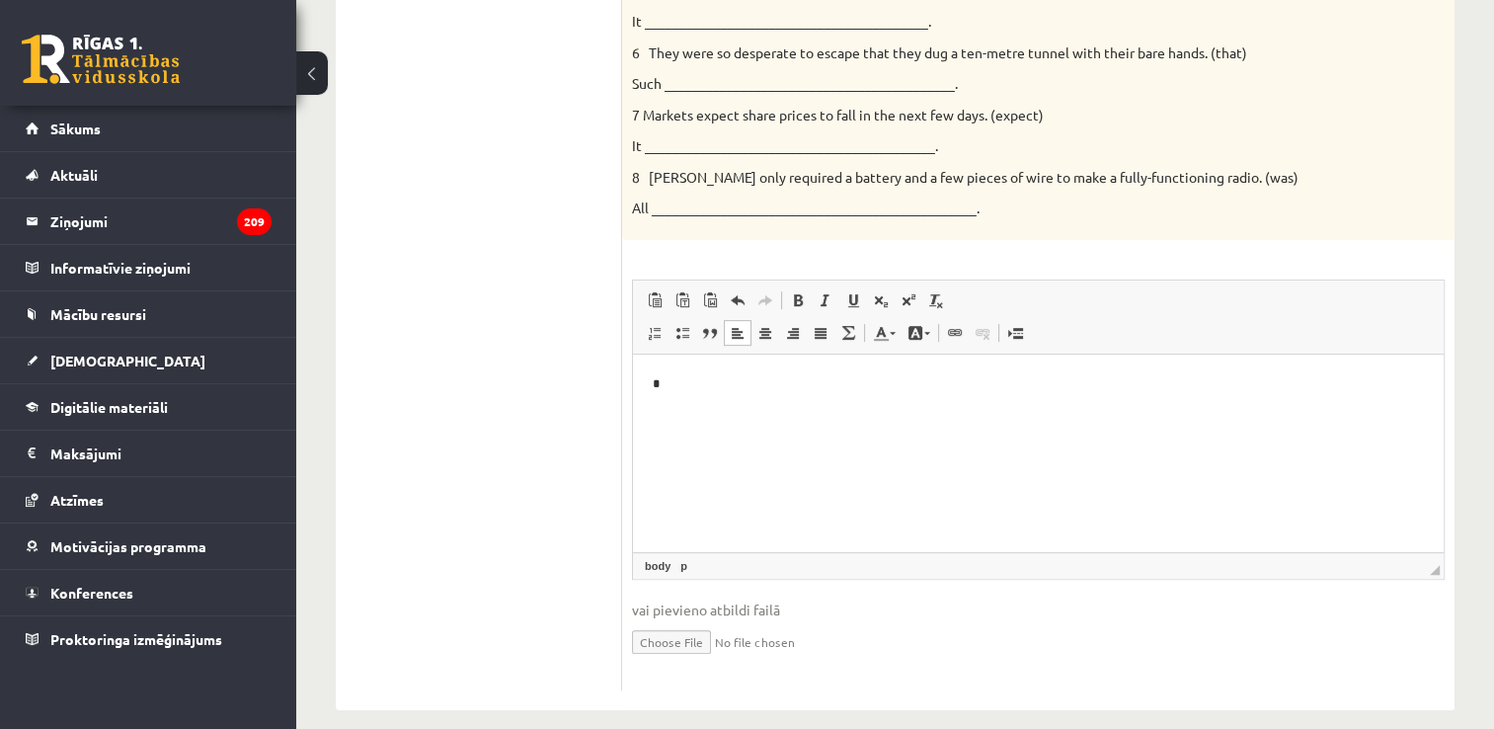
click at [1246, 415] on html "*" at bounding box center [1038, 384] width 811 height 60
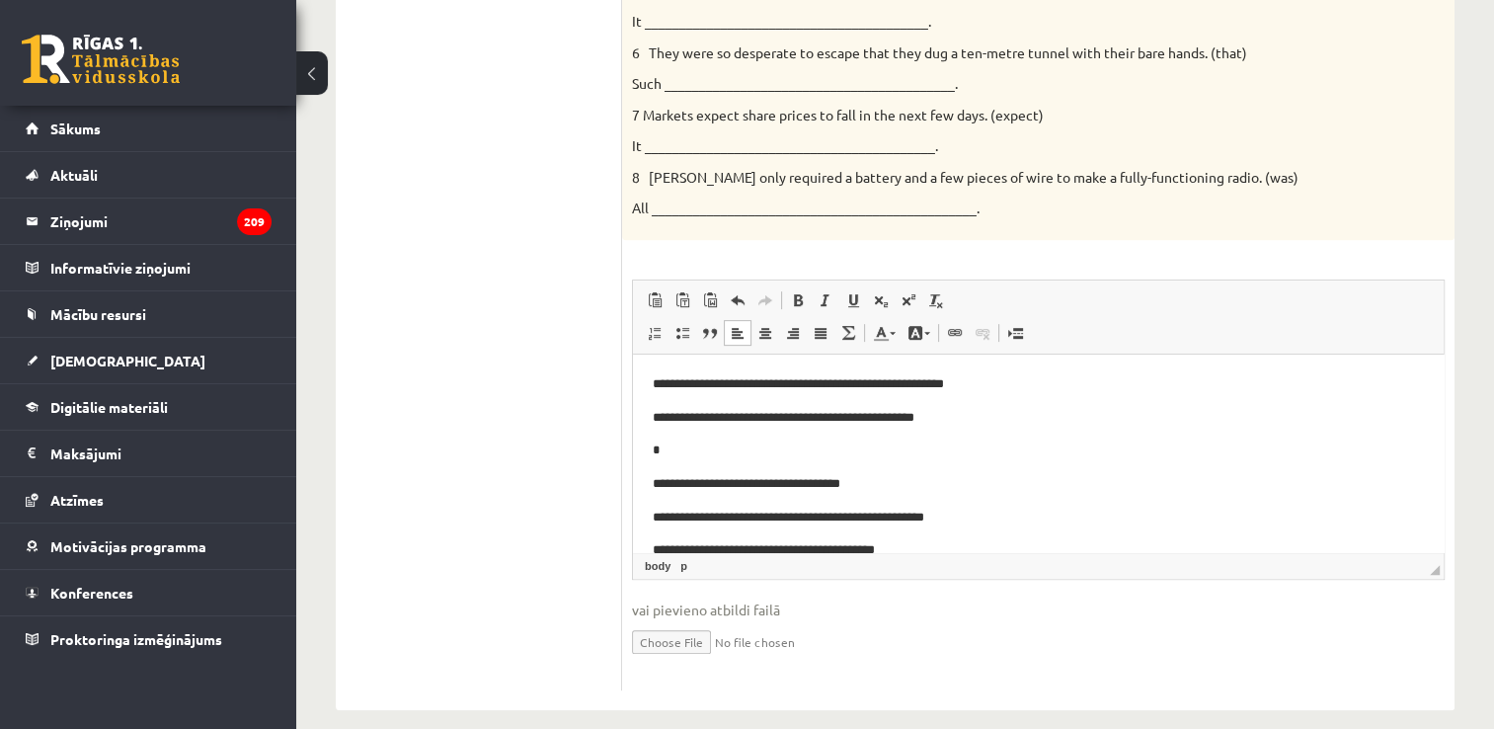
scroll to position [63, 0]
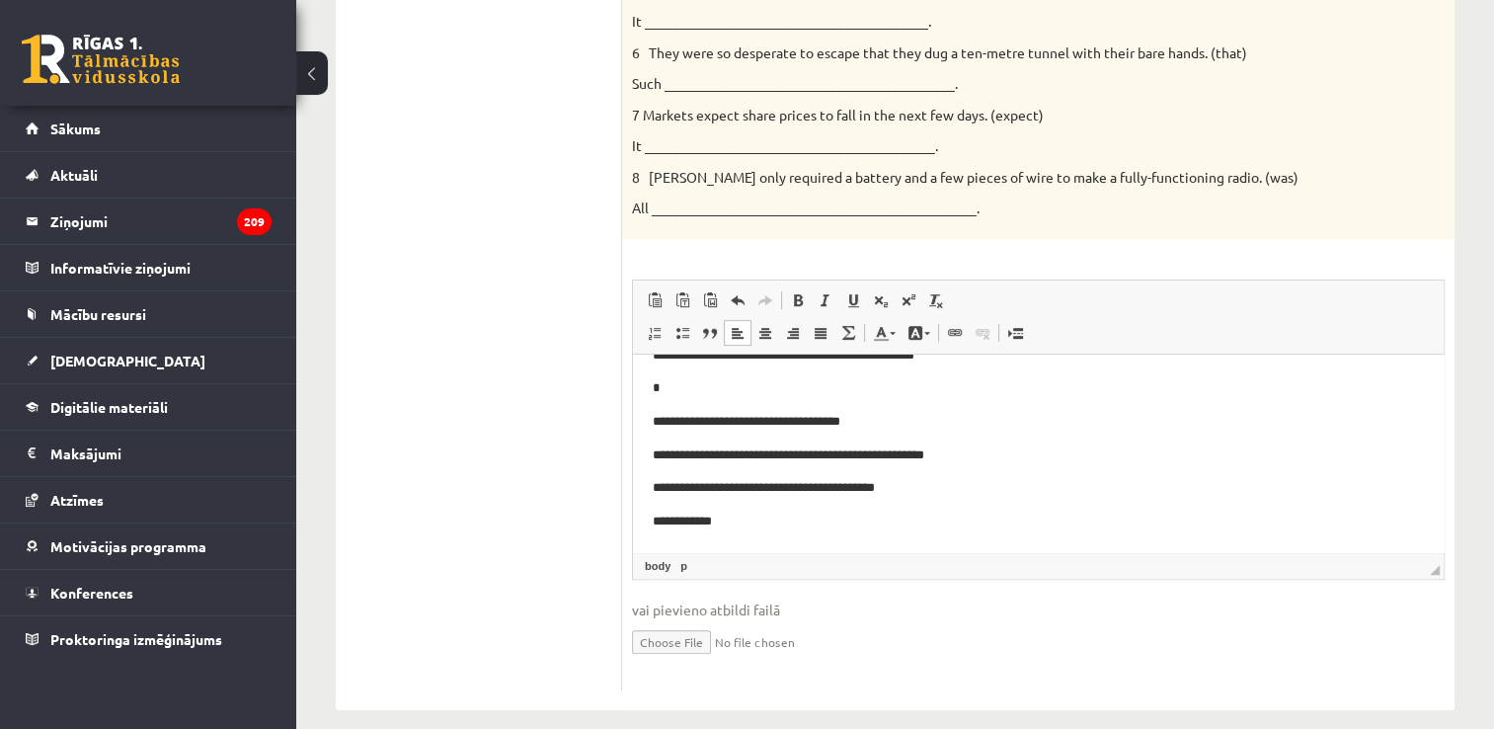
click at [666, 392] on p "*" at bounding box center [1031, 388] width 756 height 21
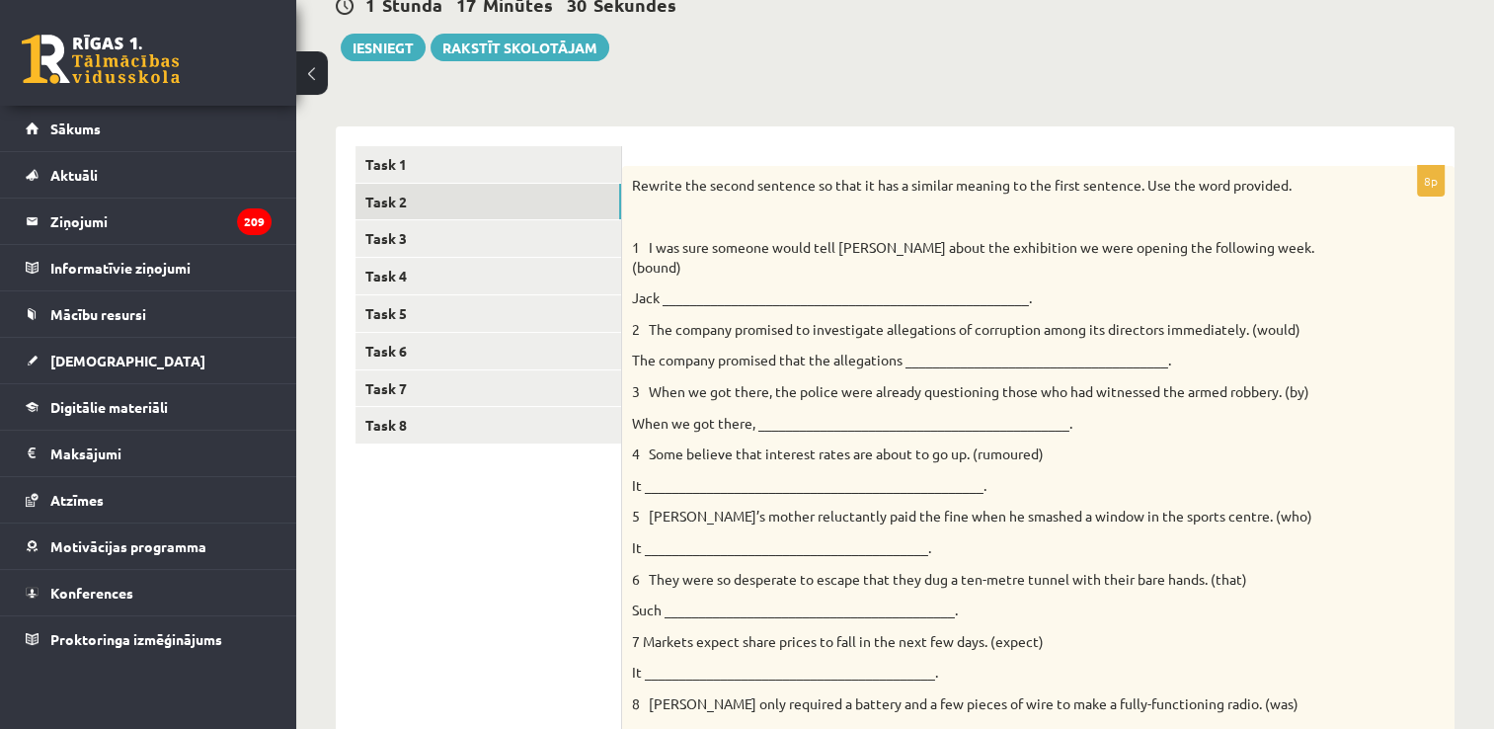
scroll to position [209, 0]
click at [442, 231] on link "Task 3" at bounding box center [488, 237] width 266 height 37
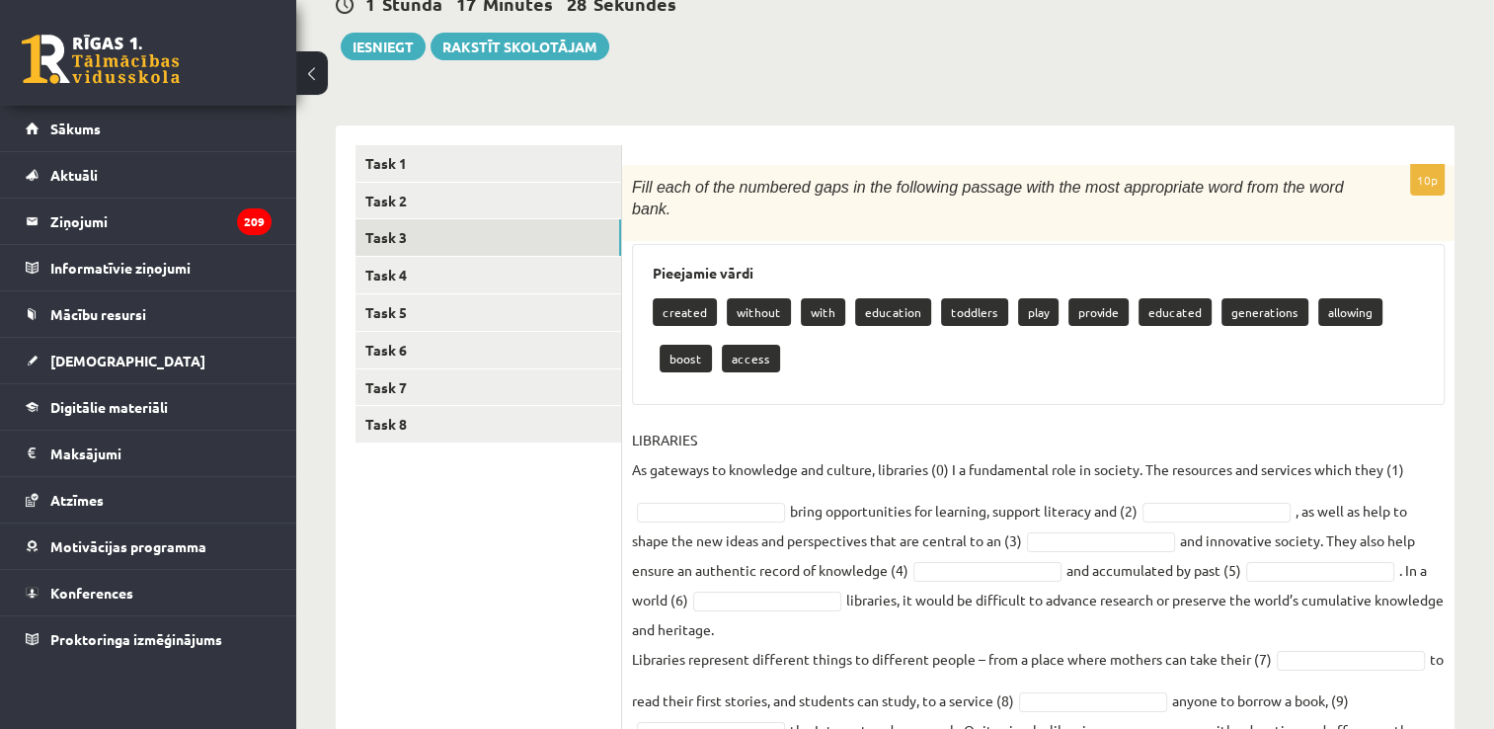
scroll to position [301, 0]
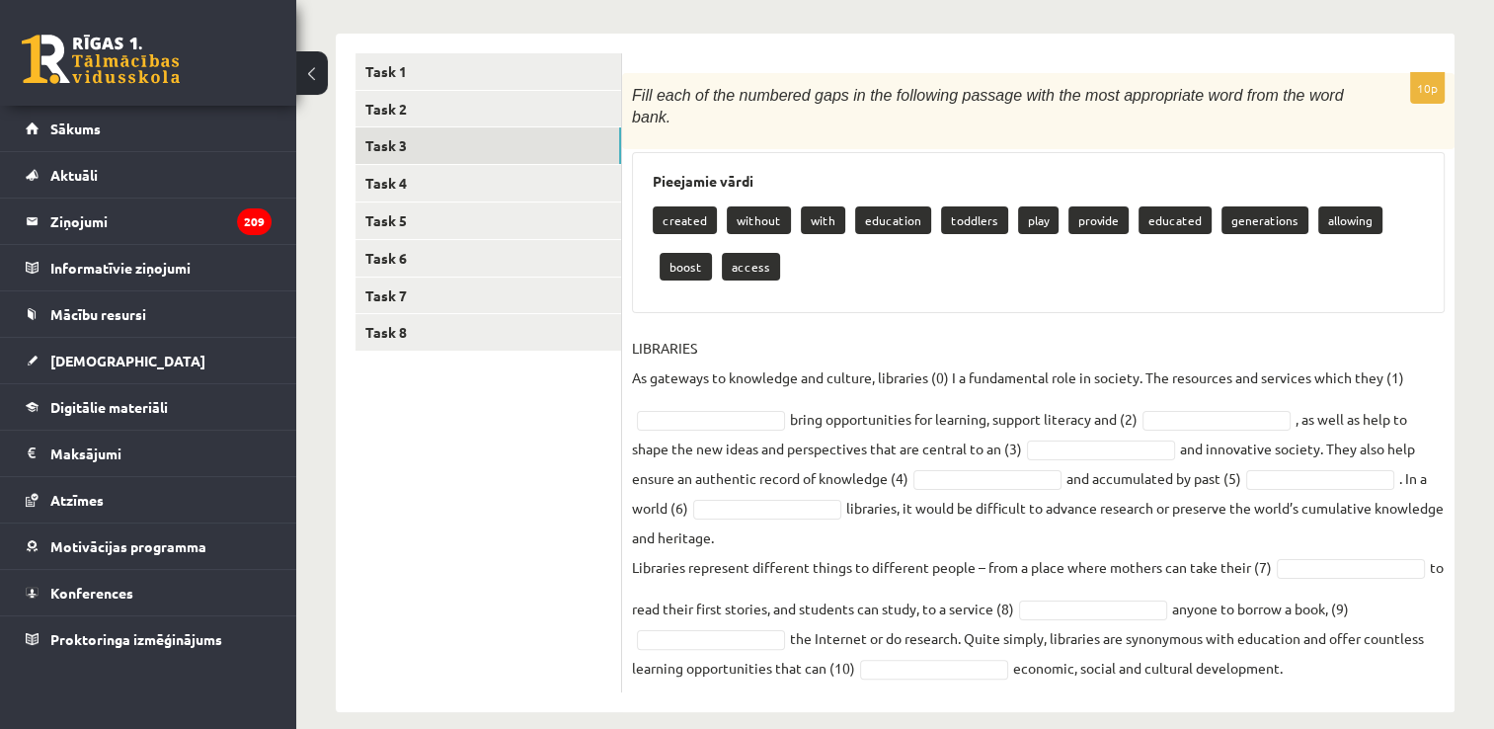
drag, startPoint x: 634, startPoint y: 87, endPoint x: 1315, endPoint y: 686, distance: 907.4
click at [1315, 686] on div "10p Fill each of the numbered gaps in the following passage with the most appro…" at bounding box center [1038, 373] width 832 height 678
drag, startPoint x: 1315, startPoint y: 686, endPoint x: 1190, endPoint y: 636, distance: 135.1
copy div "Fill each of the numbered gaps in the following passage with the most appropria…"
click at [707, 421] on fieldset "LIBRARIES As gateways to knowledge and culture, libraries (0) I a fundamental r…" at bounding box center [1038, 508] width 813 height 350
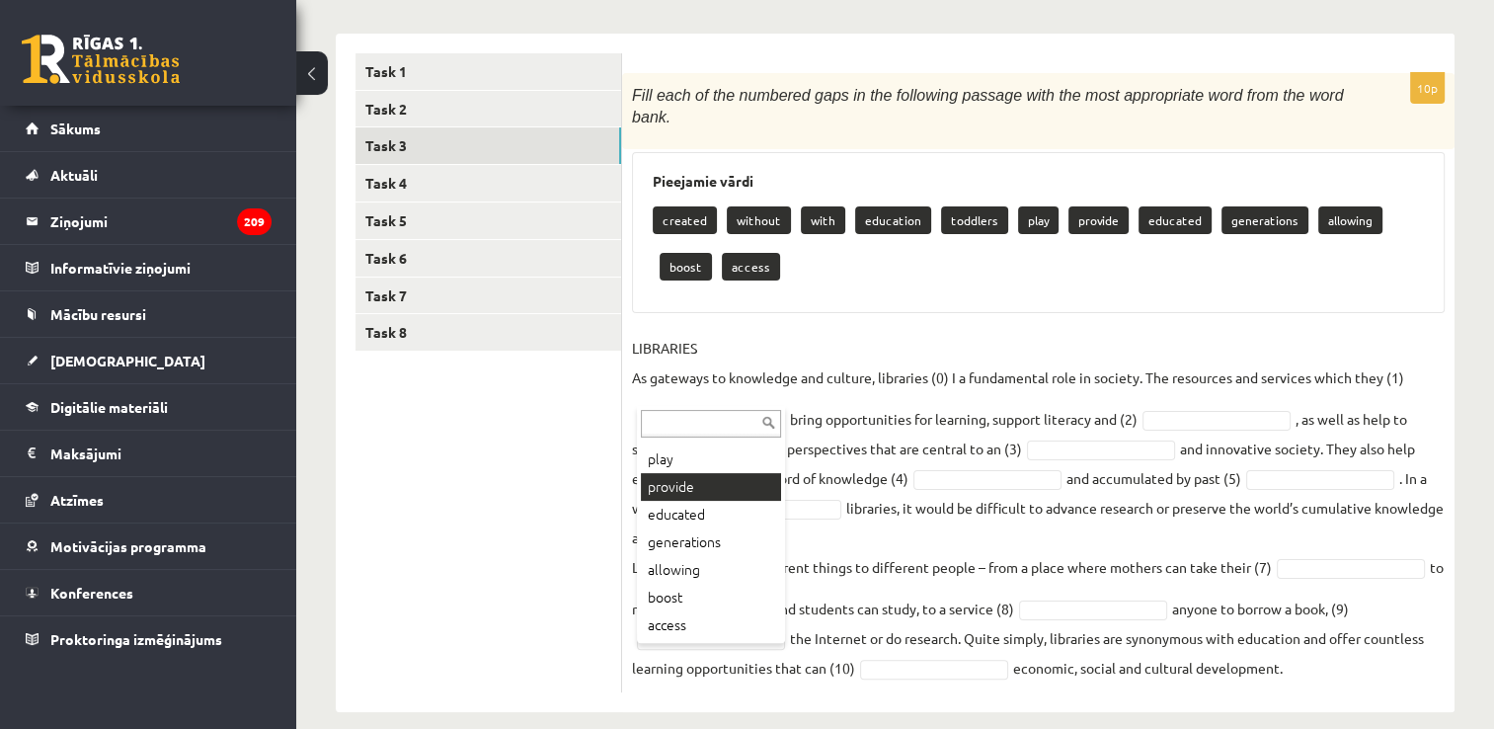
scroll to position [255, 0]
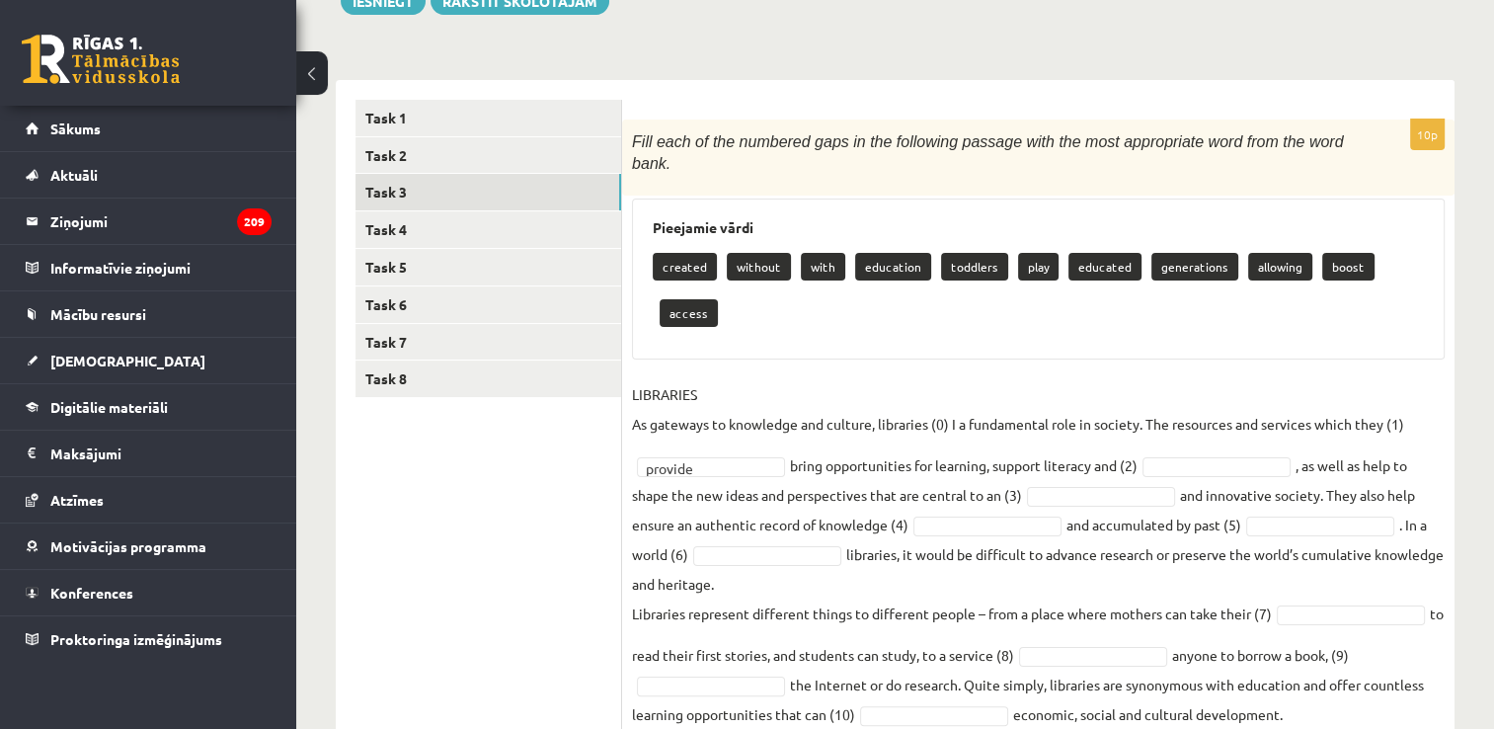
click at [1201, 385] on fieldset "LIBRARIES As gateways to knowledge and culture, libraries (0) I a fundamental r…" at bounding box center [1038, 554] width 813 height 350
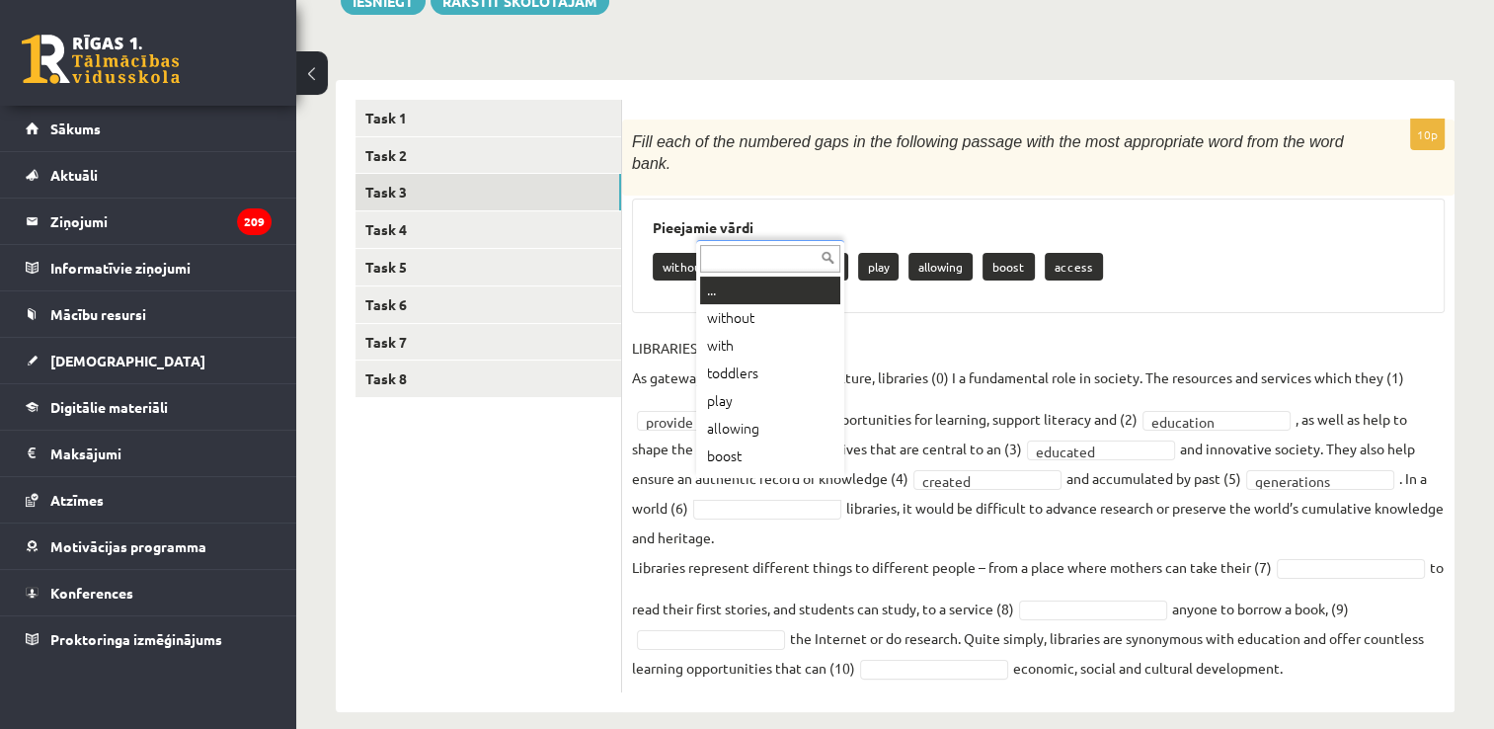
scroll to position [24, 0]
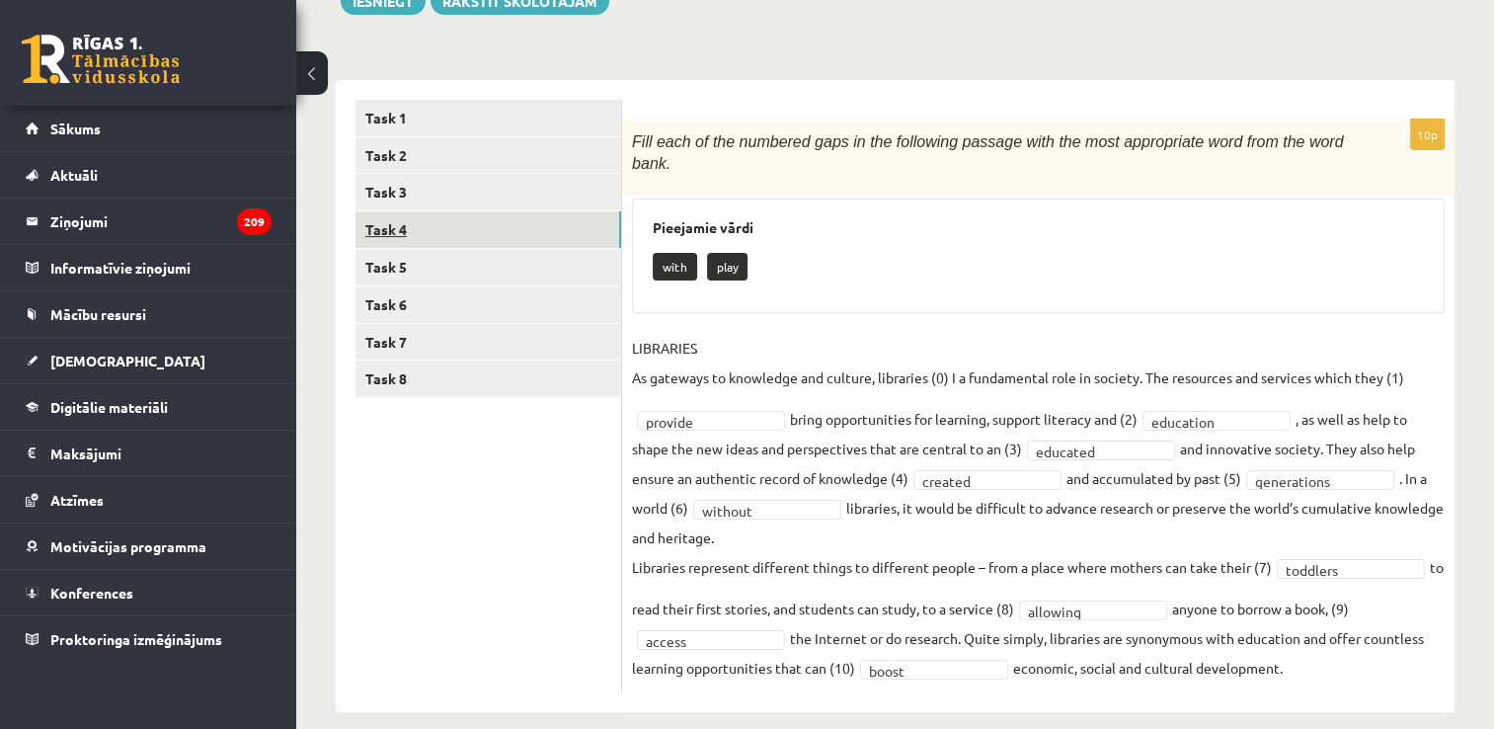
click at [530, 244] on link "Task 4" at bounding box center [488, 229] width 266 height 37
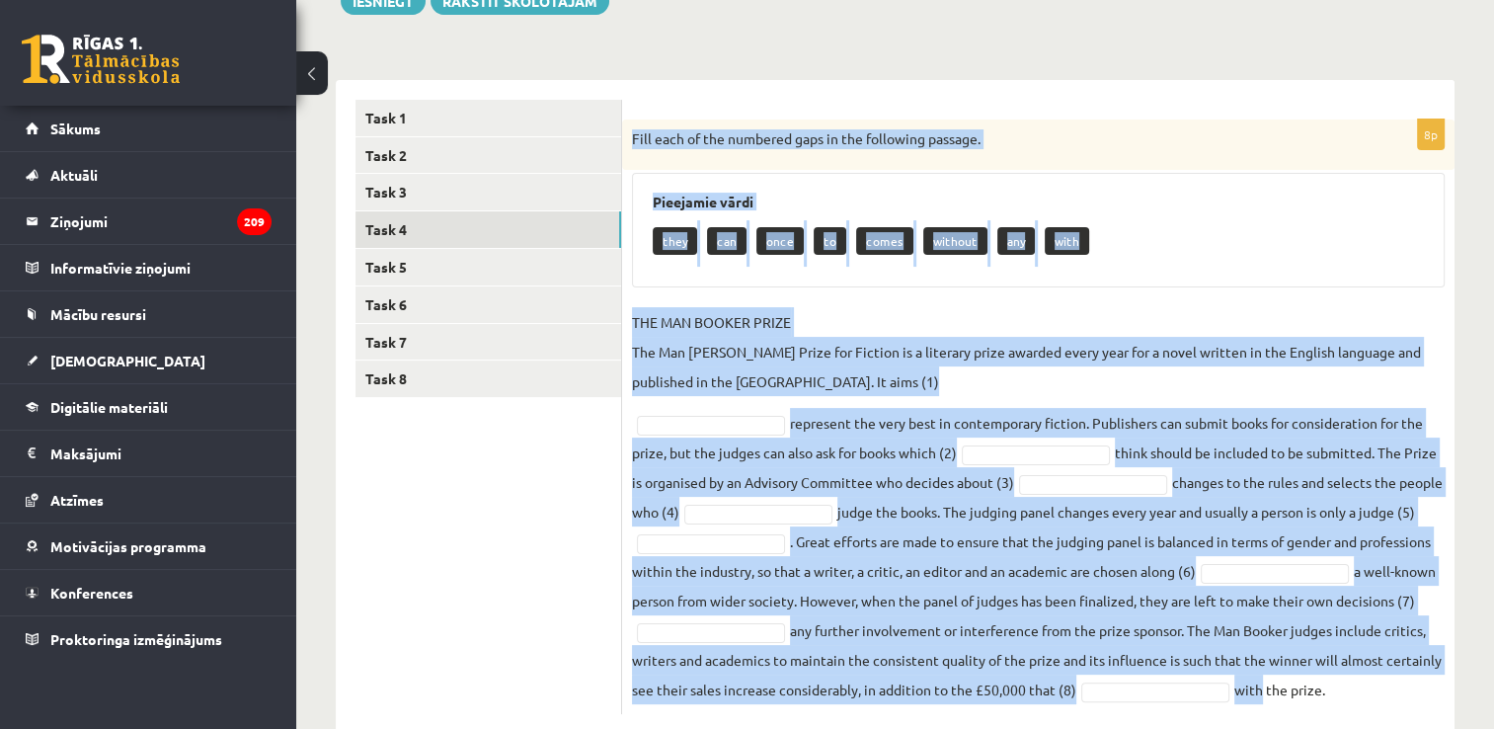
scroll to position [300, 0]
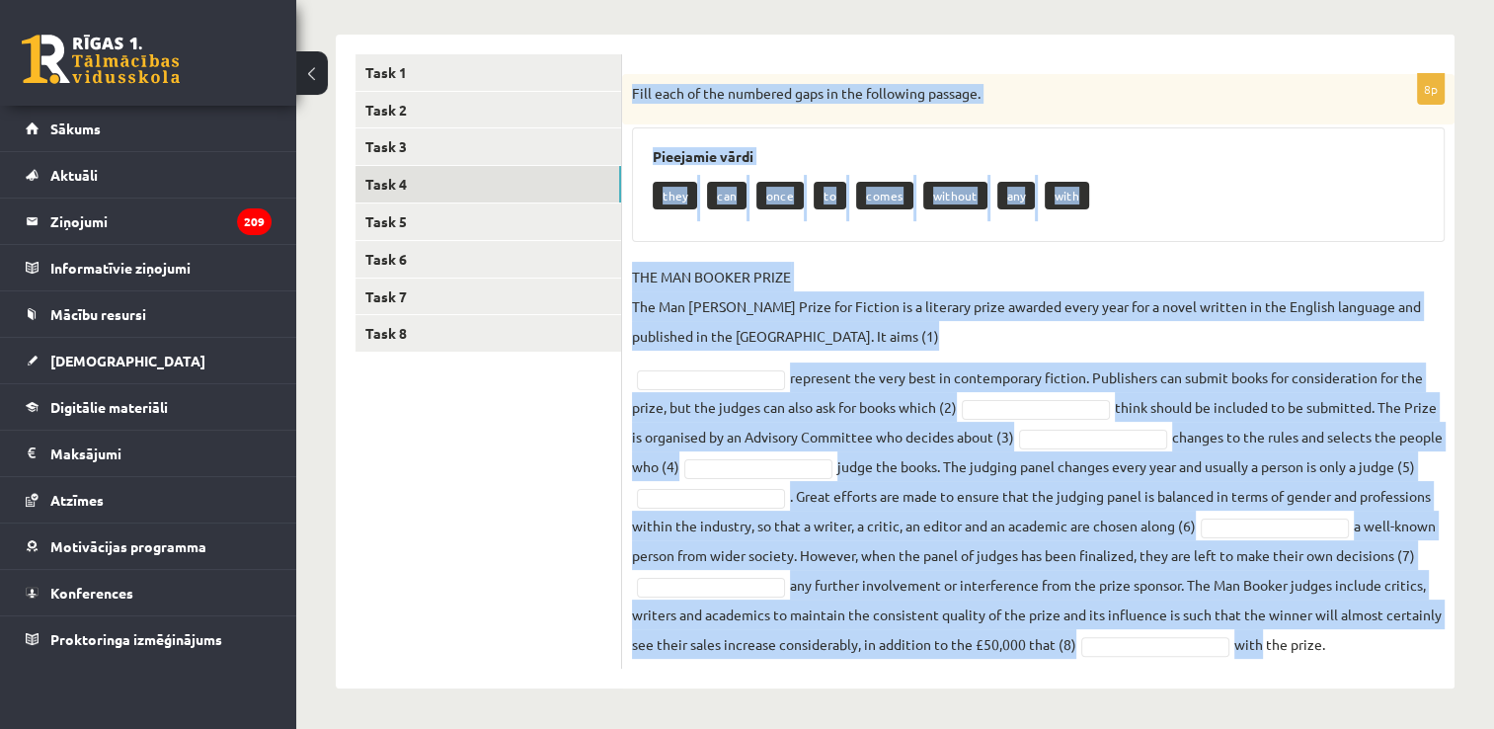
drag, startPoint x: 632, startPoint y: 124, endPoint x: 1478, endPoint y: 642, distance: 991.8
click at [1478, 642] on div "Angļu valoda JK 11.b3 klase 1. ieskaite , Paula Pavlova (11.b3 JK) Parādīt punk…" at bounding box center [895, 252] width 1198 height 952
copy div "Fill each of the numbered gaps in the following passage. Pieejamie vārdi they c…"
click at [847, 322] on p "THE MAN BOOKER PRIZE The Man Booker Prize for Fiction is a literary prize award…" at bounding box center [1038, 306] width 813 height 89
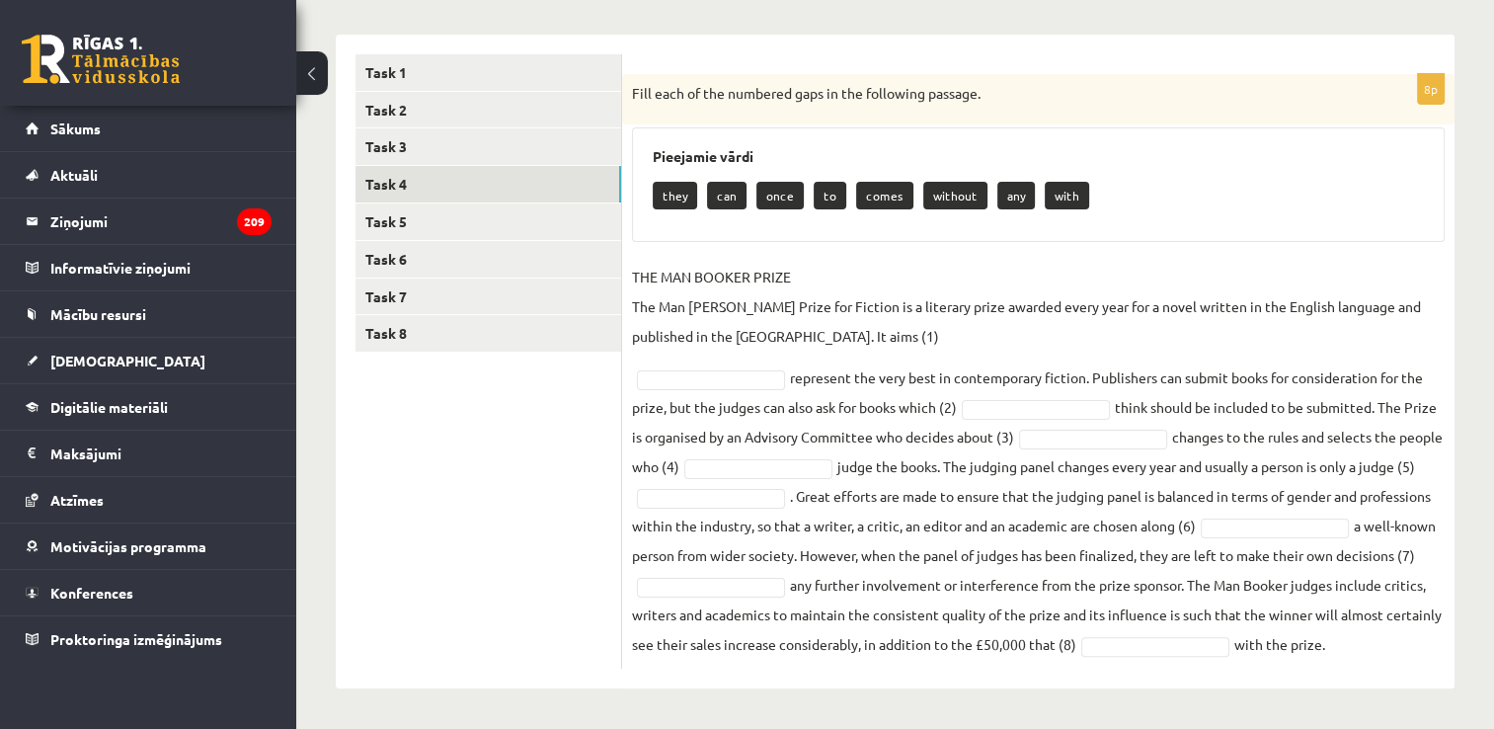
click at [844, 333] on p "THE MAN BOOKER PRIZE The Man Booker Prize for Fiction is a literary prize award…" at bounding box center [1038, 306] width 813 height 89
click at [766, 332] on p "THE MAN BOOKER PRIZE The Man Booker Prize for Fiction is a literary prize award…" at bounding box center [1038, 306] width 813 height 89
click at [737, 366] on fieldset "THE MAN BOOKER PRIZE The Man Booker Prize for Fiction is a literary prize award…" at bounding box center [1038, 460] width 813 height 397
click at [675, 535] on fieldset "THE MAN BOOKER PRIZE The Man Booker Prize for Fiction is a literary prize award…" at bounding box center [1038, 460] width 813 height 397
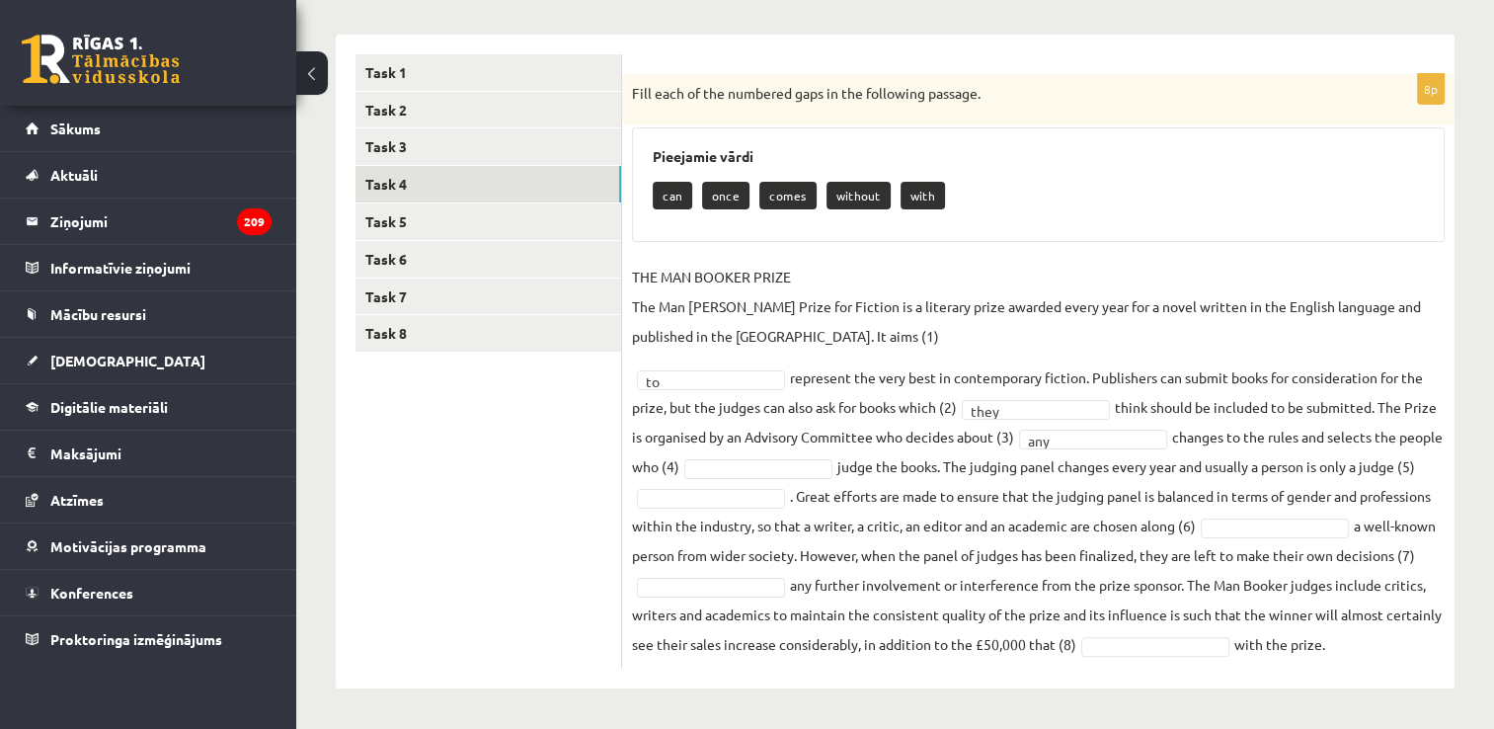
click at [812, 454] on fieldset "THE MAN BOOKER PRIZE The Man Booker Prize for Fiction is a literary prize award…" at bounding box center [1038, 460] width 813 height 397
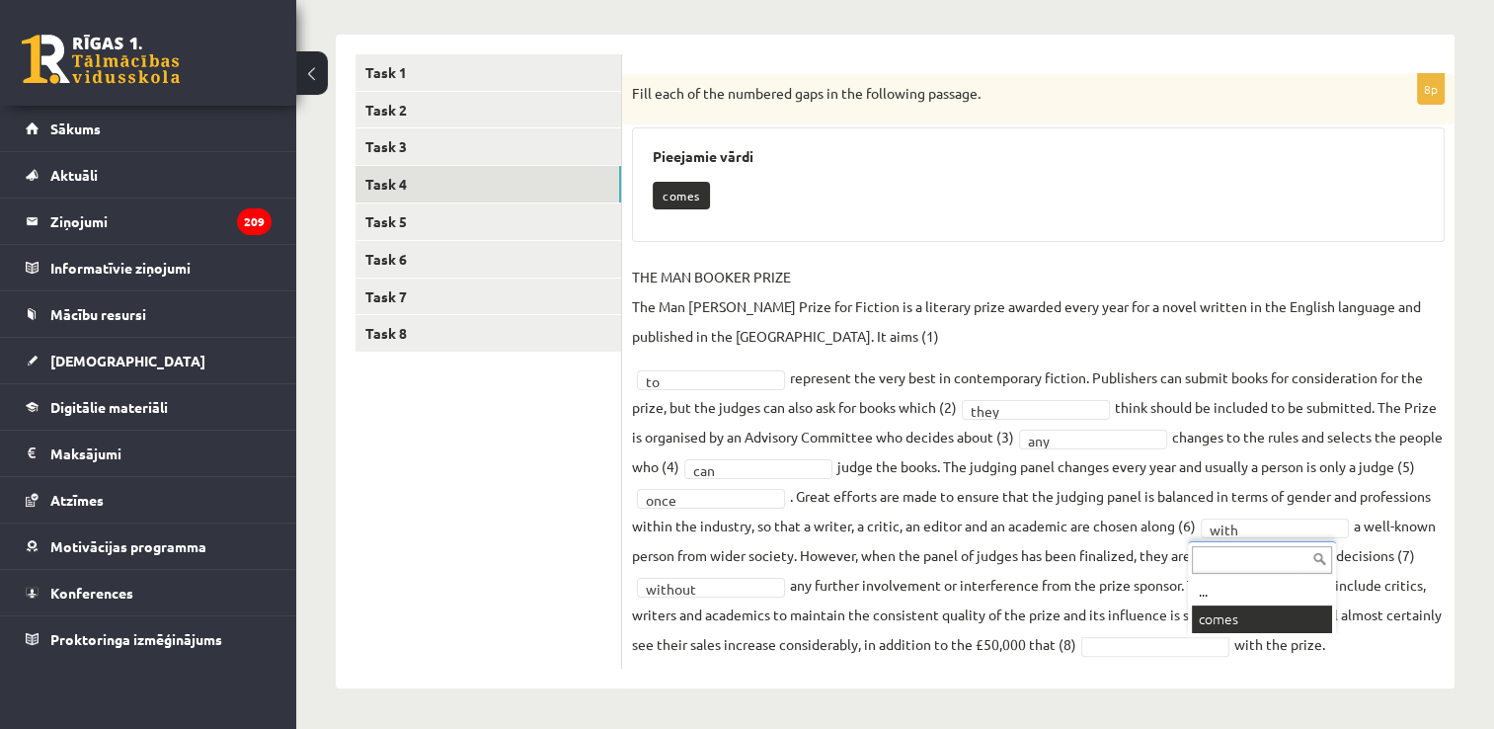
scroll to position [253, 0]
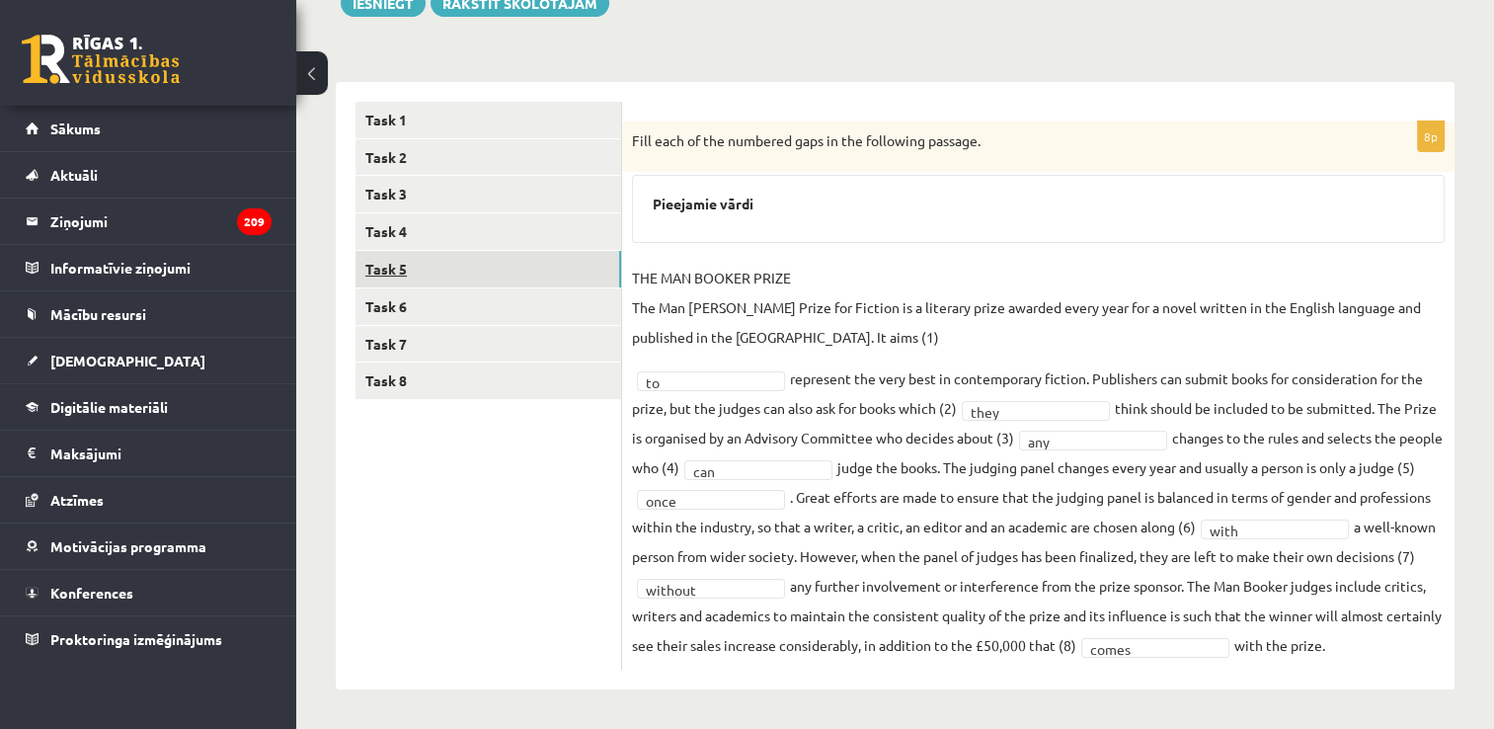
click at [451, 263] on link "Task 5" at bounding box center [488, 269] width 266 height 37
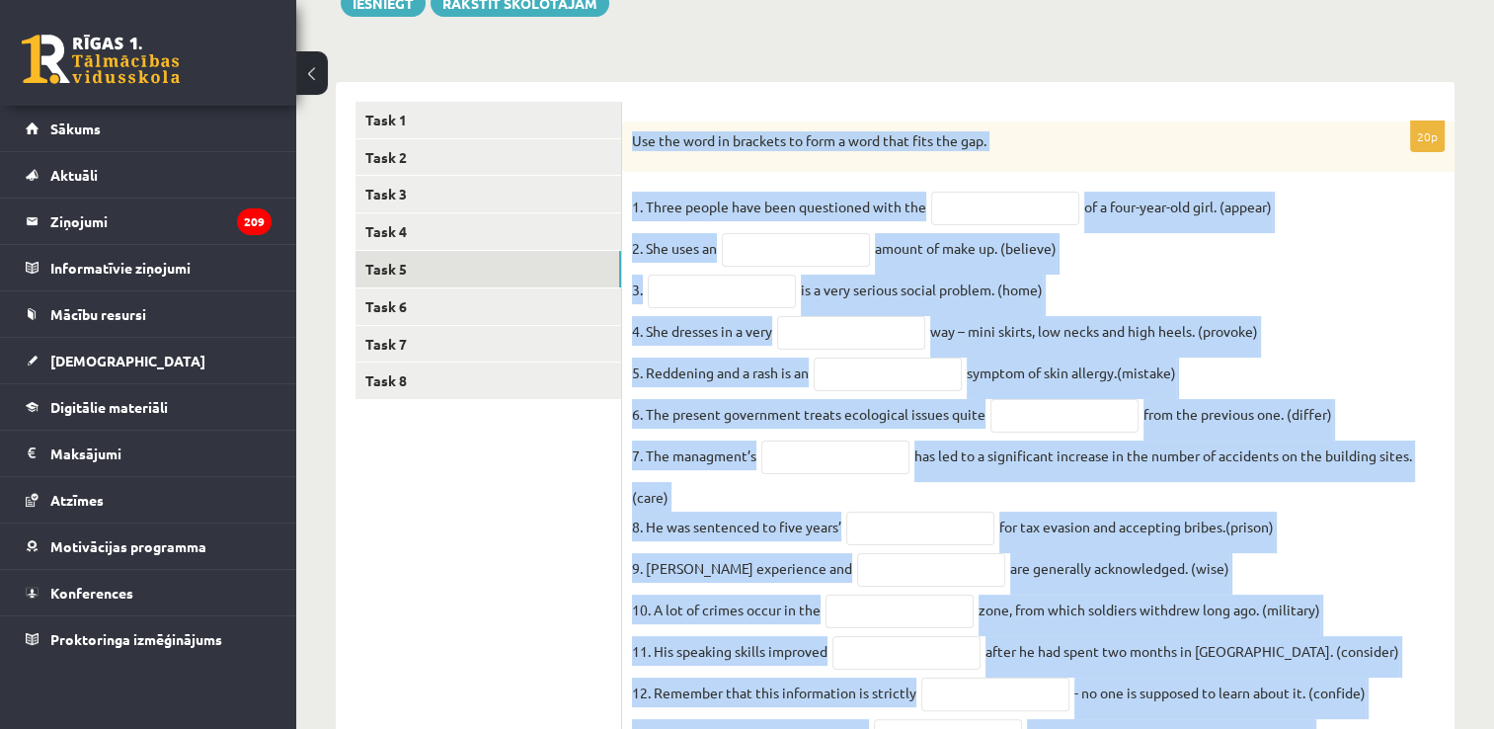
scroll to position [710, 0]
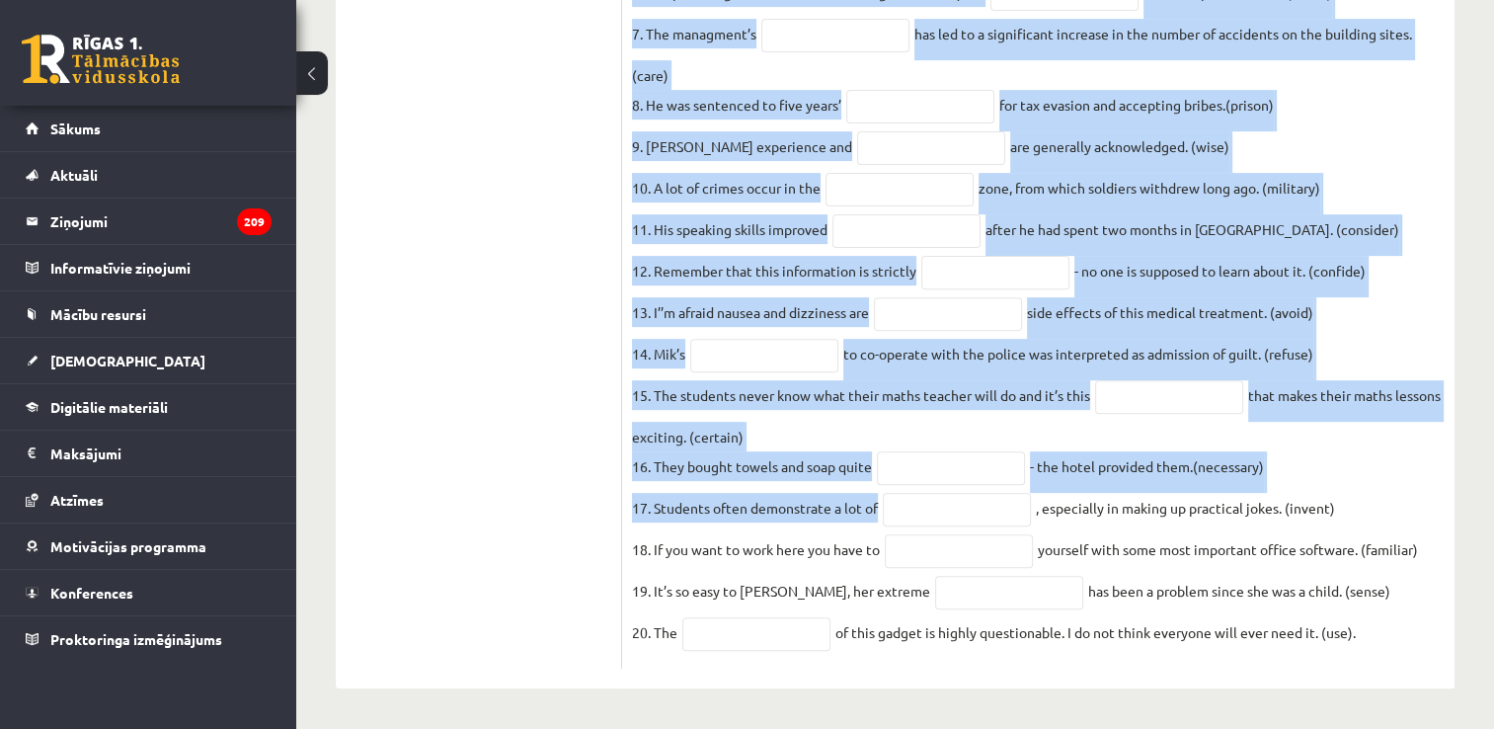
drag, startPoint x: 629, startPoint y: 131, endPoint x: 1390, endPoint y: 663, distance: 928.3
click at [1390, 663] on div "20p Use the word in brackets to form a word that fits the gap. 1. Three people …" at bounding box center [1038, 185] width 832 height 970
drag, startPoint x: 1390, startPoint y: 663, endPoint x: 1232, endPoint y: 586, distance: 175.8
copy div "Use the word in brackets to form a word that fits the gap. 1. Three people have…"
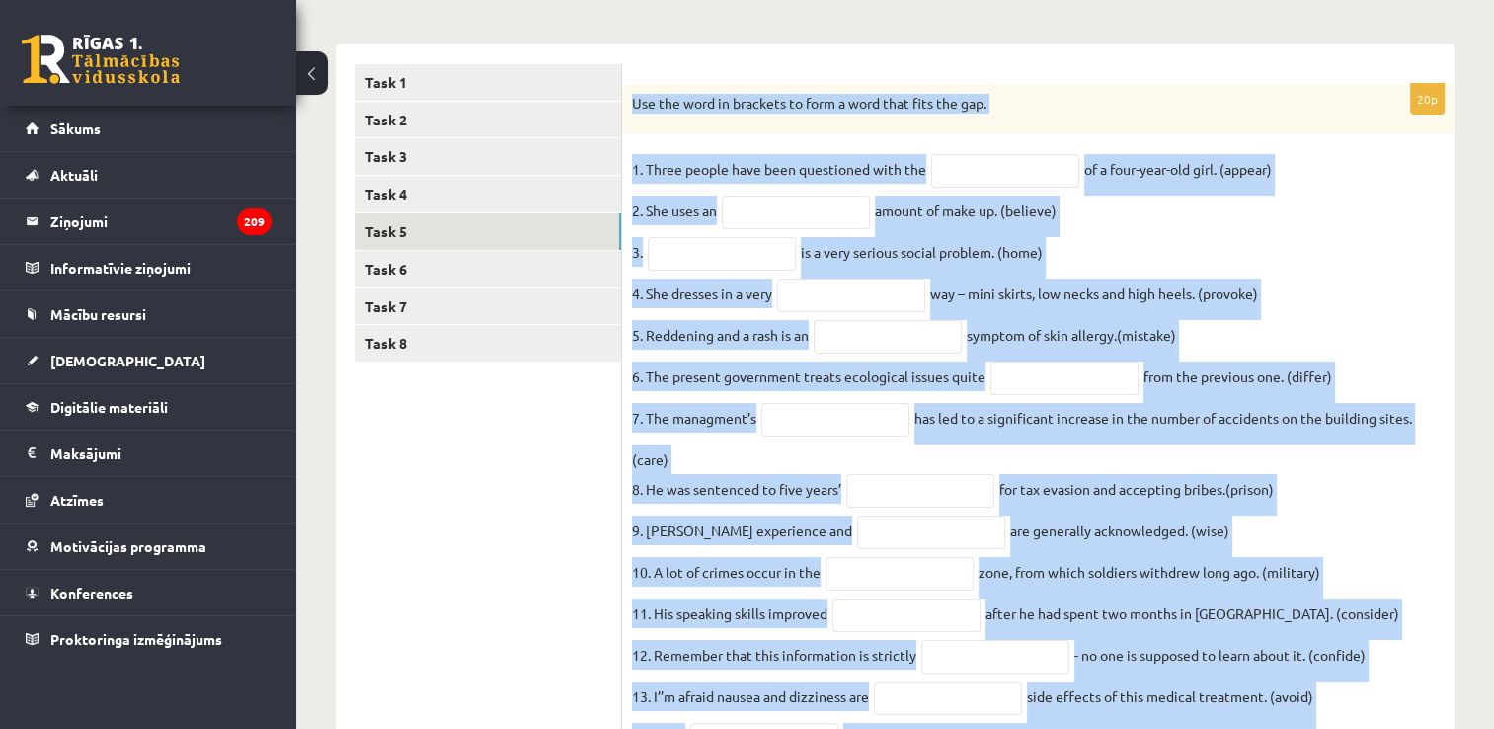
scroll to position [332, 0]
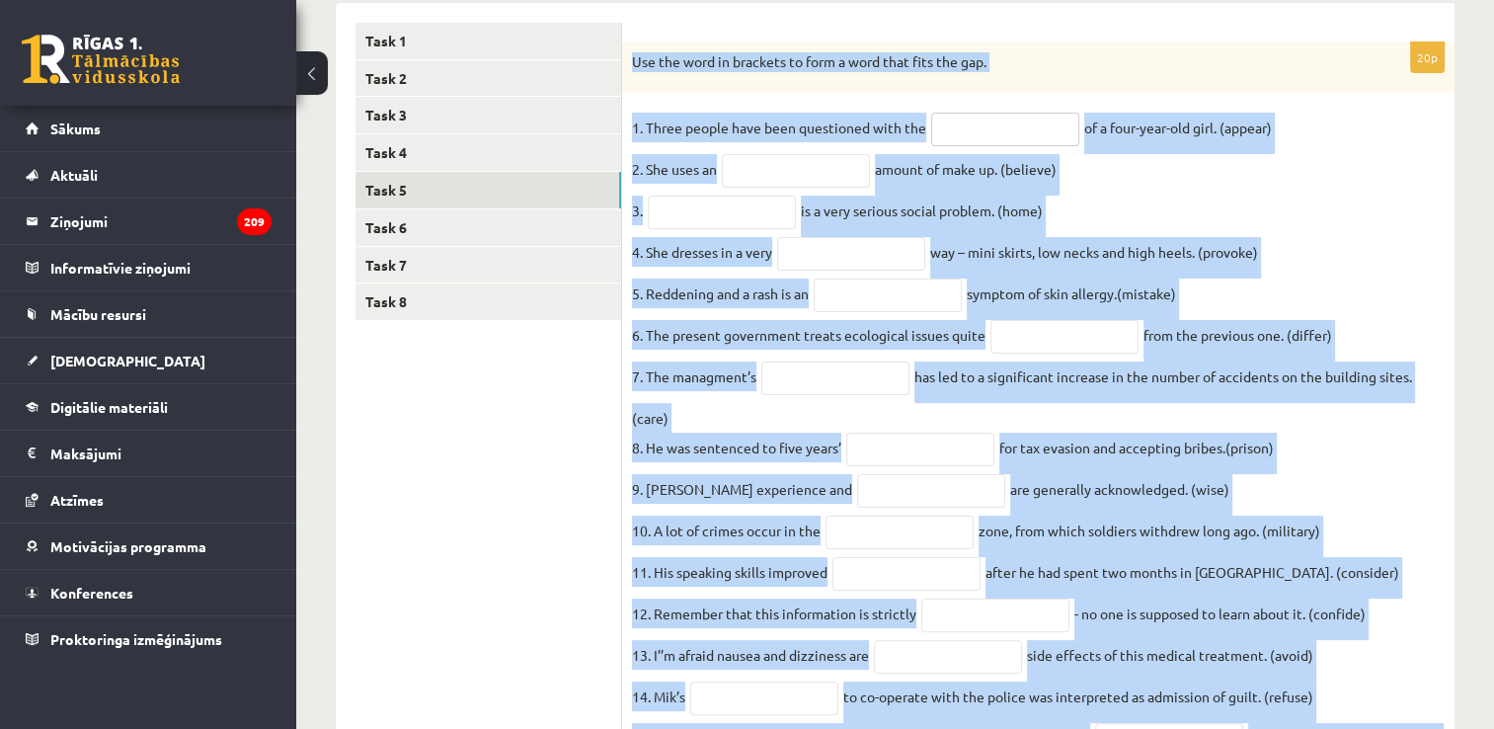
click at [1013, 114] on input "text" at bounding box center [1005, 130] width 148 height 34
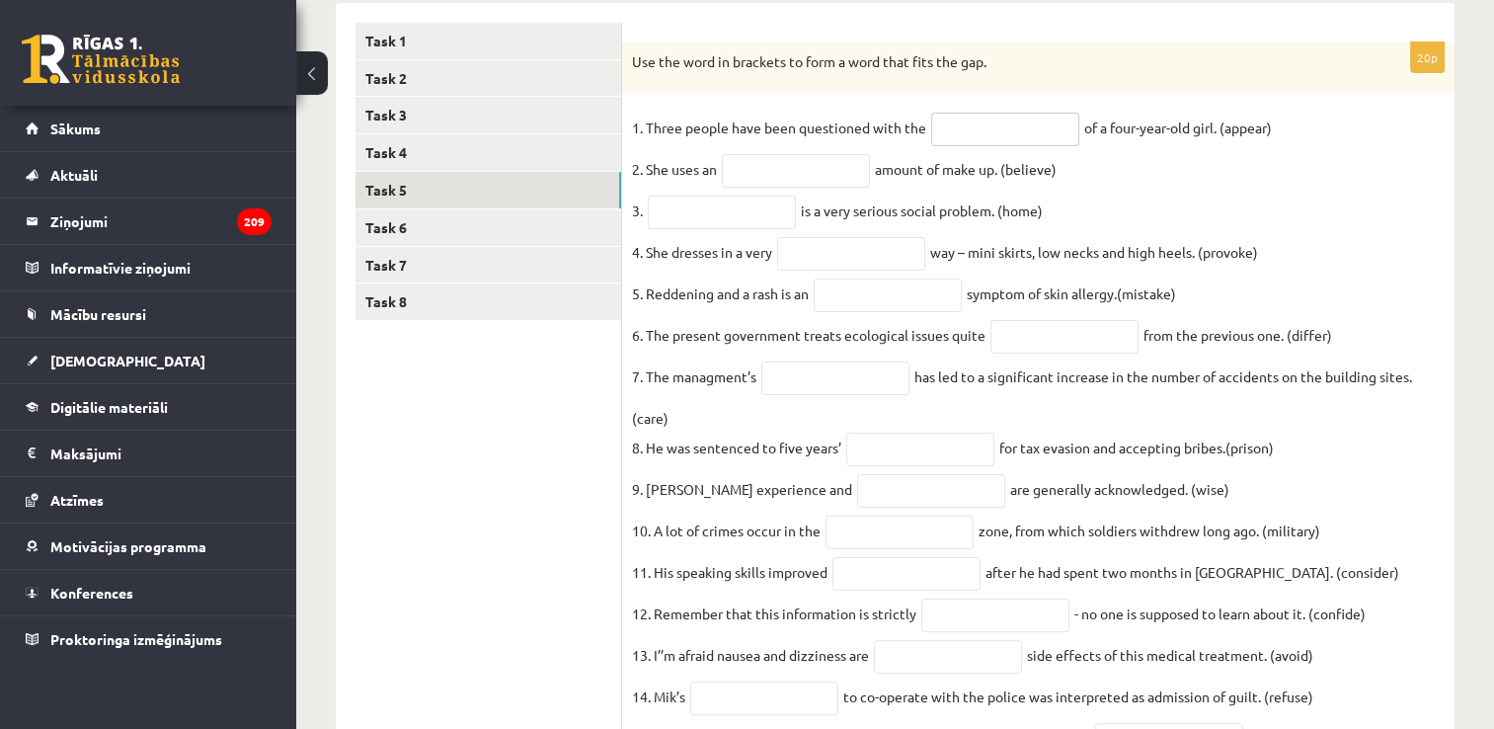
click at [1018, 127] on input "text" at bounding box center [1005, 130] width 148 height 34
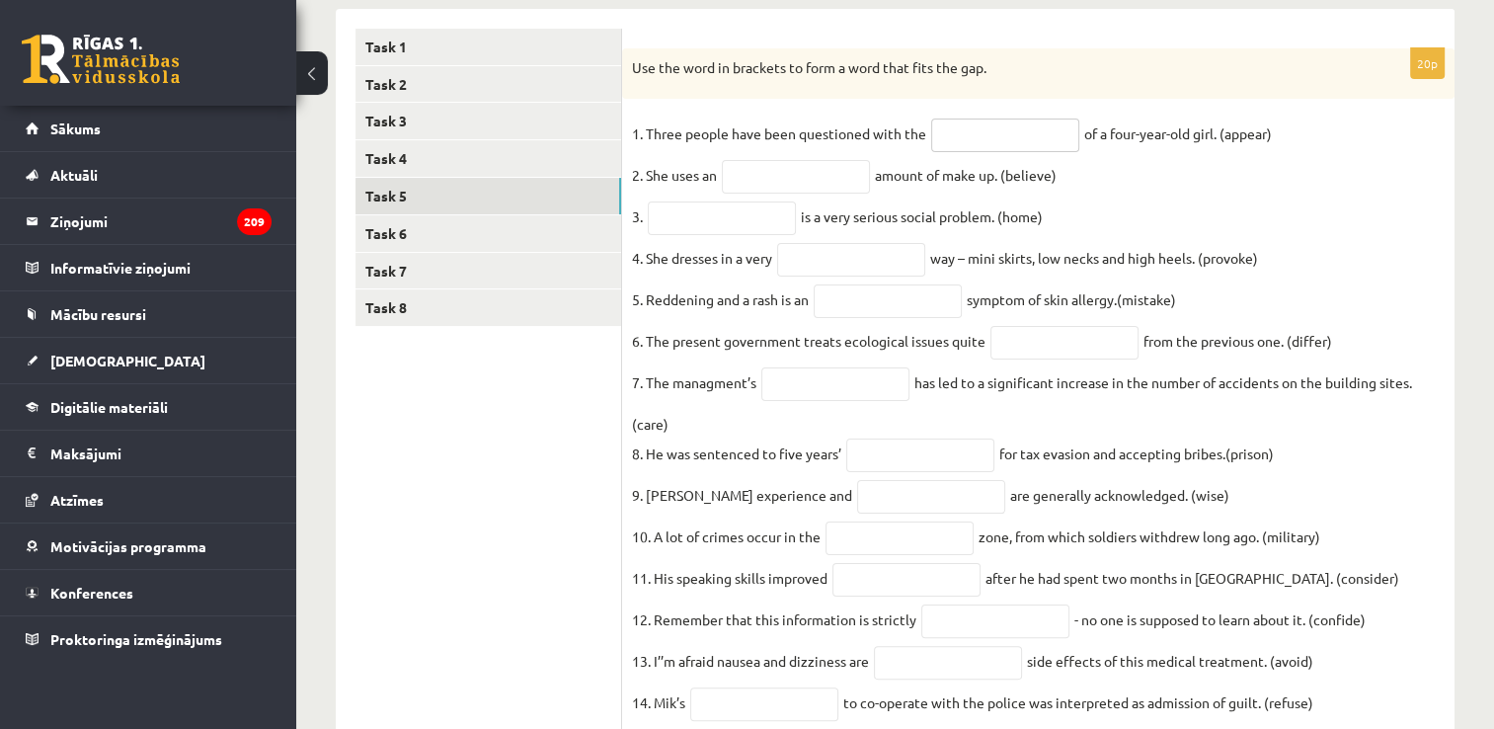
scroll to position [330, 0]
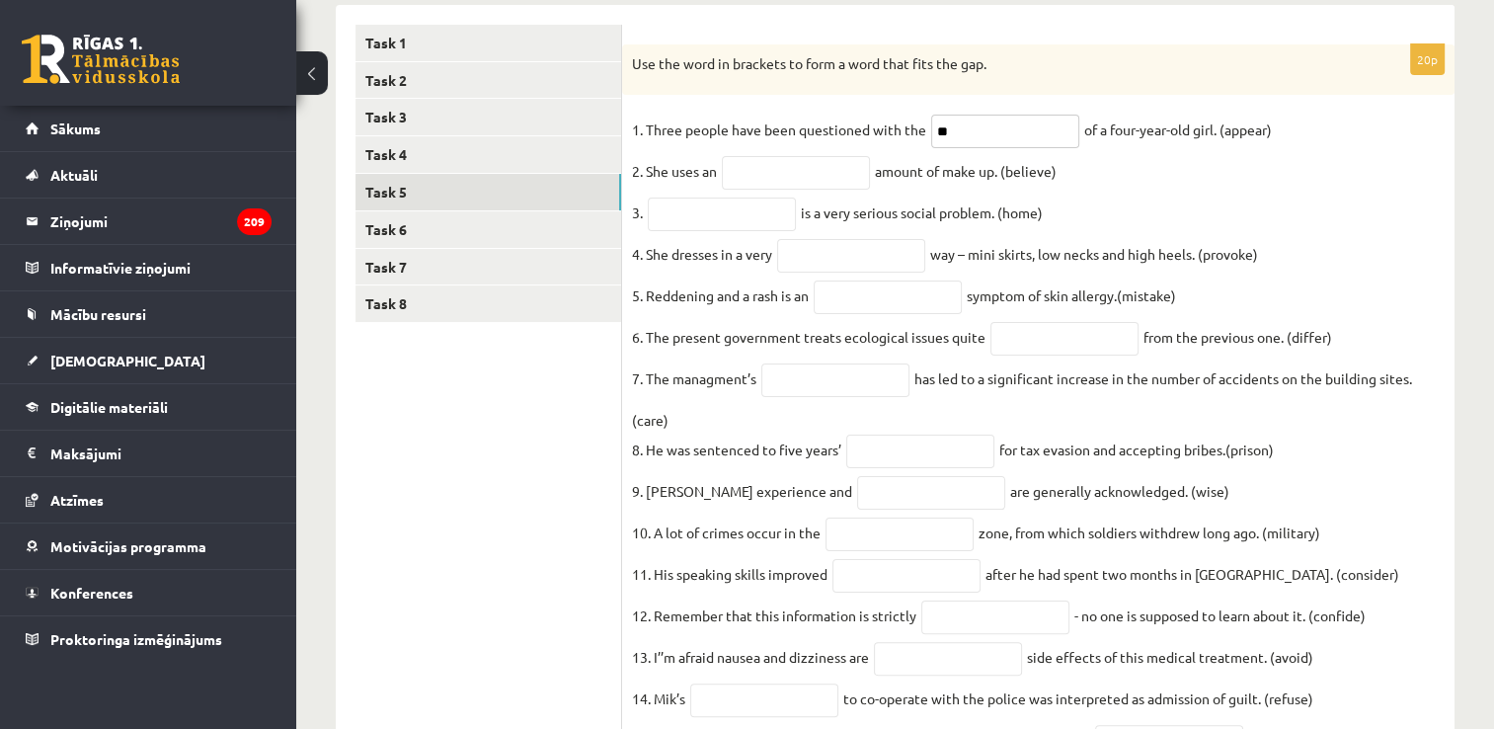
type input "*"
type input "**********"
click at [865, 157] on input "text" at bounding box center [796, 173] width 148 height 34
click at [818, 182] on input "text" at bounding box center [796, 173] width 148 height 34
type input "**********"
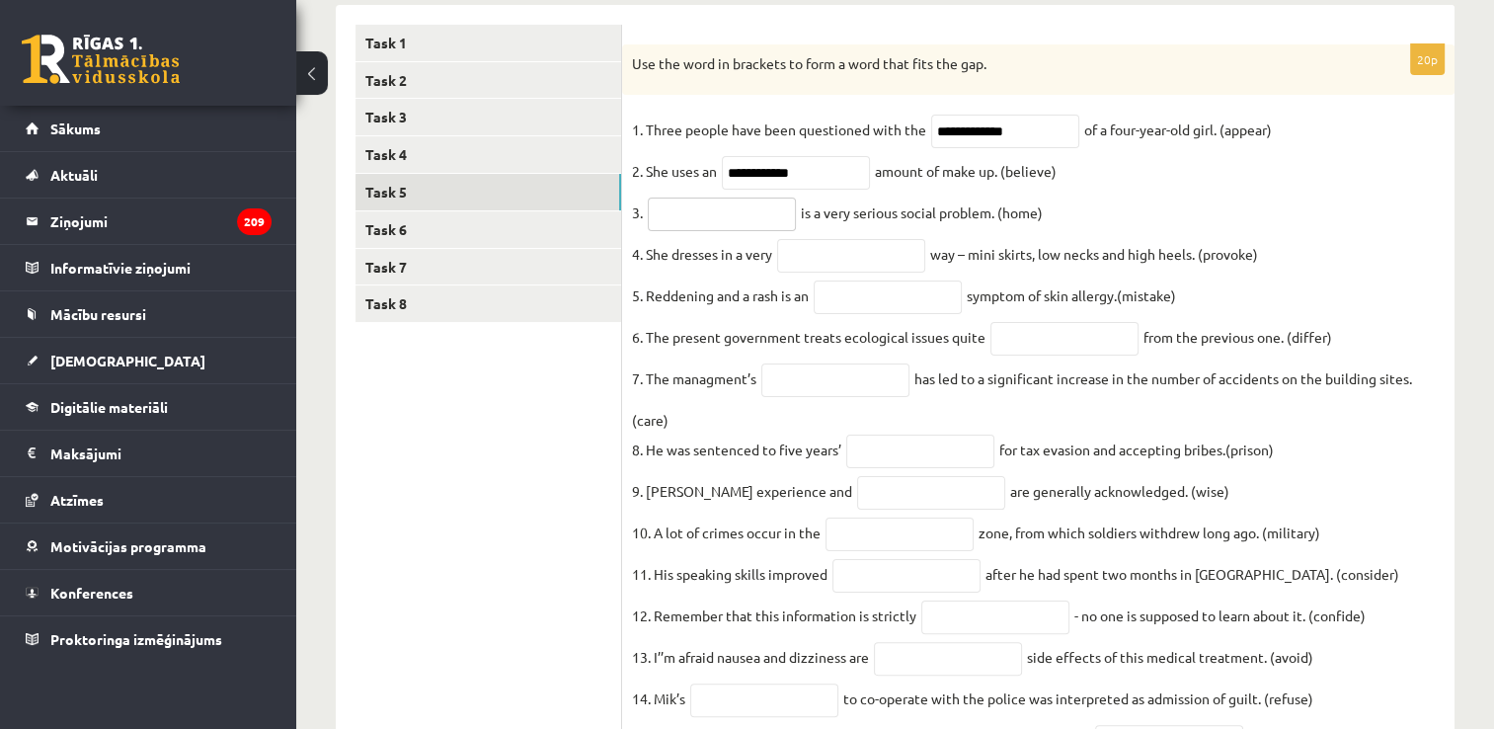
click at [757, 219] on input "text" at bounding box center [722, 214] width 148 height 34
type input "**********"
click at [813, 271] on input "text" at bounding box center [851, 256] width 148 height 34
type input "**********"
click at [883, 302] on input "text" at bounding box center [888, 297] width 148 height 34
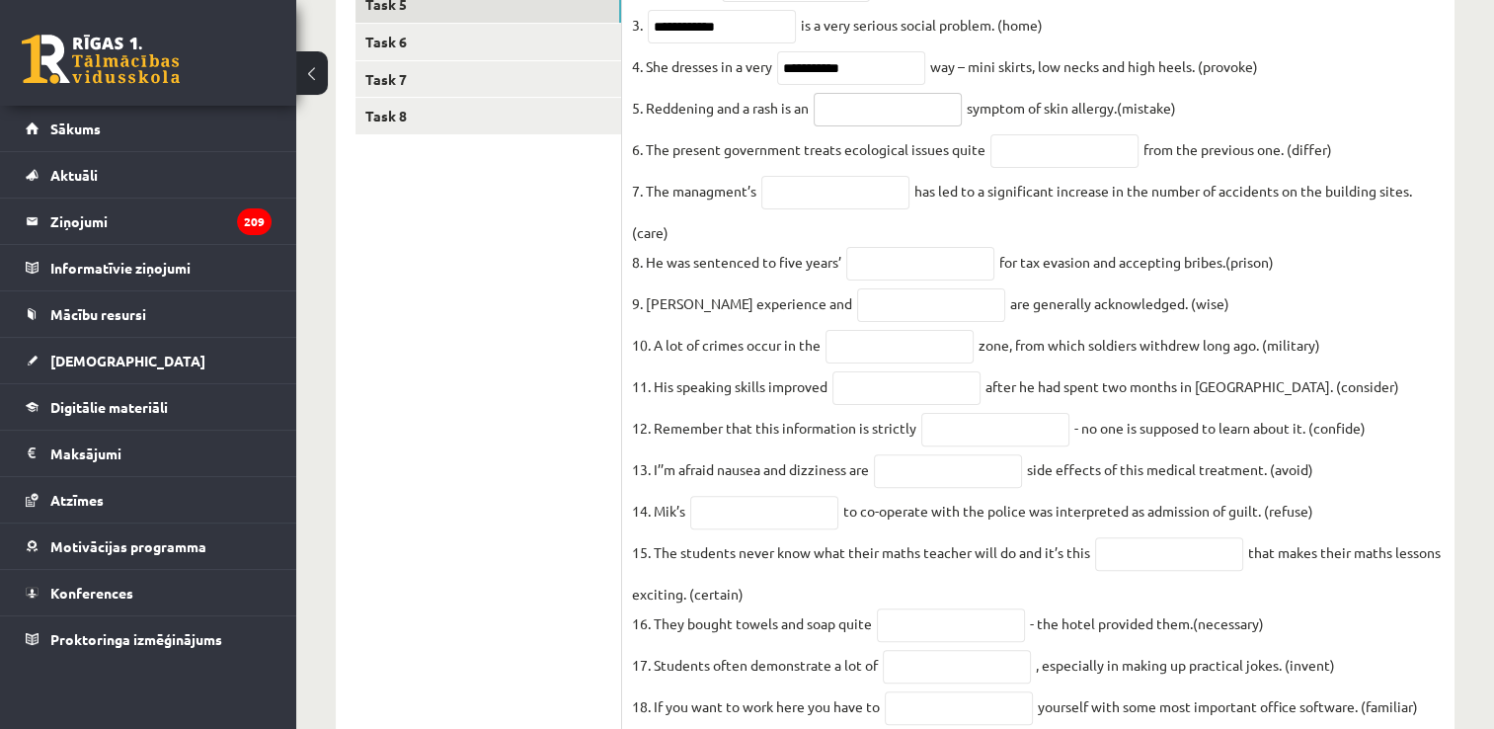
scroll to position [515, 0]
type input "********"
click at [1043, 160] on input "text" at bounding box center [1064, 153] width 148 height 34
type input "**********"
click at [836, 195] on input "text" at bounding box center [835, 195] width 148 height 34
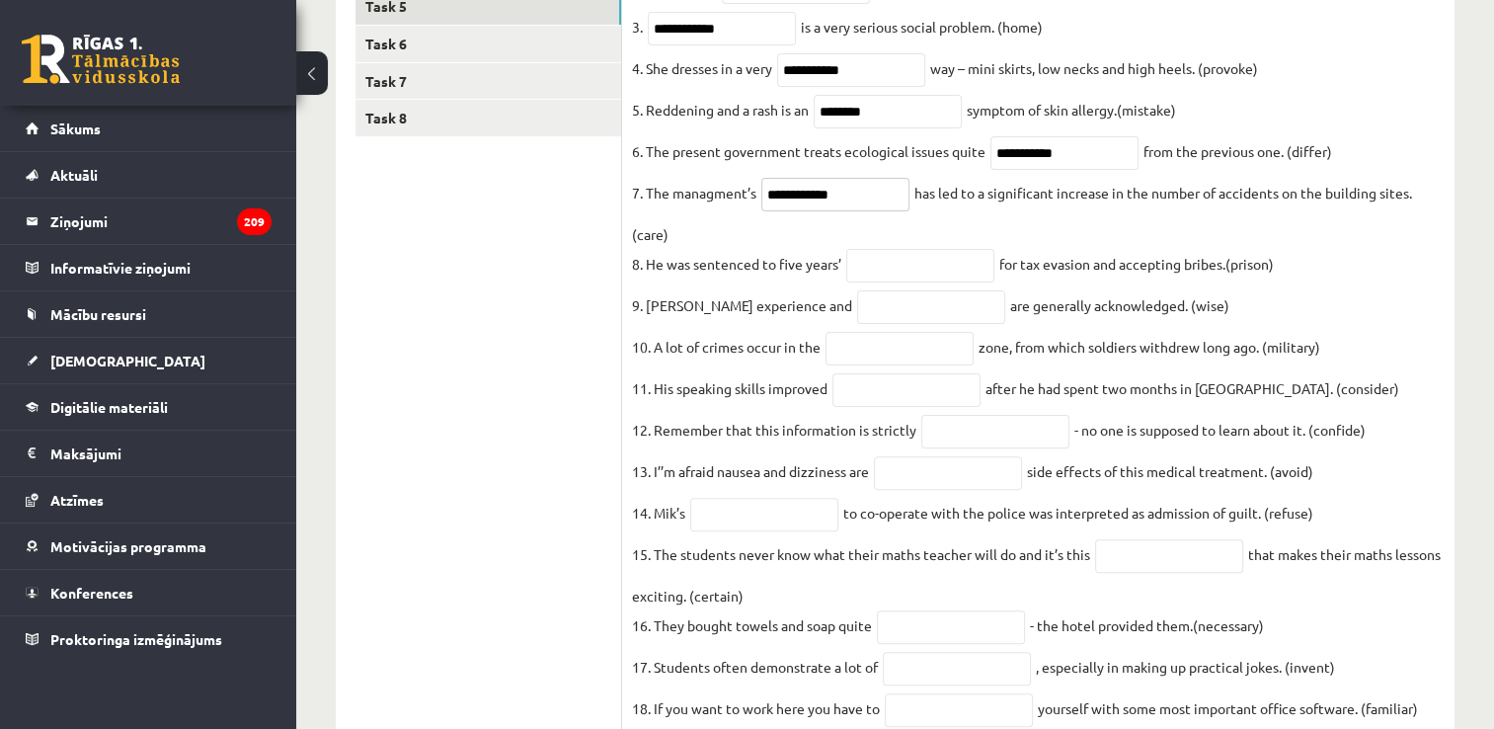
type input "**********"
click at [902, 259] on fieldset "**********" at bounding box center [1038, 373] width 813 height 889
click at [908, 274] on input "text" at bounding box center [920, 266] width 148 height 34
type input "**********"
click at [893, 323] on input "text" at bounding box center [931, 307] width 148 height 34
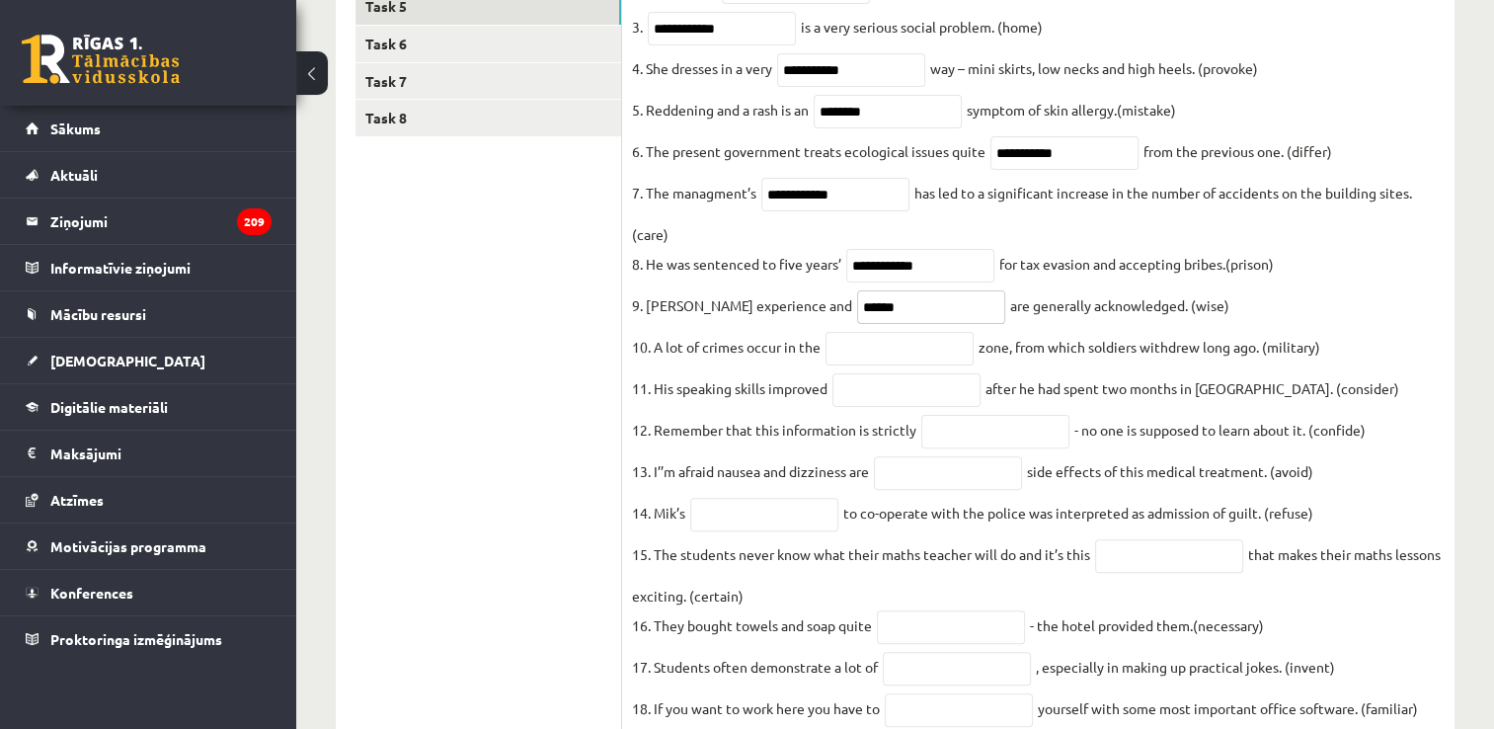
type input "******"
click at [903, 359] on input "text" at bounding box center [899, 349] width 148 height 34
type input "**********"
click at [924, 395] on input "text" at bounding box center [906, 390] width 148 height 34
type input "**********"
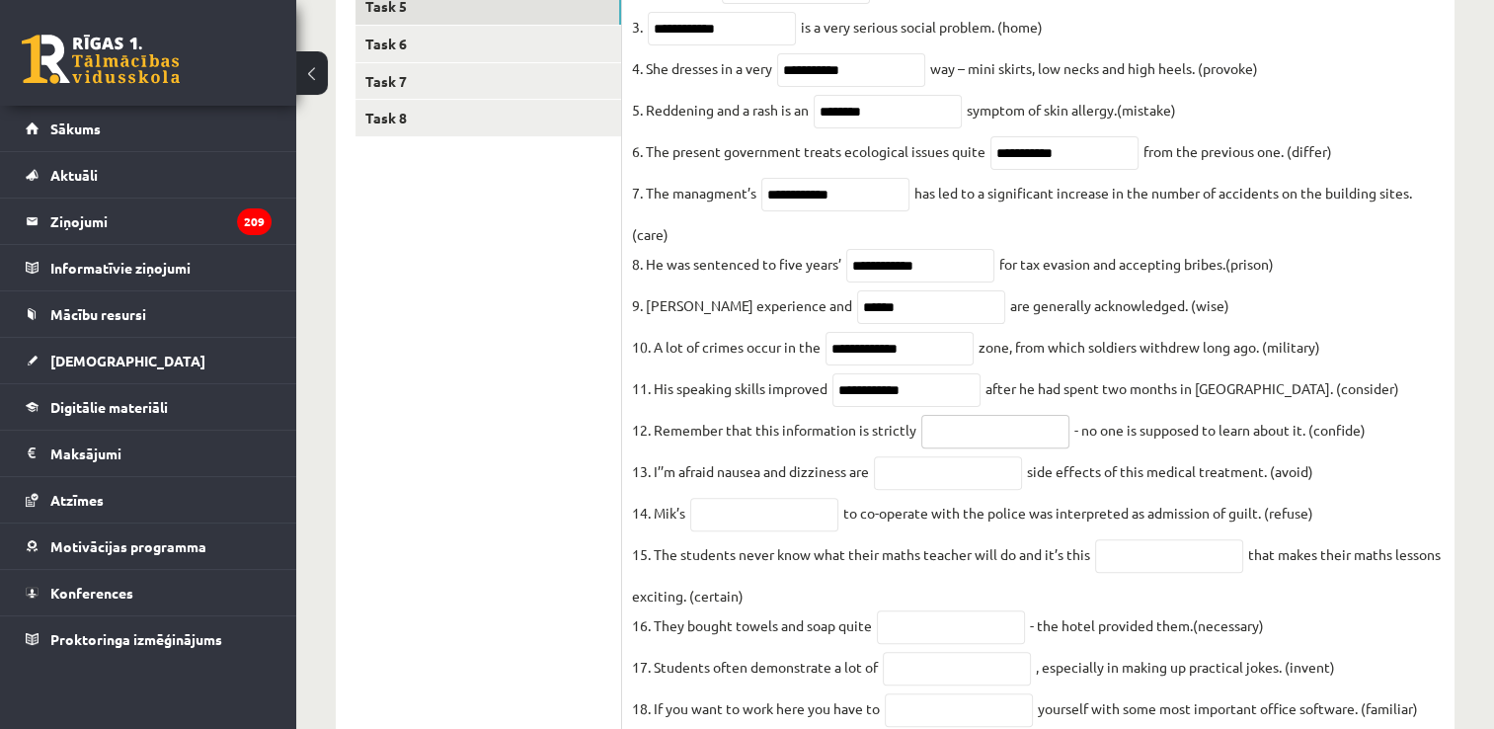
click at [949, 448] on input "text" at bounding box center [995, 432] width 148 height 34
type input "**********"
click at [966, 490] on input "text" at bounding box center [948, 473] width 148 height 34
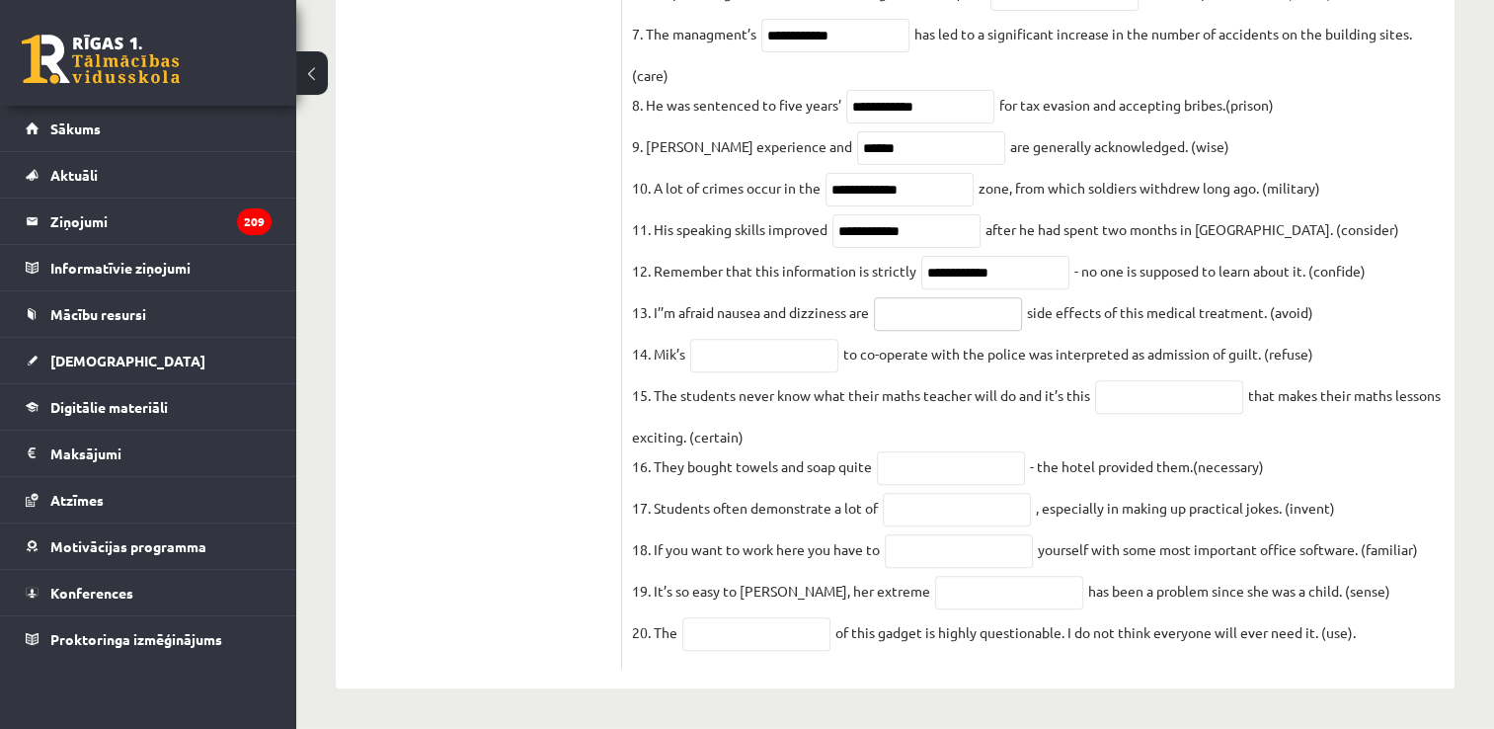
scroll to position [710, 0]
type input "**********"
click at [747, 343] on input "text" at bounding box center [764, 356] width 148 height 34
type input "*******"
click at [1133, 400] on input "text" at bounding box center [1169, 397] width 148 height 34
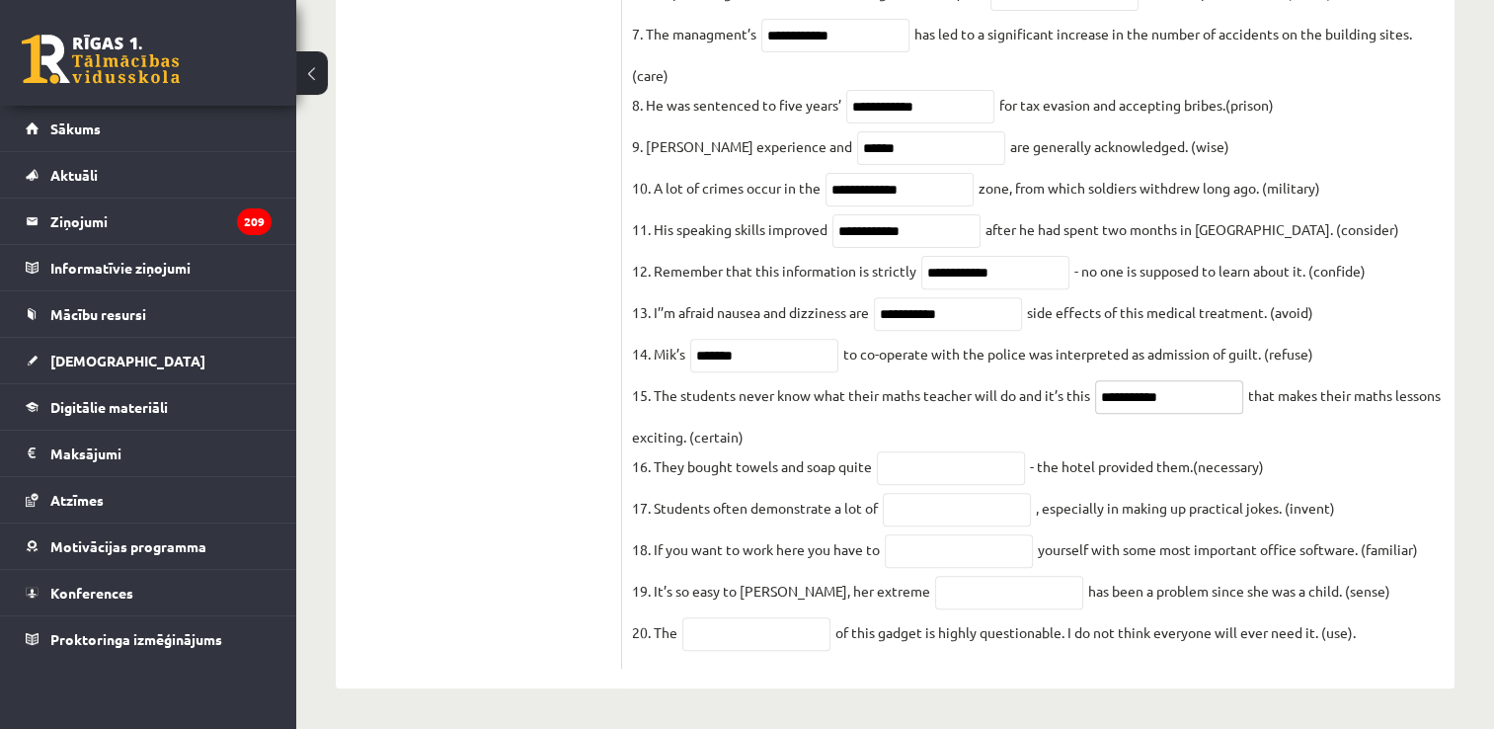
type input "**********"
click at [928, 456] on input "text" at bounding box center [951, 468] width 148 height 34
type input "**********"
click at [955, 511] on input "text" at bounding box center [957, 510] width 148 height 34
type input "**********"
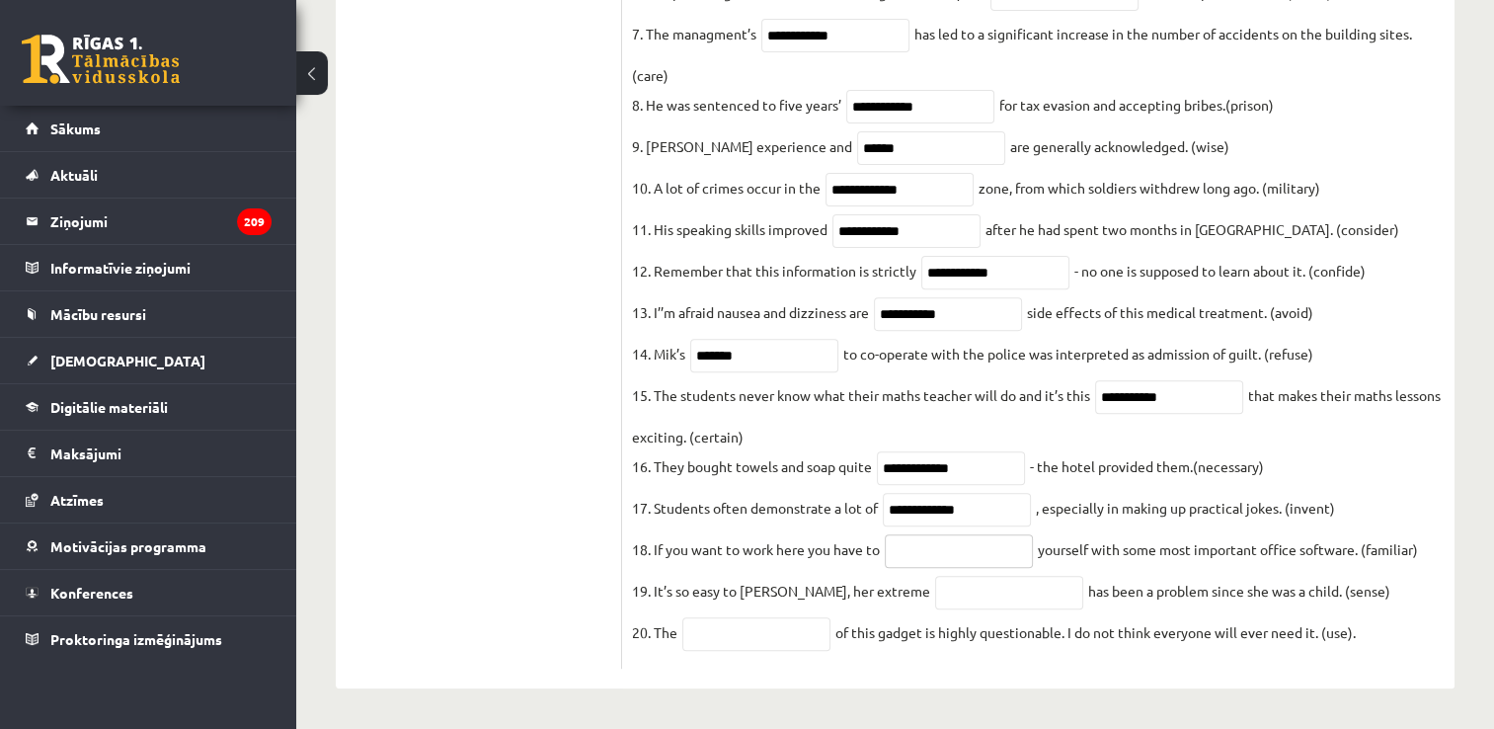
click at [964, 536] on input "text" at bounding box center [959, 551] width 148 height 34
type input "**********"
click at [935, 595] on input "text" at bounding box center [1009, 593] width 148 height 34
type input "**********"
click at [791, 626] on input "text" at bounding box center [756, 634] width 148 height 34
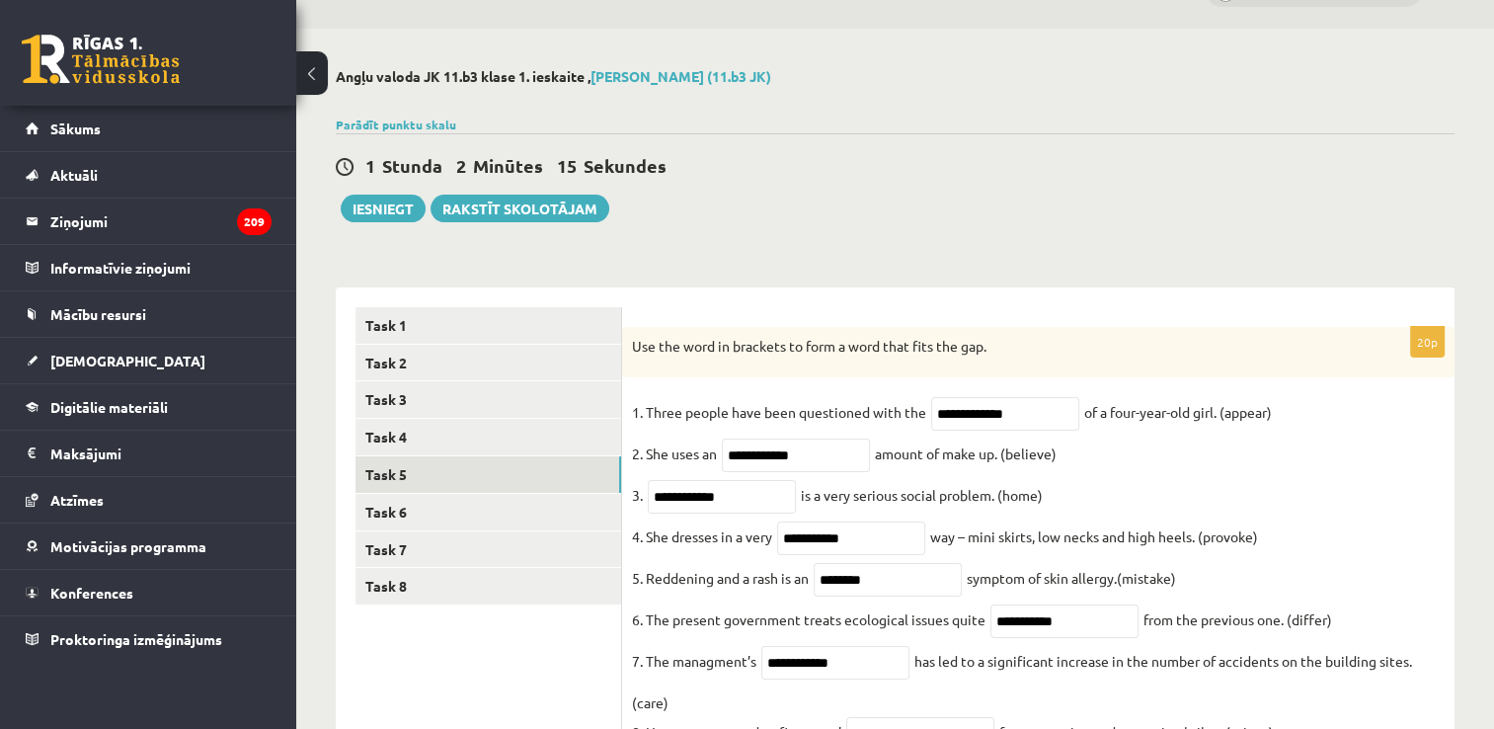
scroll to position [0, 0]
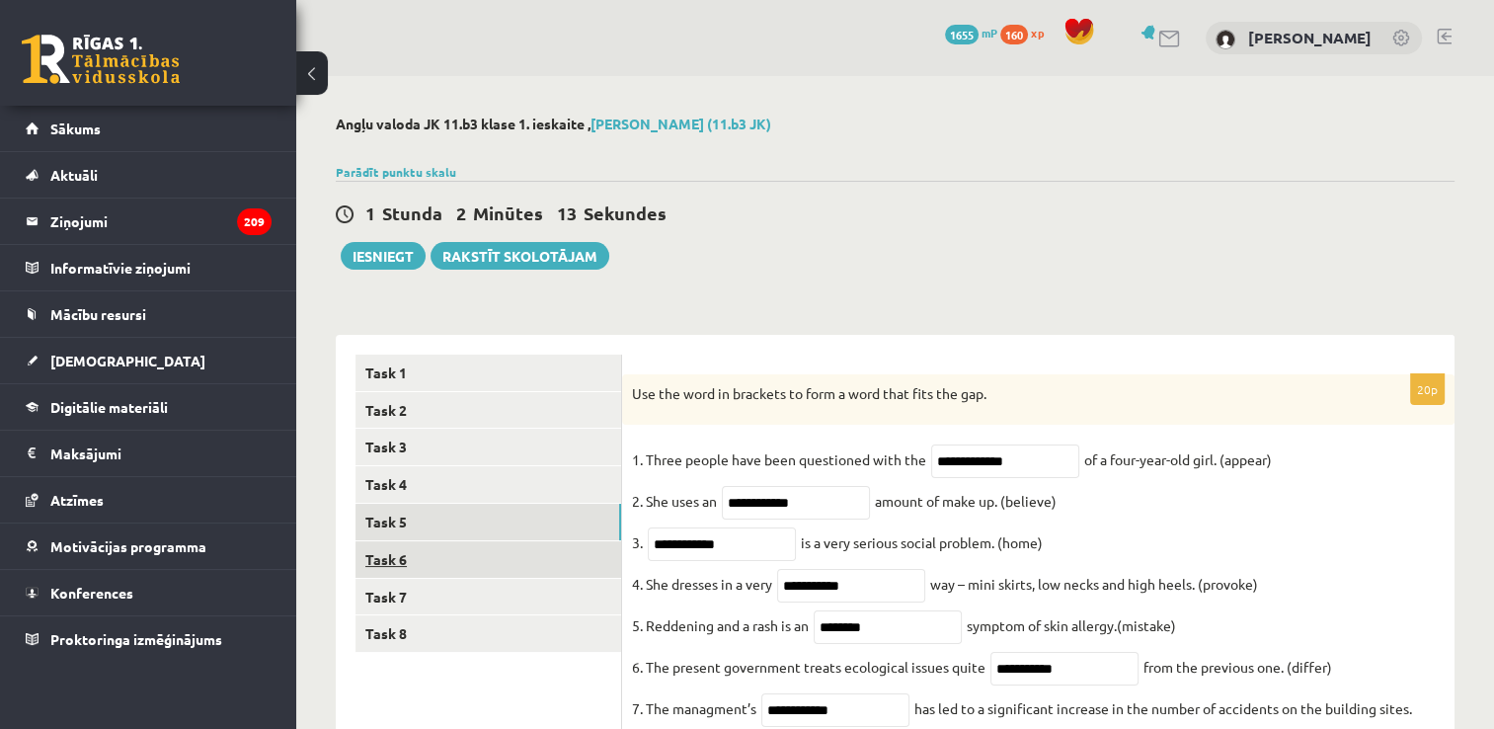
type input "**********"
click at [557, 545] on link "Task 6" at bounding box center [488, 559] width 266 height 37
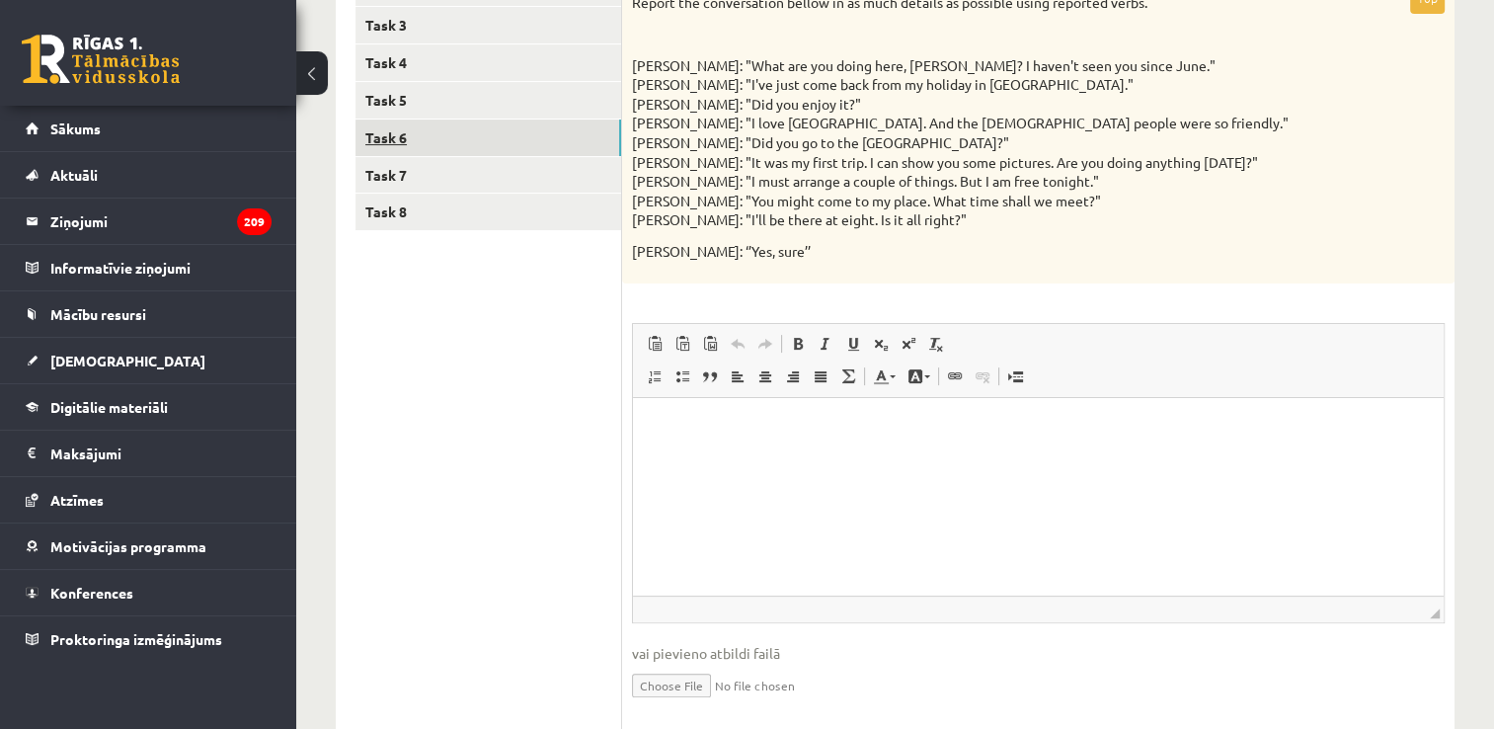
scroll to position [423, 0]
click at [489, 165] on link "Task 7" at bounding box center [488, 174] width 266 height 37
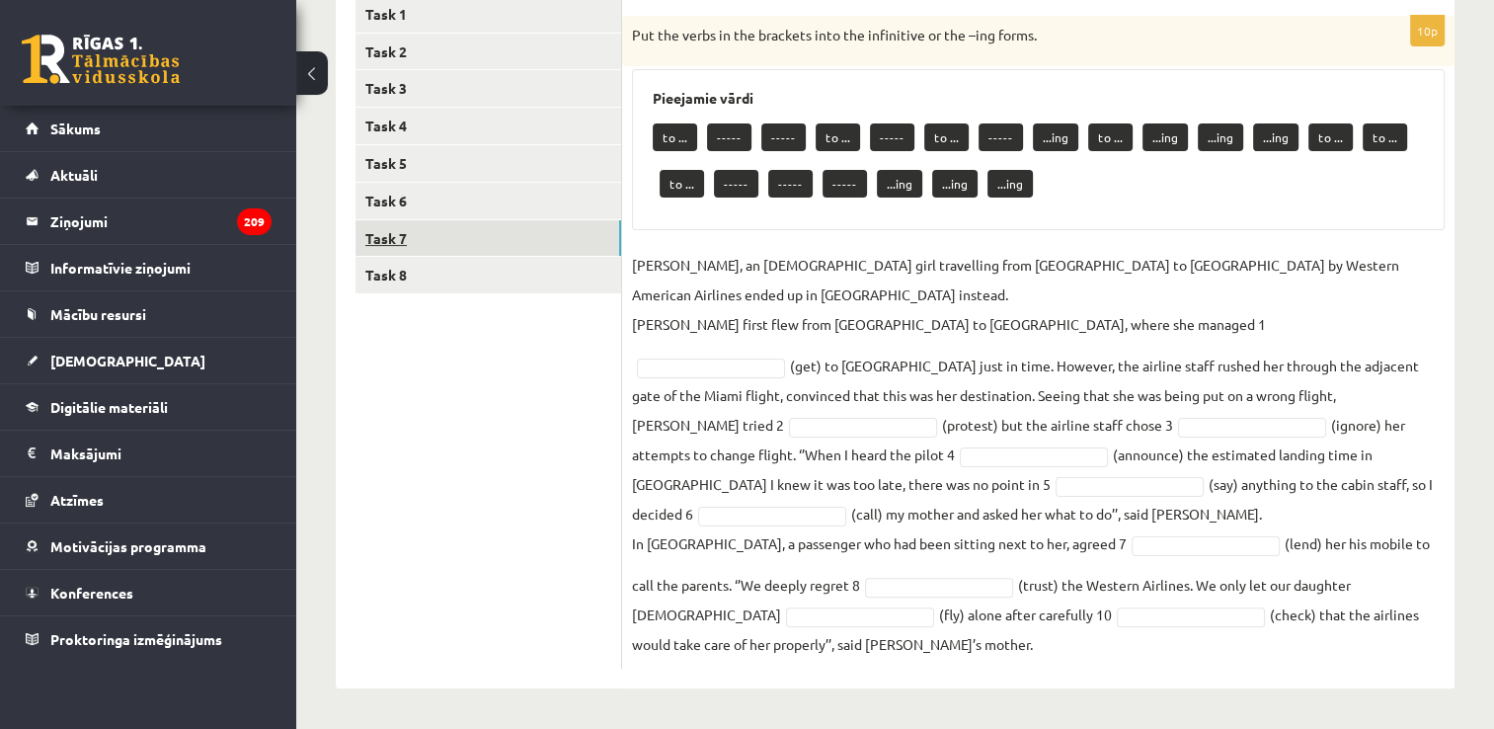
scroll to position [357, 0]
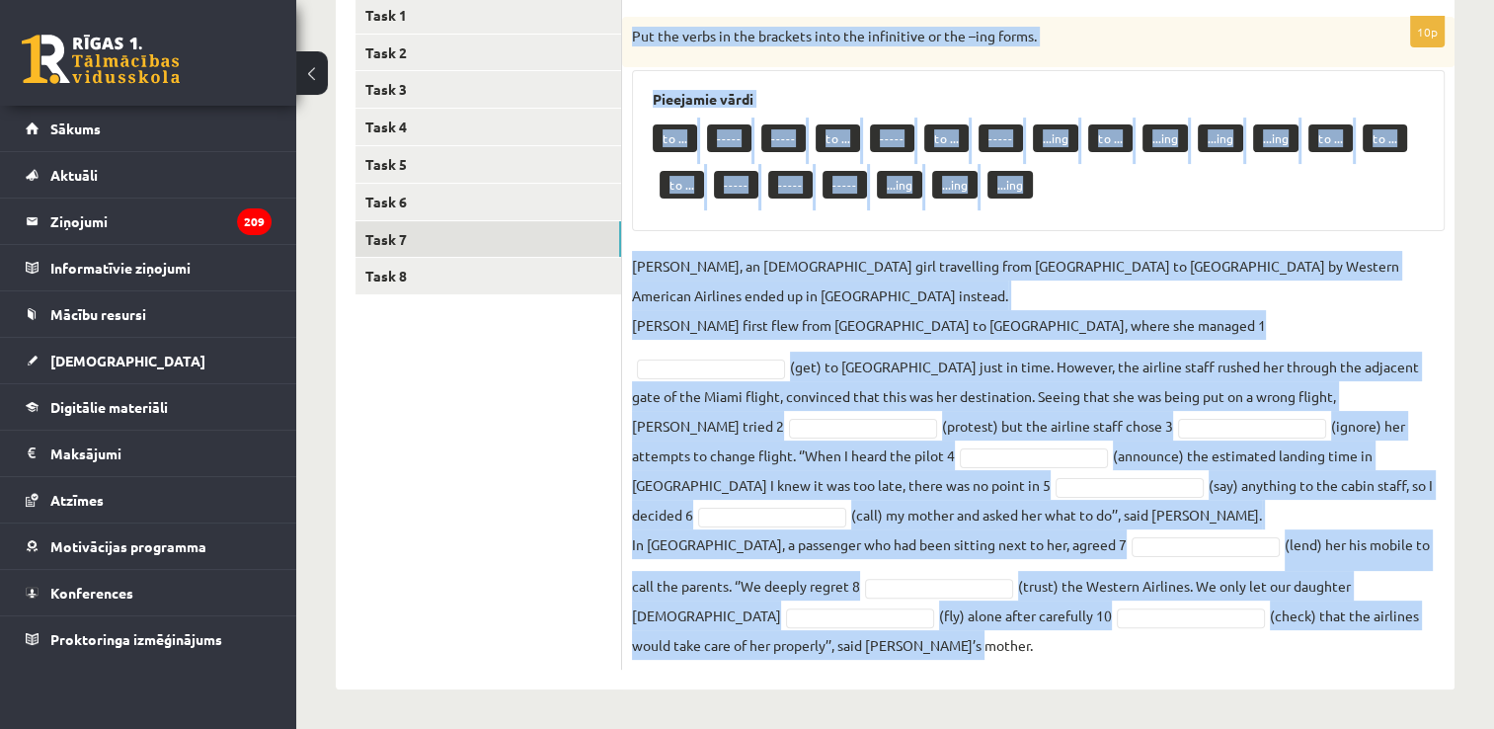
drag, startPoint x: 630, startPoint y: 30, endPoint x: 1040, endPoint y: 658, distance: 749.8
click at [1040, 658] on div "10p Put the verbs in the brackets into the infinitive or the –ing forms. Pieeja…" at bounding box center [1038, 343] width 832 height 653
copy div "Put the verbs in the brackets into the infinitive or the –ing forms. Pieejamie …"
click at [747, 350] on fieldset "Jenny Adams, an 11-year-old girl travelling from San Francisco to Philadelphia …" at bounding box center [1038, 455] width 813 height 409
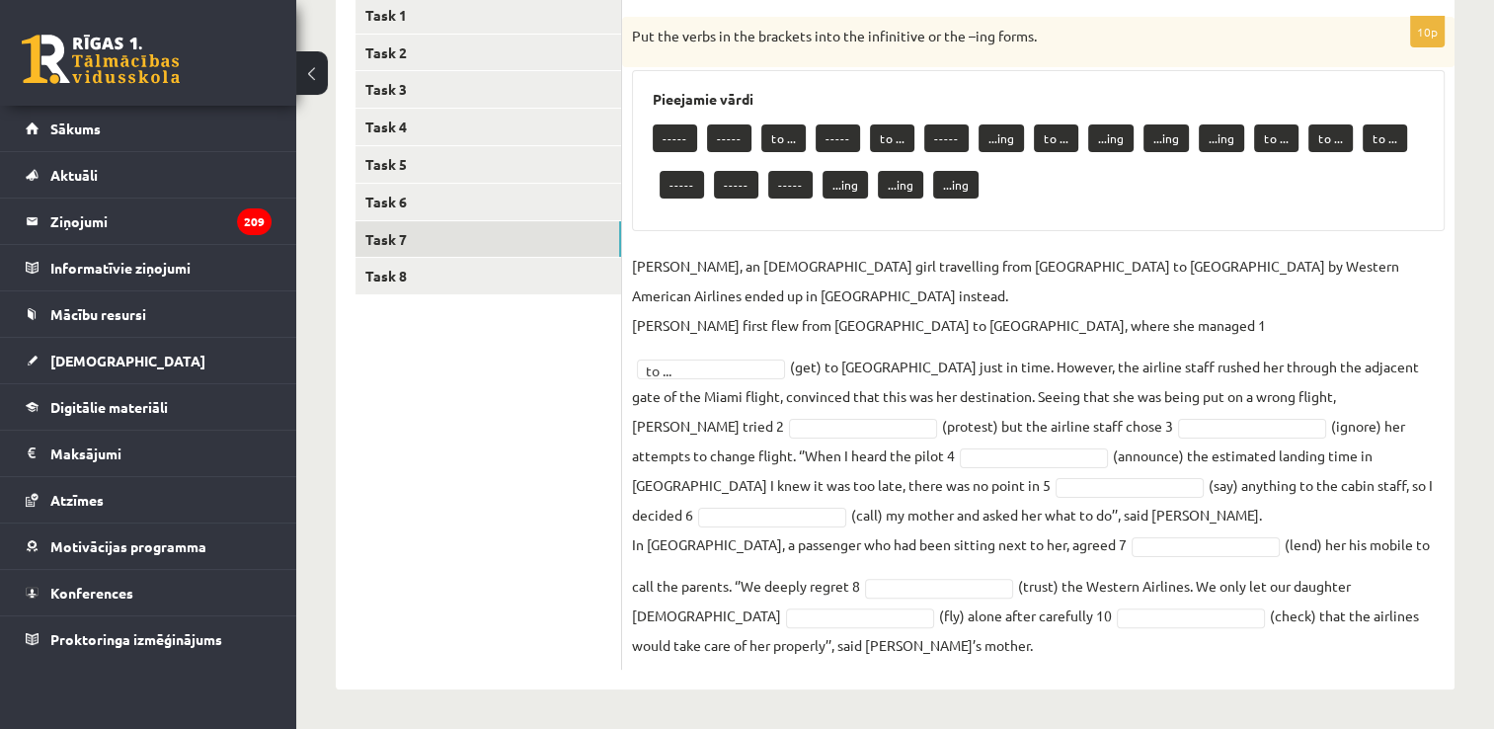
click at [1078, 414] on fieldset "Jenny Adams, an 11-year-old girl travelling from San Francisco to Philadelphia …" at bounding box center [1038, 455] width 813 height 409
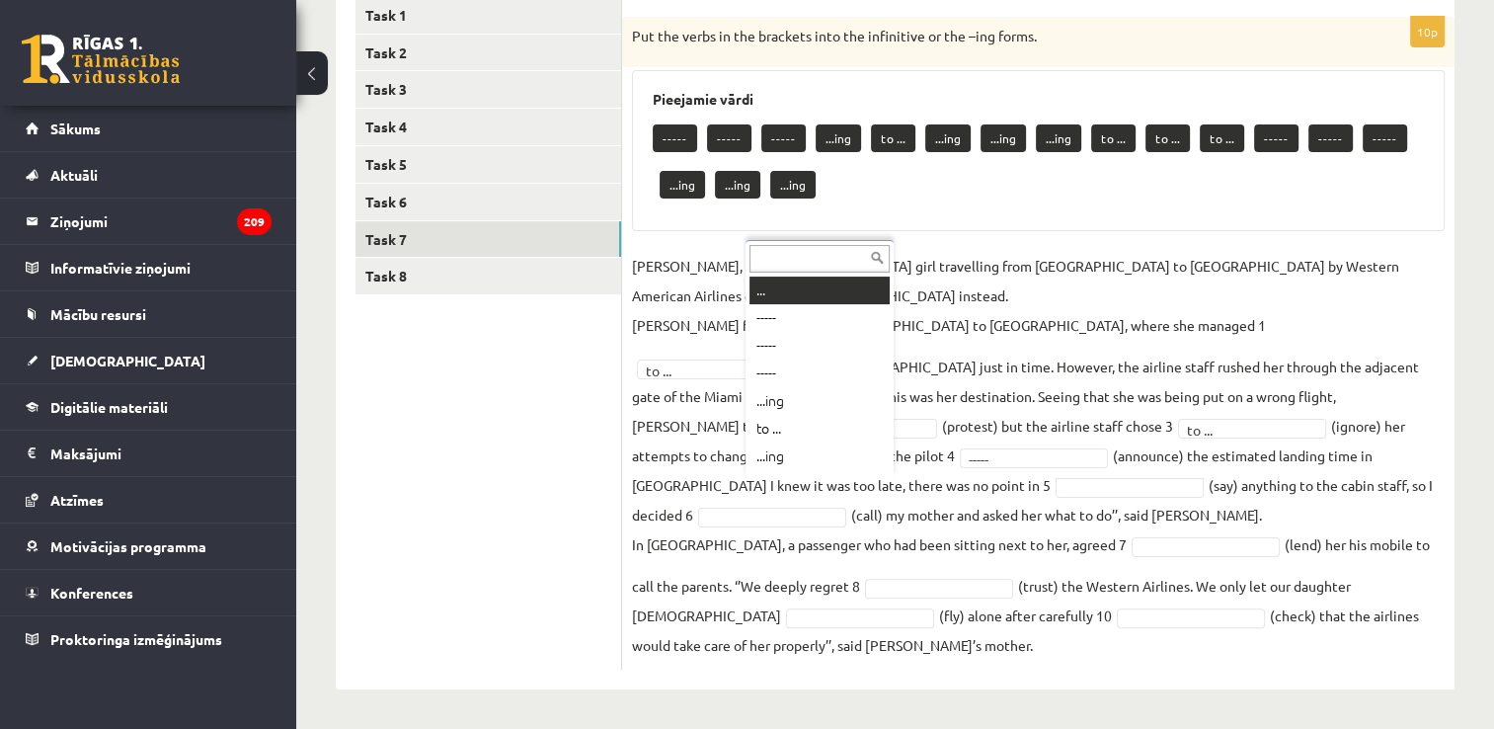
scroll to position [24, 0]
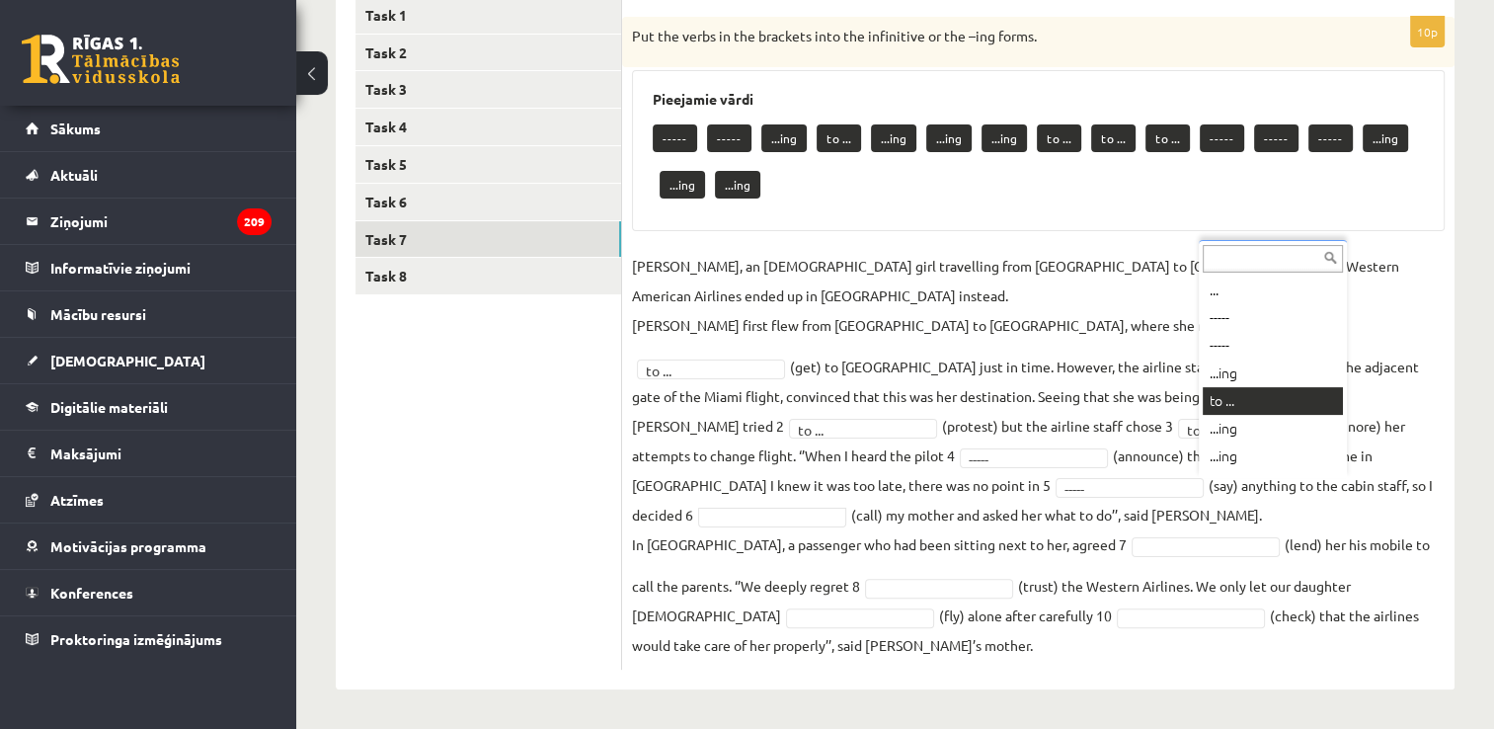
drag, startPoint x: 1290, startPoint y: 485, endPoint x: 1230, endPoint y: 405, distance: 100.1
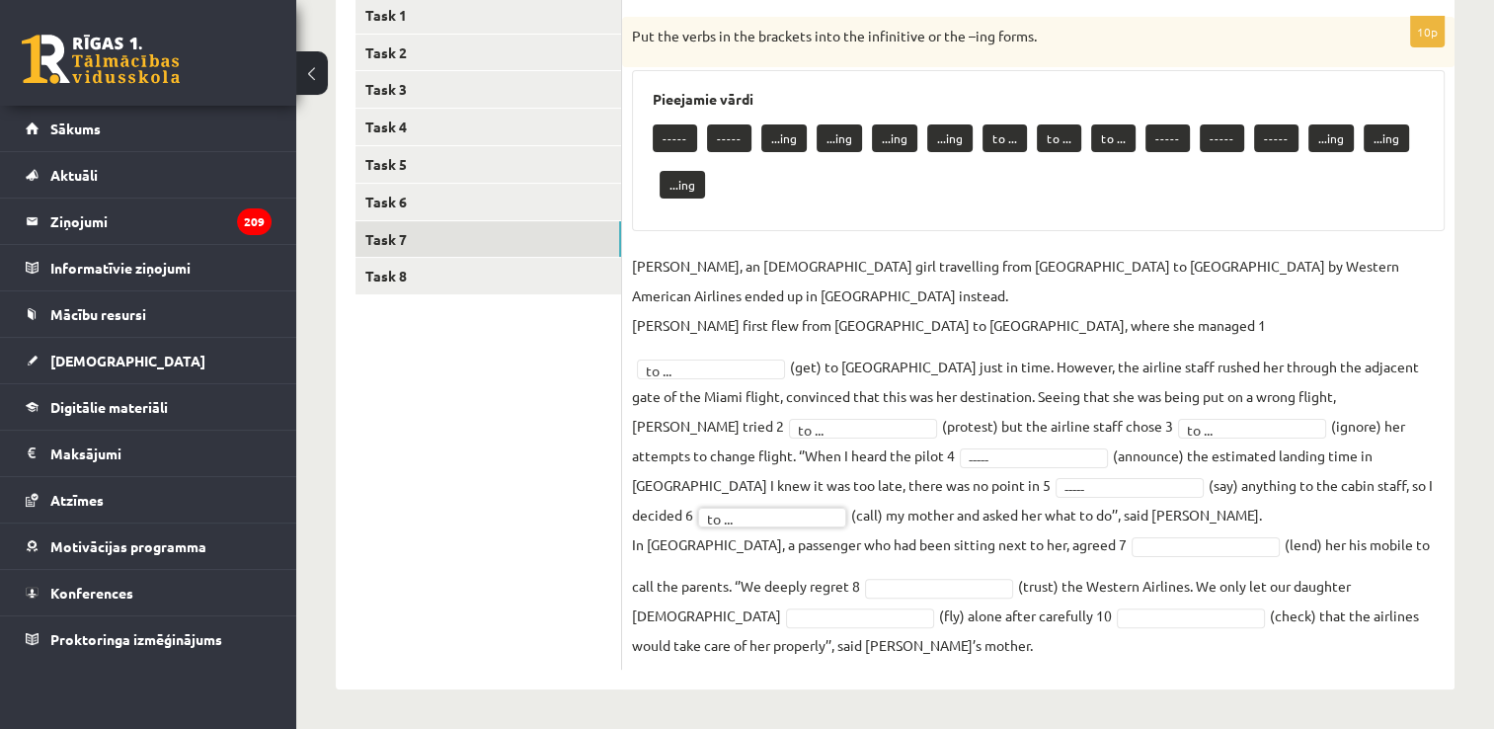
scroll to position [312, 0]
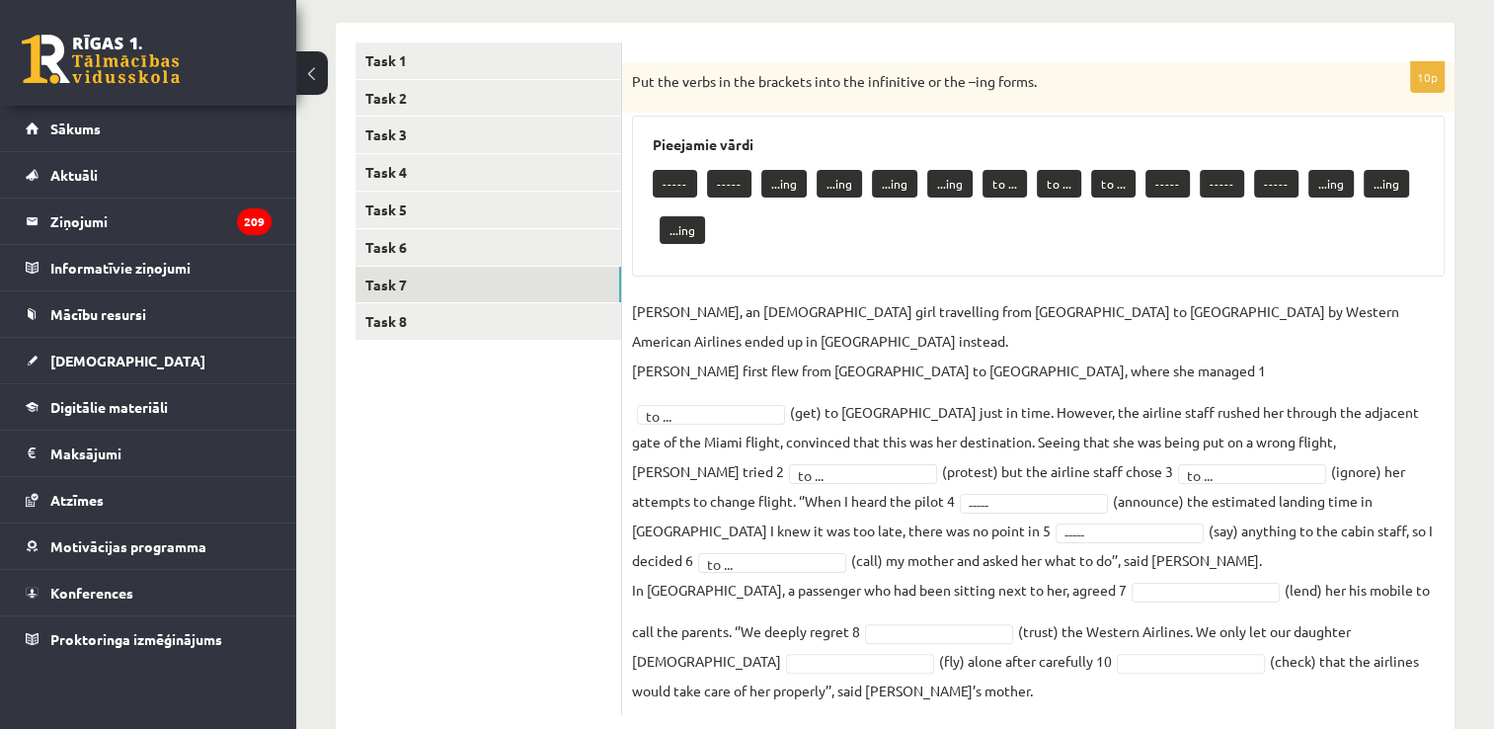
click at [1230, 405] on fieldset "Jenny Adams, an 11-year-old girl travelling from San Francisco to Philadelphia …" at bounding box center [1038, 500] width 813 height 409
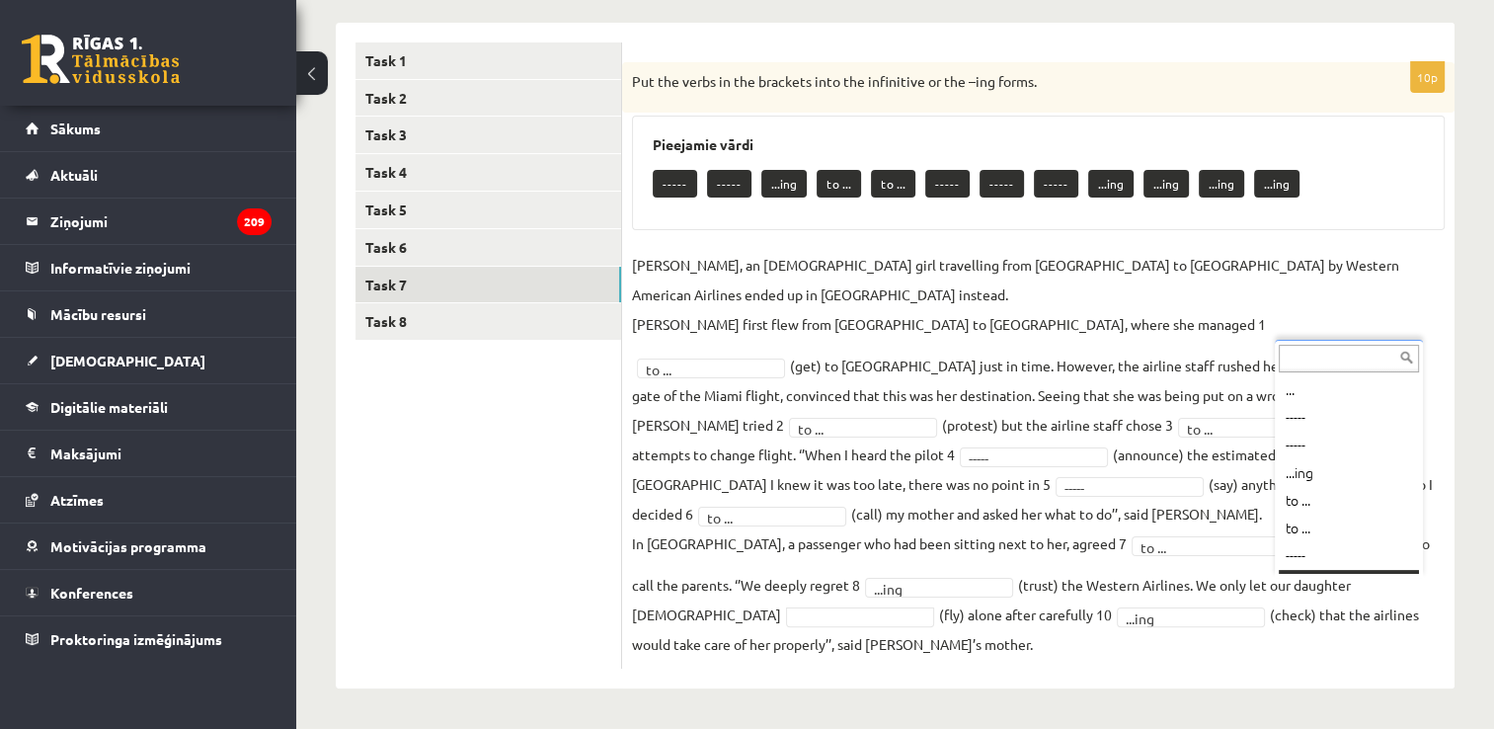
scroll to position [24, 0]
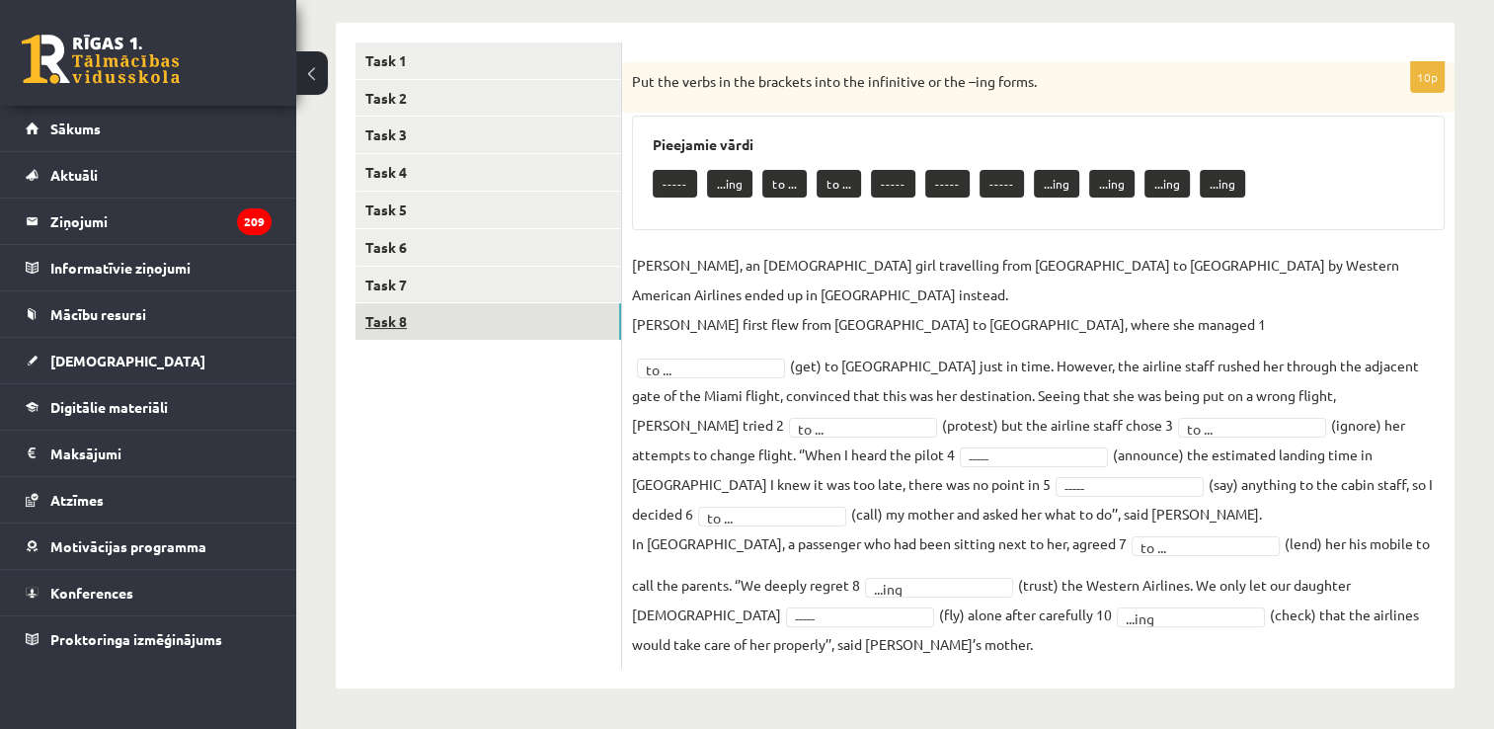
click at [505, 312] on link "Task 8" at bounding box center [488, 321] width 266 height 37
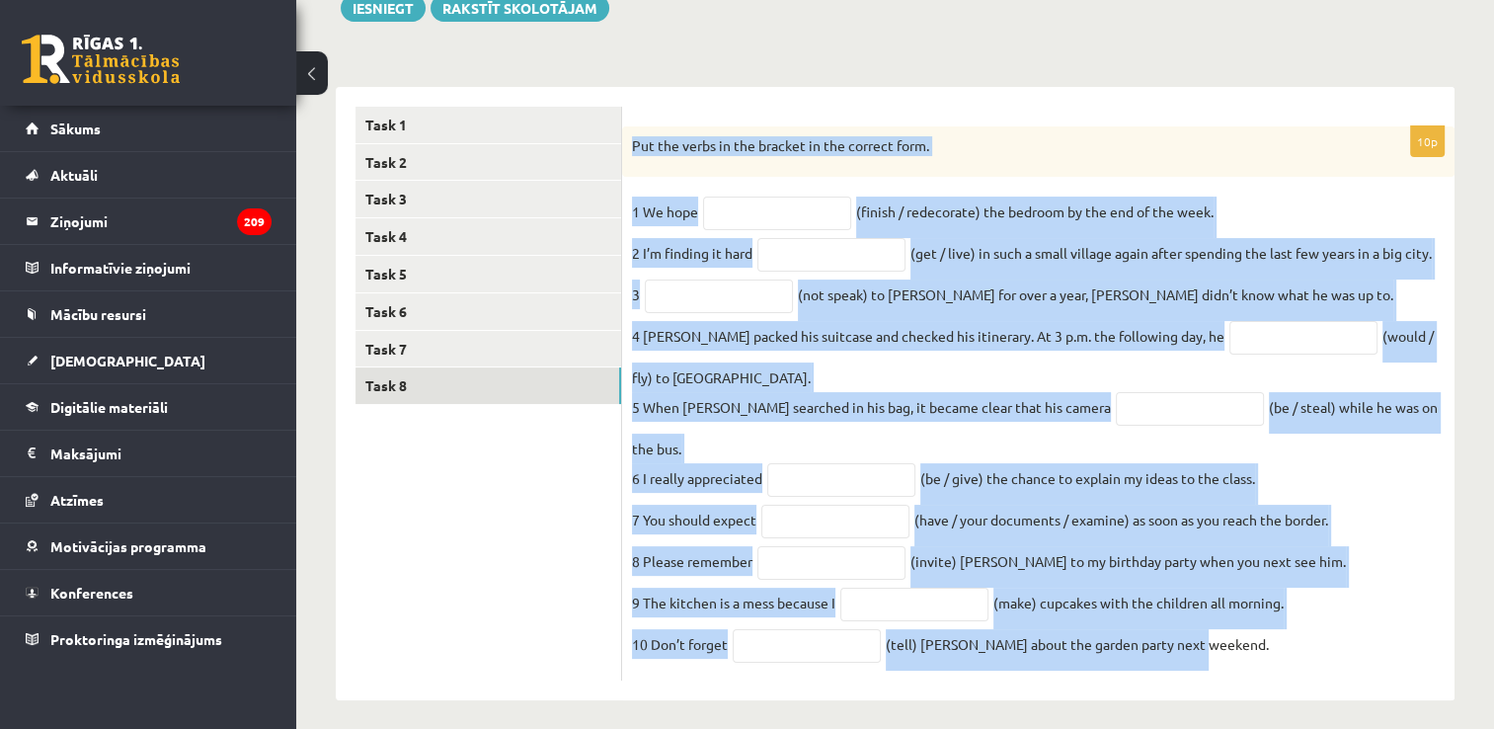
drag, startPoint x: 630, startPoint y: 140, endPoint x: 1205, endPoint y: 673, distance: 783.9
click at [1205, 673] on div "10p Put the verbs in the bracket in the correct form. 1 We hope (finish / redec…" at bounding box center [1038, 394] width 832 height 614
drag, startPoint x: 1205, startPoint y: 673, endPoint x: 1139, endPoint y: 582, distance: 112.6
copy div "Put the verbs in the bracket in the correct form. 1 We hope (finish / redecorat…"
click at [746, 199] on input "text" at bounding box center [777, 213] width 148 height 34
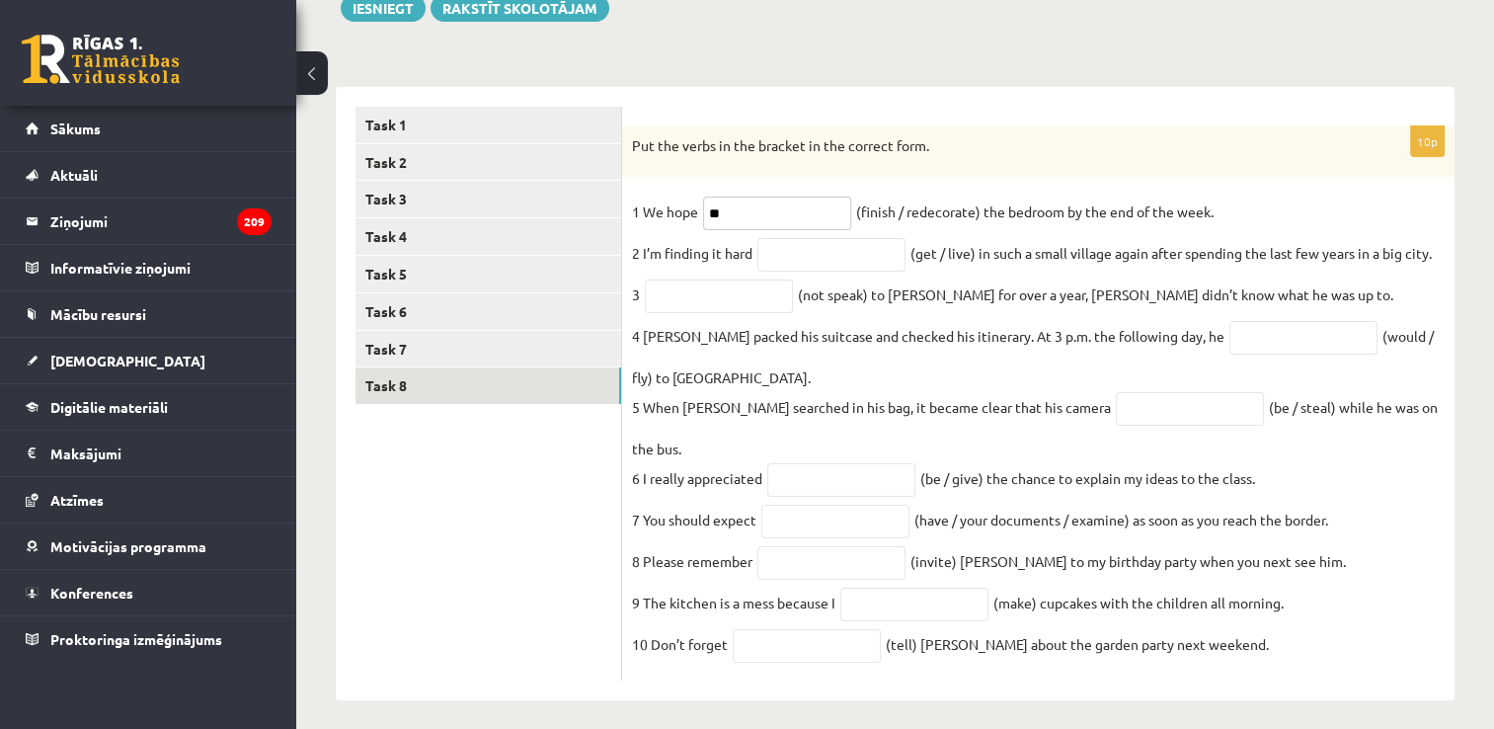
type input "*"
type input "**********"
click at [815, 267] on input "text" at bounding box center [831, 255] width 148 height 34
type input "**********"
click at [778, 294] on input "text" at bounding box center [719, 296] width 148 height 34
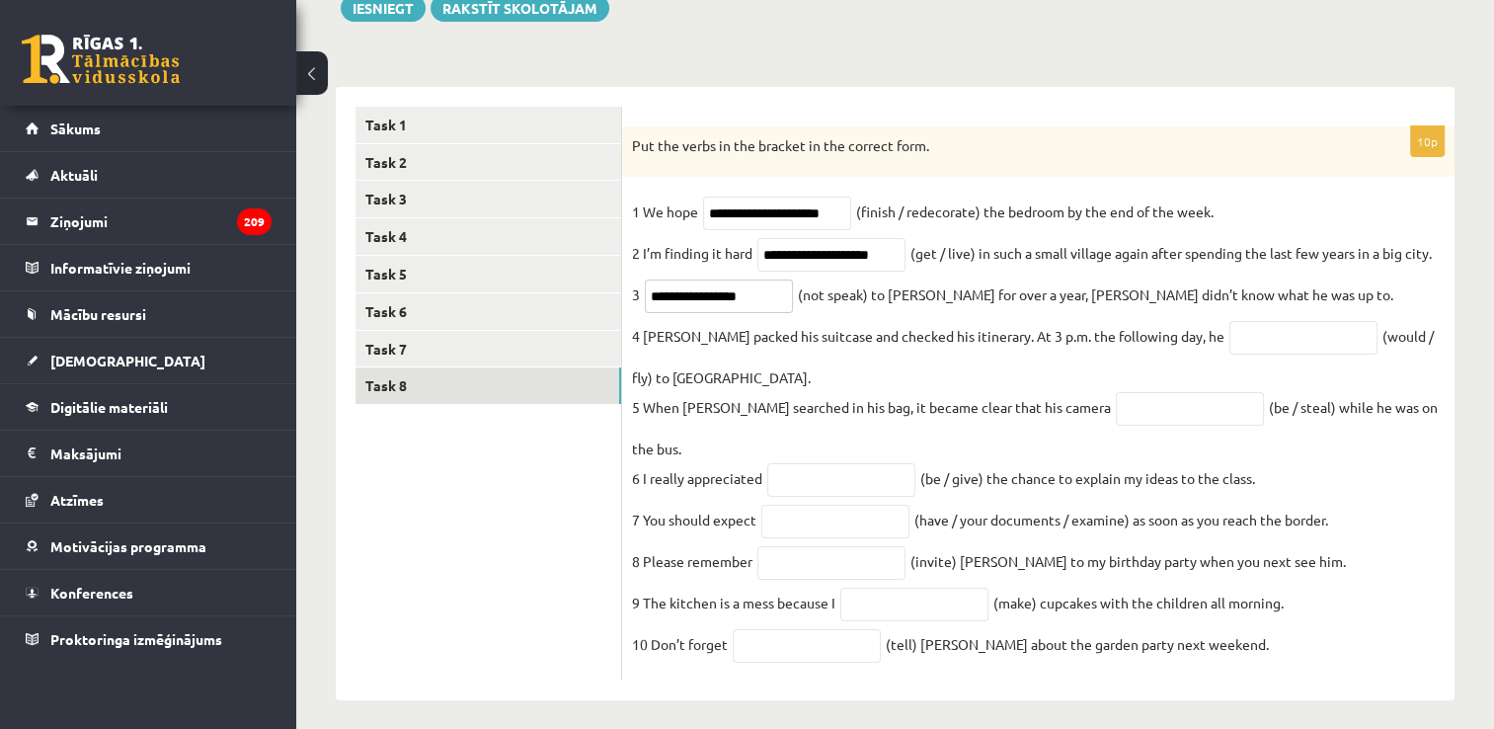
type input "**********"
click at [1233, 349] on input "text" at bounding box center [1303, 338] width 148 height 34
type input "**********"
click at [1135, 411] on input "text" at bounding box center [1190, 409] width 148 height 34
type input "**********"
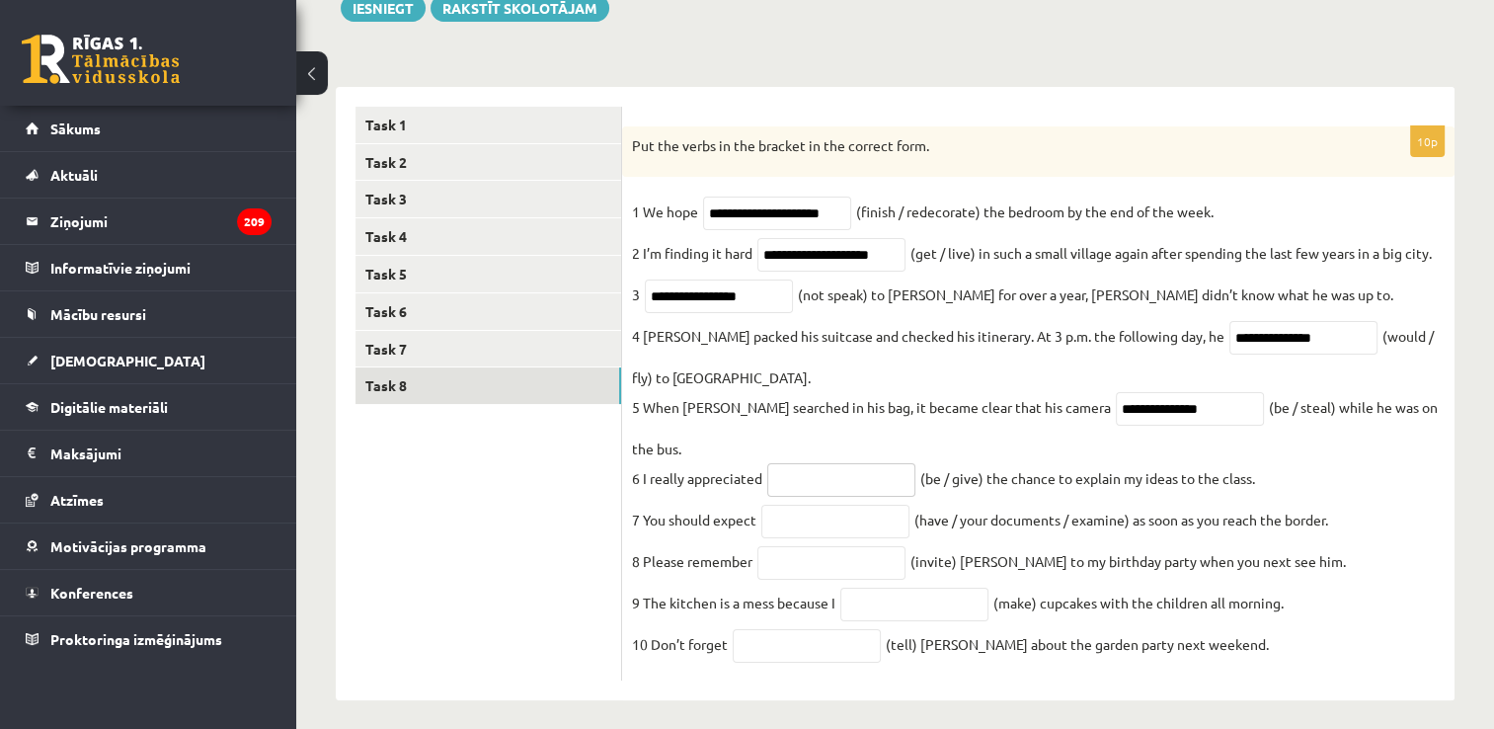
click at [822, 468] on input "text" at bounding box center [841, 480] width 148 height 34
type input "**********"
click at [826, 508] on input "text" at bounding box center [835, 522] width 148 height 34
type input "**********"
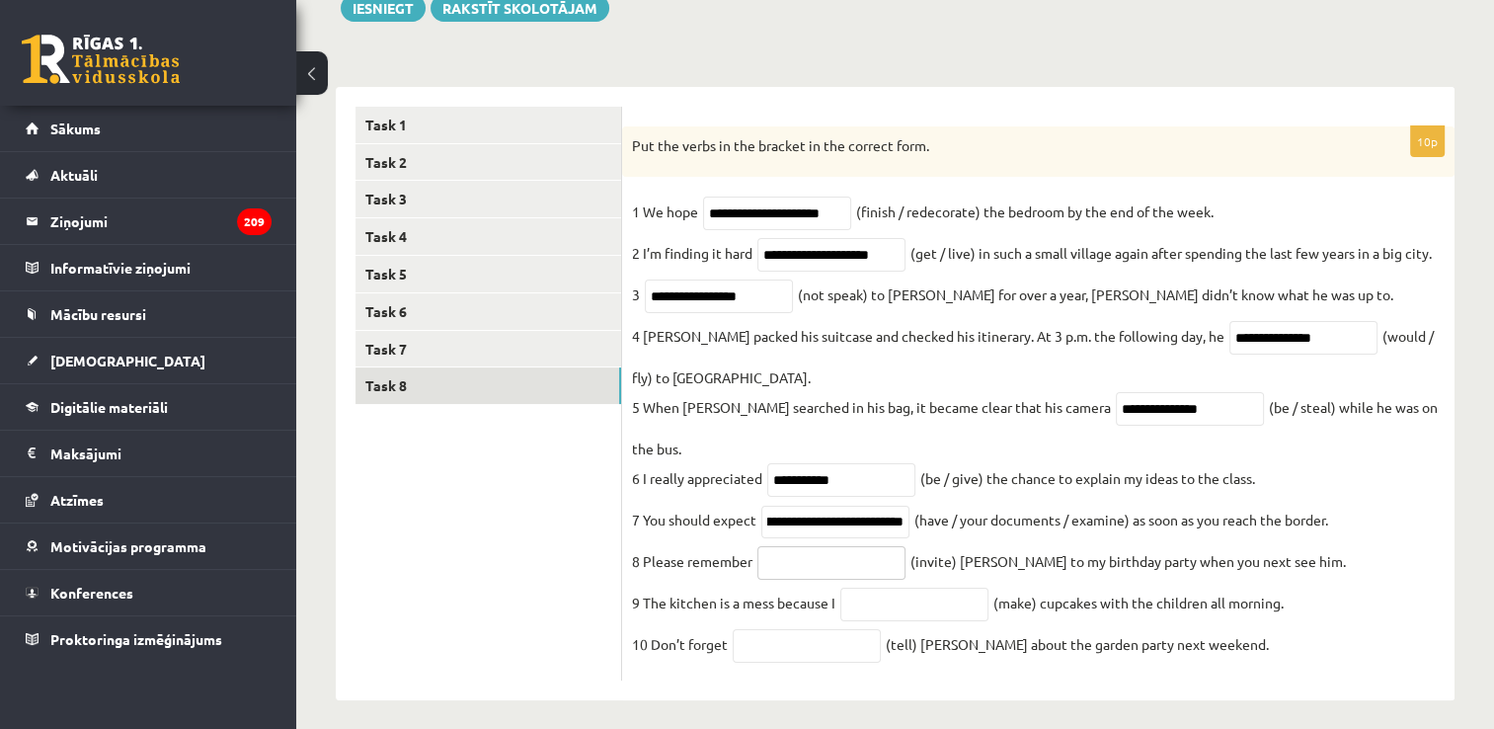
scroll to position [0, 0]
click at [838, 546] on input "text" at bounding box center [831, 563] width 148 height 34
type input "*********"
click at [872, 591] on input "text" at bounding box center [914, 604] width 148 height 34
type input "**********"
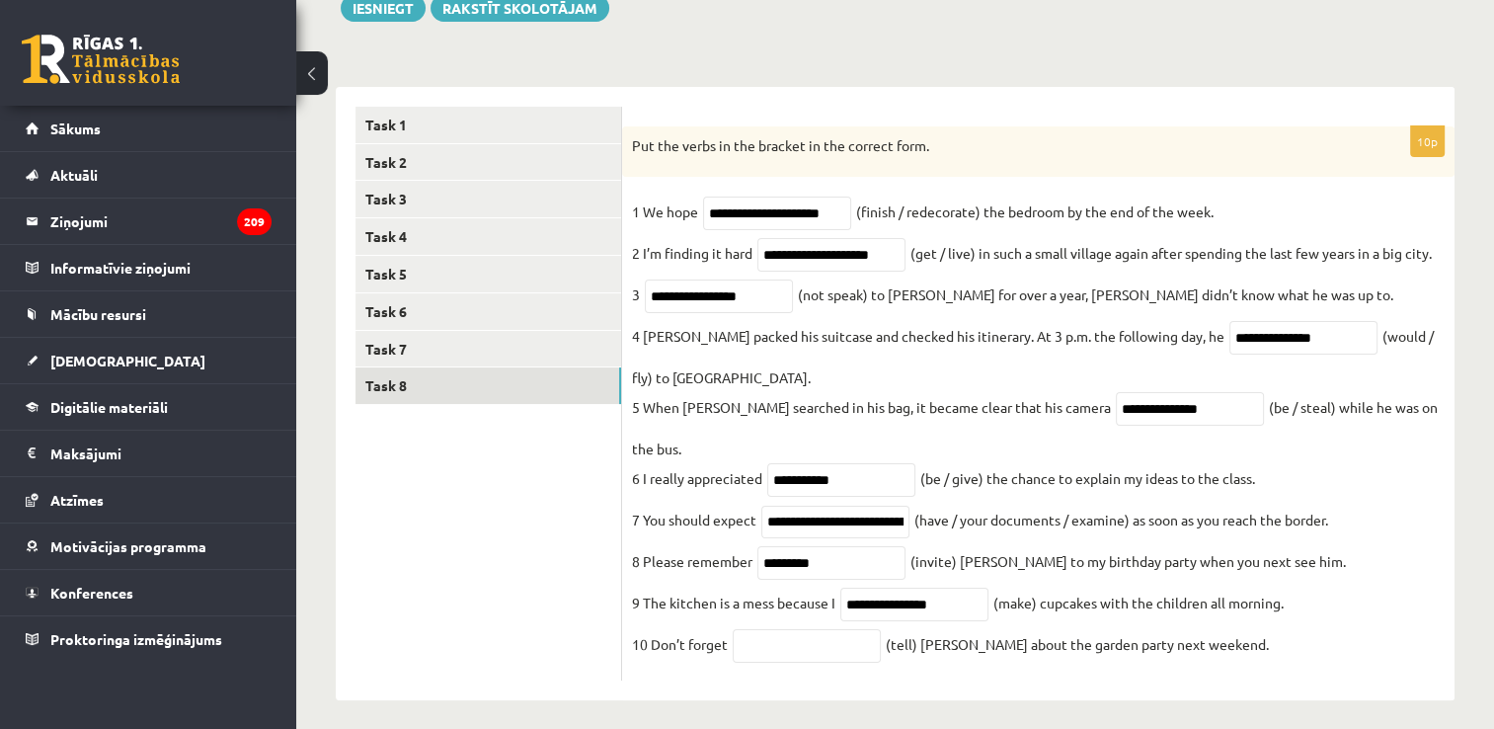
click at [778, 614] on fieldset "**********" at bounding box center [1038, 433] width 813 height 474
click at [782, 630] on input "text" at bounding box center [807, 646] width 148 height 34
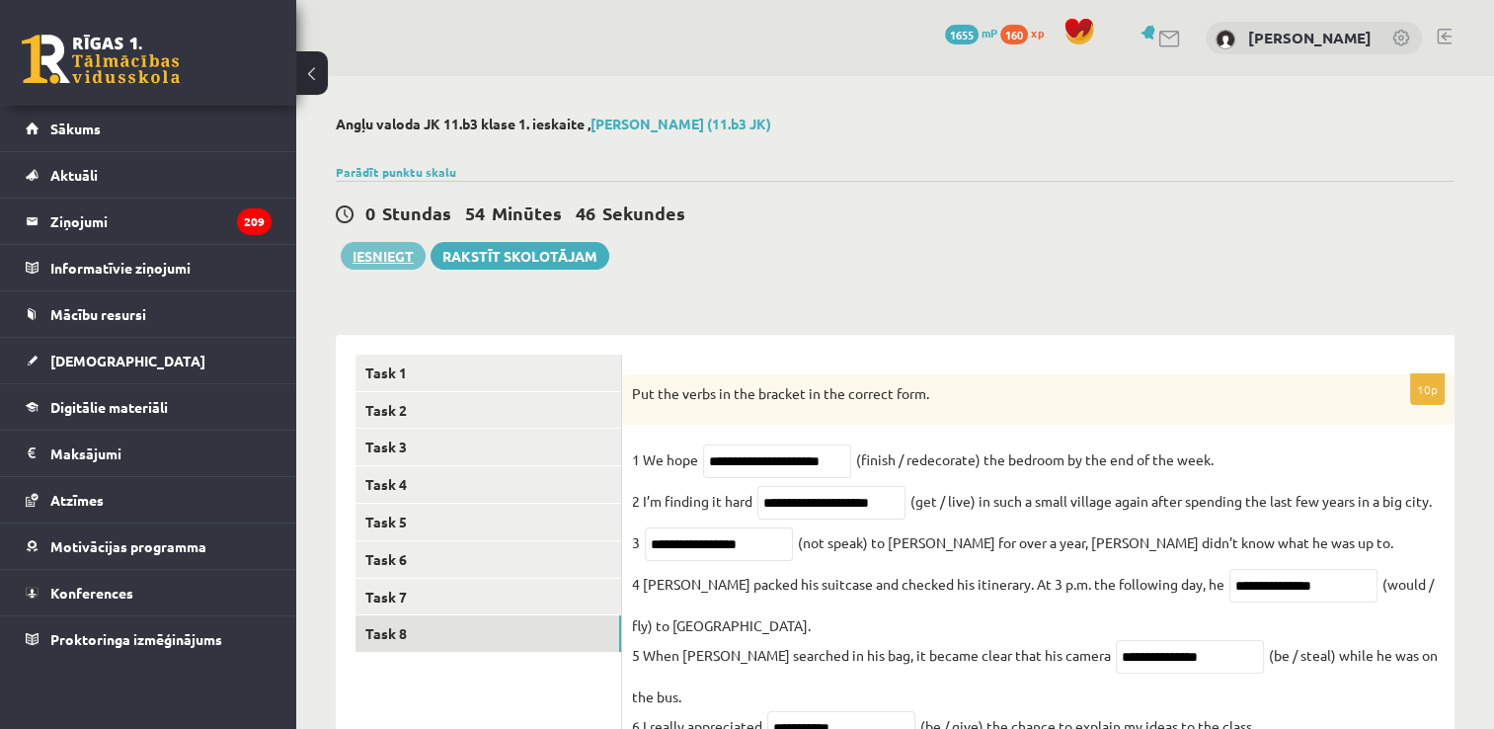
type input "*******"
click at [385, 243] on button "Iesniegt" at bounding box center [383, 256] width 85 height 28
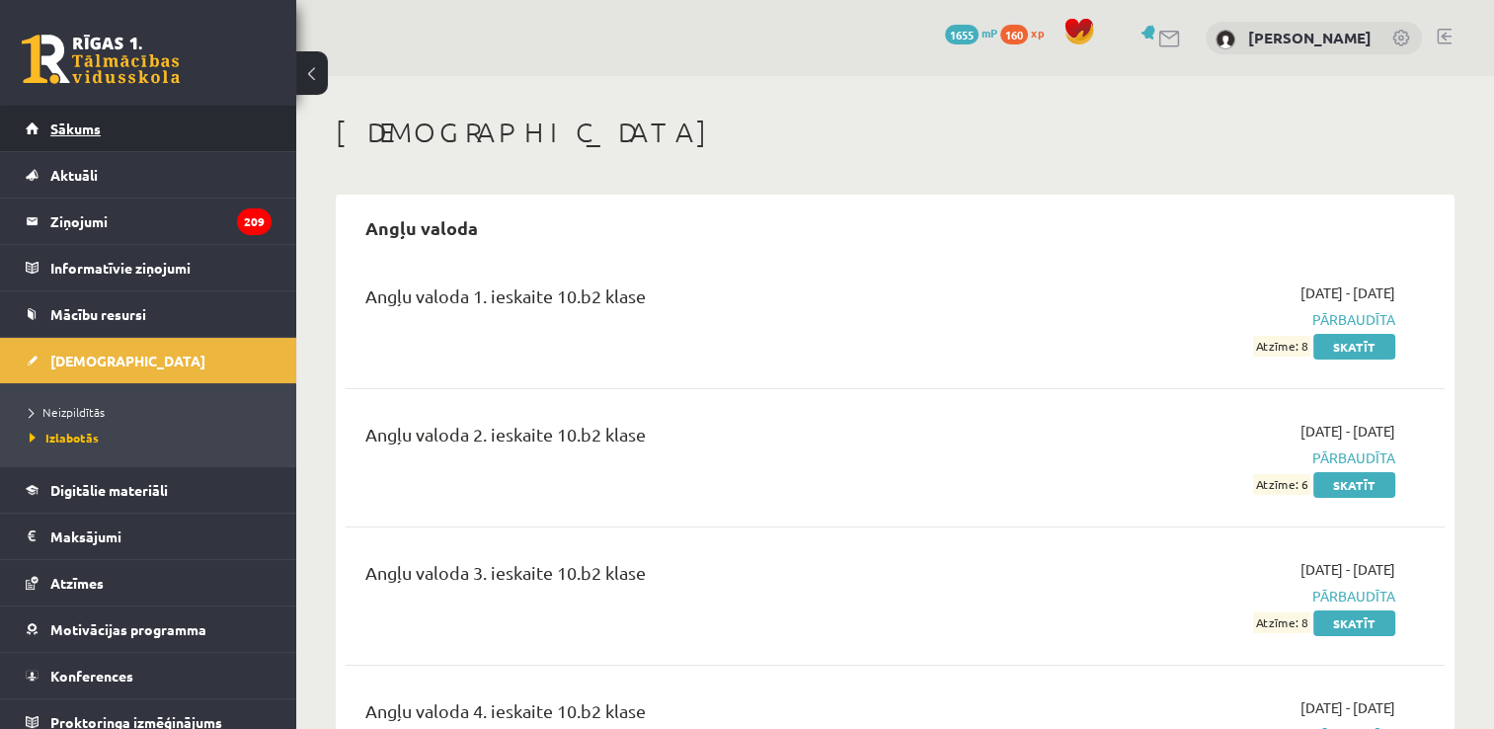
click at [121, 123] on link "Sākums" at bounding box center [149, 128] width 246 height 45
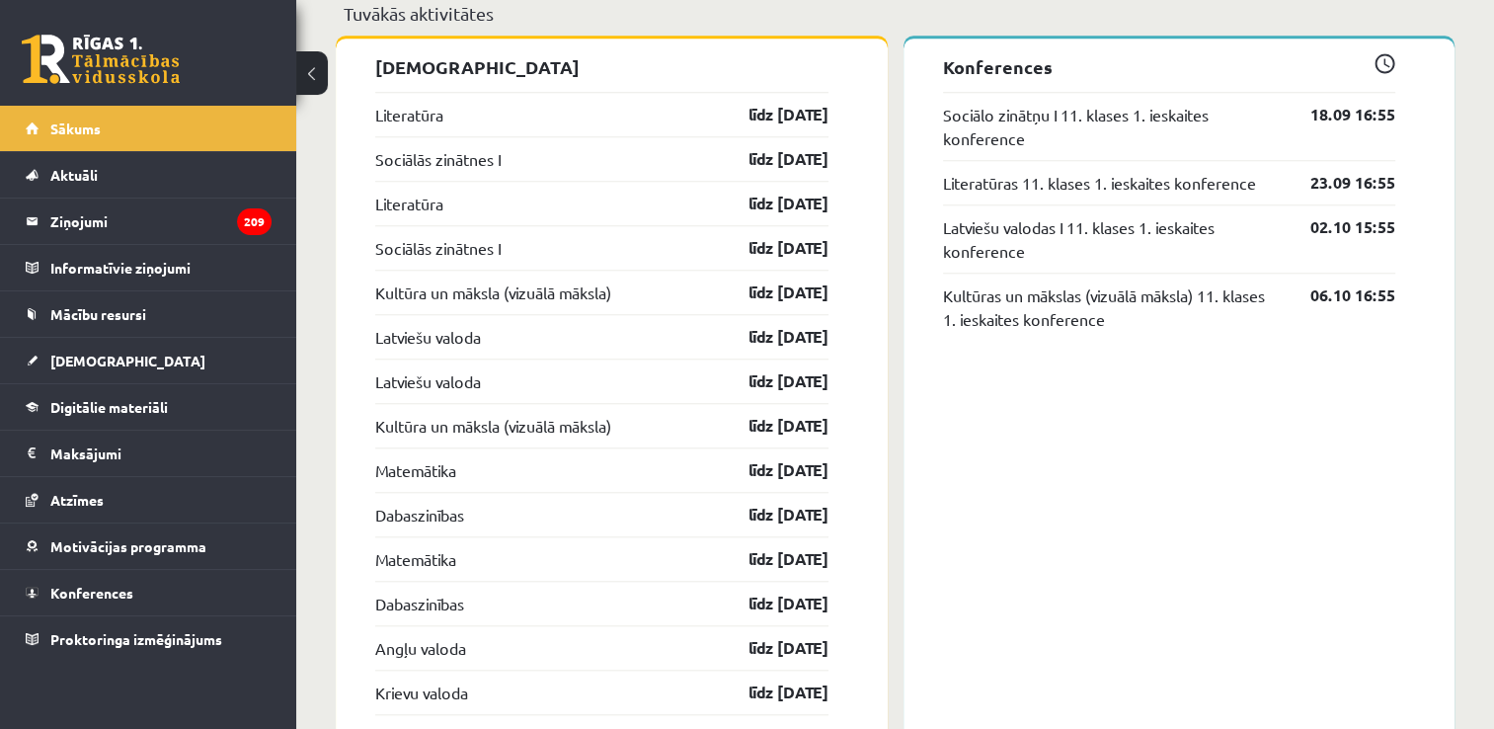
scroll to position [1785, 0]
click at [158, 360] on link "[DEMOGRAPHIC_DATA]" at bounding box center [149, 360] width 246 height 45
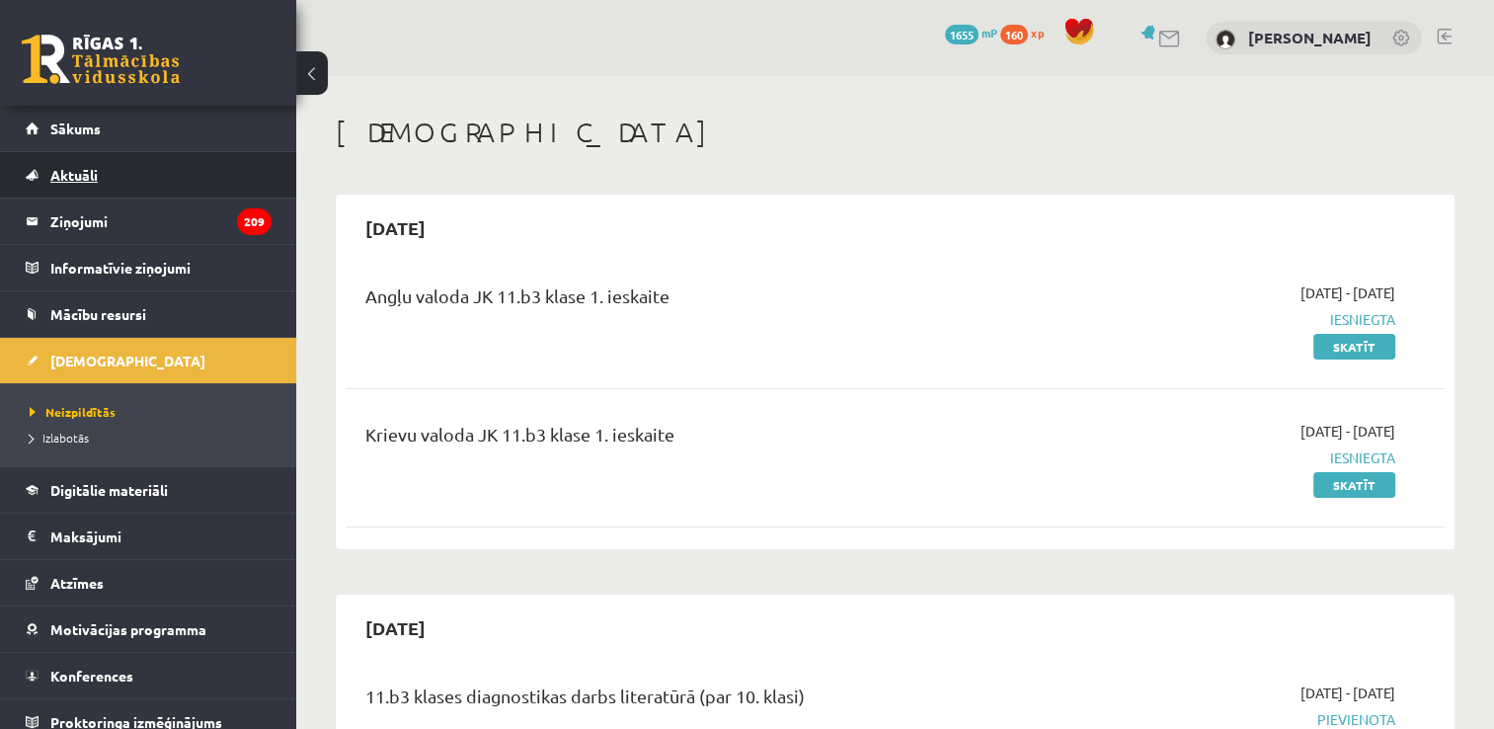
click at [47, 168] on link "Aktuāli" at bounding box center [149, 174] width 246 height 45
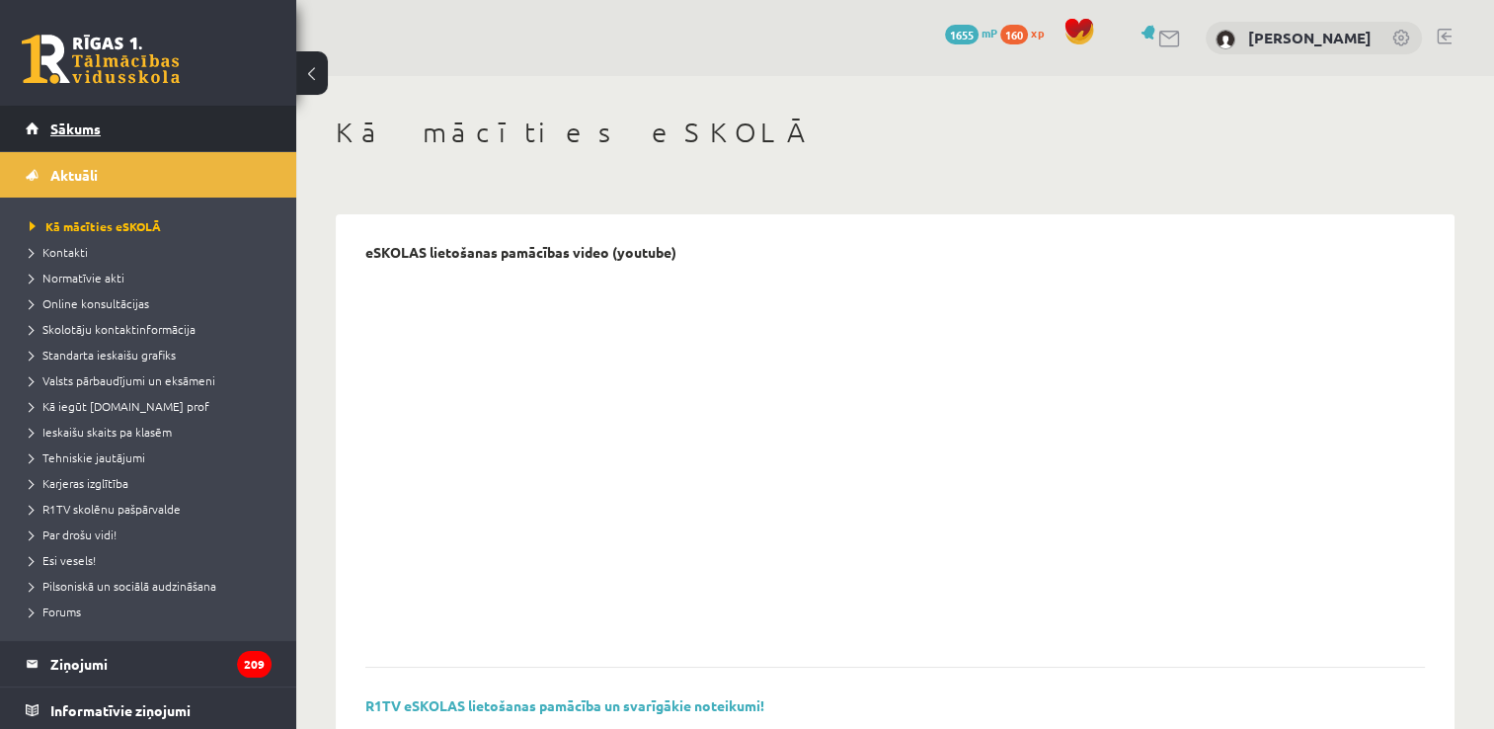
click at [75, 123] on span "Sākums" at bounding box center [75, 128] width 50 height 18
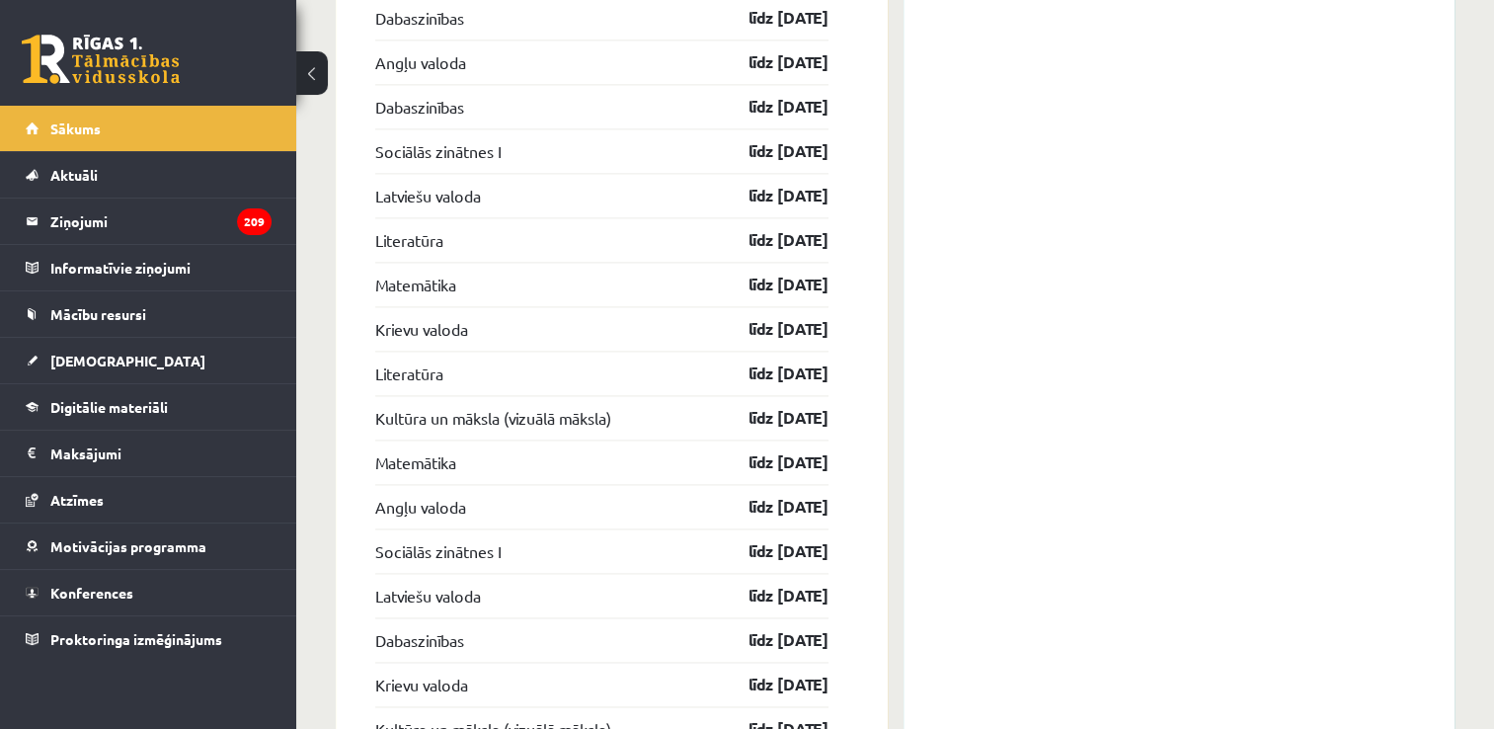
scroll to position [2821, 0]
